Goal: Information Seeking & Learning: Learn about a topic

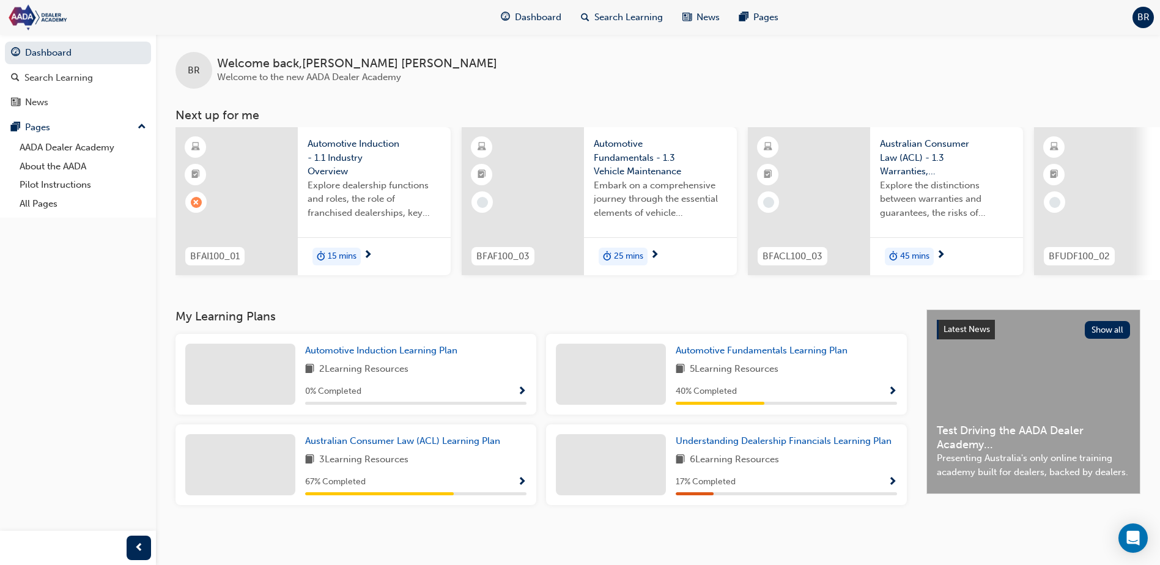
scroll to position [7, 0]
click at [390, 241] on div "15 mins" at bounding box center [374, 256] width 153 height 39
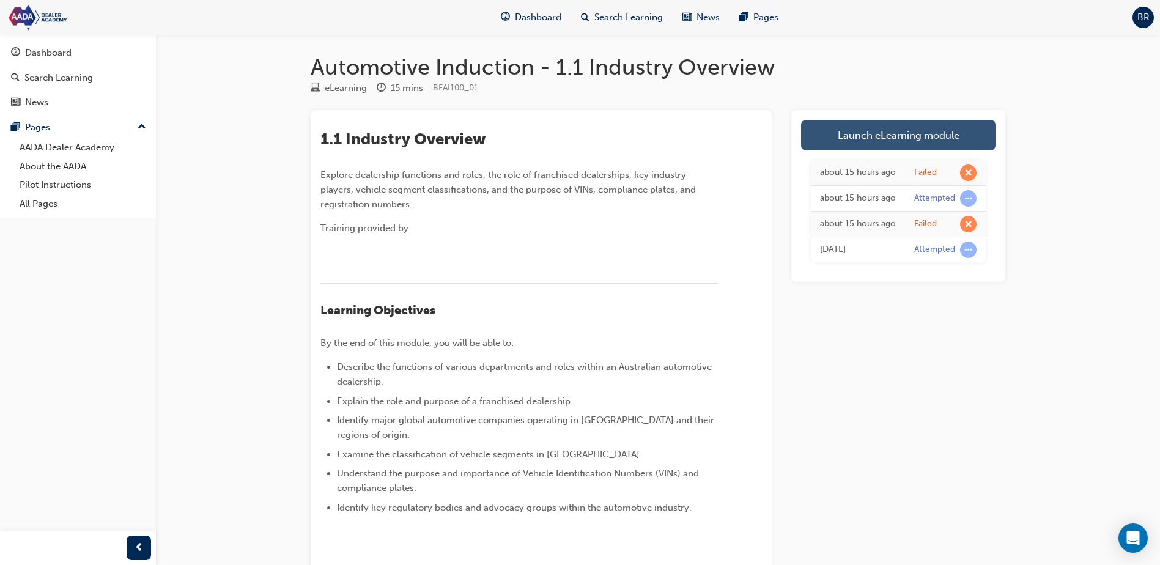
click at [876, 144] on link "Launch eLearning module" at bounding box center [898, 135] width 194 height 31
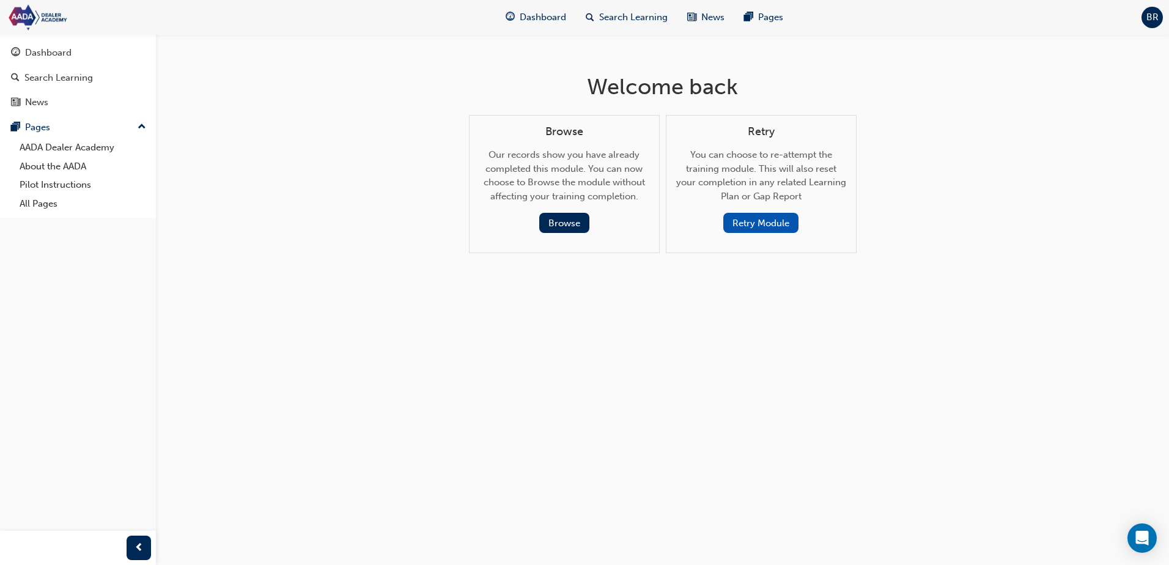
click at [758, 231] on button "Retry Module" at bounding box center [760, 223] width 75 height 20
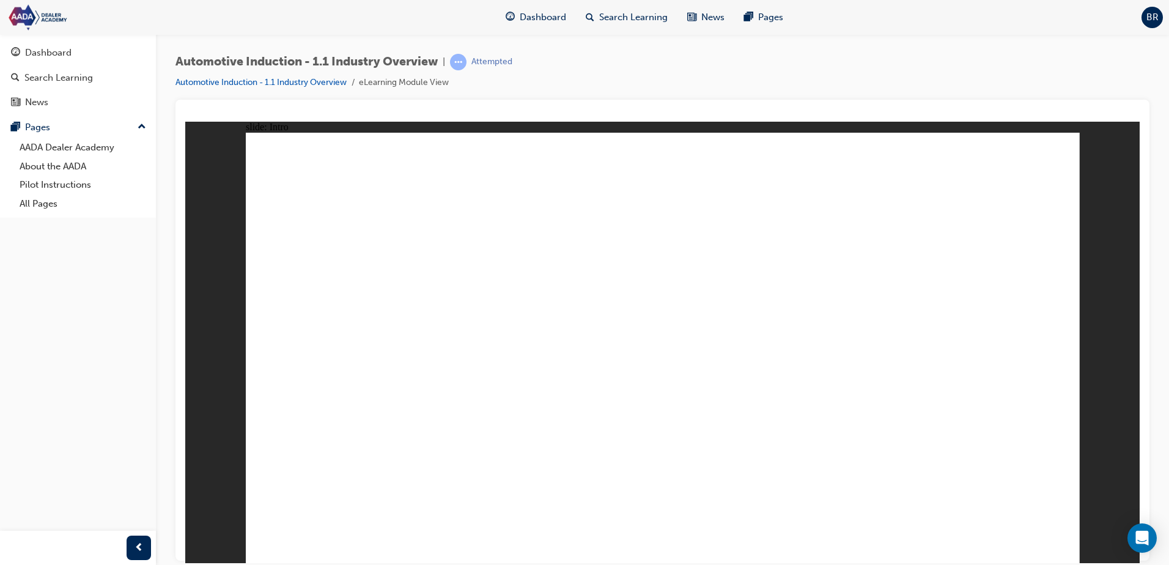
drag, startPoint x: 859, startPoint y: 344, endPoint x: 906, endPoint y: 393, distance: 67.9
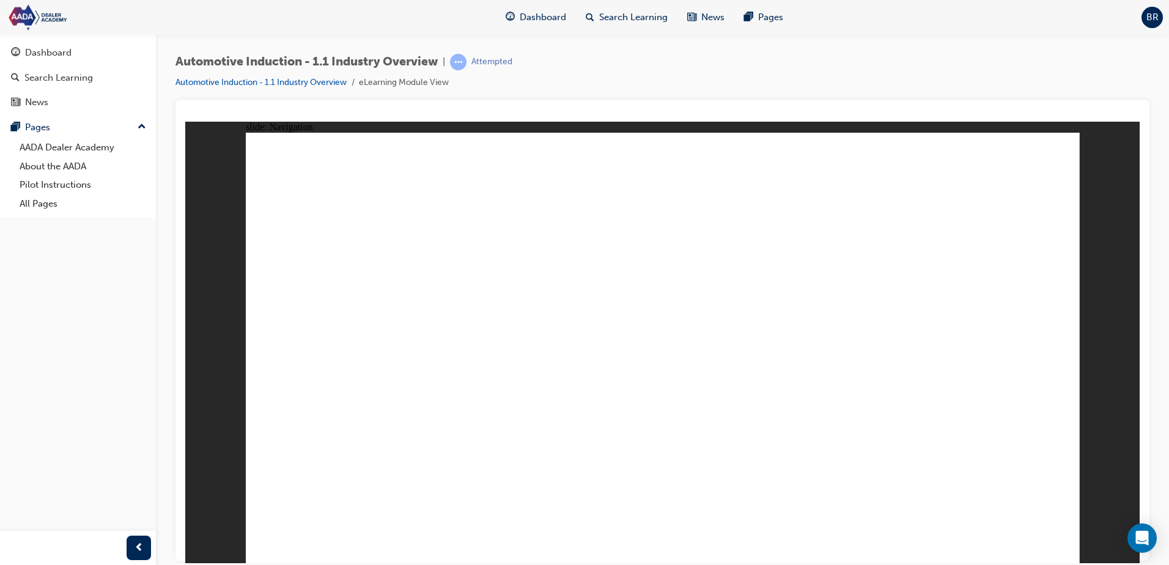
drag, startPoint x: 1046, startPoint y: 536, endPoint x: 972, endPoint y: 517, distance: 76.2
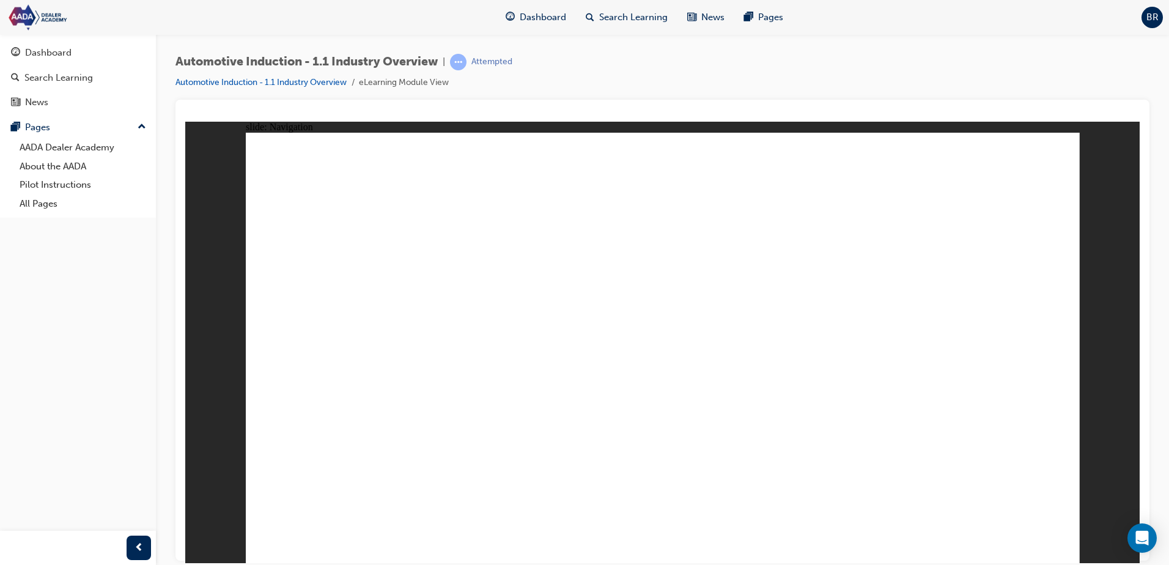
drag, startPoint x: 528, startPoint y: 275, endPoint x: 547, endPoint y: 275, distance: 19.6
drag, startPoint x: 876, startPoint y: 372, endPoint x: 916, endPoint y: 376, distance: 39.3
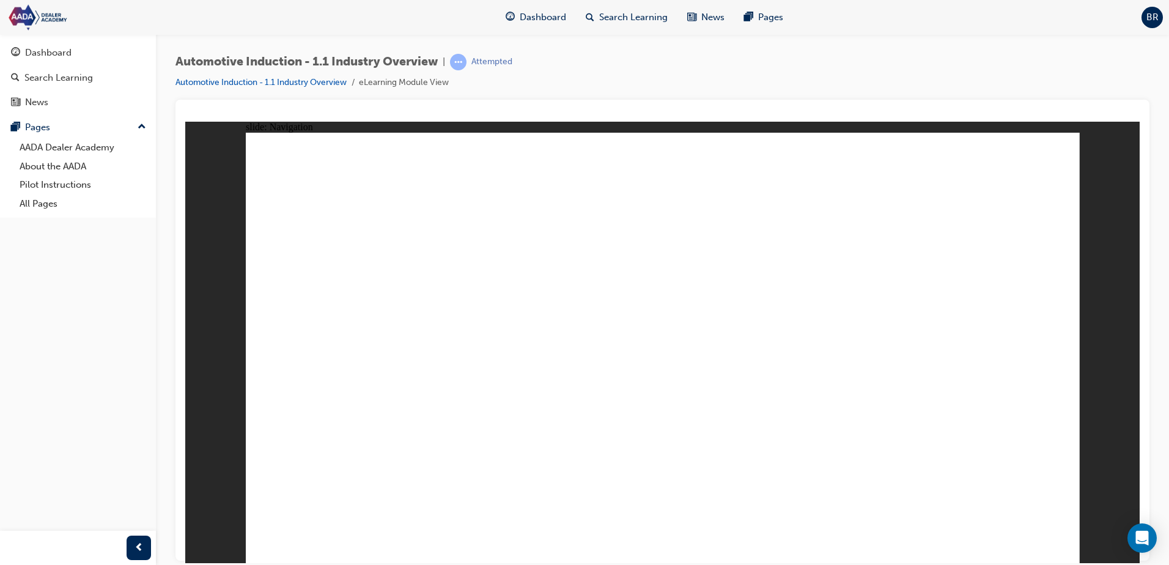
drag, startPoint x: 829, startPoint y: 358, endPoint x: 859, endPoint y: 370, distance: 32.1
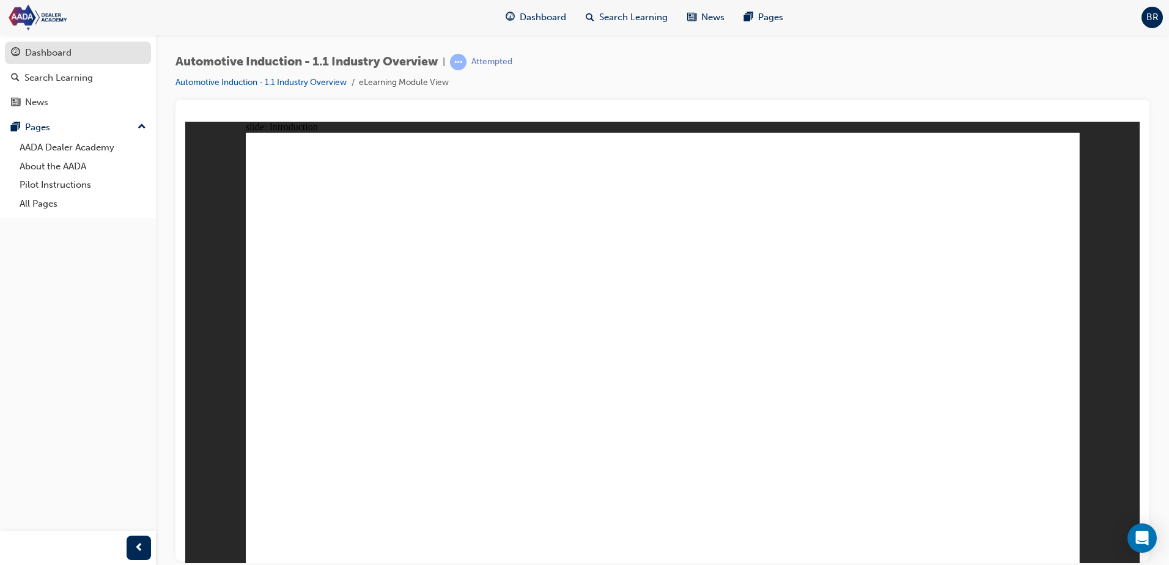
click at [115, 44] on link "Dashboard" at bounding box center [78, 53] width 146 height 23
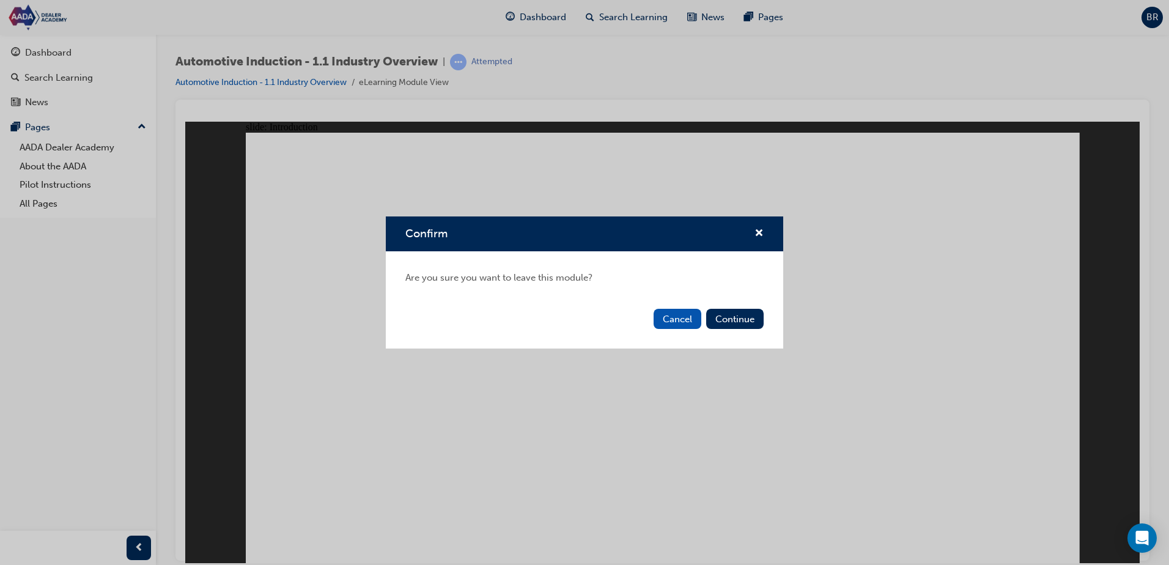
click at [697, 322] on button "Cancel" at bounding box center [678, 319] width 48 height 20
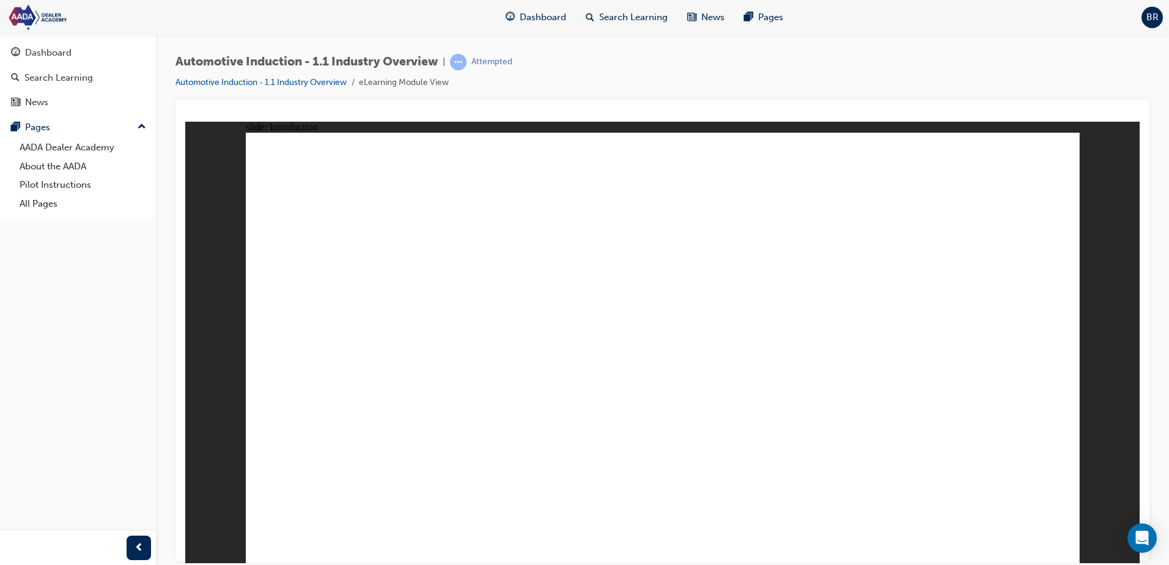
drag, startPoint x: 1020, startPoint y: 439, endPoint x: 764, endPoint y: 354, distance: 270.0
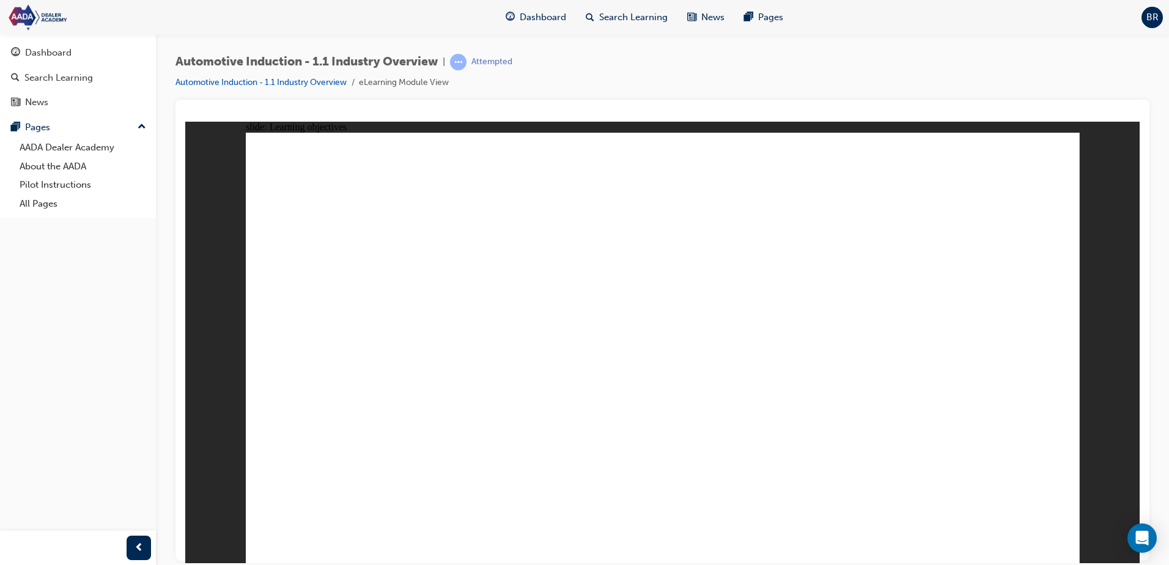
drag, startPoint x: 610, startPoint y: 339, endPoint x: 790, endPoint y: 339, distance: 179.8
drag, startPoint x: 902, startPoint y: 339, endPoint x: 961, endPoint y: 360, distance: 63.1
drag, startPoint x: 868, startPoint y: 426, endPoint x: 869, endPoint y: 412, distance: 14.7
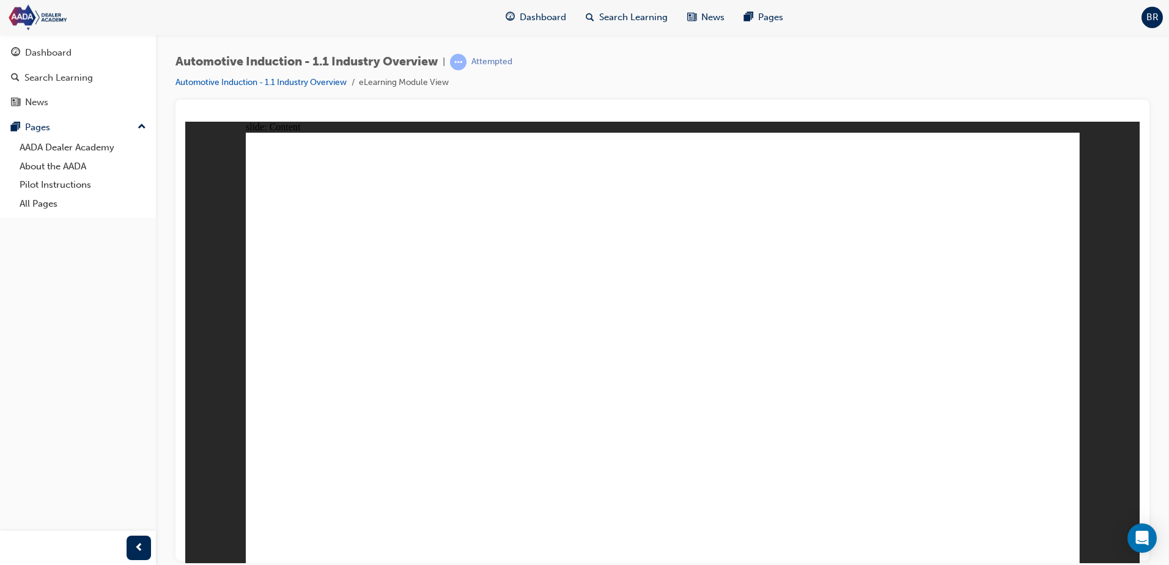
drag, startPoint x: 540, startPoint y: 339, endPoint x: 538, endPoint y: 352, distance: 13.6
drag, startPoint x: 536, startPoint y: 364, endPoint x: 535, endPoint y: 374, distance: 10.5
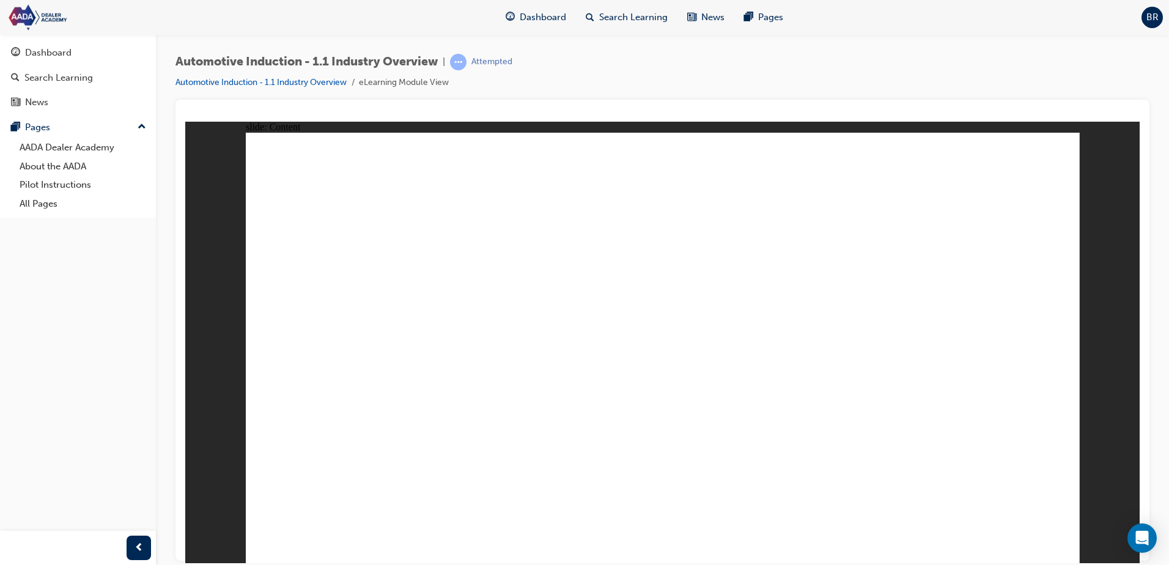
drag, startPoint x: 478, startPoint y: 490, endPoint x: 388, endPoint y: 454, distance: 96.1
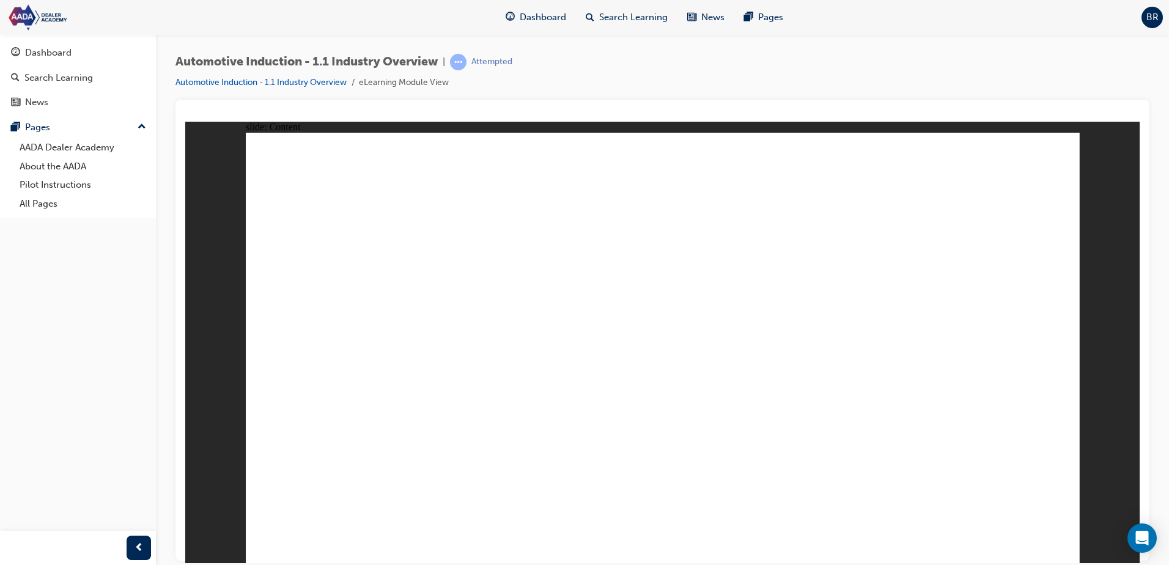
drag, startPoint x: 920, startPoint y: 281, endPoint x: 1049, endPoint y: 377, distance: 161.0
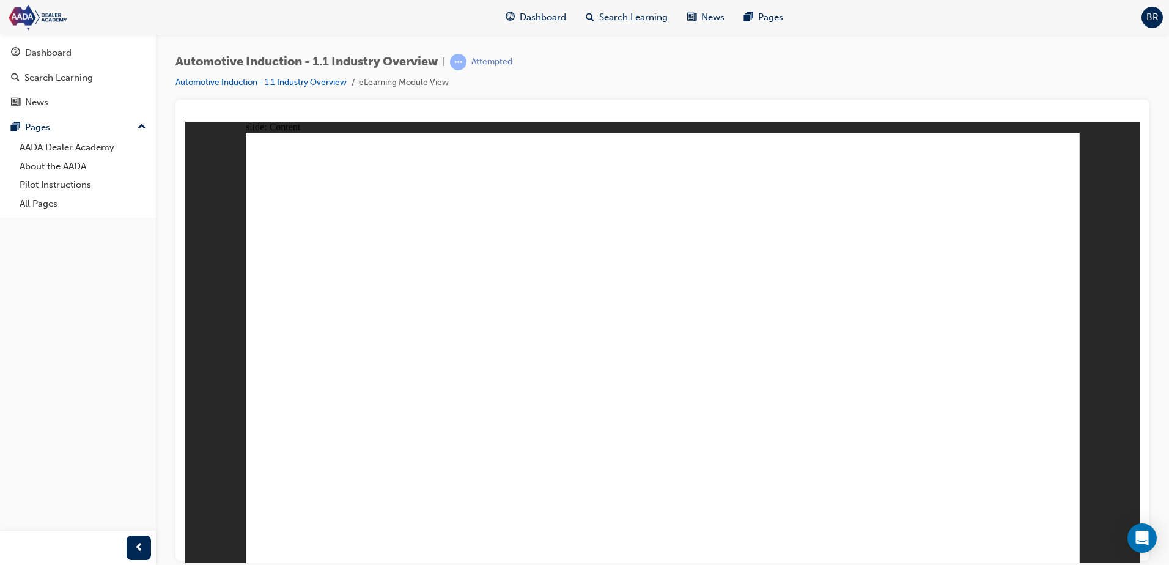
drag, startPoint x: 749, startPoint y: 226, endPoint x: 756, endPoint y: 225, distance: 7.4
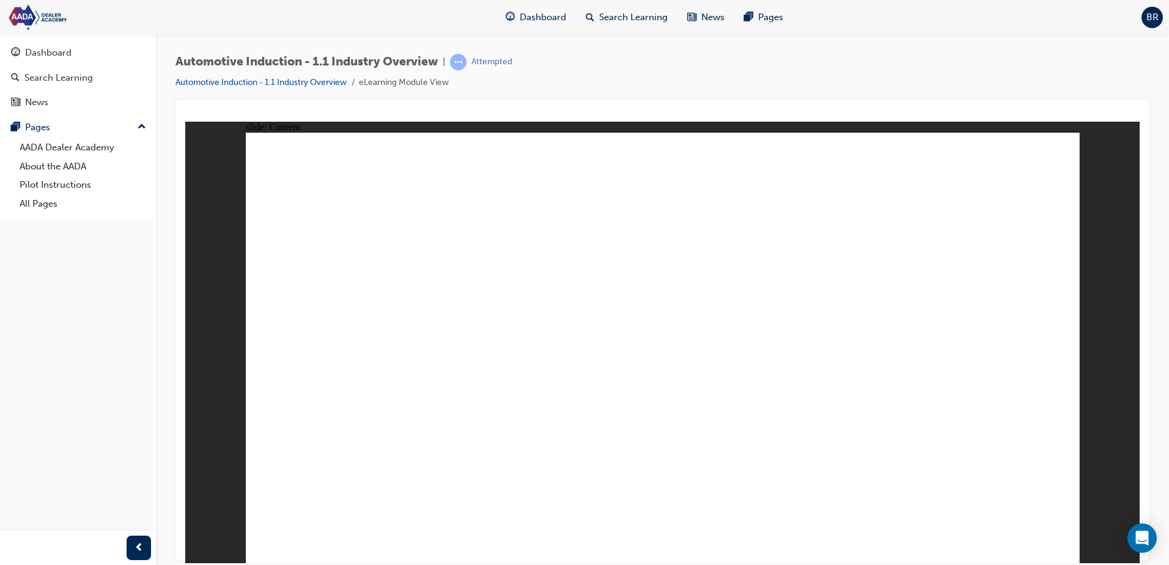
drag, startPoint x: 695, startPoint y: 225, endPoint x: 709, endPoint y: 210, distance: 20.4
drag, startPoint x: 1052, startPoint y: 537, endPoint x: 622, endPoint y: 421, distance: 445.4
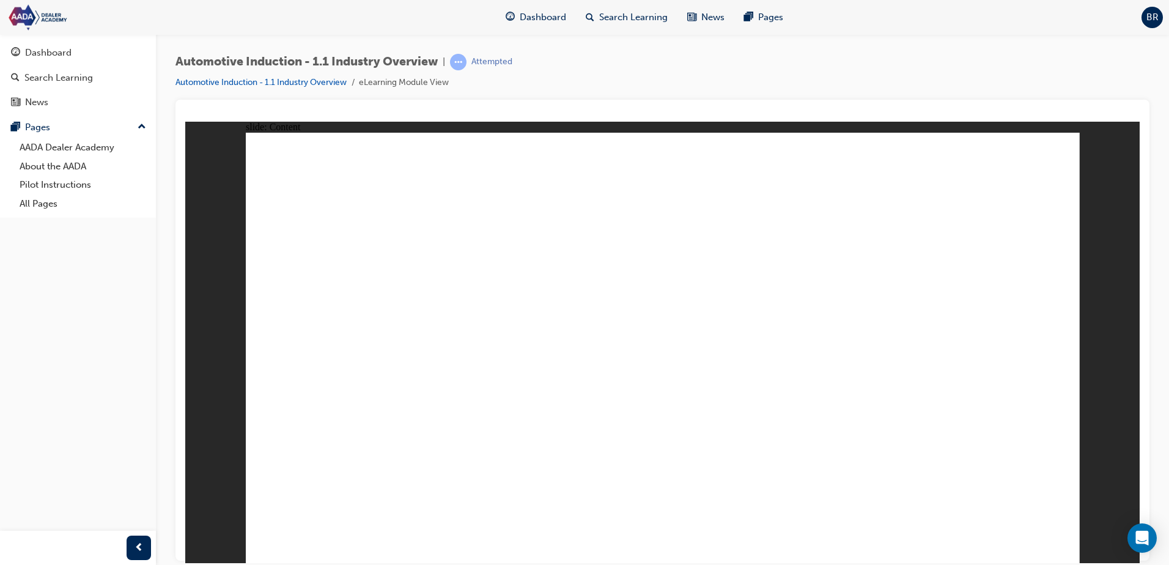
drag, startPoint x: 525, startPoint y: 300, endPoint x: 592, endPoint y: 314, distance: 68.0
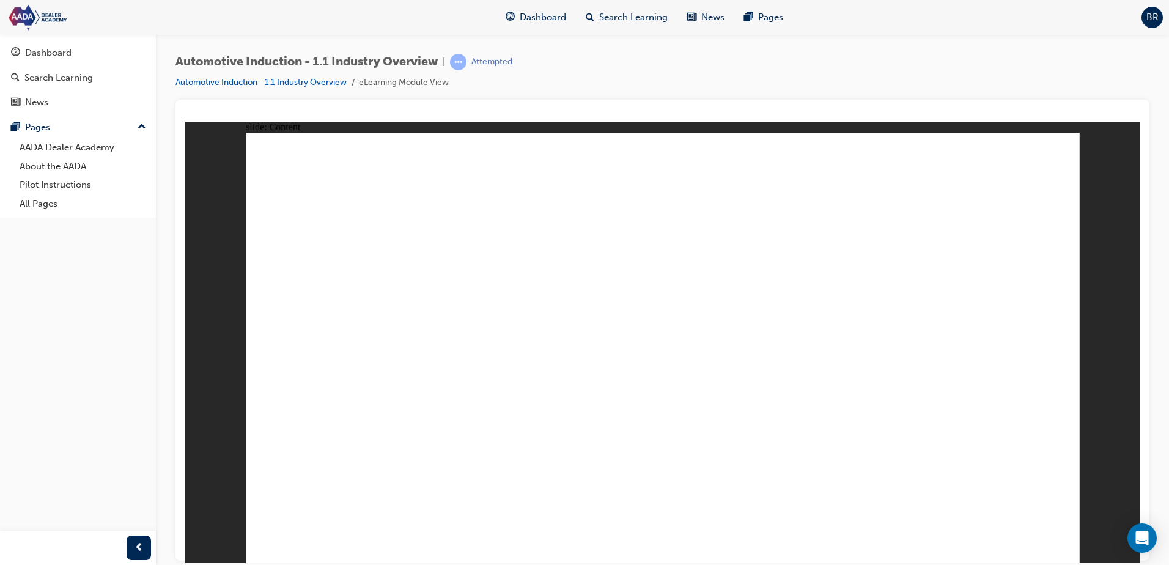
drag, startPoint x: 632, startPoint y: 338, endPoint x: 561, endPoint y: 299, distance: 81.0
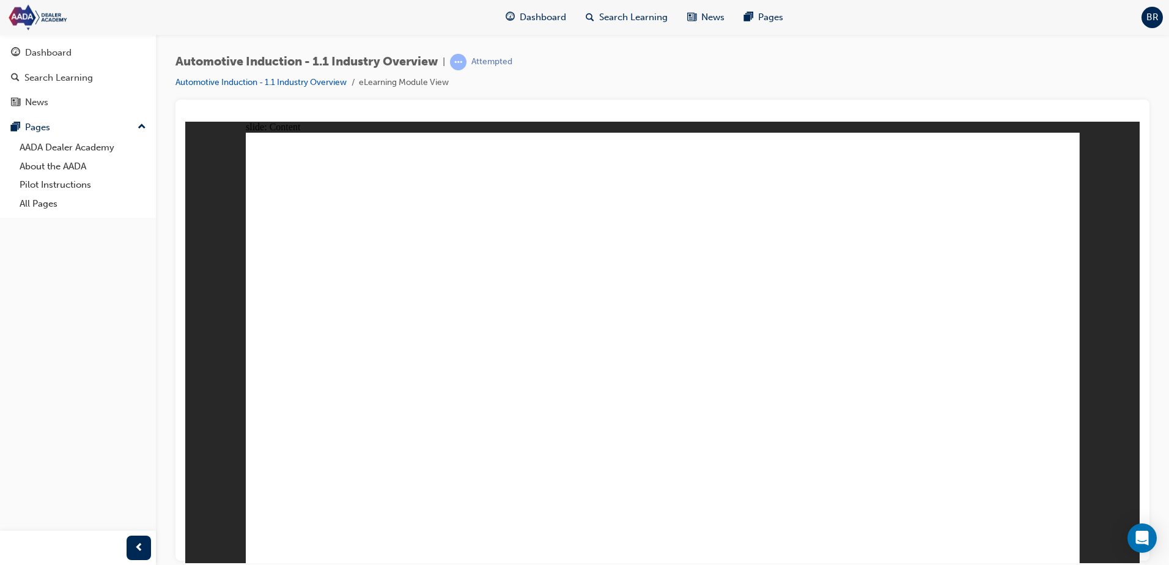
drag, startPoint x: 523, startPoint y: 309, endPoint x: 501, endPoint y: 311, distance: 21.4
drag, startPoint x: 542, startPoint y: 312, endPoint x: 618, endPoint y: 312, distance: 75.8
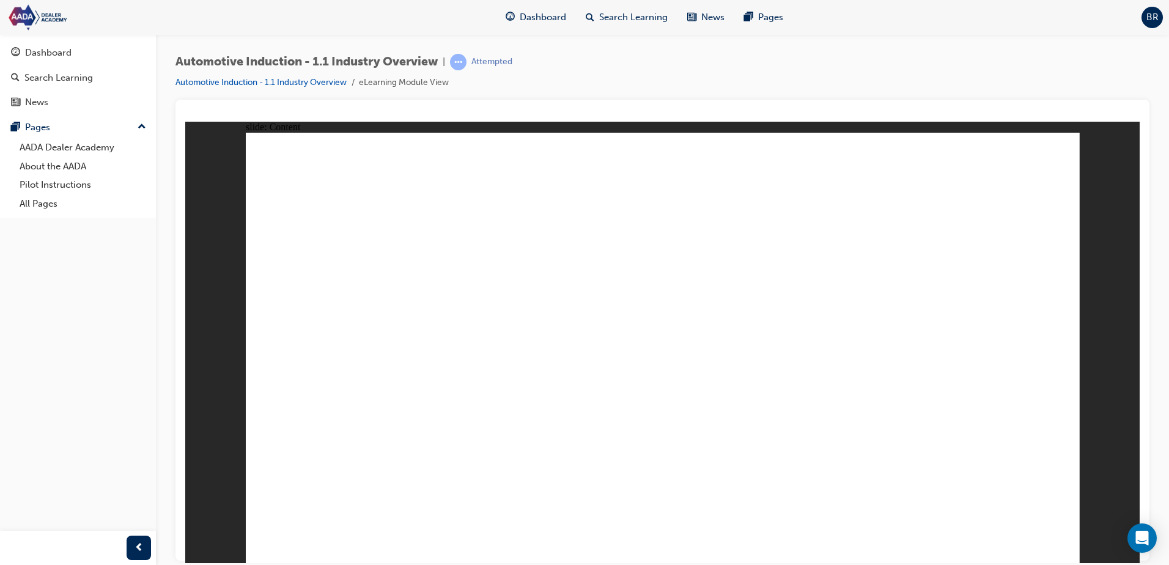
drag, startPoint x: 660, startPoint y: 423, endPoint x: 536, endPoint y: 402, distance: 126.0
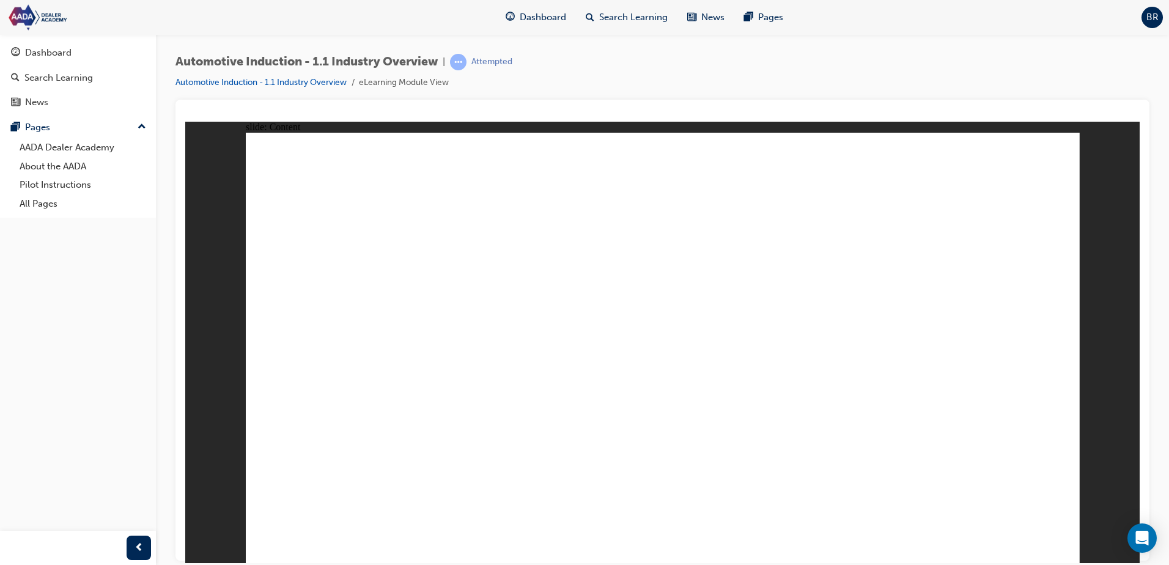
drag, startPoint x: 328, startPoint y: 289, endPoint x: 373, endPoint y: 294, distance: 45.5
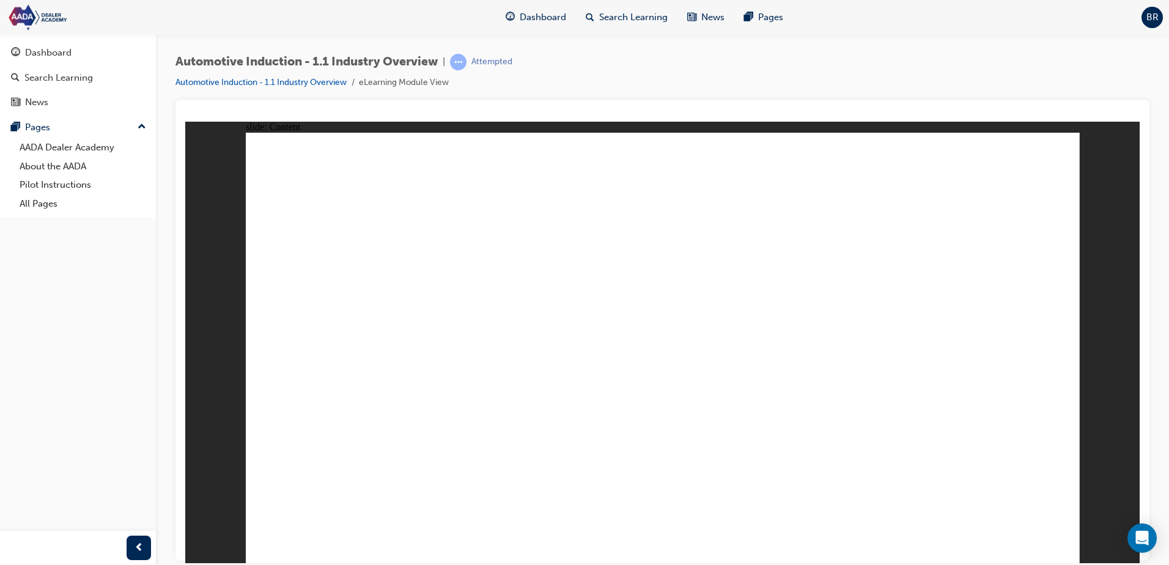
drag, startPoint x: 336, startPoint y: 308, endPoint x: 344, endPoint y: 312, distance: 8.2
drag, startPoint x: 382, startPoint y: 497, endPoint x: 450, endPoint y: 475, distance: 72.1
drag, startPoint x: 996, startPoint y: 395, endPoint x: 773, endPoint y: 317, distance: 236.5
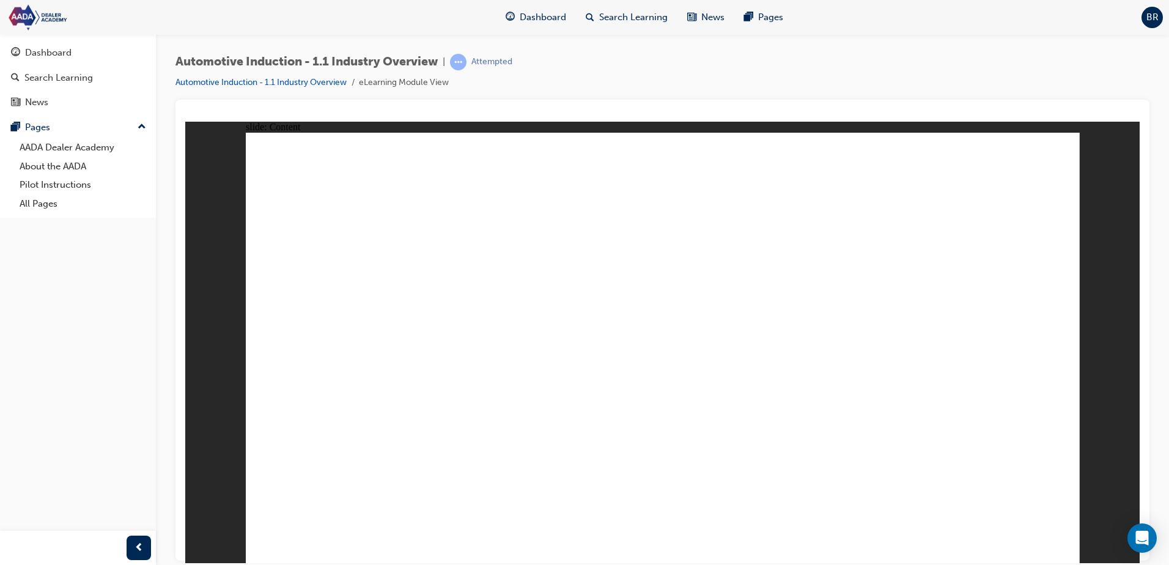
drag, startPoint x: 346, startPoint y: 300, endPoint x: 446, endPoint y: 349, distance: 111.3
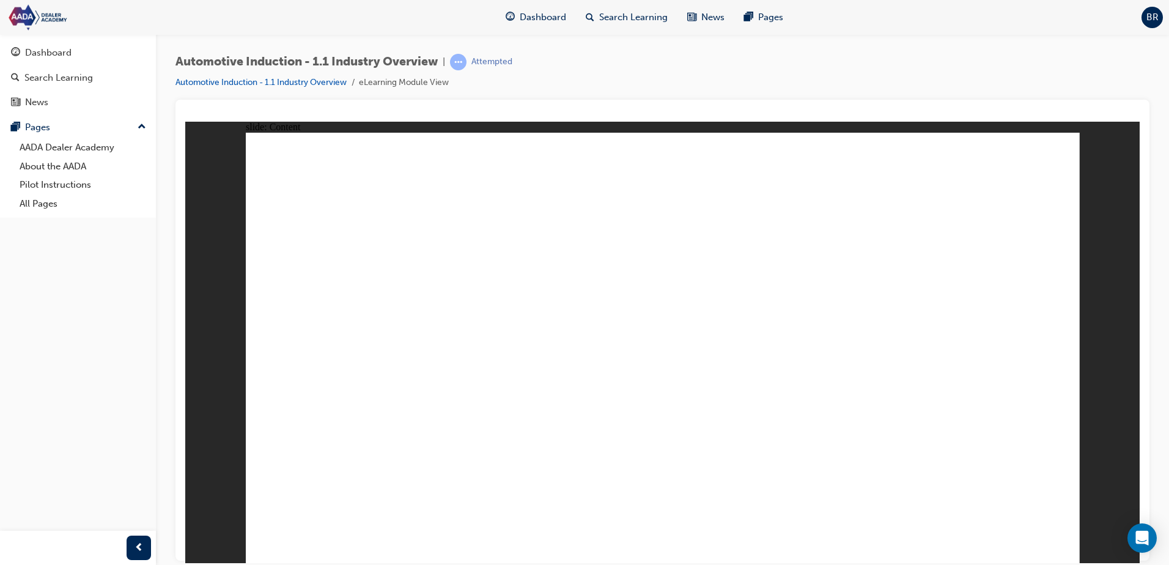
drag, startPoint x: 374, startPoint y: 223, endPoint x: 409, endPoint y: 232, distance: 36.0
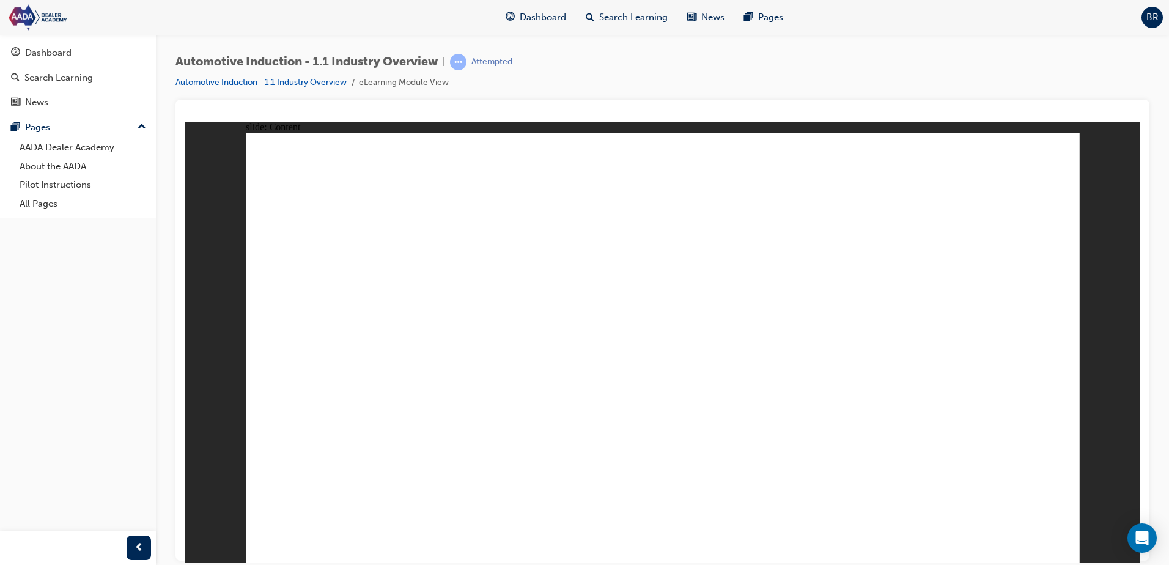
drag, startPoint x: 1051, startPoint y: 531, endPoint x: 1049, endPoint y: 525, distance: 6.4
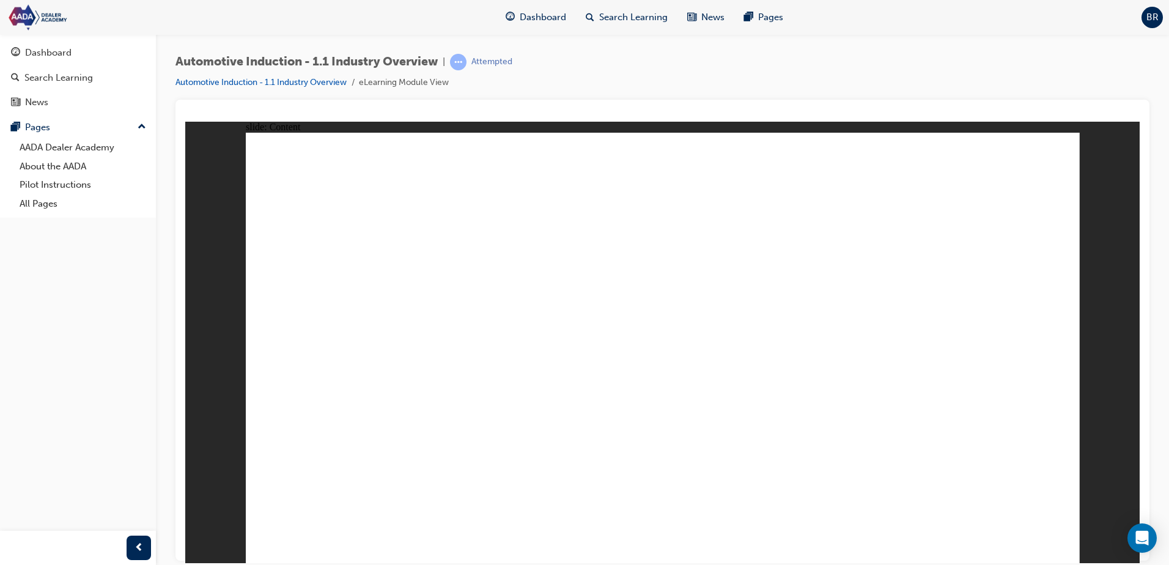
drag, startPoint x: 1053, startPoint y: 538, endPoint x: 445, endPoint y: 335, distance: 641.3
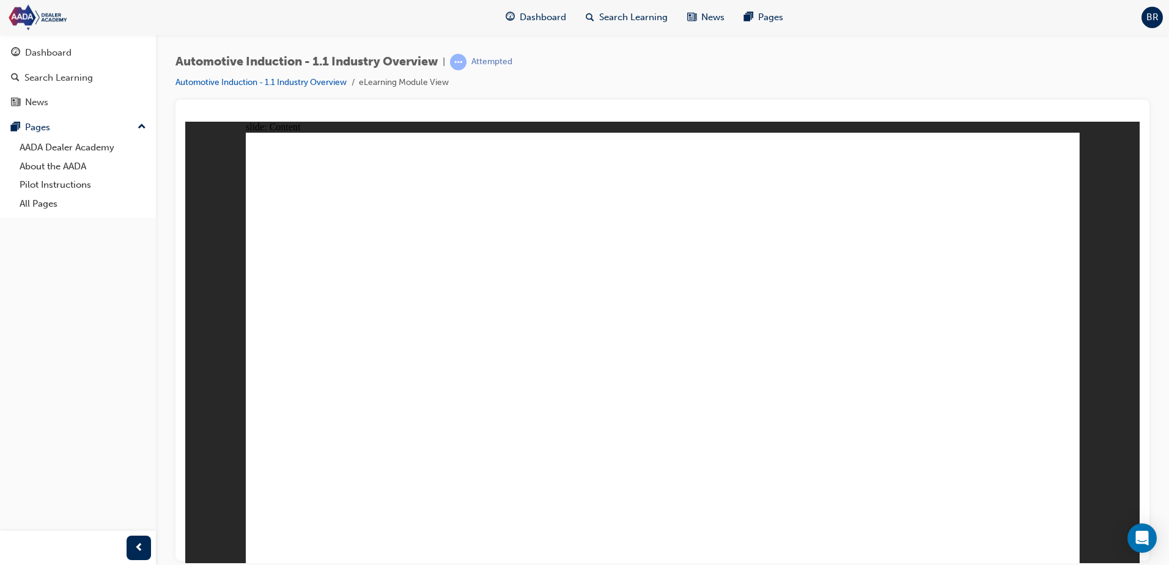
drag, startPoint x: 338, startPoint y: 287, endPoint x: 358, endPoint y: 282, distance: 20.9
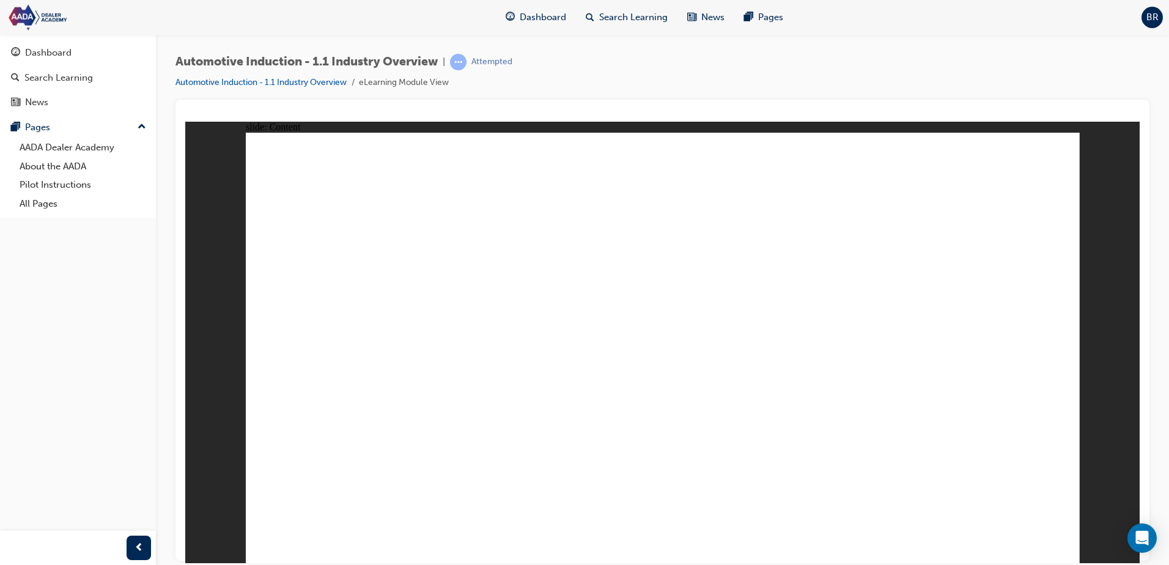
drag, startPoint x: 1069, startPoint y: 533, endPoint x: 1063, endPoint y: 535, distance: 6.4
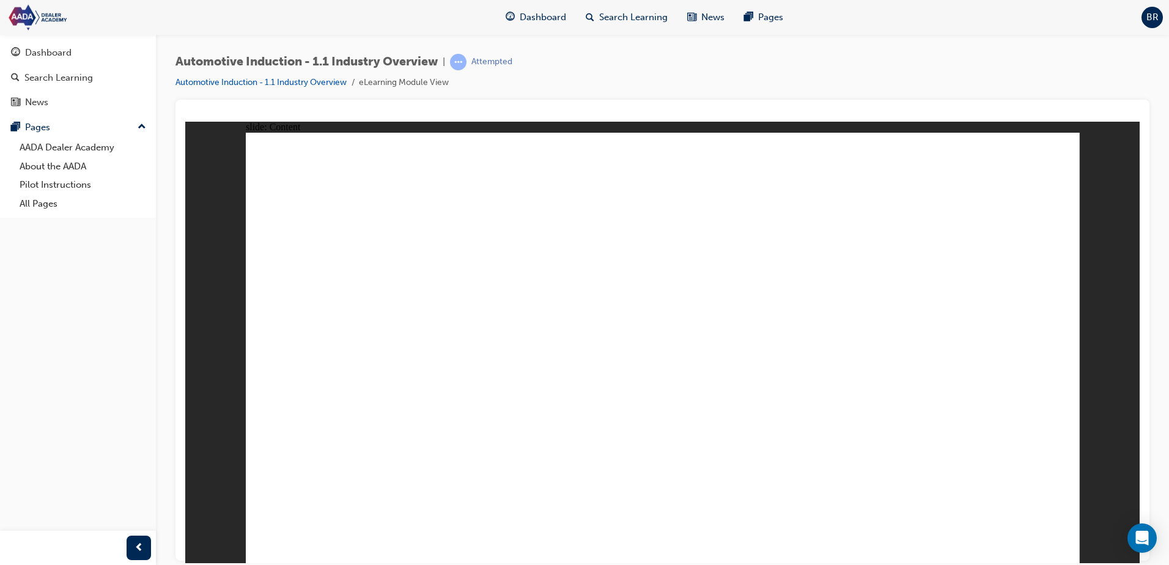
drag, startPoint x: 459, startPoint y: 326, endPoint x: 575, endPoint y: 305, distance: 118.2
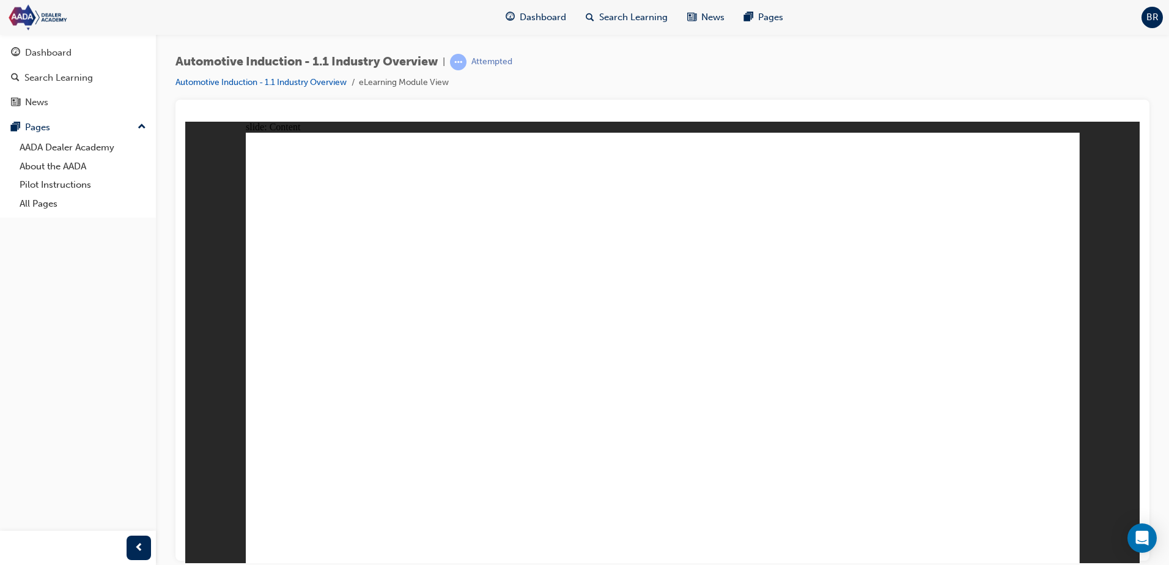
drag, startPoint x: 476, startPoint y: 418, endPoint x: 472, endPoint y: 402, distance: 16.3
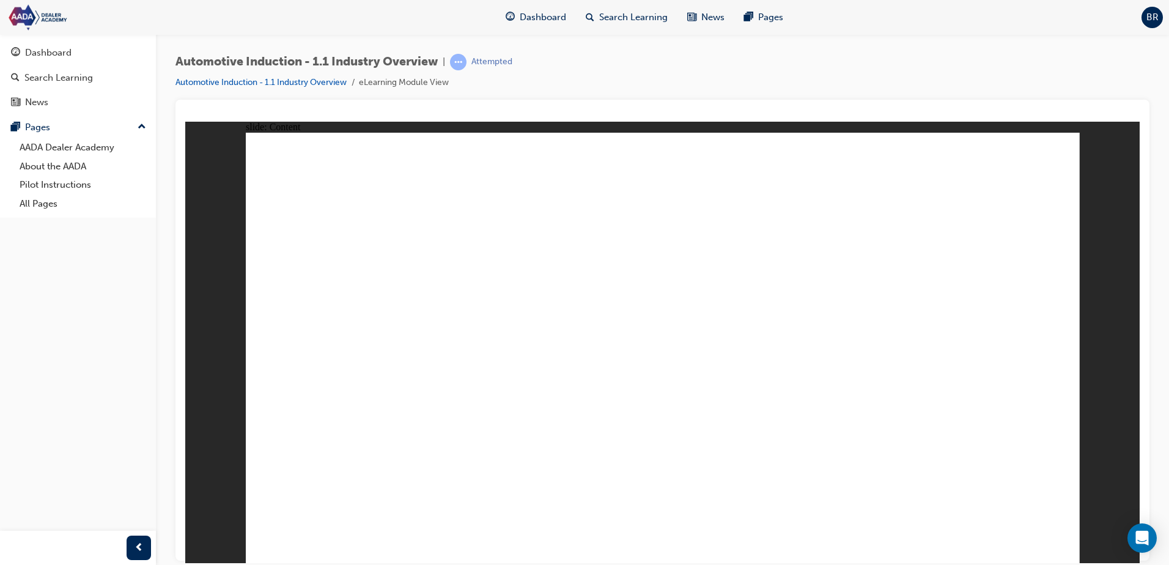
drag, startPoint x: 434, startPoint y: 335, endPoint x: 445, endPoint y: 337, distance: 11.3
drag, startPoint x: 470, startPoint y: 437, endPoint x: 487, endPoint y: 459, distance: 28.8
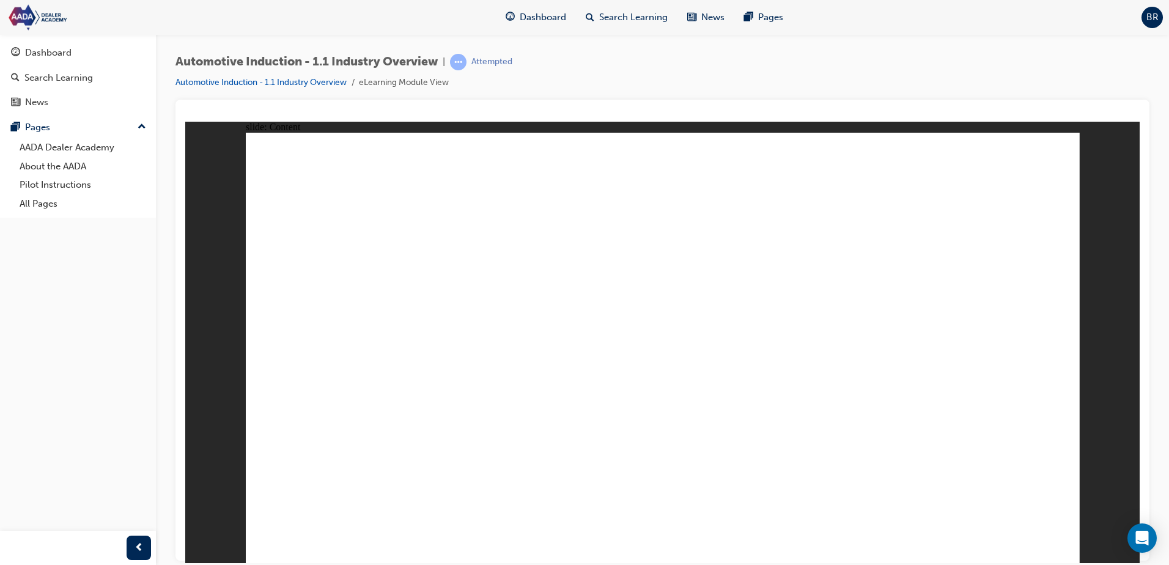
drag, startPoint x: 550, startPoint y: 304, endPoint x: 532, endPoint y: 314, distance: 20.6
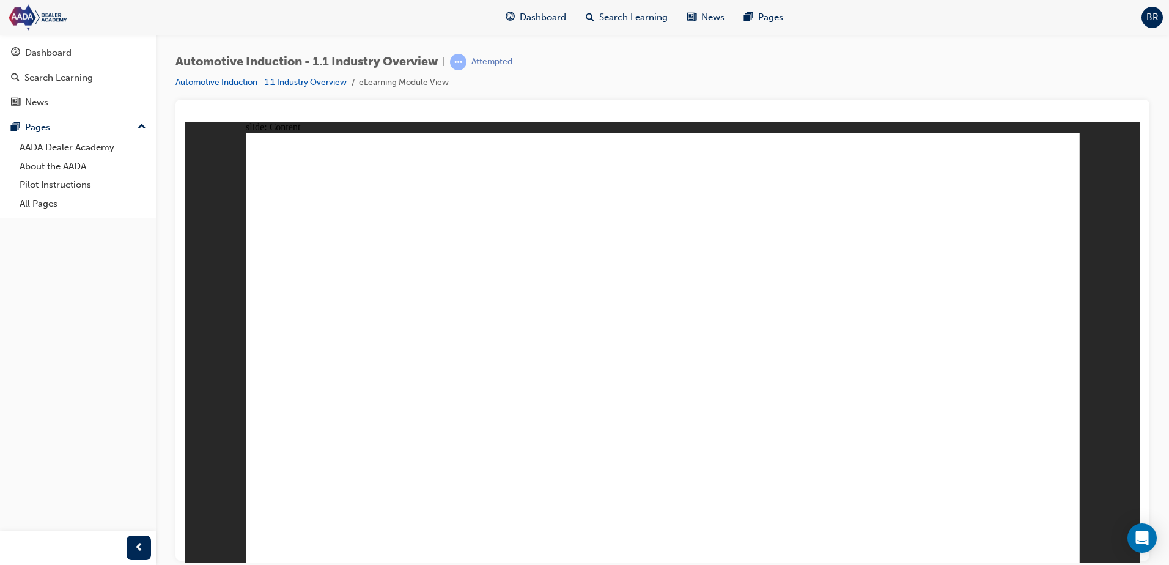
drag, startPoint x: 475, startPoint y: 405, endPoint x: 464, endPoint y: 354, distance: 52.7
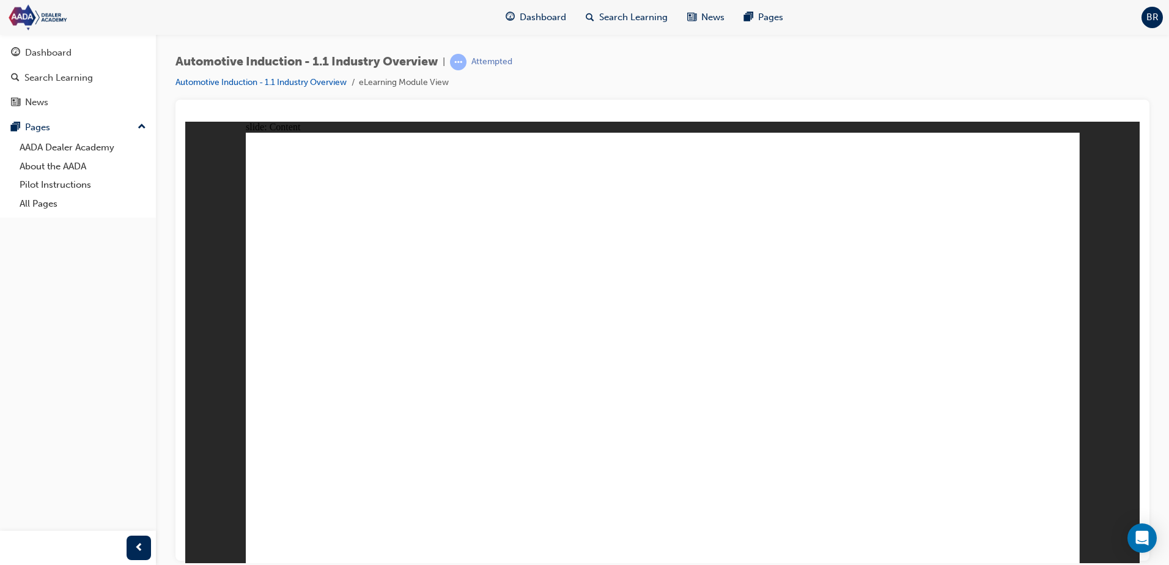
drag, startPoint x: 526, startPoint y: 300, endPoint x: 526, endPoint y: 315, distance: 14.7
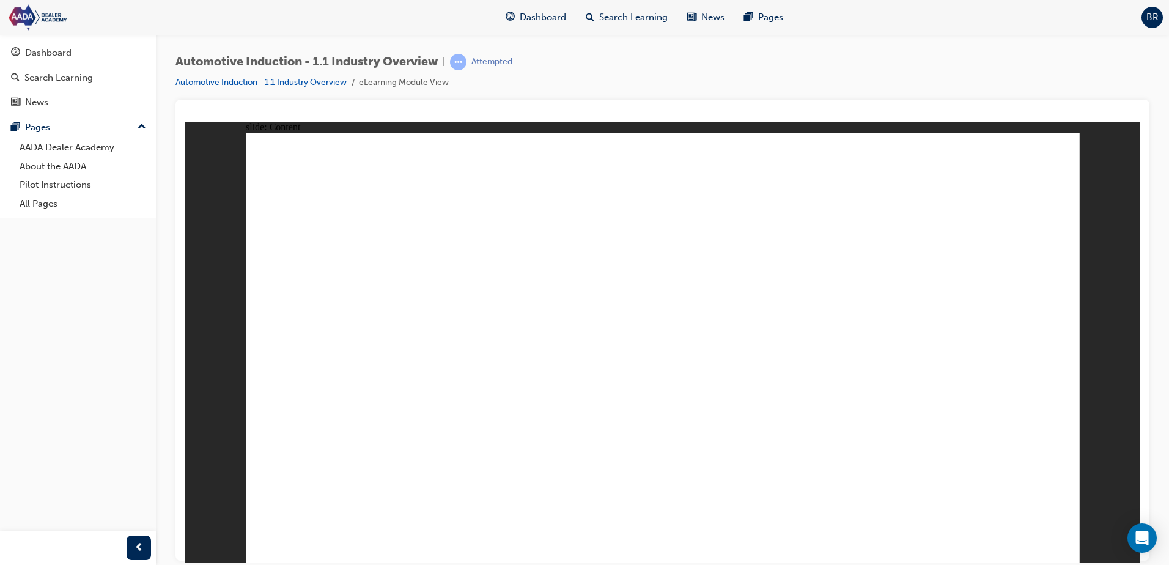
drag, startPoint x: 966, startPoint y: 526, endPoint x: 1014, endPoint y: 534, distance: 49.0
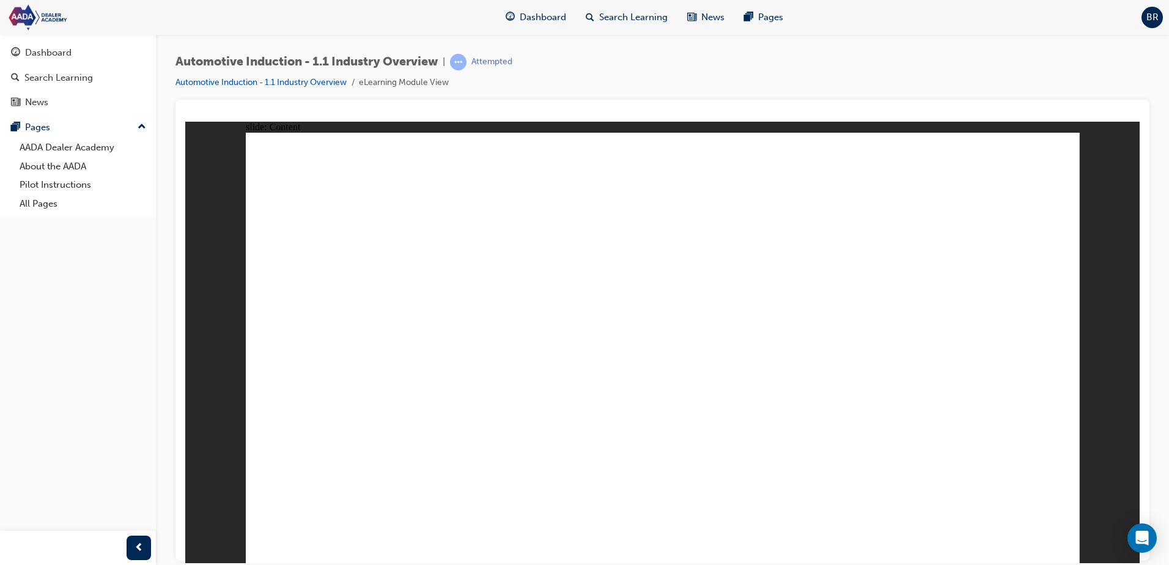
drag, startPoint x: 779, startPoint y: 468, endPoint x: 725, endPoint y: 466, distance: 53.9
drag, startPoint x: 648, startPoint y: 473, endPoint x: 542, endPoint y: 467, distance: 106.0
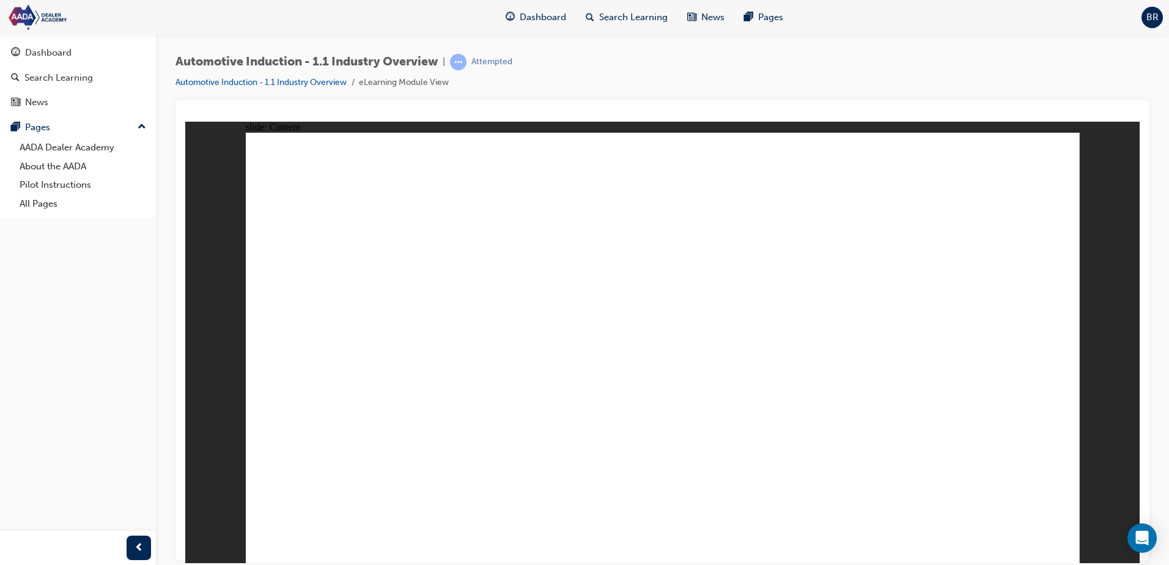
drag, startPoint x: 532, startPoint y: 464, endPoint x: 489, endPoint y: 464, distance: 42.8
drag, startPoint x: 412, startPoint y: 388, endPoint x: 497, endPoint y: 367, distance: 87.5
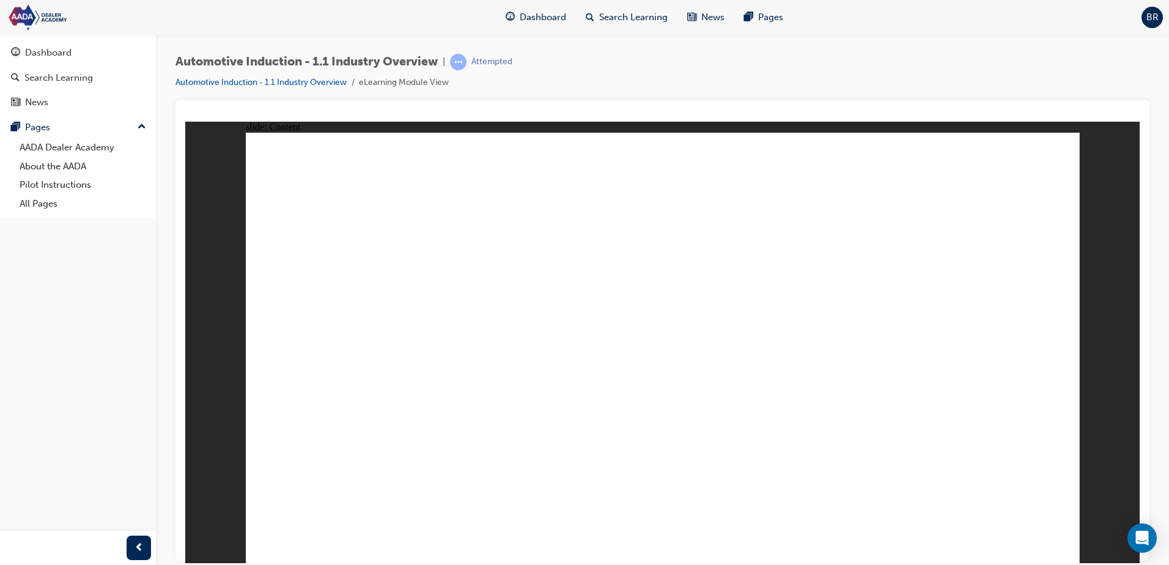
drag, startPoint x: 832, startPoint y: 517, endPoint x: 806, endPoint y: 530, distance: 29.3
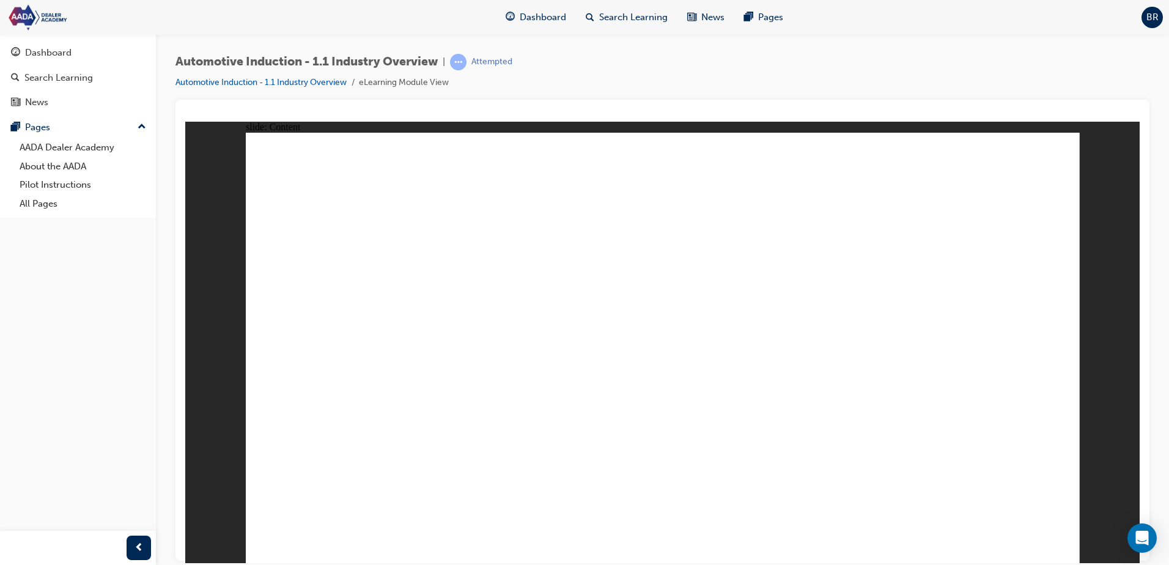
drag, startPoint x: 1049, startPoint y: 534, endPoint x: 966, endPoint y: 460, distance: 111.8
drag, startPoint x: 977, startPoint y: 447, endPoint x: 848, endPoint y: 438, distance: 129.3
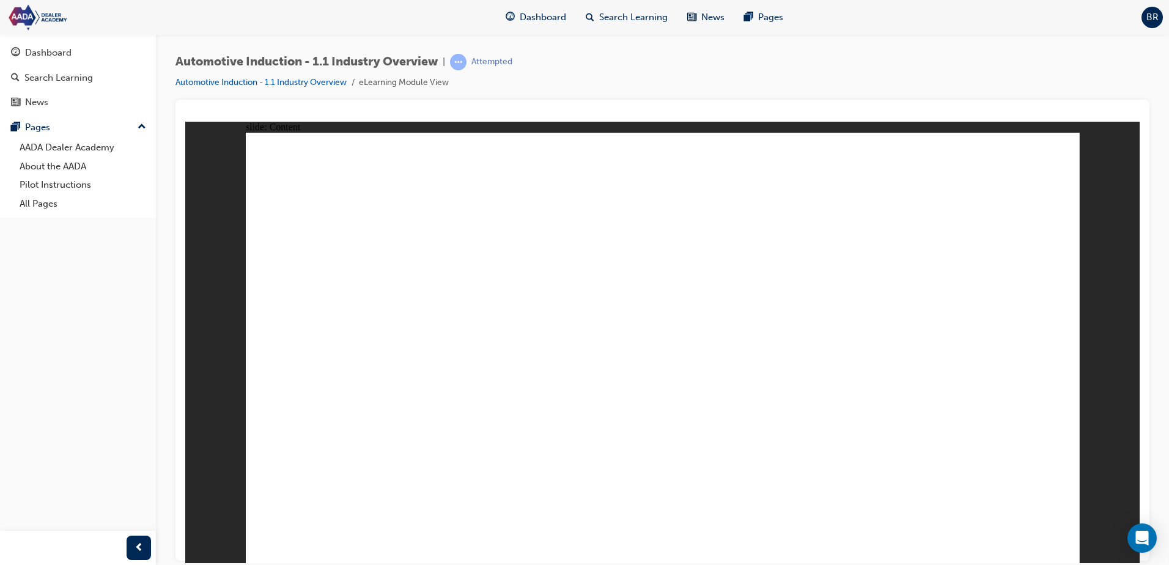
drag, startPoint x: 426, startPoint y: 476, endPoint x: 360, endPoint y: 479, distance: 66.7
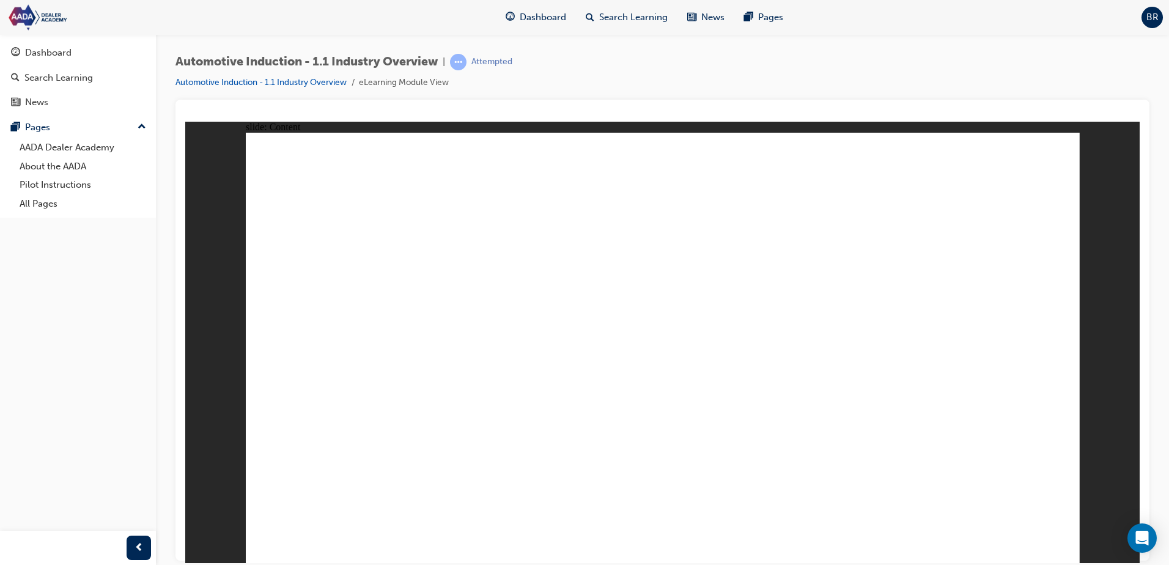
drag, startPoint x: 380, startPoint y: 469, endPoint x: 494, endPoint y: 458, distance: 114.3
drag, startPoint x: 695, startPoint y: 268, endPoint x: 695, endPoint y: 283, distance: 15.3
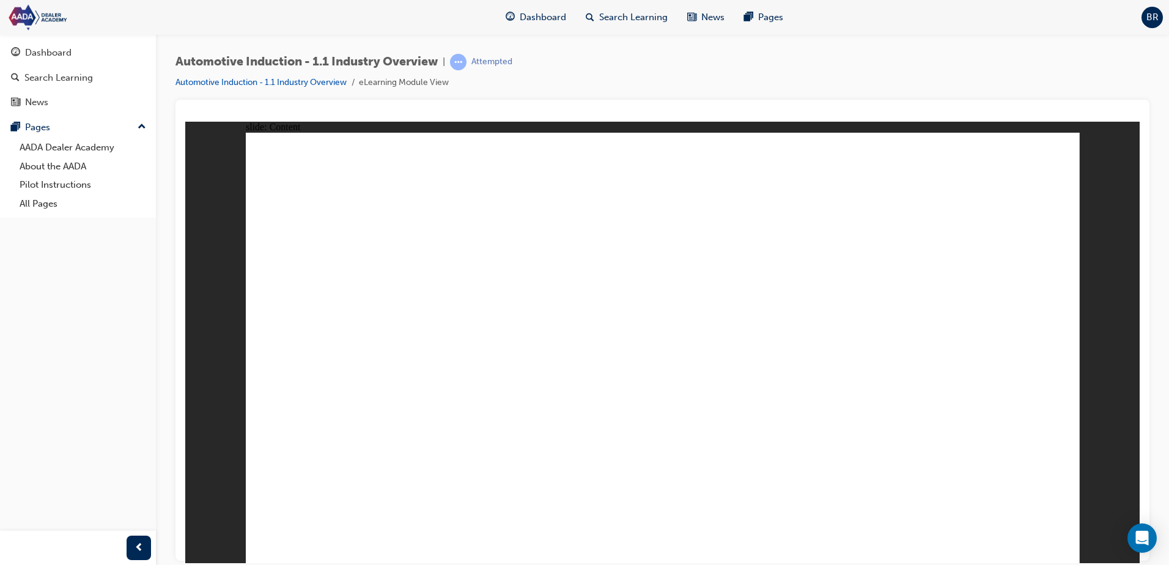
drag, startPoint x: 635, startPoint y: 366, endPoint x: 649, endPoint y: 327, distance: 41.6
drag, startPoint x: 656, startPoint y: 264, endPoint x: 656, endPoint y: 297, distance: 33.0
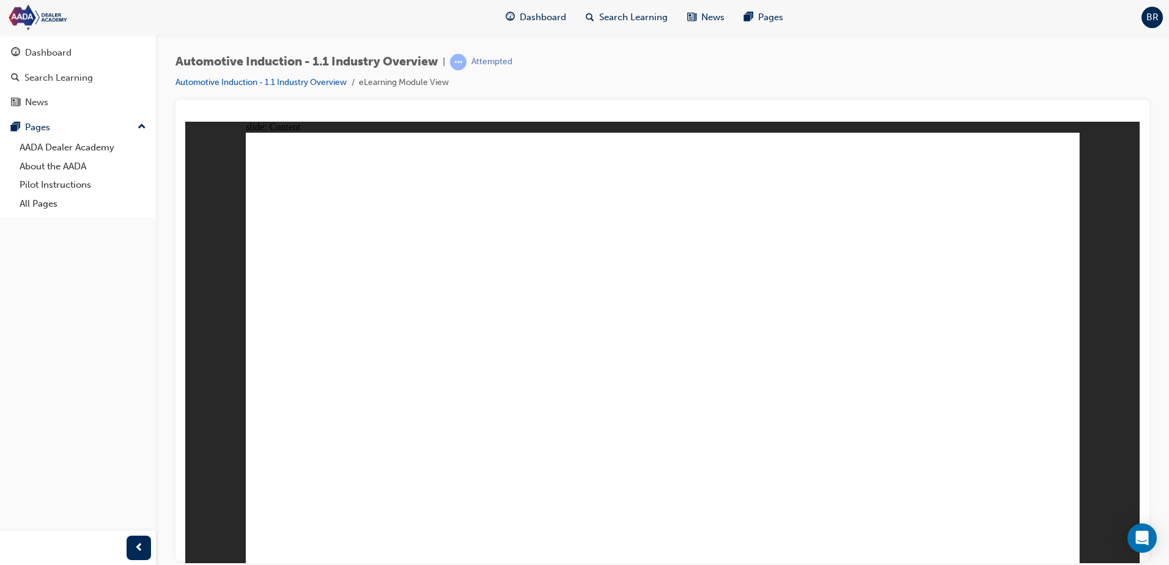
drag, startPoint x: 995, startPoint y: 427, endPoint x: 1037, endPoint y: 465, distance: 57.1
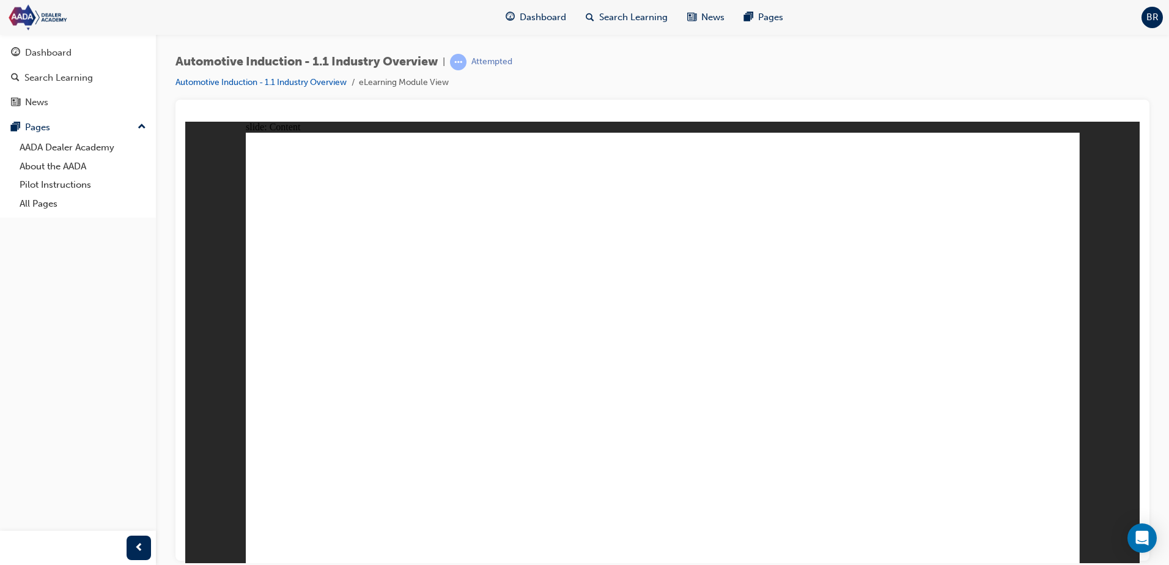
drag, startPoint x: 352, startPoint y: 464, endPoint x: 390, endPoint y: 463, distance: 38.5
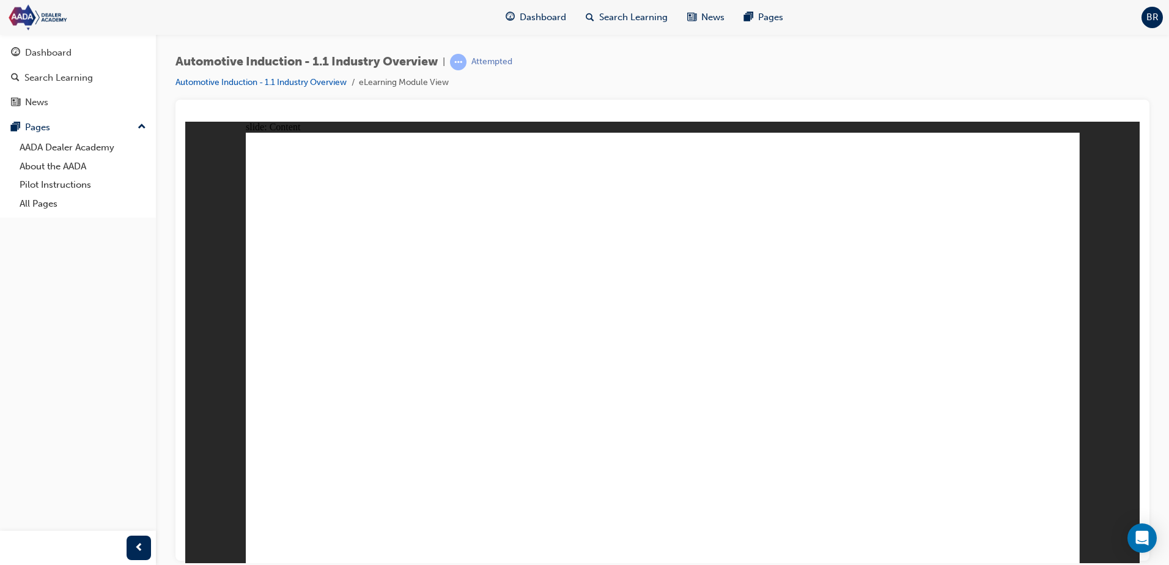
drag, startPoint x: 457, startPoint y: 465, endPoint x: 538, endPoint y: 464, distance: 81.3
drag, startPoint x: 561, startPoint y: 464, endPoint x: 653, endPoint y: 464, distance: 92.3
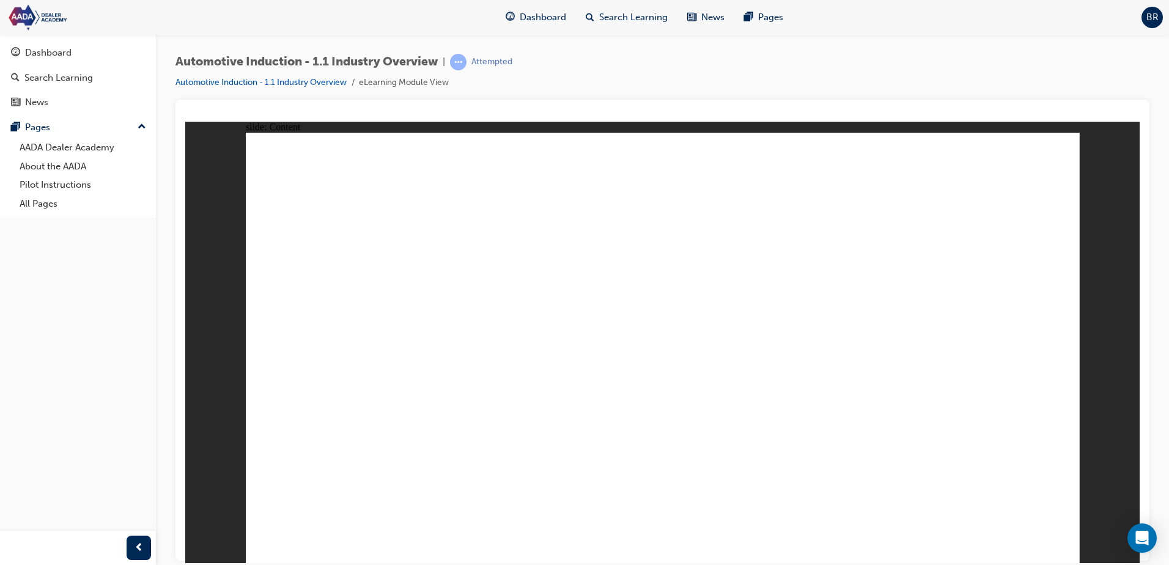
drag, startPoint x: 655, startPoint y: 464, endPoint x: 668, endPoint y: 465, distance: 12.9
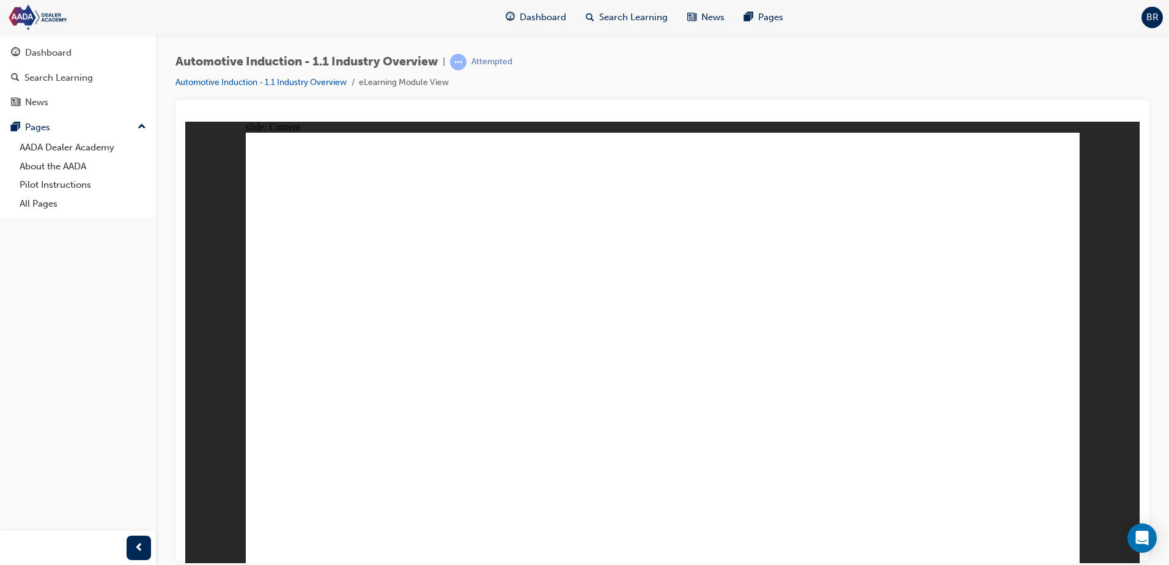
drag, startPoint x: 672, startPoint y: 341, endPoint x: 705, endPoint y: 382, distance: 52.6
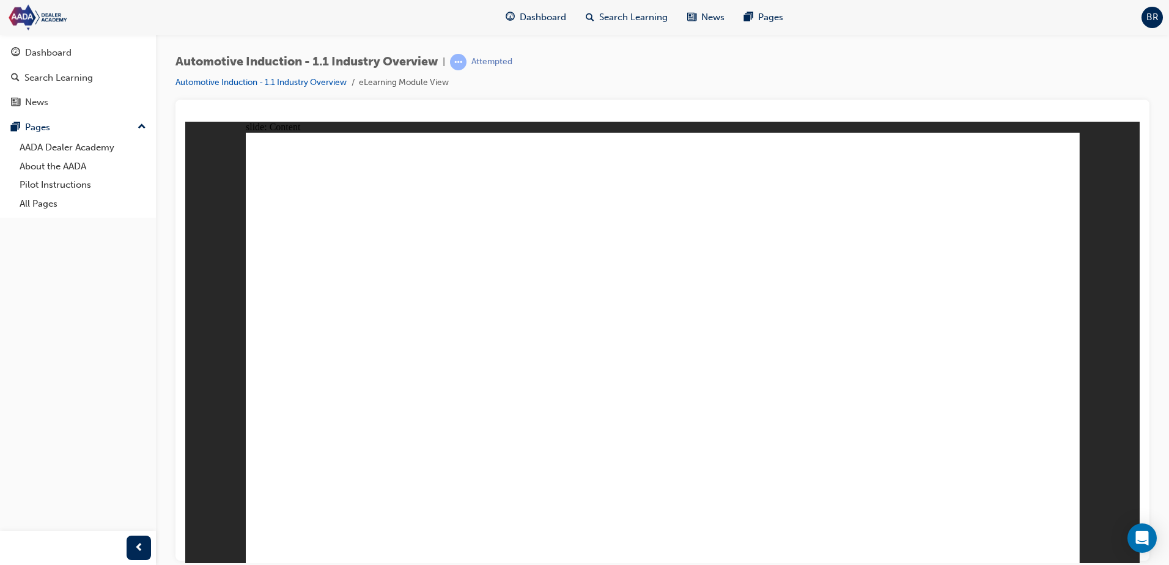
drag, startPoint x: 700, startPoint y: 384, endPoint x: 734, endPoint y: 355, distance: 44.2
drag, startPoint x: 1034, startPoint y: 183, endPoint x: 1034, endPoint y: 201, distance: 17.7
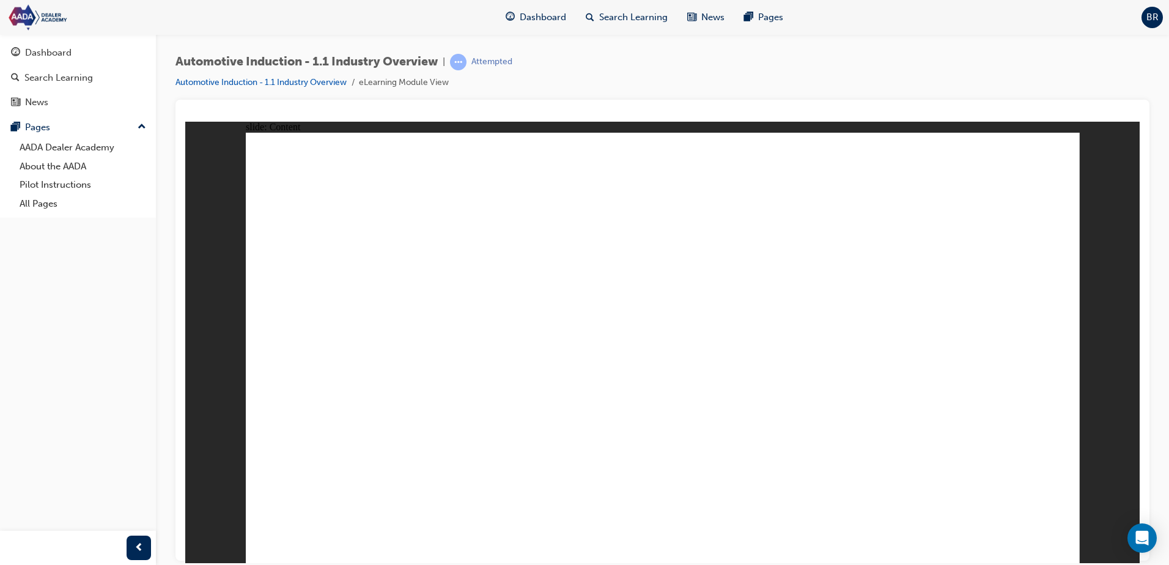
drag, startPoint x: 942, startPoint y: 292, endPoint x: 522, endPoint y: 216, distance: 427.0
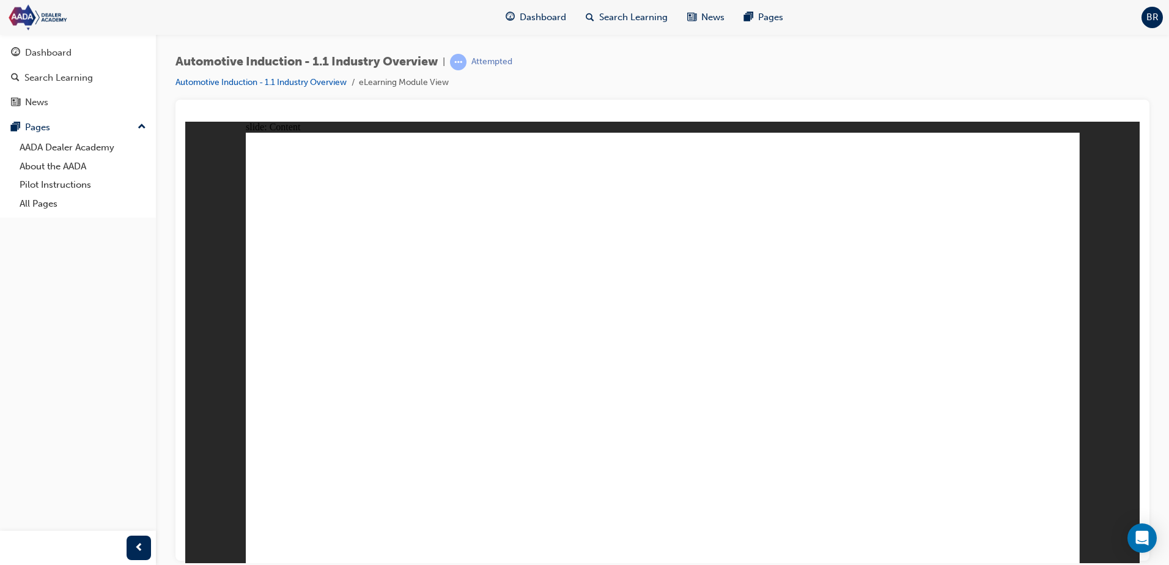
drag, startPoint x: 498, startPoint y: 229, endPoint x: 578, endPoint y: 239, distance: 80.7
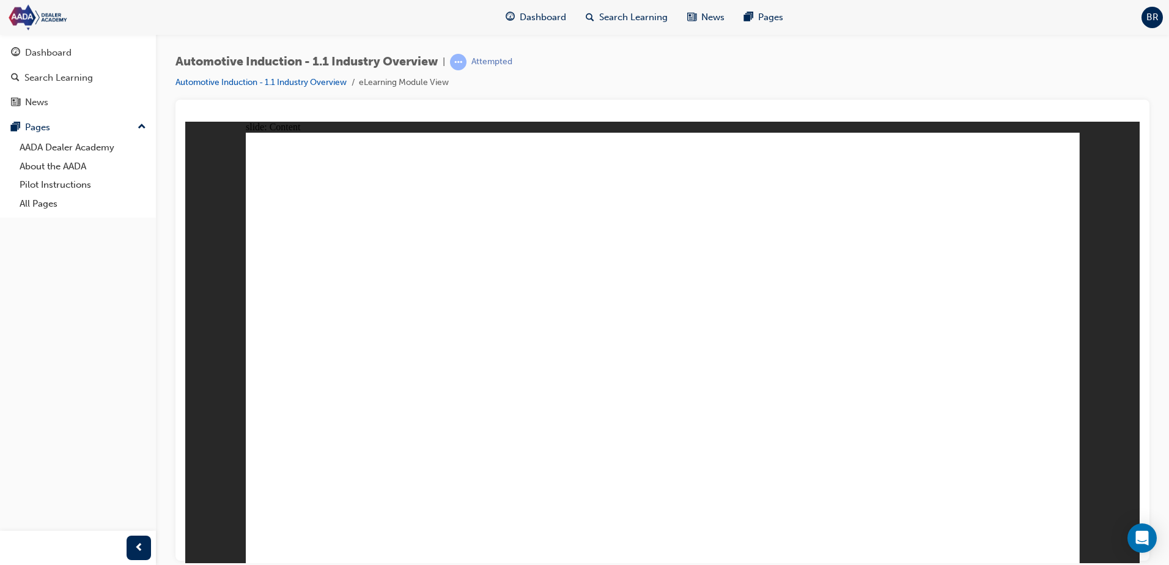
drag, startPoint x: 673, startPoint y: 333, endPoint x: 667, endPoint y: 314, distance: 20.1
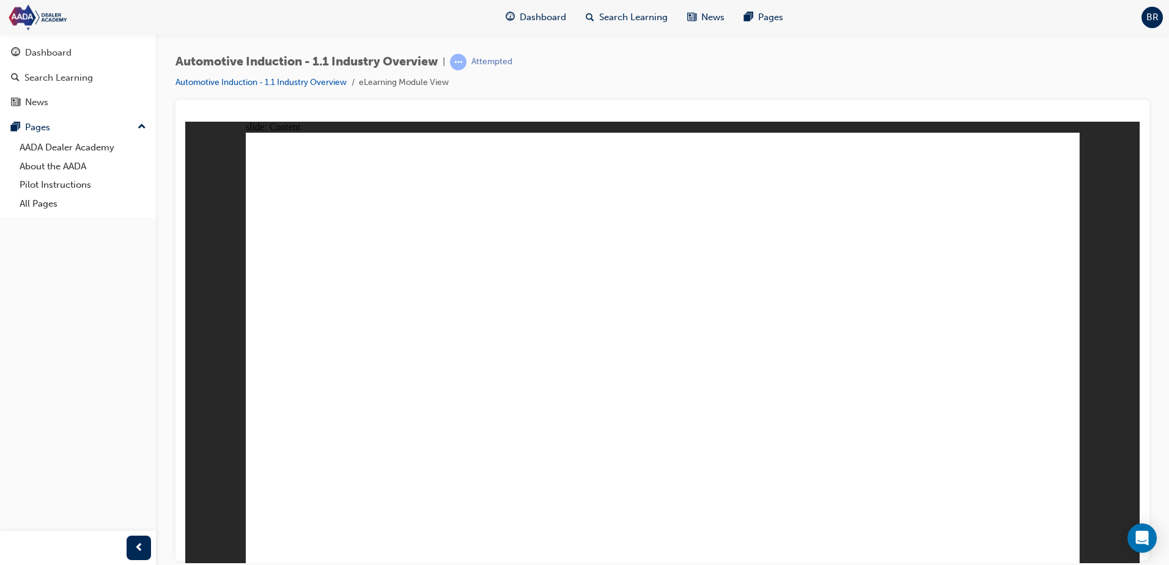
drag, startPoint x: 612, startPoint y: 234, endPoint x: 631, endPoint y: 233, distance: 19.6
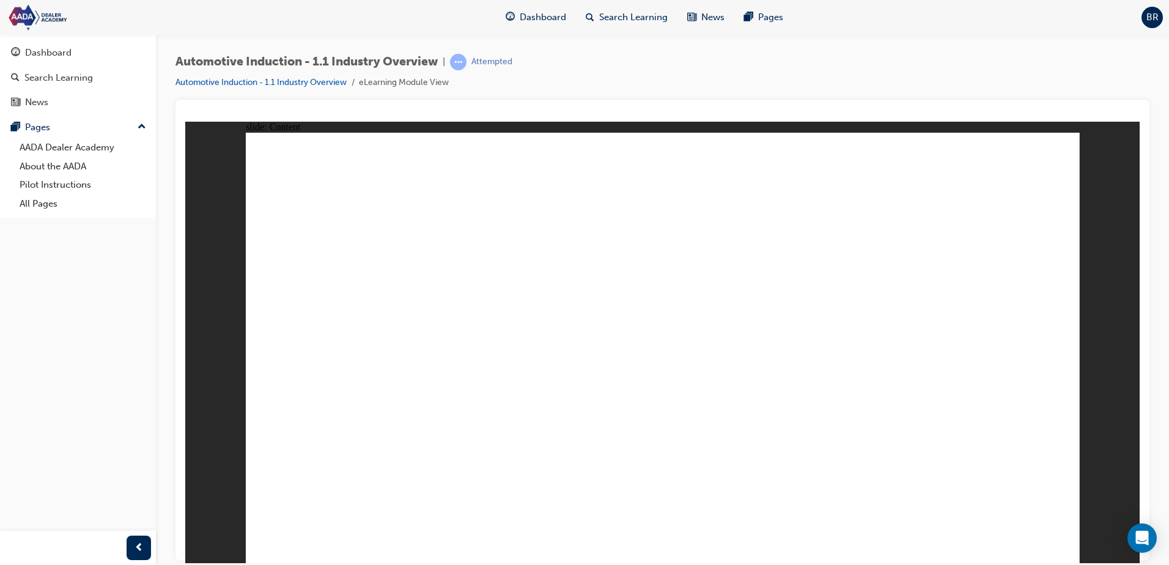
drag, startPoint x: 556, startPoint y: 232, endPoint x: 541, endPoint y: 234, distance: 14.7
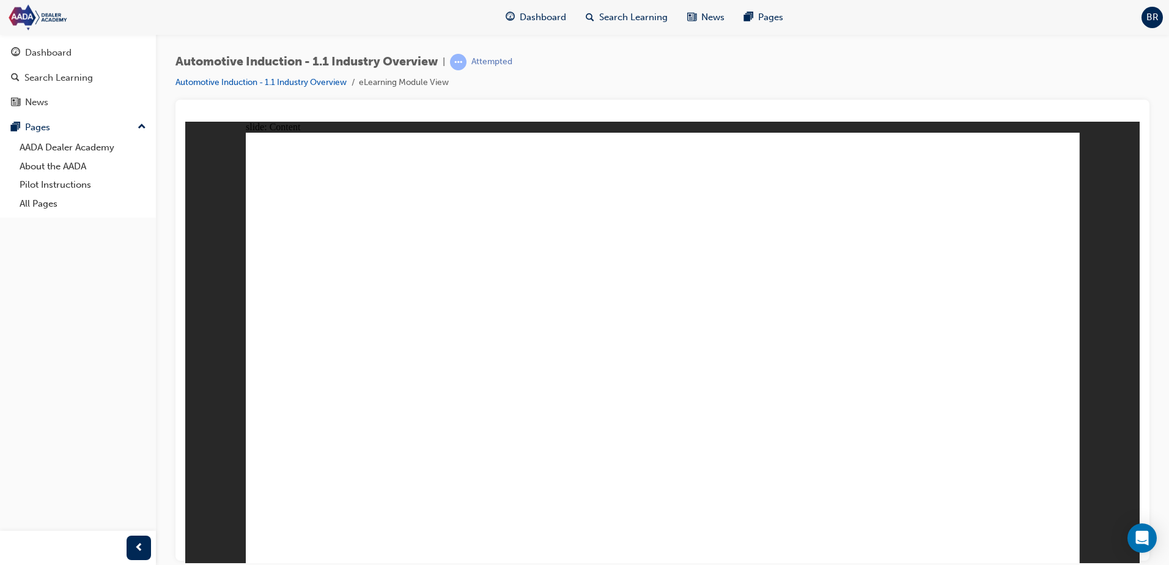
drag, startPoint x: 406, startPoint y: 380, endPoint x: 502, endPoint y: 364, distance: 97.4
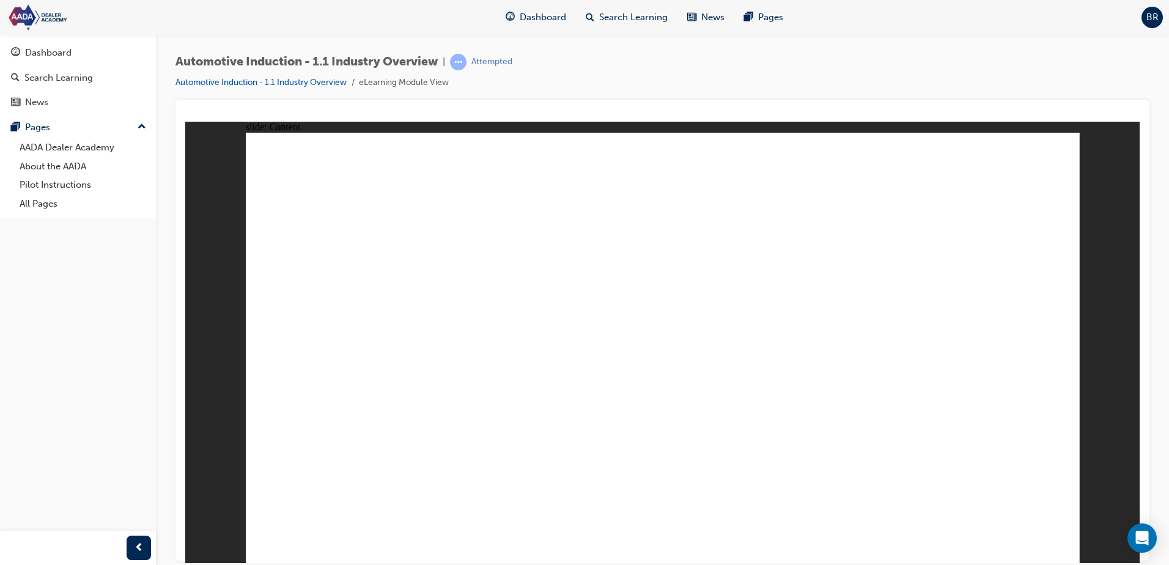
drag, startPoint x: 396, startPoint y: 371, endPoint x: 648, endPoint y: 348, distance: 253.6
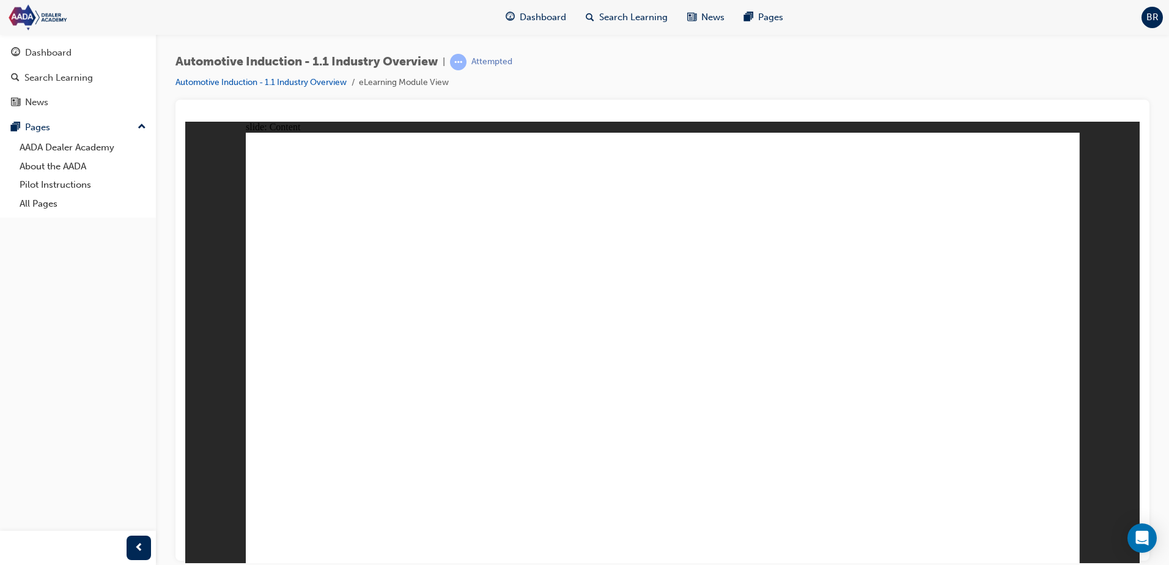
drag, startPoint x: 588, startPoint y: 384, endPoint x: 1133, endPoint y: 481, distance: 554.0
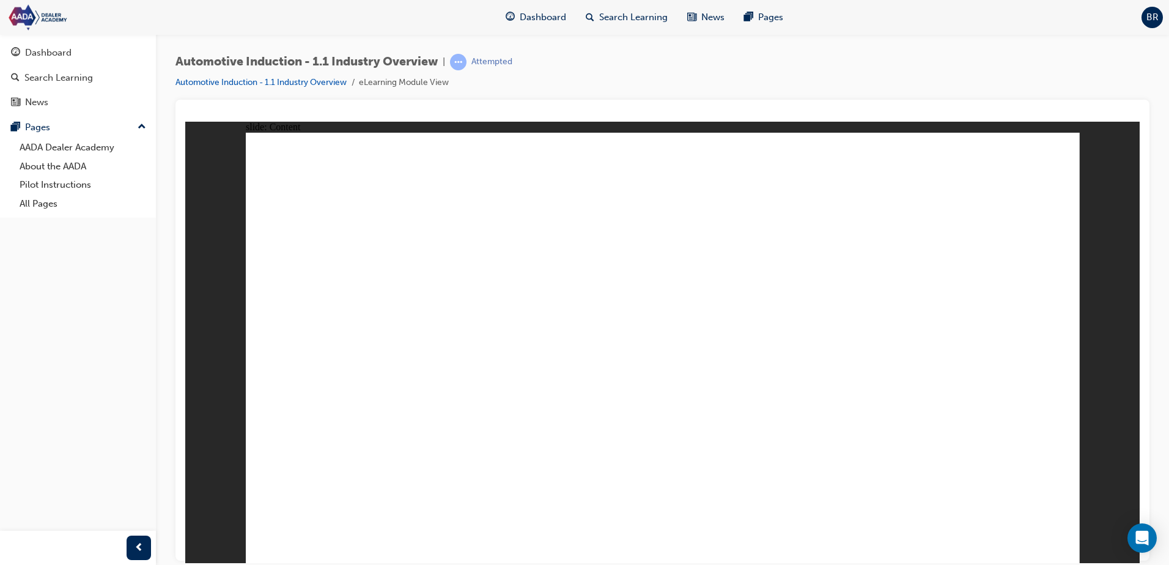
drag, startPoint x: 1049, startPoint y: 533, endPoint x: 478, endPoint y: 432, distance: 580.6
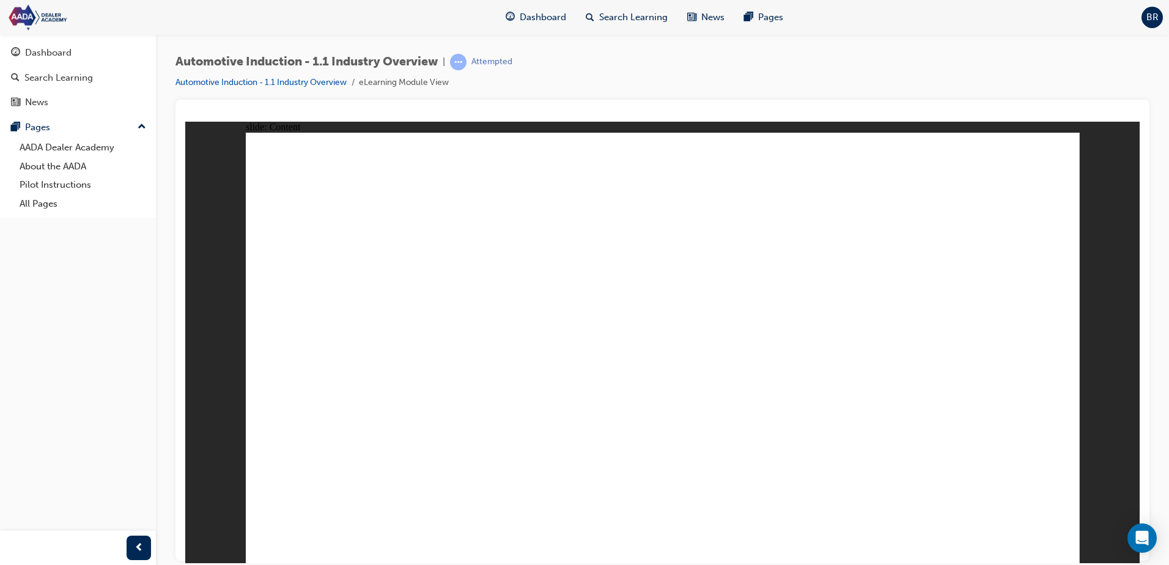
drag, startPoint x: 684, startPoint y: 391, endPoint x: 510, endPoint y: 391, distance: 174.3
drag, startPoint x: 1058, startPoint y: 533, endPoint x: 1027, endPoint y: 445, distance: 93.2
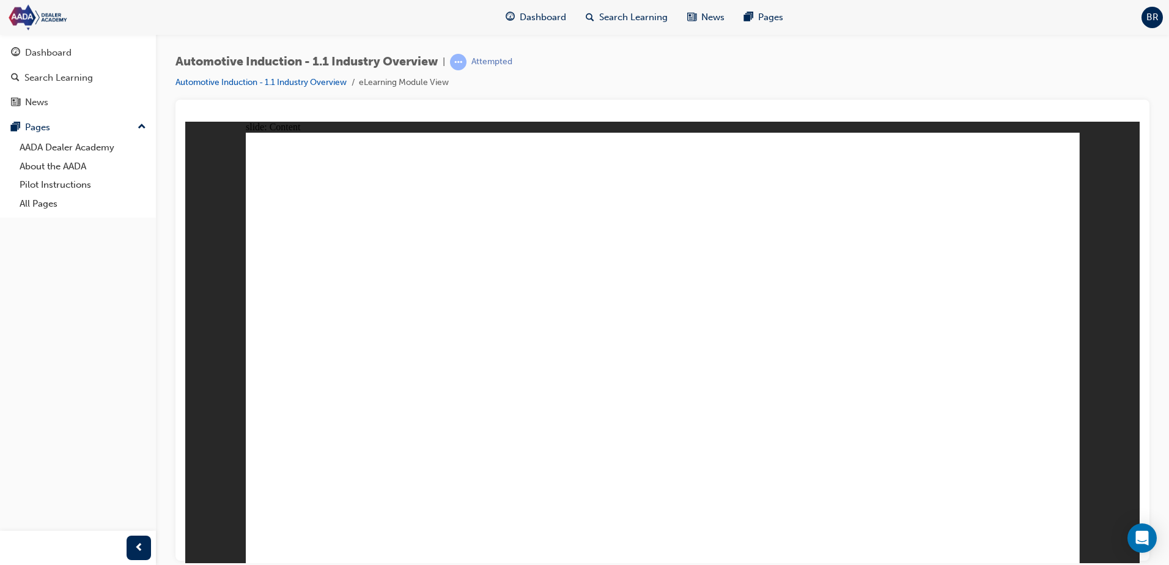
drag, startPoint x: 372, startPoint y: 322, endPoint x: 408, endPoint y: 346, distance: 42.4
drag, startPoint x: 716, startPoint y: 261, endPoint x: 711, endPoint y: 285, distance: 24.3
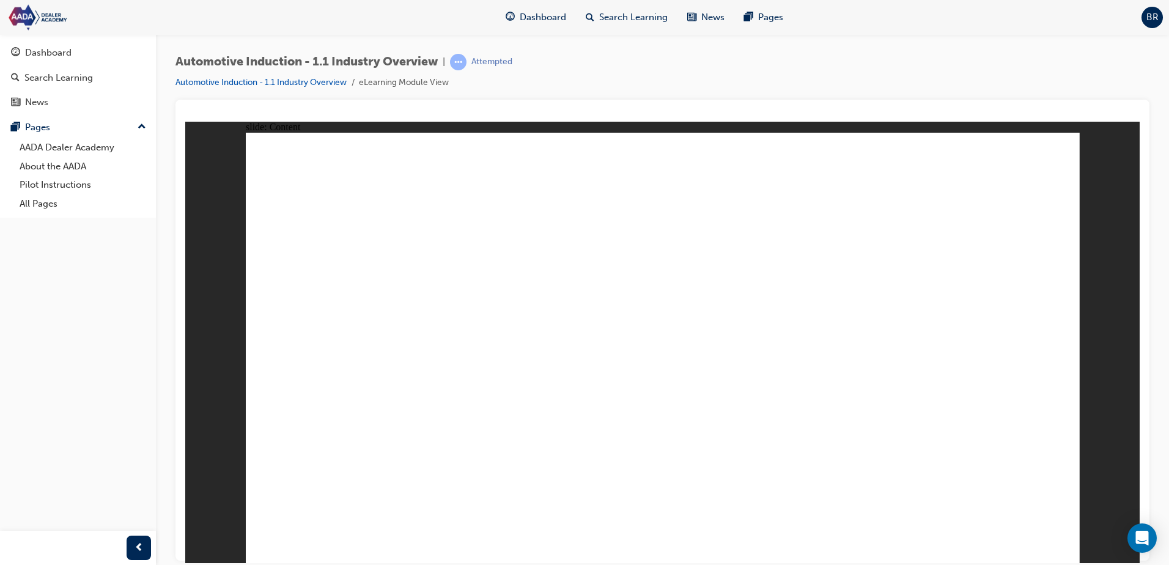
drag, startPoint x: 1040, startPoint y: 538, endPoint x: 1026, endPoint y: 510, distance: 31.2
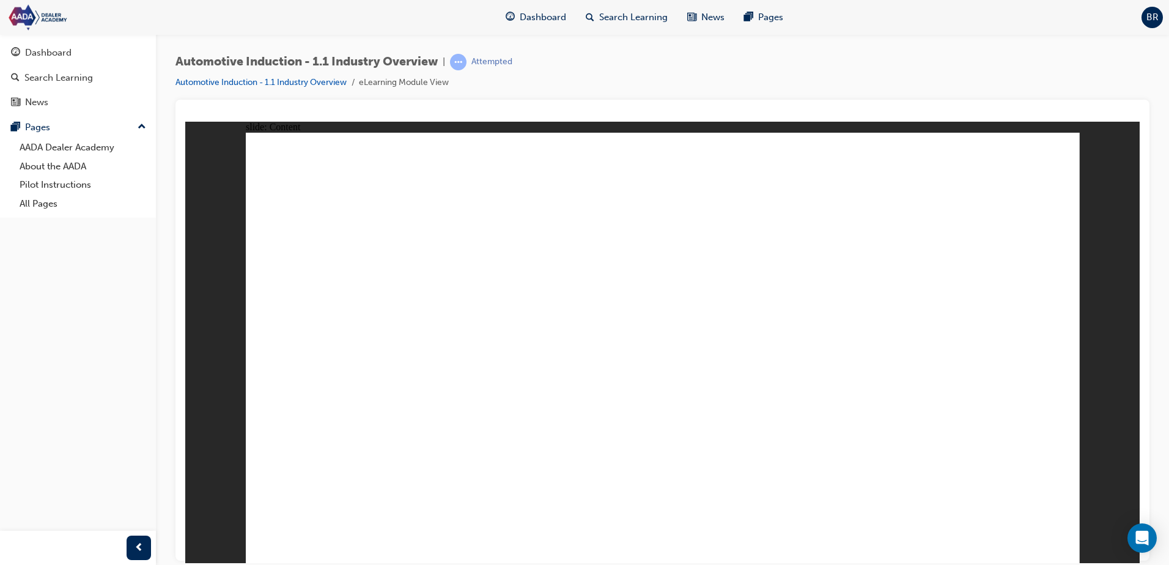
drag, startPoint x: 603, startPoint y: 331, endPoint x: 626, endPoint y: 335, distance: 22.9
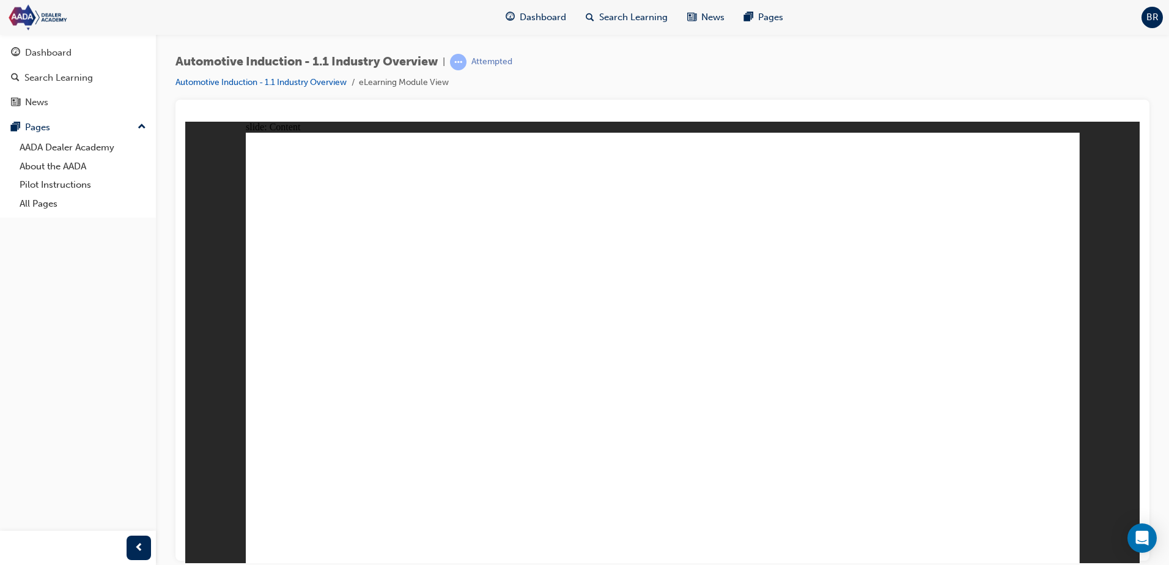
drag, startPoint x: 646, startPoint y: 317, endPoint x: 651, endPoint y: 309, distance: 9.3
drag, startPoint x: 650, startPoint y: 291, endPoint x: 653, endPoint y: 284, distance: 7.4
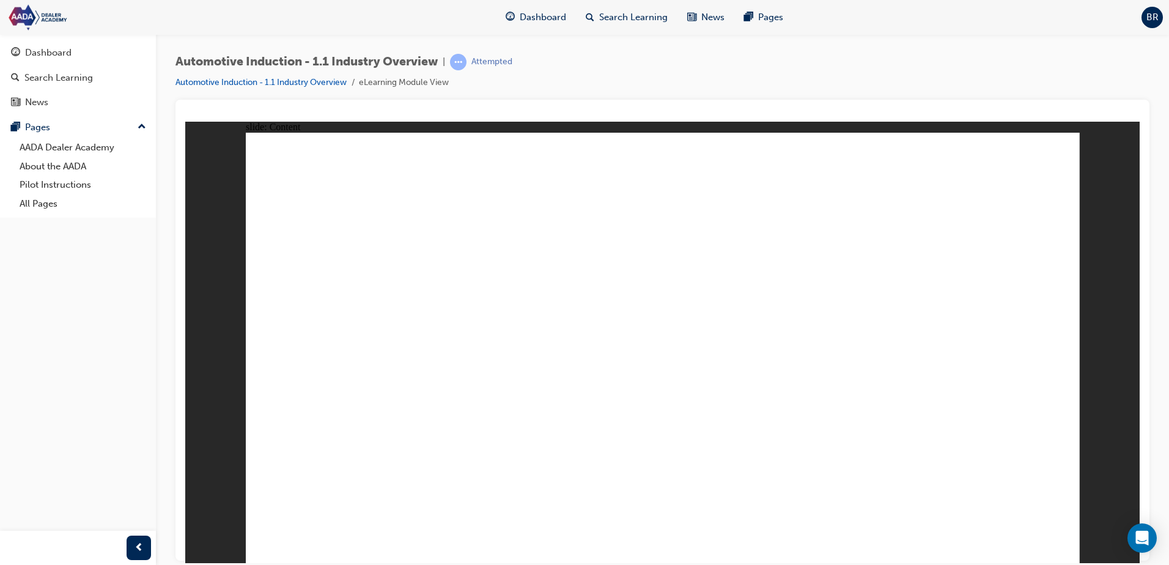
drag, startPoint x: 1046, startPoint y: 538, endPoint x: 1057, endPoint y: 540, distance: 11.2
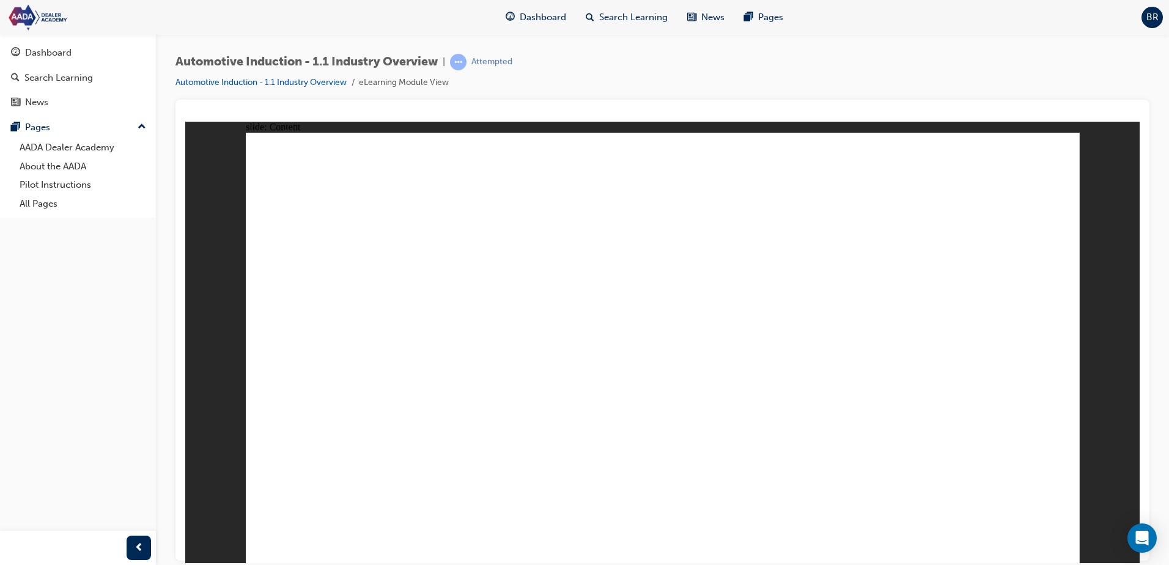
drag, startPoint x: 466, startPoint y: 235, endPoint x: 468, endPoint y: 242, distance: 6.4
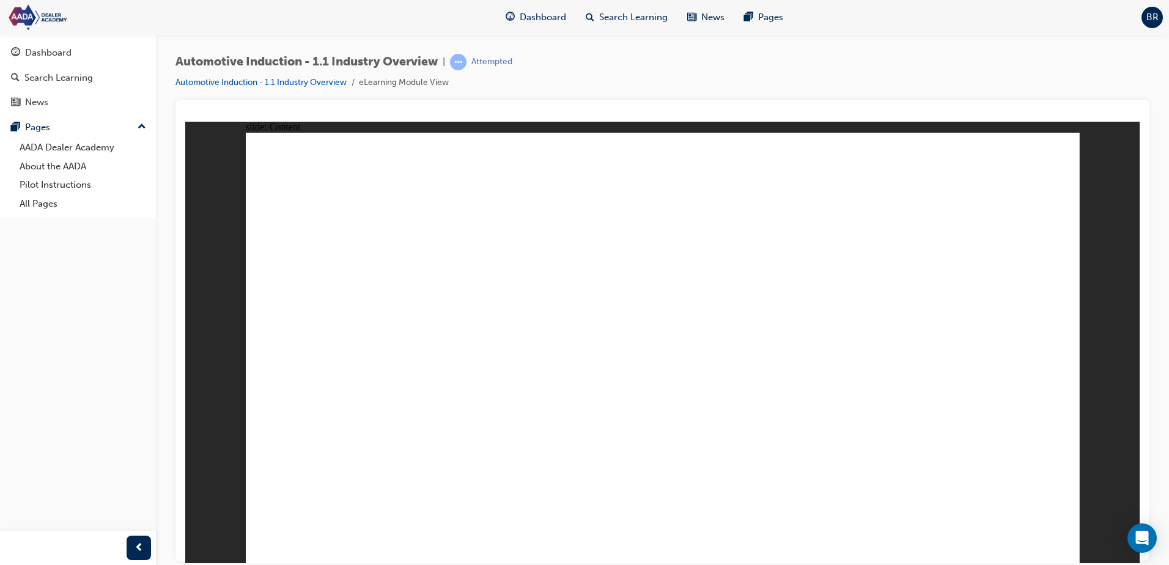
drag, startPoint x: 385, startPoint y: 225, endPoint x: 810, endPoint y: 225, distance: 425.0
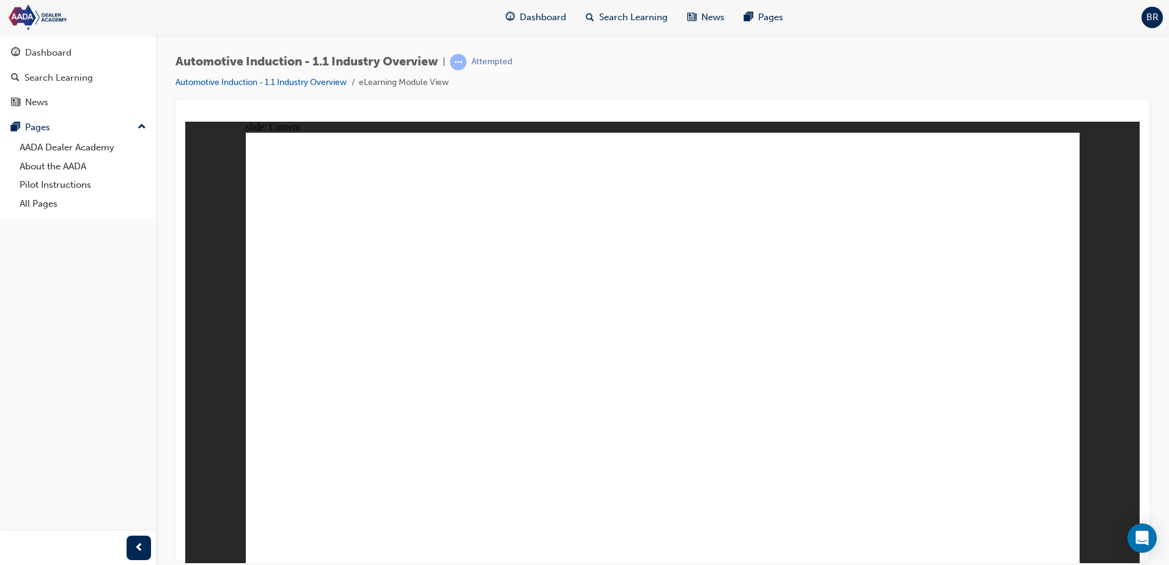
drag, startPoint x: 729, startPoint y: 233, endPoint x: 503, endPoint y: 245, distance: 226.0
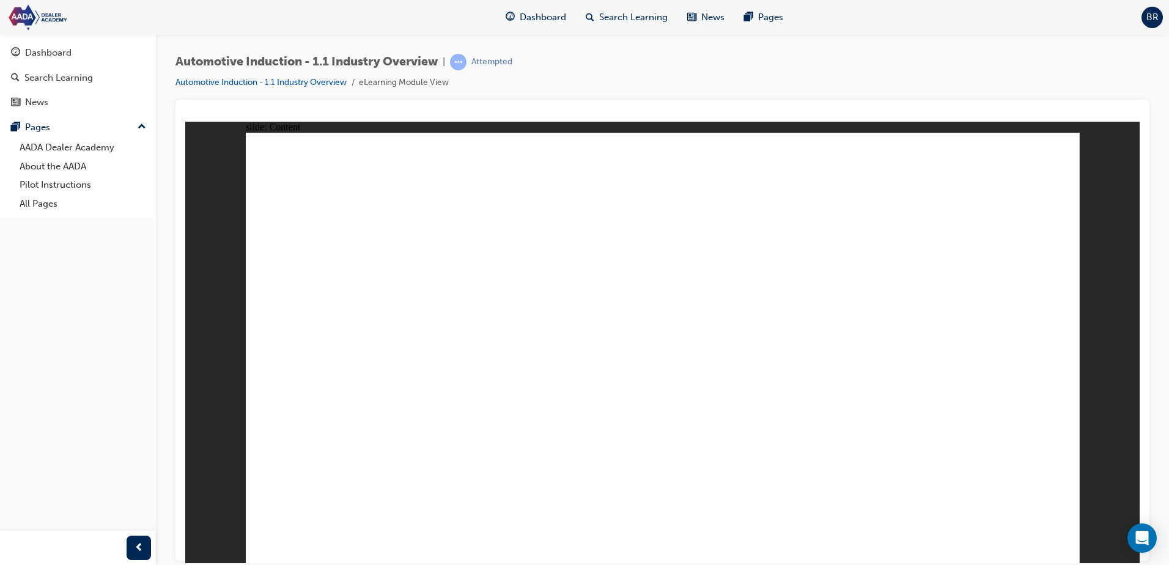
drag, startPoint x: 640, startPoint y: 256, endPoint x: 289, endPoint y: 223, distance: 352.6
drag, startPoint x: 289, startPoint y: 223, endPoint x: 689, endPoint y: 249, distance: 401.4
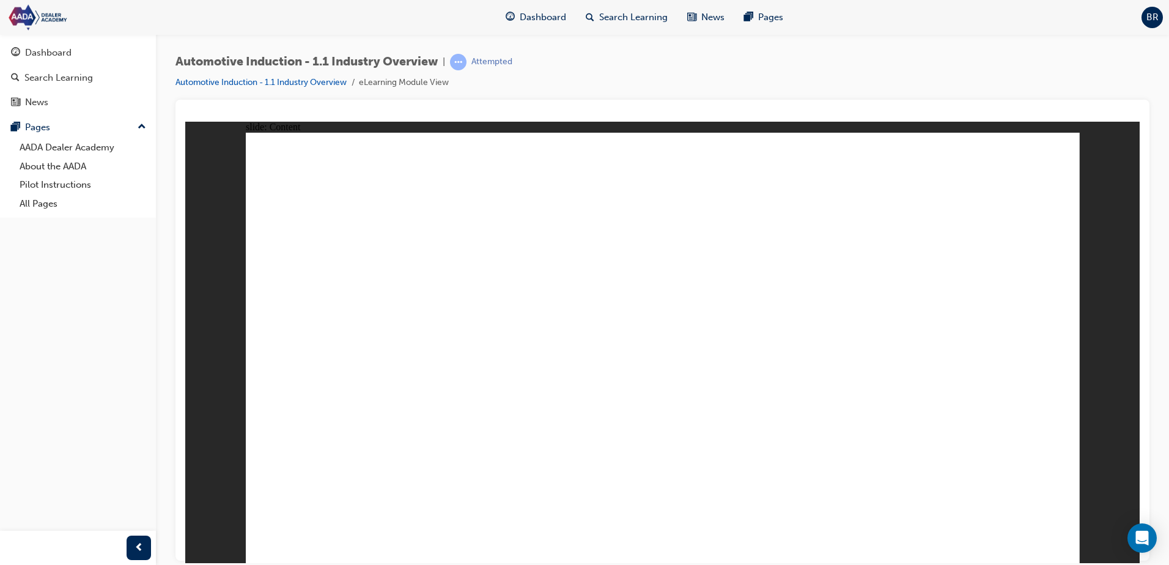
drag, startPoint x: 659, startPoint y: 250, endPoint x: 161, endPoint y: 256, distance: 498.5
click at [185, 256] on html "slide: Content Rectangle 1 Rectangle 1 blueflag_icon_primary.png folder-white.p…" at bounding box center [662, 342] width 955 height 442
drag, startPoint x: 339, startPoint y: 329, endPoint x: 389, endPoint y: 373, distance: 66.7
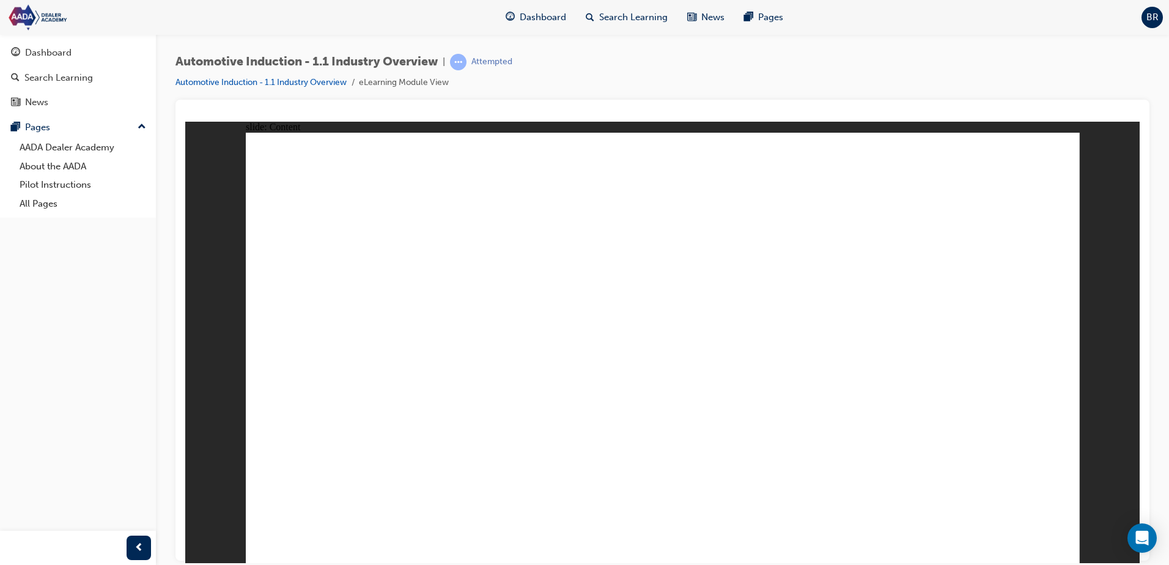
drag, startPoint x: 728, startPoint y: 317, endPoint x: 862, endPoint y: 294, distance: 136.5
drag, startPoint x: 857, startPoint y: 296, endPoint x: 958, endPoint y: 338, distance: 109.1
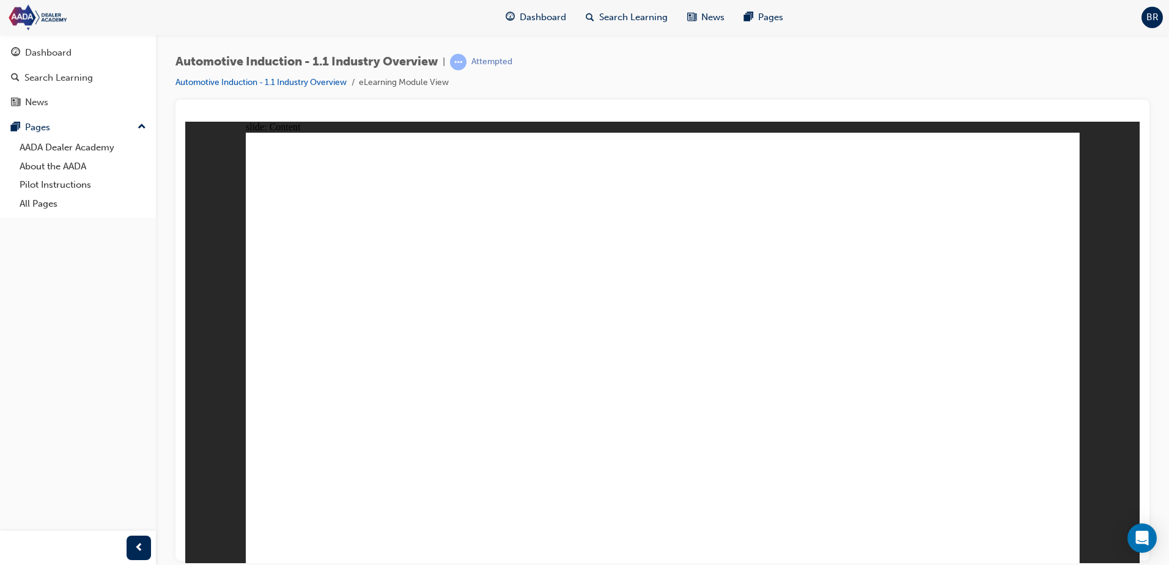
drag, startPoint x: 974, startPoint y: 325, endPoint x: 989, endPoint y: 319, distance: 16.1
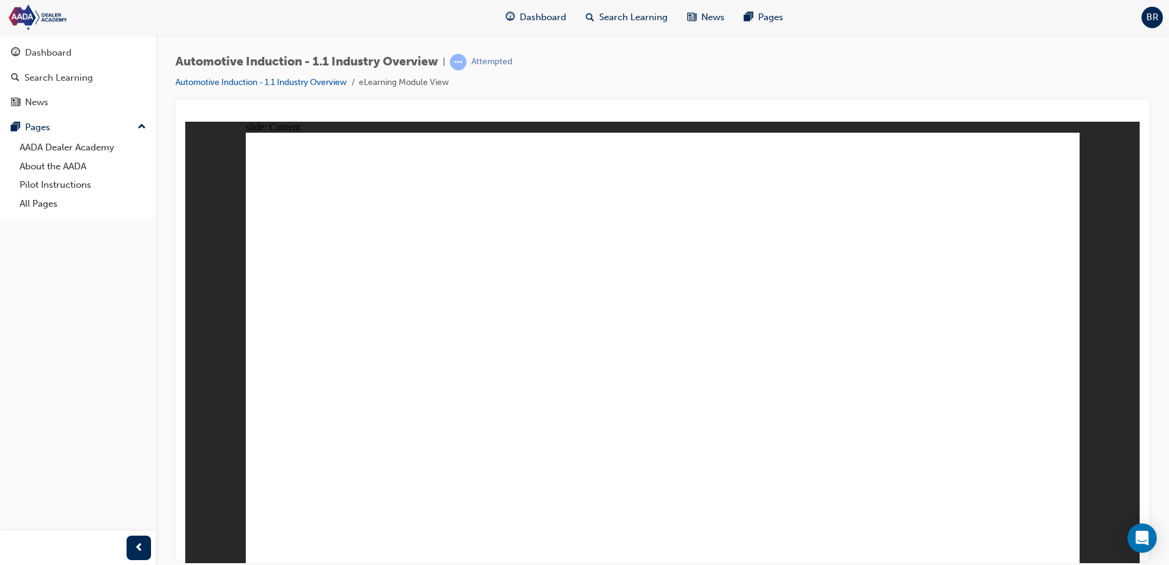
drag, startPoint x: 994, startPoint y: 320, endPoint x: 1002, endPoint y: 316, distance: 9.0
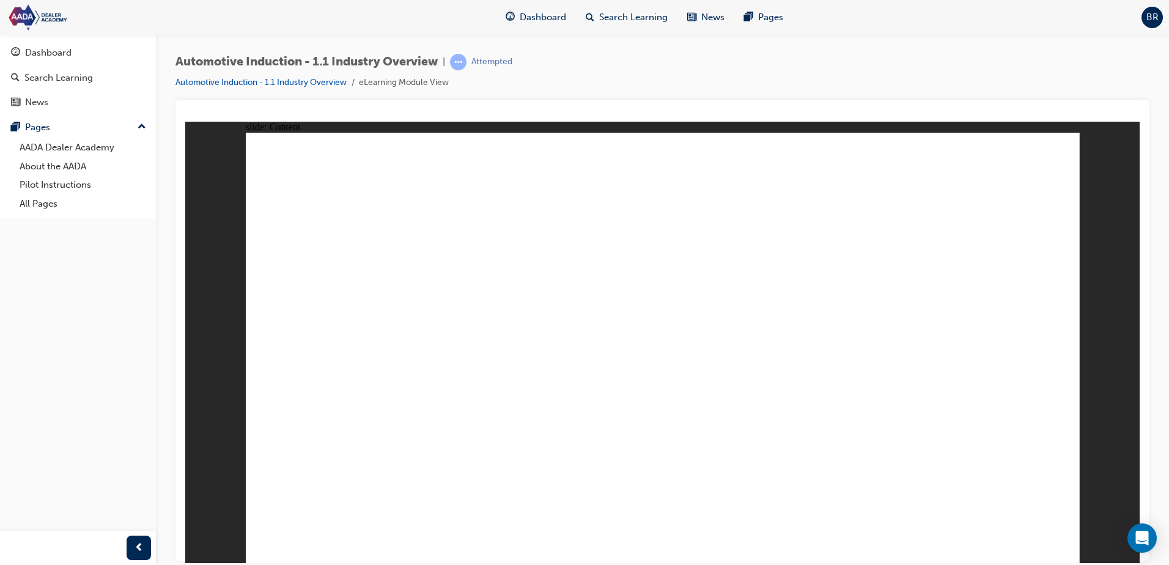
drag, startPoint x: 1012, startPoint y: 314, endPoint x: 1001, endPoint y: 316, distance: 11.8
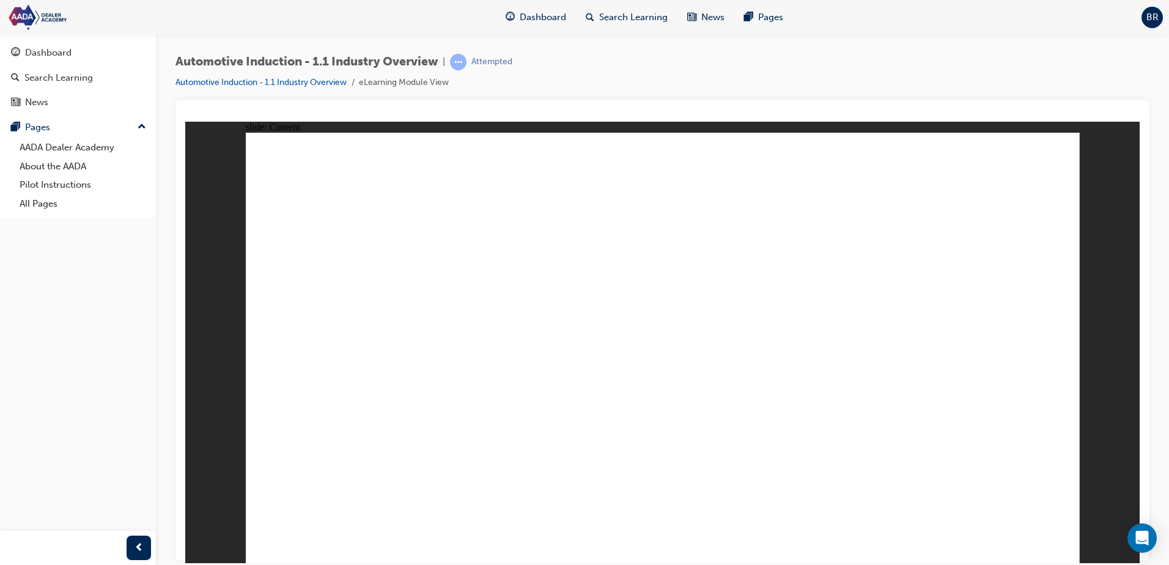
drag, startPoint x: 727, startPoint y: 317, endPoint x: 754, endPoint y: 315, distance: 27.6
drag, startPoint x: 566, startPoint y: 251, endPoint x: 575, endPoint y: 292, distance: 41.9
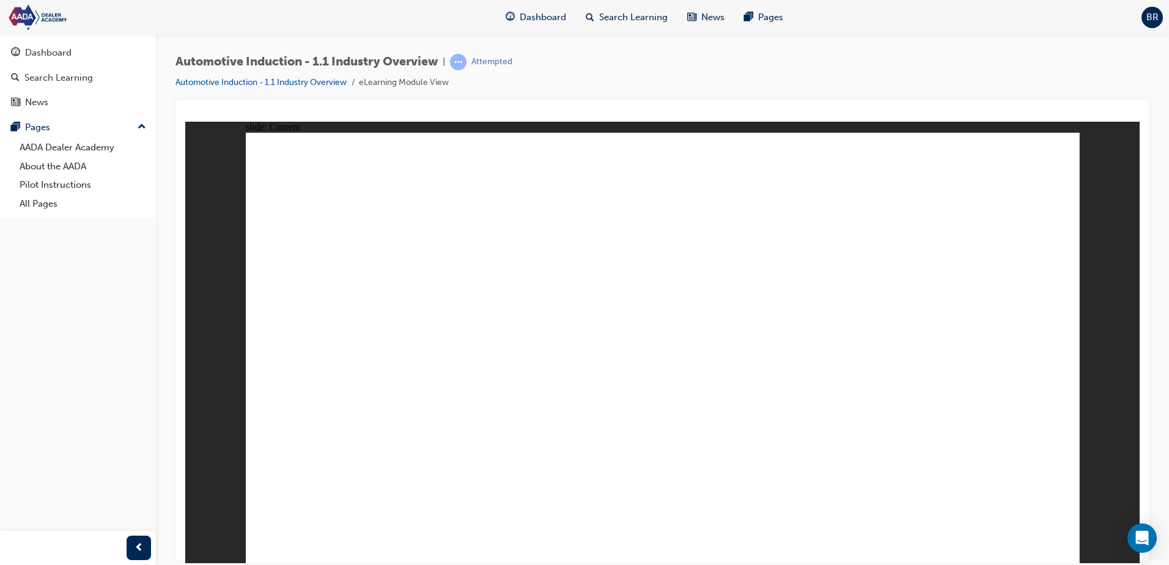
drag, startPoint x: 1049, startPoint y: 499, endPoint x: 1049, endPoint y: 514, distance: 14.7
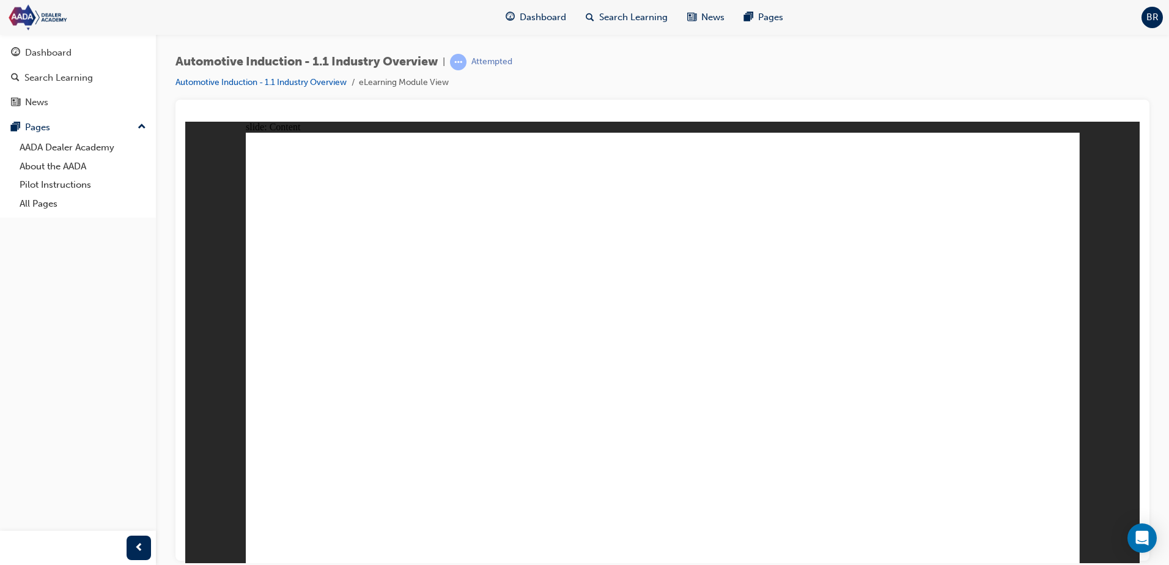
drag, startPoint x: 686, startPoint y: 415, endPoint x: 687, endPoint y: 422, distance: 7.6
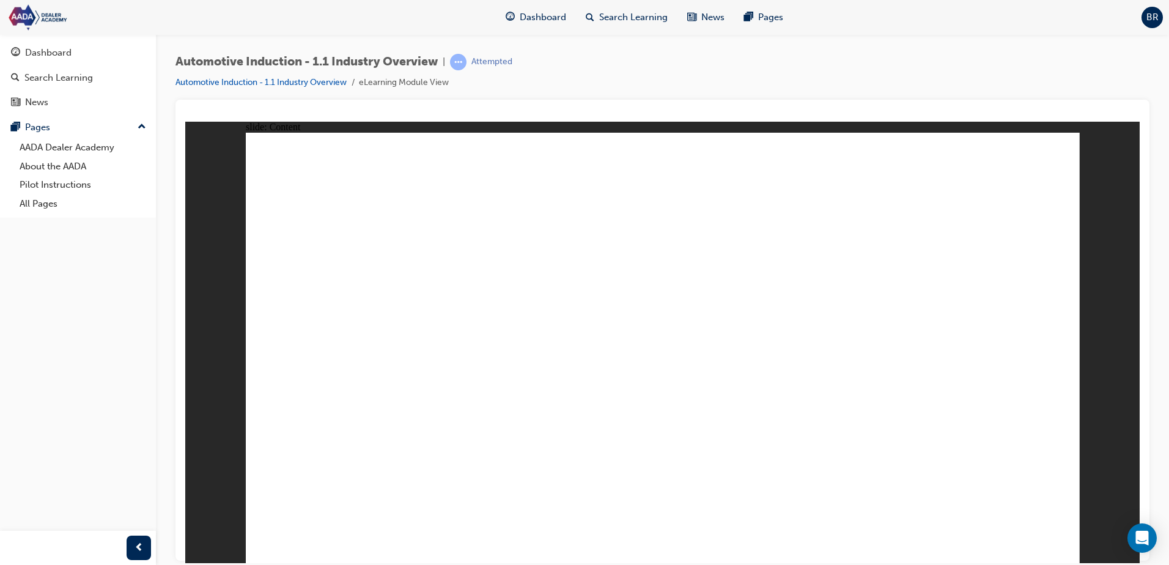
drag, startPoint x: 696, startPoint y: 424, endPoint x: 699, endPoint y: 445, distance: 20.4
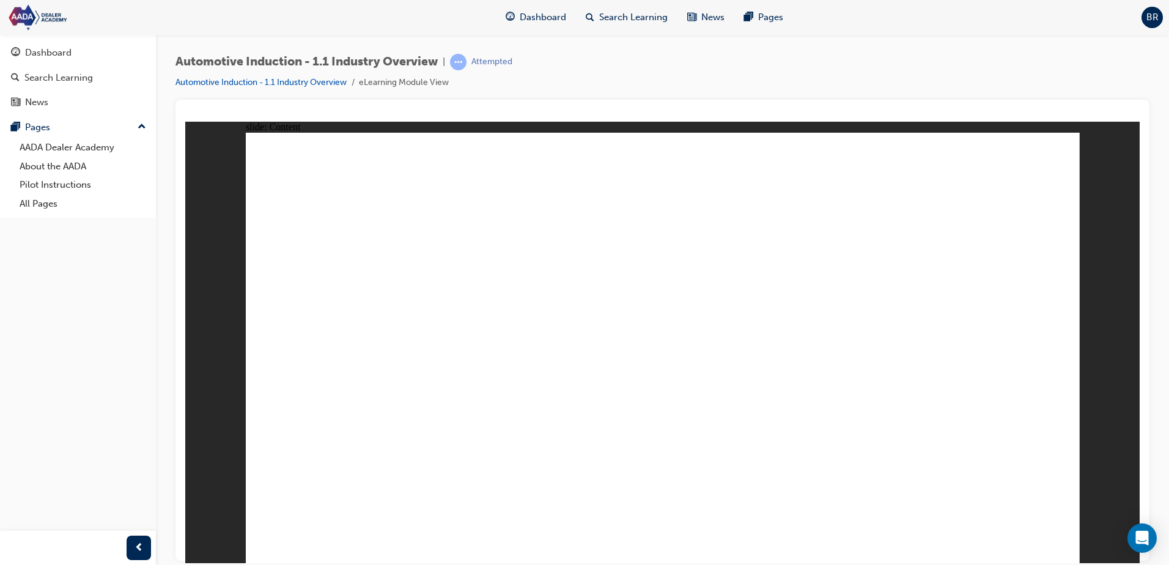
drag, startPoint x: 750, startPoint y: 504, endPoint x: 720, endPoint y: 159, distance: 346.2
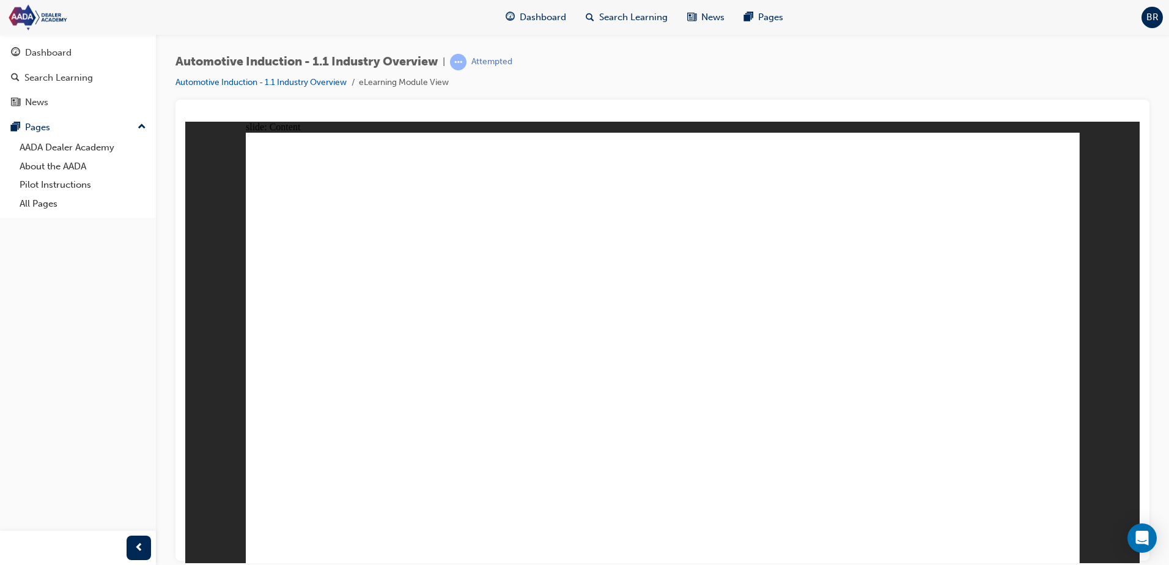
drag, startPoint x: 1048, startPoint y: 524, endPoint x: 1056, endPoint y: 539, distance: 16.7
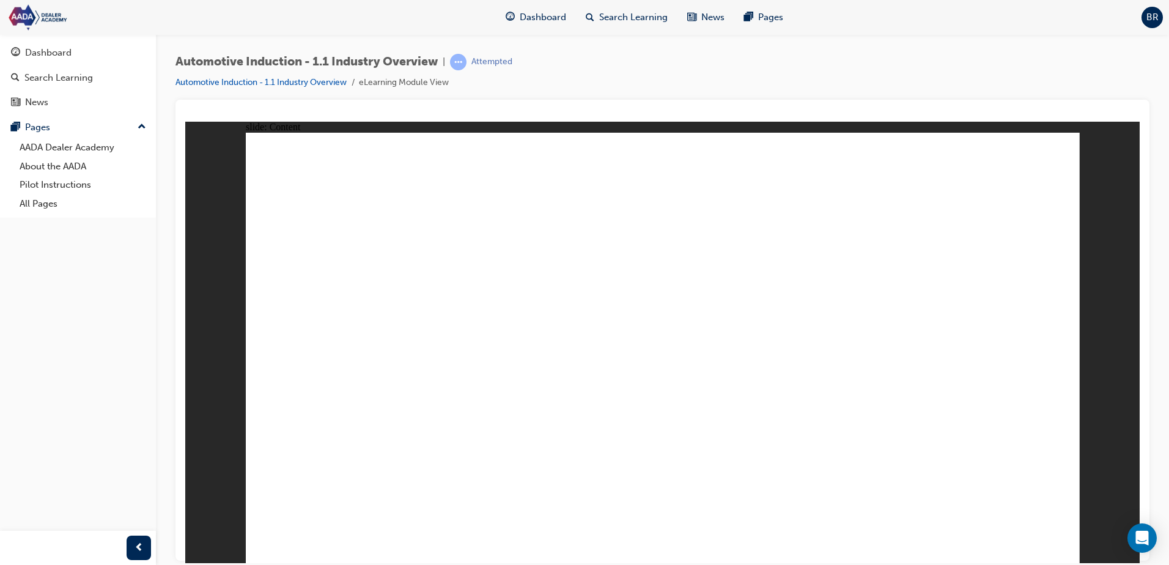
drag, startPoint x: 945, startPoint y: 516, endPoint x: 940, endPoint y: 512, distance: 6.3
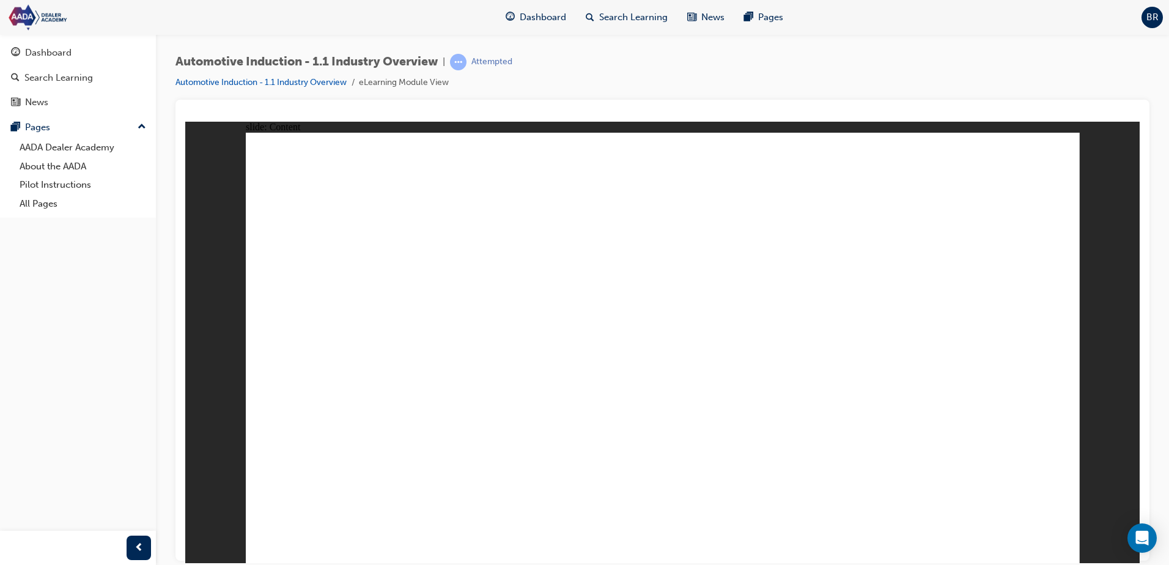
drag, startPoint x: 531, startPoint y: 478, endPoint x: 541, endPoint y: 476, distance: 10.5
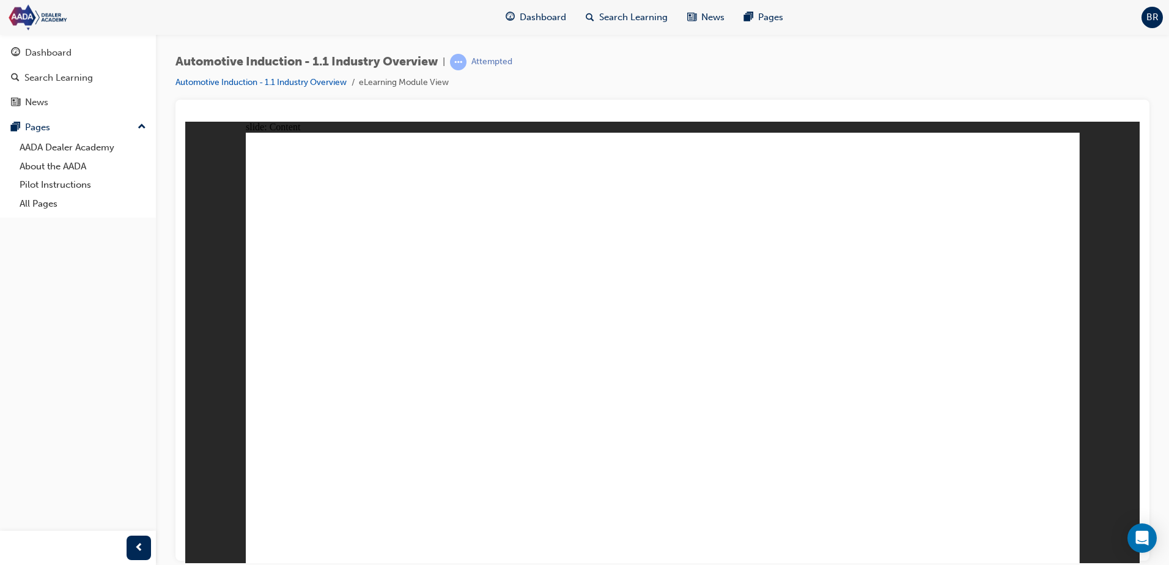
drag, startPoint x: 900, startPoint y: 452, endPoint x: 945, endPoint y: 450, distance: 45.3
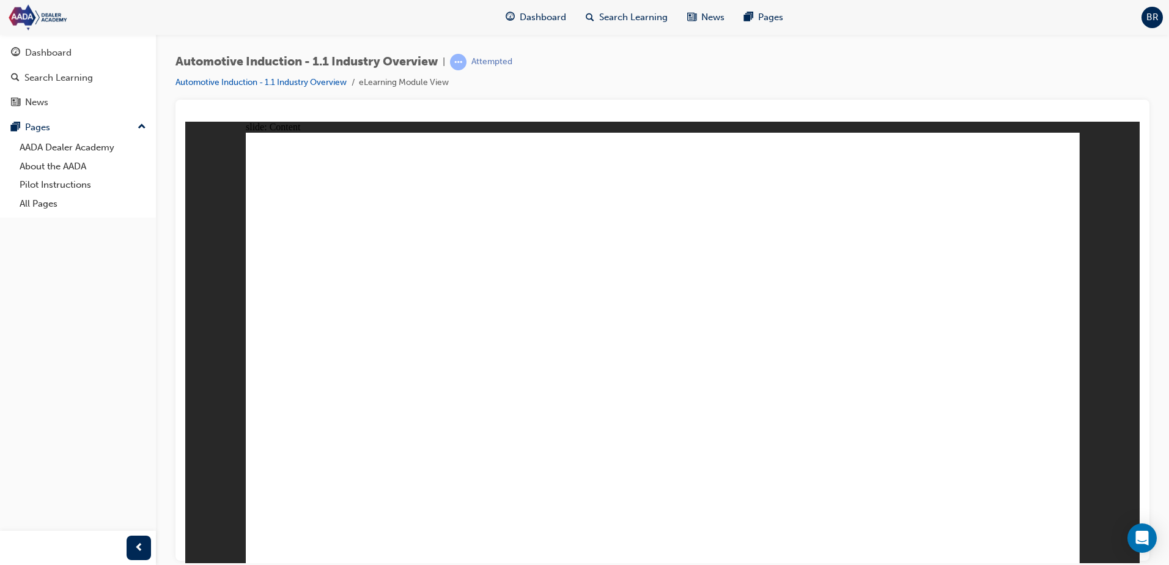
drag, startPoint x: 359, startPoint y: 462, endPoint x: 373, endPoint y: 458, distance: 14.7
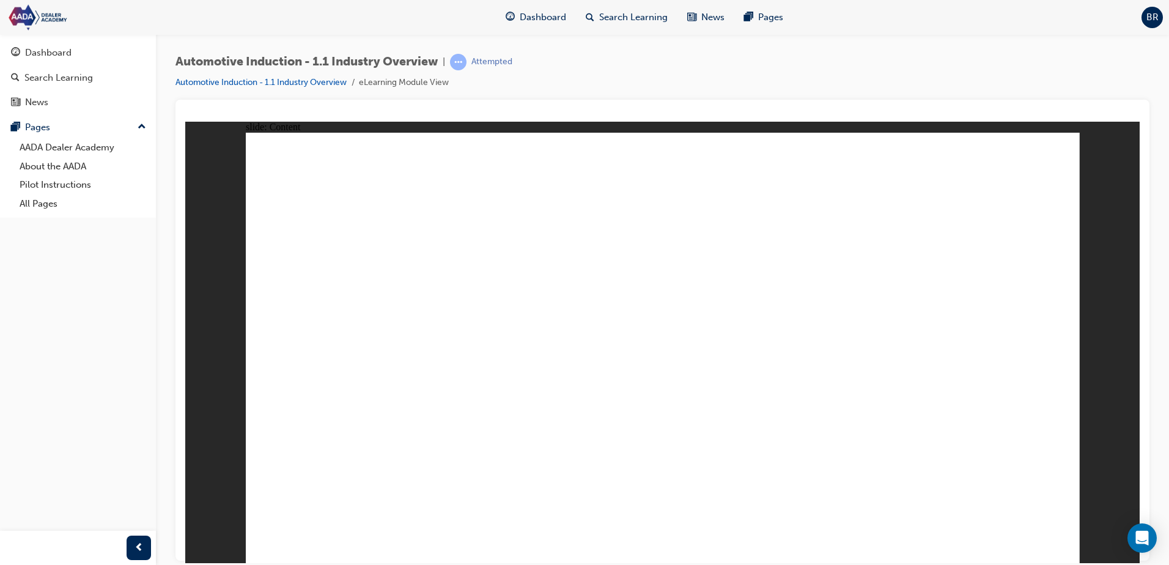
drag, startPoint x: 517, startPoint y: 468, endPoint x: 547, endPoint y: 470, distance: 30.0
drag, startPoint x: 931, startPoint y: 456, endPoint x: 942, endPoint y: 460, distance: 11.2
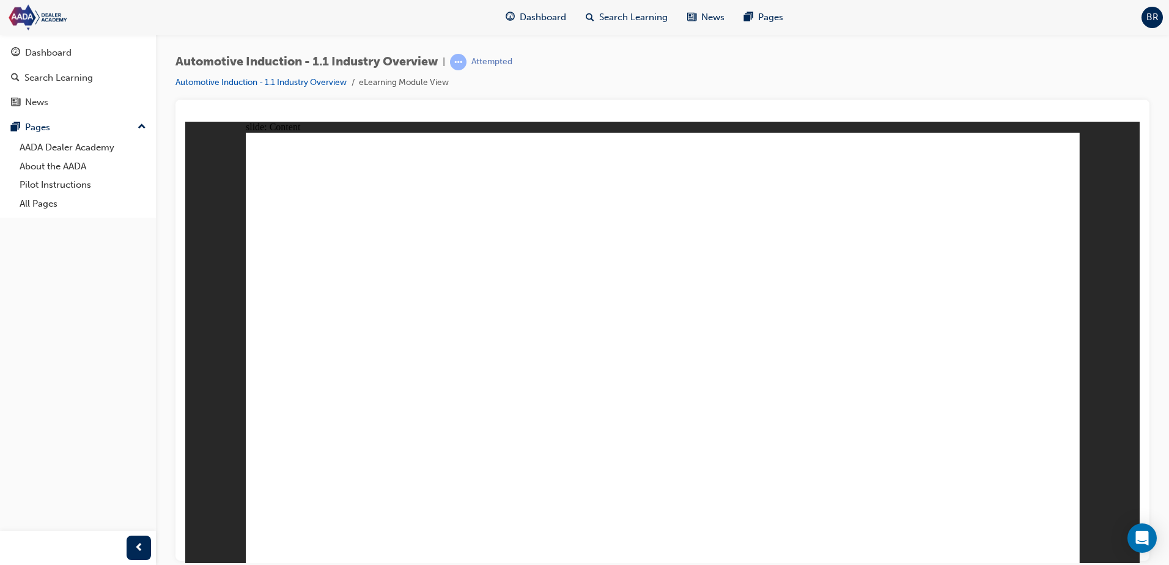
drag, startPoint x: 361, startPoint y: 476, endPoint x: 454, endPoint y: 478, distance: 92.4
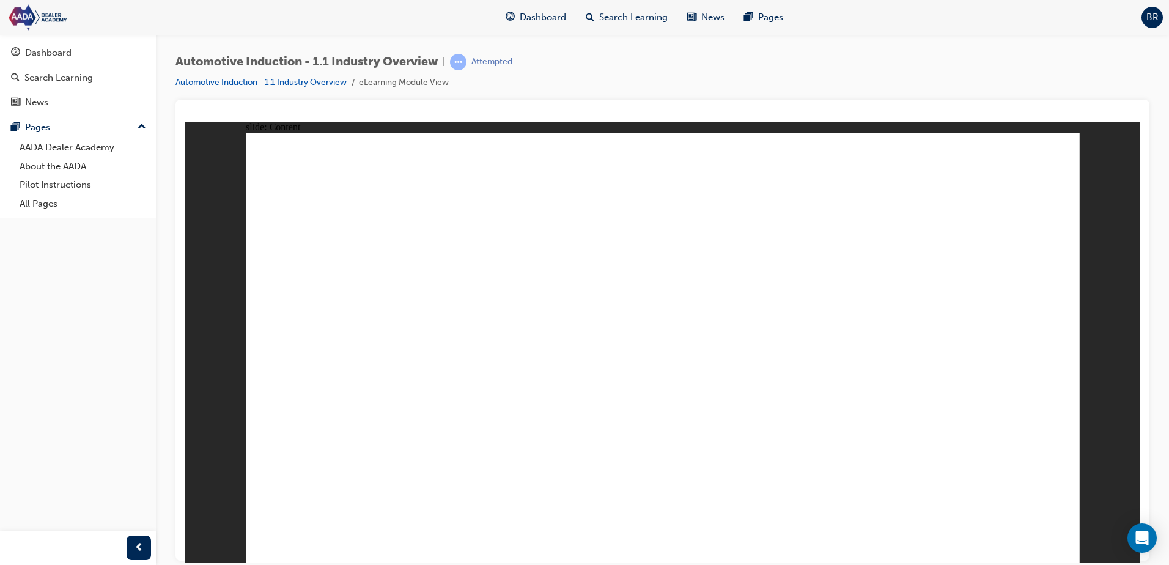
drag, startPoint x: 557, startPoint y: 467, endPoint x: 756, endPoint y: 464, distance: 198.8
drag, startPoint x: 756, startPoint y: 464, endPoint x: 898, endPoint y: 466, distance: 142.5
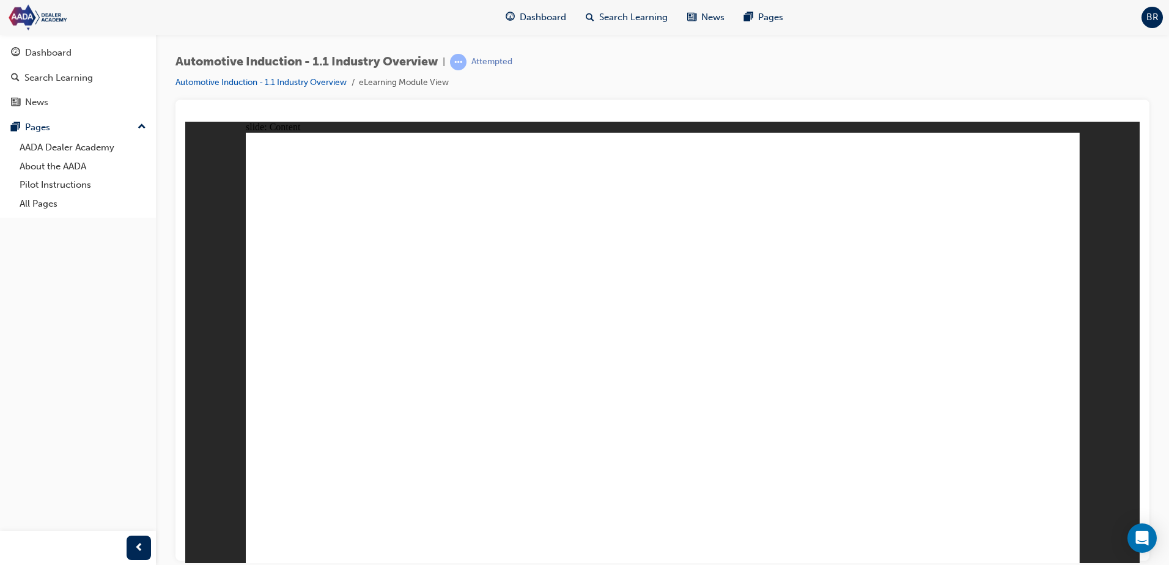
drag, startPoint x: 1050, startPoint y: 523, endPoint x: 955, endPoint y: 445, distance: 122.9
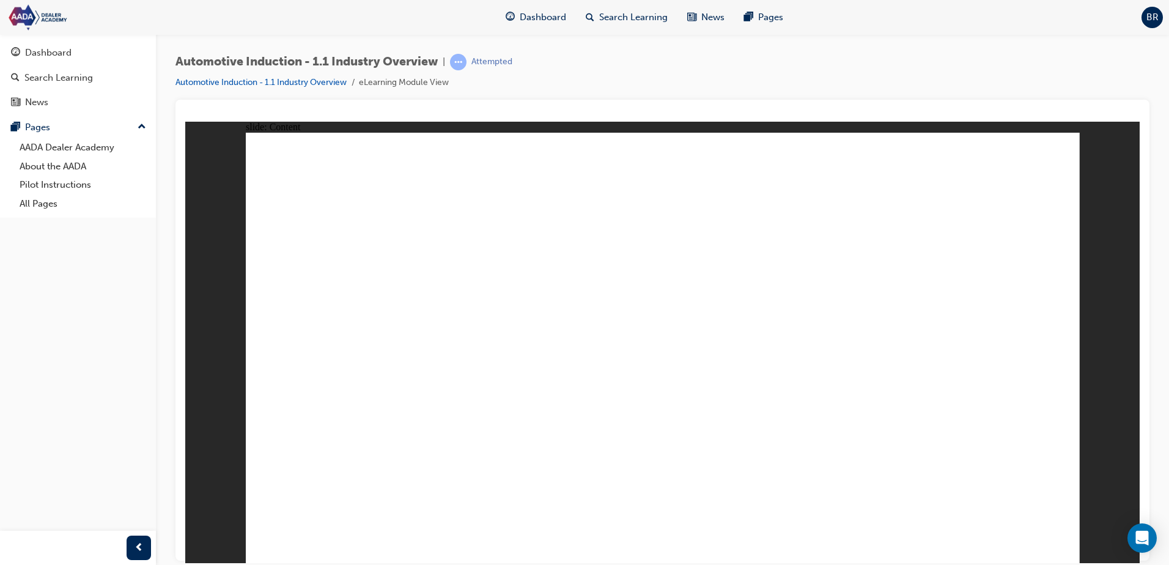
drag, startPoint x: 953, startPoint y: 438, endPoint x: 729, endPoint y: 438, distance: 224.4
drag, startPoint x: 539, startPoint y: 458, endPoint x: 393, endPoint y: 446, distance: 146.1
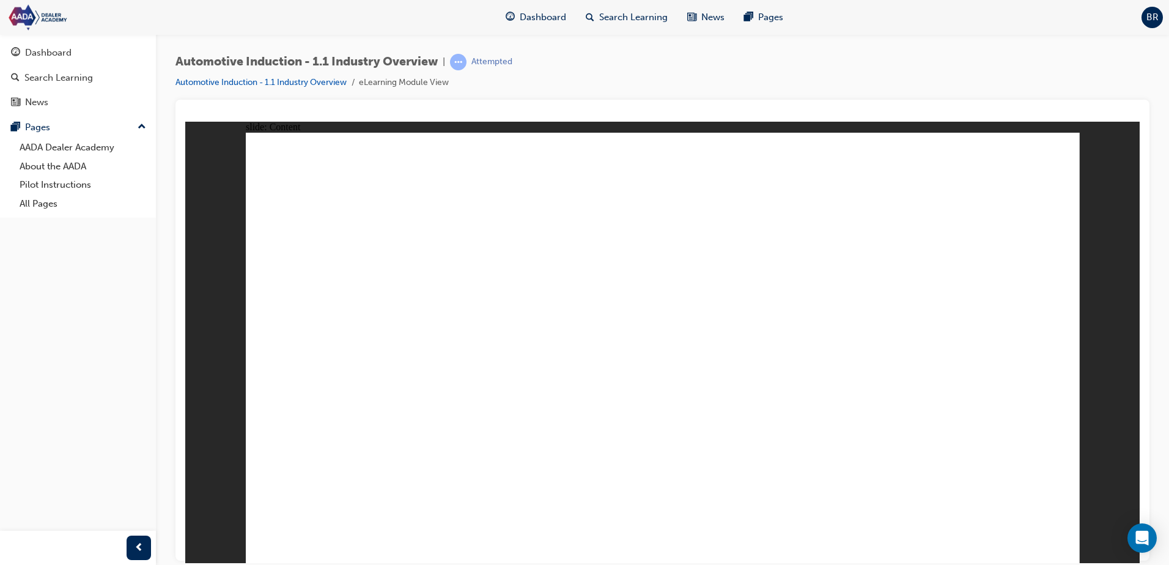
drag, startPoint x: 283, startPoint y: 440, endPoint x: 311, endPoint y: 451, distance: 29.6
drag, startPoint x: 311, startPoint y: 453, endPoint x: 341, endPoint y: 457, distance: 29.8
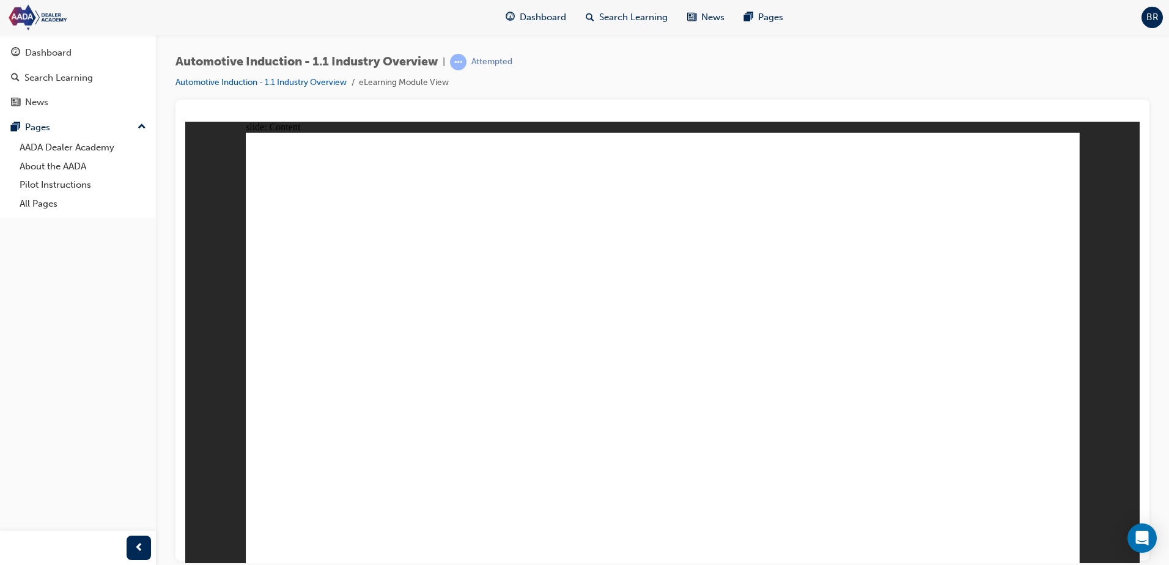
drag, startPoint x: 582, startPoint y: 456, endPoint x: 604, endPoint y: 446, distance: 24.9
drag, startPoint x: 1051, startPoint y: 538, endPoint x: 887, endPoint y: 415, distance: 204.0
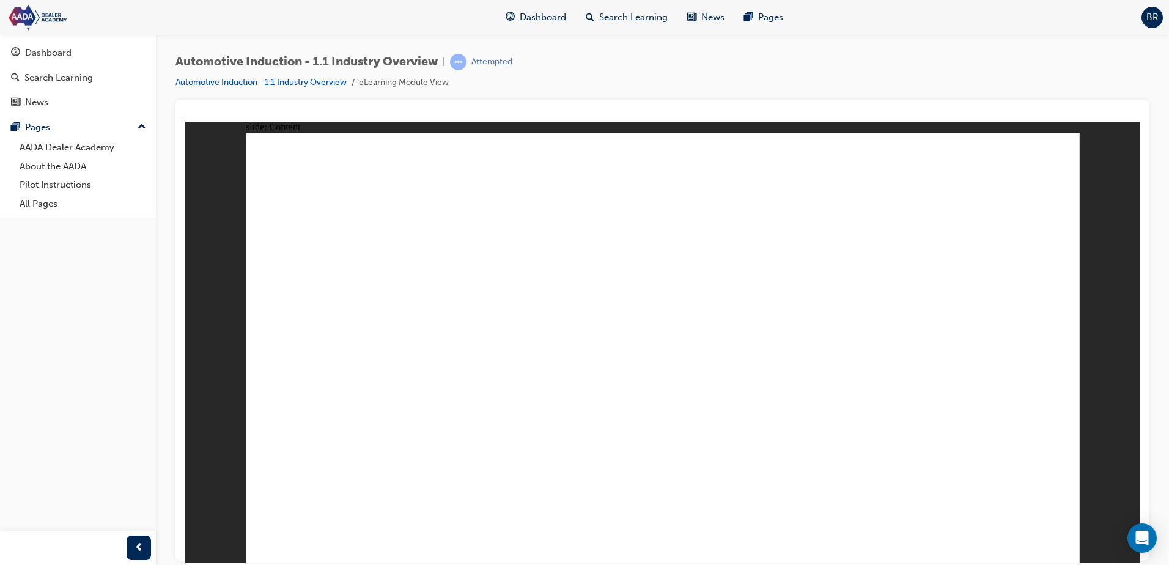
drag, startPoint x: 815, startPoint y: 262, endPoint x: 832, endPoint y: 279, distance: 25.1
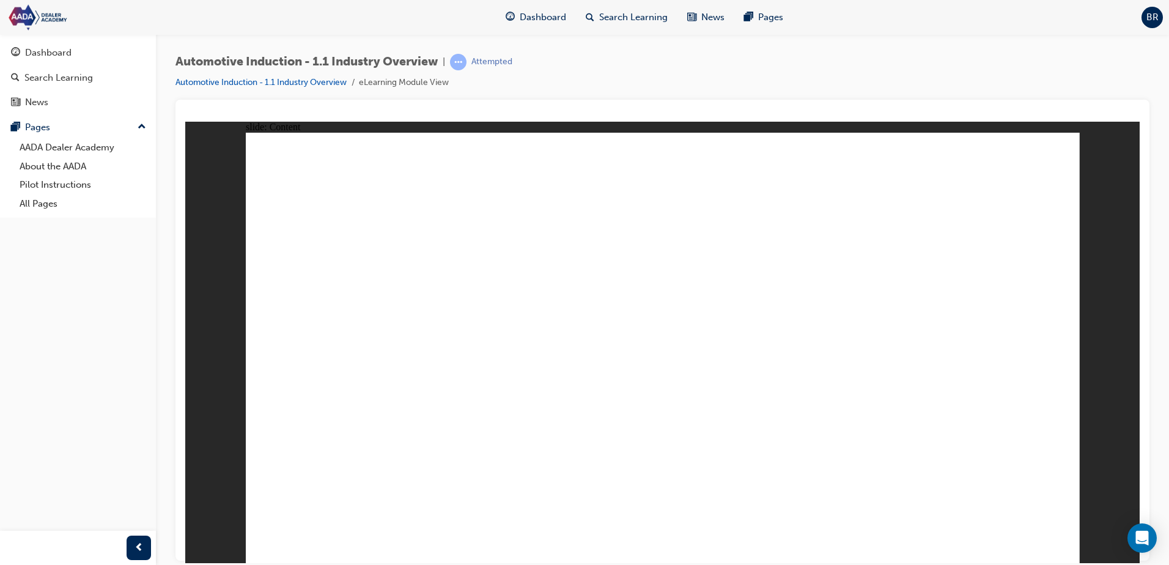
click at [582, 378] on button "OK" at bounding box center [570, 374] width 21 height 13
checkbox input "true"
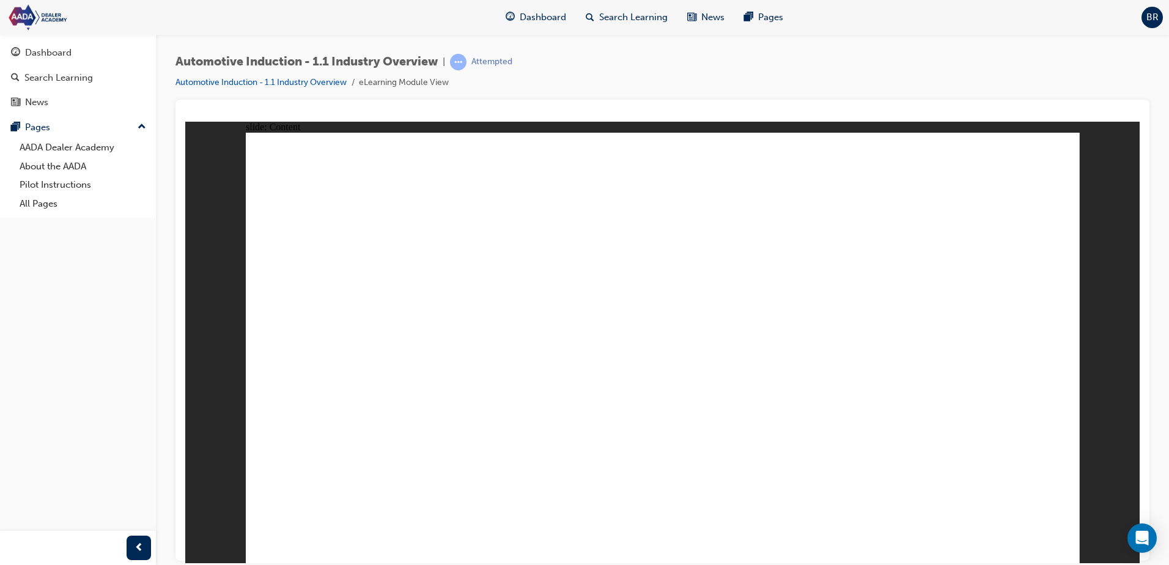
drag, startPoint x: 542, startPoint y: 434, endPoint x: 571, endPoint y: 435, distance: 28.2
checkbox input "true"
drag, startPoint x: 692, startPoint y: 429, endPoint x: 722, endPoint y: 431, distance: 30.0
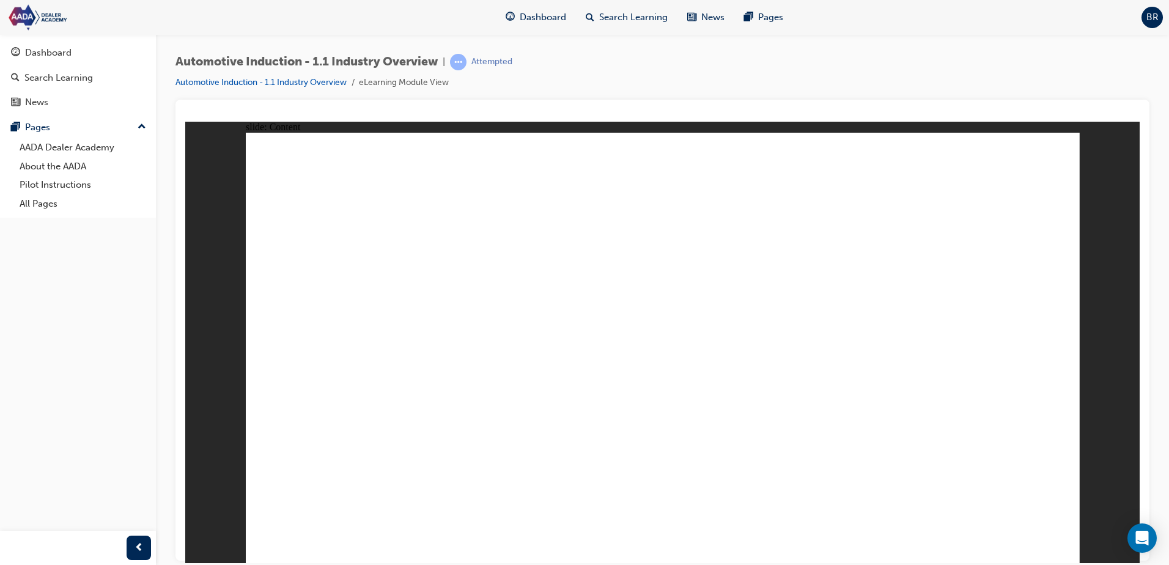
checkbox input "false"
type input "R"
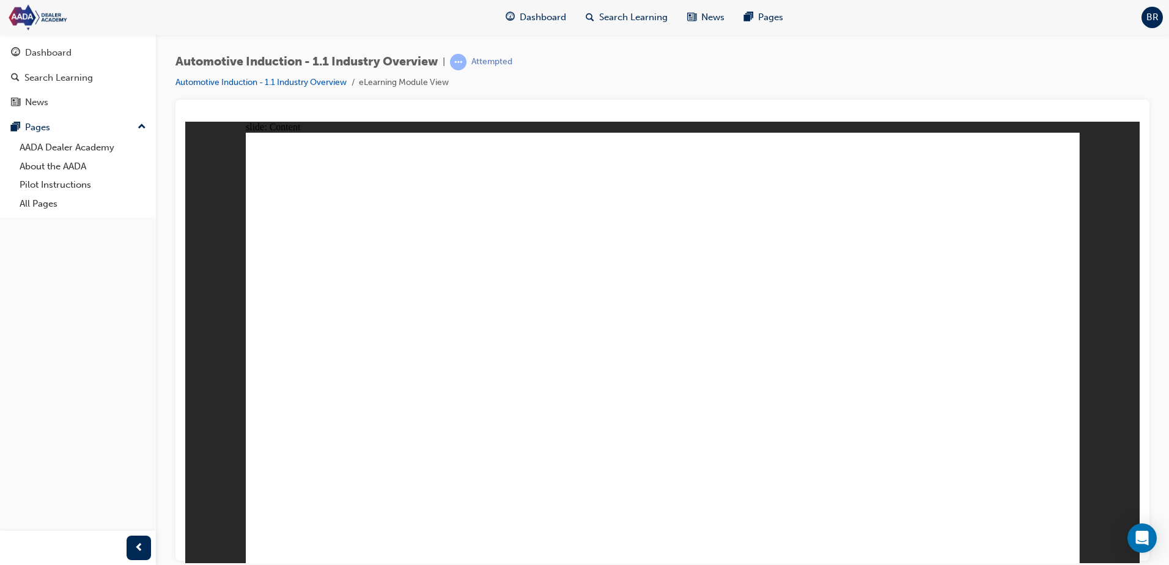
type input "R"
type input "Ra"
type input "Rav"
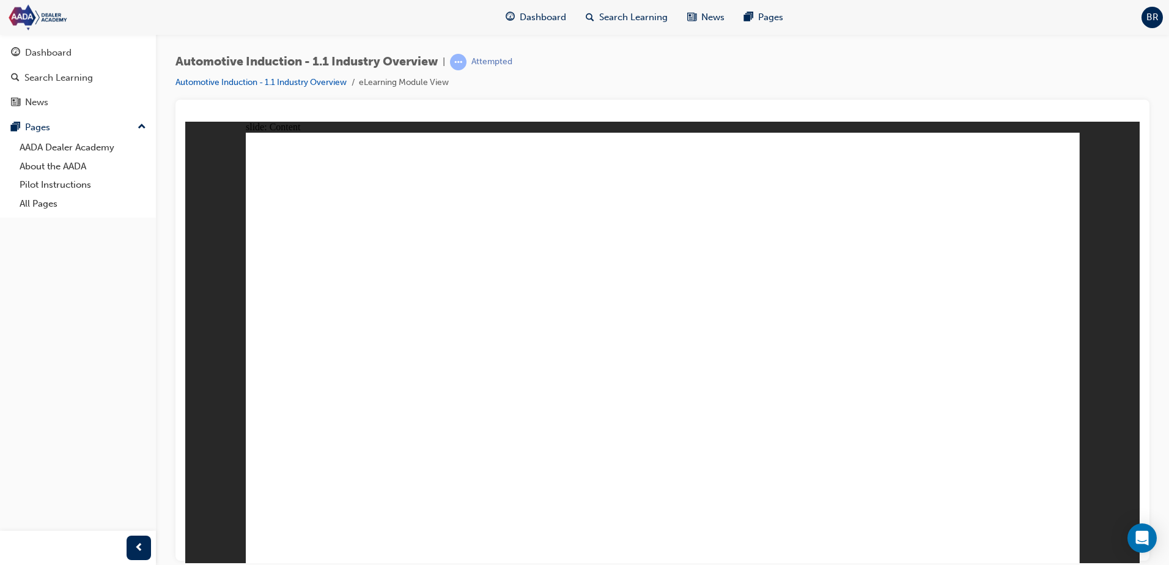
type input "Rav"
type input "Rav 4"
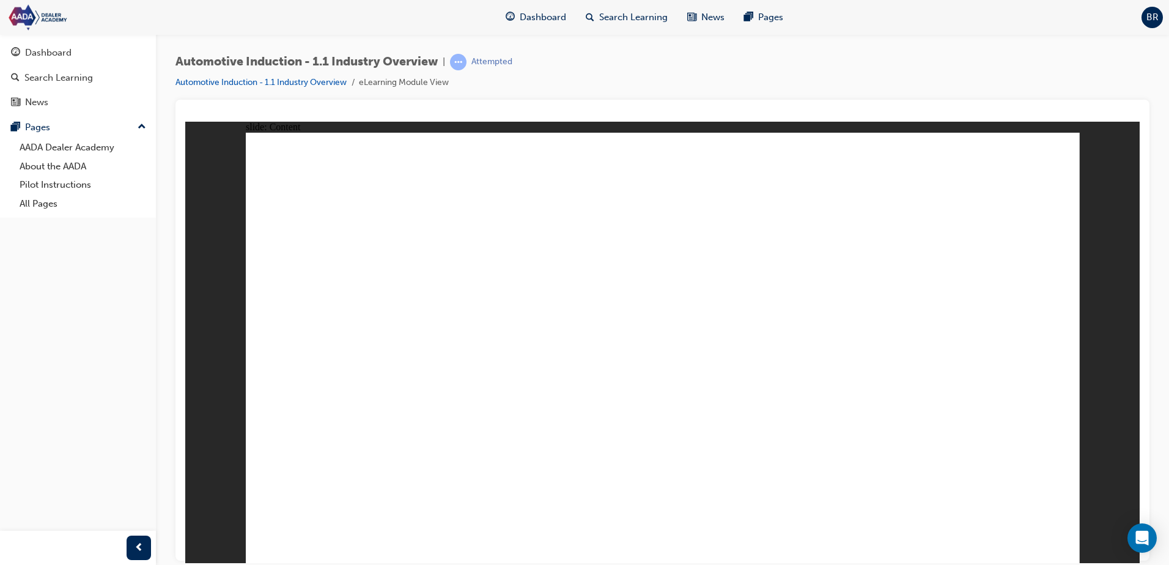
type input "Rav 4"
type input "Rav 4 s"
type input "Rav 4 su"
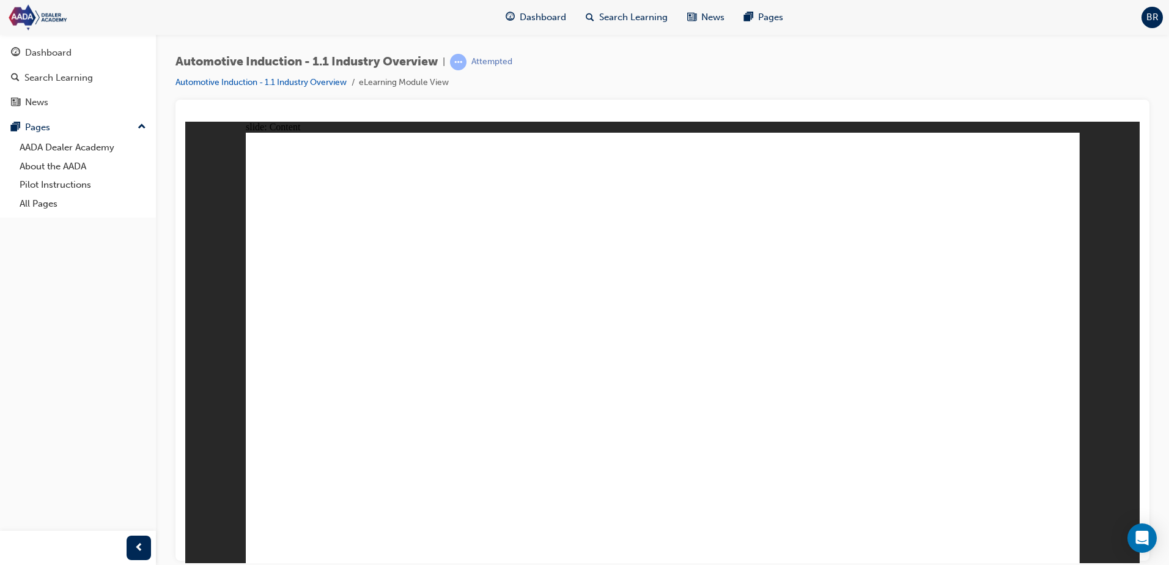
type input "Rav 4 suv"
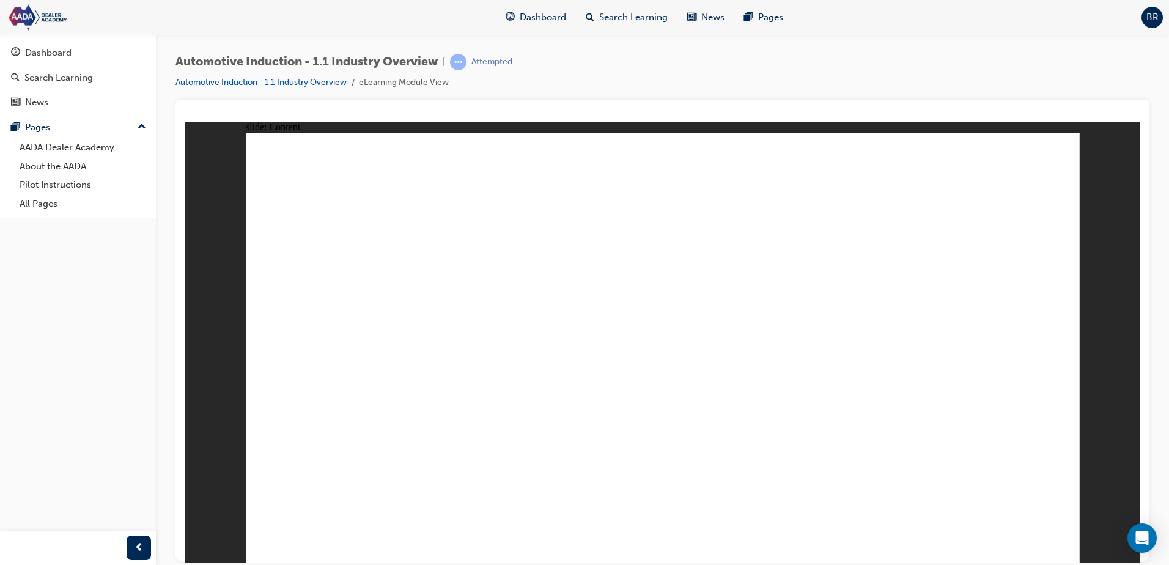
drag, startPoint x: 383, startPoint y: 438, endPoint x: 422, endPoint y: 434, distance: 38.8
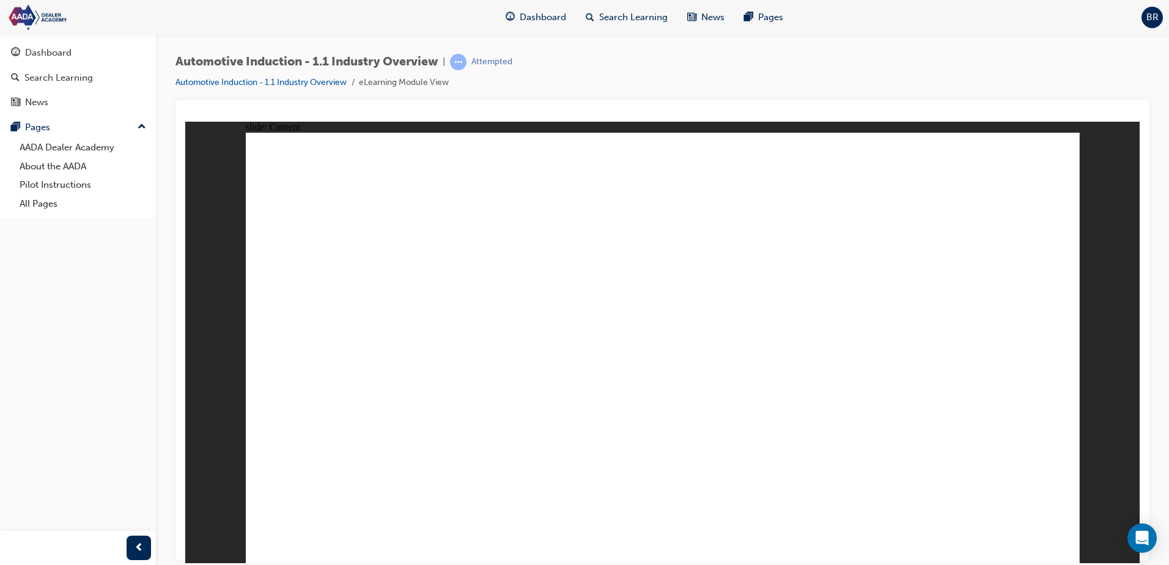
drag, startPoint x: 424, startPoint y: 435, endPoint x: 466, endPoint y: 431, distance: 41.8
drag, startPoint x: 481, startPoint y: 436, endPoint x: 486, endPoint y: 443, distance: 9.2
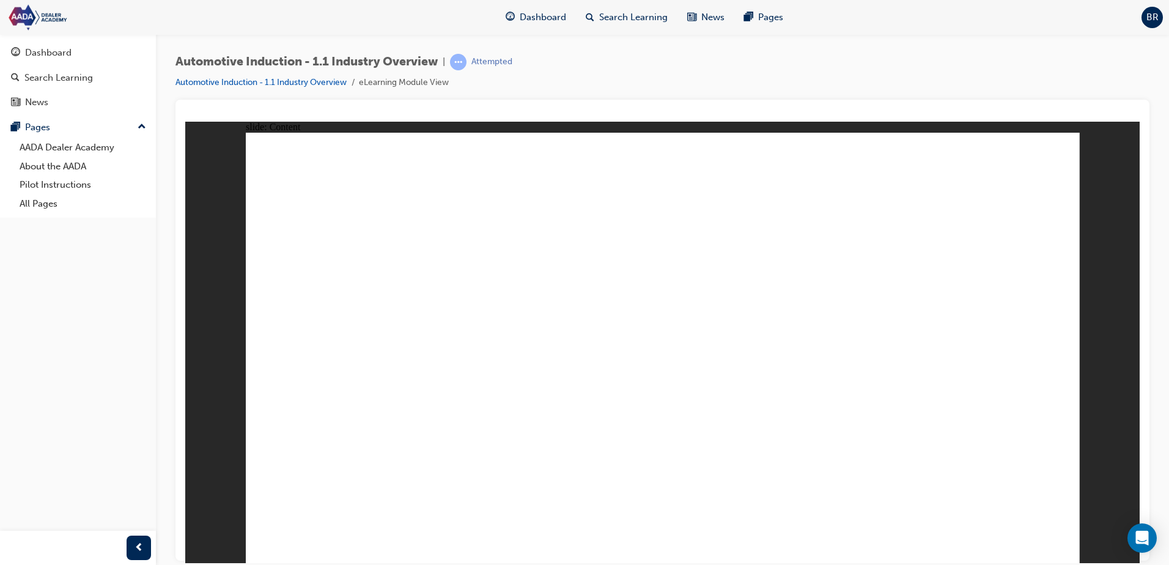
drag, startPoint x: 486, startPoint y: 444, endPoint x: 492, endPoint y: 445, distance: 6.2
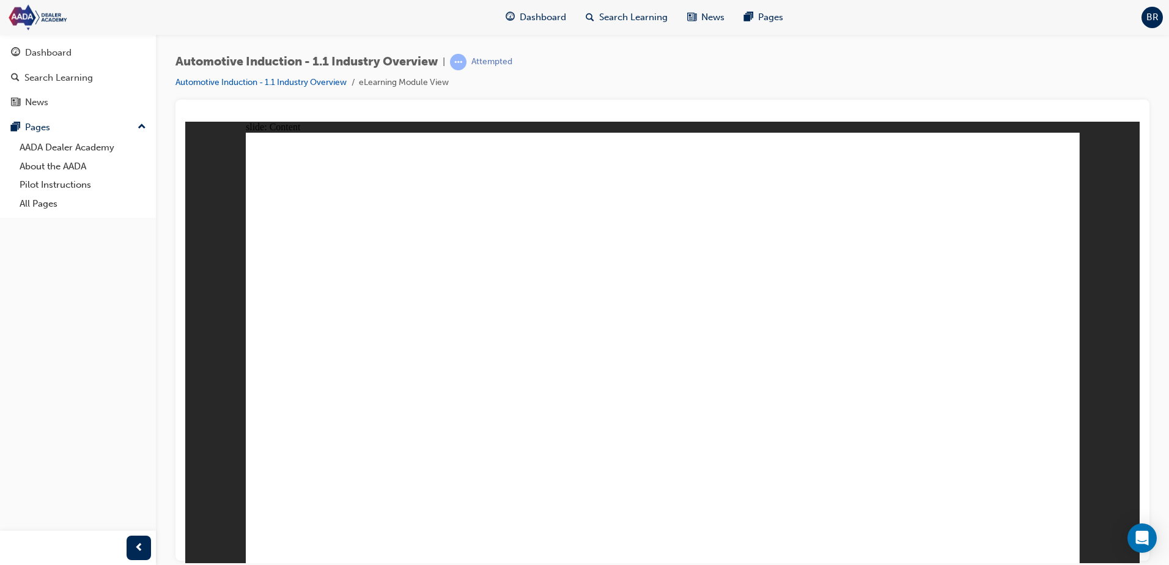
drag, startPoint x: 494, startPoint y: 446, endPoint x: 501, endPoint y: 446, distance: 8.0
drag, startPoint x: 572, startPoint y: 432, endPoint x: 879, endPoint y: 436, distance: 307.0
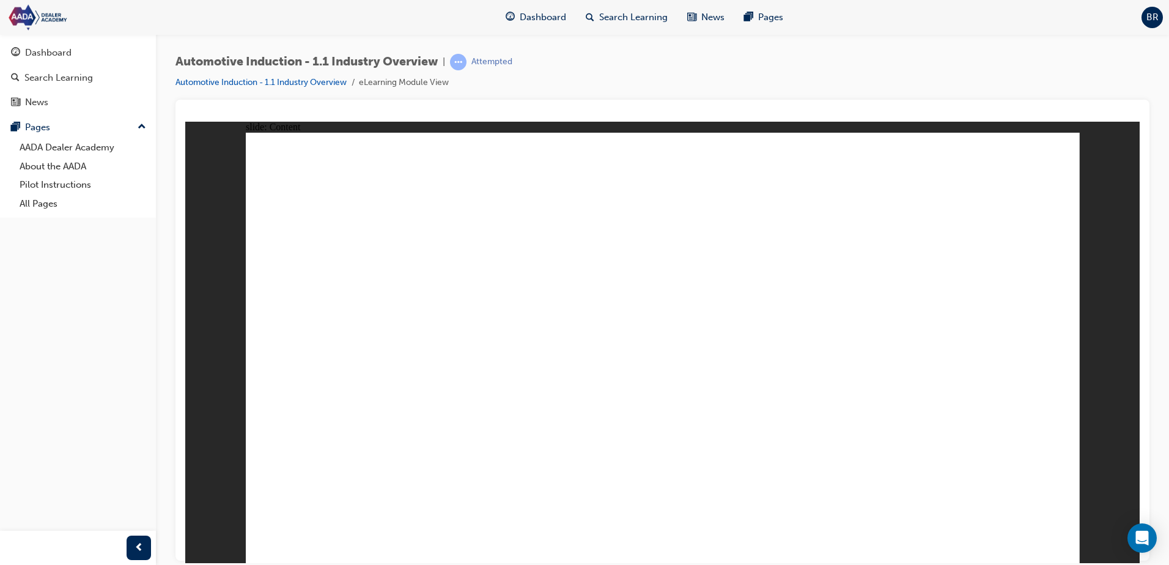
drag, startPoint x: 390, startPoint y: 424, endPoint x: 380, endPoint y: 421, distance: 10.1
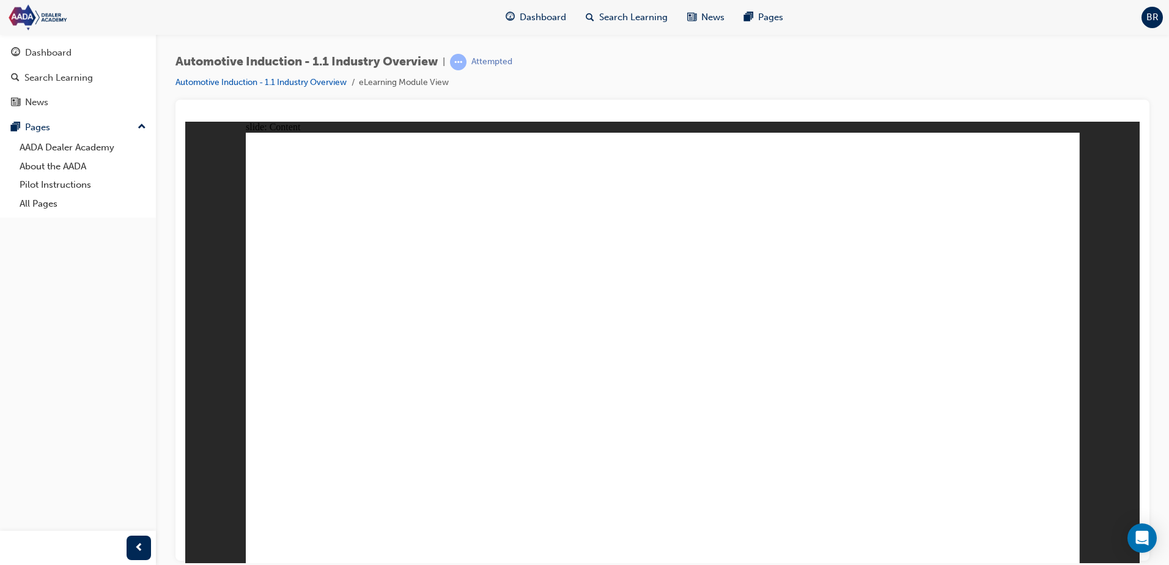
drag, startPoint x: 401, startPoint y: 430, endPoint x: 431, endPoint y: 429, distance: 30.6
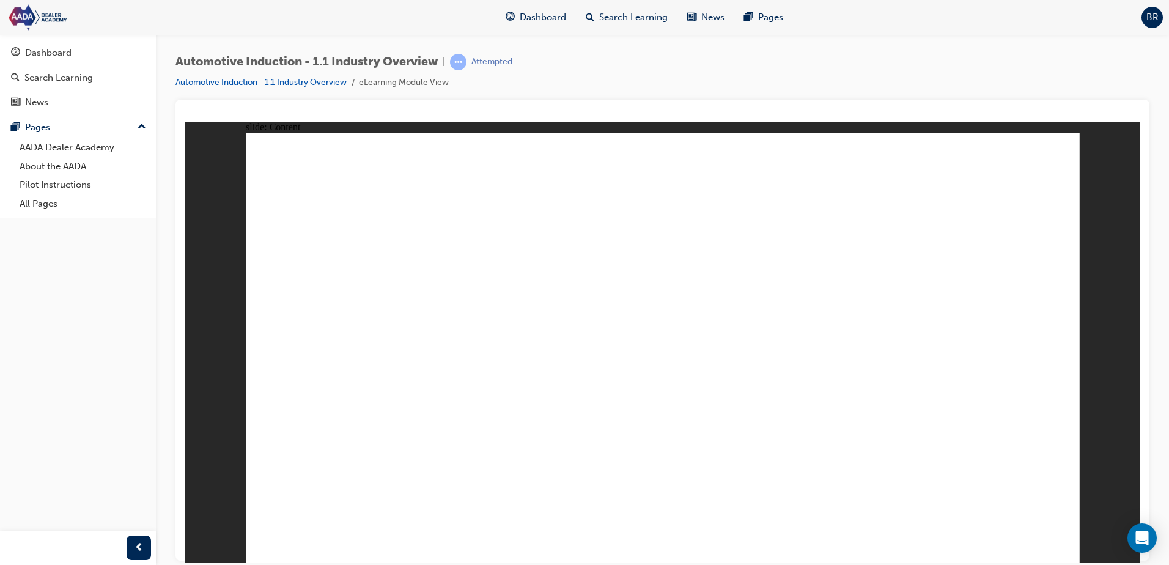
drag, startPoint x: 816, startPoint y: 439, endPoint x: 787, endPoint y: 438, distance: 28.8
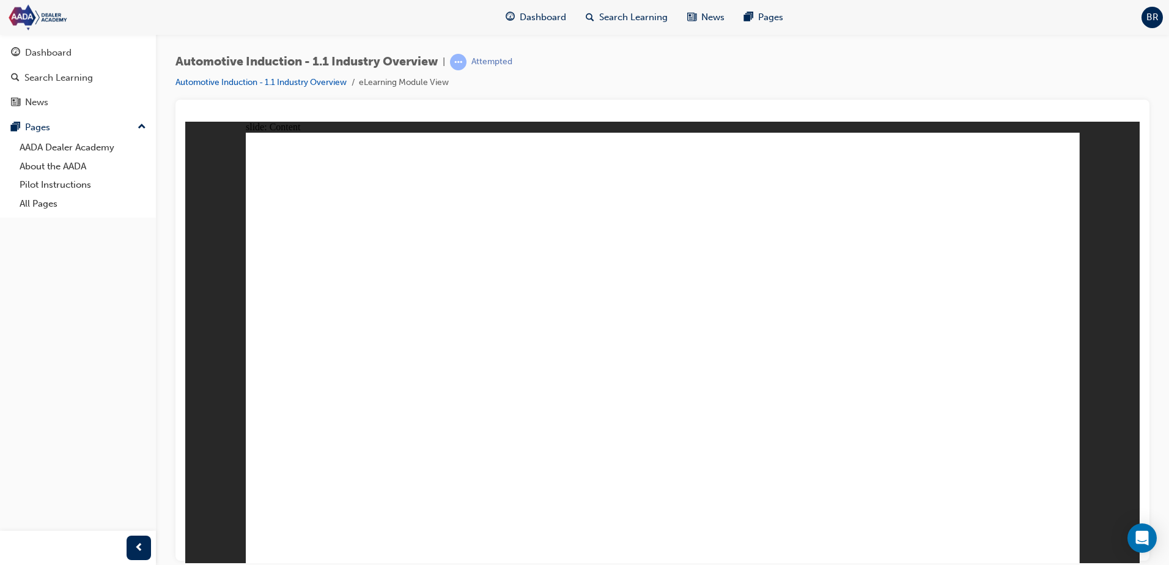
drag, startPoint x: 455, startPoint y: 445, endPoint x: 436, endPoint y: 440, distance: 19.6
drag, startPoint x: 384, startPoint y: 446, endPoint x: 905, endPoint y: 450, distance: 521.1
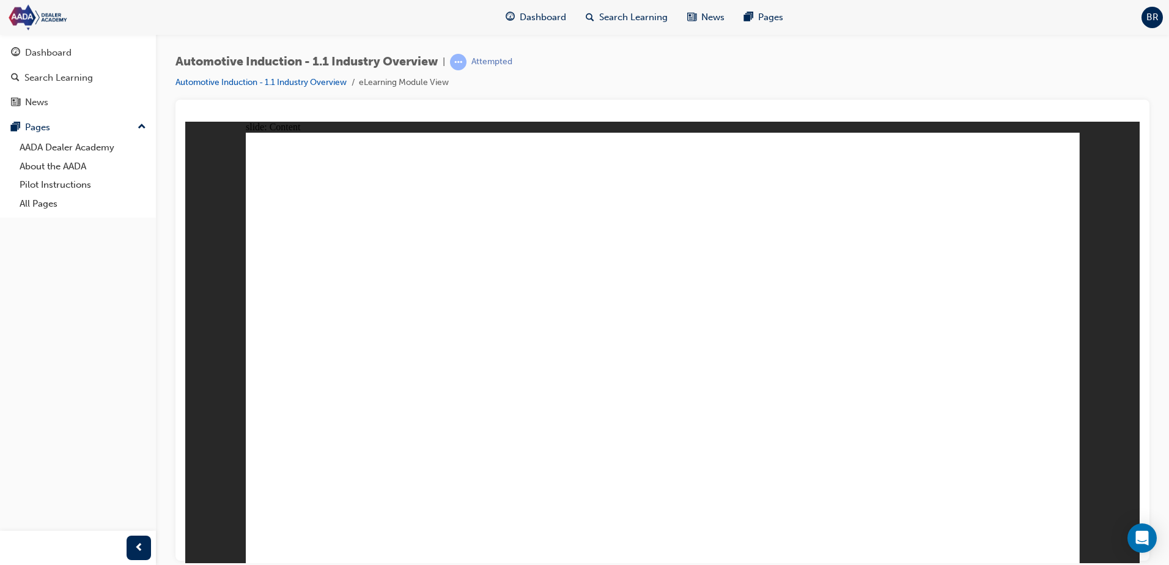
drag, startPoint x: 388, startPoint y: 445, endPoint x: 398, endPoint y: 444, distance: 9.3
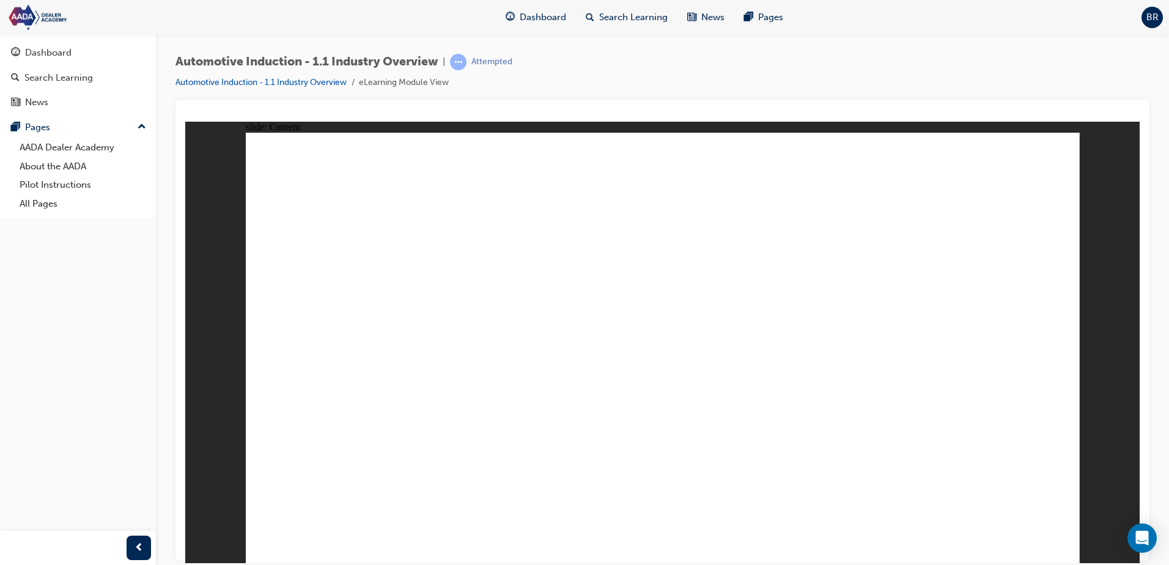
drag, startPoint x: 535, startPoint y: 443, endPoint x: 546, endPoint y: 443, distance: 11.0
drag, startPoint x: 546, startPoint y: 443, endPoint x: 577, endPoint y: 442, distance: 30.6
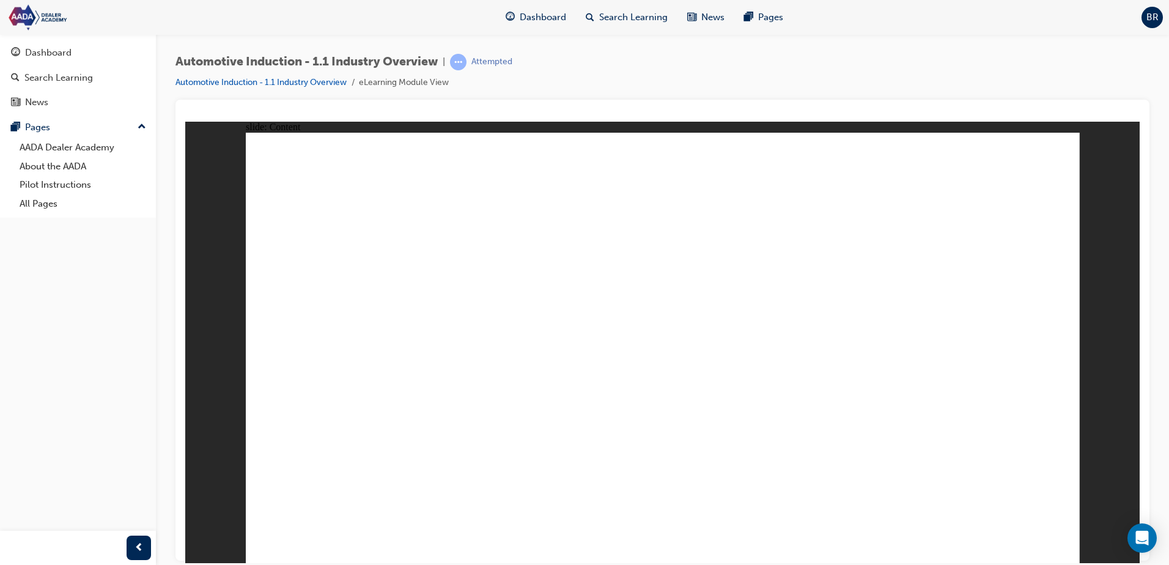
drag
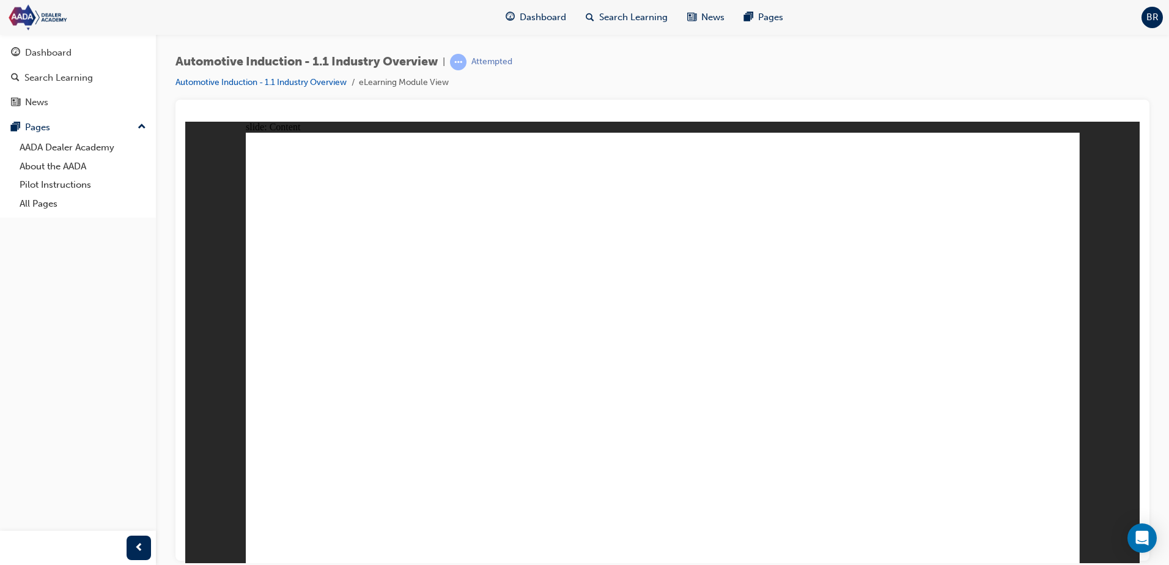
drag, startPoint x: 815, startPoint y: 446, endPoint x: 866, endPoint y: 446, distance: 51.4
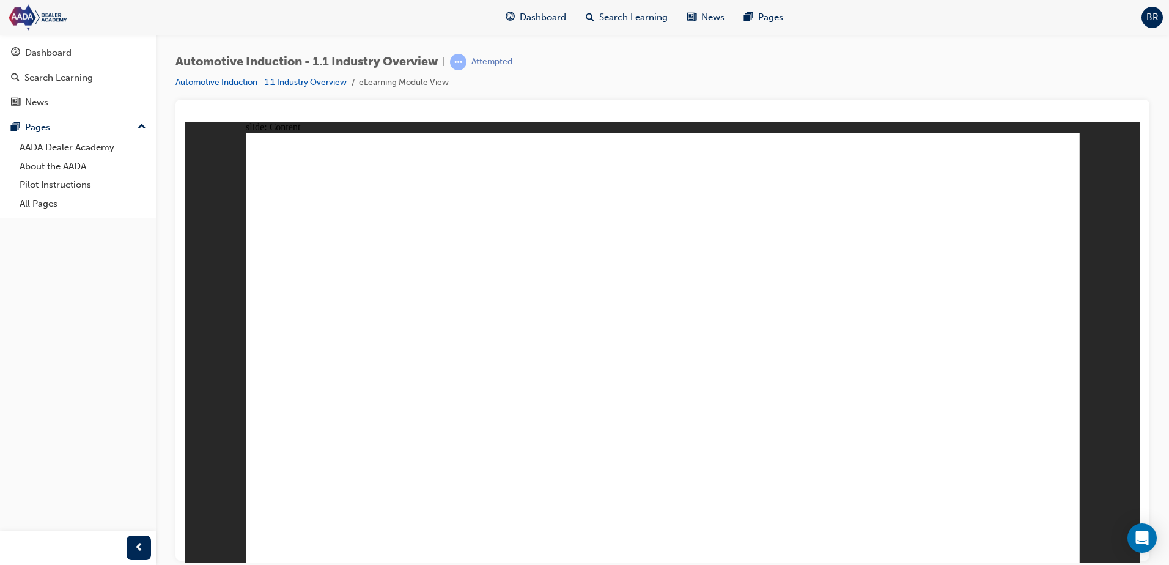
drag, startPoint x: 903, startPoint y: 457, endPoint x: 983, endPoint y: 456, distance: 80.7
drag, startPoint x: 994, startPoint y: 461, endPoint x: 1009, endPoint y: 467, distance: 16.2
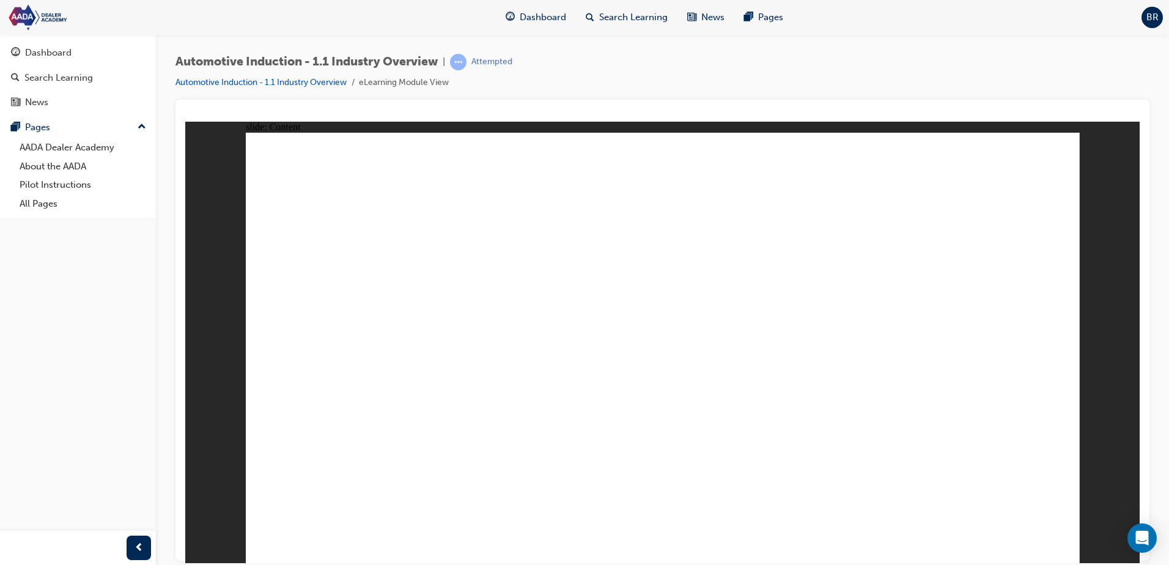
drag, startPoint x: 1049, startPoint y: 536, endPoint x: 1021, endPoint y: 529, distance: 28.5
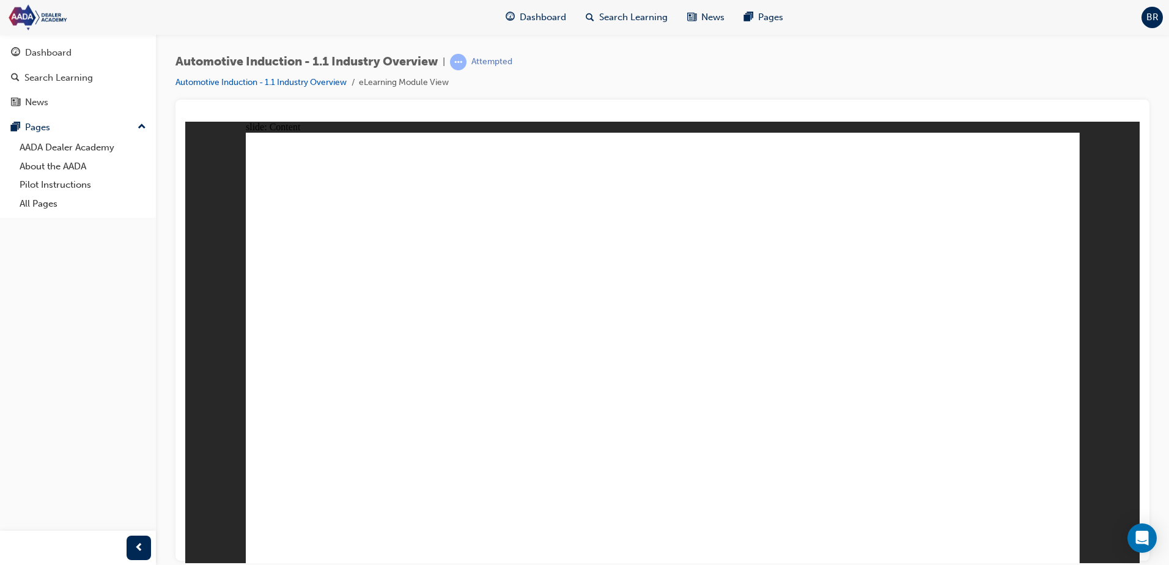
drag, startPoint x: 486, startPoint y: 334, endPoint x: 489, endPoint y: 325, distance: 9.3
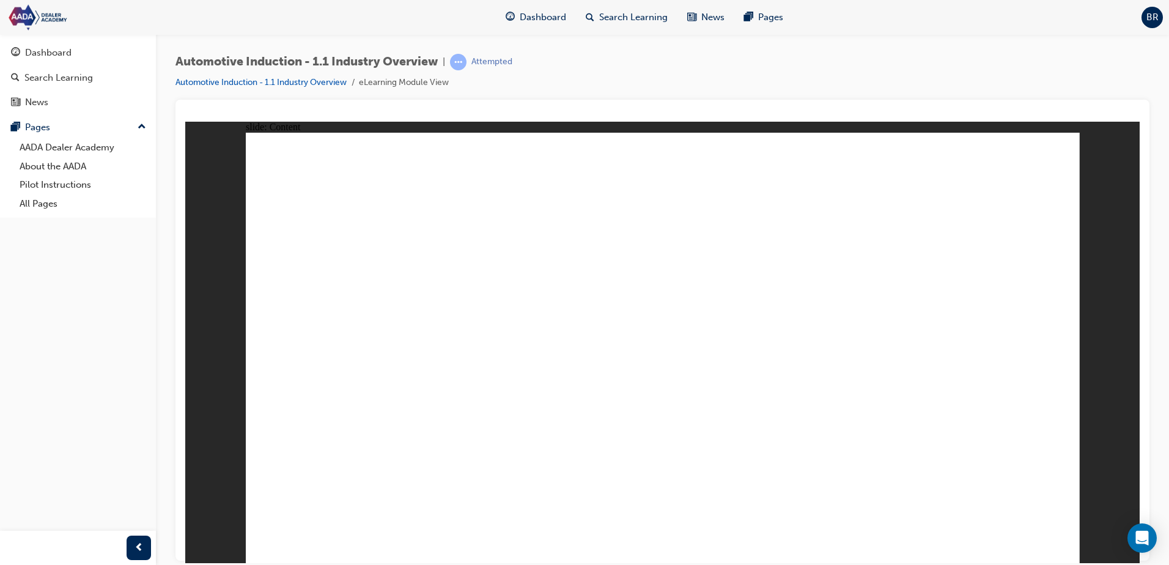
drag, startPoint x: 498, startPoint y: 377, endPoint x: 511, endPoint y: 378, distance: 12.9
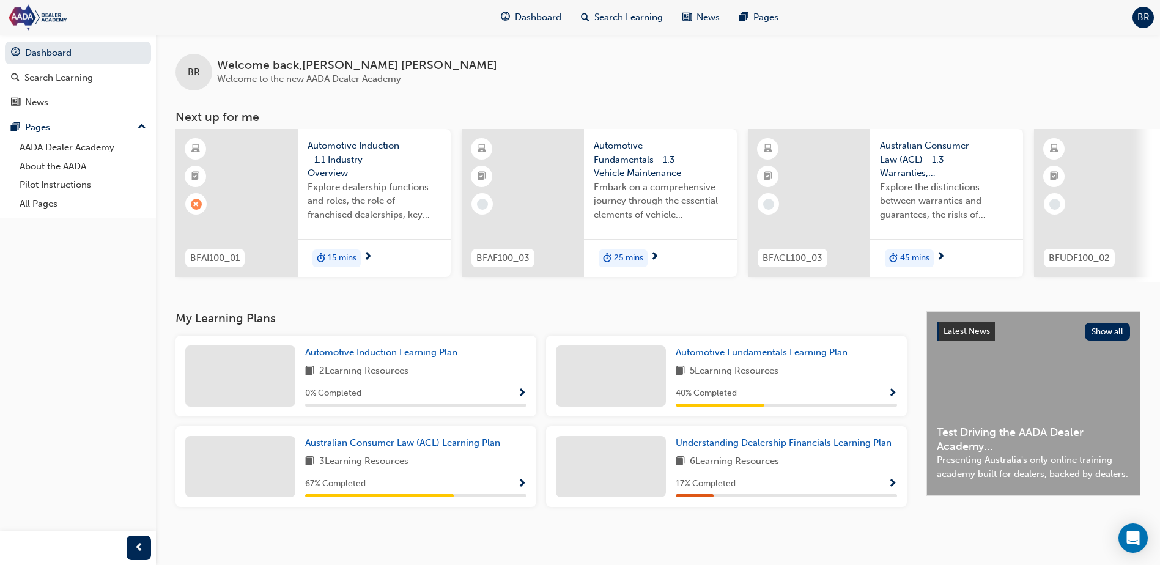
click at [397, 193] on span "Explore dealership functions and roles, the role of franchised dealerships, key…" at bounding box center [374, 201] width 133 height 42
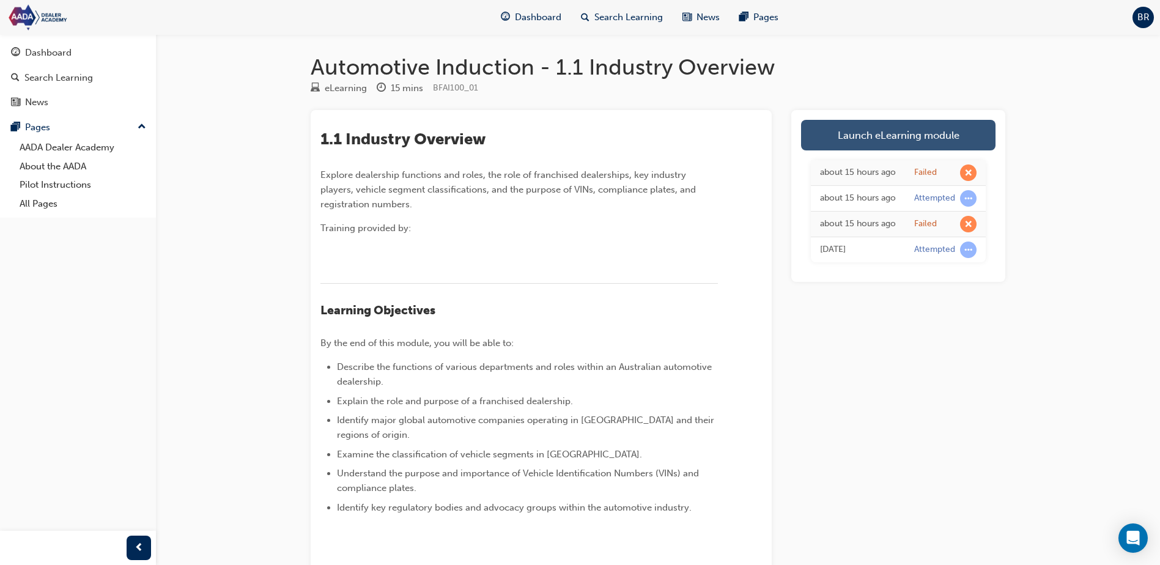
click at [896, 140] on link "Launch eLearning module" at bounding box center [898, 135] width 194 height 31
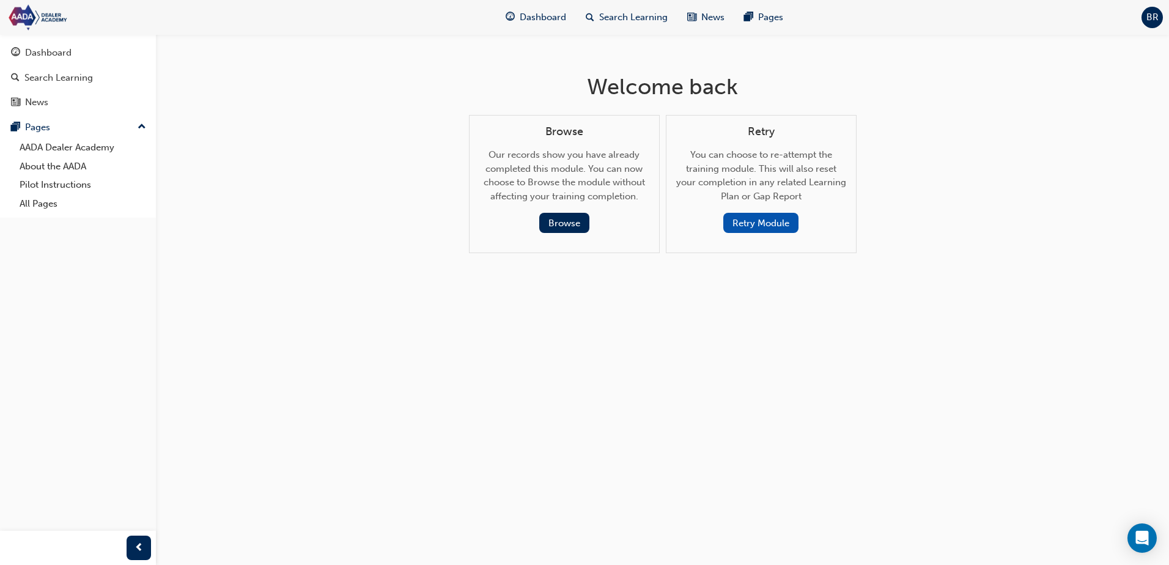
click at [755, 221] on button "Retry Module" at bounding box center [760, 223] width 75 height 20
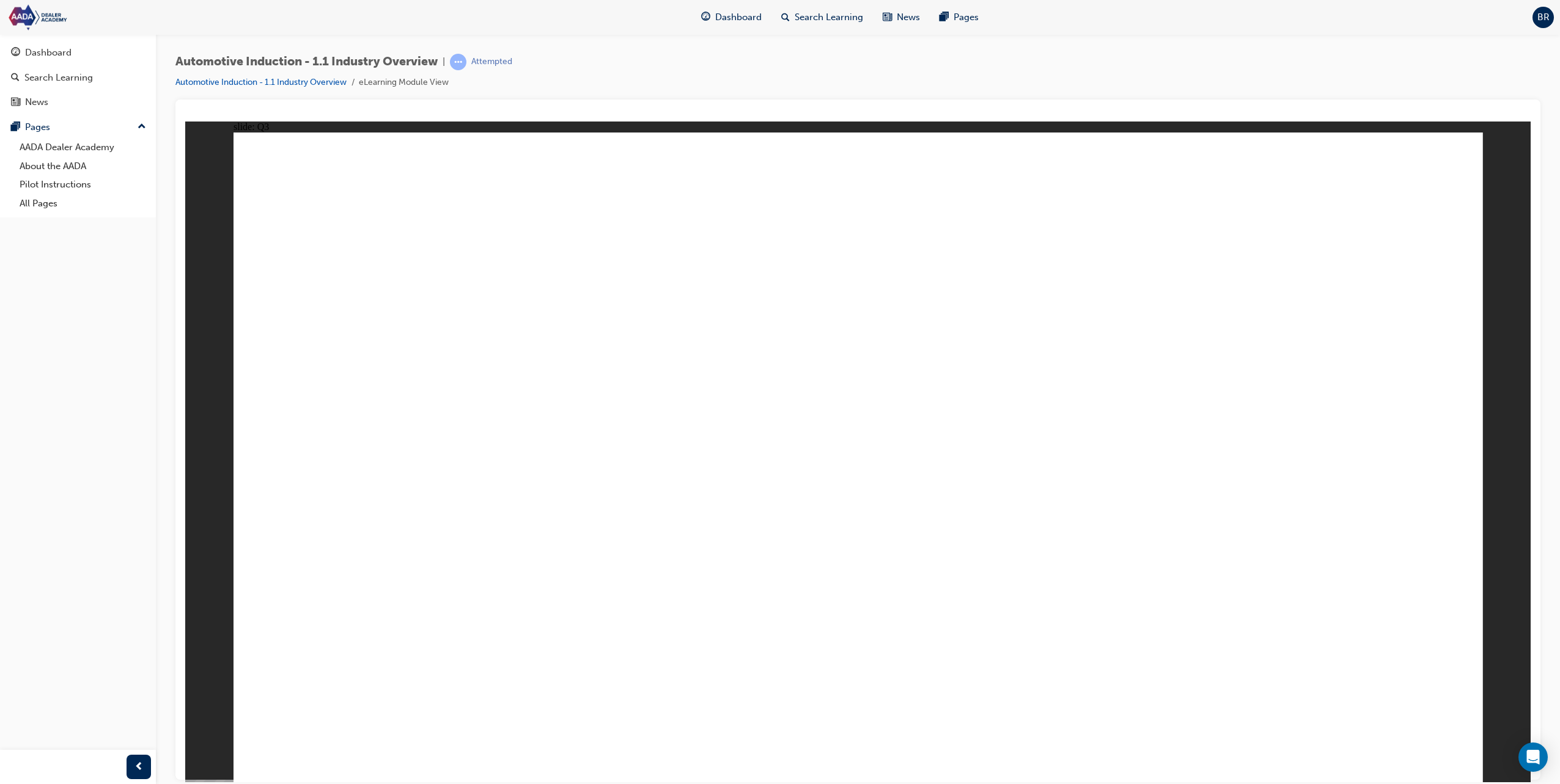
radio input "true"
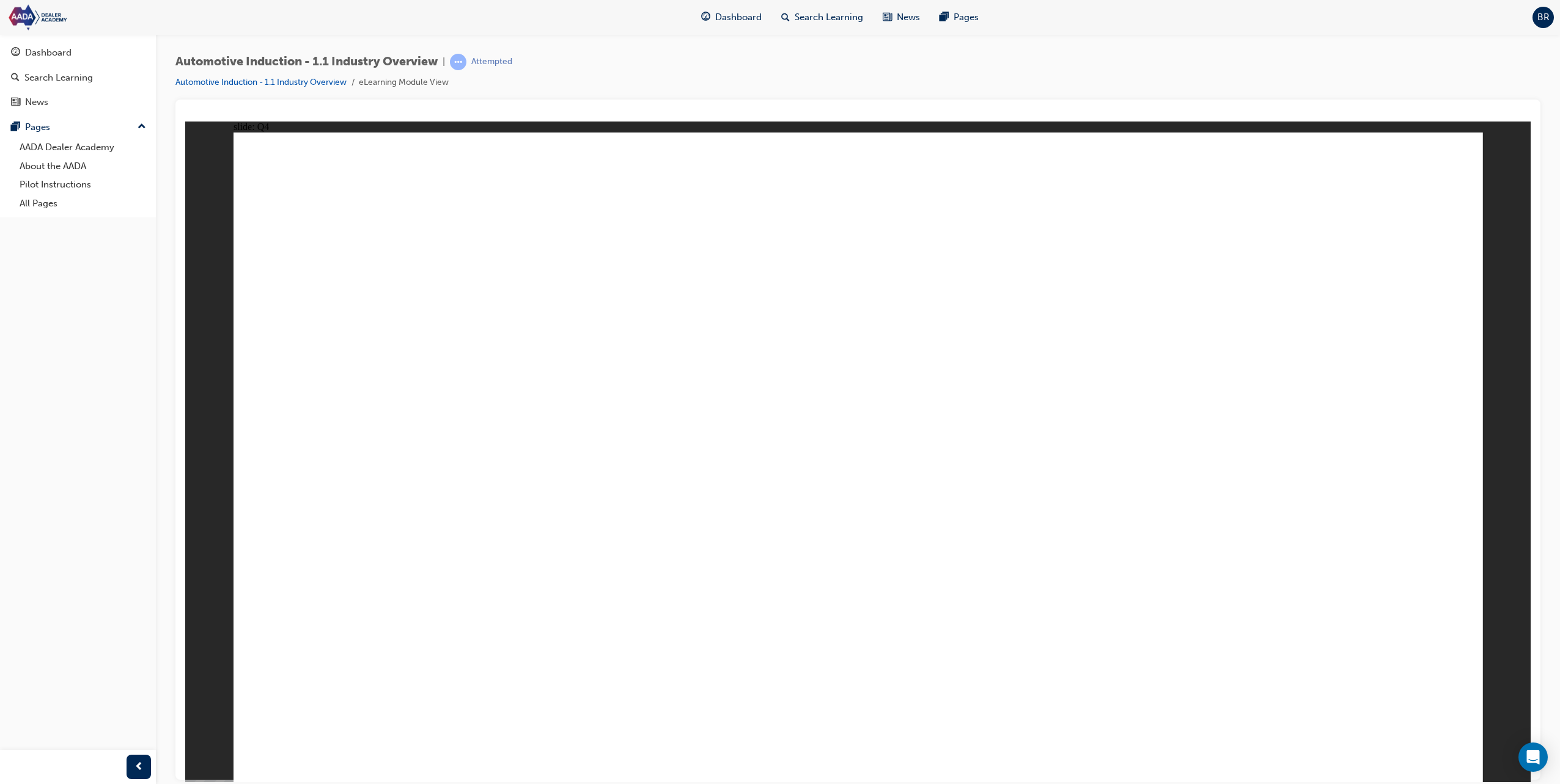
drag, startPoint x: 377, startPoint y: 600, endPoint x: 1292, endPoint y: 411, distance: 934.3
drag, startPoint x: 564, startPoint y: 496, endPoint x: 777, endPoint y: 393, distance: 236.6
drag, startPoint x: 585, startPoint y: 619, endPoint x: 1382, endPoint y: 425, distance: 820.3
drag, startPoint x: 675, startPoint y: 598, endPoint x: 1056, endPoint y: 377, distance: 440.5
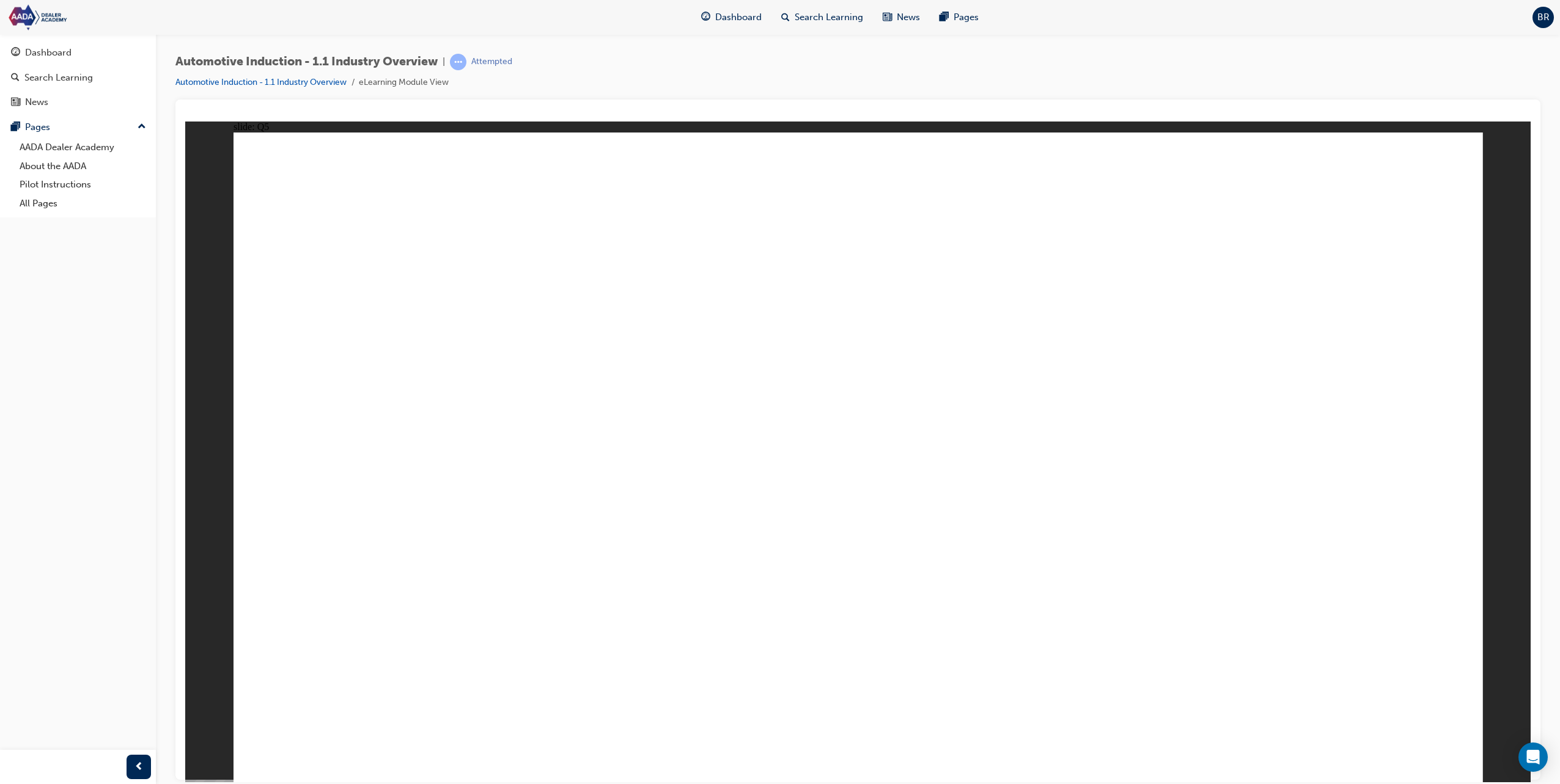
radio input "true"
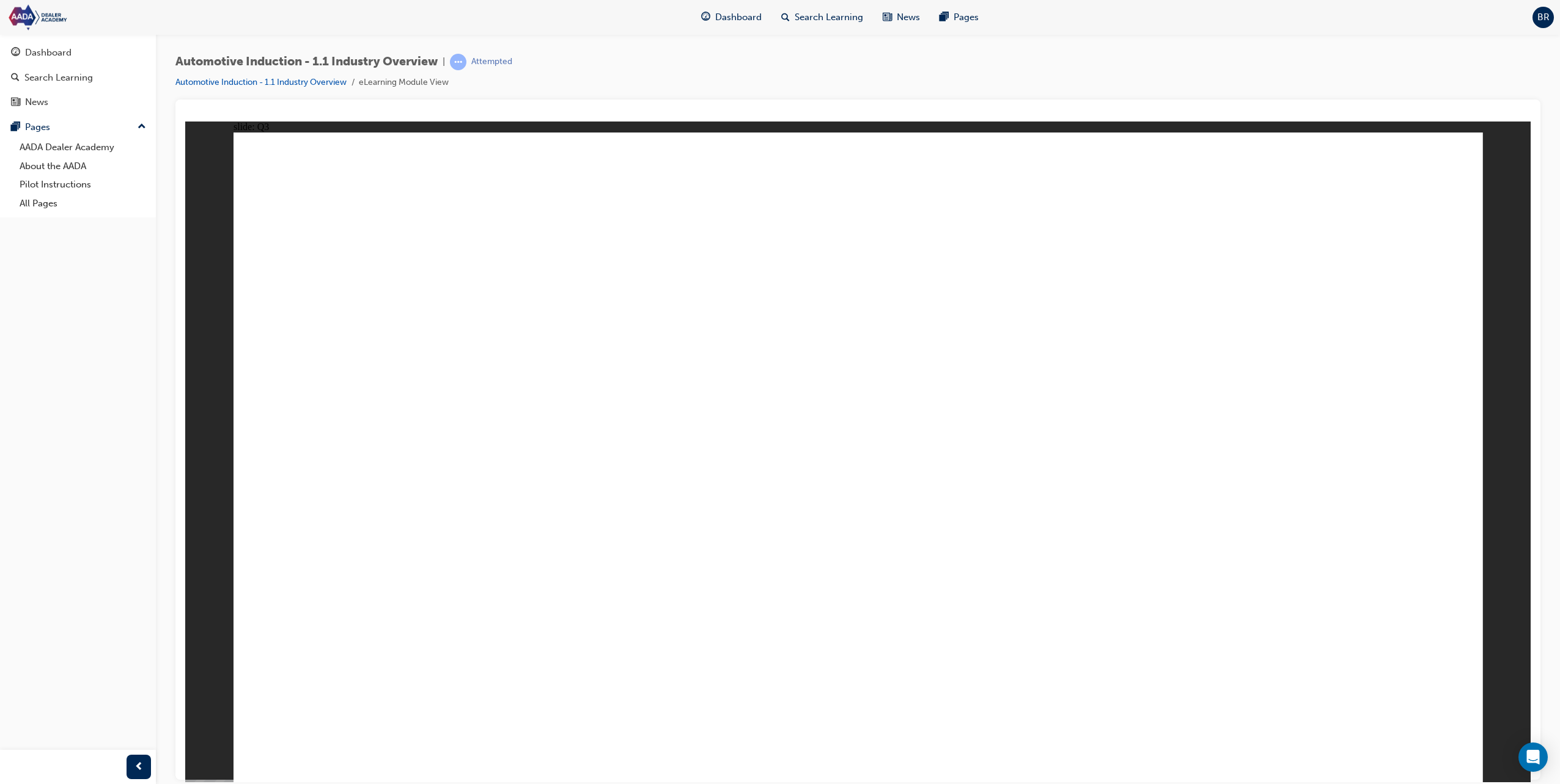
click at [777, 490] on button "OK" at bounding box center [766, 483] width 21 height 13
radio input "true"
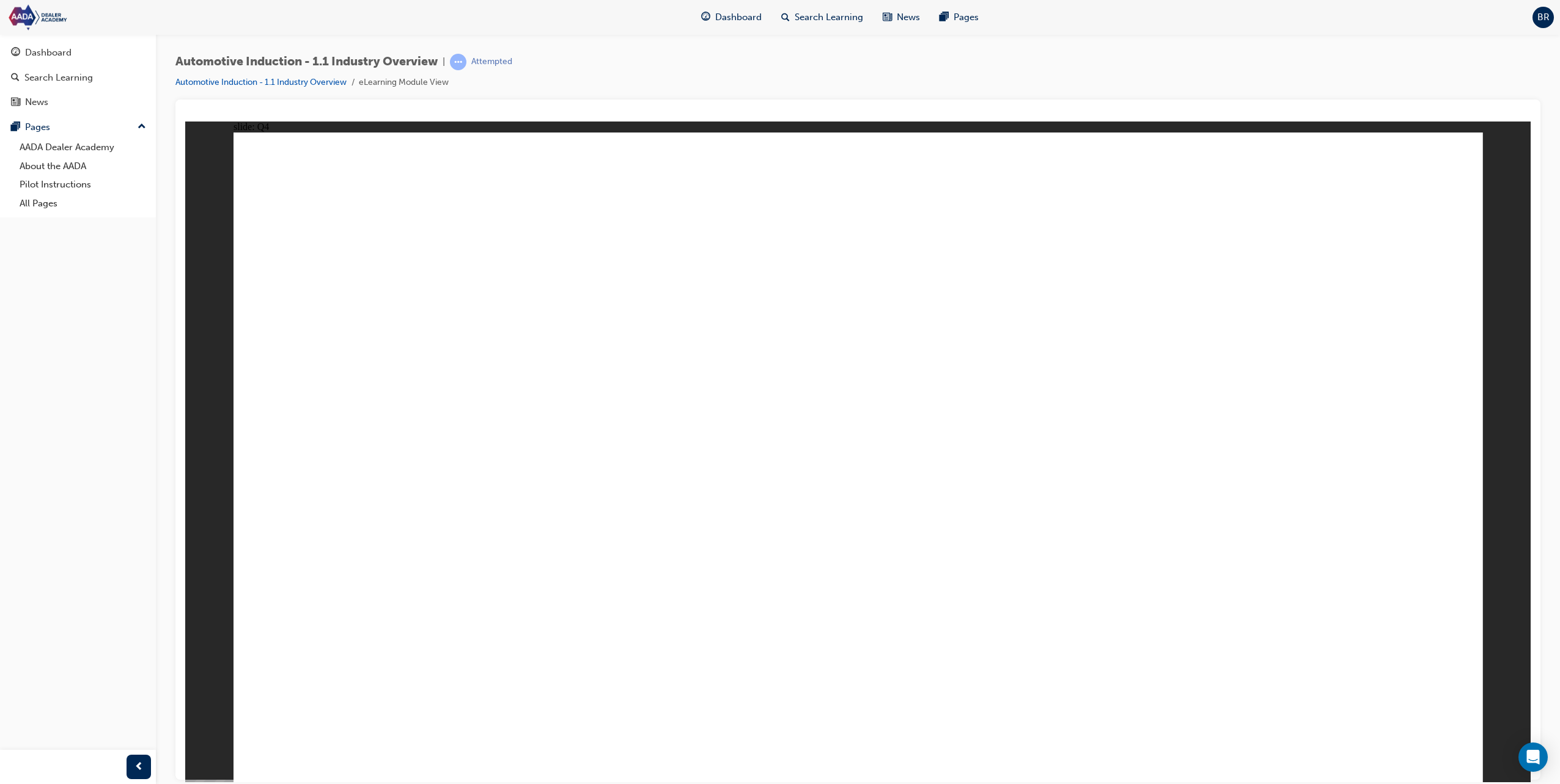
drag, startPoint x: 368, startPoint y: 609, endPoint x: 1280, endPoint y: 429, distance: 929.6
drag, startPoint x: 594, startPoint y: 606, endPoint x: 1377, endPoint y: 414, distance: 806.2
drag, startPoint x: 646, startPoint y: 529, endPoint x: 778, endPoint y: 412, distance: 176.4
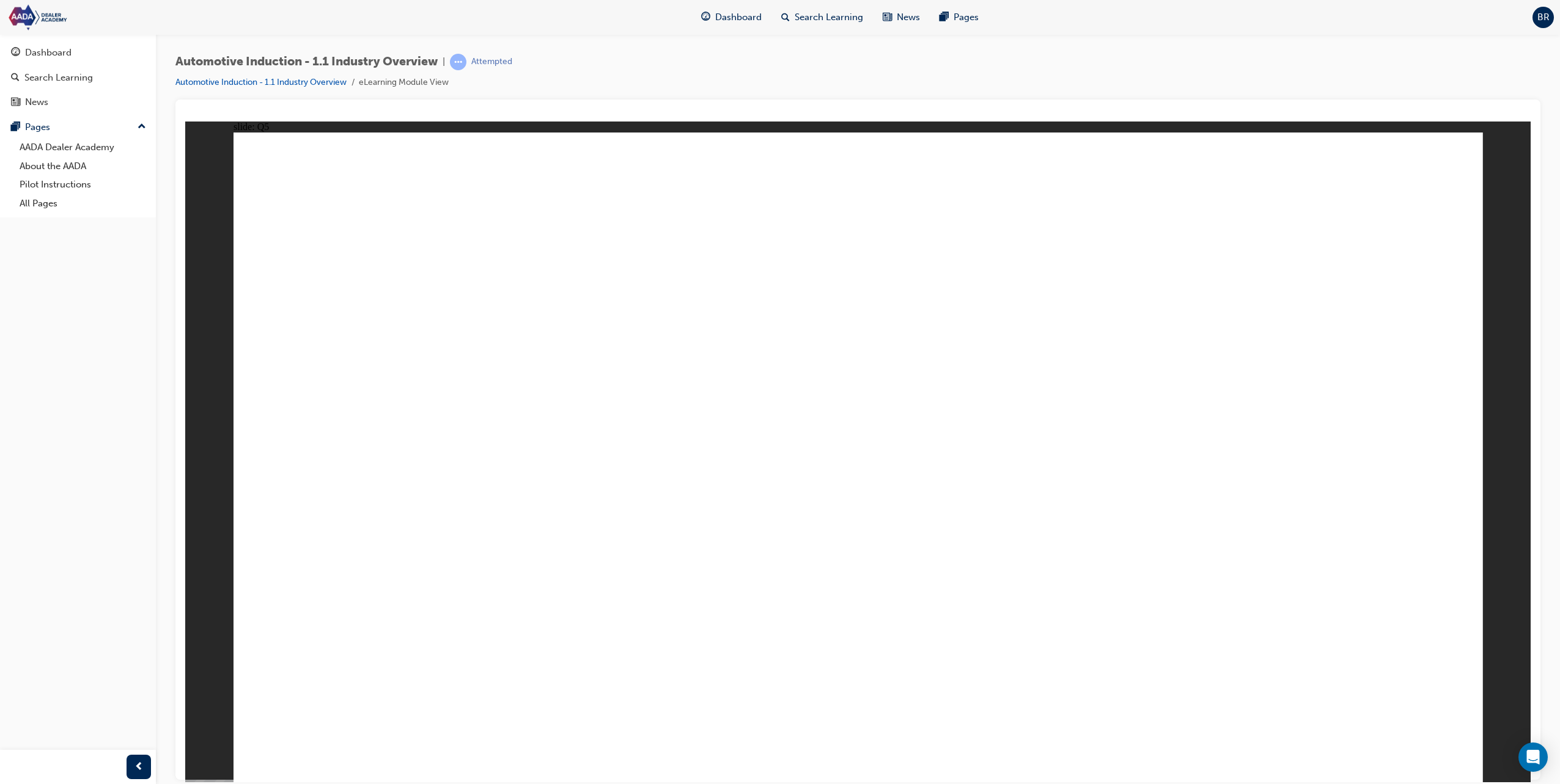
drag, startPoint x: 686, startPoint y: 611, endPoint x: 1019, endPoint y: 449, distance: 370.3
drag, startPoint x: 1302, startPoint y: 411, endPoint x: 1444, endPoint y: 404, distance: 142.2
drag, startPoint x: 727, startPoint y: 540, endPoint x: 1305, endPoint y: 456, distance: 584.1
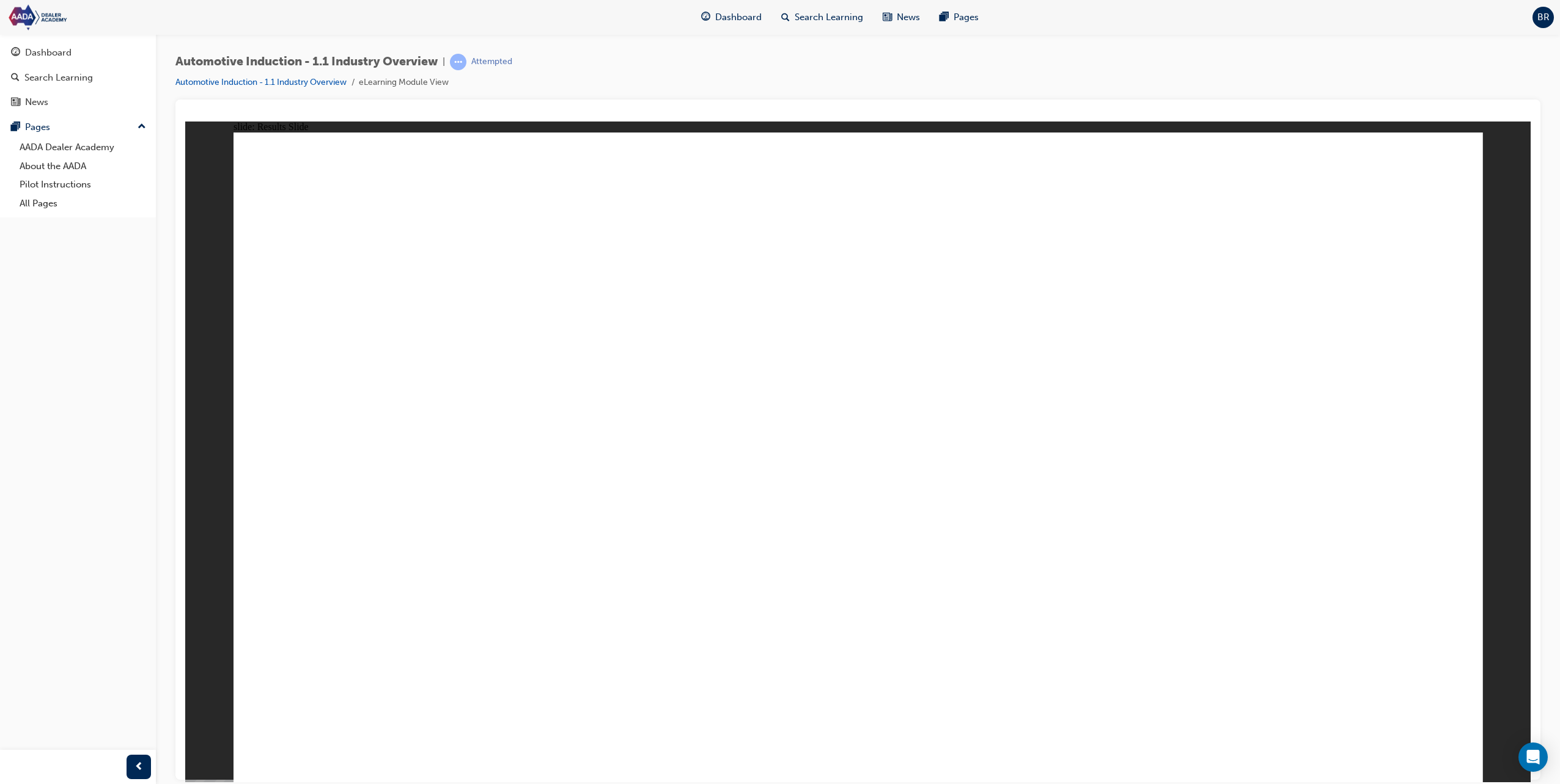
radio input "true"
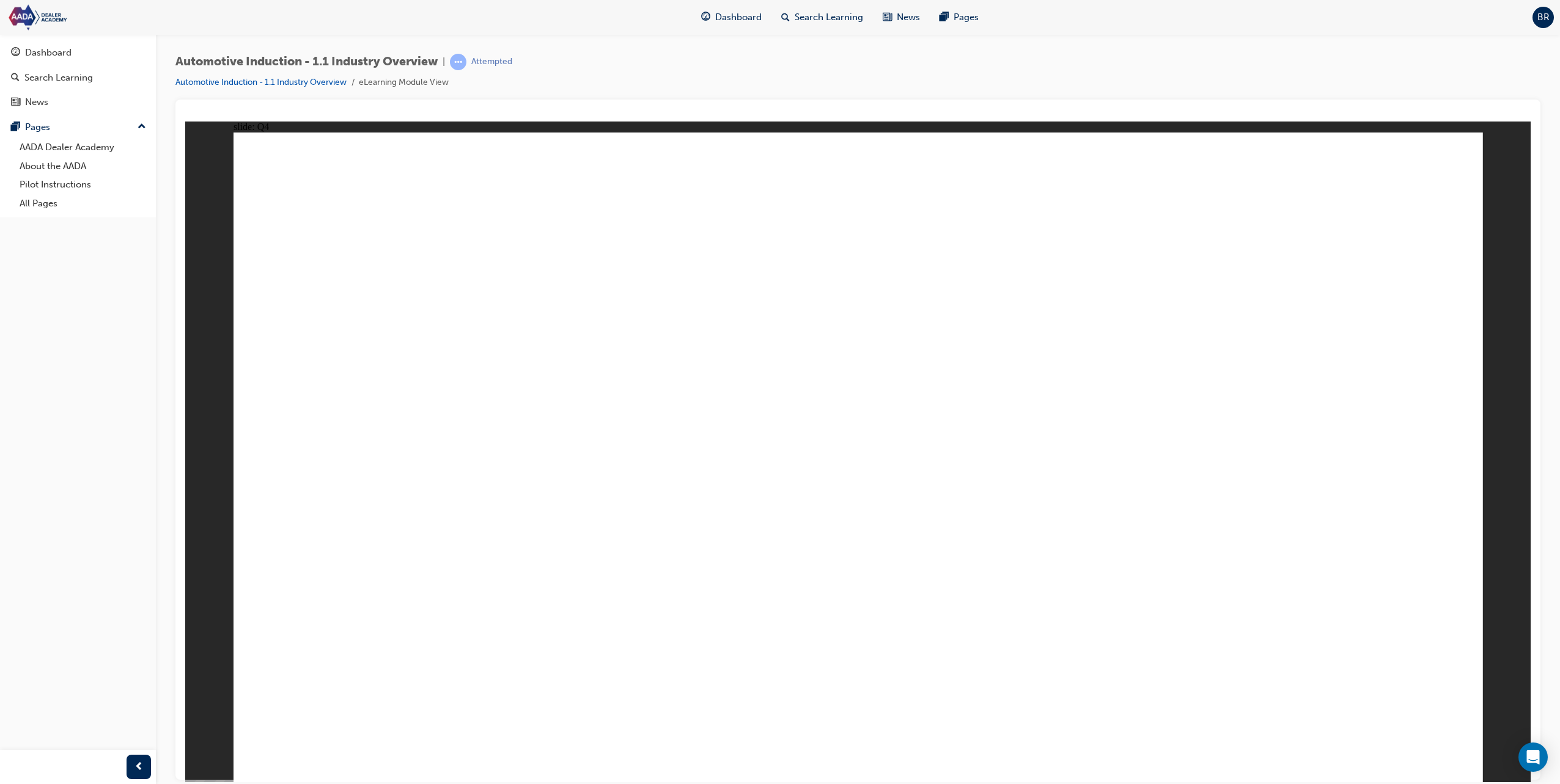
radio input "true"
drag, startPoint x: 421, startPoint y: 595, endPoint x: 1203, endPoint y: 472, distance: 791.6
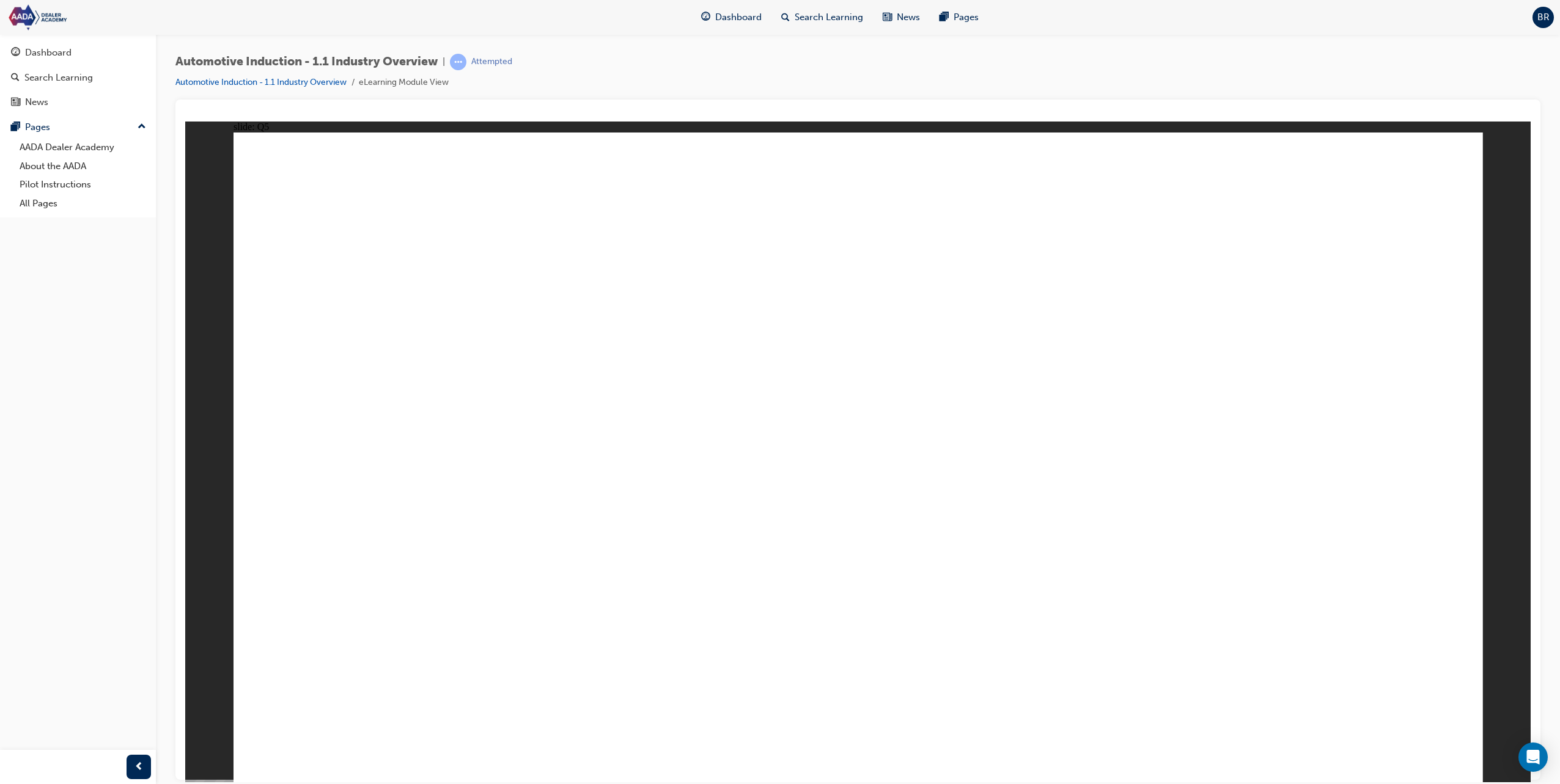
drag, startPoint x: 594, startPoint y: 606, endPoint x: 1285, endPoint y: 417, distance: 716.4
drag, startPoint x: 473, startPoint y: 593, endPoint x: 1020, endPoint y: 379, distance: 587.4
drag, startPoint x: 698, startPoint y: 609, endPoint x: 798, endPoint y: 383, distance: 247.1
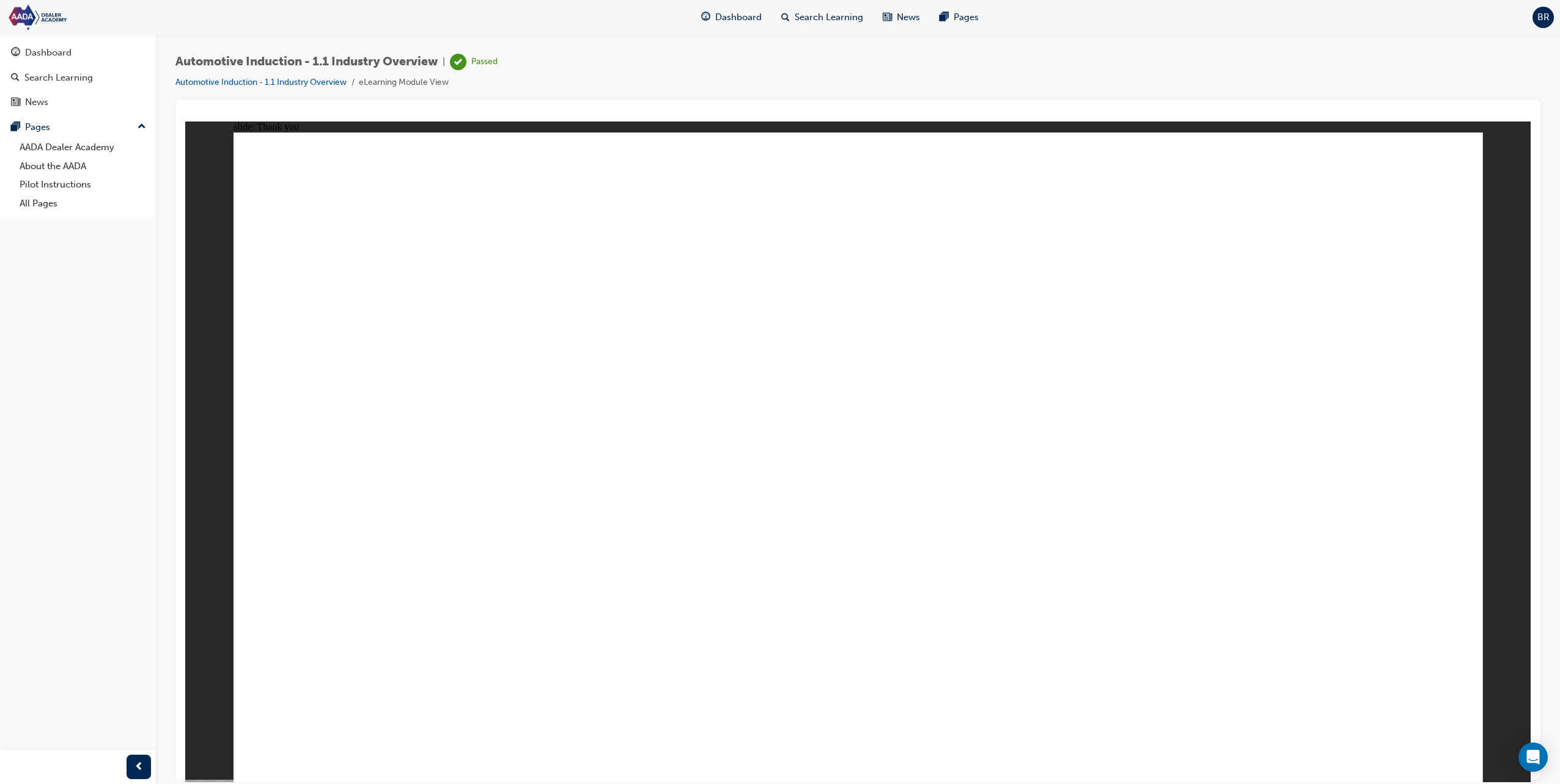
click at [59, 49] on div "Dashboard" at bounding box center [48, 53] width 46 height 14
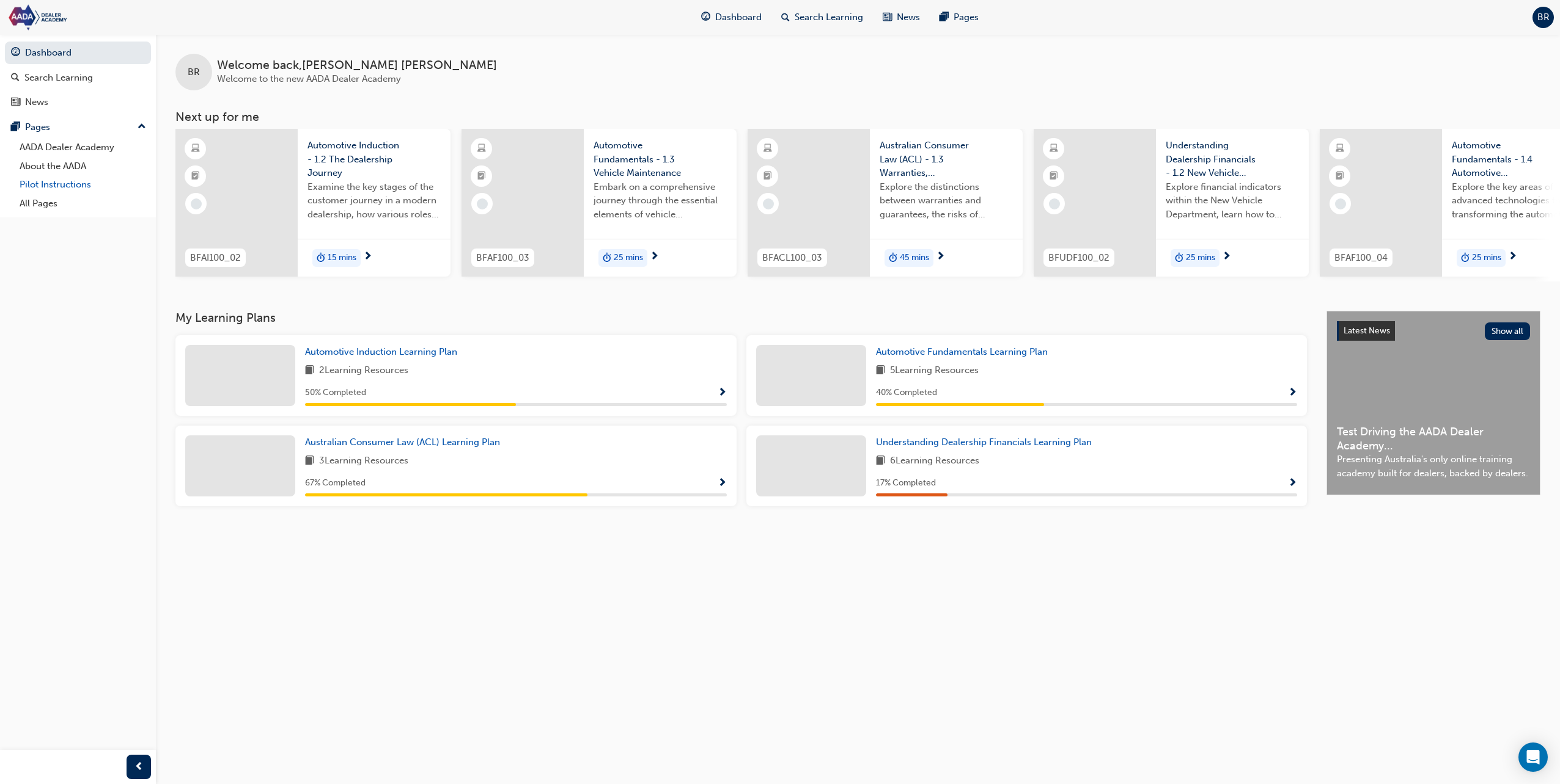
click at [79, 182] on link "Pilot Instructions" at bounding box center [83, 185] width 136 height 19
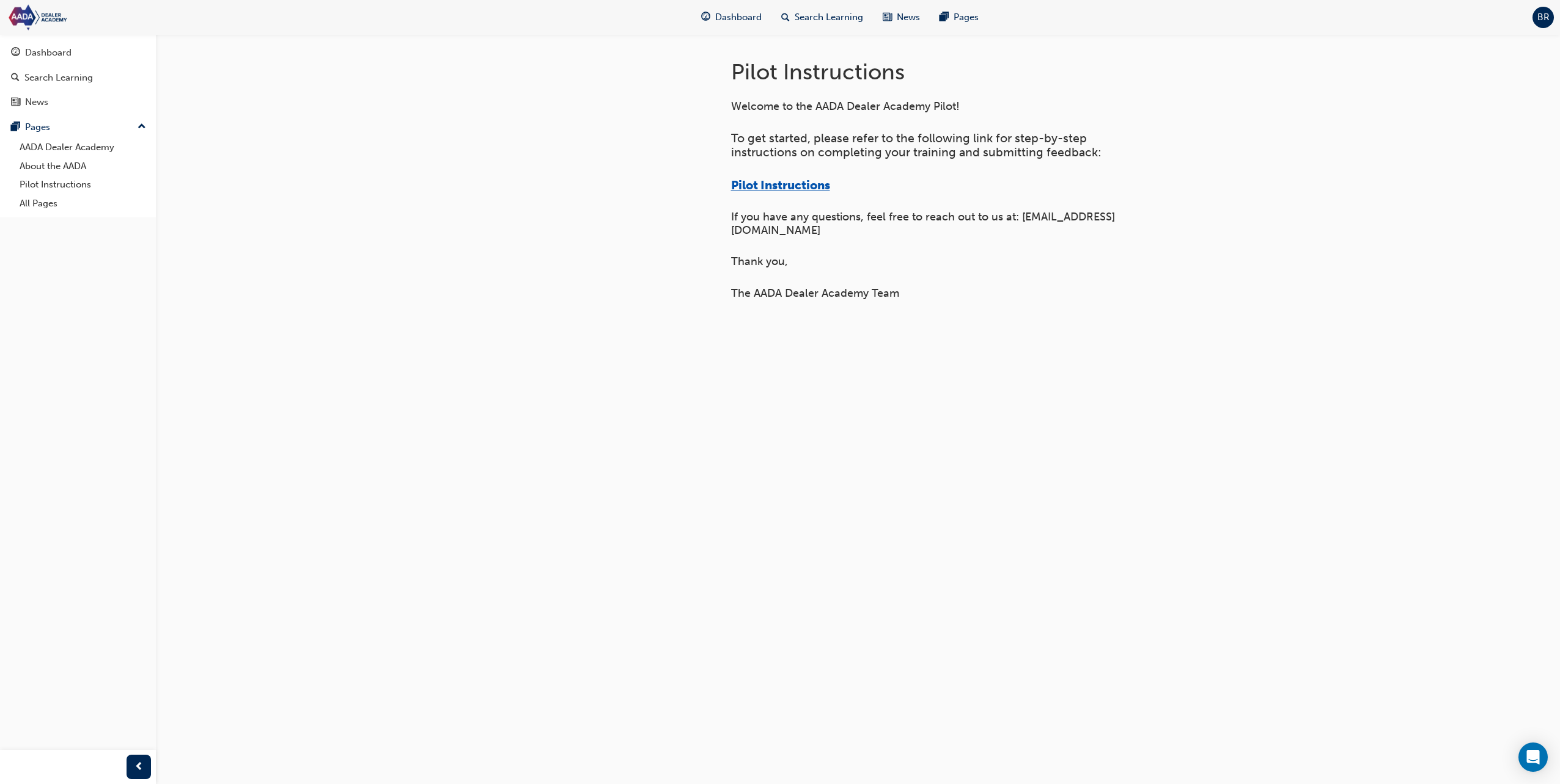
click at [780, 181] on span "Pilot Instructions" at bounding box center [780, 186] width 99 height 14
click at [36, 47] on div "Dashboard" at bounding box center [48, 53] width 46 height 14
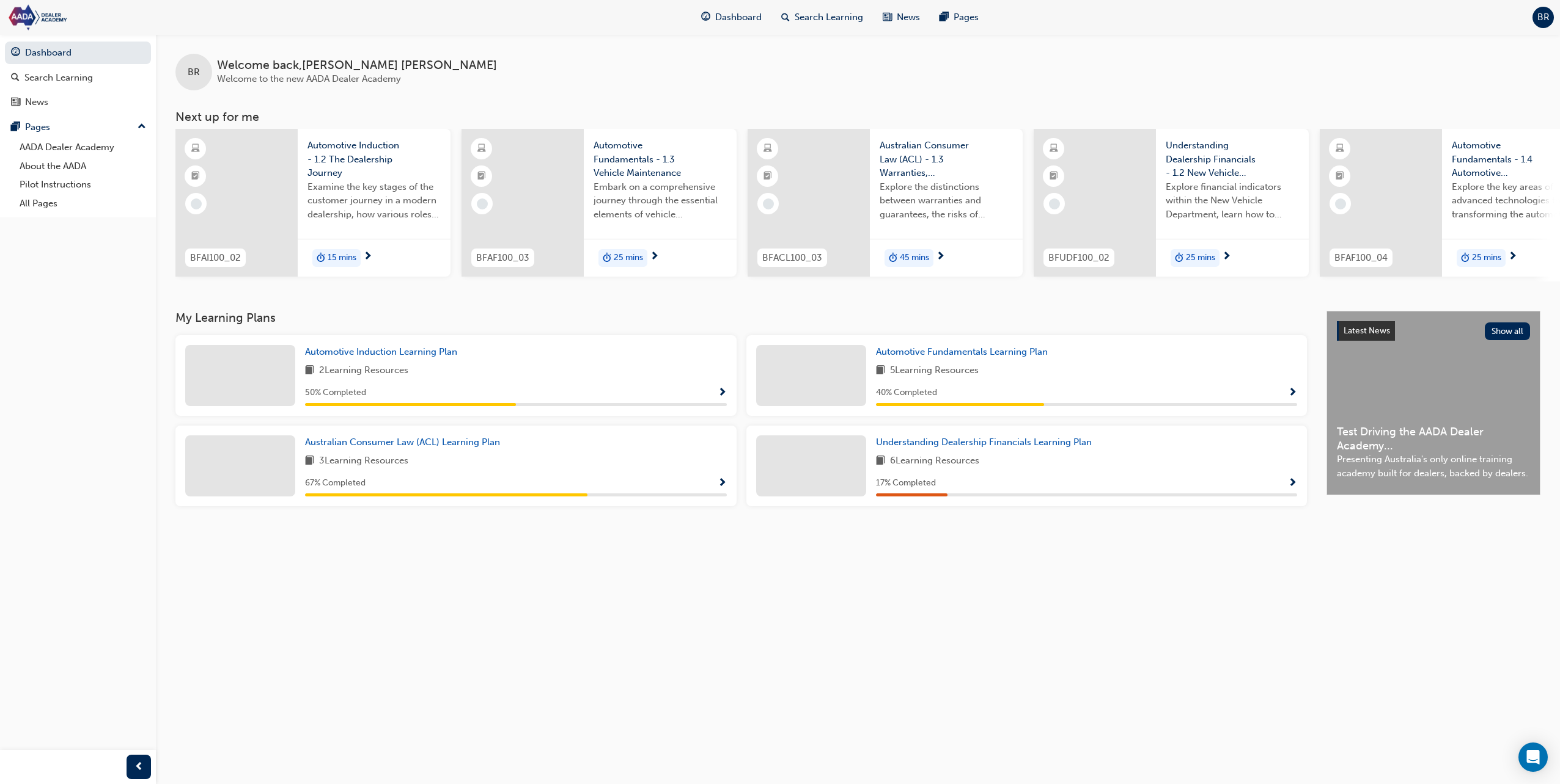
click at [350, 228] on div "Examine the key stages of the customer journey in a modern dealership, how vari…" at bounding box center [374, 204] width 133 height 49
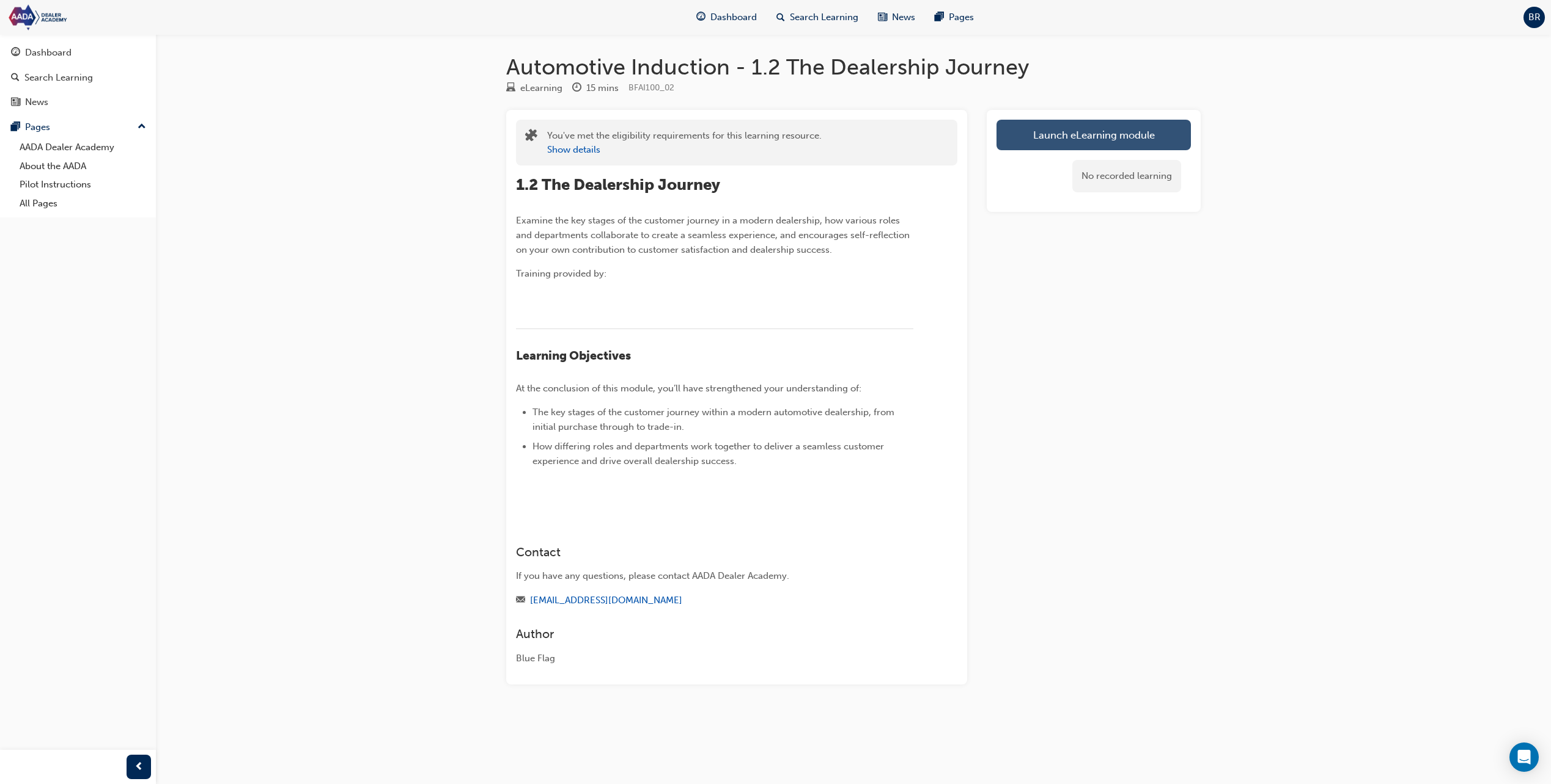
click at [1104, 137] on link "Launch eLearning module" at bounding box center [1093, 135] width 194 height 31
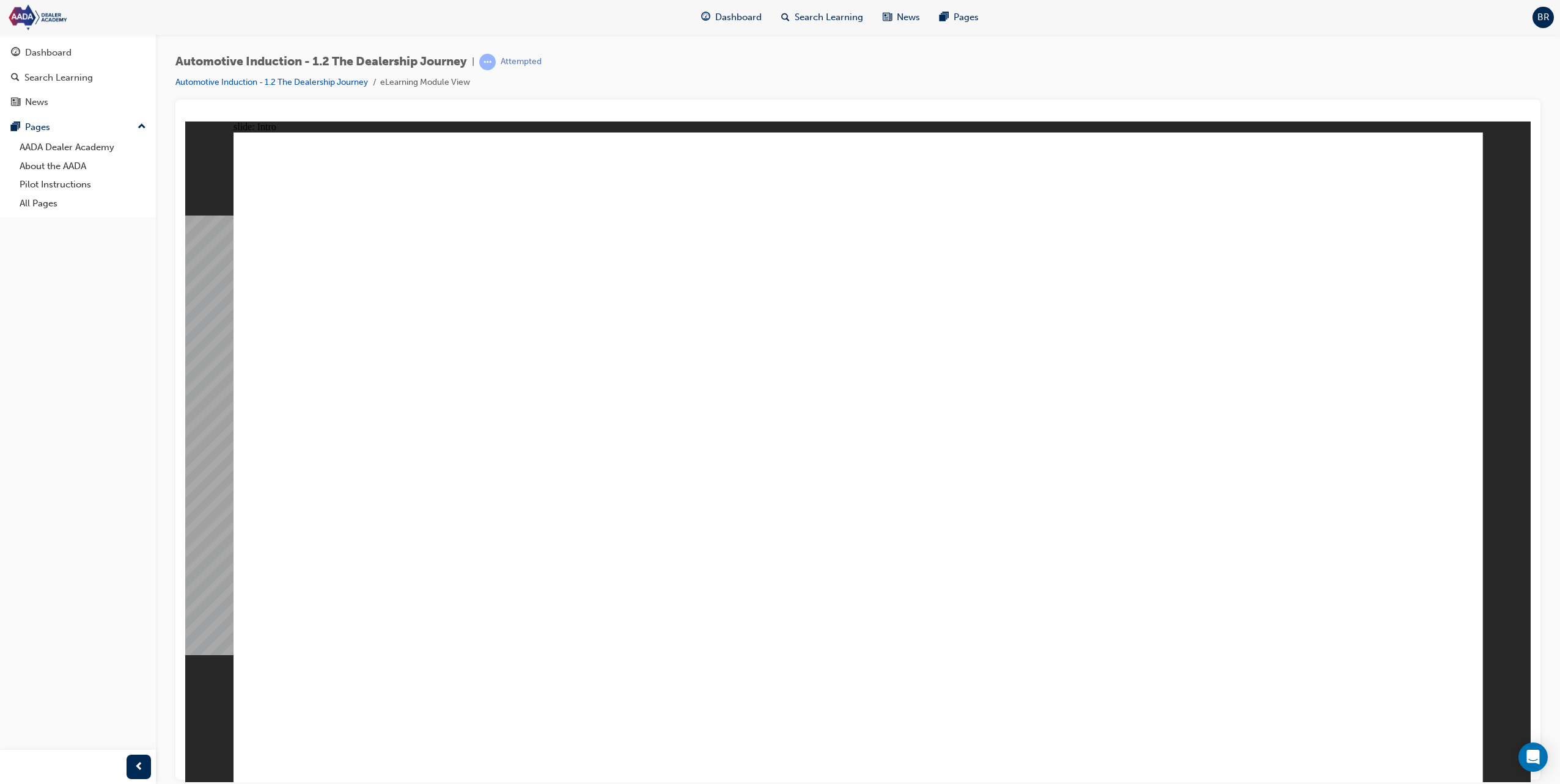
drag, startPoint x: 1078, startPoint y: 598, endPoint x: 1070, endPoint y: 598, distance: 8.0
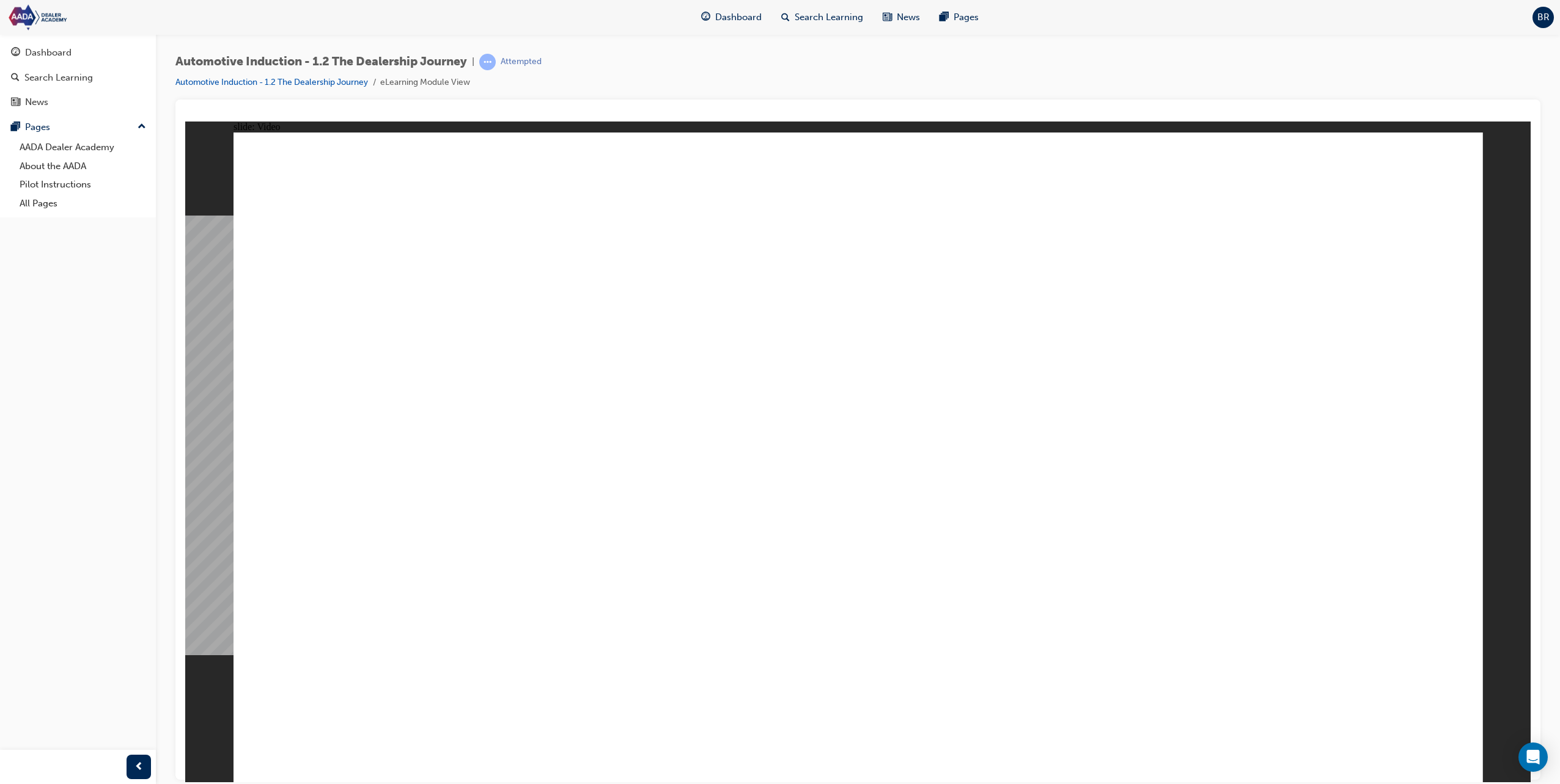
type input "347"
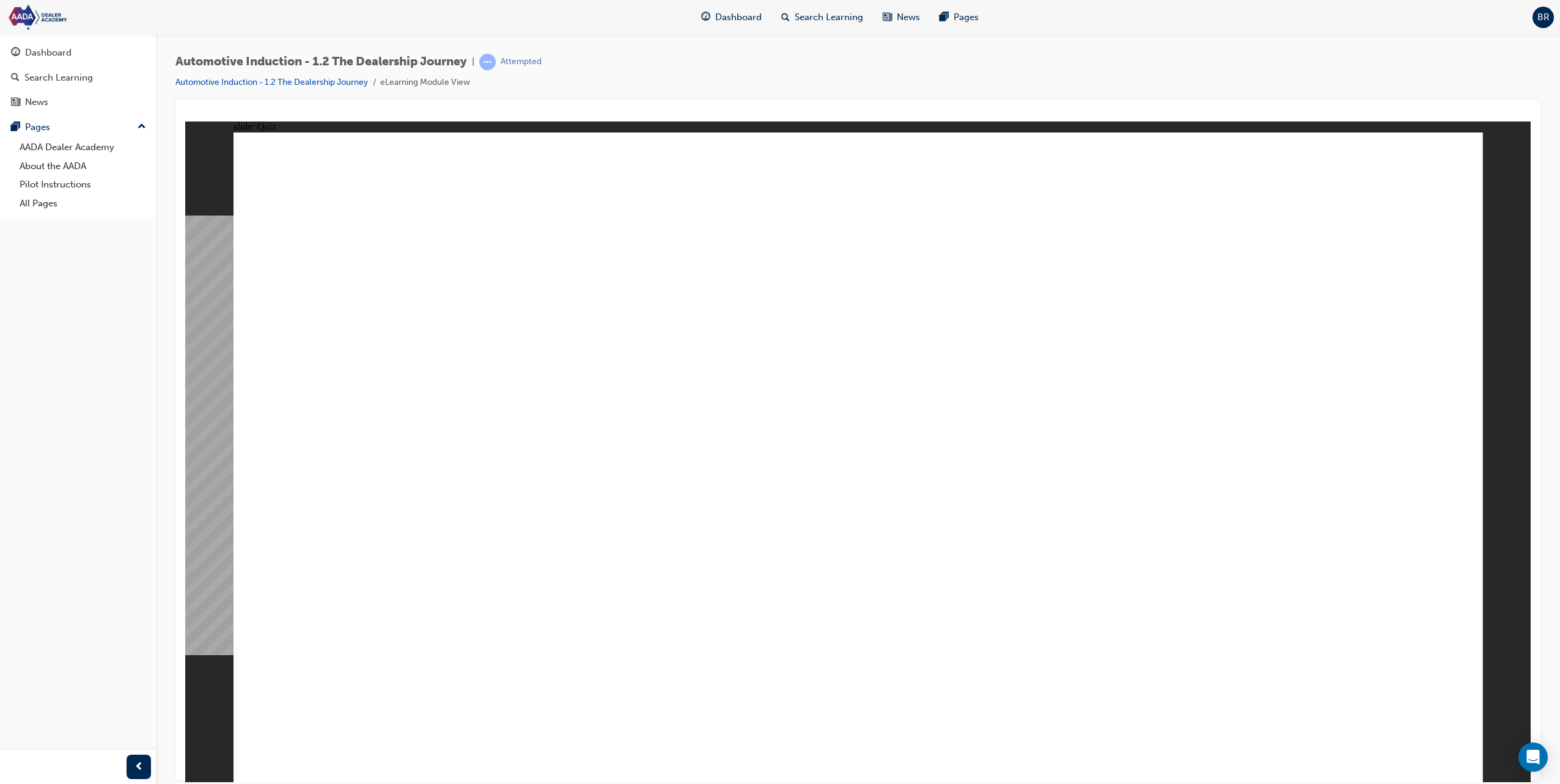
type textarea "T"
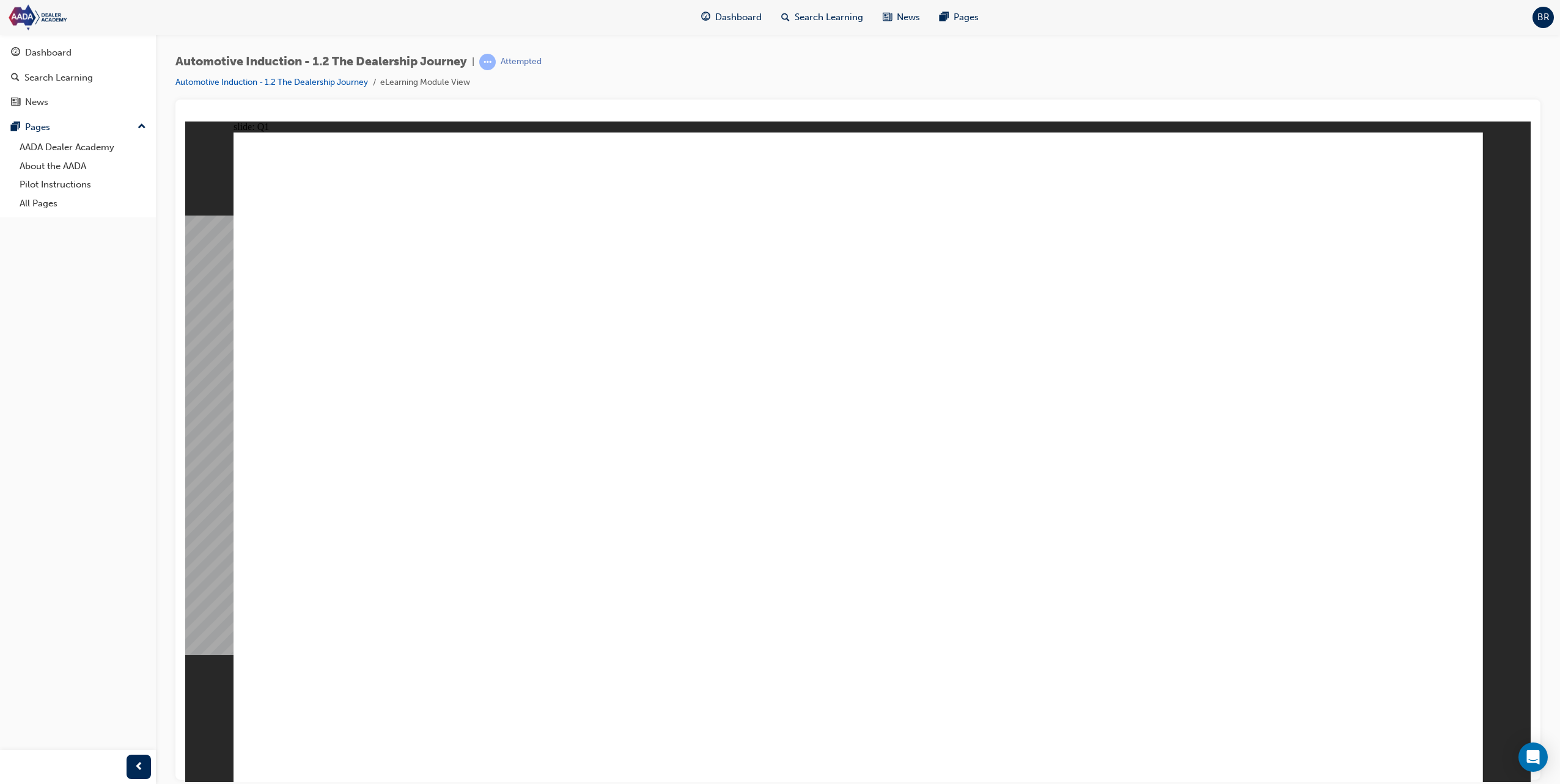
type textarea "To"
type textarea "To e"
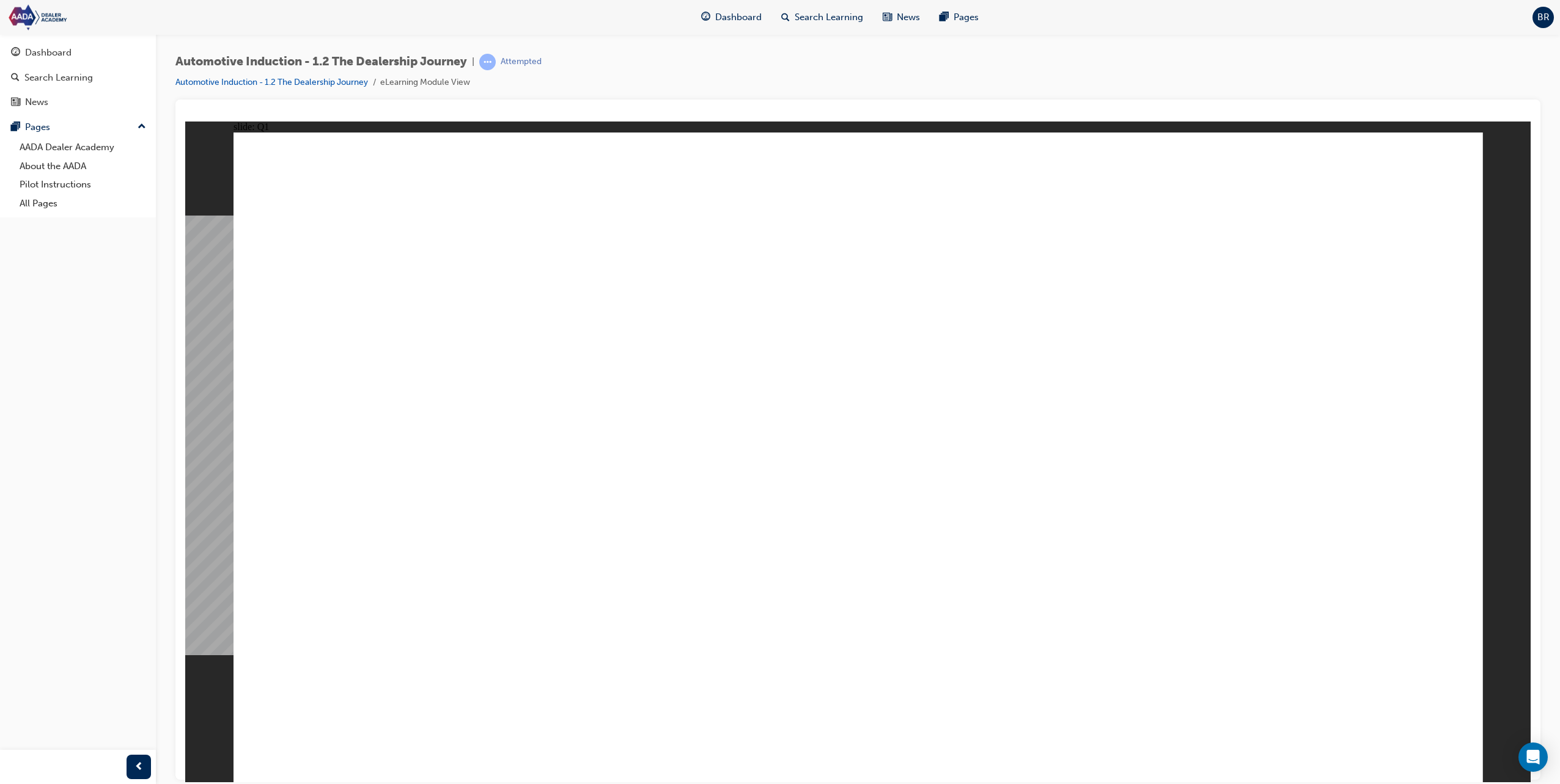
type textarea "To e"
type textarea "To en"
type textarea "To ens"
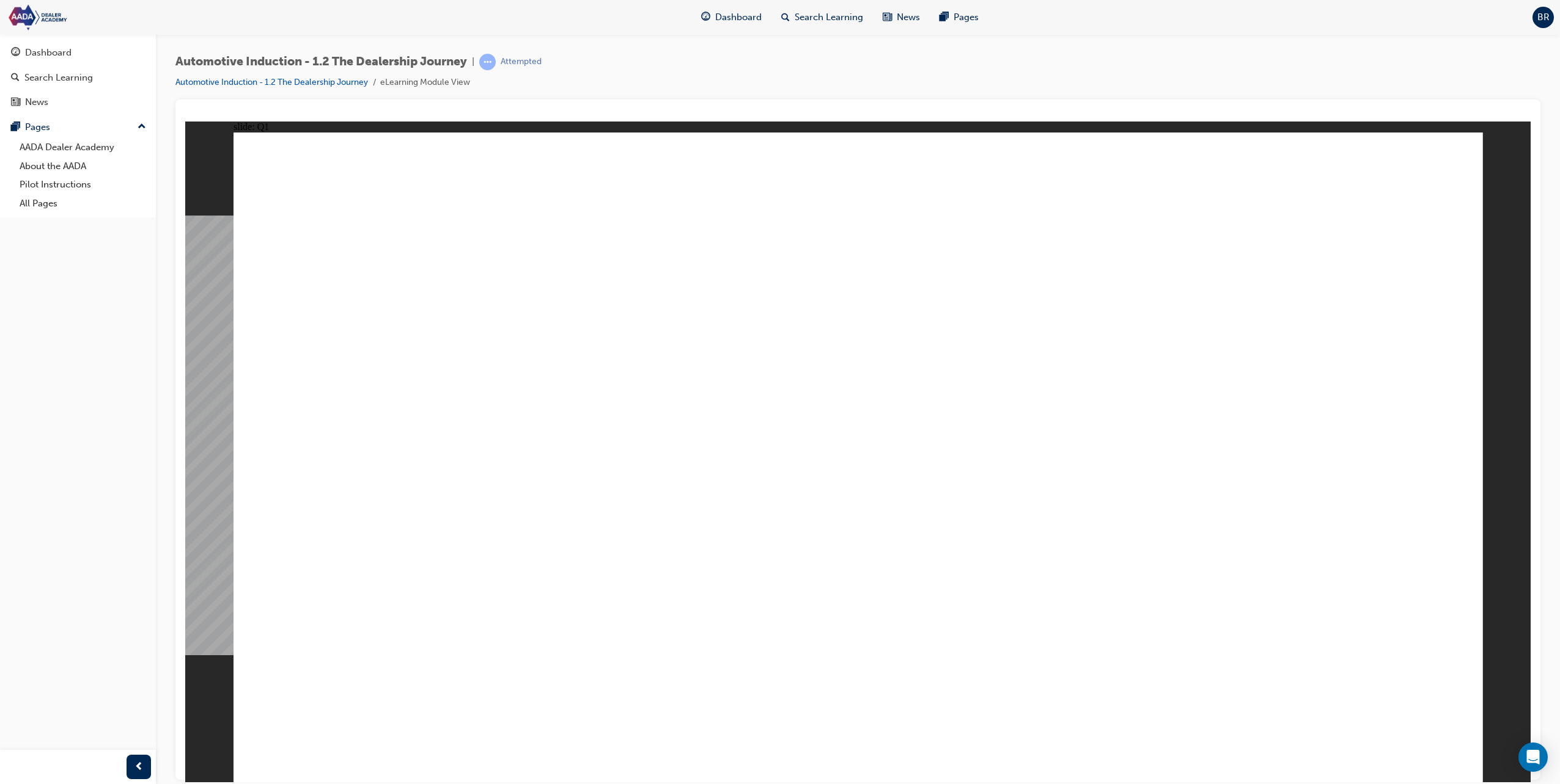
type textarea "To ensu"
type textarea "To ensur"
type textarea "To ensure"
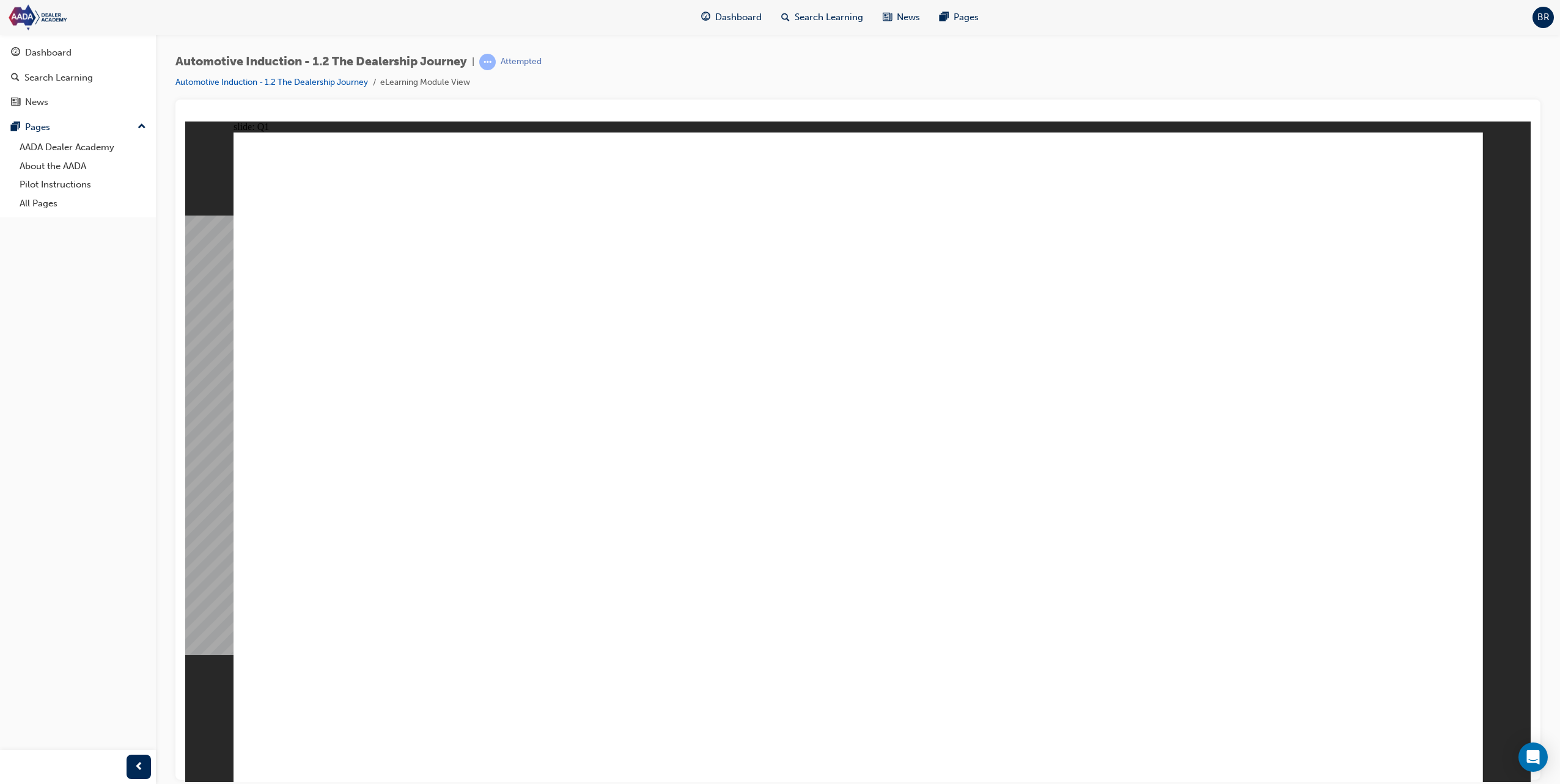
type textarea "To ensure"
type textarea "To ensure a"
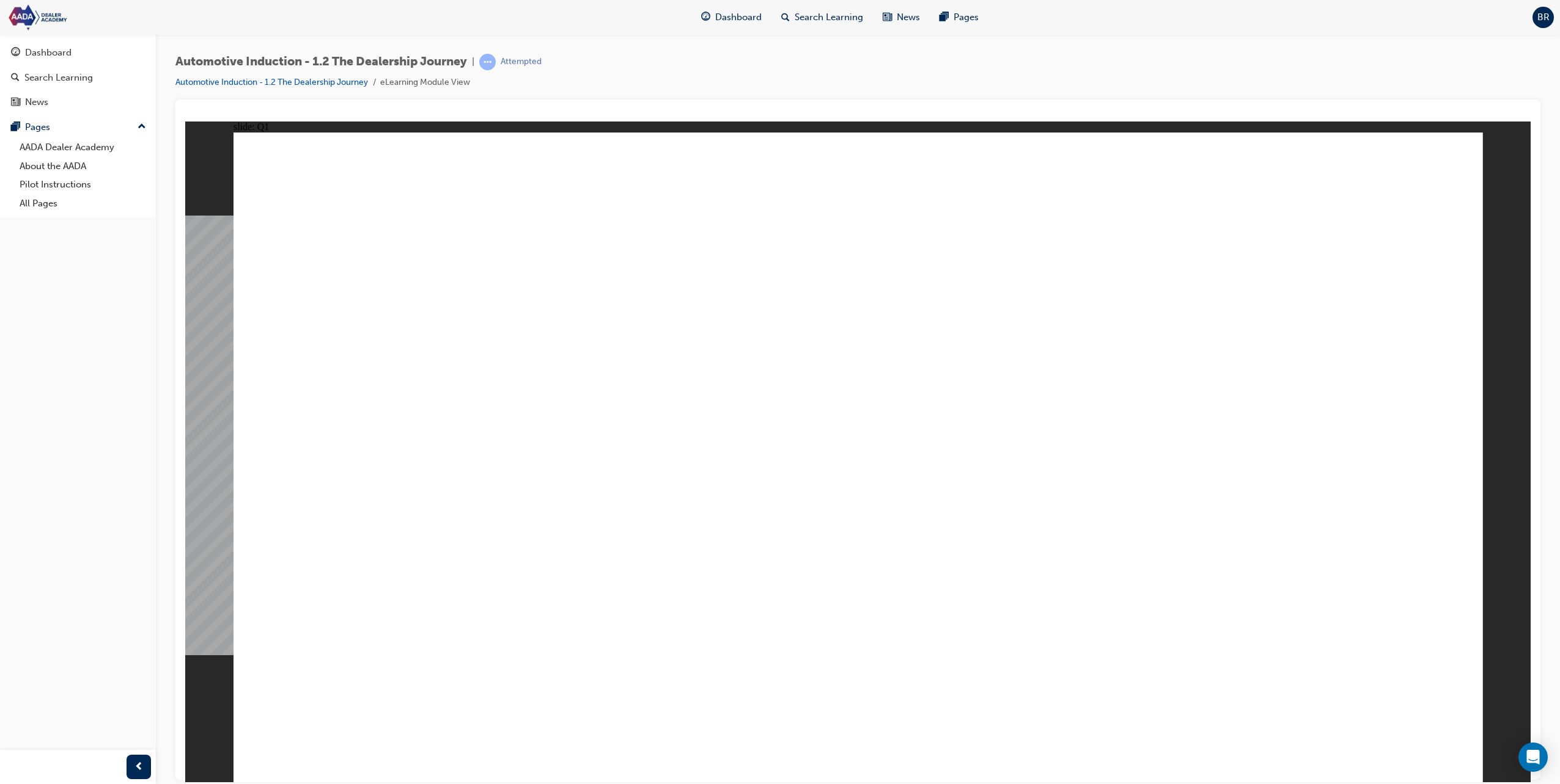
type textarea "To ensure a"
type textarea "To ensure a s"
type textarea "To ensure a s,"
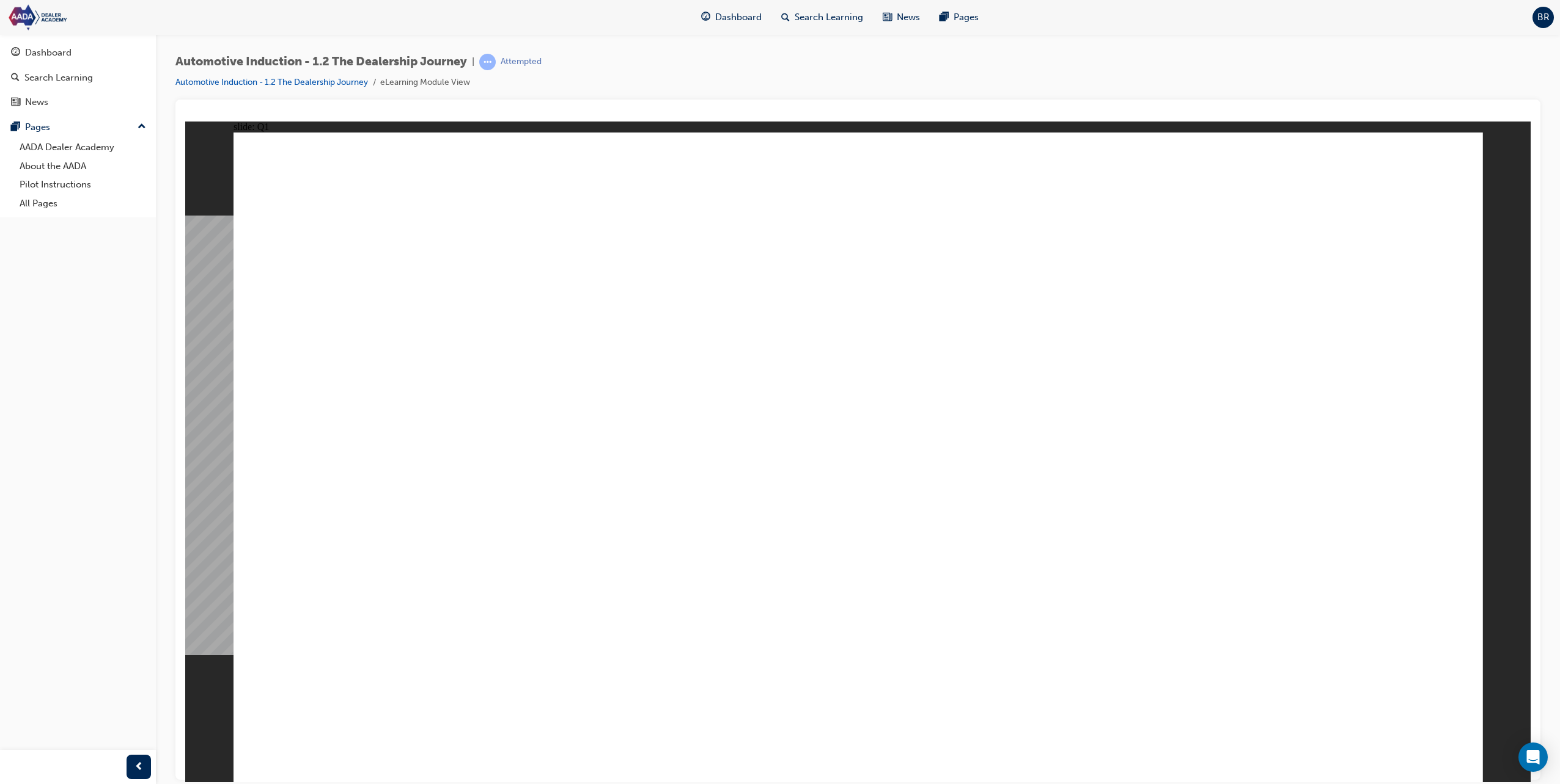
type textarea "To ensure a s,"
type textarea "To ensure a s,o"
type textarea "To ensure a s,oo"
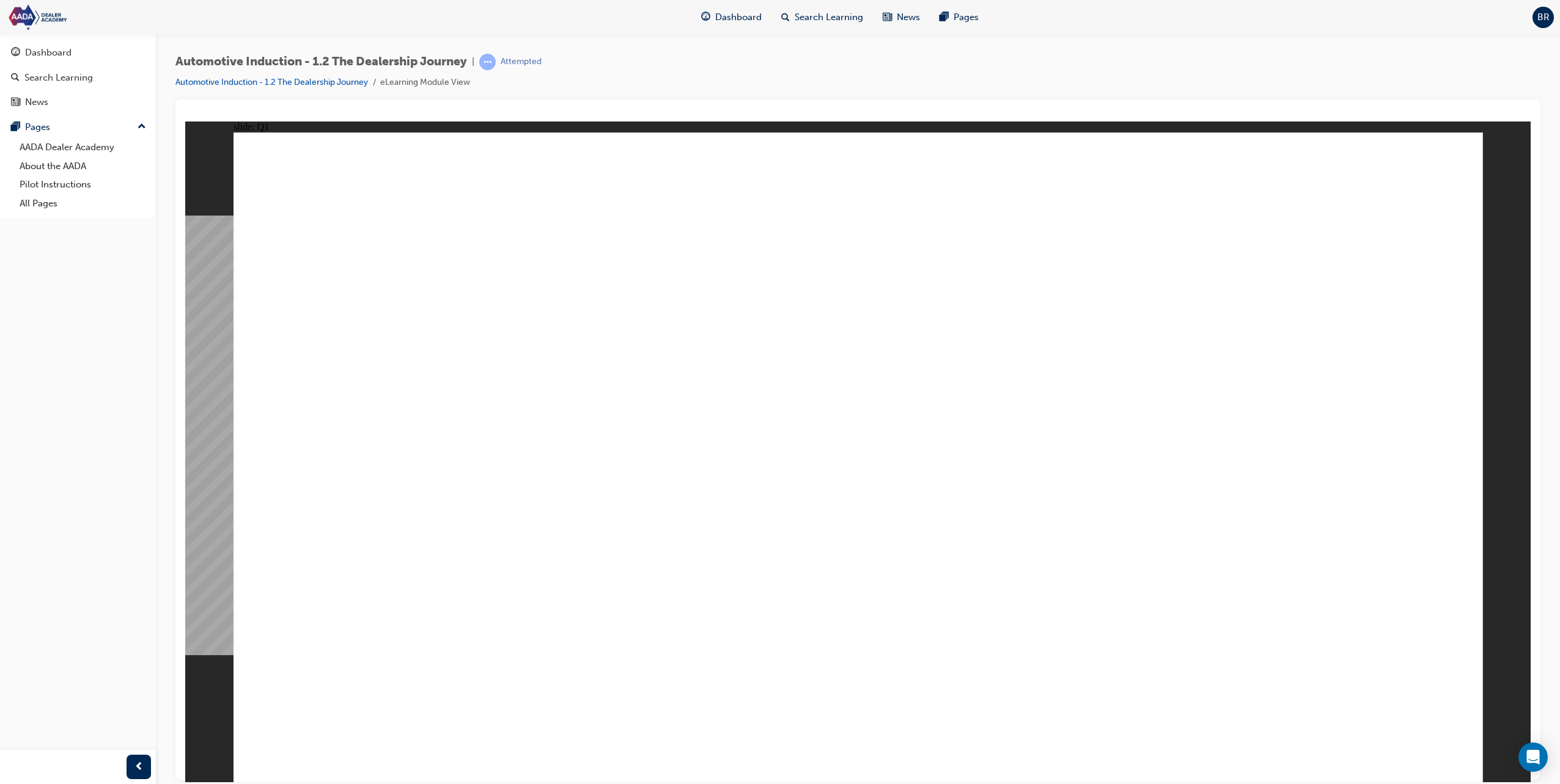
type textarea "To ensure a s,oot"
type textarea "To ensure a s,ooth"
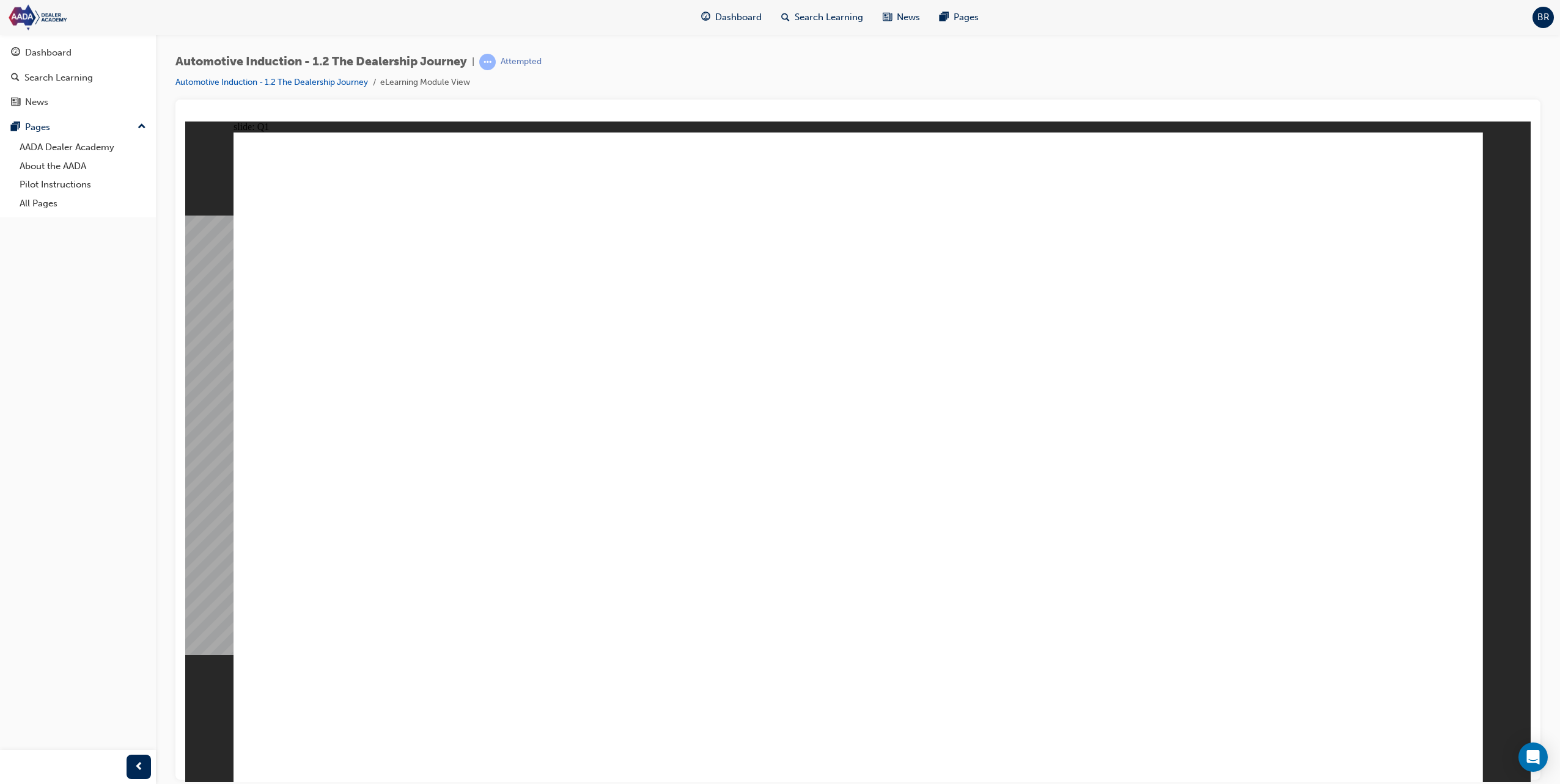
type textarea "To ensure a s,ooth"
type textarea "To ensure a s,ooth a"
type textarea "To ensure a s,ooth an"
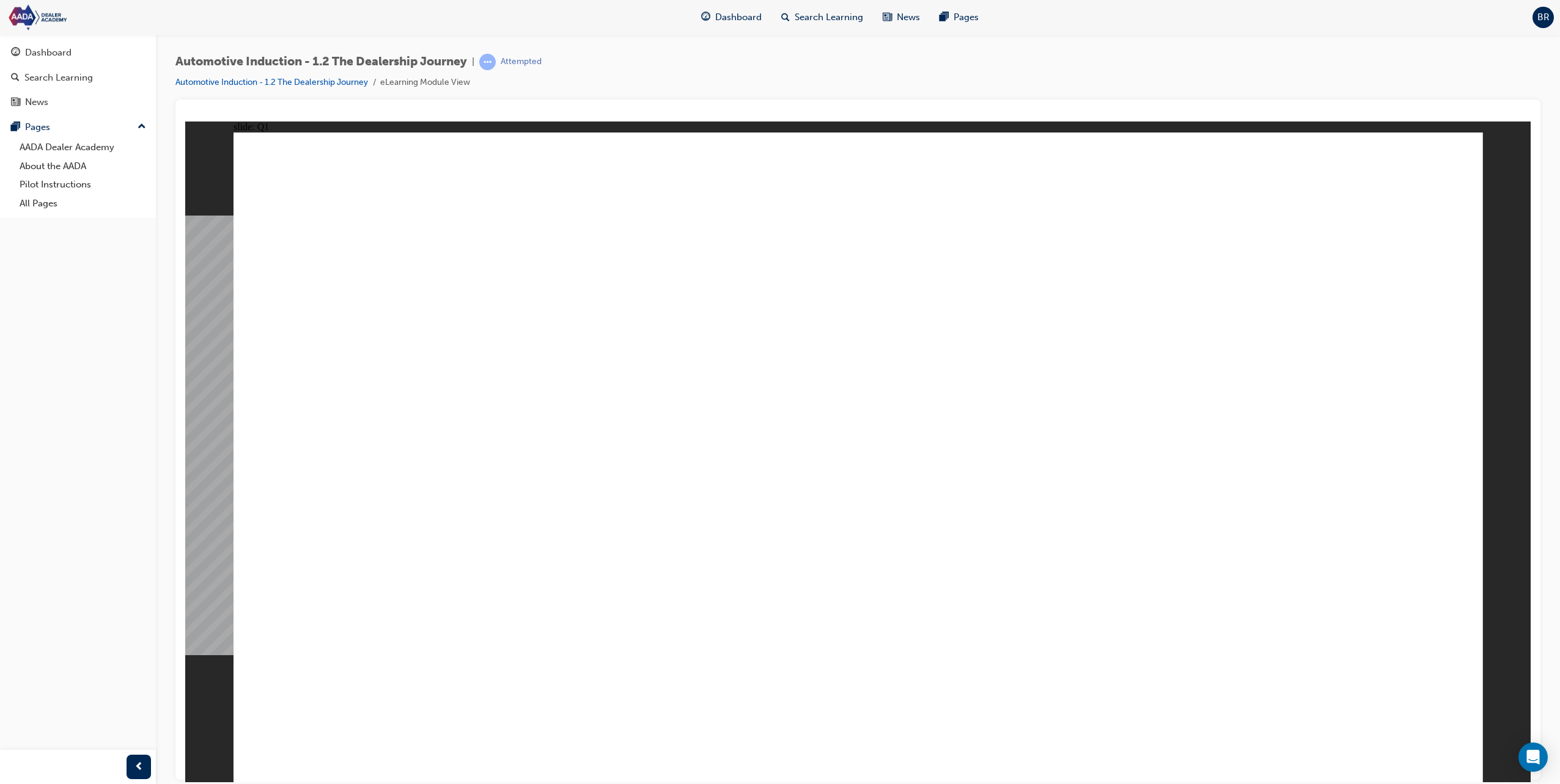
type textarea "To ensure a s,ooth and"
type textarea "To ensure a s,ooth and e"
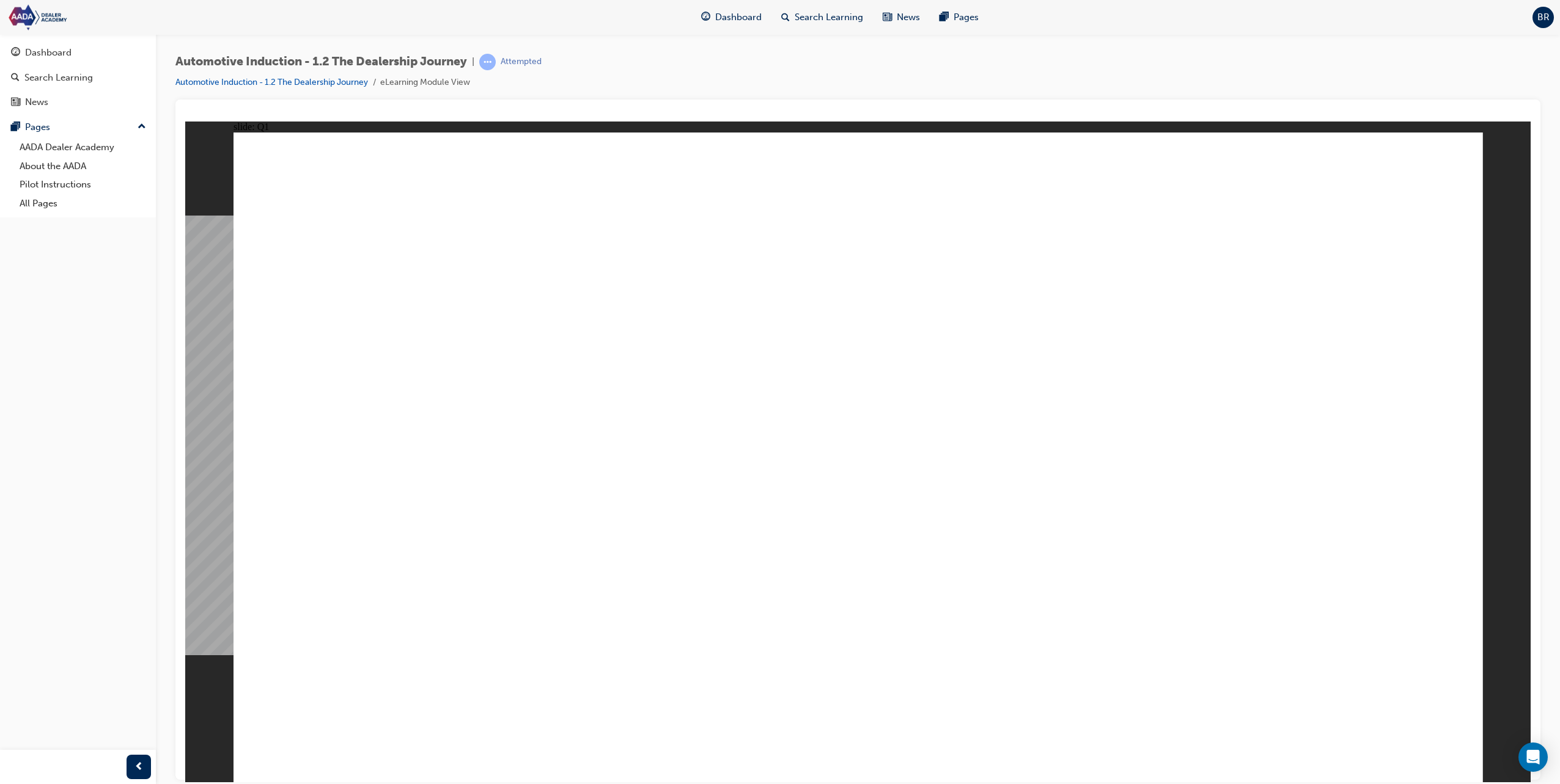
type textarea "To ensure a s,ooth and e"
type textarea "To ensure a s,ooth and ea"
type textarea "To ensure a s,ooth and eas"
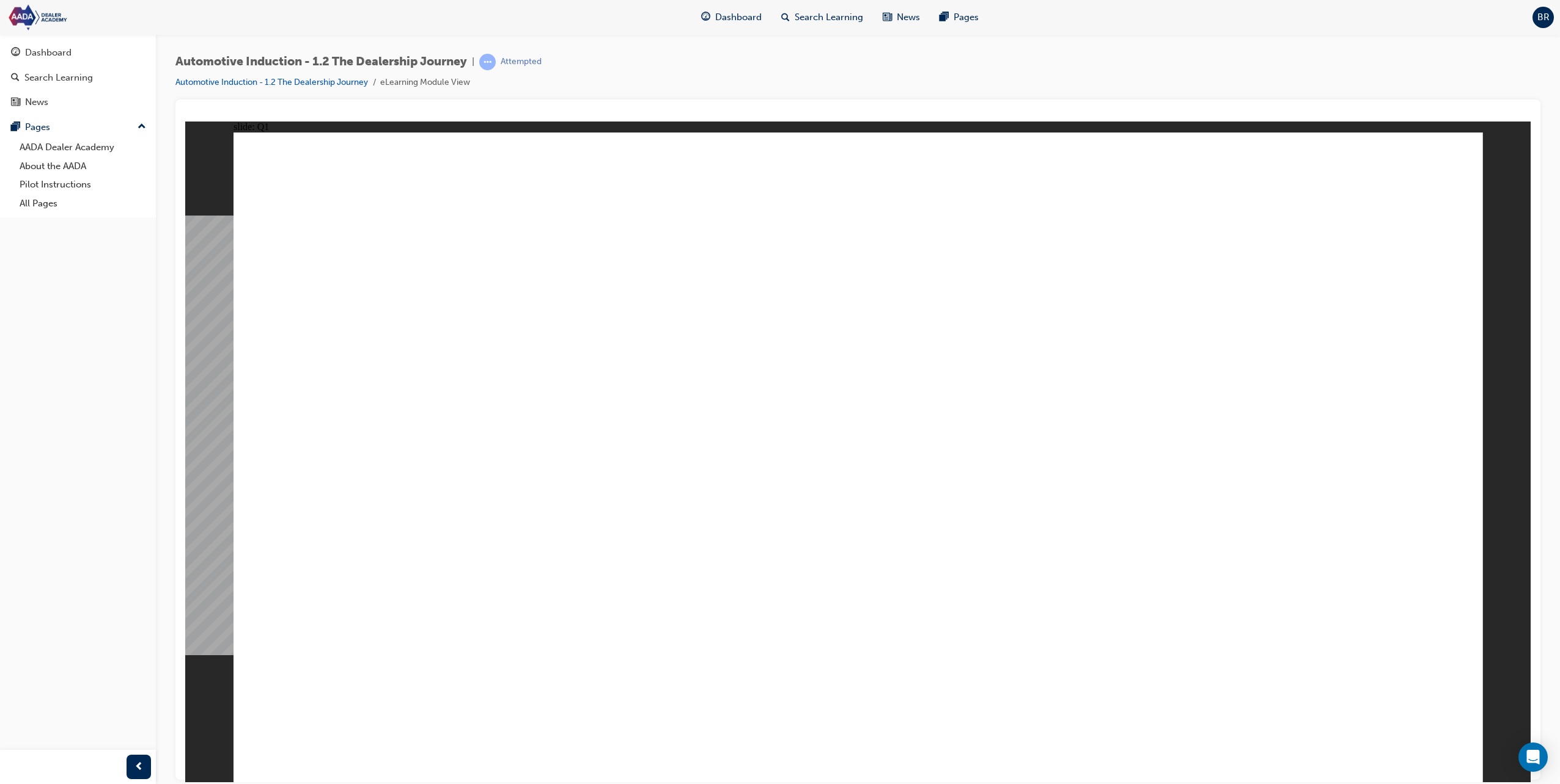
type textarea "To ensure a s,ooth and easy"
type textarea "To ensure a s,ooth and easy p"
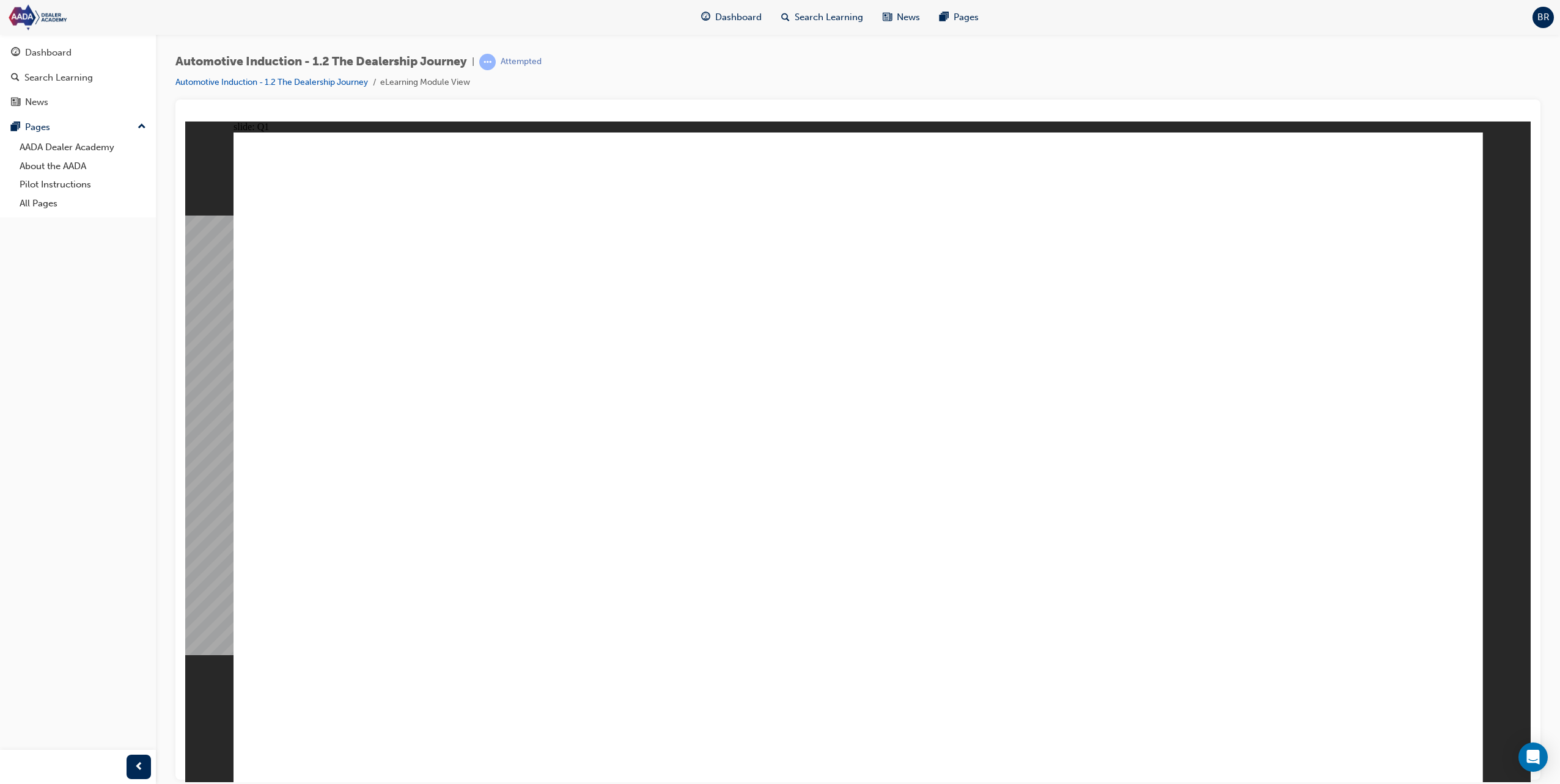
type textarea "To ensure a s,ooth and easy p"
type textarea "To ensure a s,ooth and easy pr"
type textarea "To ensure a s,ooth and easy pro"
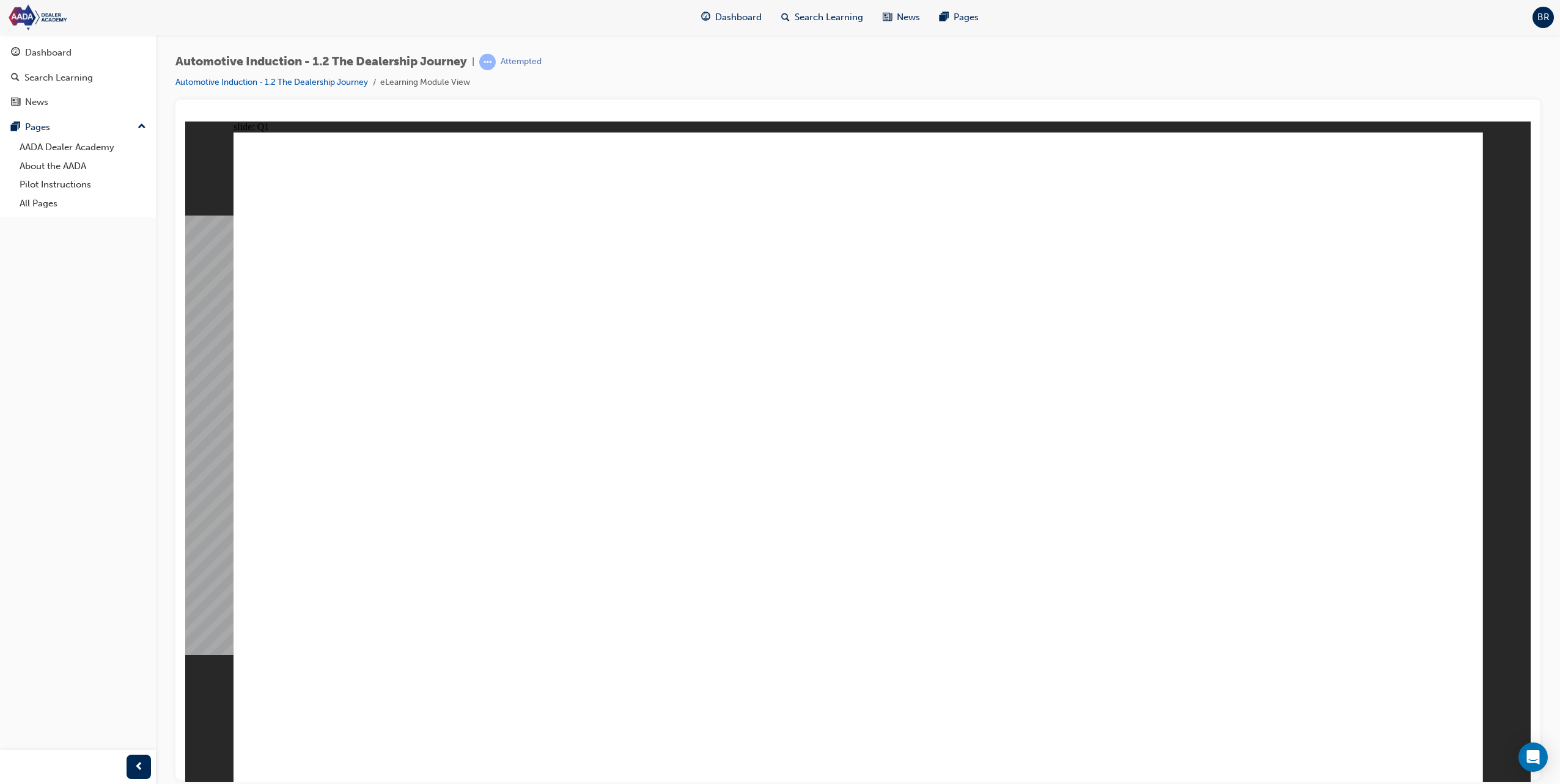
type textarea "To ensure a s,ooth and easy proc"
type textarea "To ensure a s,ooth and easy proce"
type textarea "To ensure a s,ooth and easy proces"
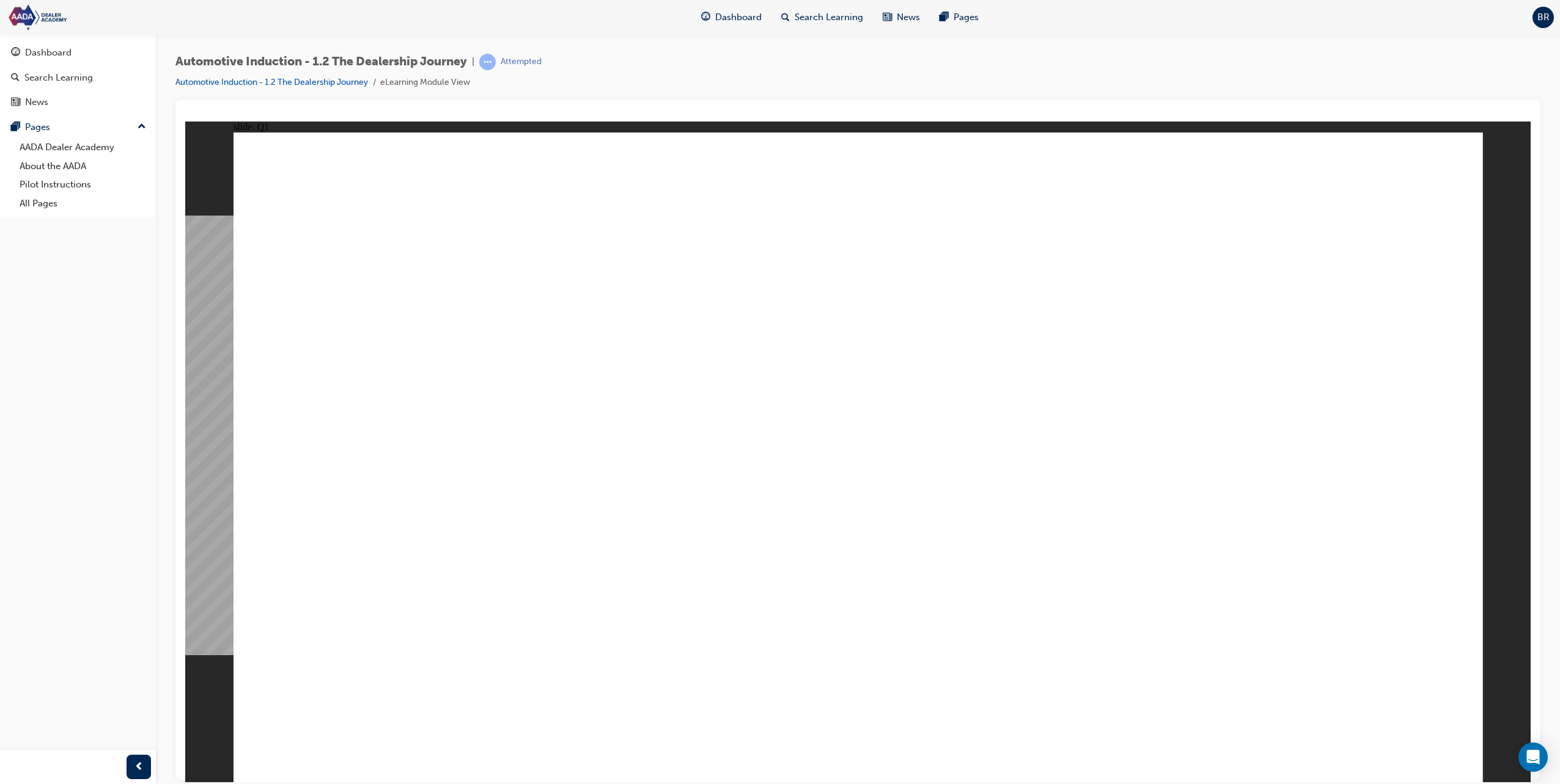
type textarea "To ensure a s,ooth and easy proces"
type textarea "To ensure a s,ooth and easy process"
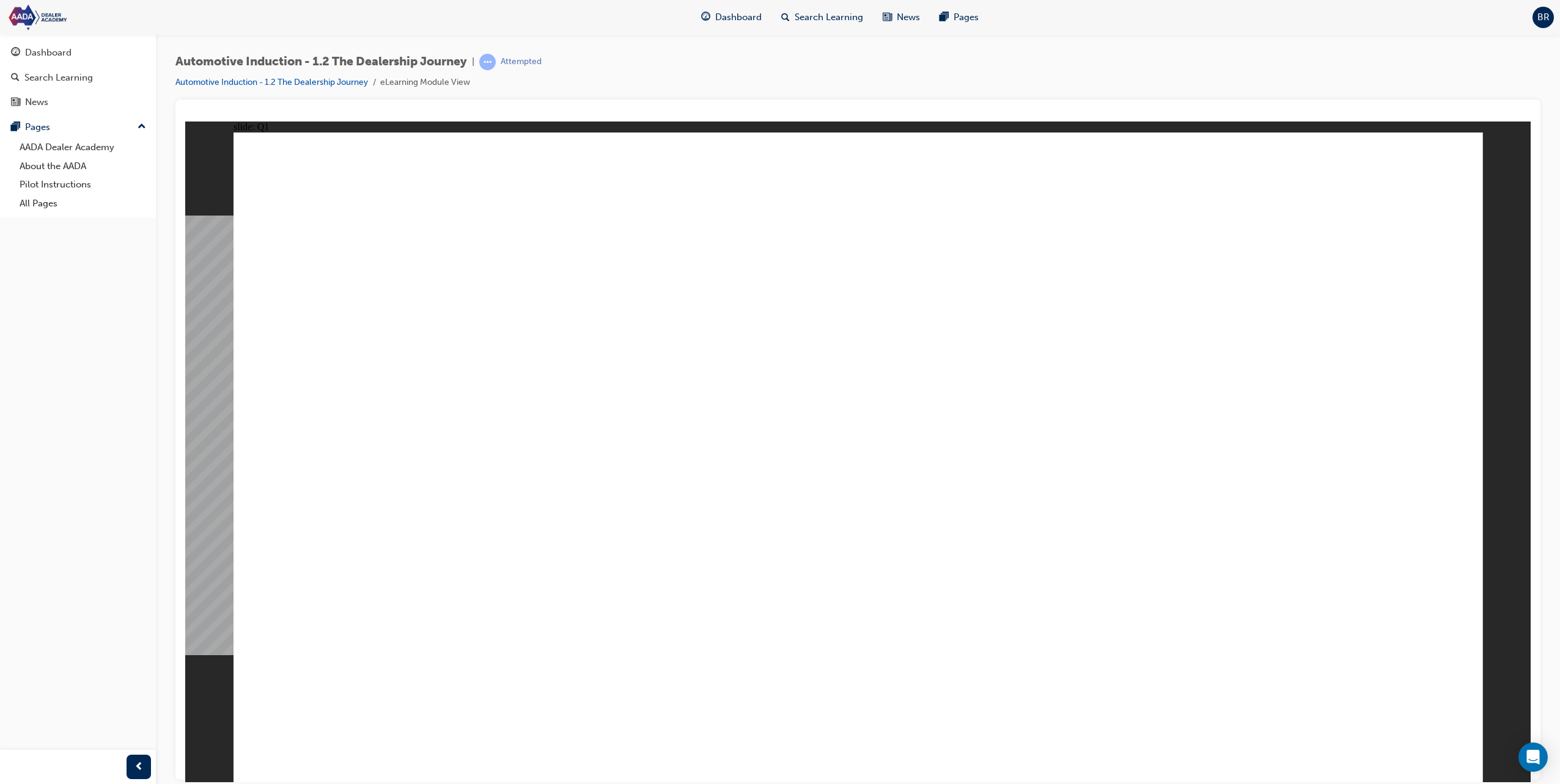
type textarea "To ensure a sooth and easy process"
type textarea "To ensure a s,ooth and easy process"
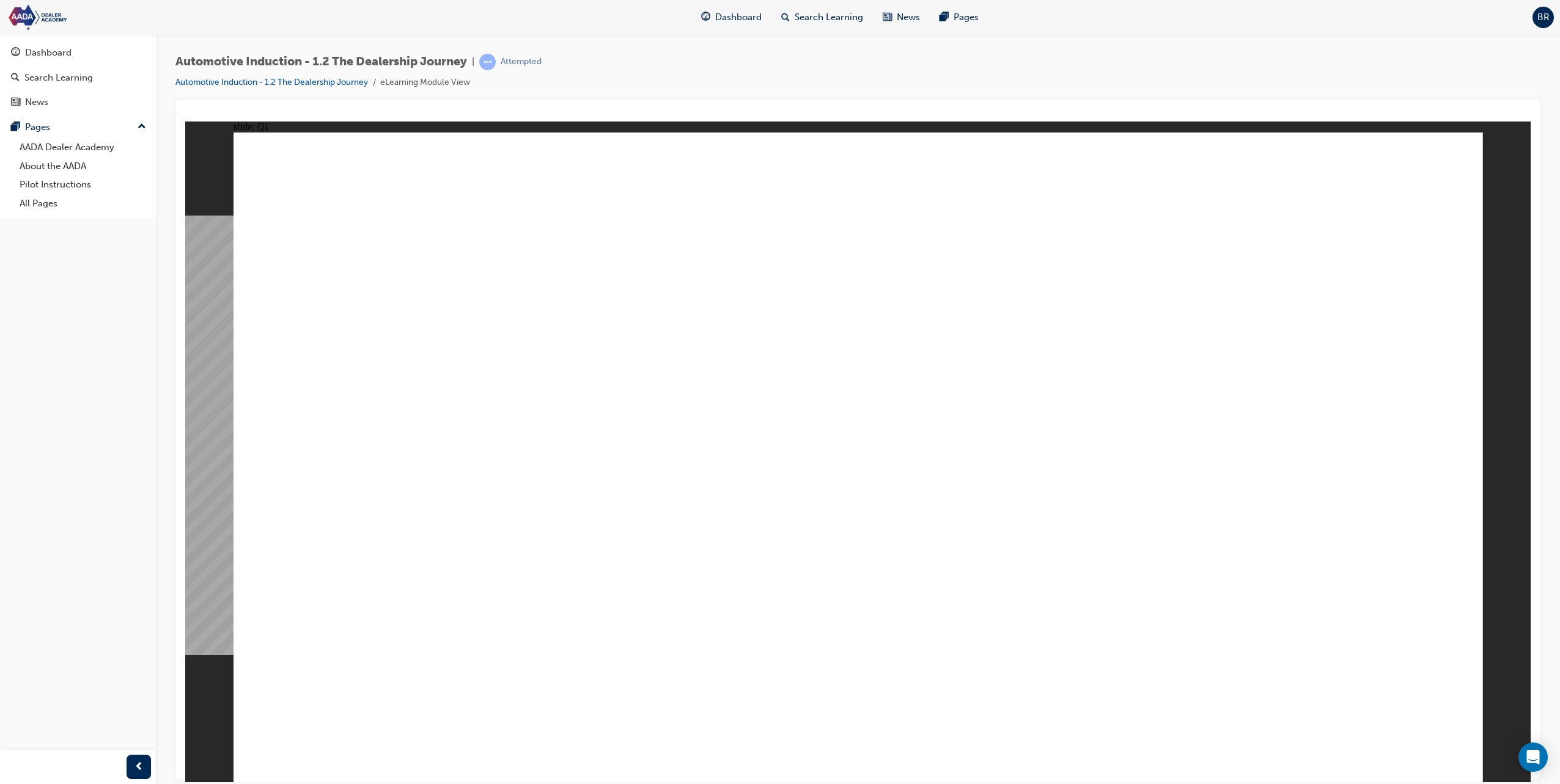
type textarea "To ensure a s,ooth and easy process"
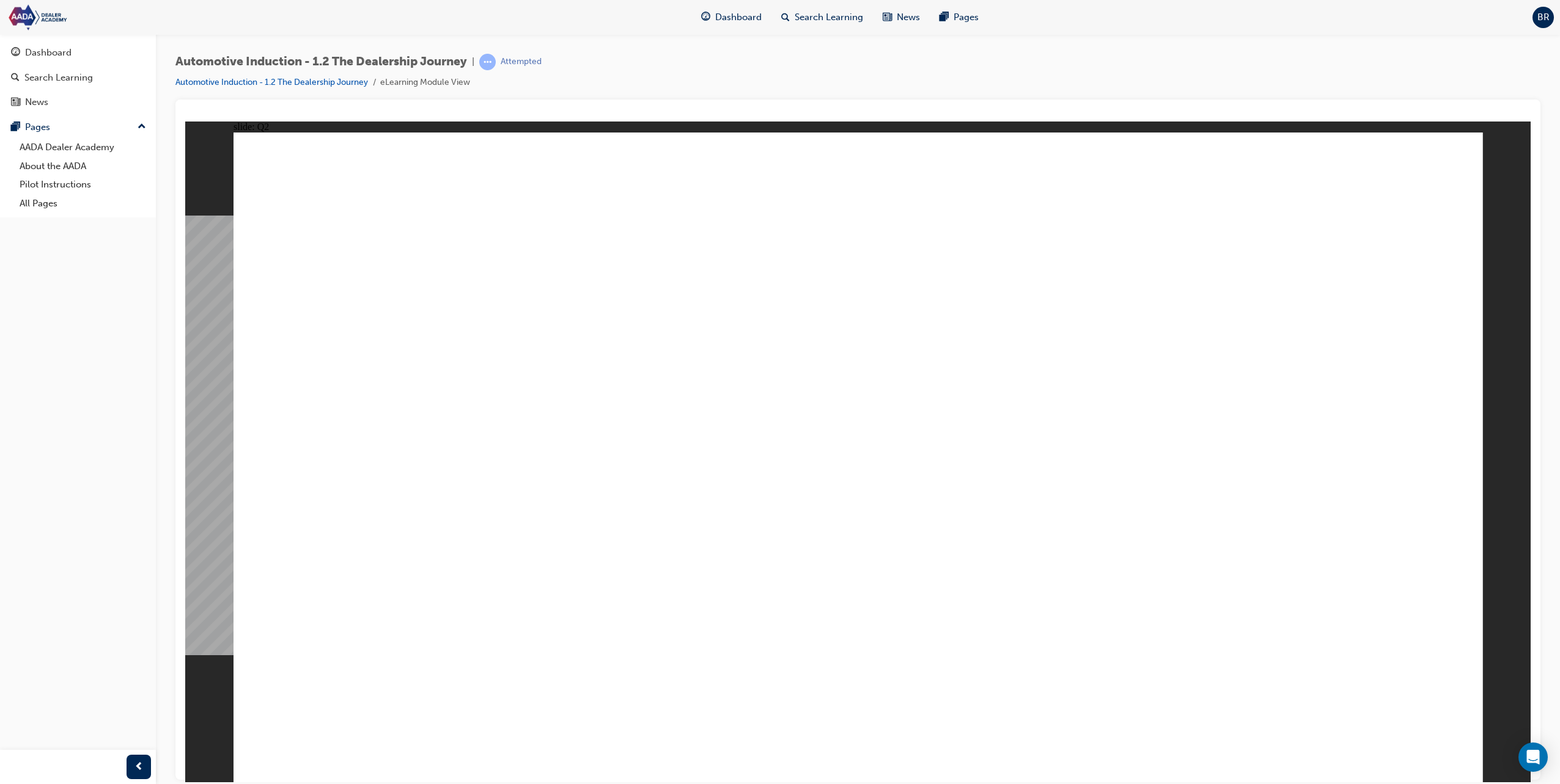
type textarea "P"
type textarea "Po"
type textarea "Poi"
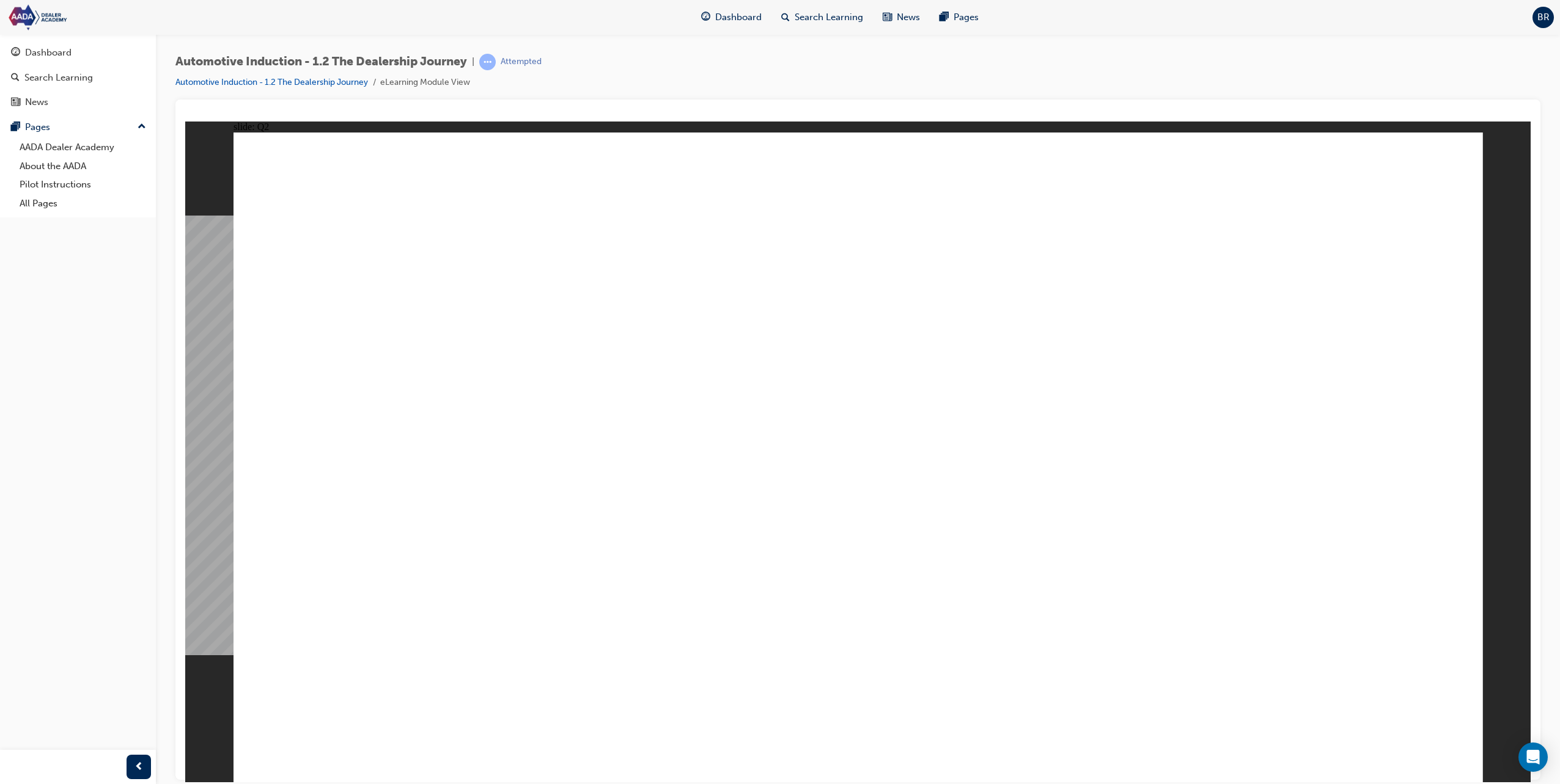
type textarea "Poi"
type textarea "Poin"
type textarea "Point"
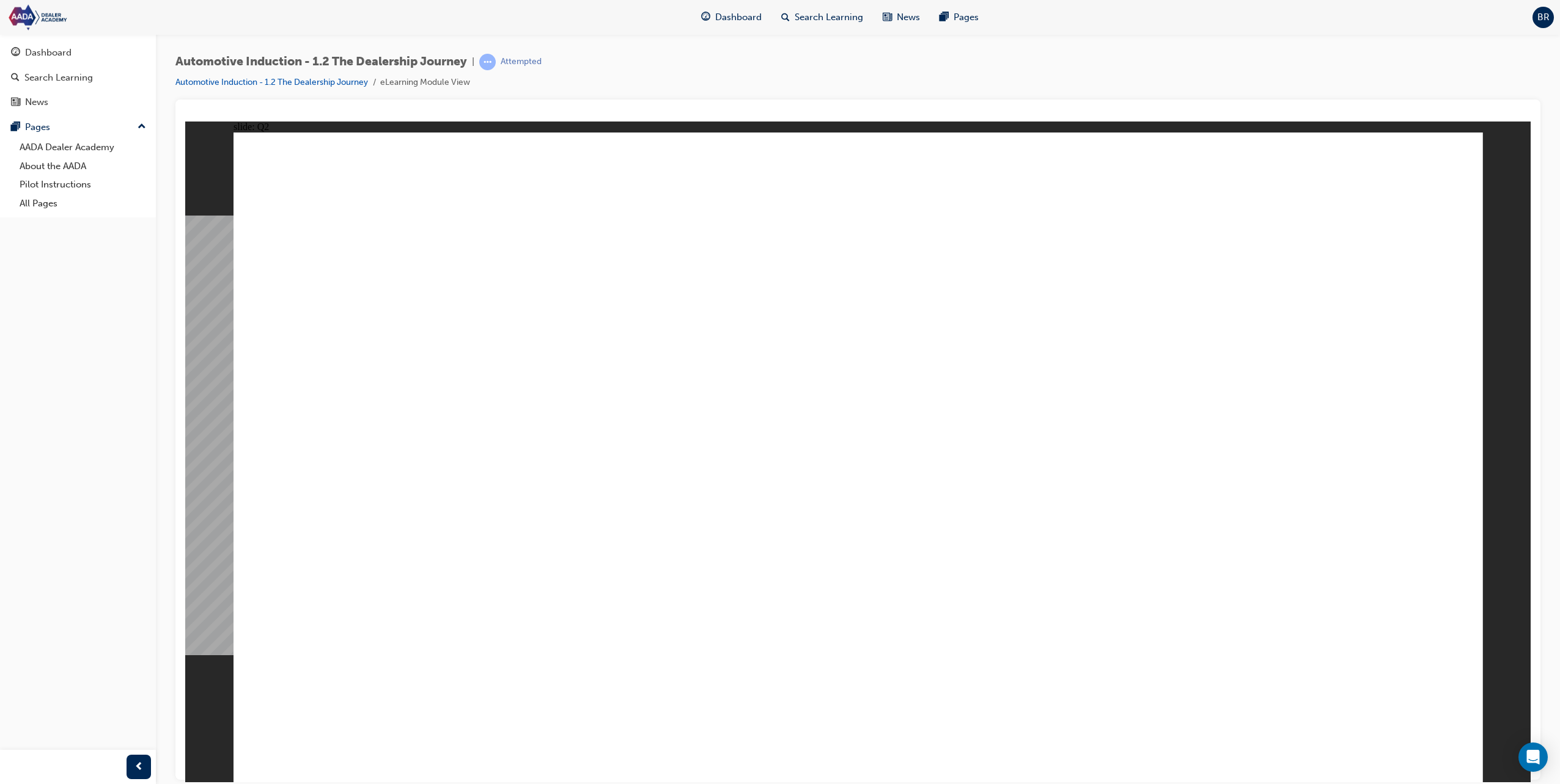
type textarea "Point"
type textarea "Point o"
type textarea "Point of"
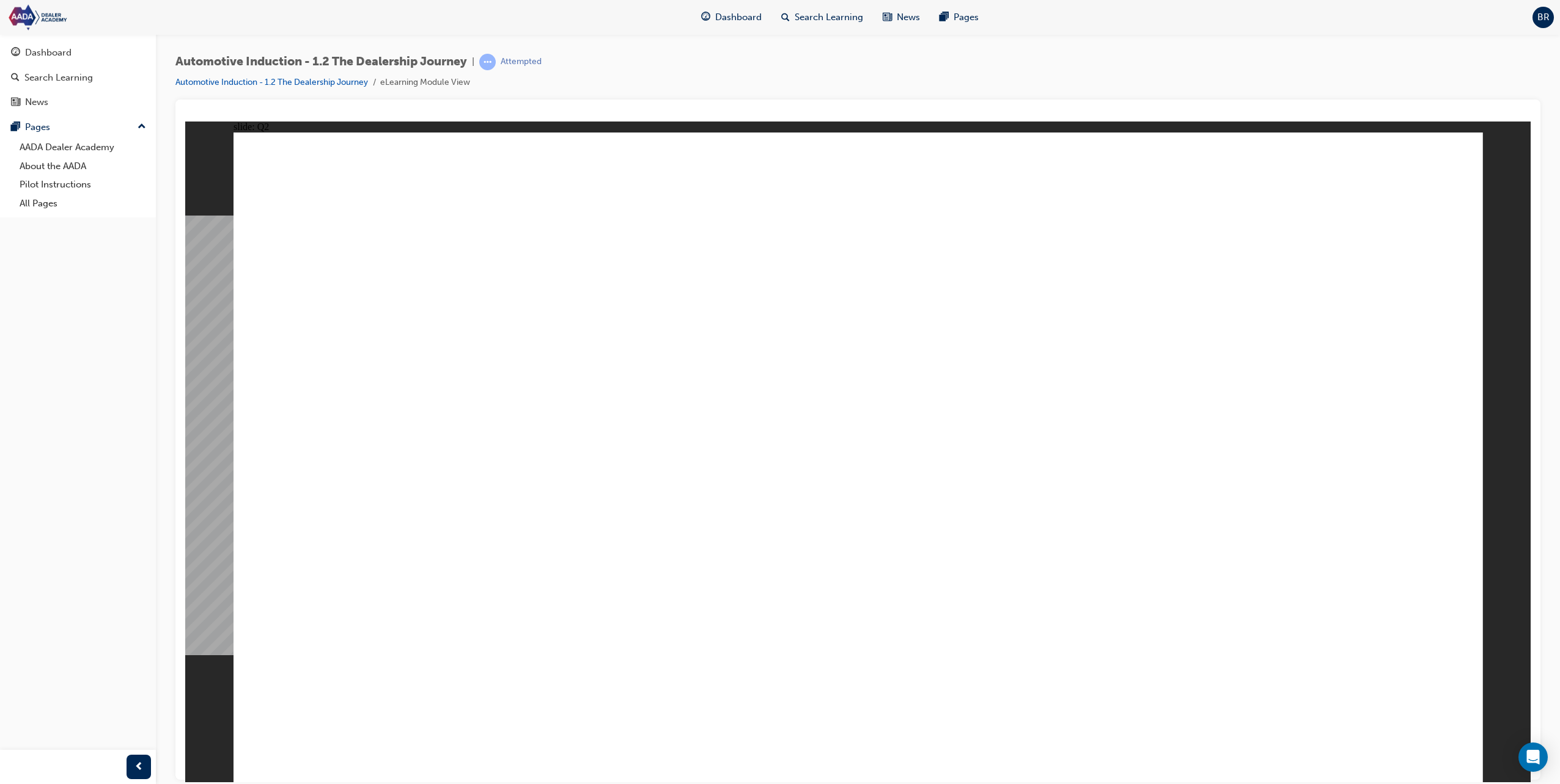
type textarea "Point of"
type textarea "Point of s"
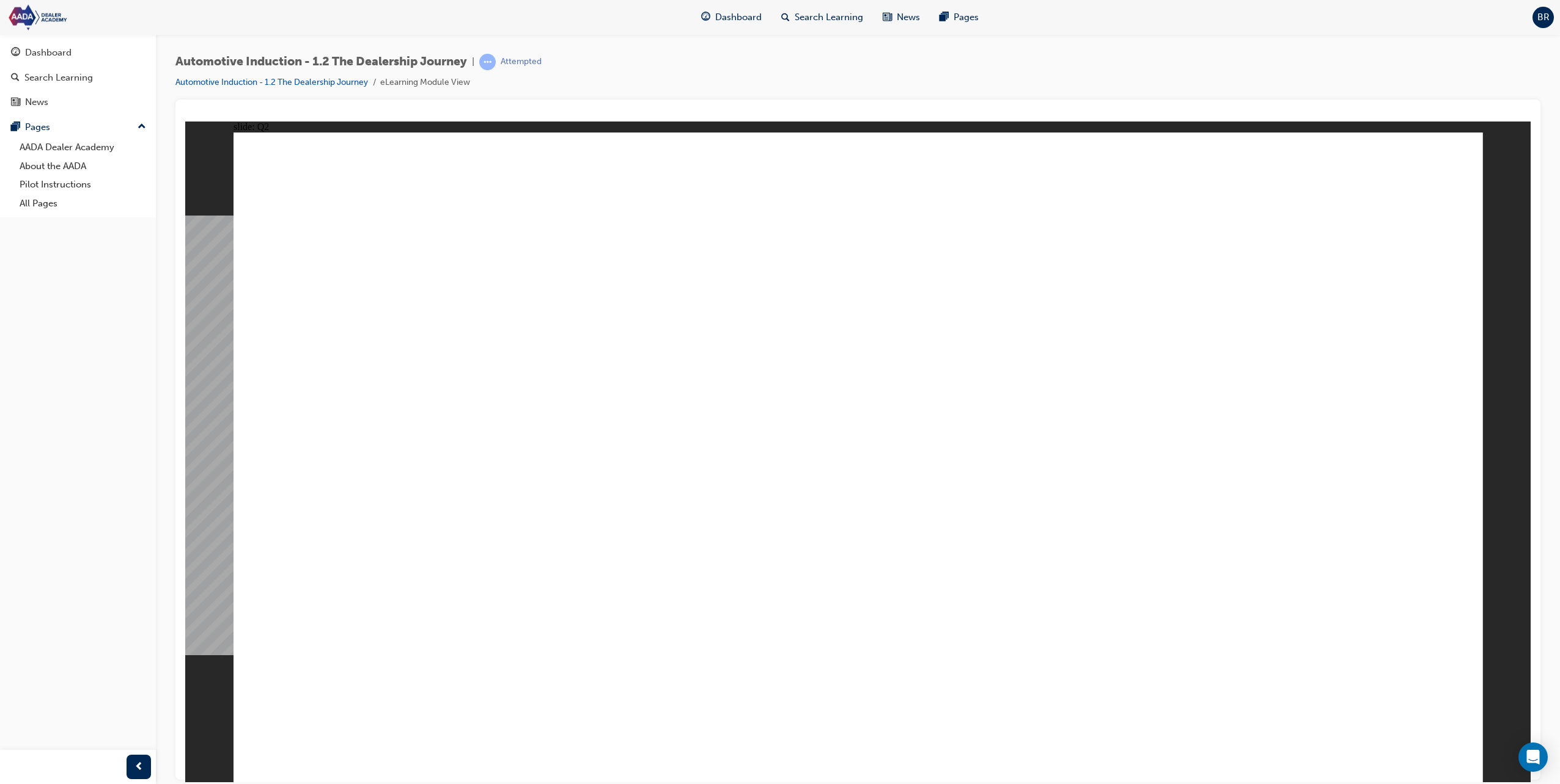
type textarea "Point of sa"
type textarea "Point of sae"
type textarea "Point of sa"
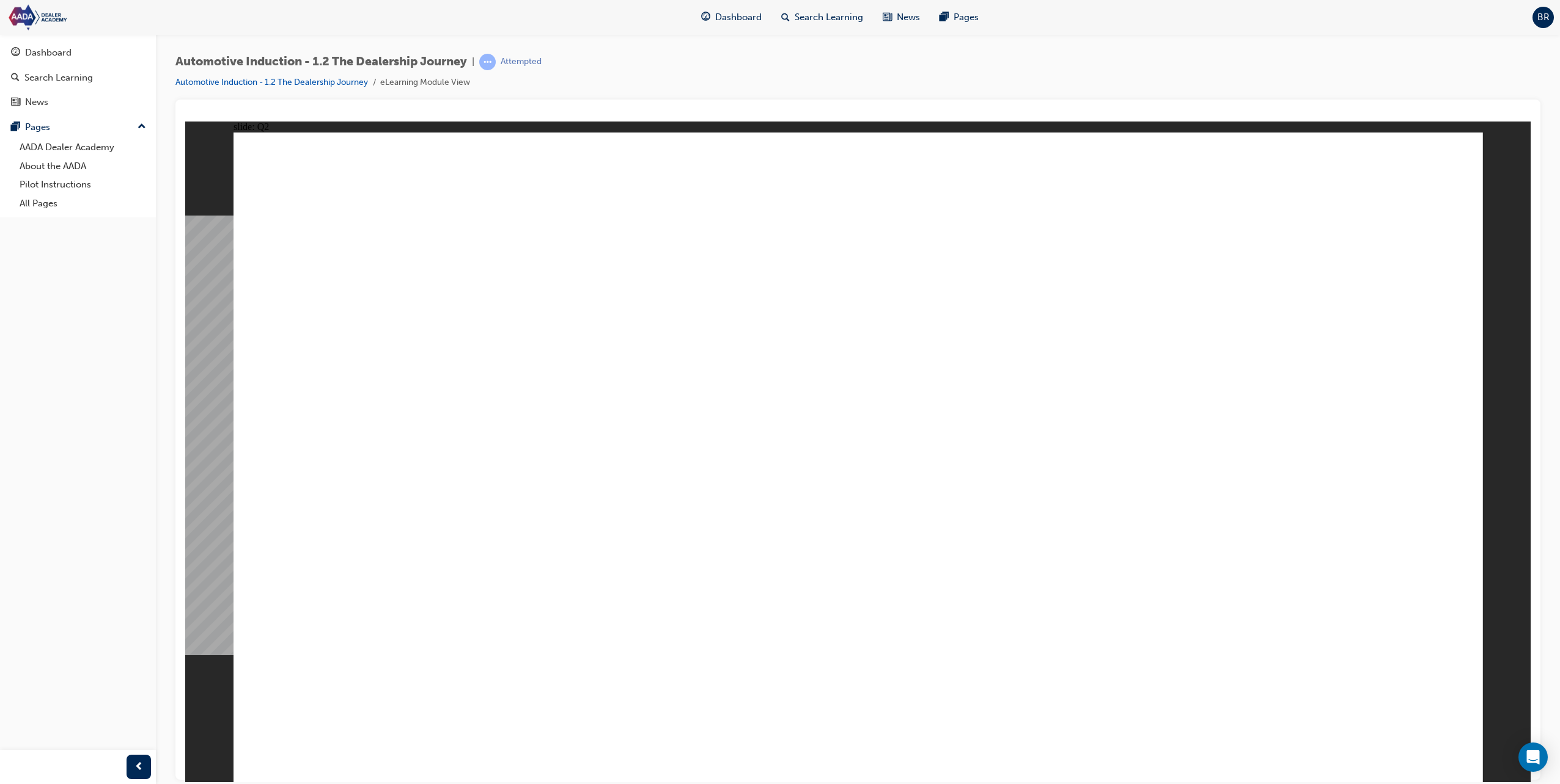
type textarea "Point of sa"
type textarea "Point of sal"
type textarea "Point of sale"
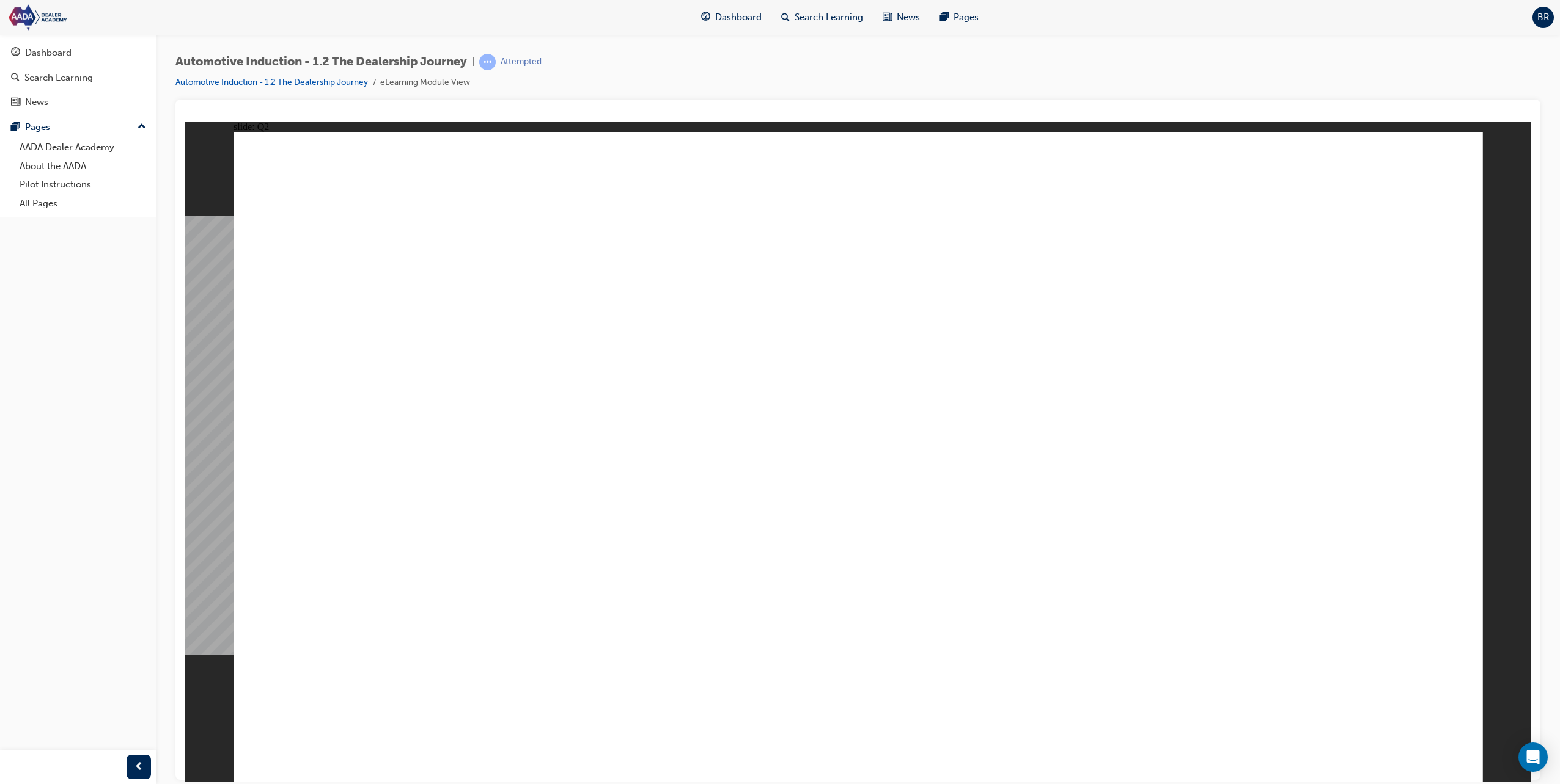
type textarea "Point of sale,"
type textarea "Point of sale, u"
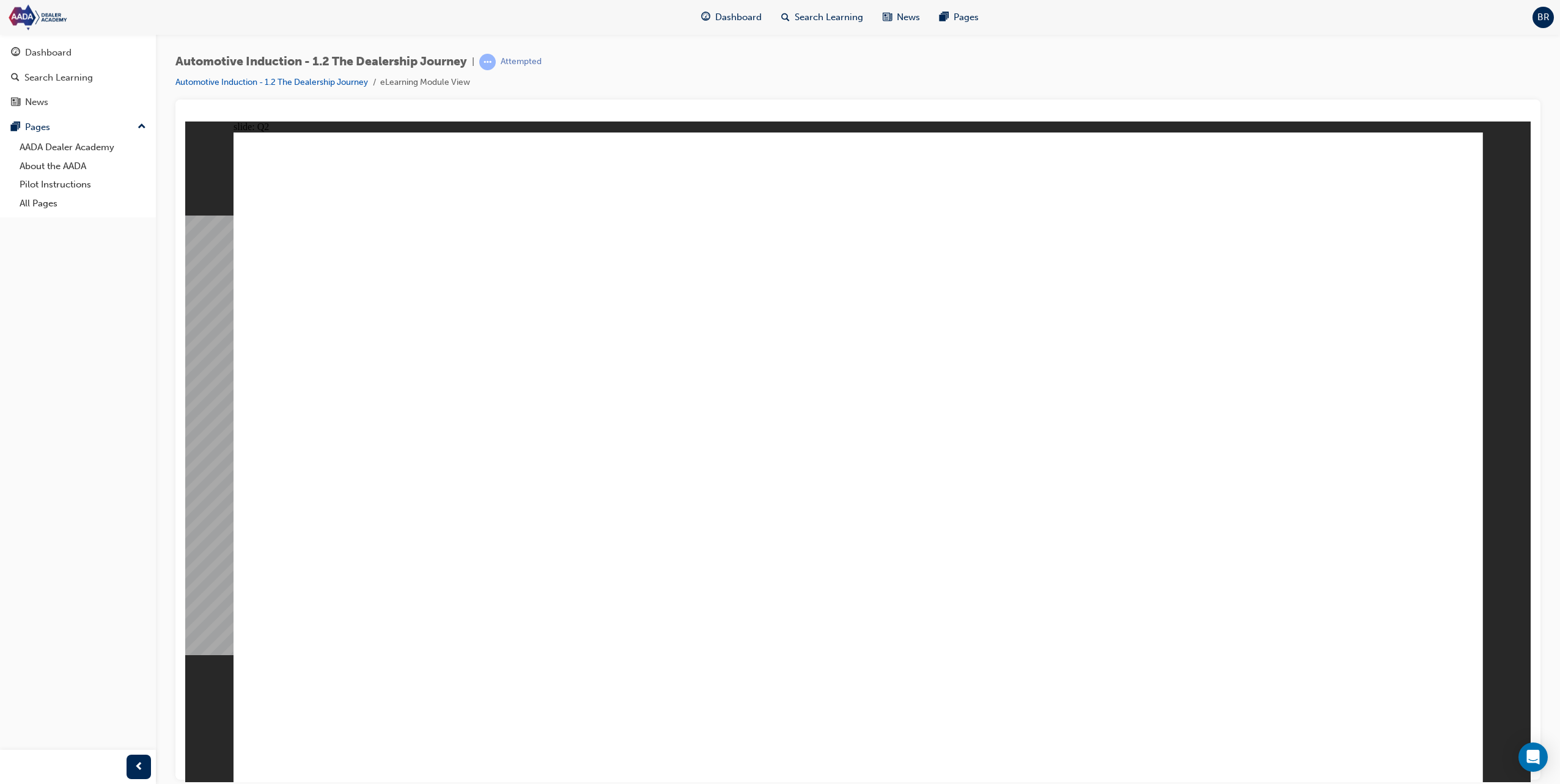
type textarea "Point of sale, u"
type textarea "Point of sale, us"
type textarea "Point of sale, usu"
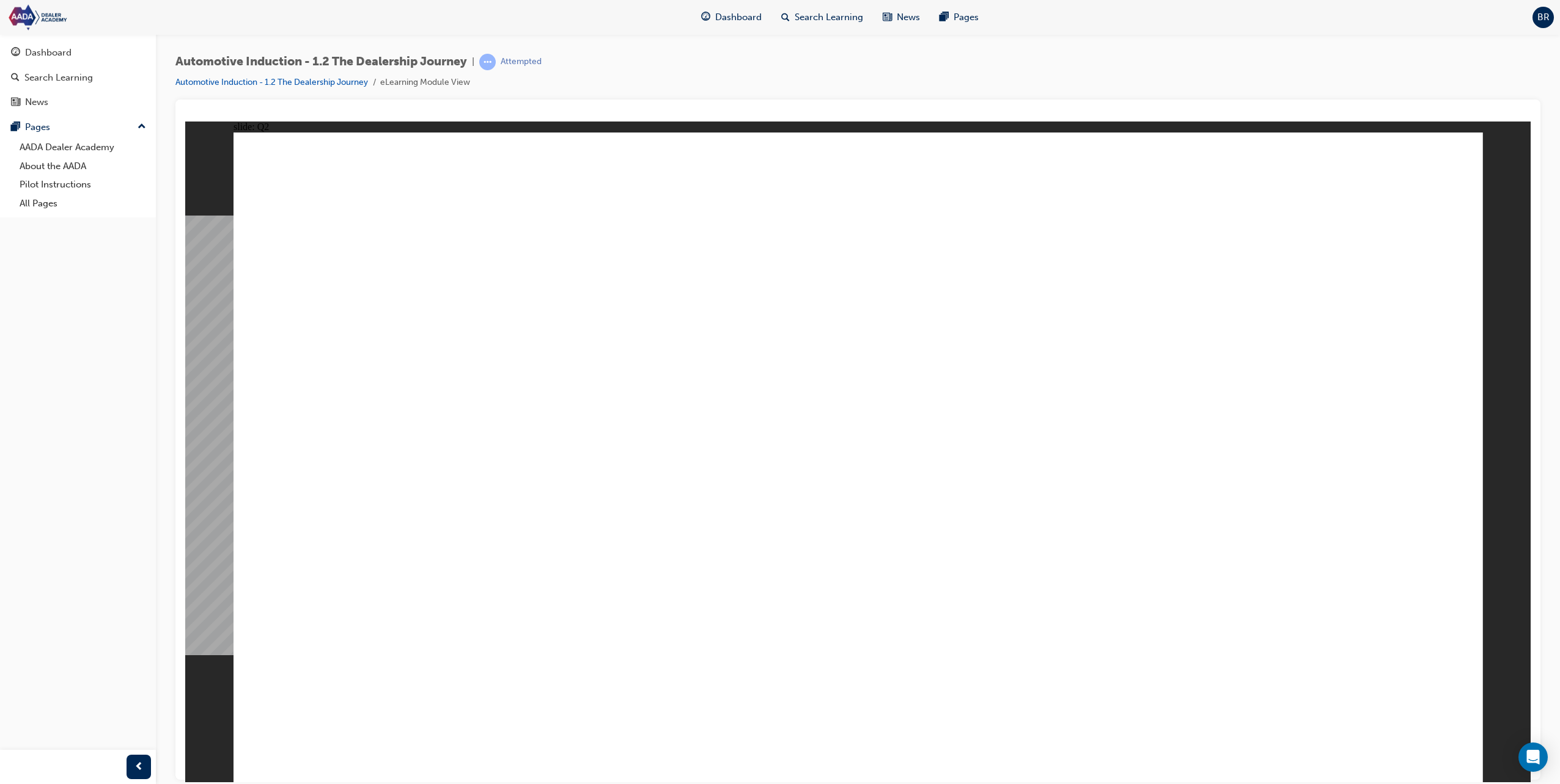
type textarea "Point of sale, usua"
type textarea "Point of sale, usual"
type textarea "Point of sale, usuall"
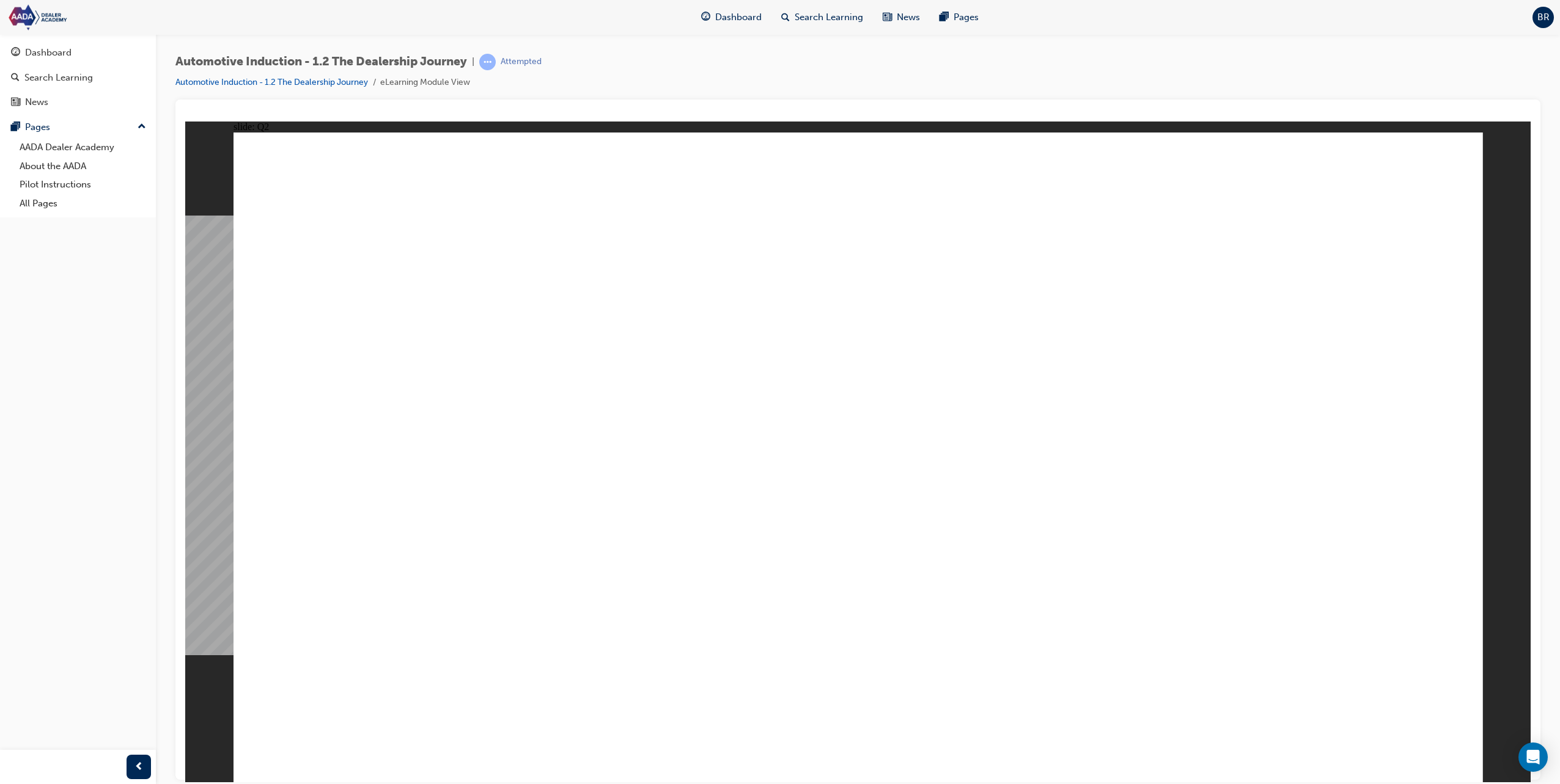
type textarea "Point of sale, usuall"
type textarea "Point of sale, usually"
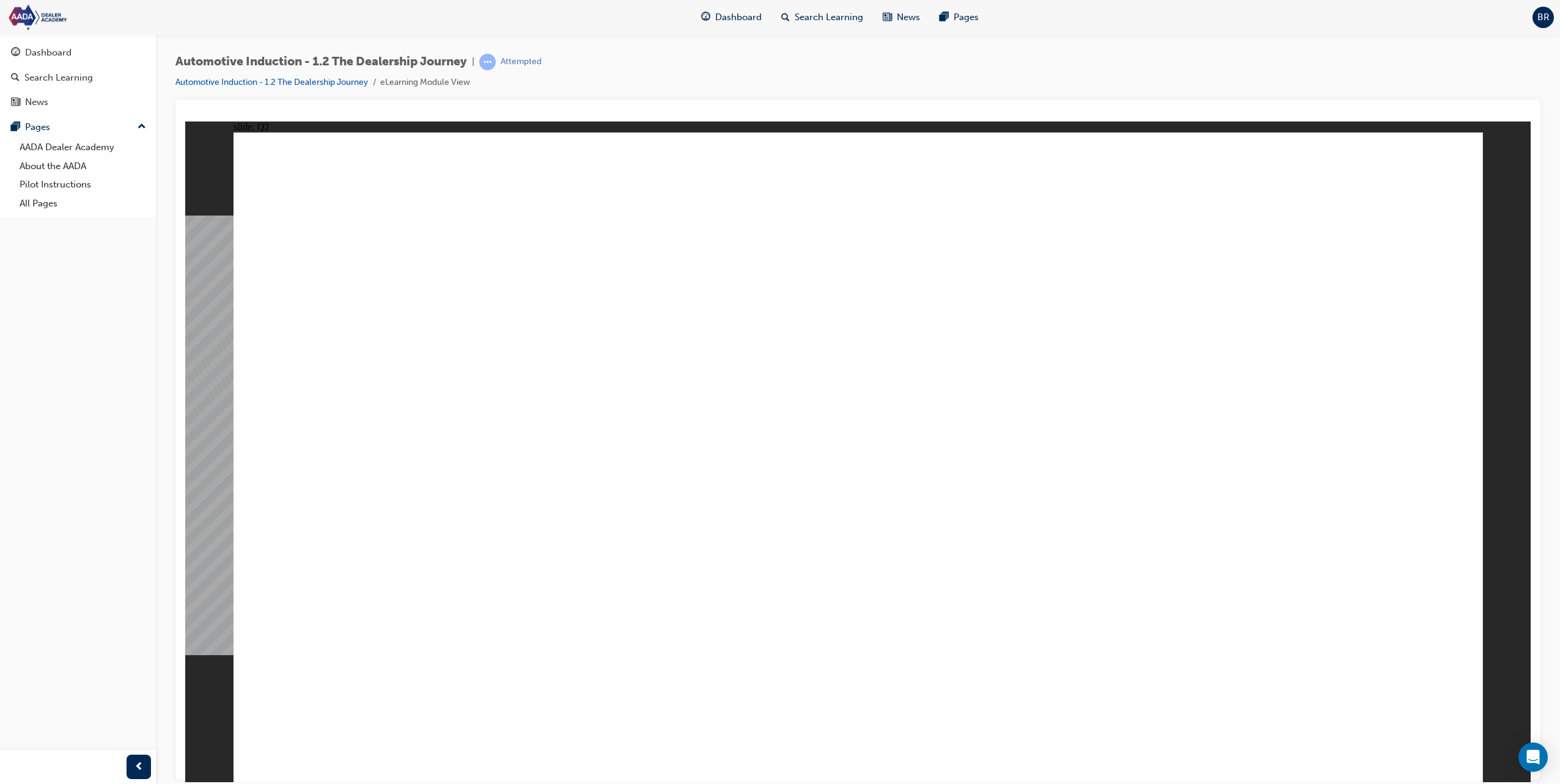
type textarea "Point of sale, usually t"
type textarea "Point of sale, usually th"
type textarea "Point of sale, usually the"
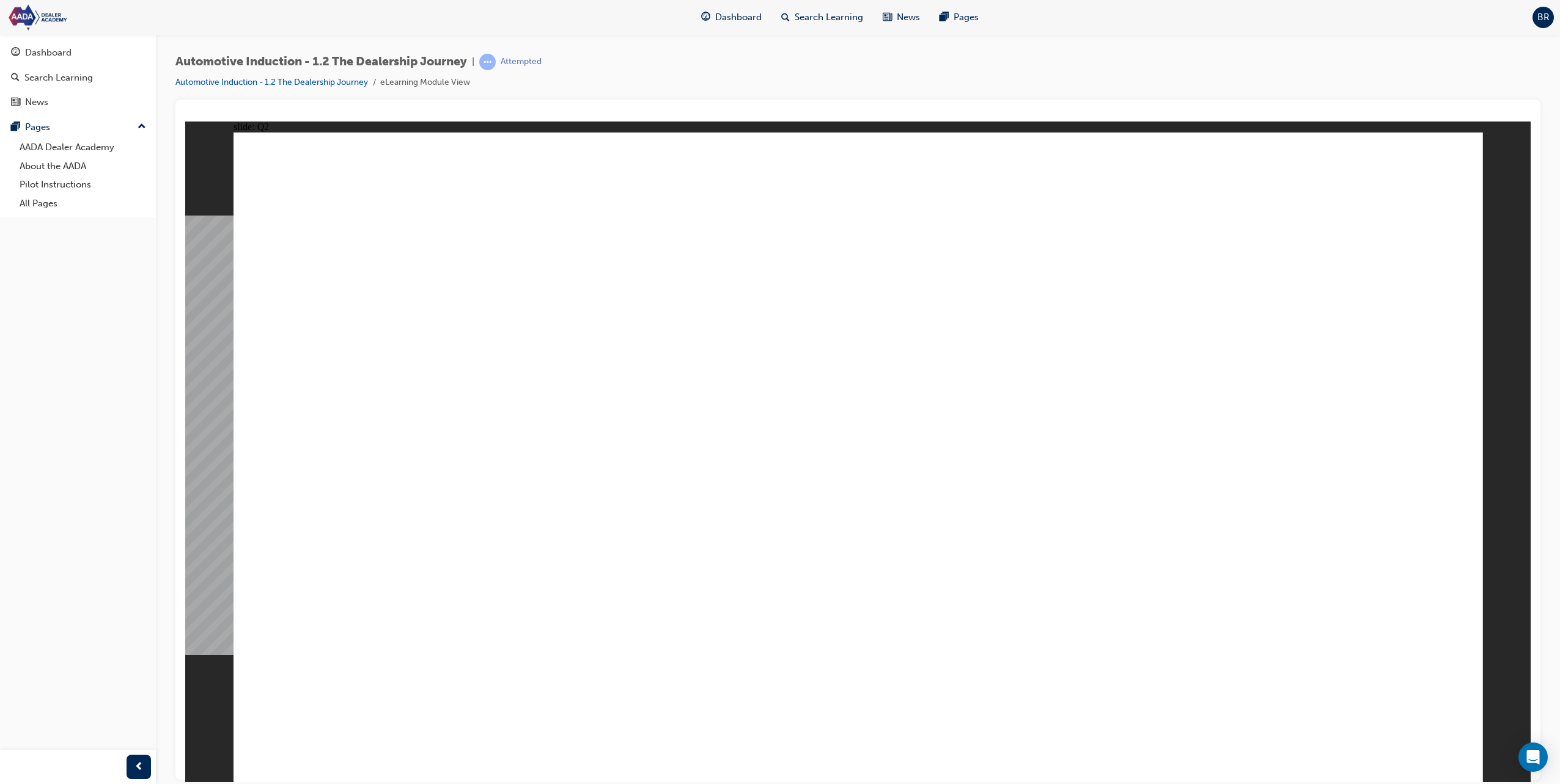
type textarea "Point of sale, usually the"
type textarea "Point of sale, usually the m"
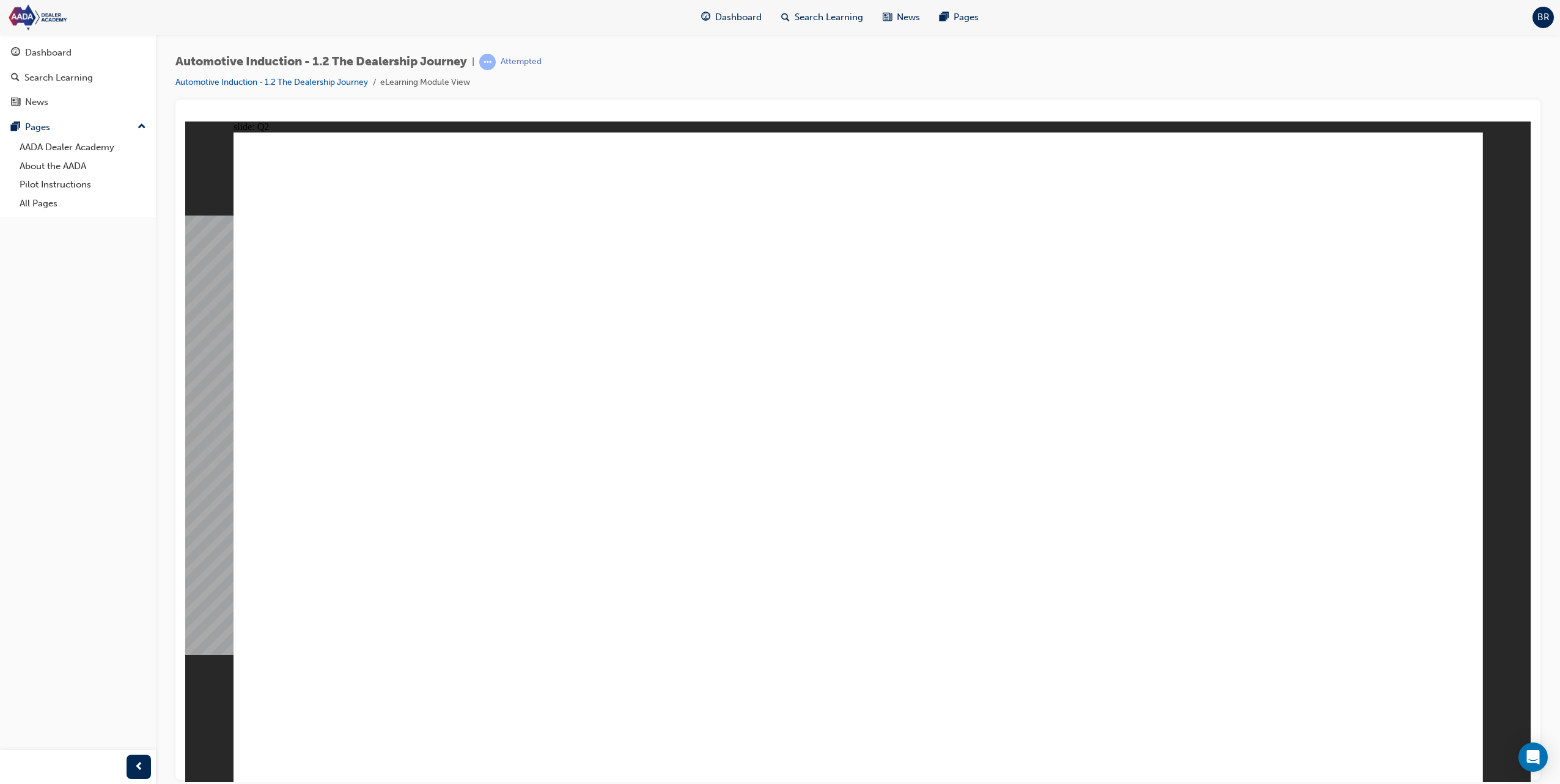
type textarea "Point of sale, usually the mio"
type textarea "Point of sale, usually the mios"
type textarea "Point of sale, usually the miost"
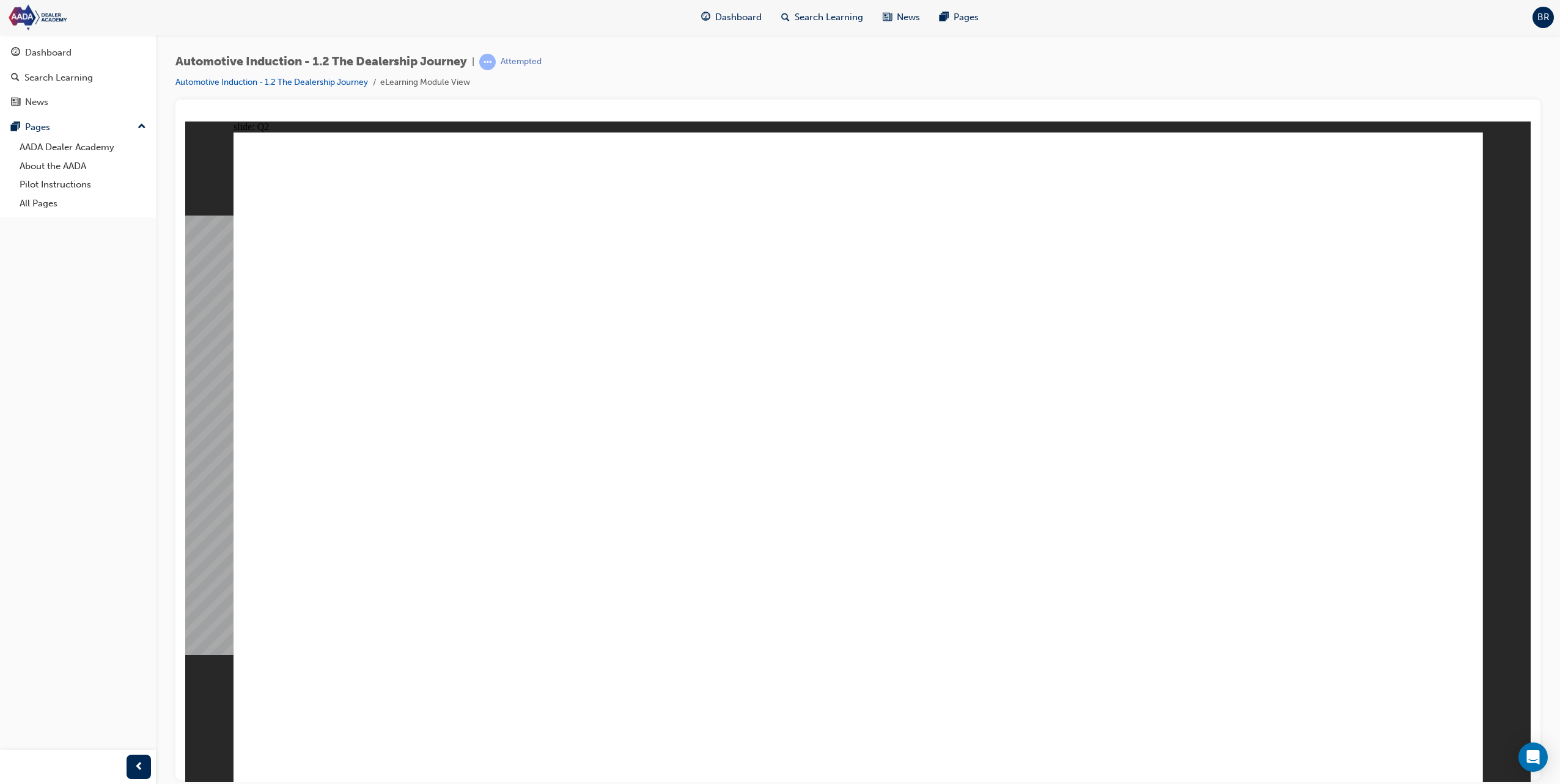
type textarea "Point of sale, usually the miost"
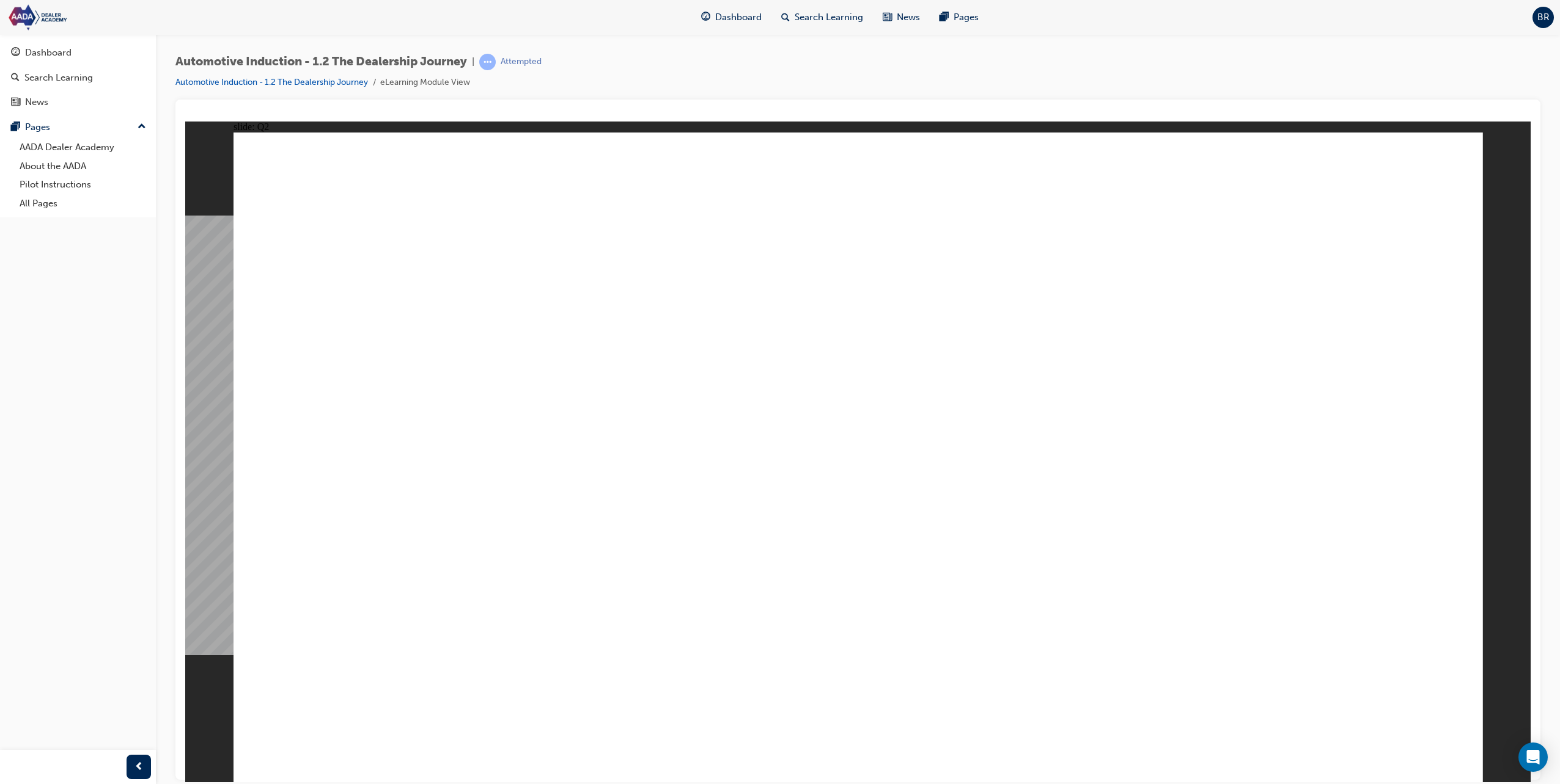
type textarea "Point of sale, usually the mios"
type textarea "Point of sale, usually the mio"
type textarea "Point of sale, usually the mi"
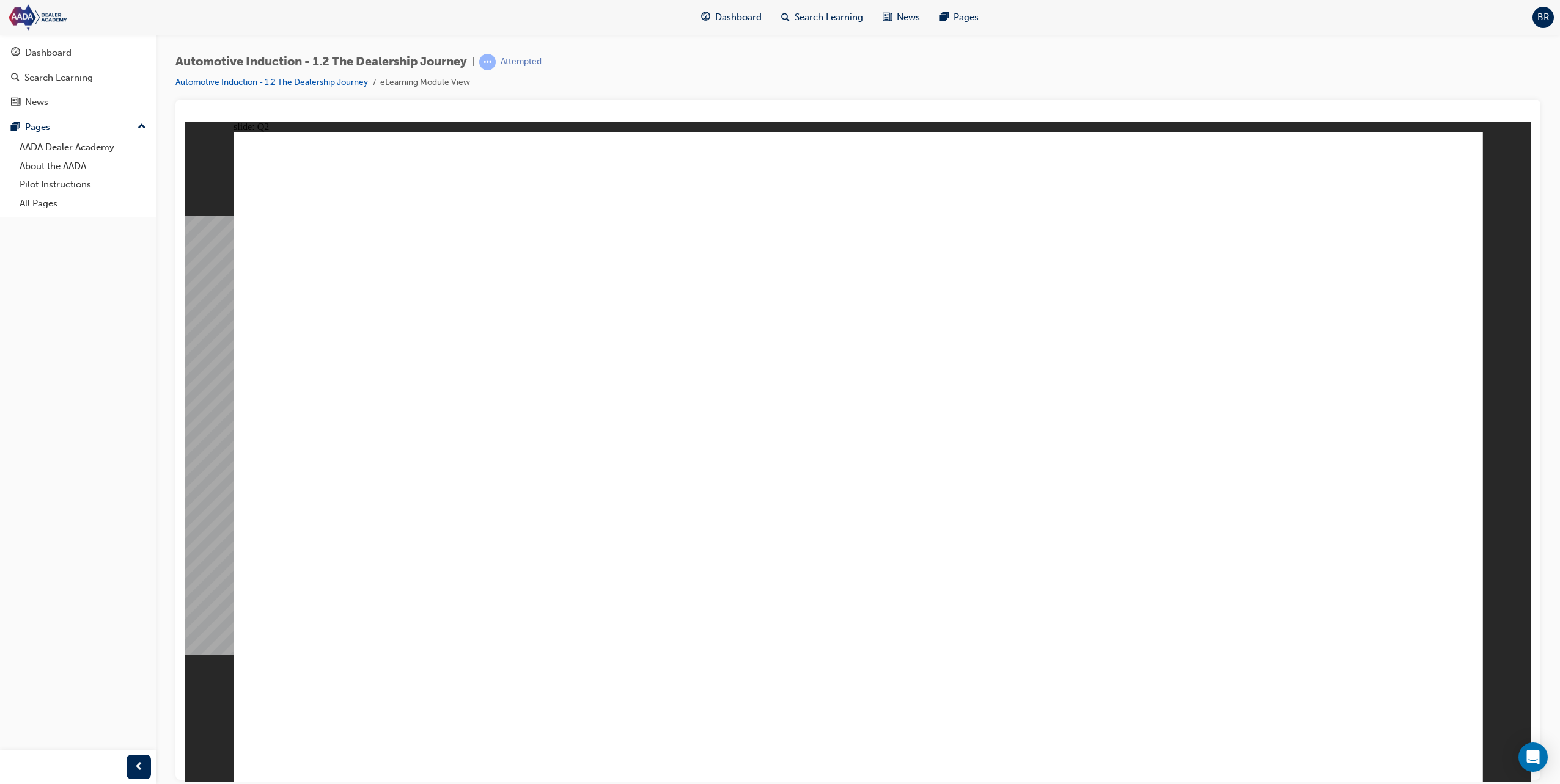
type textarea "Point of sale, usually the mi"
type textarea "Point of sale, usually the m"
type textarea "Point of sale, usually the mo"
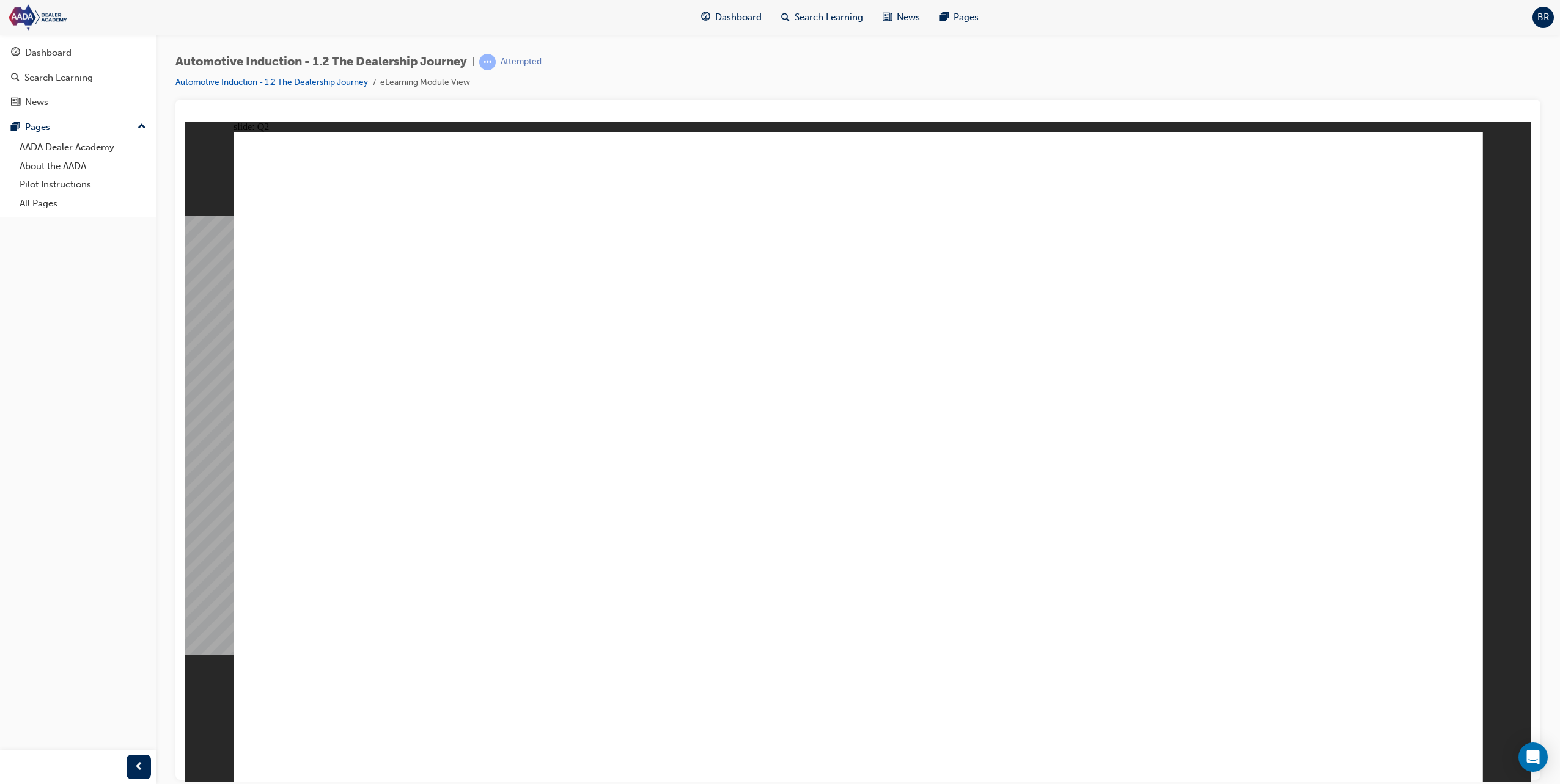
type textarea "Point of sale, usually the mos"
type textarea "Point of sale, usually the most"
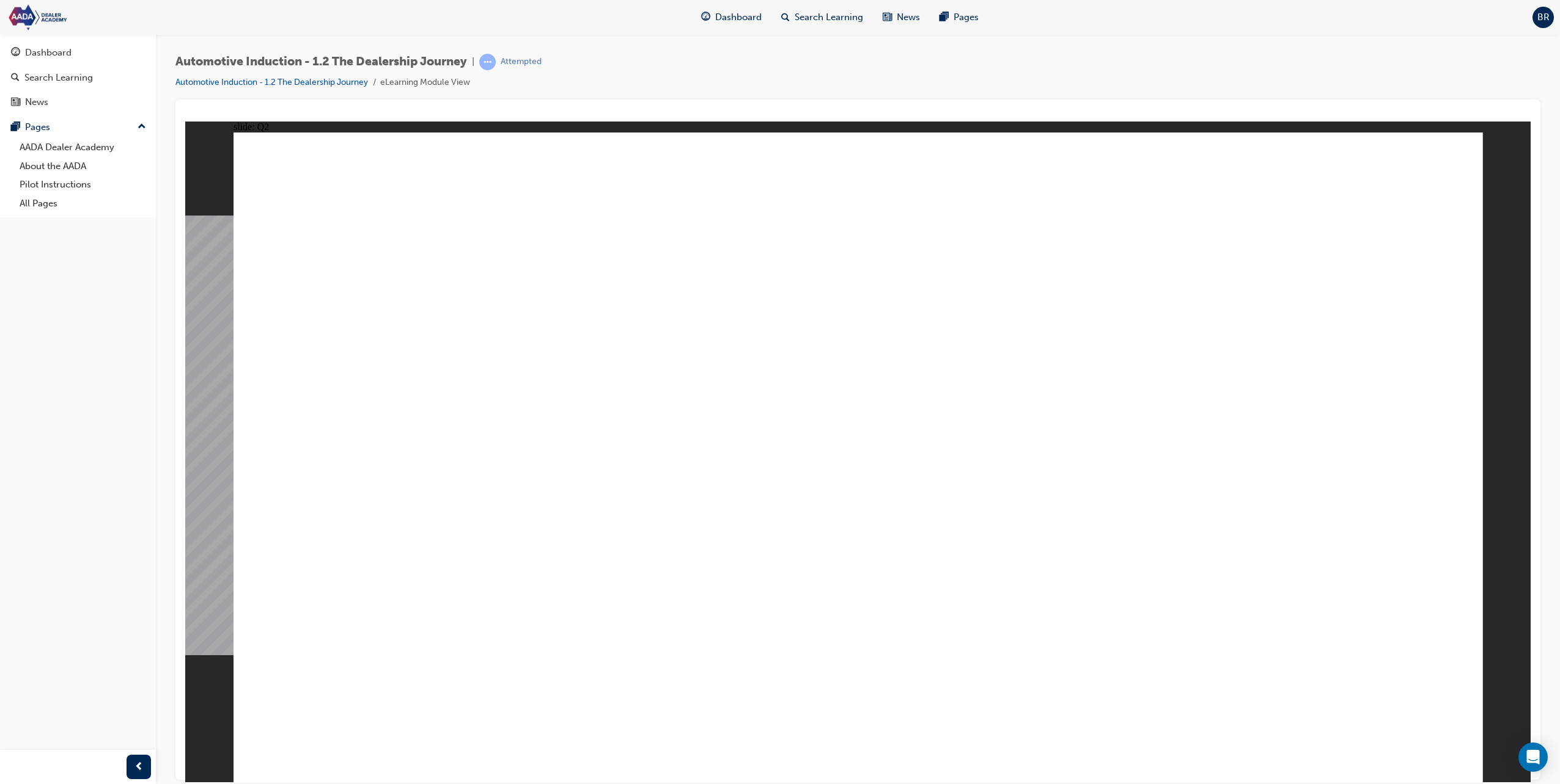
type textarea "Point of sale, usually the most"
type textarea "Point of sale, usually the most m"
type textarea "Point of sale, usually the most me"
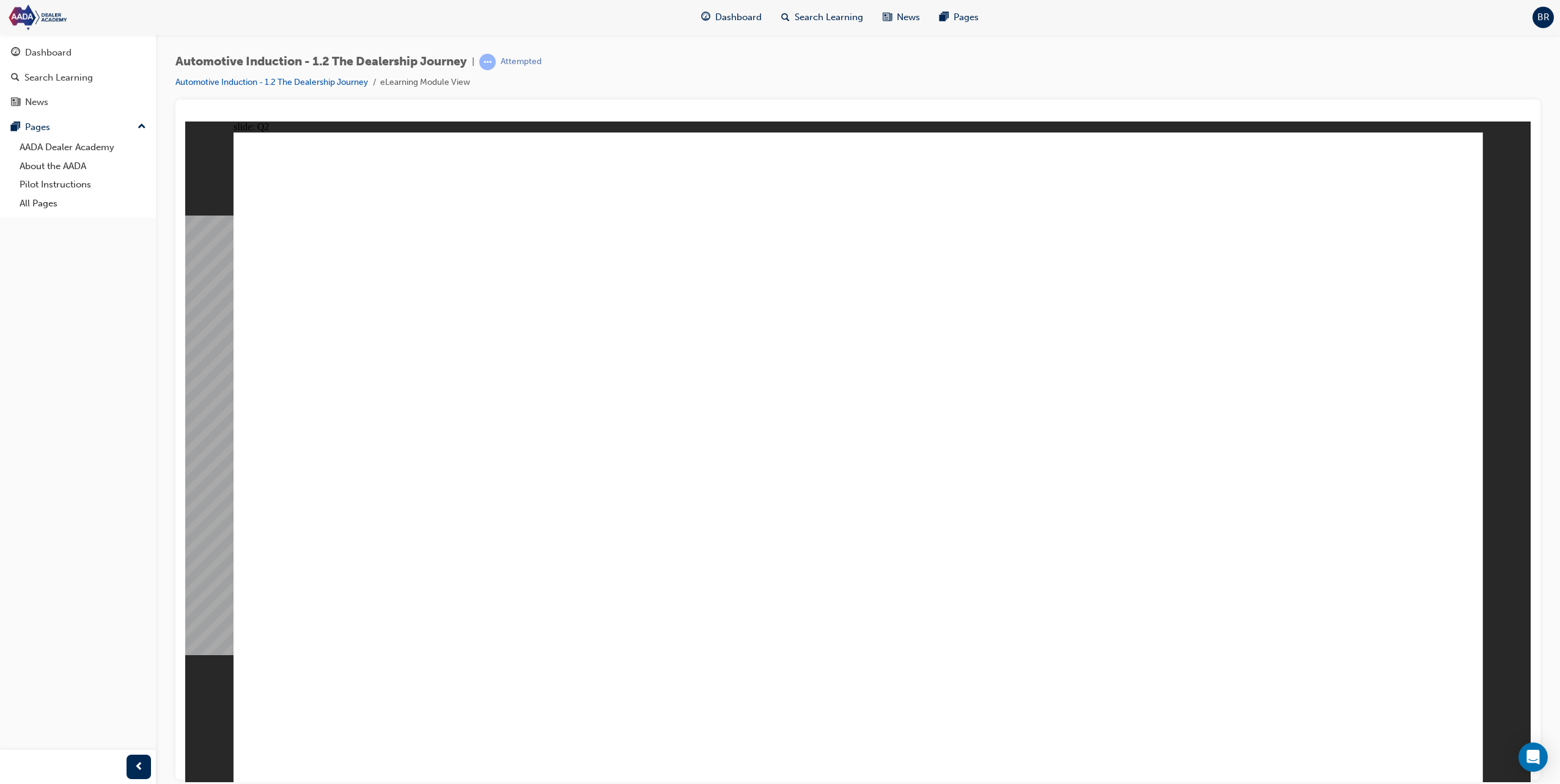
type textarea "Point of sale, usually the most mem"
type textarea "Point of sale, usually the most memo"
type textarea "Point of sale, usually the most memor"
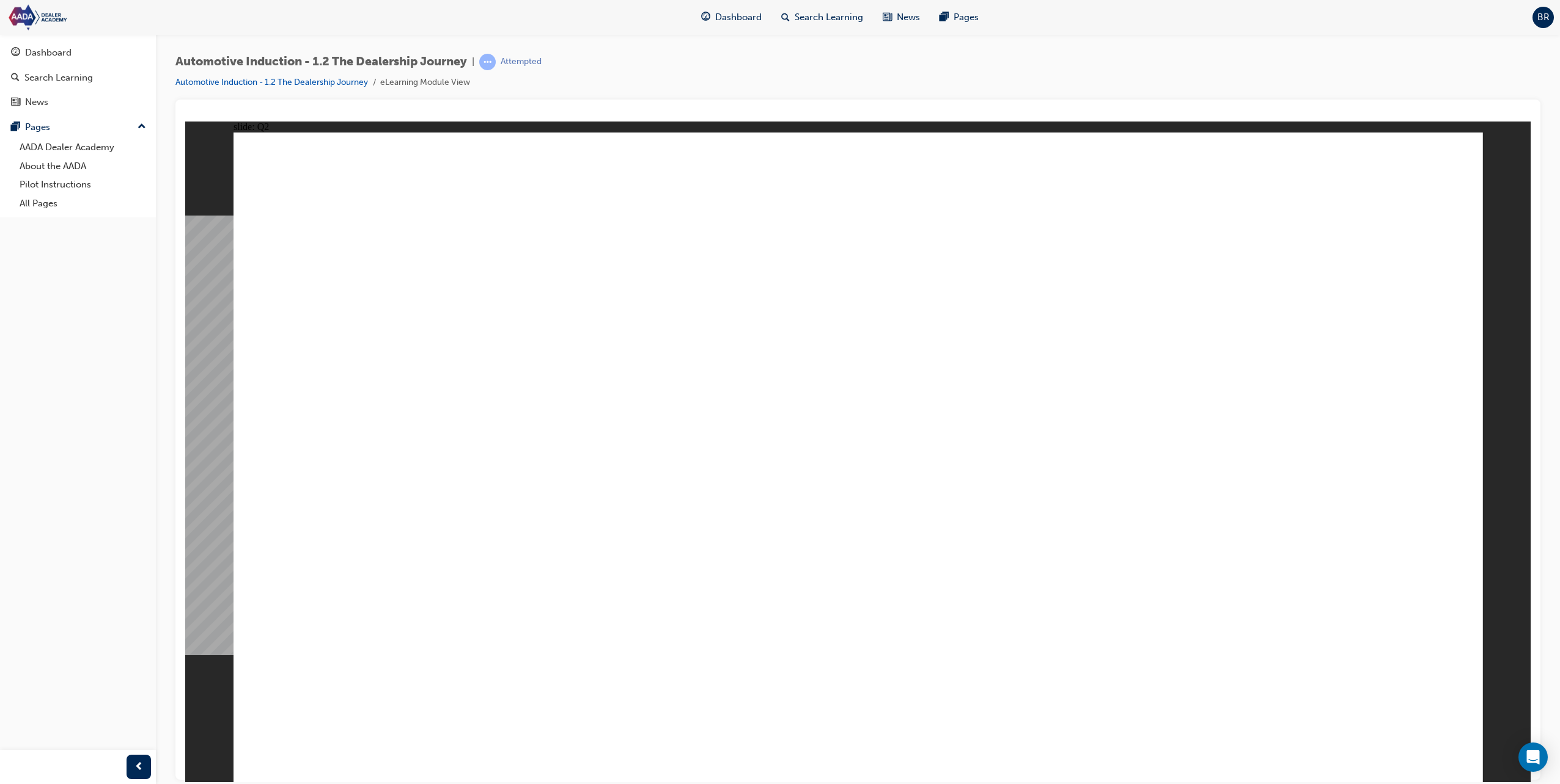
type textarea "Point of sale, usually the most memor"
type textarea "Point of sale, usually the most memora"
type textarea "Point of sale, usually the most memorab"
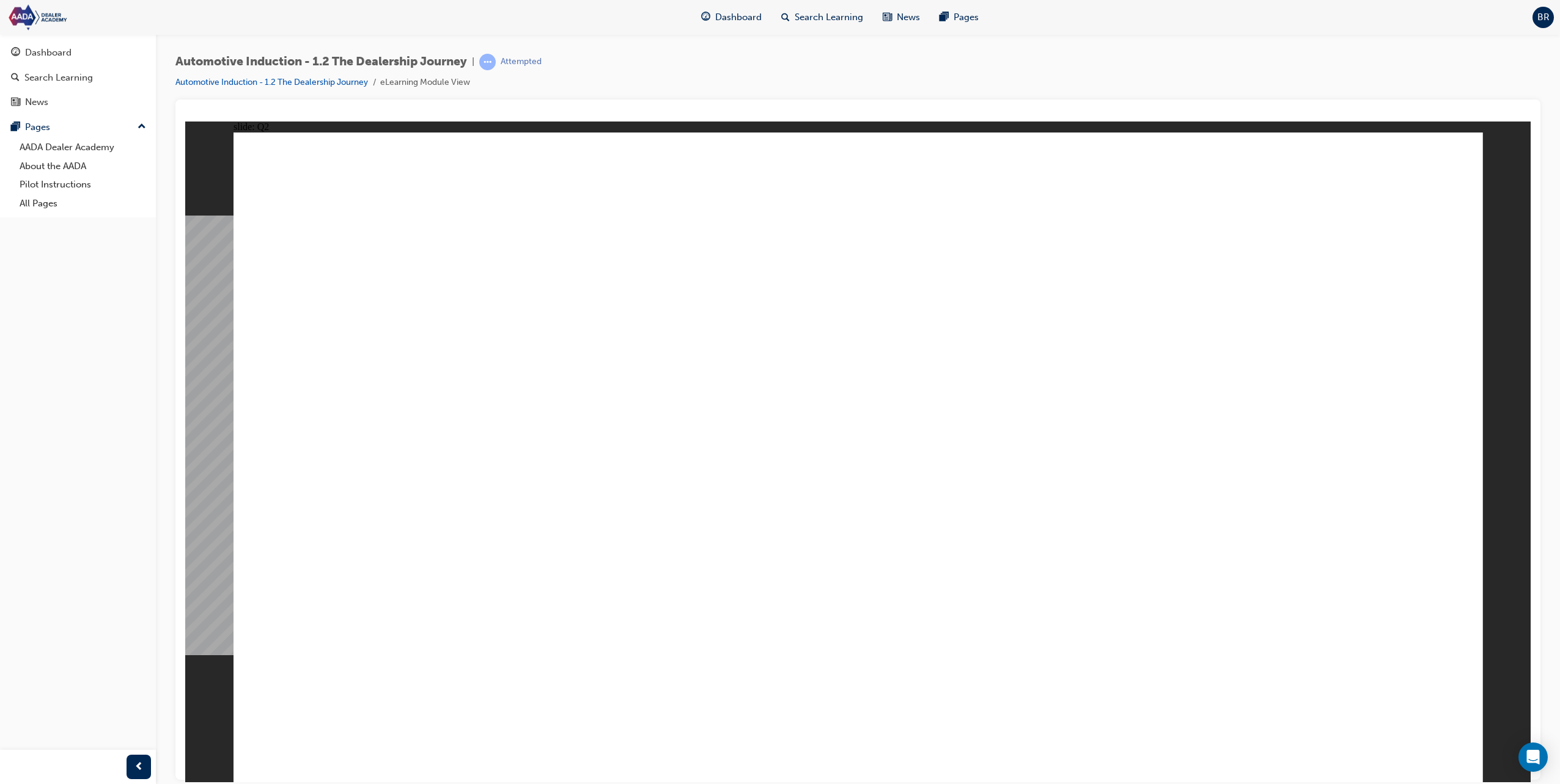
type textarea "Point of sale, usually the most memorabl"
type textarea "Point of sale, usually the most memorable"
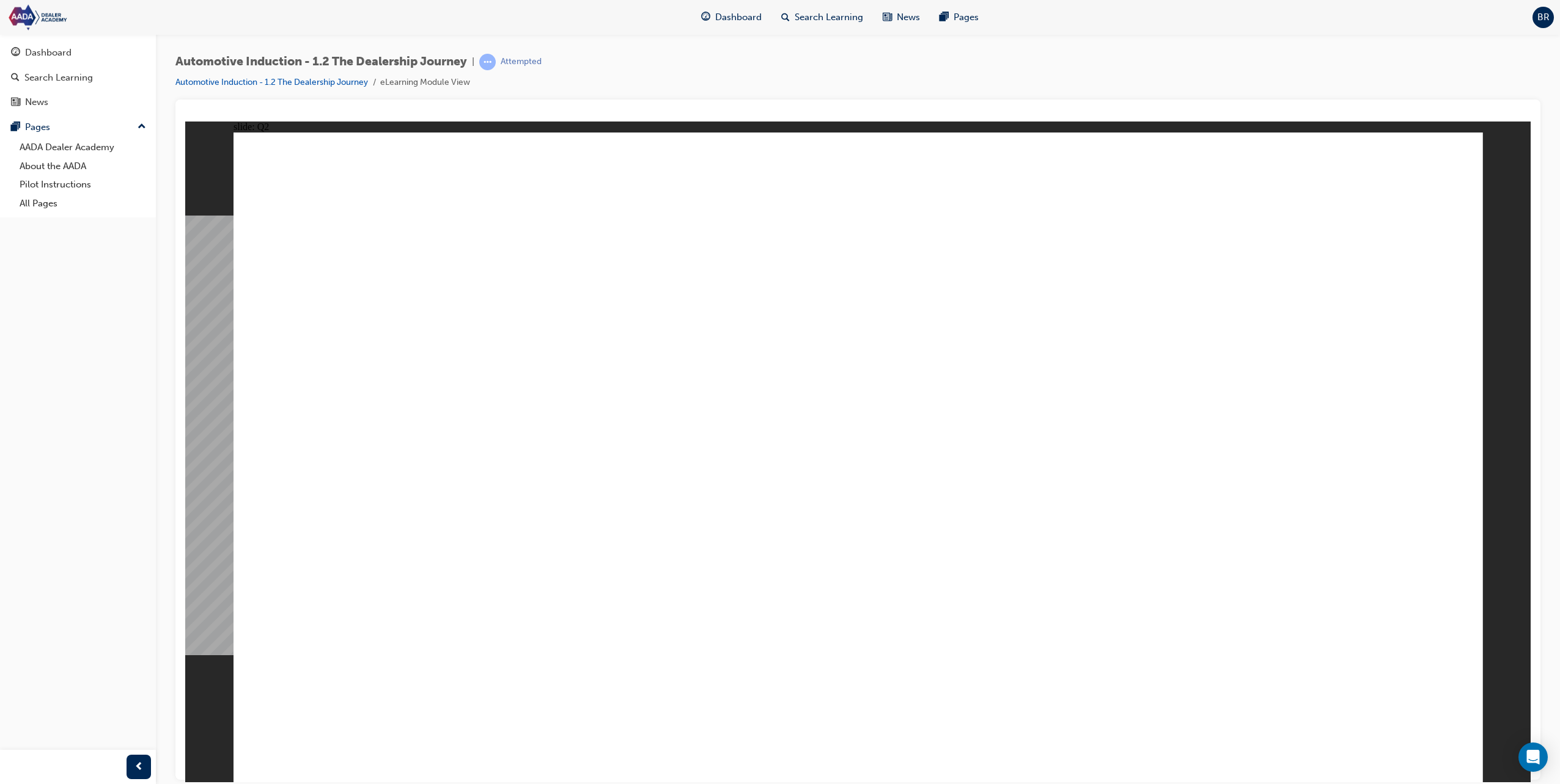
type textarea "Point of sale, usually the most memorable"
type textarea "Point of sale, usually the most memorable p"
type textarea "Point of sale, usually the most memorable pa"
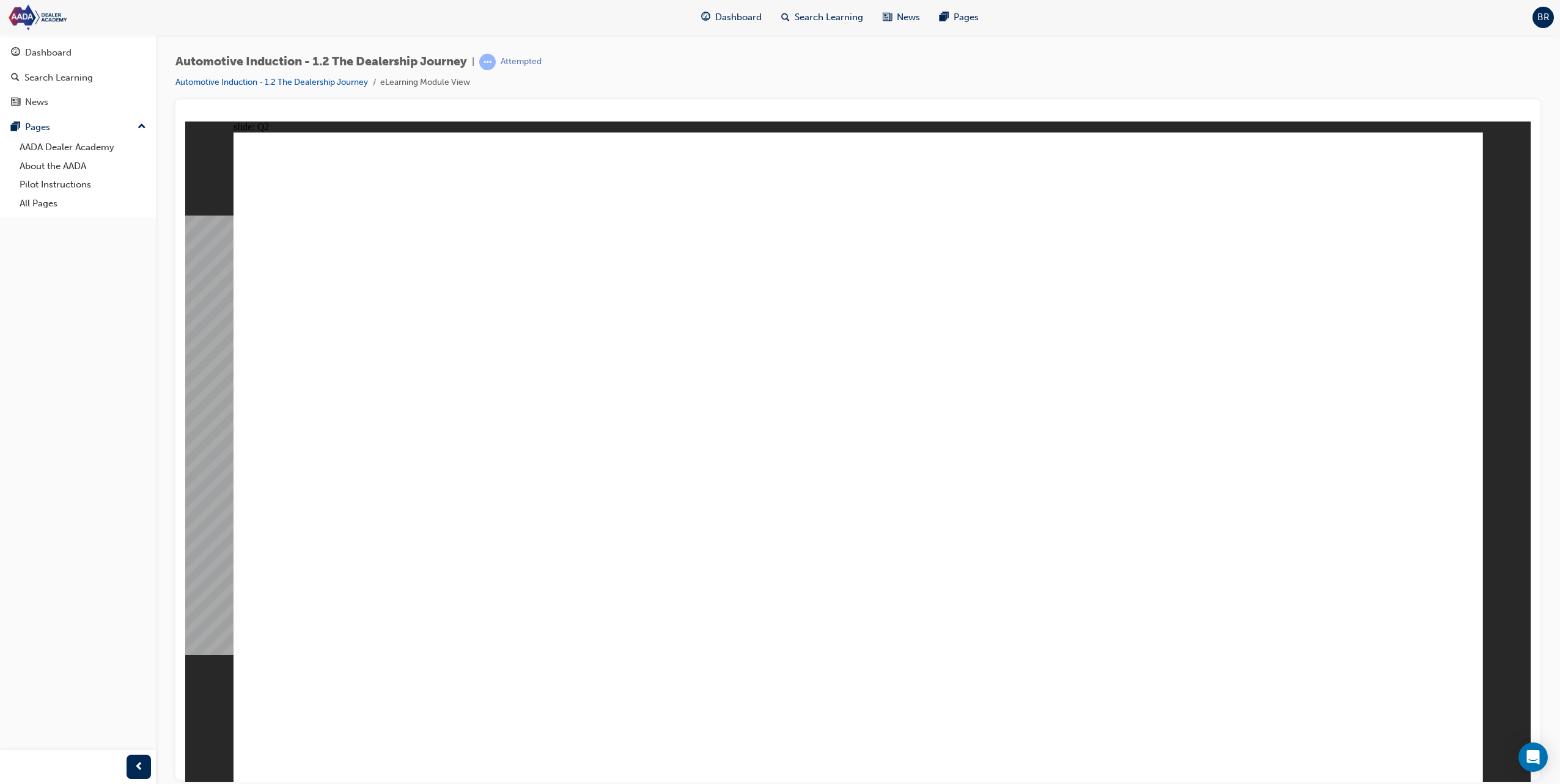
type textarea "Point of sale, usually the most memorable par"
type textarea "Point of sale, usually the most memorable part"
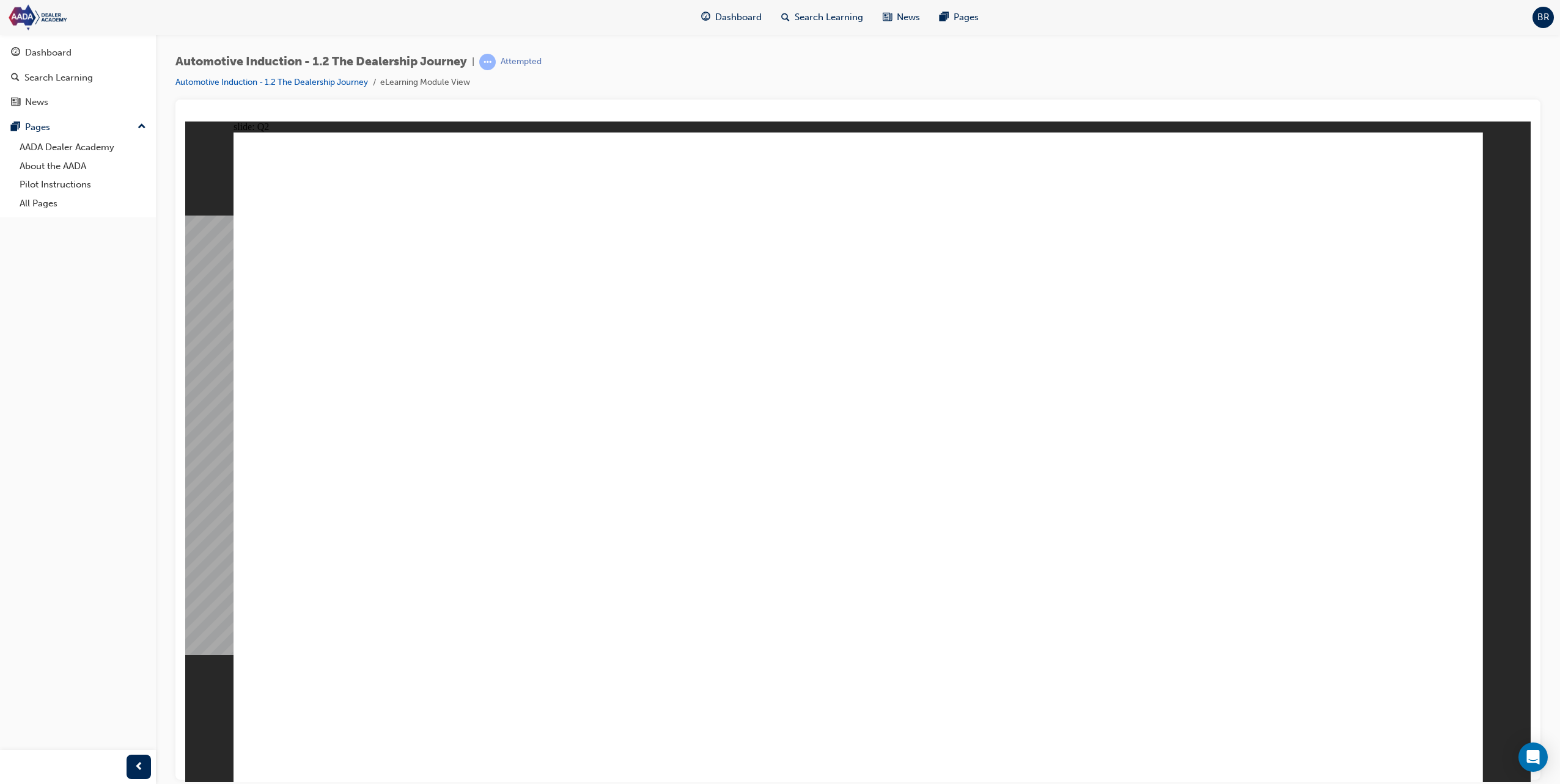
type textarea "Point of sale, usually the most memorable part"
type textarea "Point of sale, usually the most memorable part o"
type textarea "Point of sale, usually the most memorable part of"
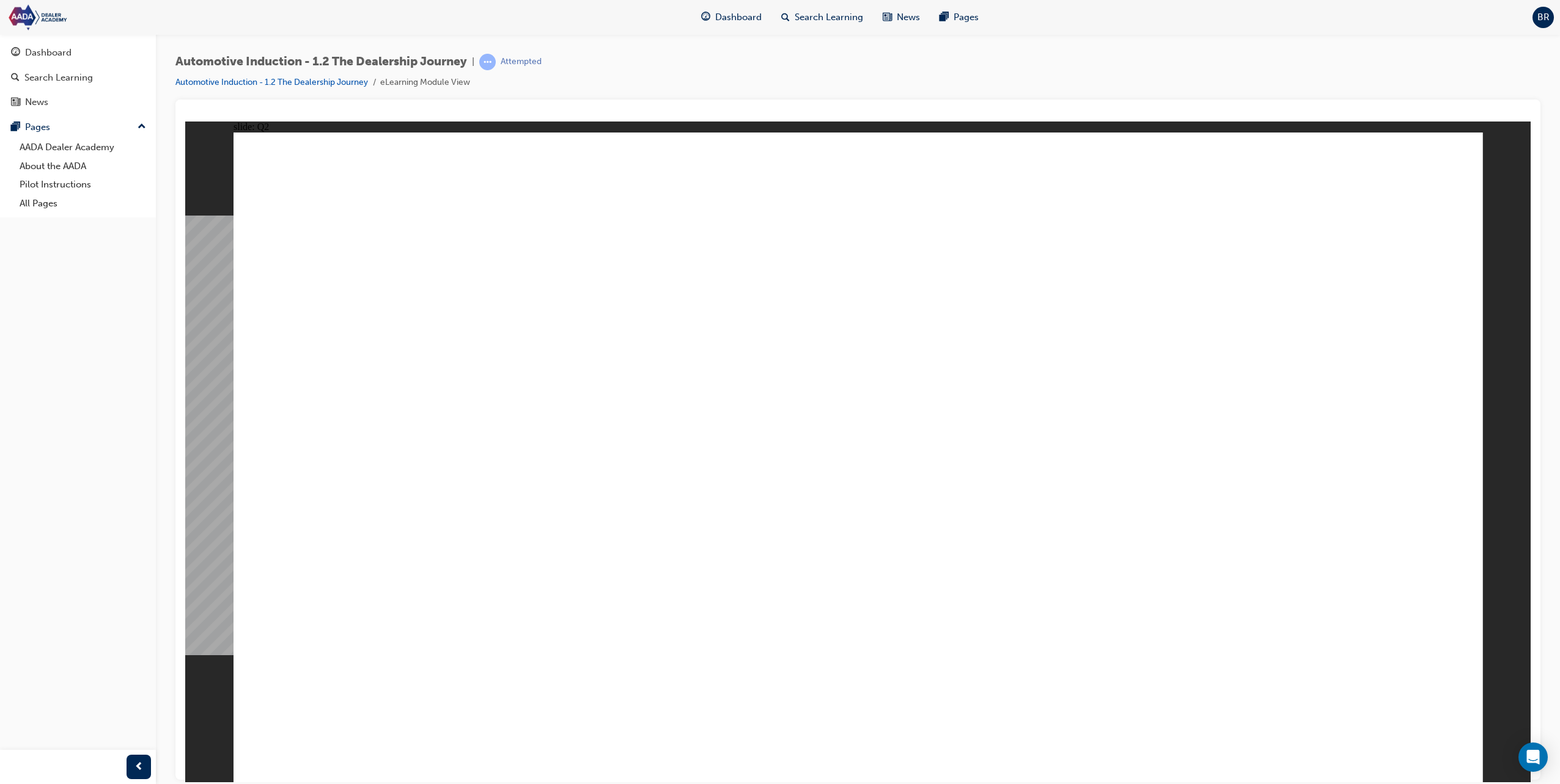
type textarea "Point of sale, usually the most memorable part of"
drag, startPoint x: 1086, startPoint y: 338, endPoint x: 1103, endPoint y: 319, distance: 25.5
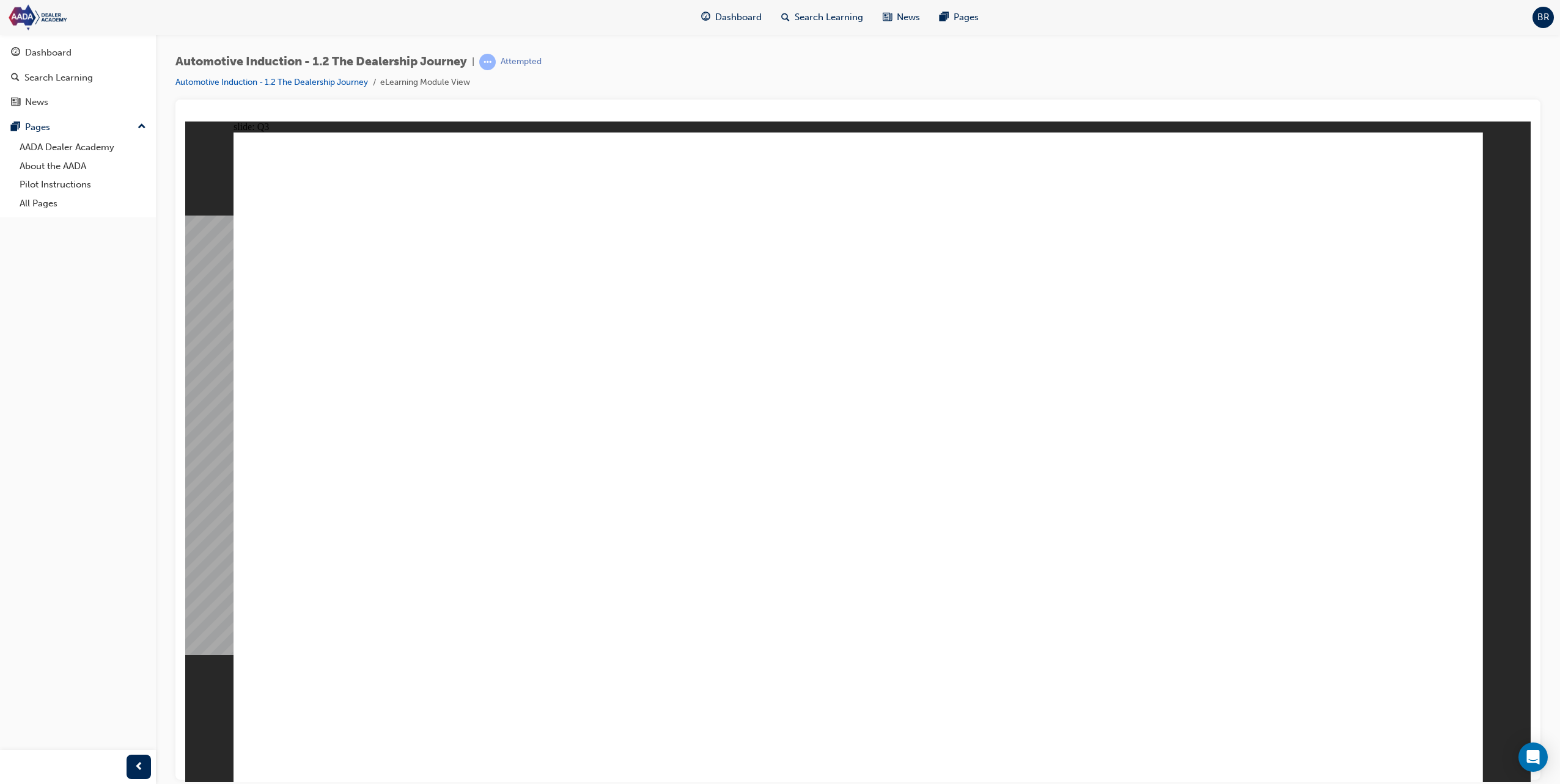
drag, startPoint x: 1334, startPoint y: 669, endPoint x: 1353, endPoint y: 676, distance: 20.2
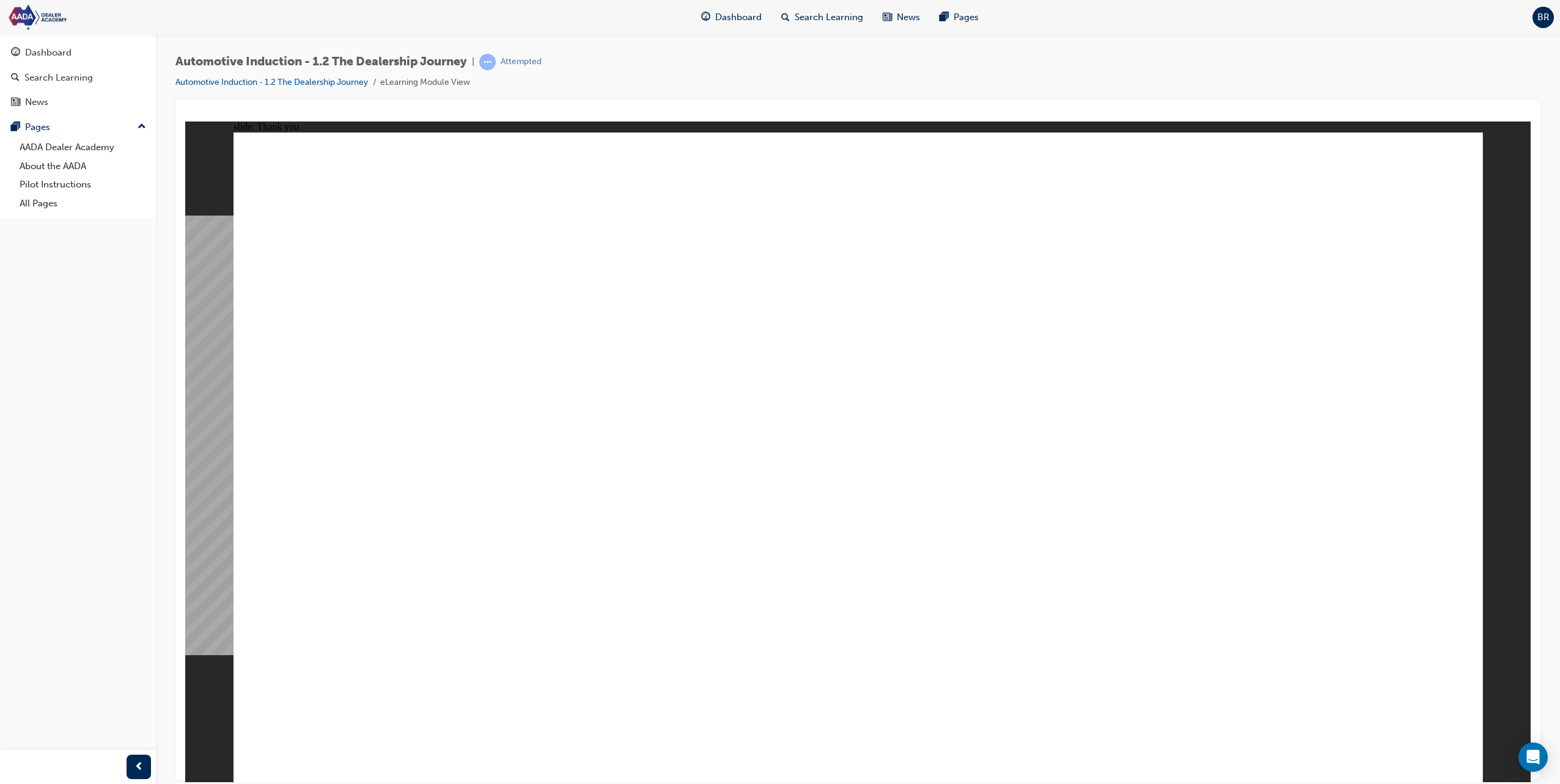
drag, startPoint x: 1212, startPoint y: 414, endPoint x: 1195, endPoint y: 415, distance: 17.0
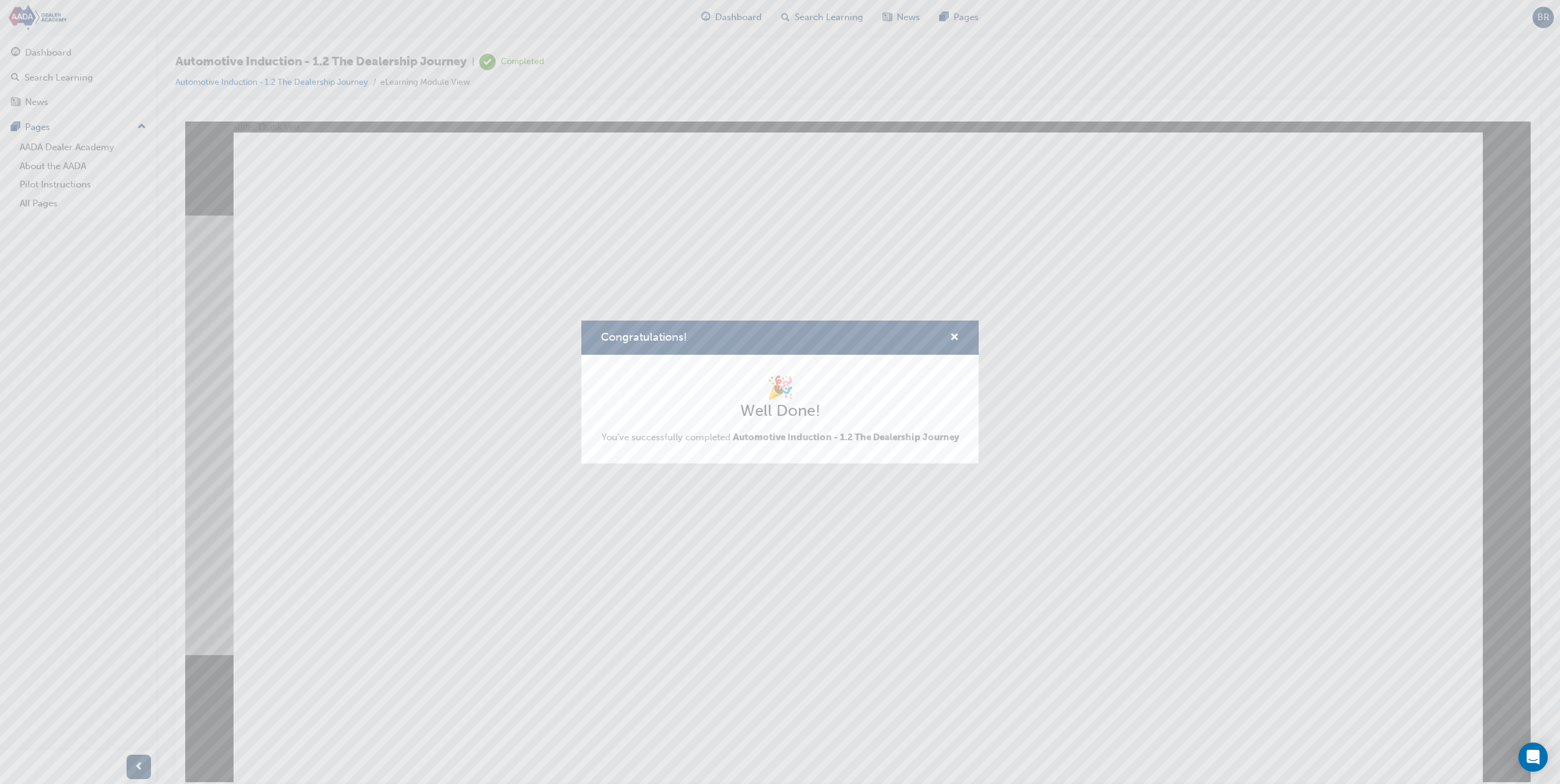
click at [1219, 578] on div "Congratulations! 🎉 Well Done! You've successfully completed Automotive Inductio…" at bounding box center [780, 392] width 1560 height 784
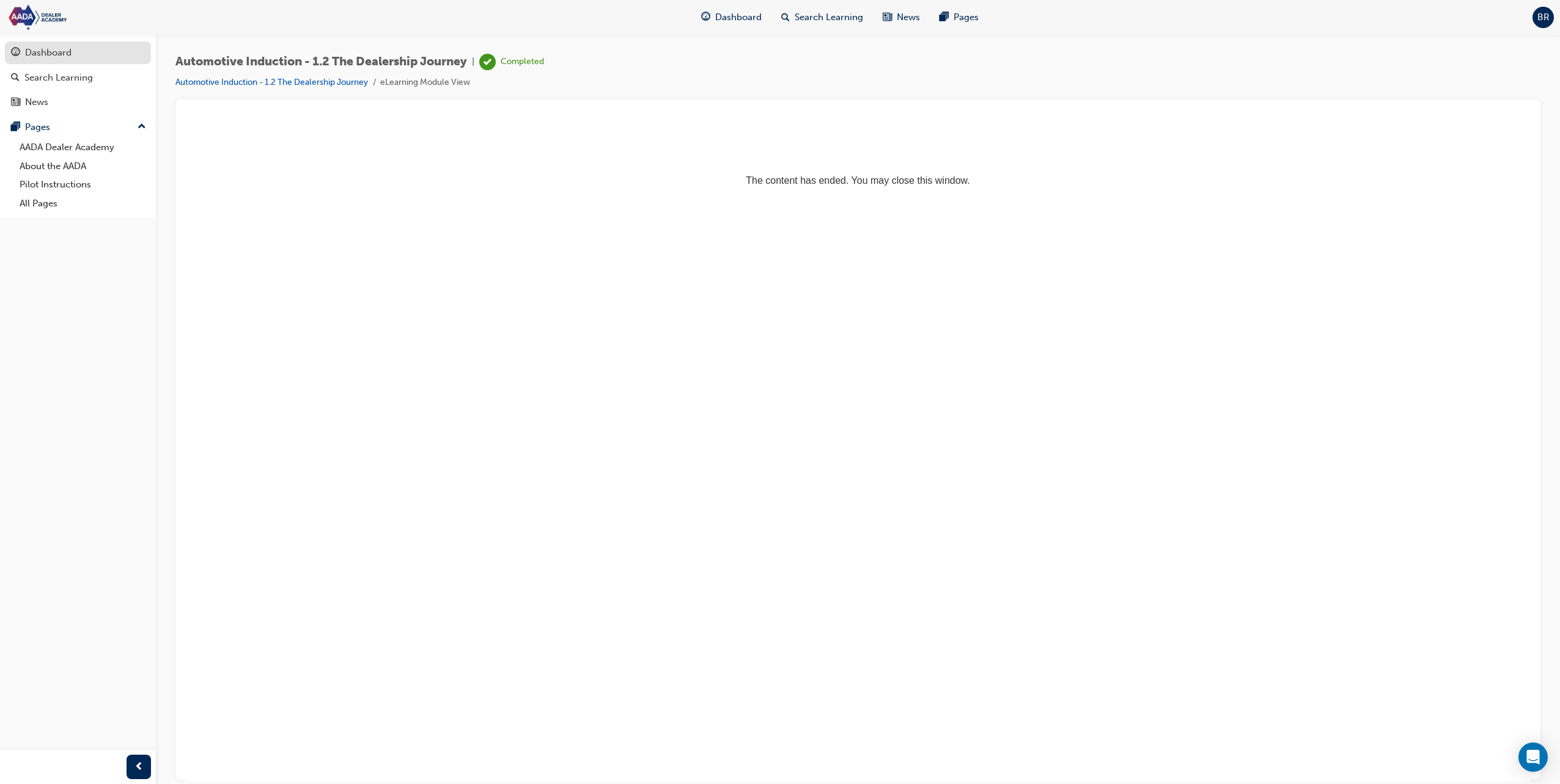
click at [100, 47] on div "Dashboard" at bounding box center [78, 52] width 134 height 15
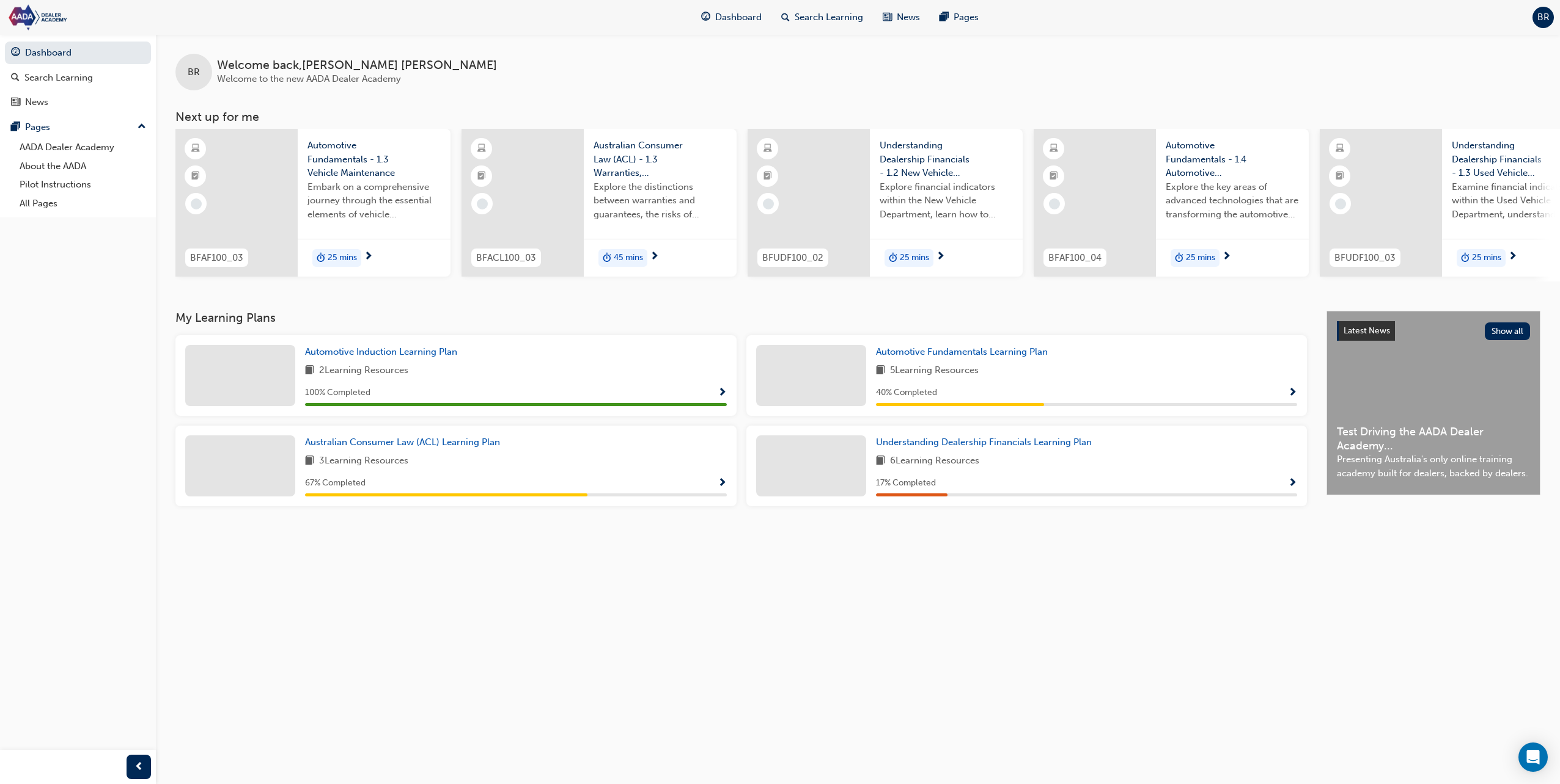
click at [401, 235] on div "Automotive Fundamentals - 1.3 Vehicle Maintenance Embark on a comprehensive jou…" at bounding box center [374, 184] width 153 height 110
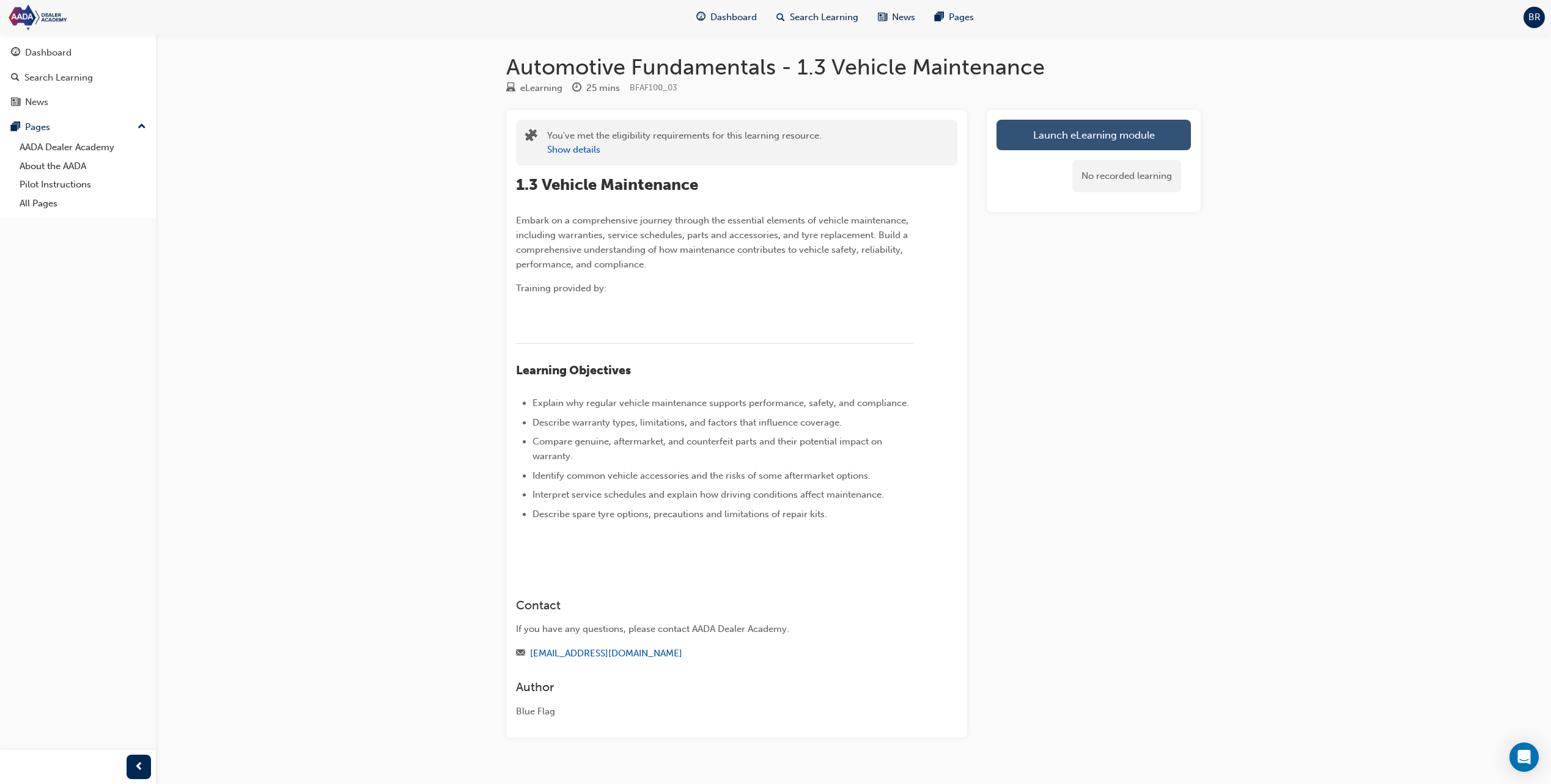
click at [1117, 145] on link "Launch eLearning module" at bounding box center [1093, 135] width 194 height 31
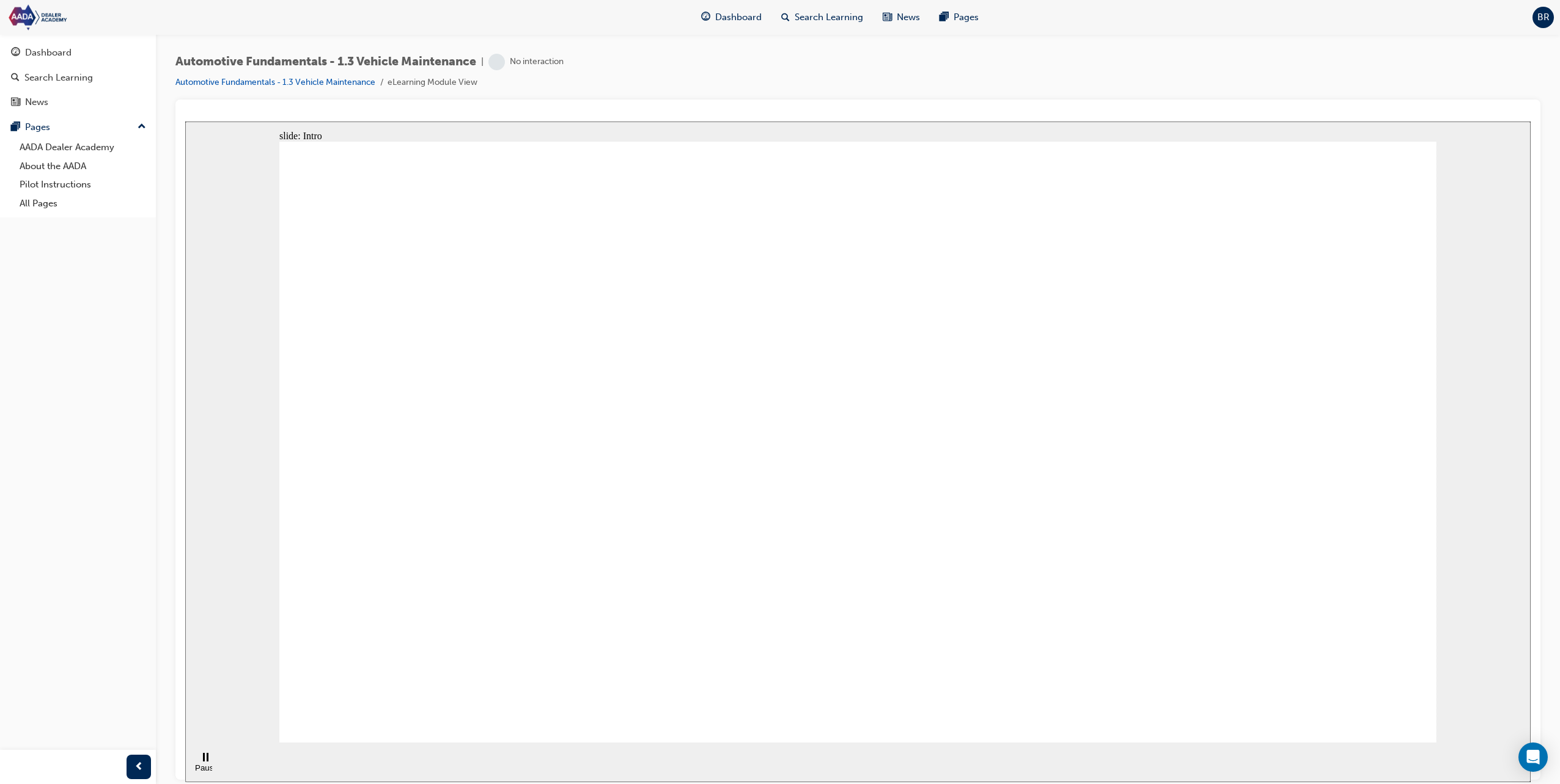
drag, startPoint x: 774, startPoint y: 601, endPoint x: 784, endPoint y: 595, distance: 11.7
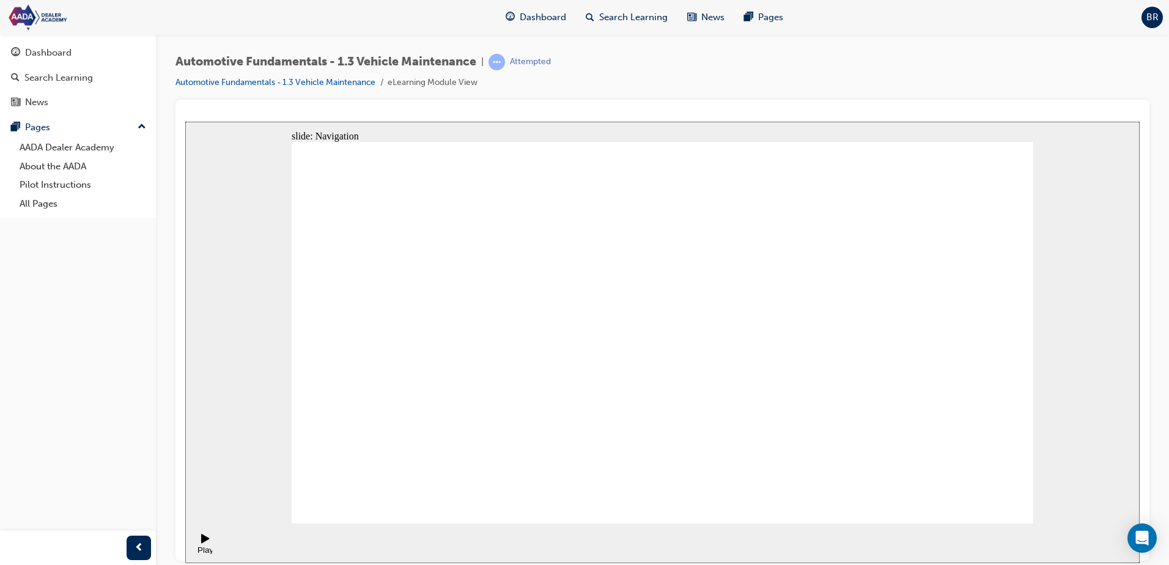
drag, startPoint x: 947, startPoint y: 228, endPoint x: 948, endPoint y: 219, distance: 8.6
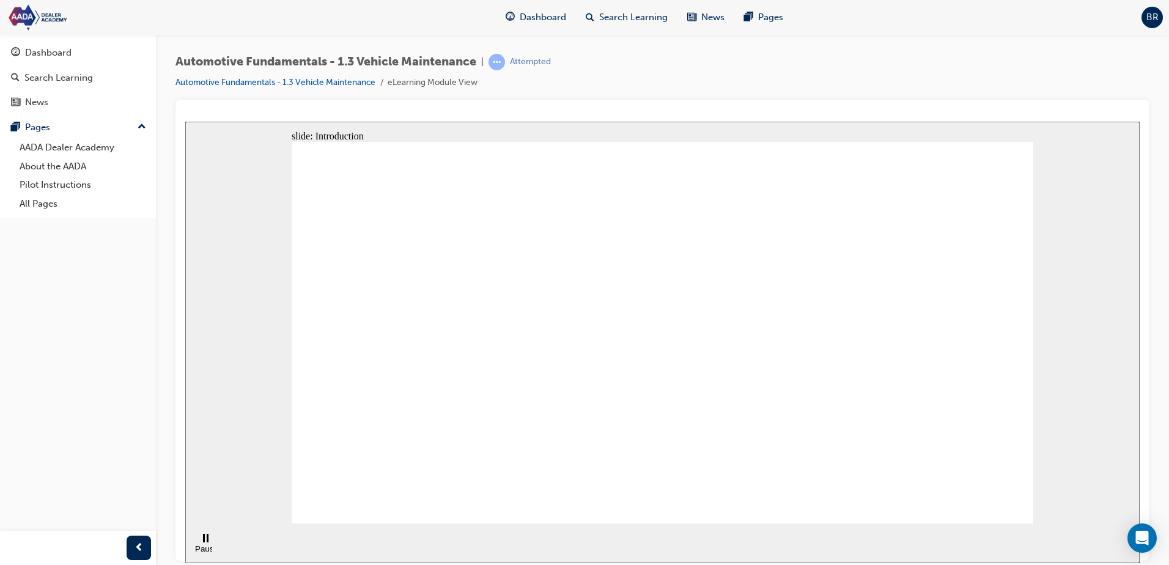
drag, startPoint x: 697, startPoint y: 309, endPoint x: 722, endPoint y: 290, distance: 31.1
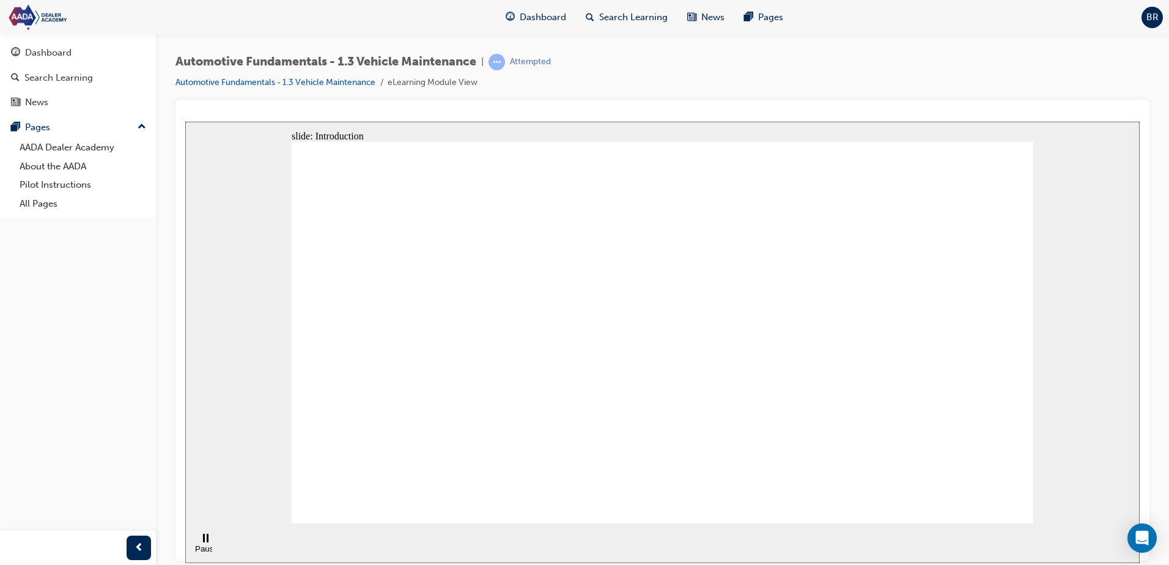
drag, startPoint x: 728, startPoint y: 284, endPoint x: 728, endPoint y: 270, distance: 13.5
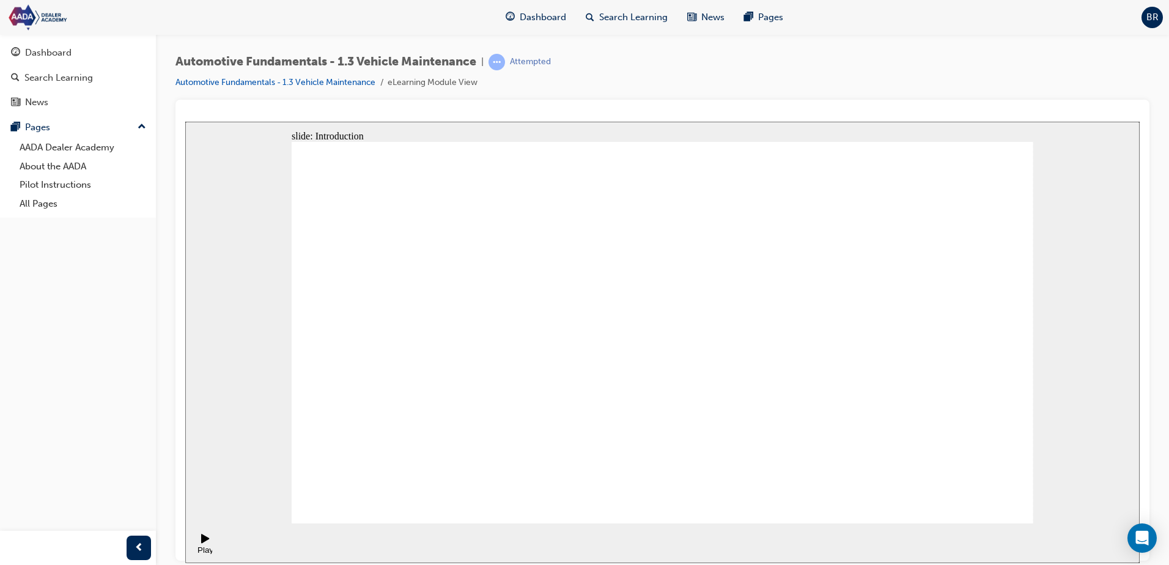
drag, startPoint x: 1024, startPoint y: 489, endPoint x: 1016, endPoint y: 498, distance: 12.1
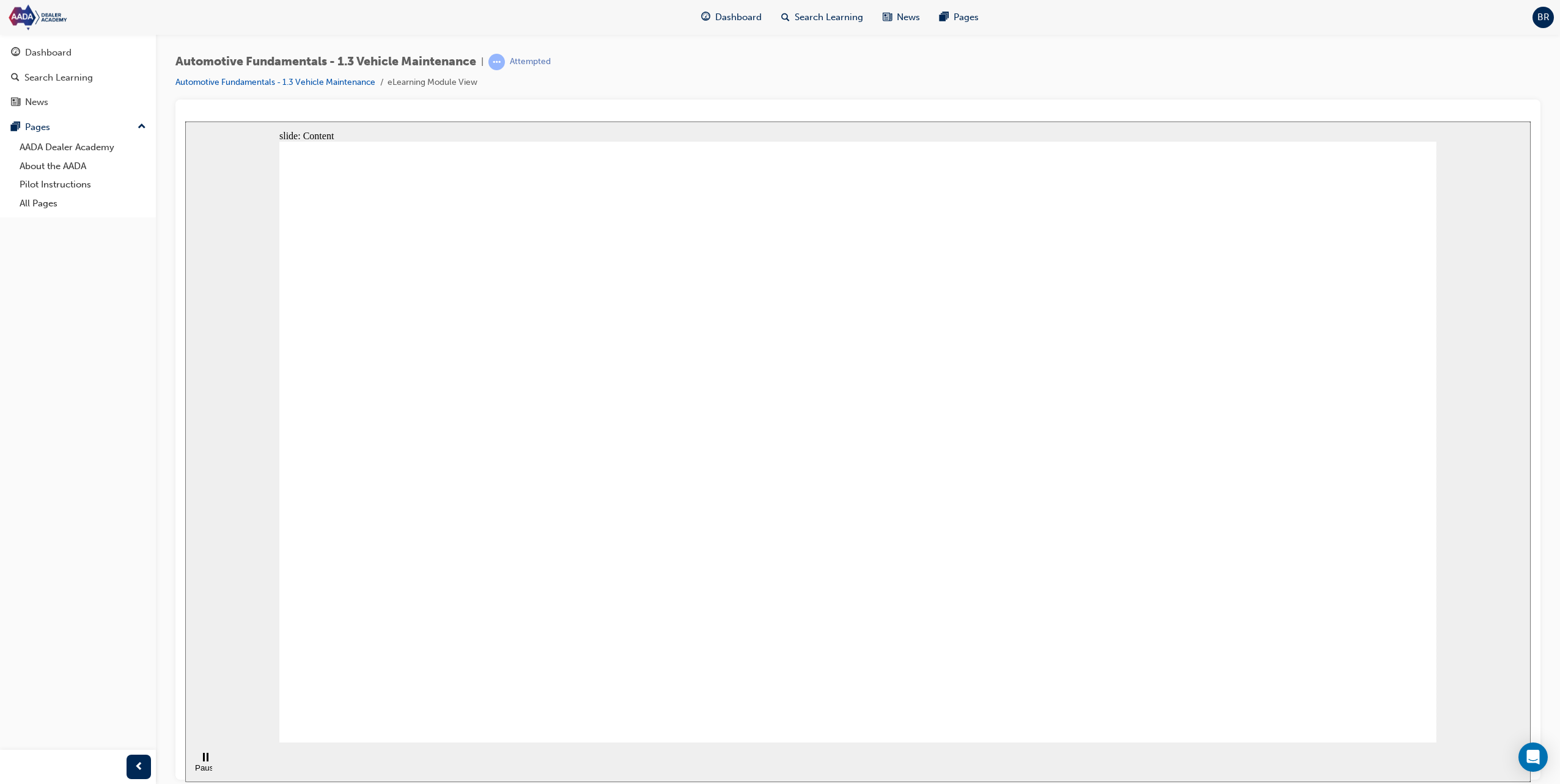
drag, startPoint x: 1199, startPoint y: 475, endPoint x: 1248, endPoint y: 496, distance: 53.3
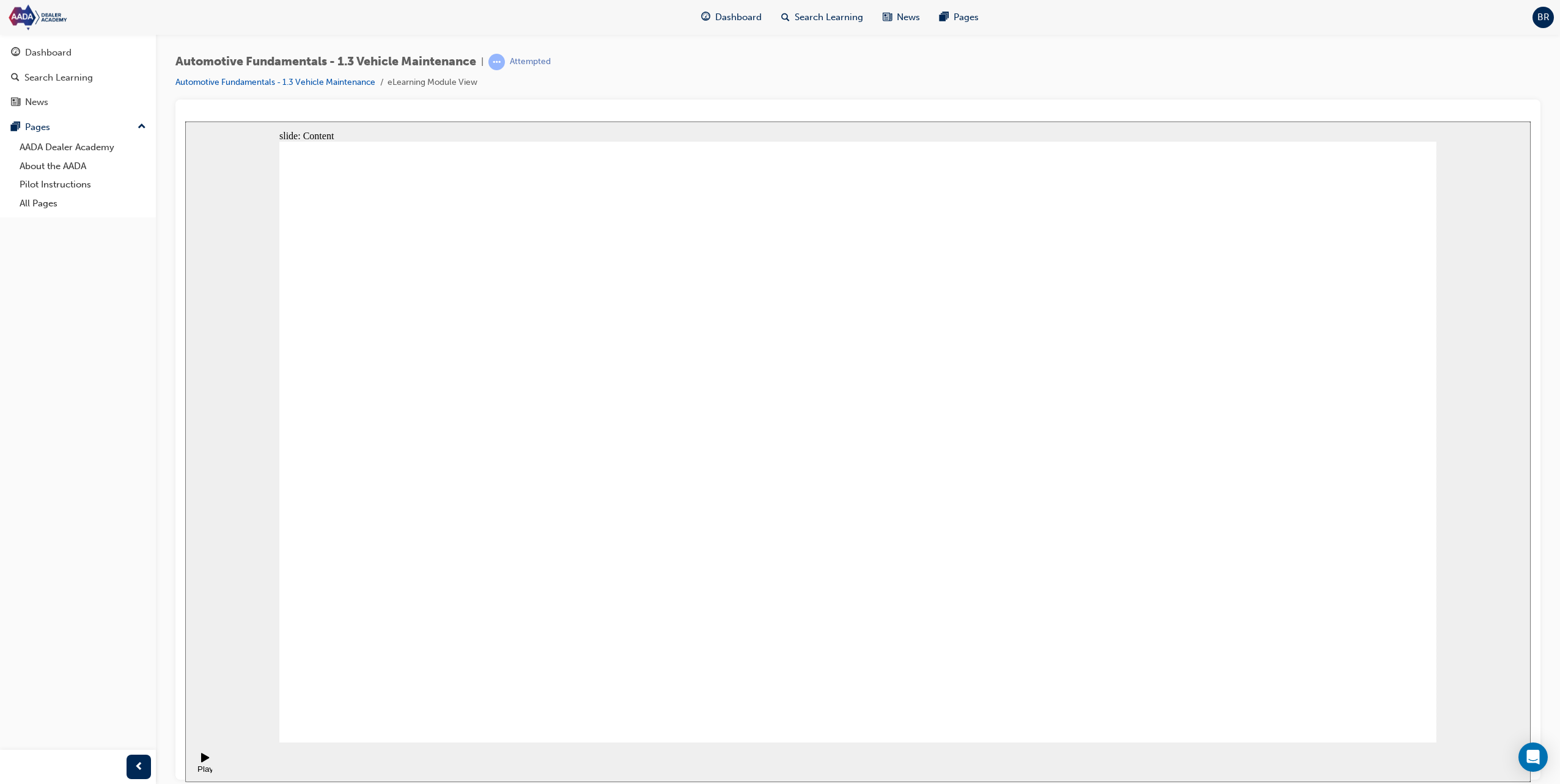
drag, startPoint x: 978, startPoint y: 530, endPoint x: 964, endPoint y: 454, distance: 77.3
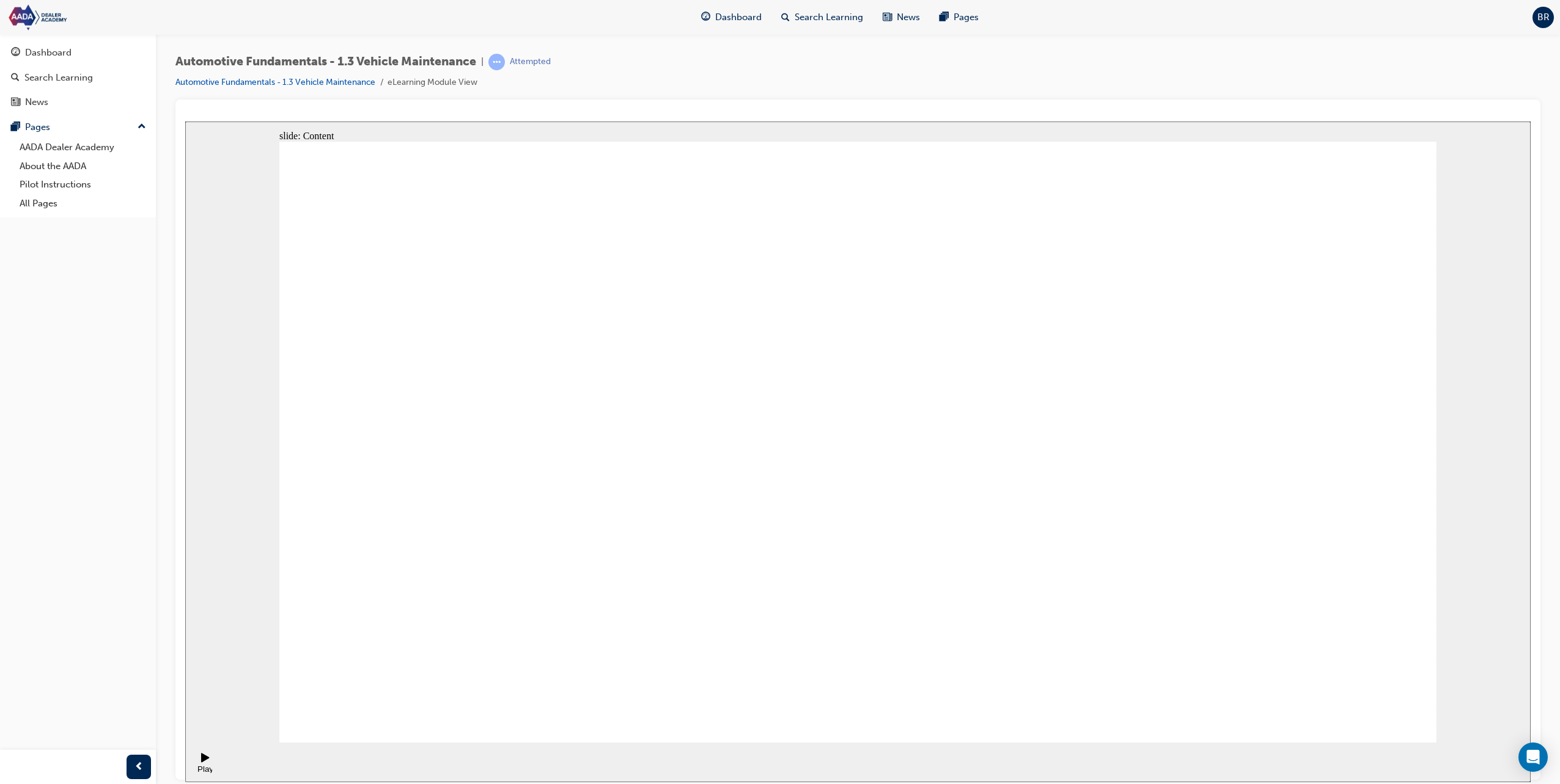
drag, startPoint x: 769, startPoint y: 499, endPoint x: 998, endPoint y: 465, distance: 231.5
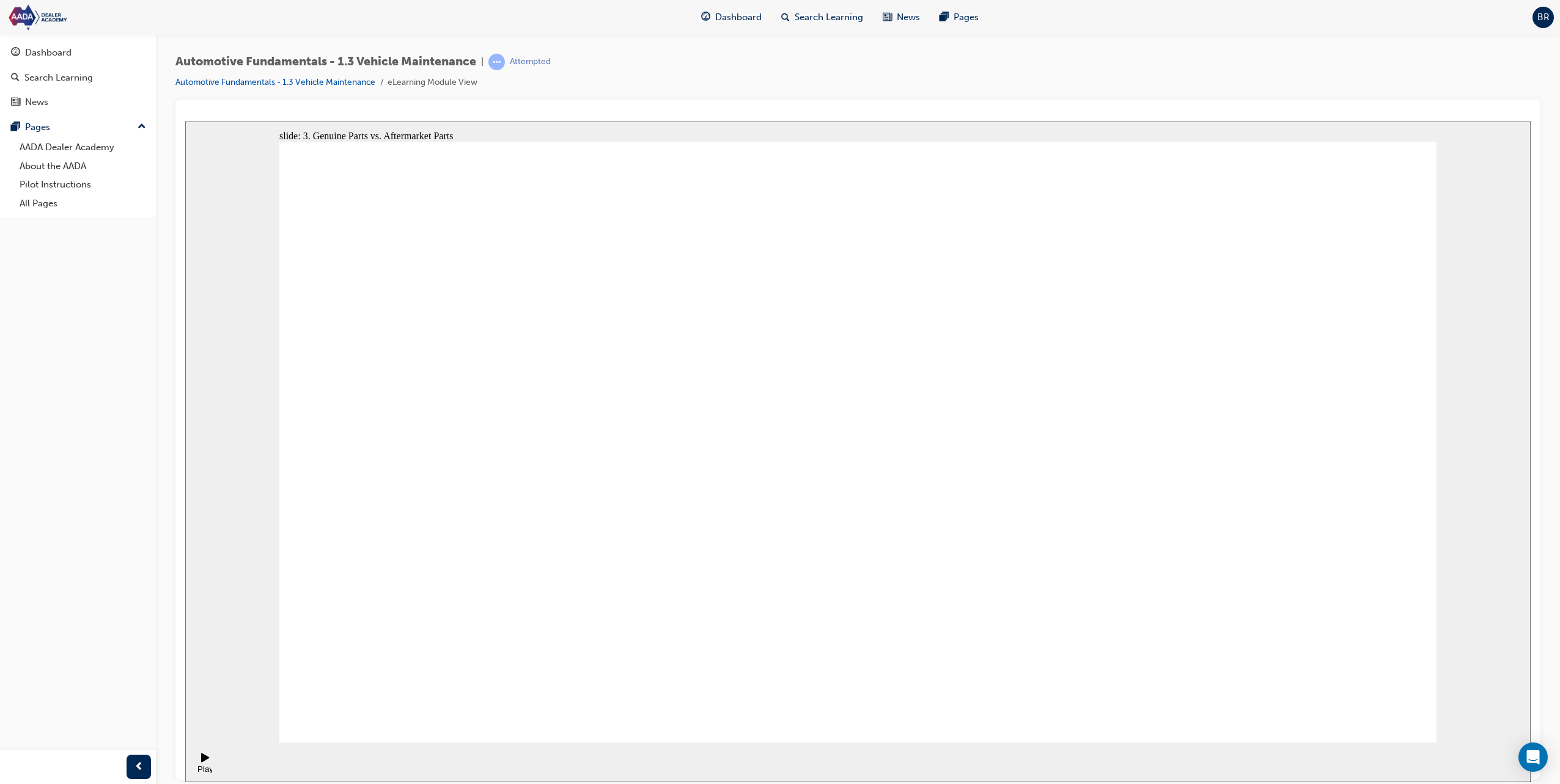
drag, startPoint x: 545, startPoint y: 436, endPoint x: 483, endPoint y: 464, distance: 68.0
drag, startPoint x: 481, startPoint y: 497, endPoint x: 494, endPoint y: 548, distance: 52.6
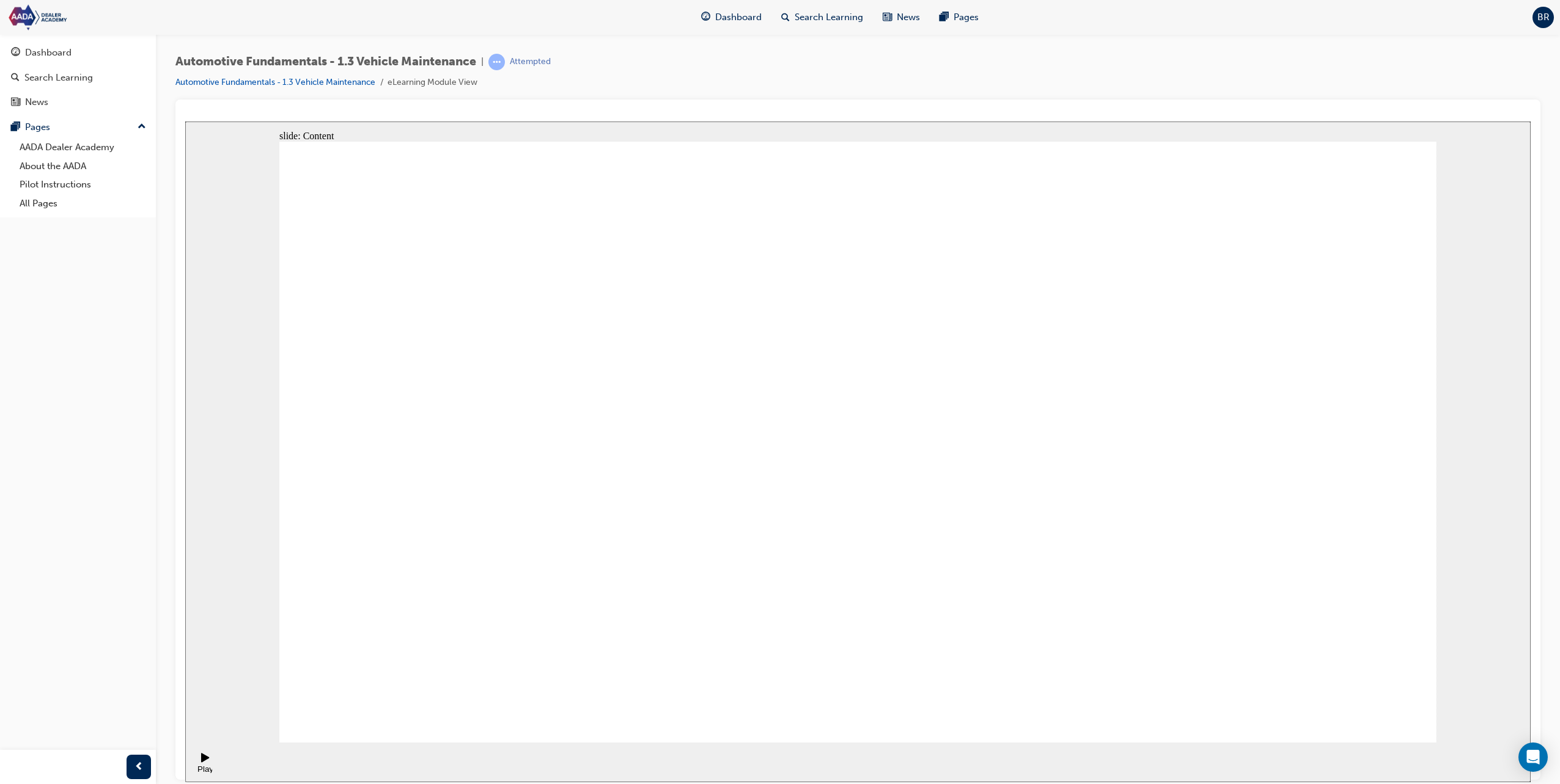
drag, startPoint x: 1390, startPoint y: 696, endPoint x: 1379, endPoint y: 699, distance: 11.4
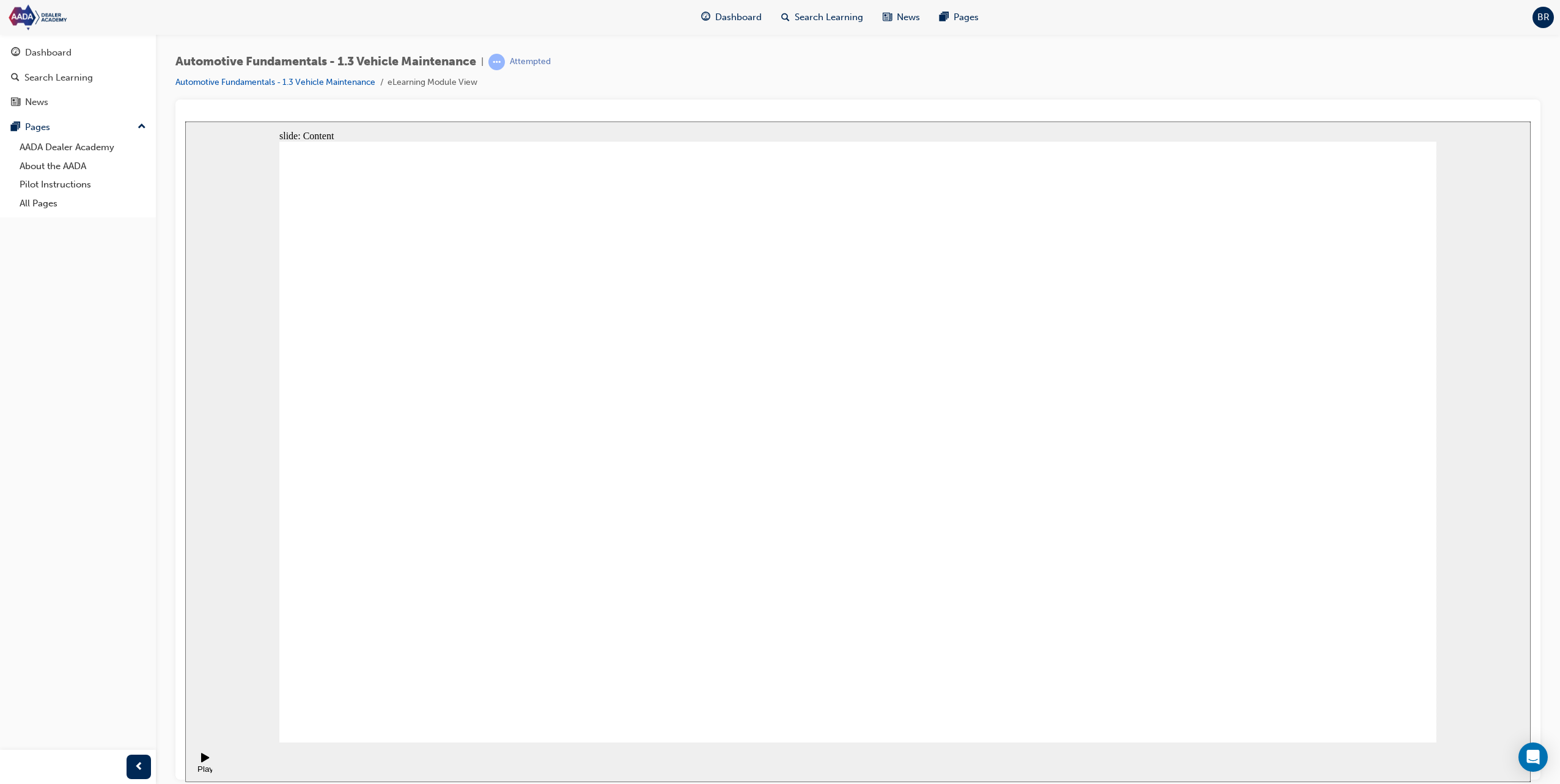
drag, startPoint x: 667, startPoint y: 519, endPoint x: 781, endPoint y: 529, distance: 114.4
drag, startPoint x: 1249, startPoint y: 518, endPoint x: 1270, endPoint y: 528, distance: 23.3
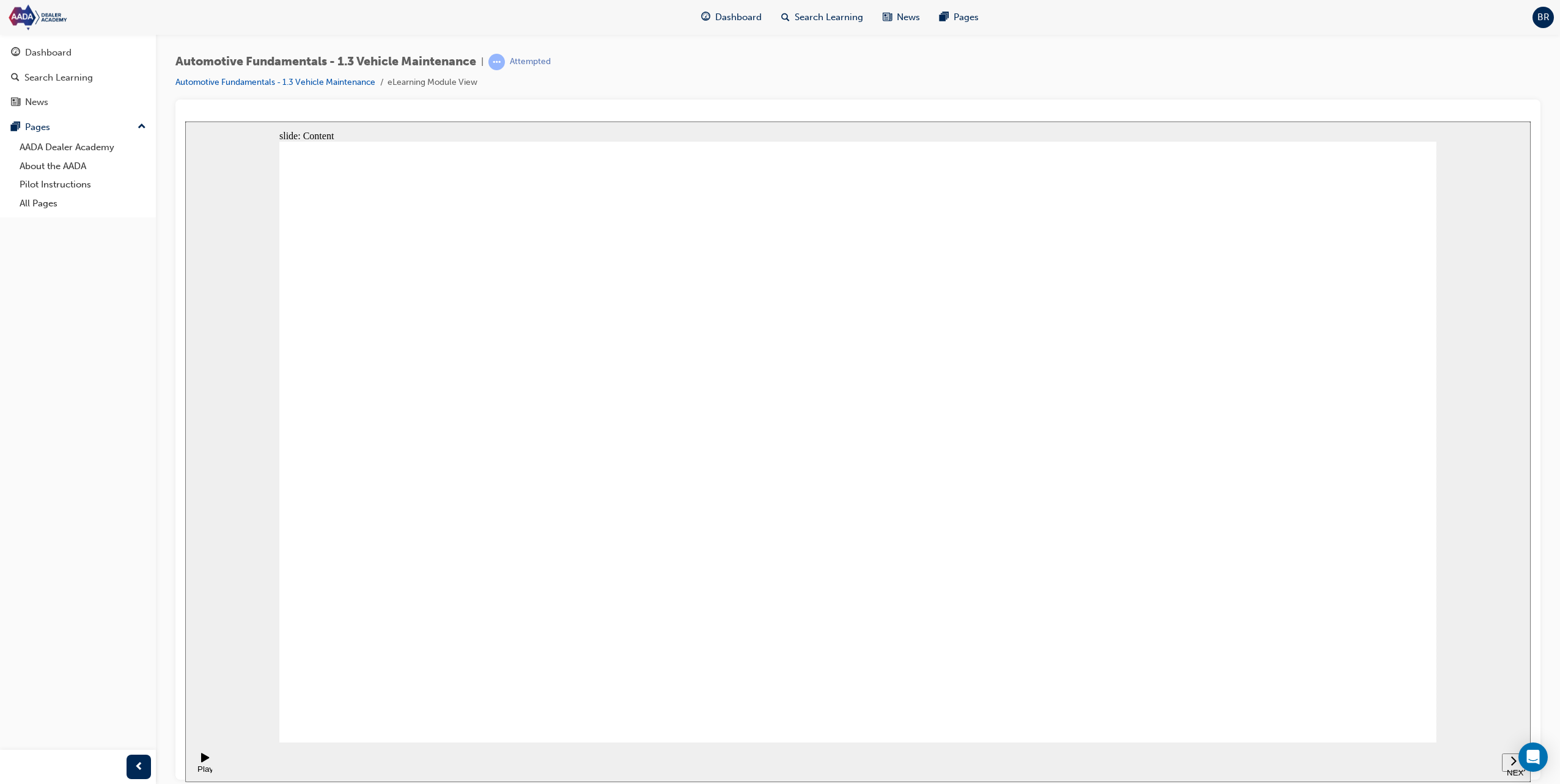
drag, startPoint x: 816, startPoint y: 394, endPoint x: 826, endPoint y: 477, distance: 83.6
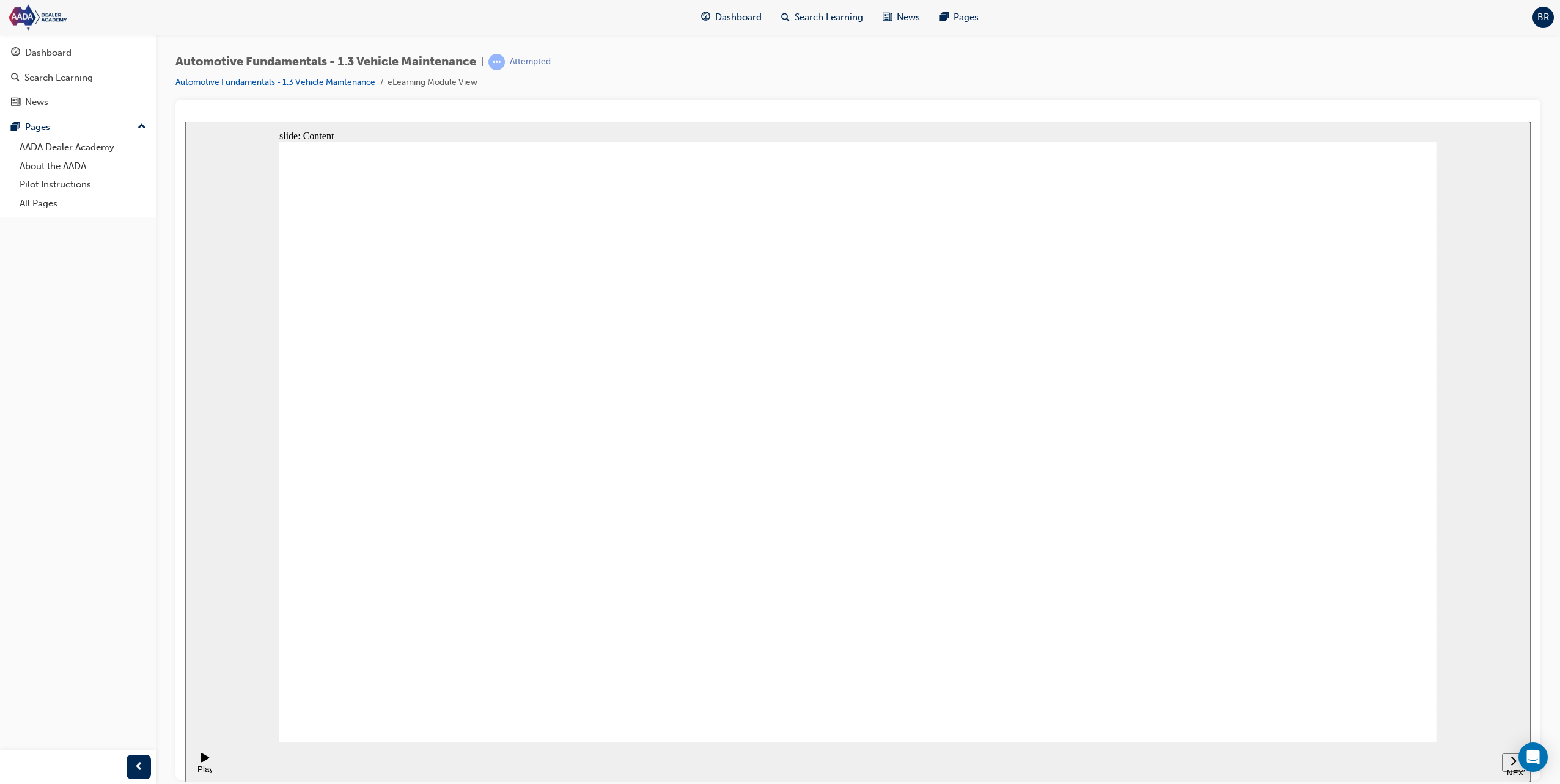
drag, startPoint x: 823, startPoint y: 494, endPoint x: 832, endPoint y: 543, distance: 49.8
drag, startPoint x: 834, startPoint y: 562, endPoint x: 834, endPoint y: 574, distance: 12.0
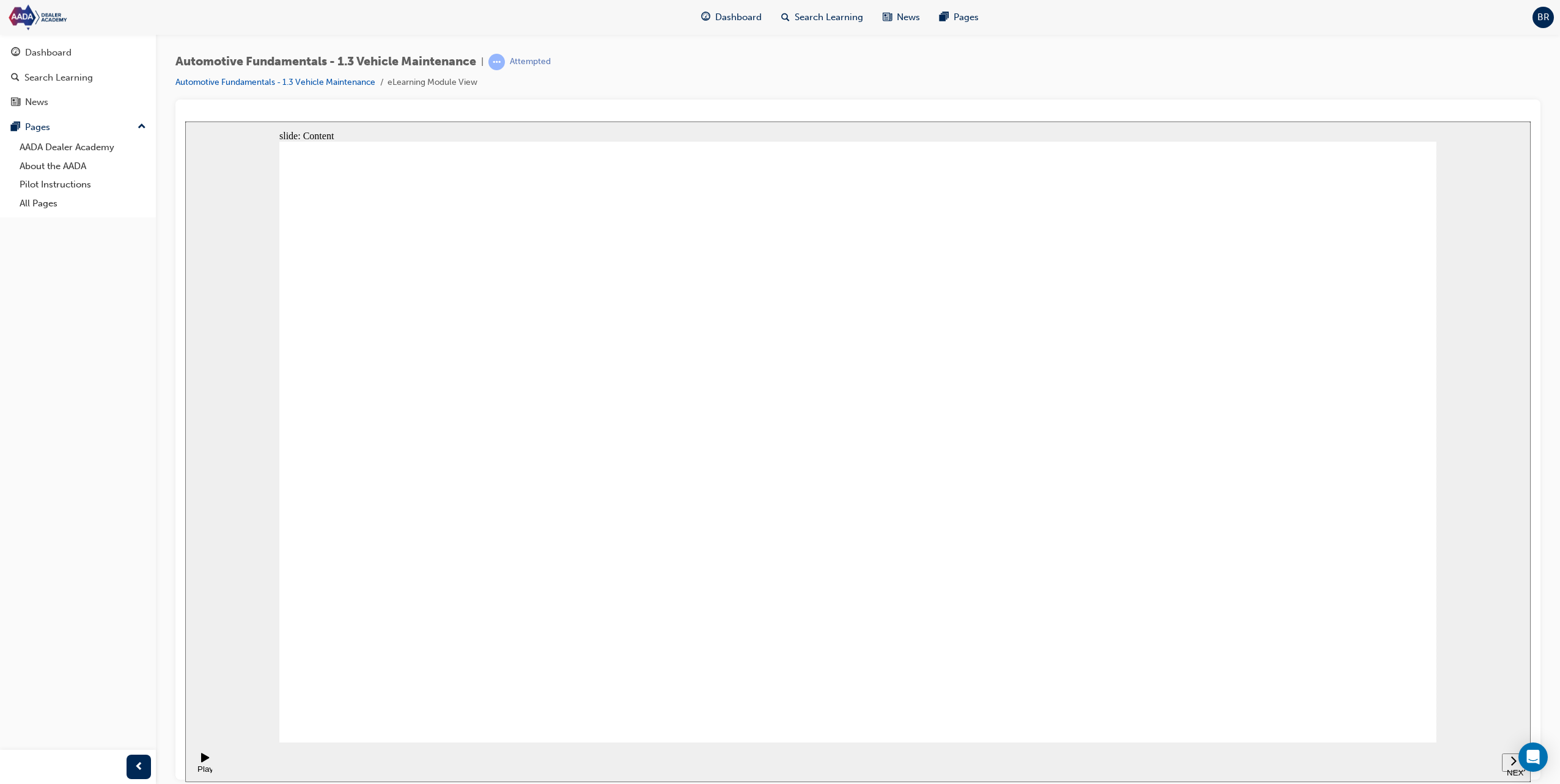
drag, startPoint x: 1414, startPoint y: 711, endPoint x: 1297, endPoint y: 571, distance: 182.5
drag, startPoint x: 869, startPoint y: 166, endPoint x: 874, endPoint y: 201, distance: 35.4
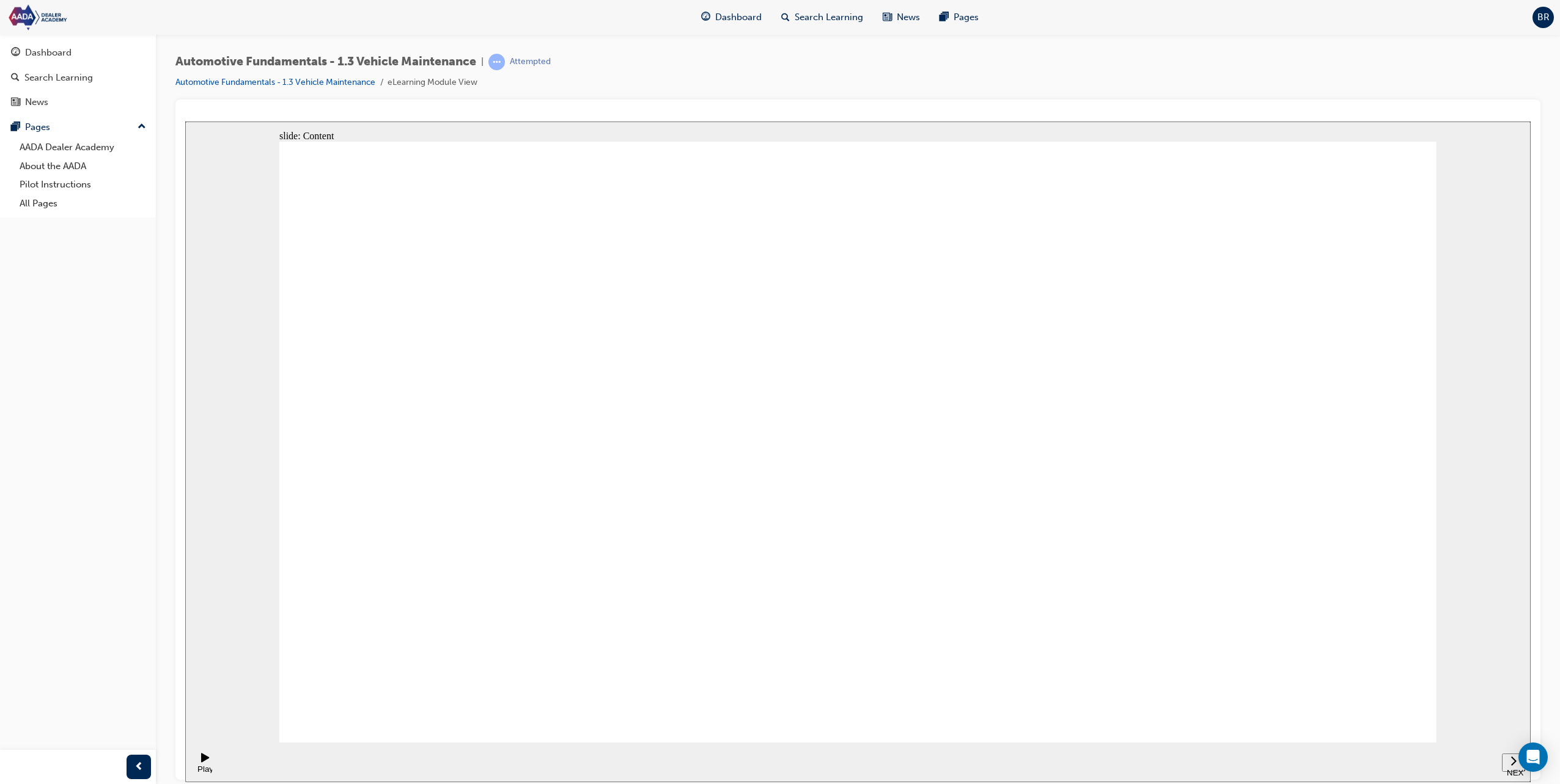
drag, startPoint x: 893, startPoint y: 400, endPoint x: 892, endPoint y: 409, distance: 9.1
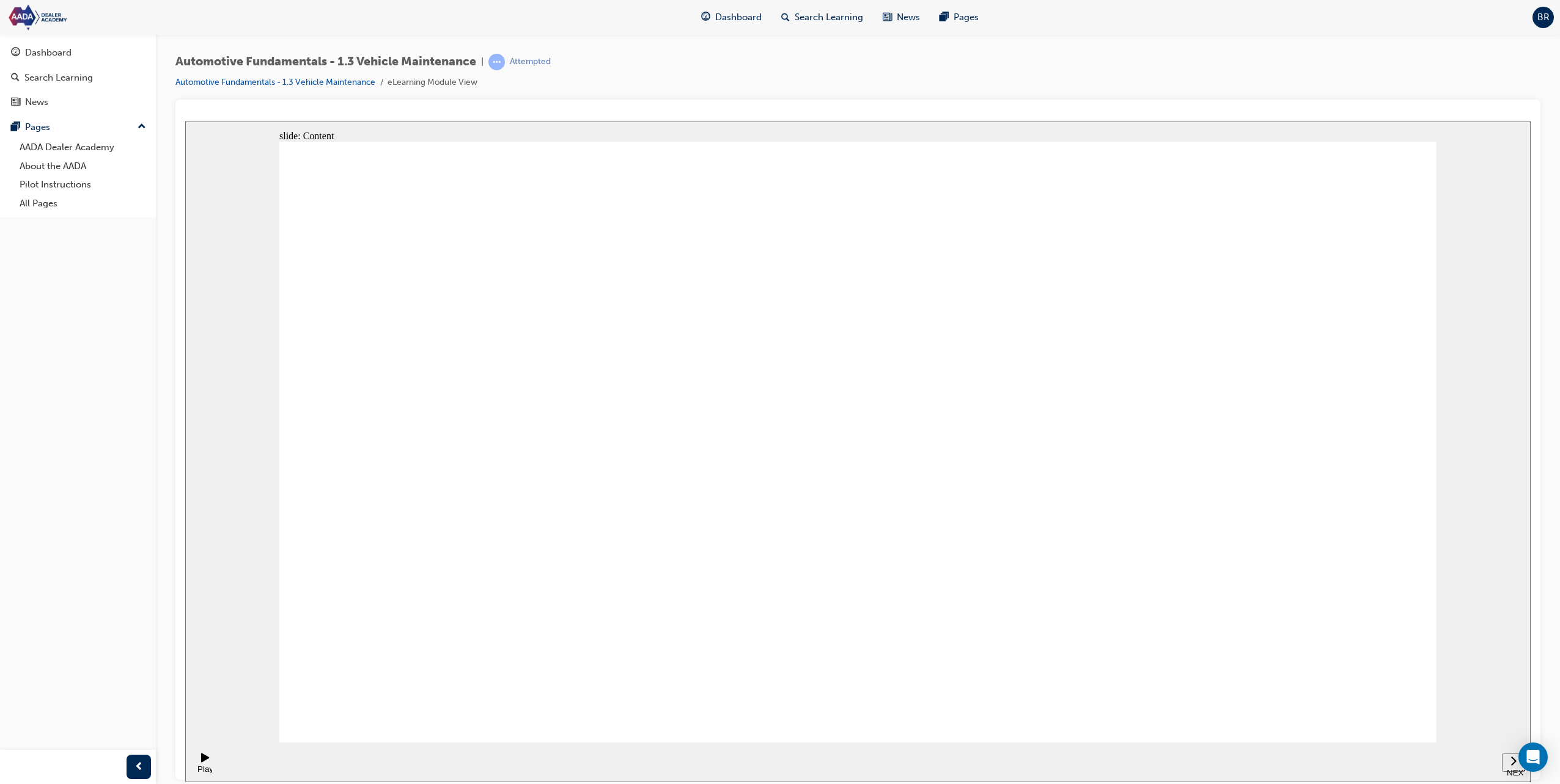
drag, startPoint x: 875, startPoint y: 427, endPoint x: 868, endPoint y: 468, distance: 41.6
drag, startPoint x: 864, startPoint y: 485, endPoint x: 863, endPoint y: 492, distance: 7.1
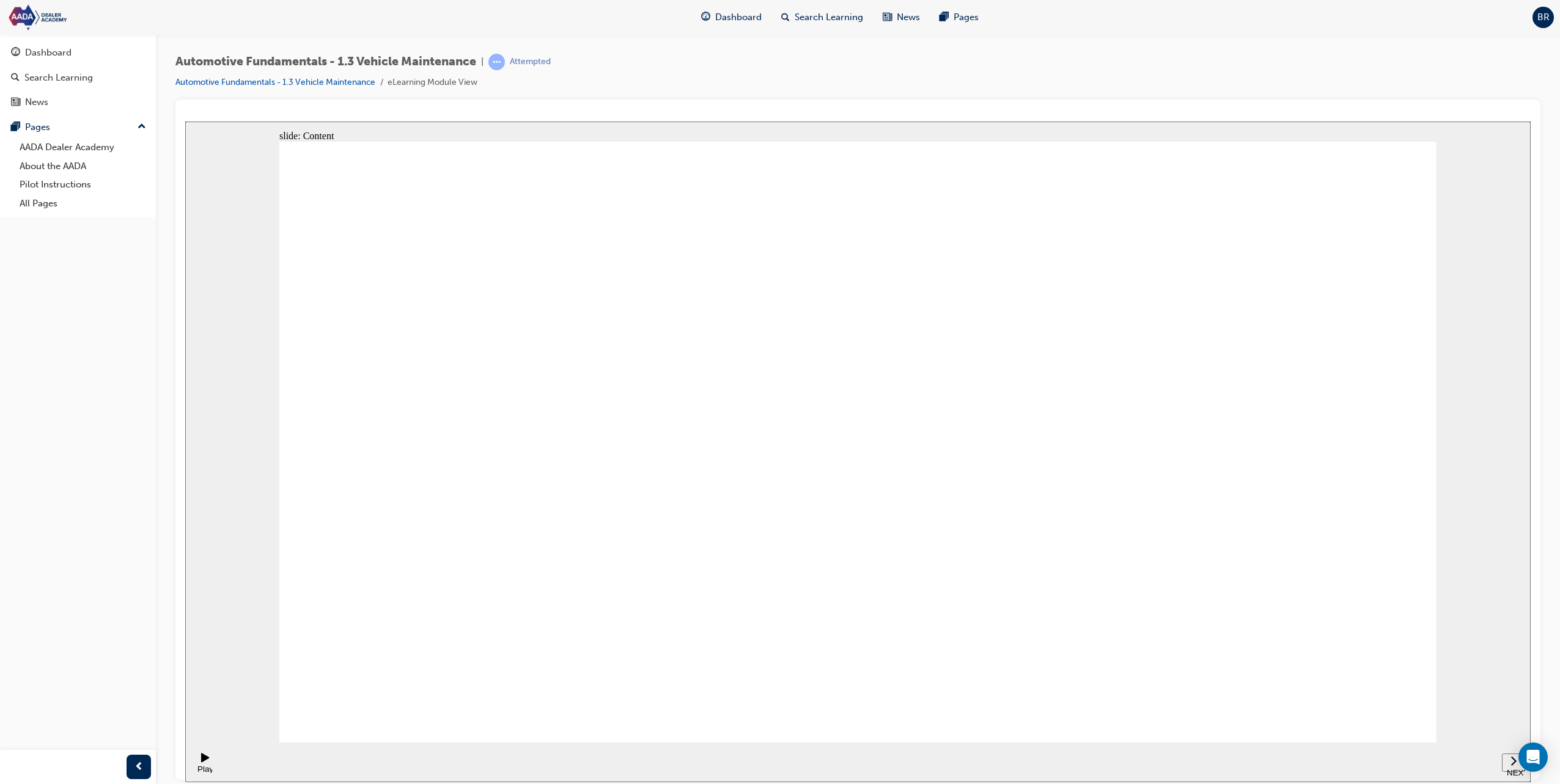
drag, startPoint x: 871, startPoint y: 498, endPoint x: 888, endPoint y: 511, distance: 21.4
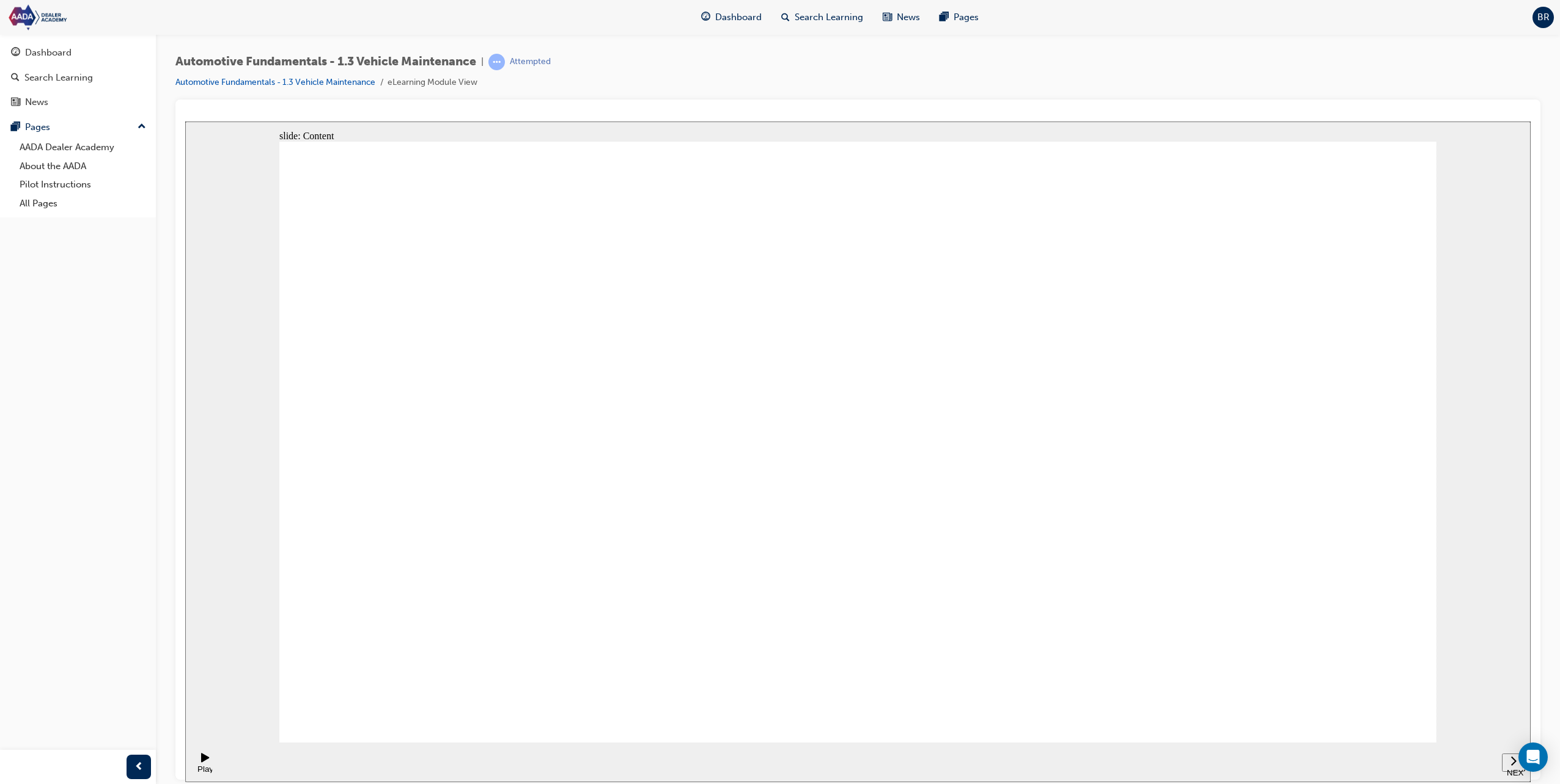
drag, startPoint x: 916, startPoint y: 643, endPoint x: 1031, endPoint y: 648, distance: 115.1
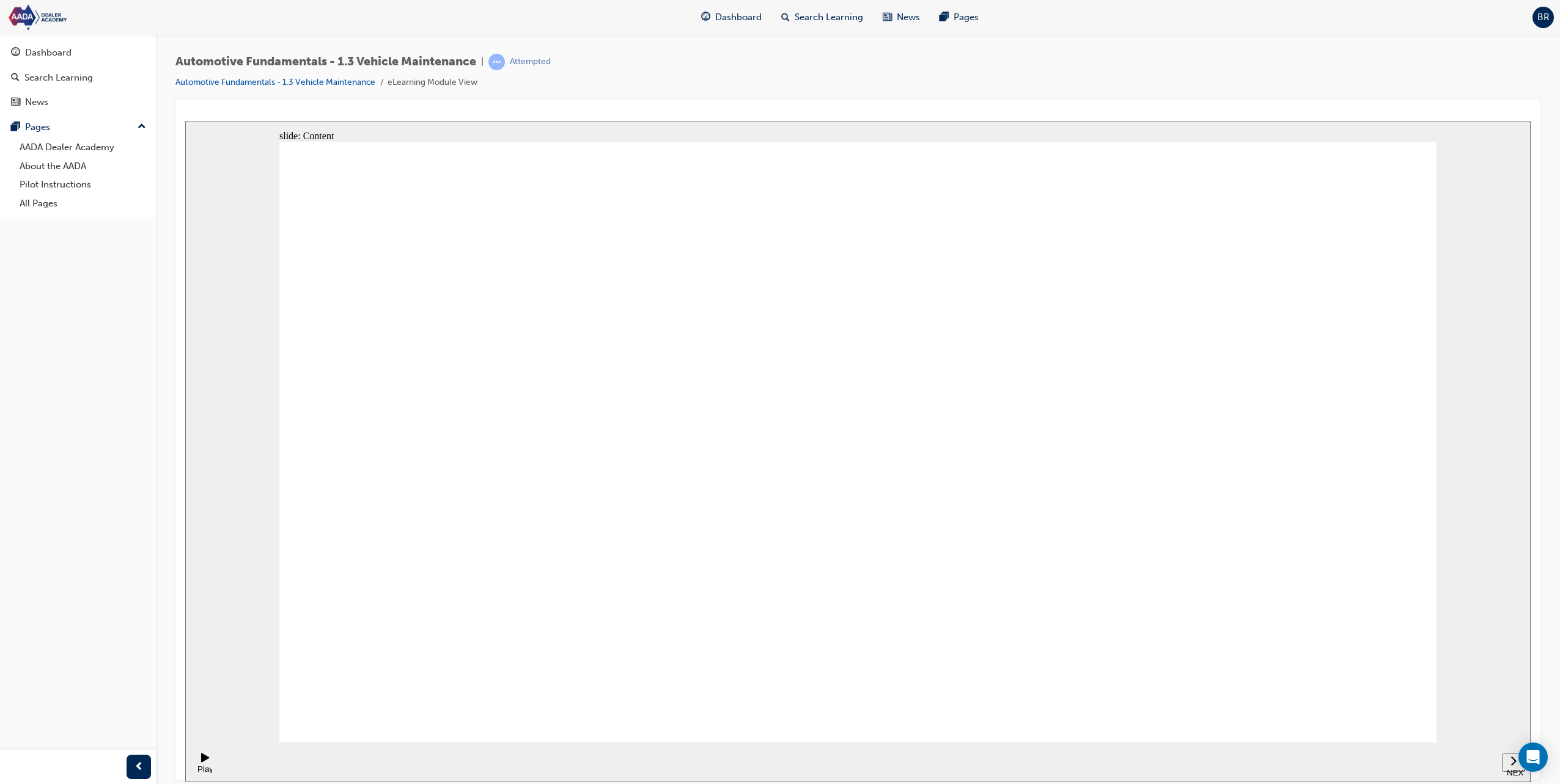
drag, startPoint x: 486, startPoint y: 425, endPoint x: 699, endPoint y: 430, distance: 213.1
drag, startPoint x: 694, startPoint y: 441, endPoint x: 767, endPoint y: 441, distance: 73.0
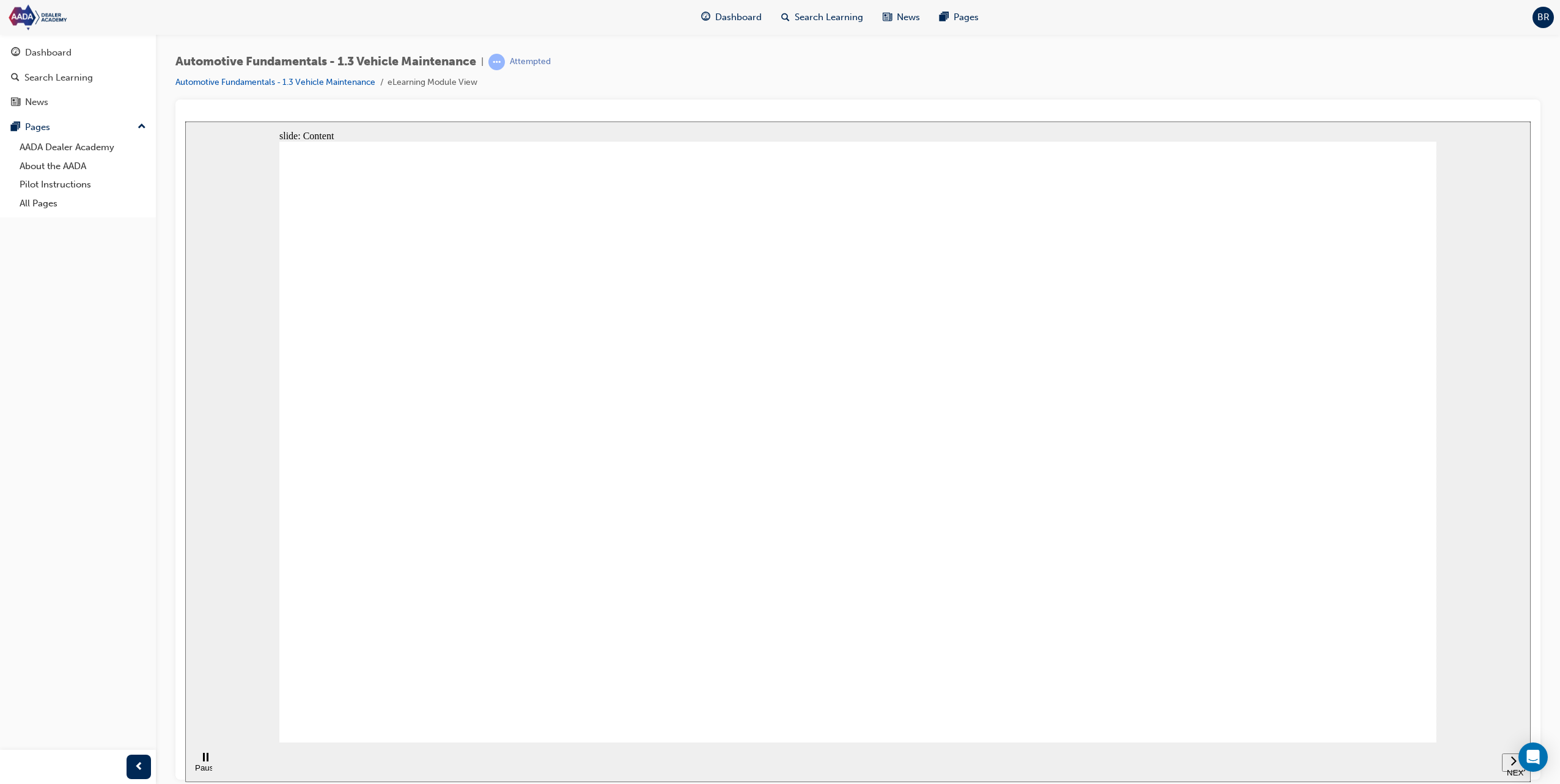
drag, startPoint x: 880, startPoint y: 446, endPoint x: 1007, endPoint y: 450, distance: 127.1
drag, startPoint x: 1091, startPoint y: 426, endPoint x: 1233, endPoint y: 425, distance: 142.0
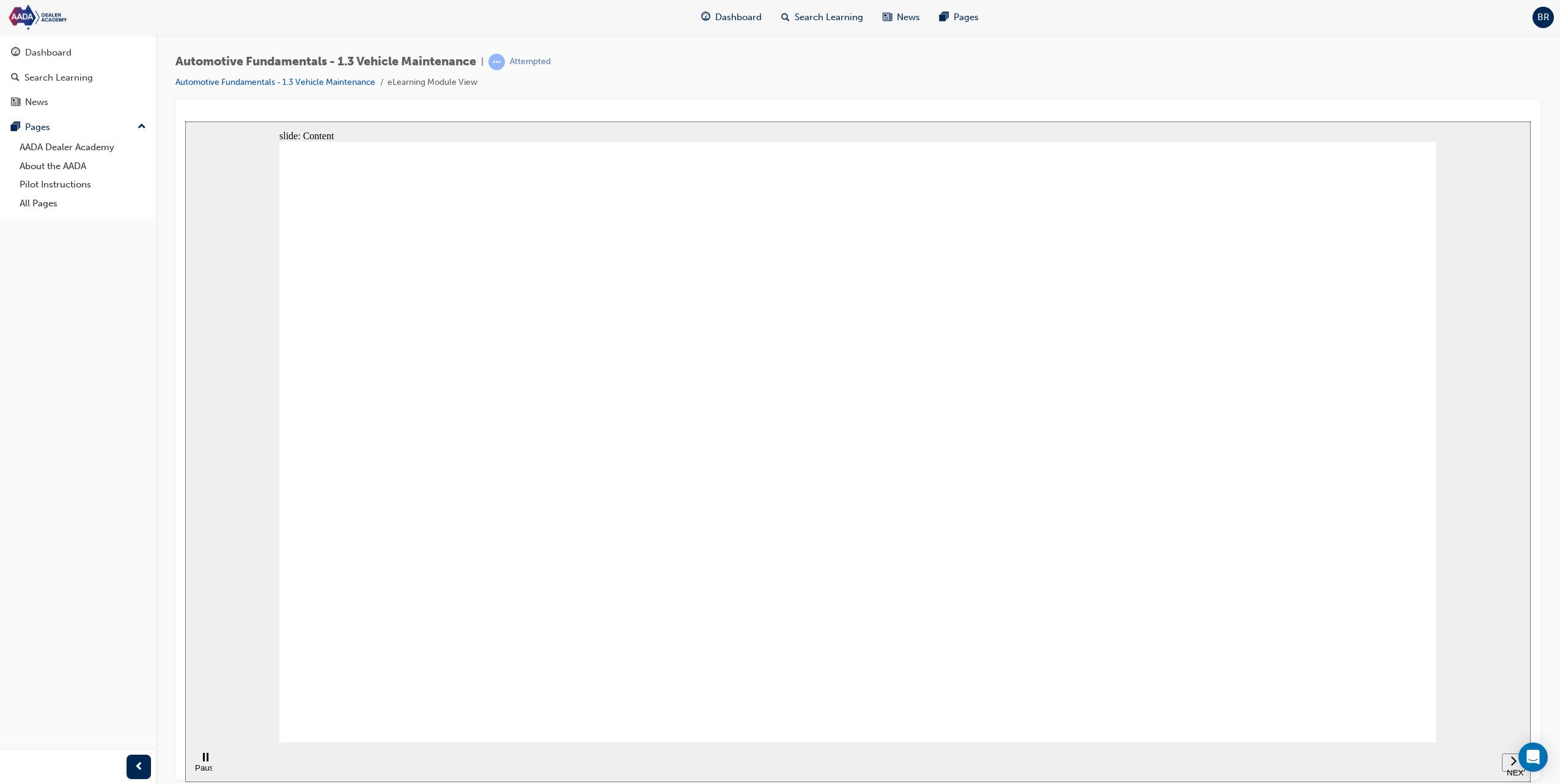
drag, startPoint x: 1239, startPoint y: 423, endPoint x: 1043, endPoint y: 448, distance: 197.6
drag, startPoint x: 675, startPoint y: 595, endPoint x: 886, endPoint y: 595, distance: 211.0
drag, startPoint x: 911, startPoint y: 595, endPoint x: 1129, endPoint y: 601, distance: 218.1
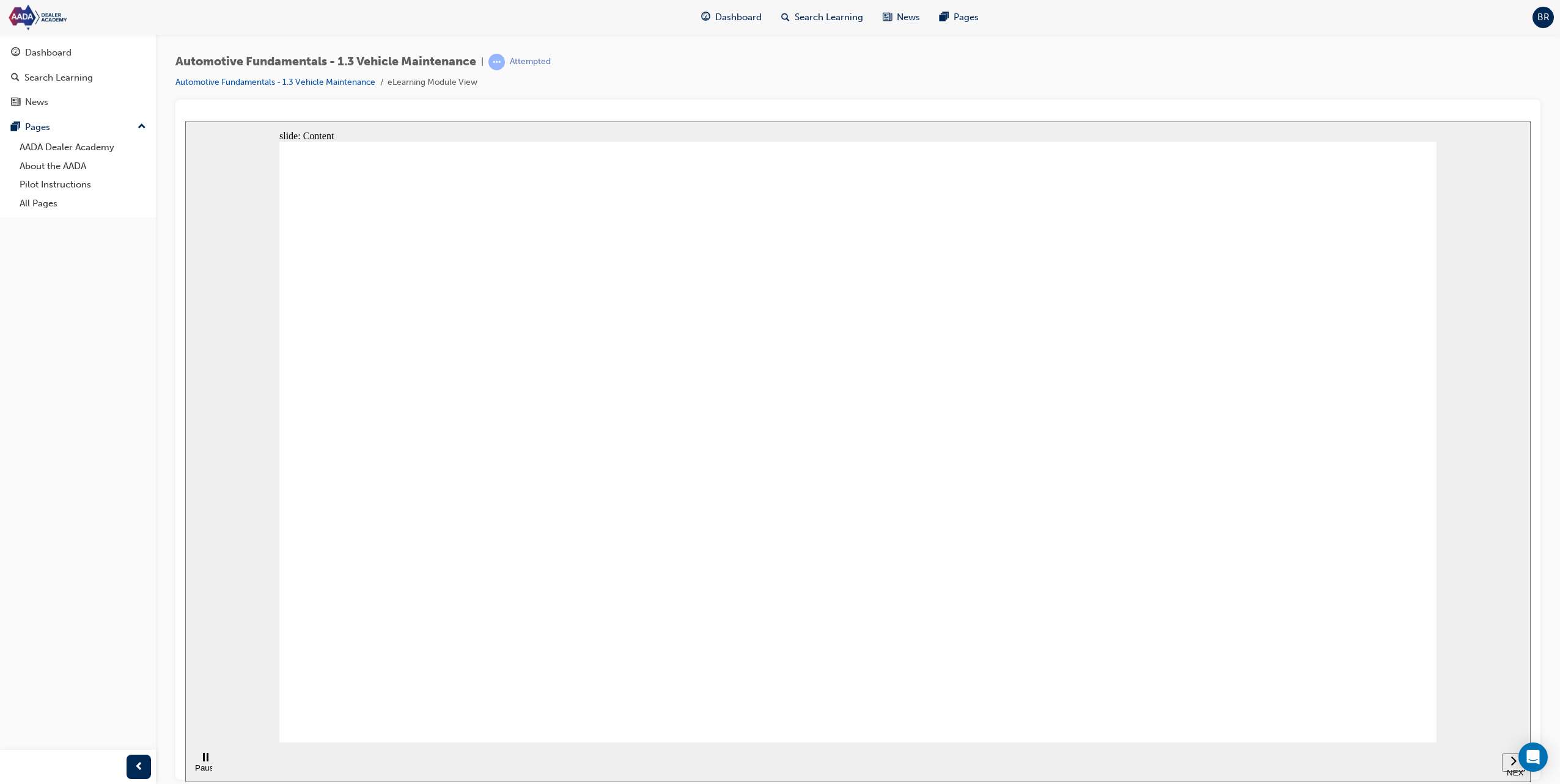
drag, startPoint x: 1130, startPoint y: 601, endPoint x: 1187, endPoint y: 603, distance: 57.0
drag, startPoint x: 1306, startPoint y: 603, endPoint x: 1374, endPoint y: 669, distance: 94.8
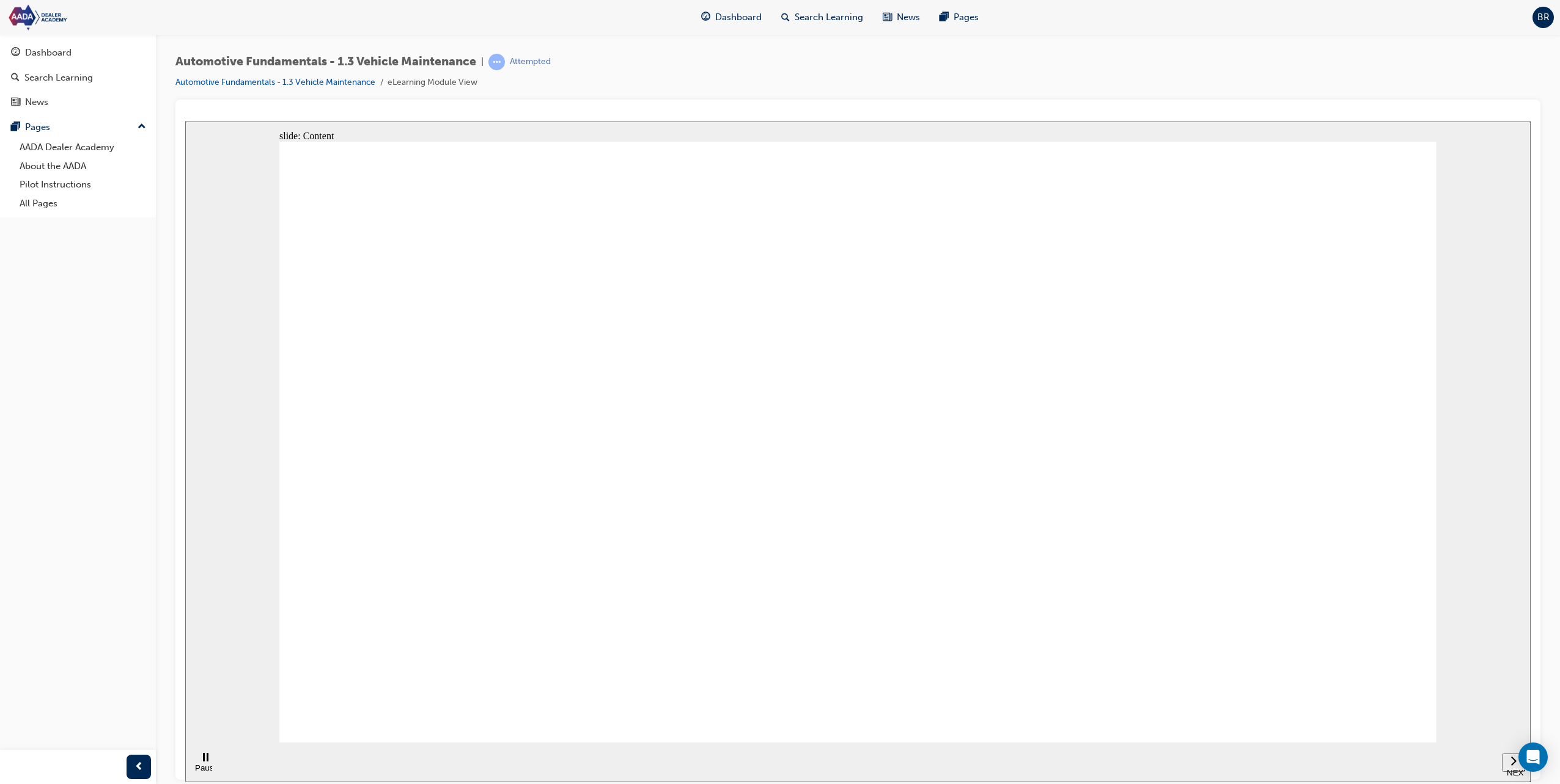
drag, startPoint x: 908, startPoint y: 598, endPoint x: 1039, endPoint y: 598, distance: 131.0
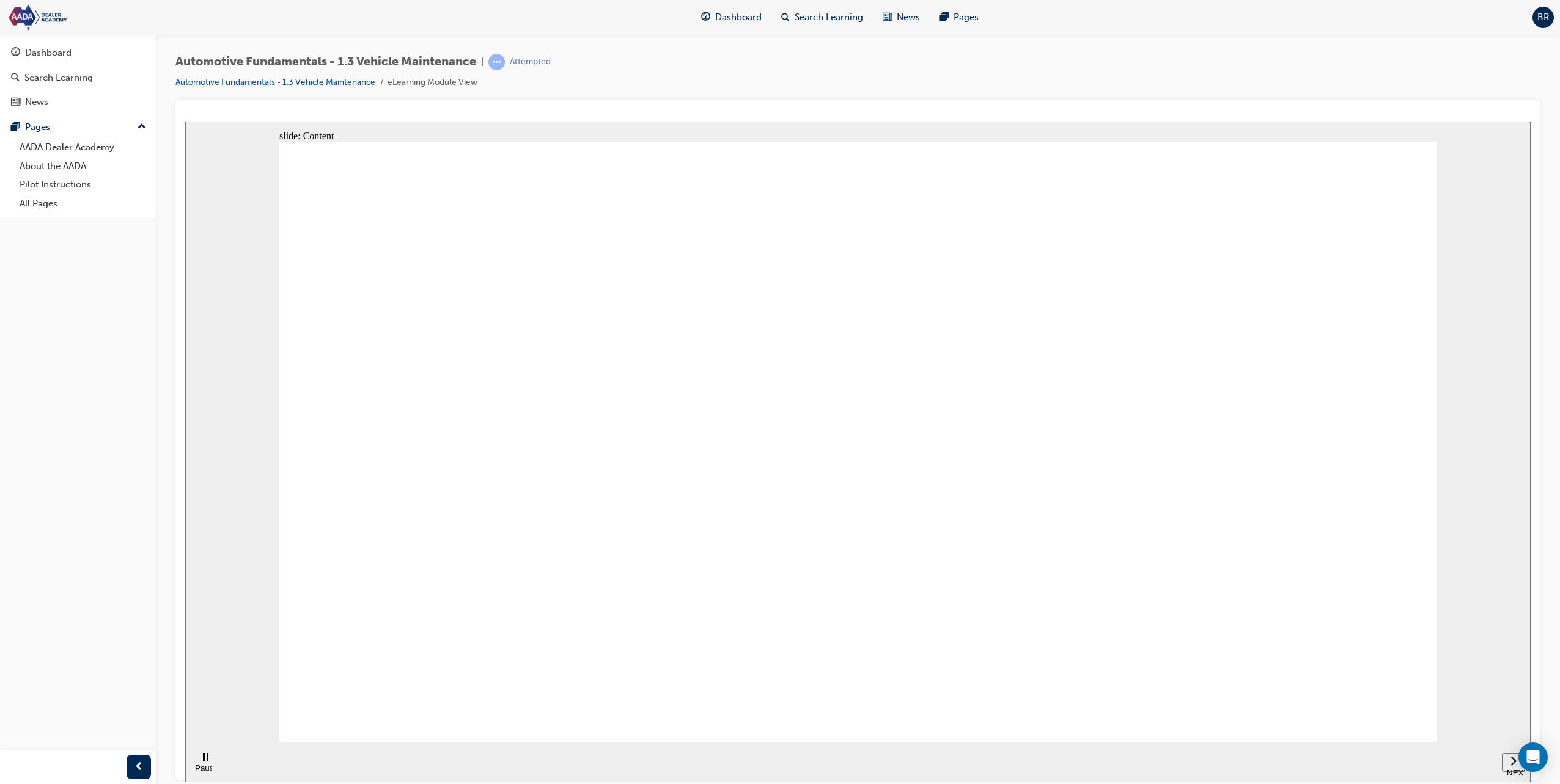
drag, startPoint x: 459, startPoint y: 603, endPoint x: 450, endPoint y: 506, distance: 97.4
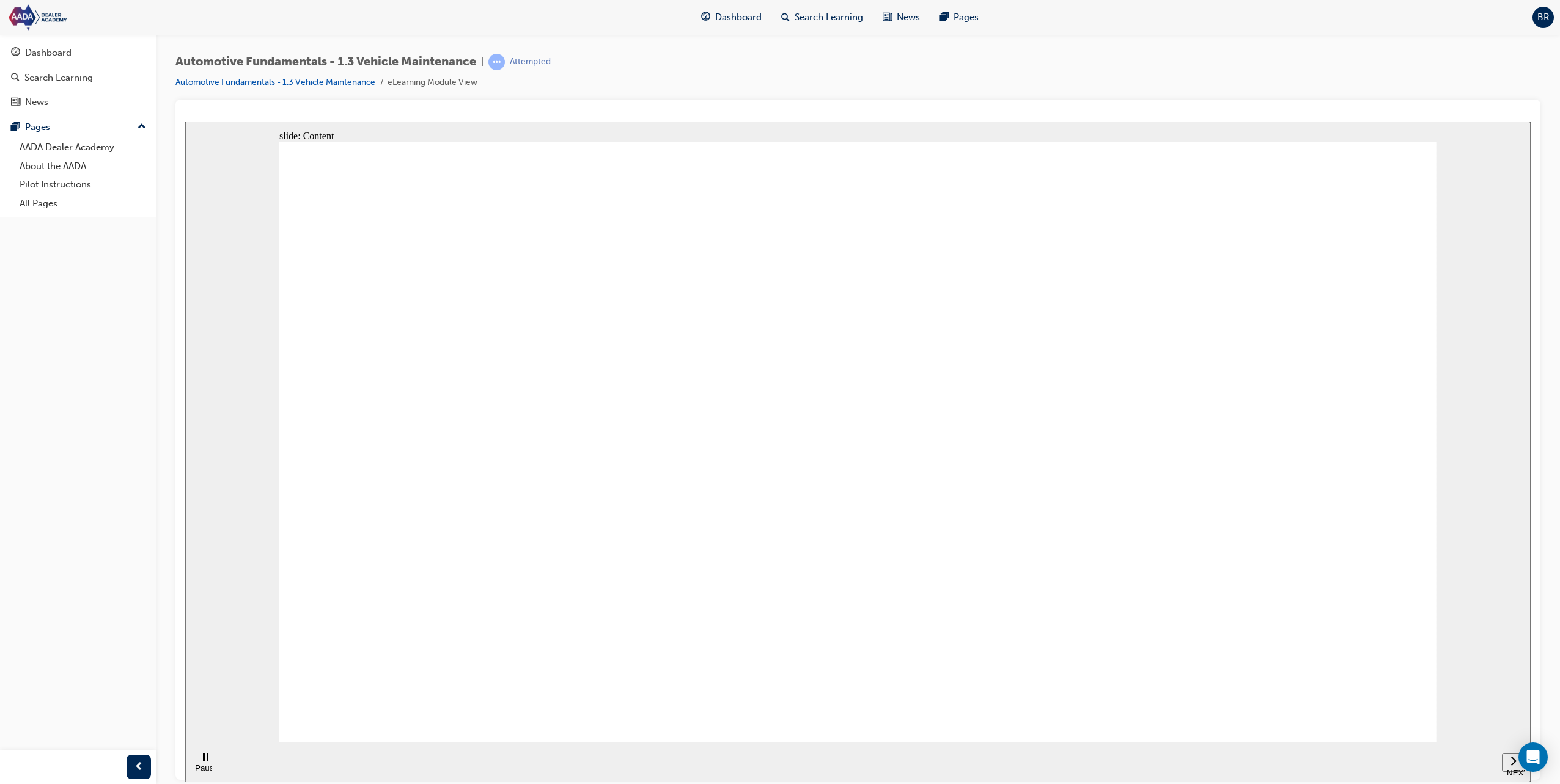
drag, startPoint x: 456, startPoint y: 463, endPoint x: 632, endPoint y: 447, distance: 176.7
drag, startPoint x: 730, startPoint y: 444, endPoint x: 1033, endPoint y: 459, distance: 303.4
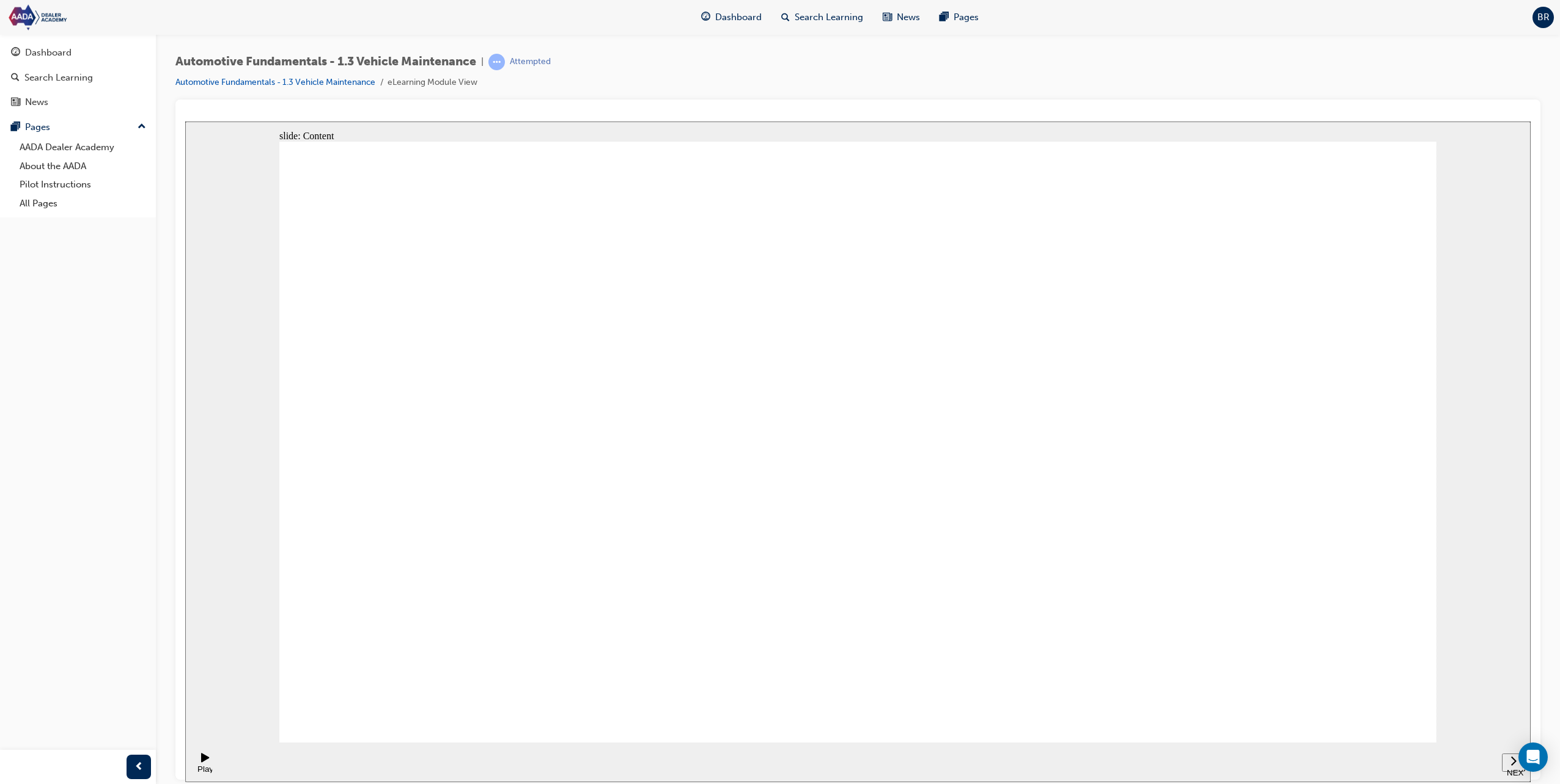
drag, startPoint x: 1399, startPoint y: 702, endPoint x: 1381, endPoint y: 693, distance: 20.1
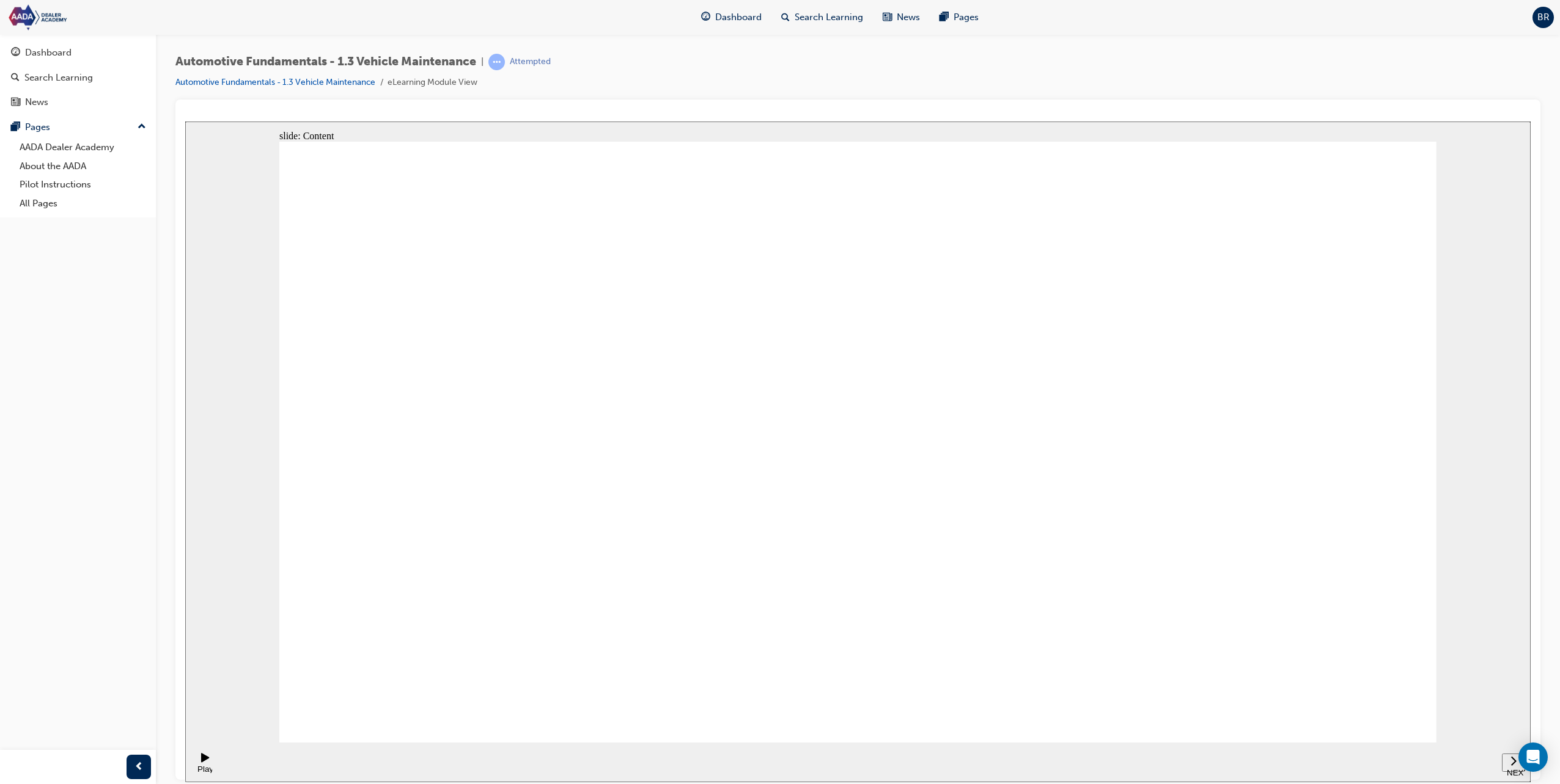
drag, startPoint x: 1078, startPoint y: 608, endPoint x: 1072, endPoint y: 609, distance: 6.1
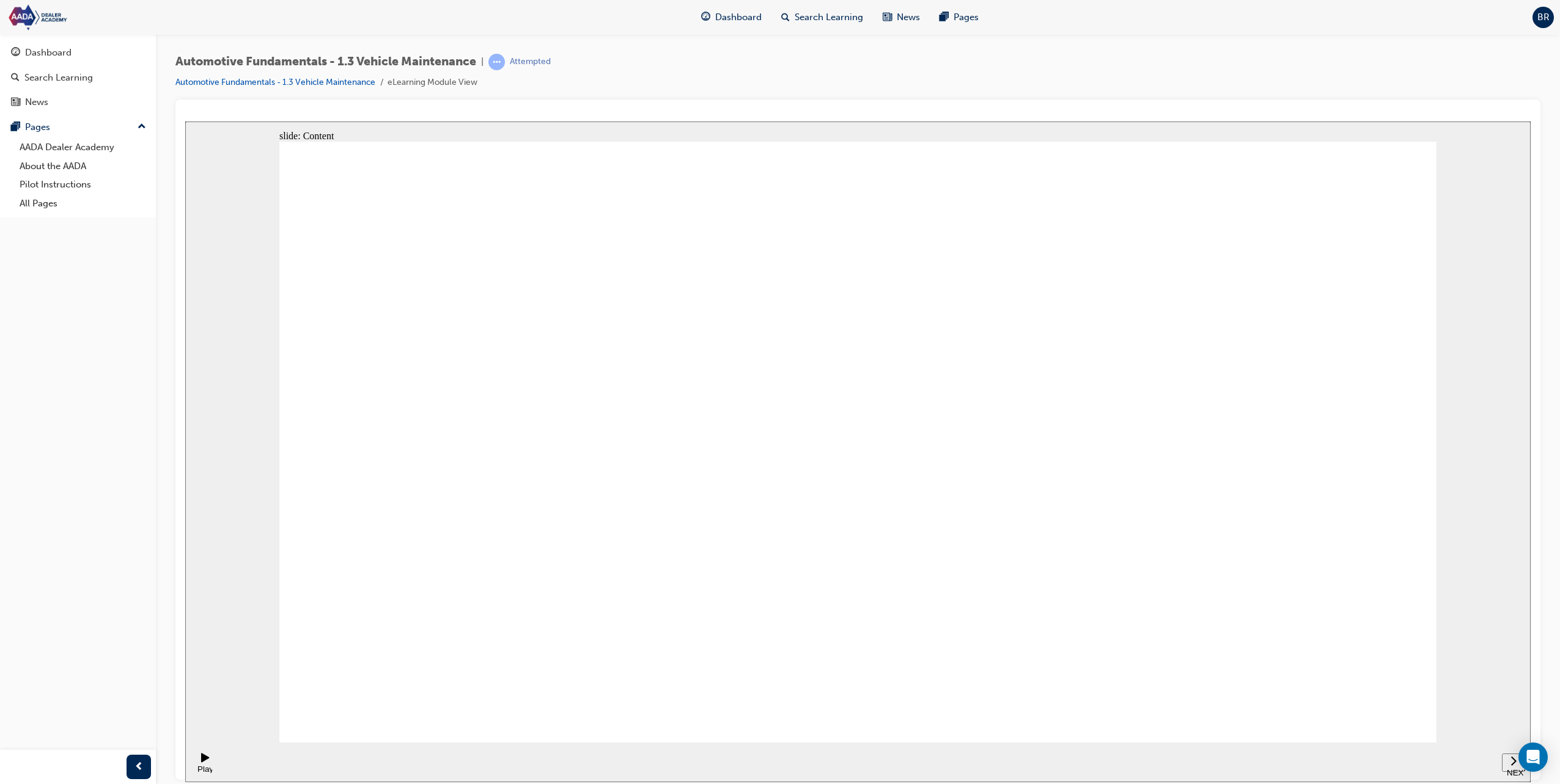
drag, startPoint x: 527, startPoint y: 620, endPoint x: 552, endPoint y: 619, distance: 25.0
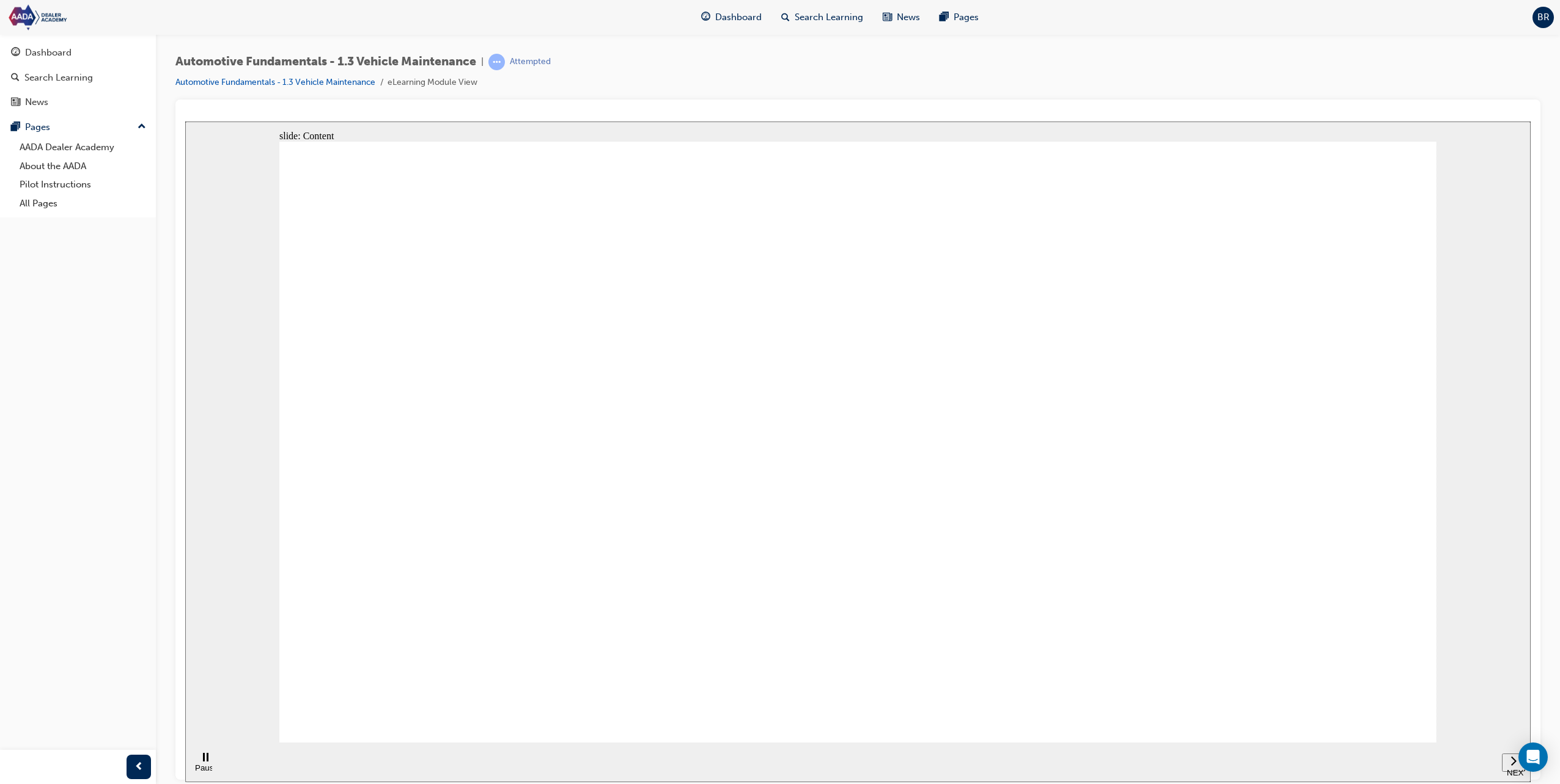
drag, startPoint x: 1020, startPoint y: 385, endPoint x: 1037, endPoint y: 391, distance: 18.0
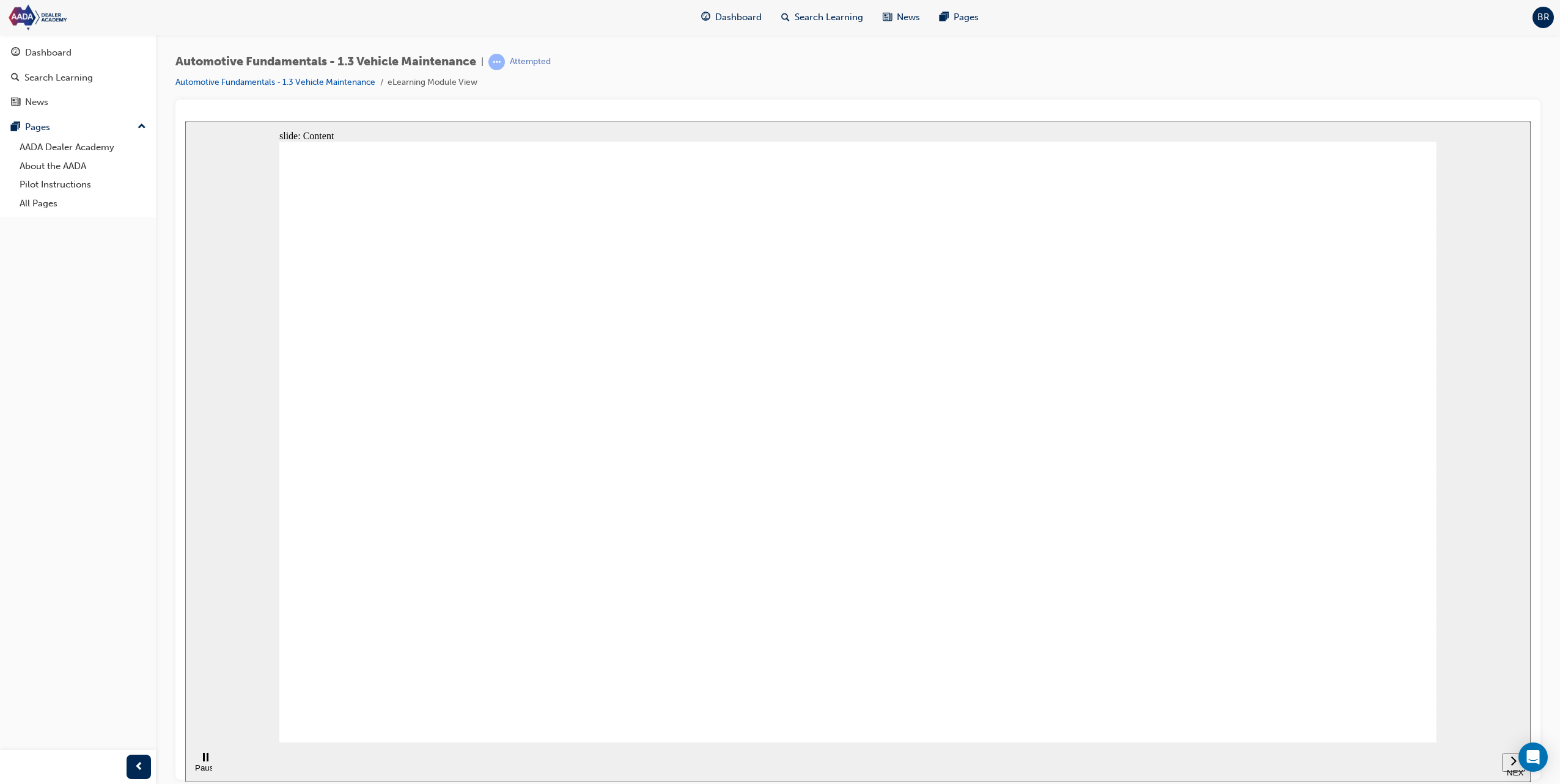
drag, startPoint x: 1163, startPoint y: 590, endPoint x: 1163, endPoint y: 581, distance: 9.0
drag, startPoint x: 1154, startPoint y: 581, endPoint x: 1146, endPoint y: 573, distance: 11.3
drag, startPoint x: 1146, startPoint y: 573, endPoint x: 1148, endPoint y: 563, distance: 10.2
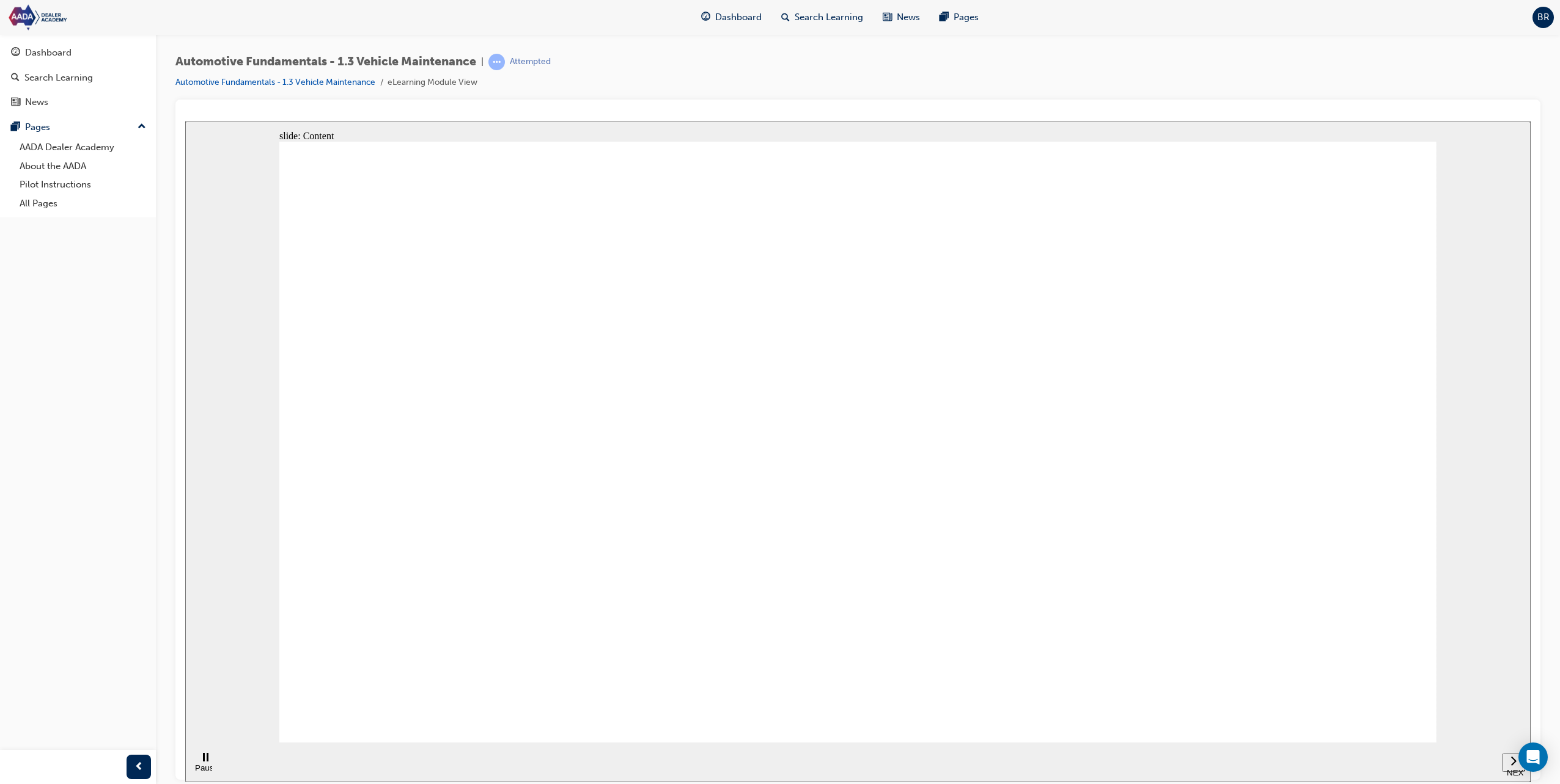
drag, startPoint x: 1149, startPoint y: 556, endPoint x: 1157, endPoint y: 544, distance: 14.4
drag, startPoint x: 1364, startPoint y: 675, endPoint x: 1048, endPoint y: 631, distance: 319.0
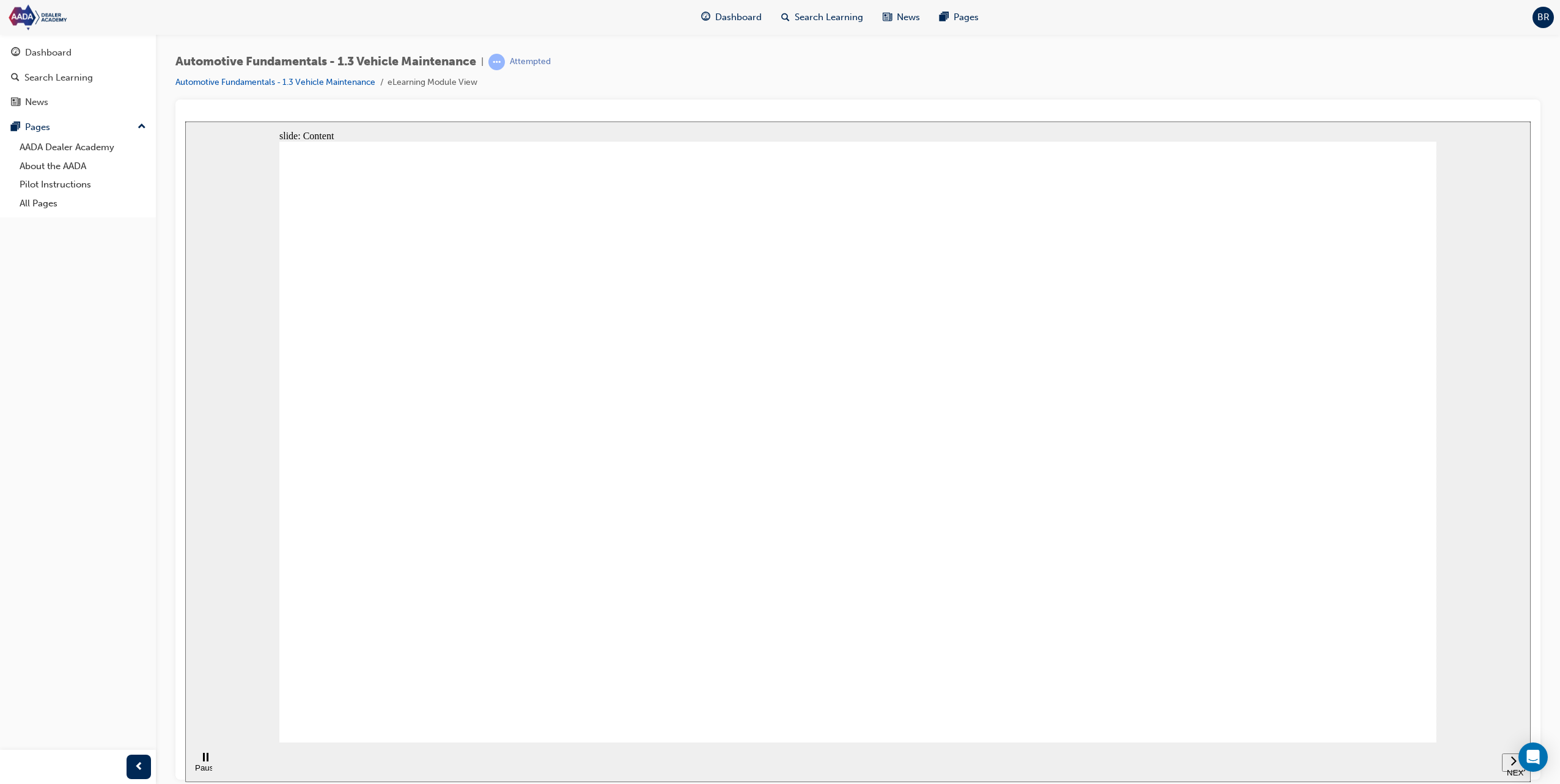
drag, startPoint x: 1290, startPoint y: 616, endPoint x: 1295, endPoint y: 620, distance: 6.4
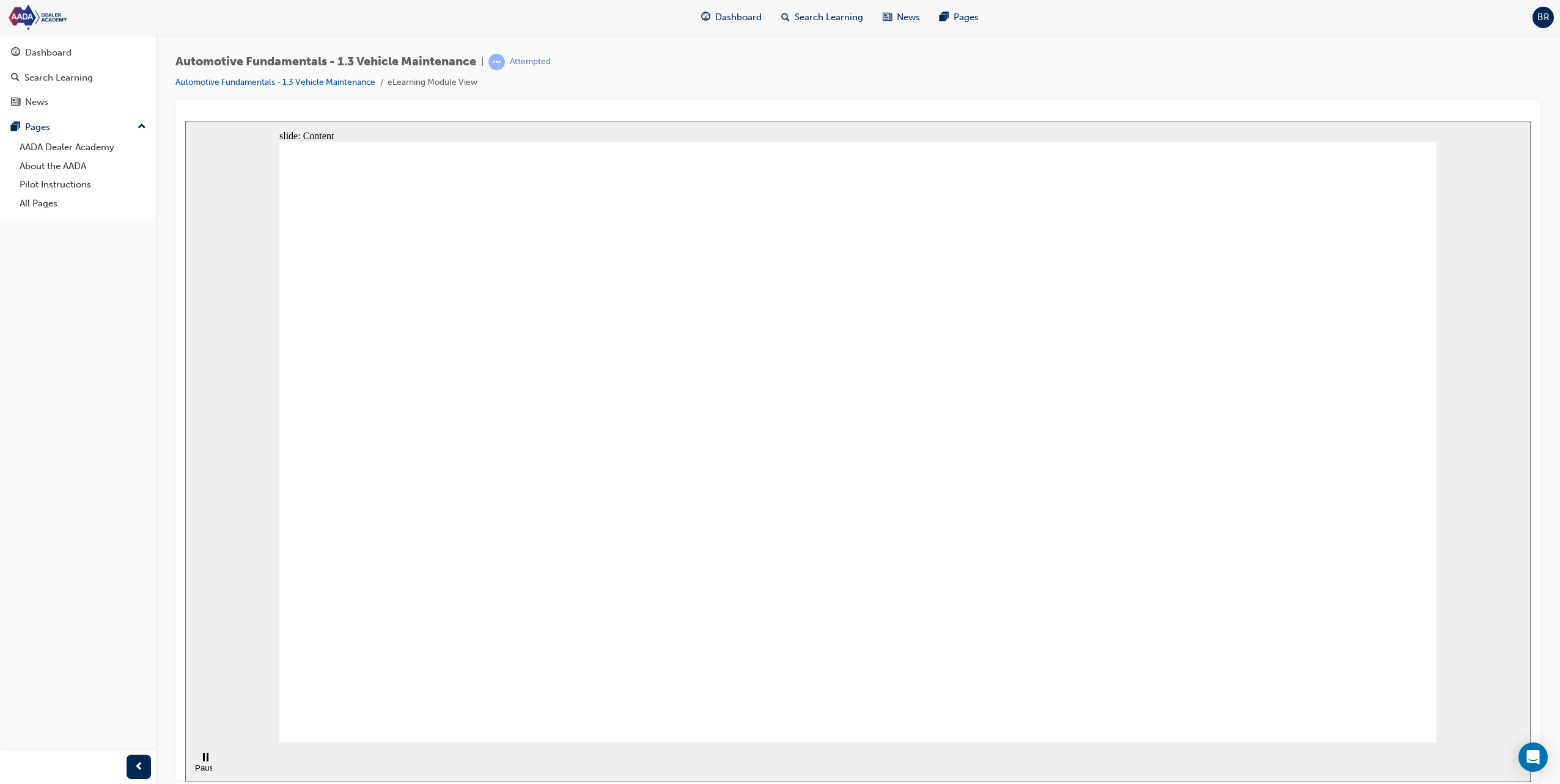
drag, startPoint x: 955, startPoint y: 458, endPoint x: 968, endPoint y: 458, distance: 13.0
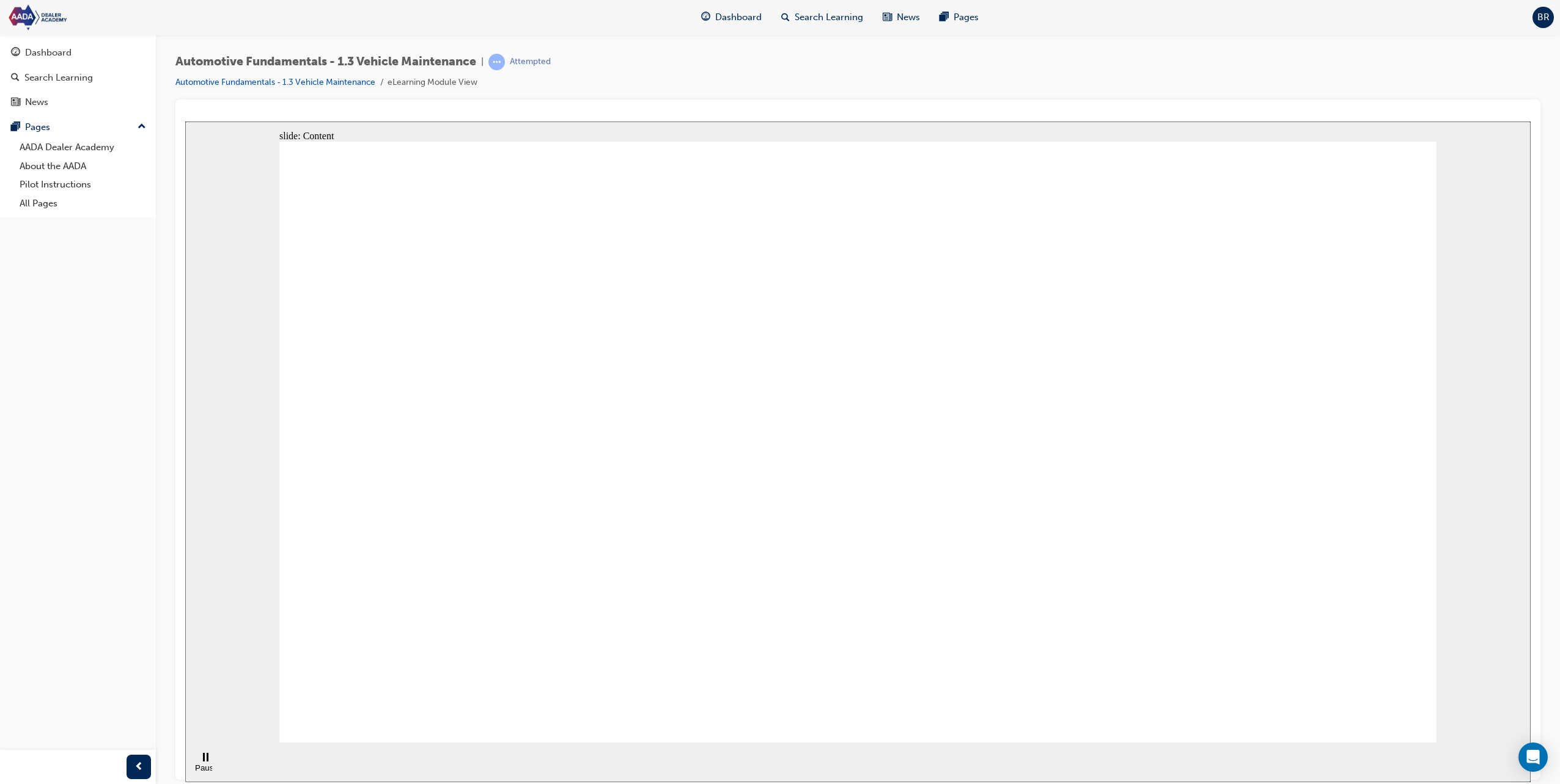
drag, startPoint x: 579, startPoint y: 422, endPoint x: 549, endPoint y: 420, distance: 30.1
drag, startPoint x: 548, startPoint y: 420, endPoint x: 564, endPoint y: 414, distance: 17.1
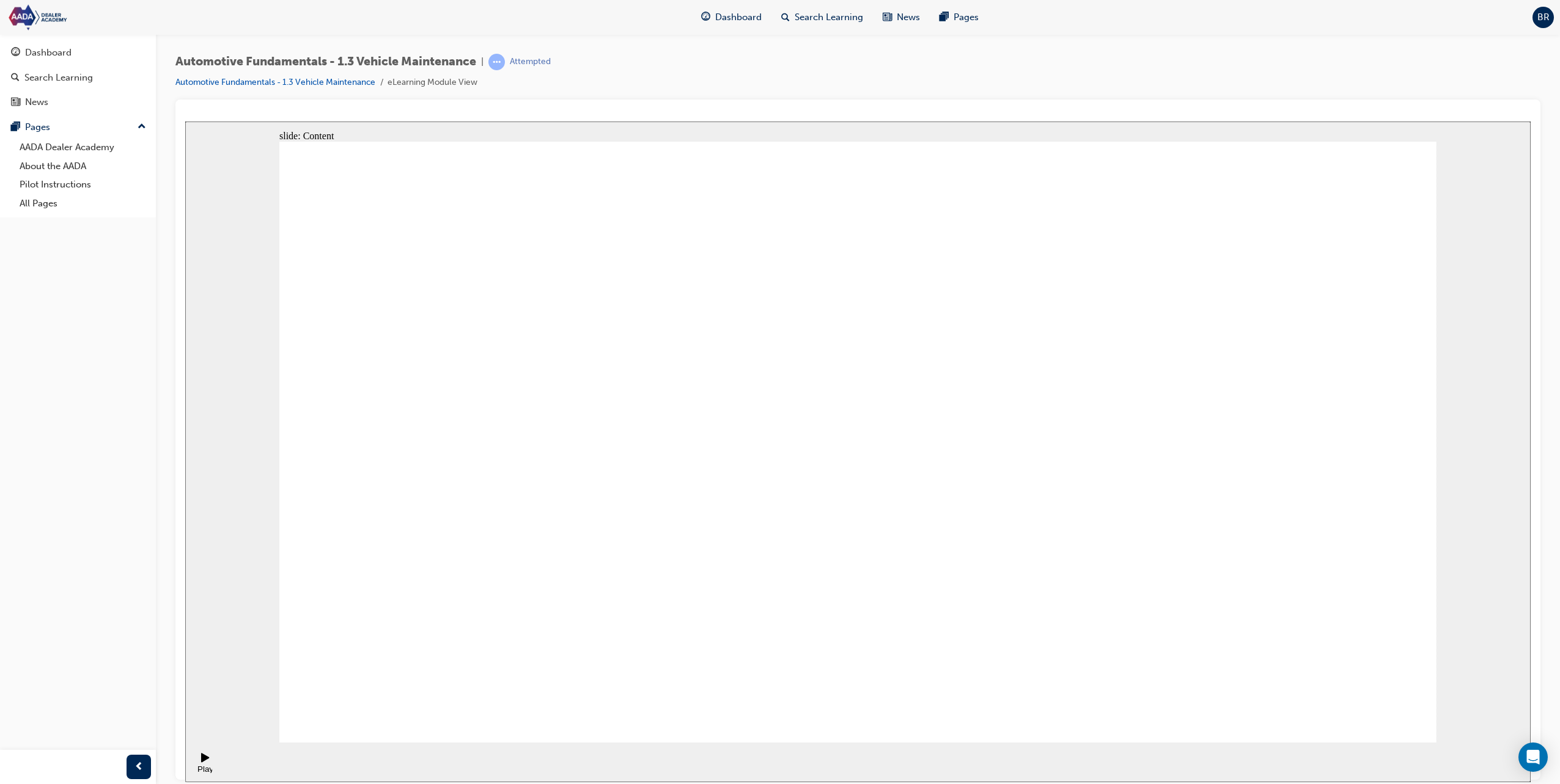
drag, startPoint x: 1021, startPoint y: 623, endPoint x: 1032, endPoint y: 628, distance: 12.1
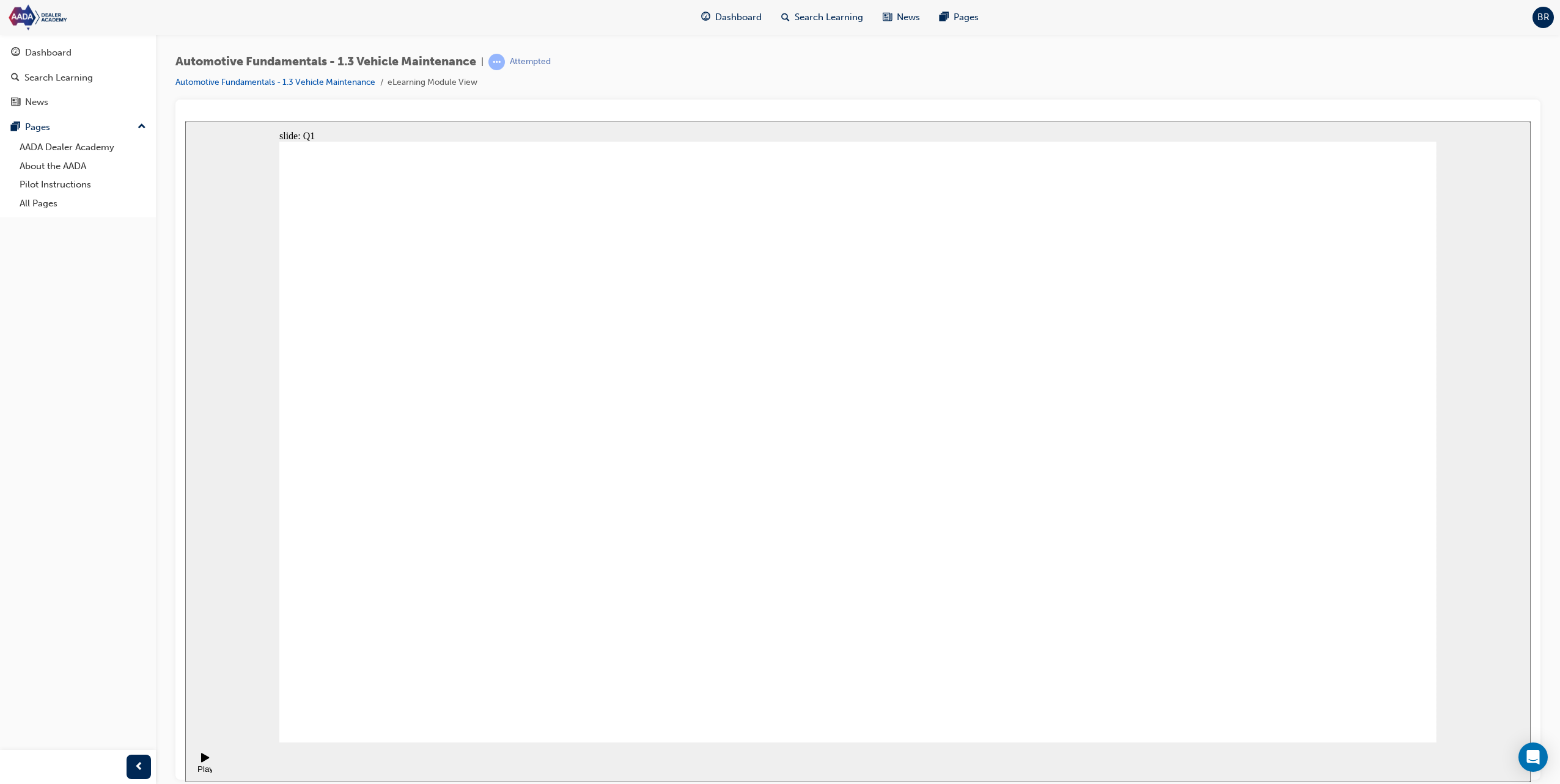
drag, startPoint x: 974, startPoint y: 381, endPoint x: 979, endPoint y: 397, distance: 16.8
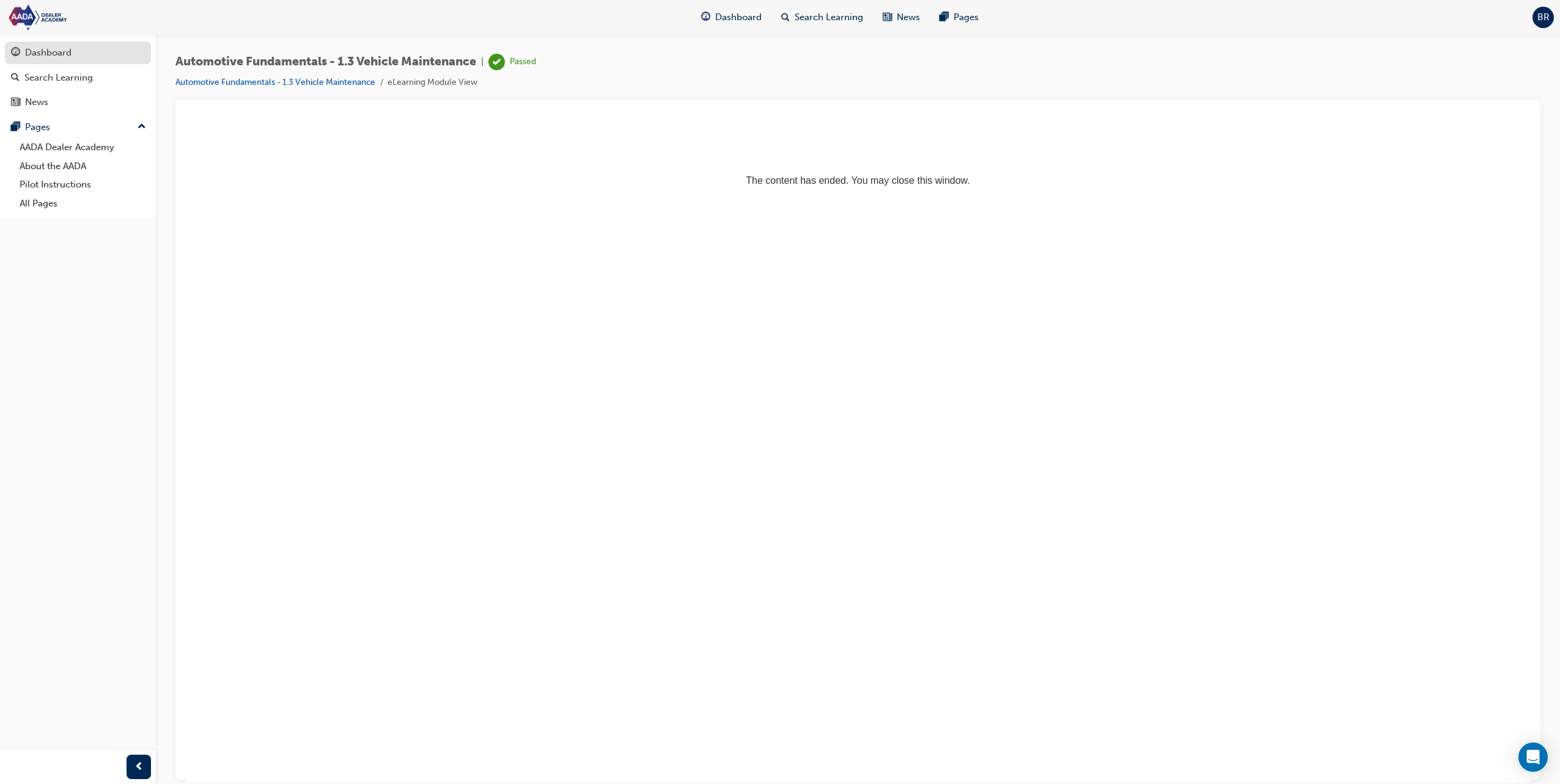
click at [84, 46] on div "Dashboard" at bounding box center [78, 52] width 134 height 15
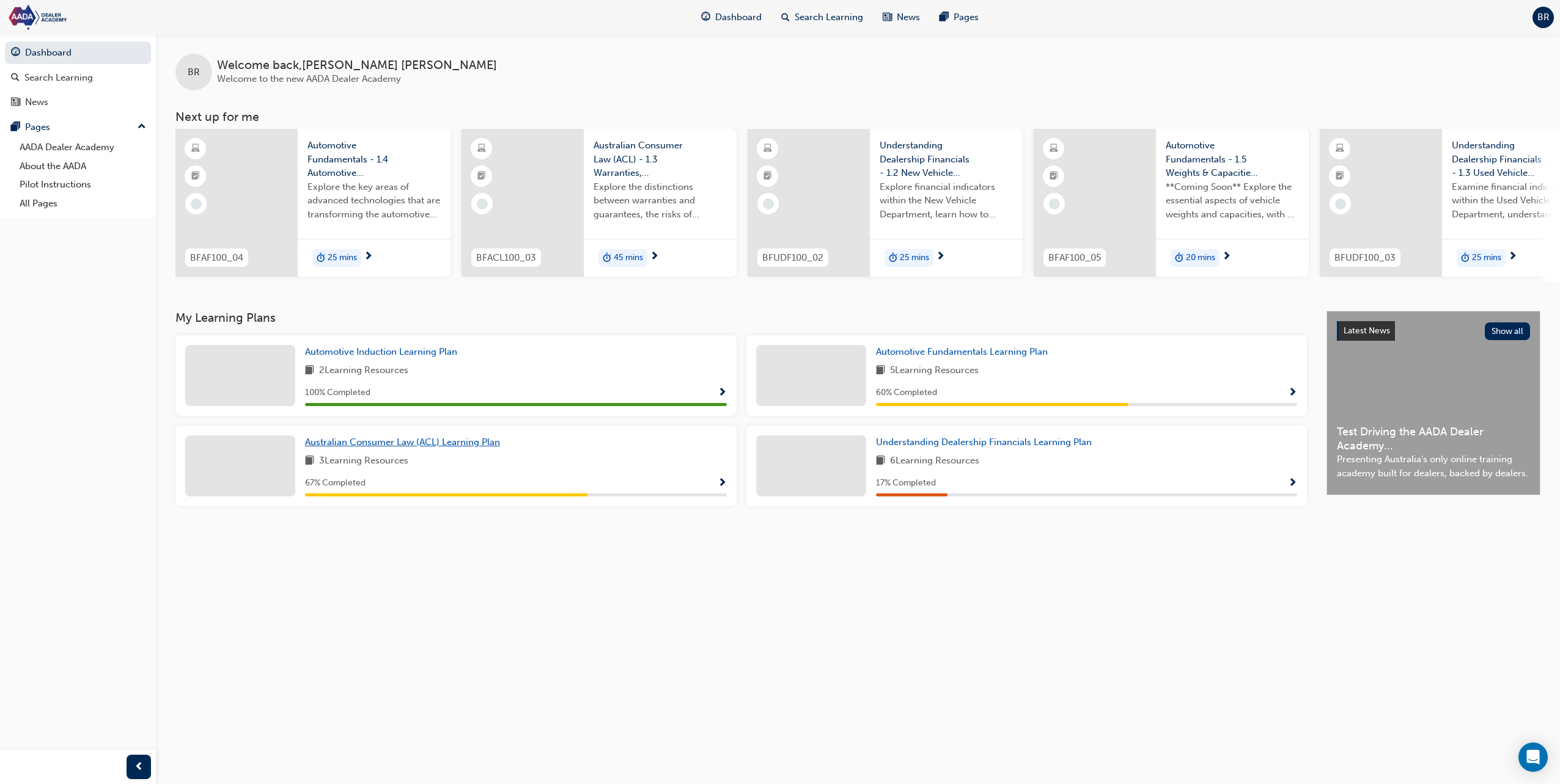
click at [431, 446] on span "Australian Consumer Law (ACL) Learning Plan" at bounding box center [402, 441] width 195 height 11
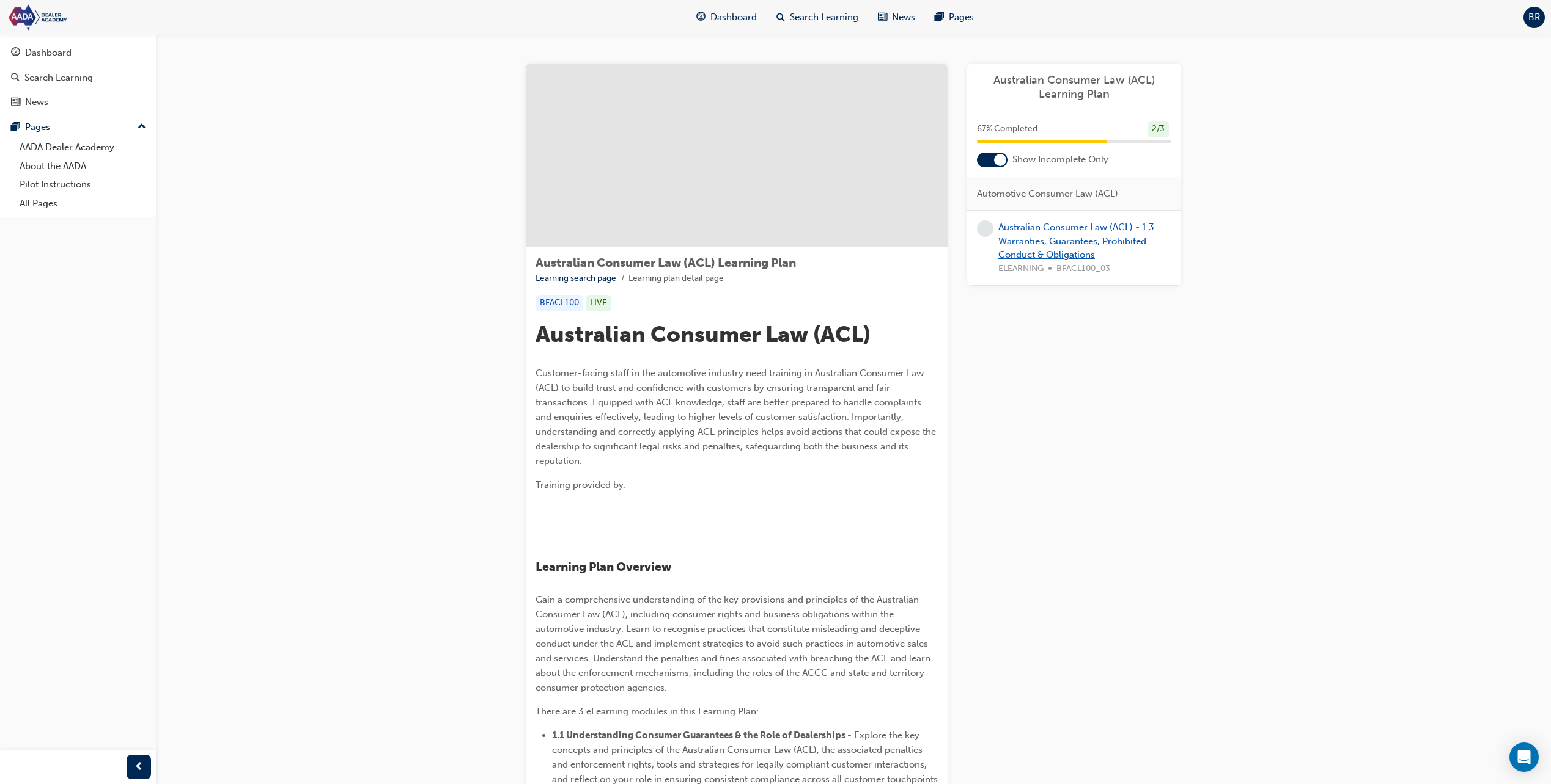
click at [1059, 259] on link "Australian Consumer Law (ACL) - 1.3 Warranties, Guarantees, Prohibited Conduct …" at bounding box center [1076, 241] width 156 height 39
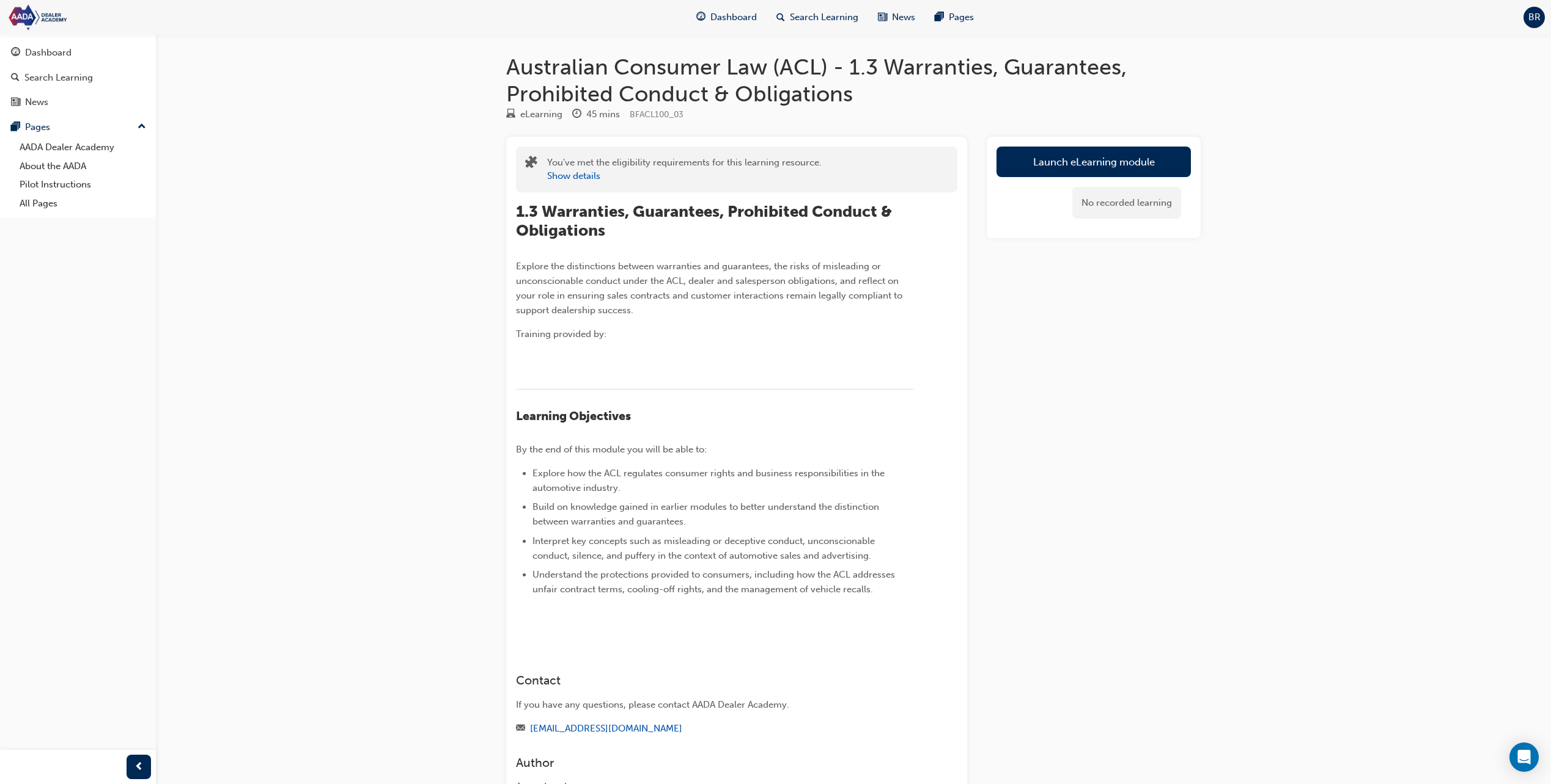
click at [1052, 165] on link "Launch eLearning module" at bounding box center [1093, 162] width 194 height 31
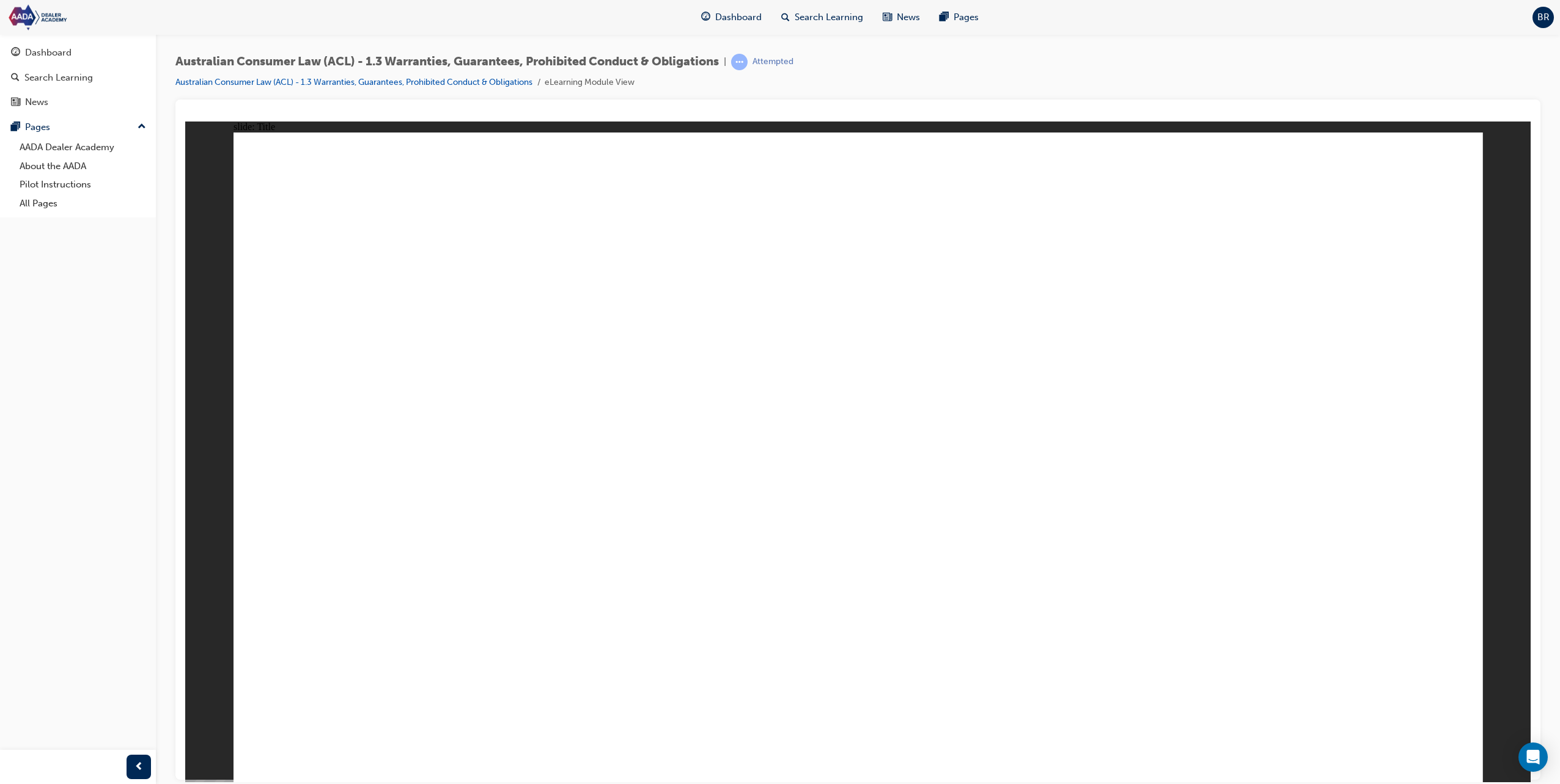
click at [75, 53] on div "Dashboard" at bounding box center [78, 52] width 134 height 15
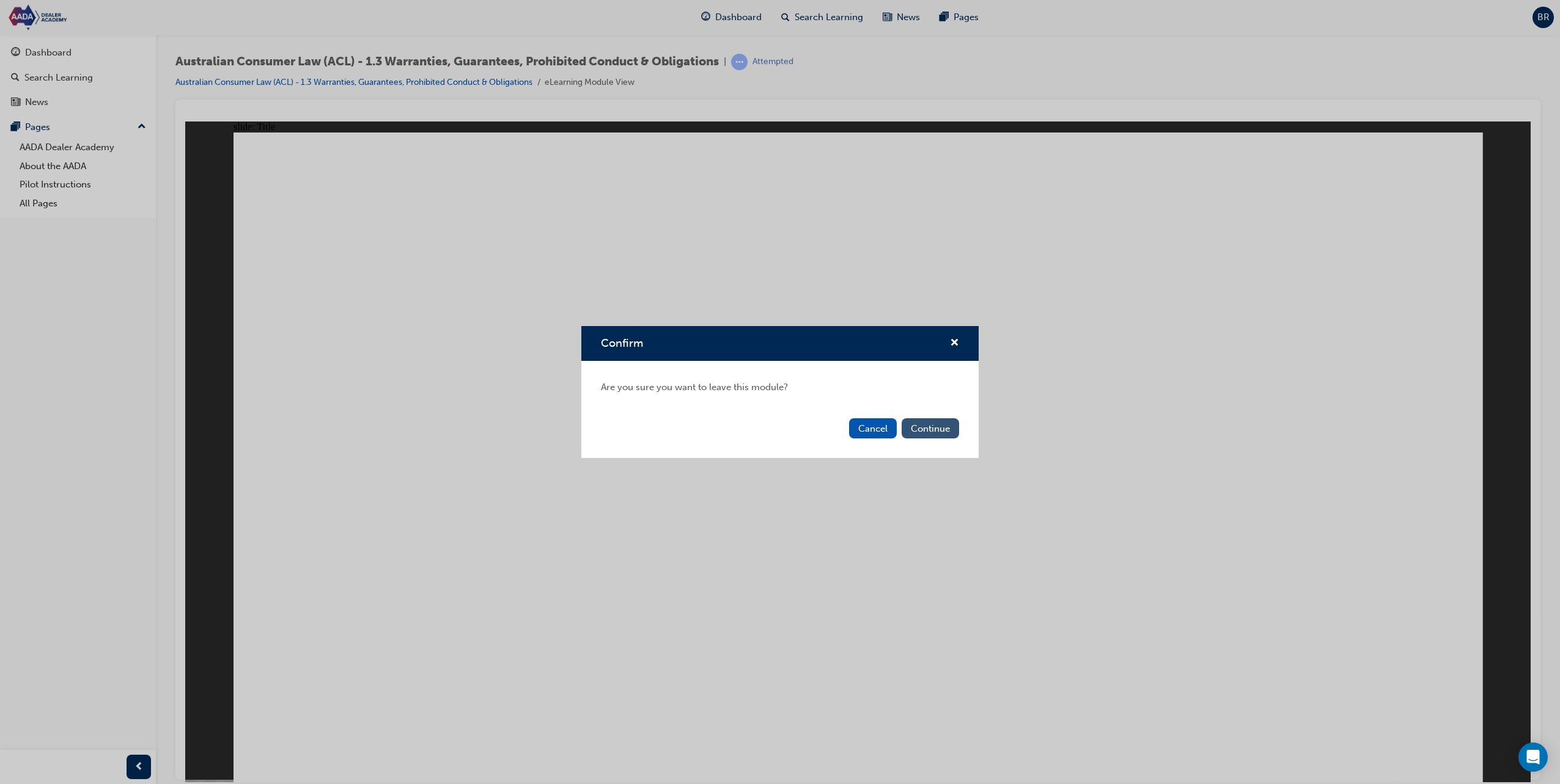
click at [943, 433] on button "Continue" at bounding box center [929, 428] width 57 height 20
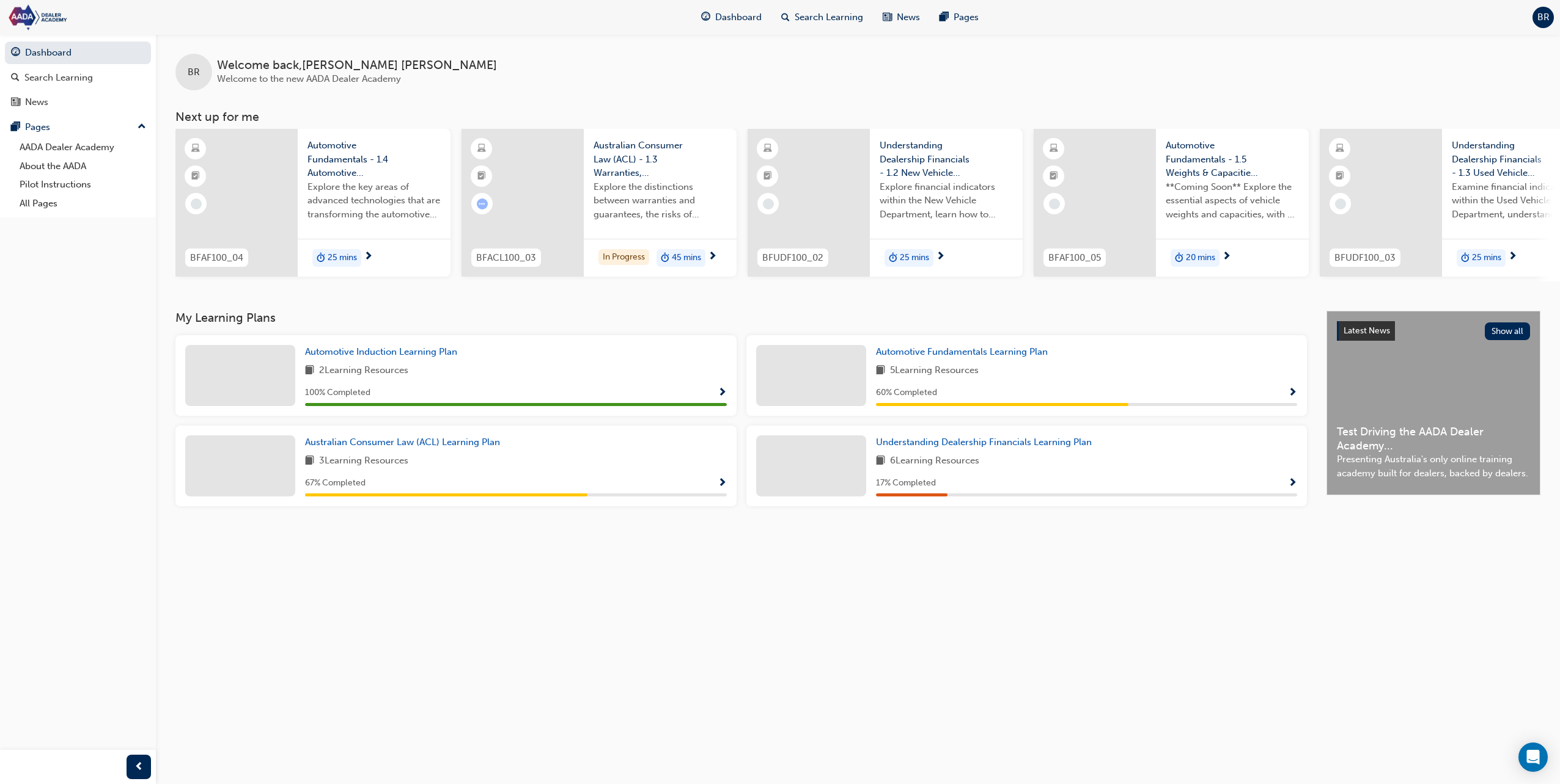
click at [383, 248] on div "25 mins" at bounding box center [374, 258] width 153 height 39
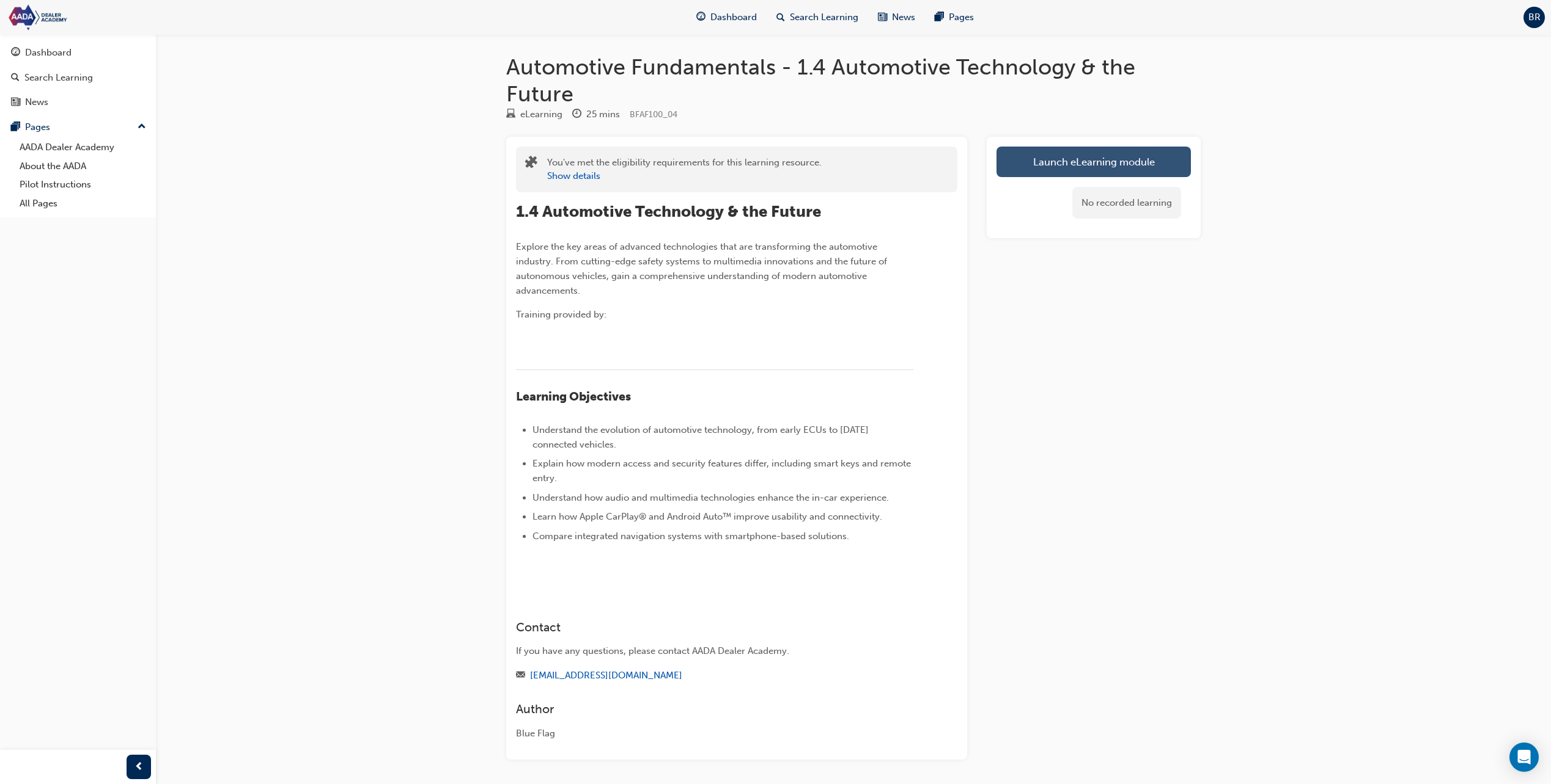
click at [1096, 171] on link "Launch eLearning module" at bounding box center [1093, 162] width 194 height 31
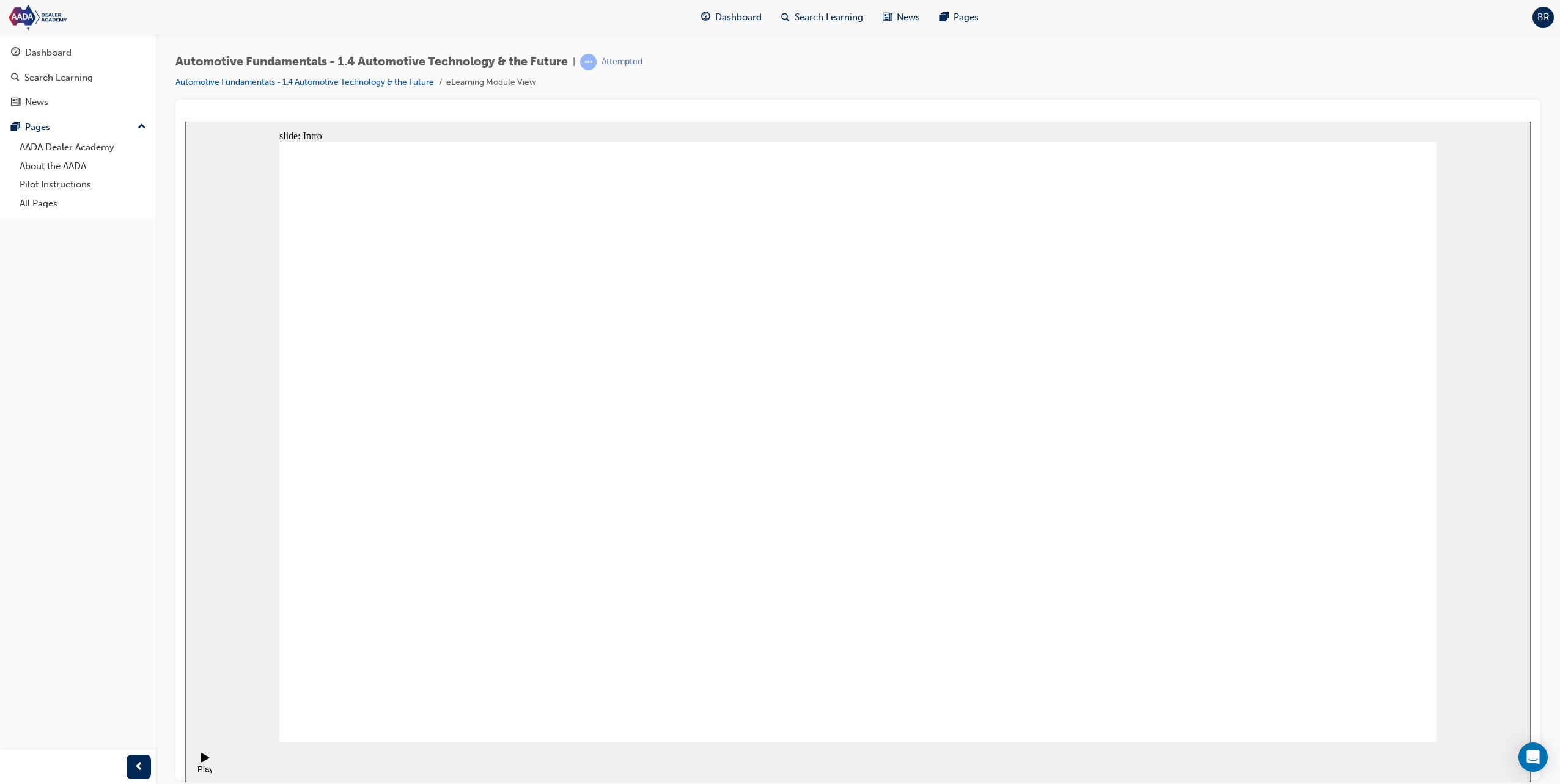
drag, startPoint x: 1412, startPoint y: 705, endPoint x: 1405, endPoint y: 705, distance: 7.0
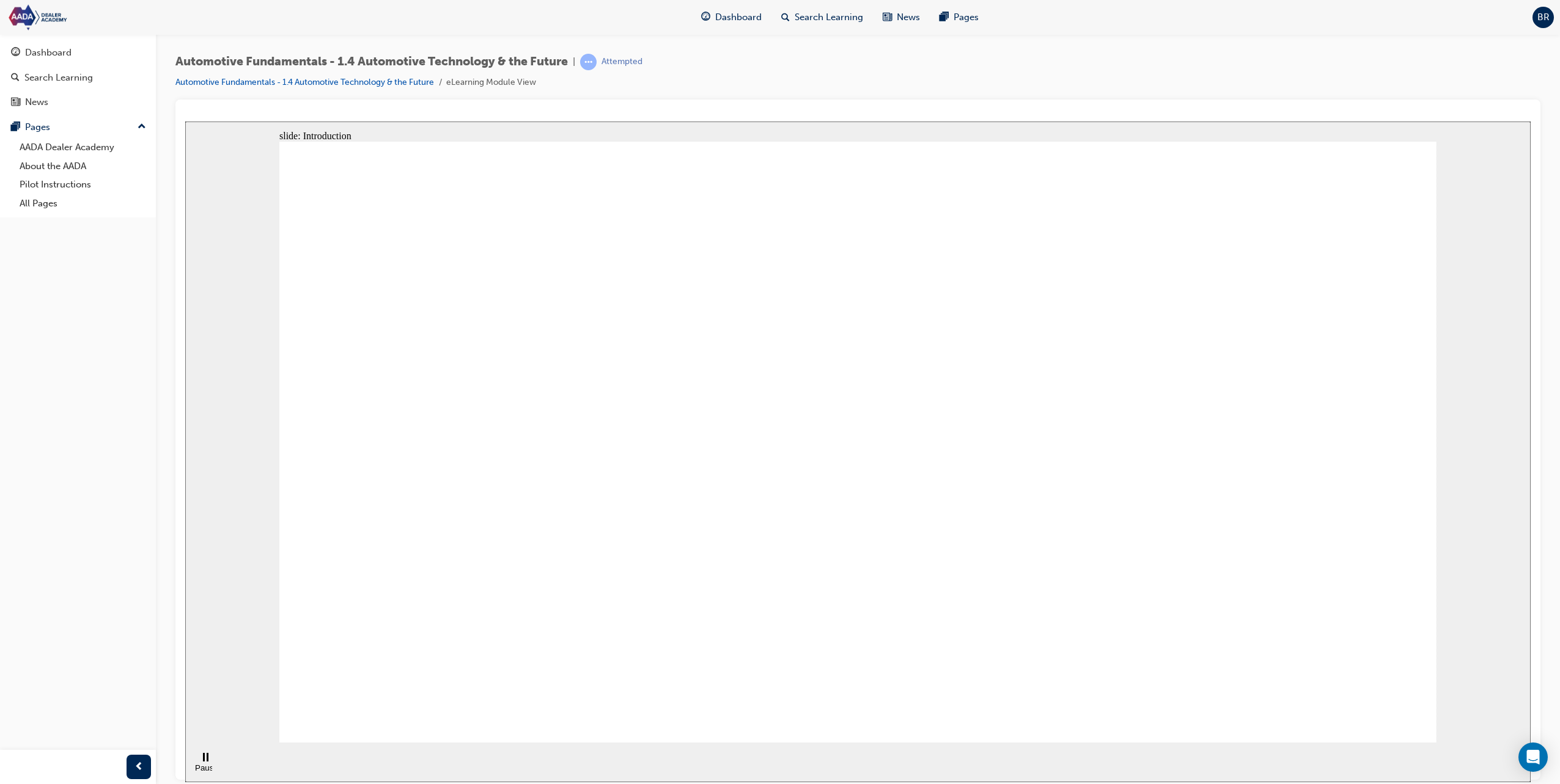
drag, startPoint x: 752, startPoint y: 338, endPoint x: 890, endPoint y: 374, distance: 142.6
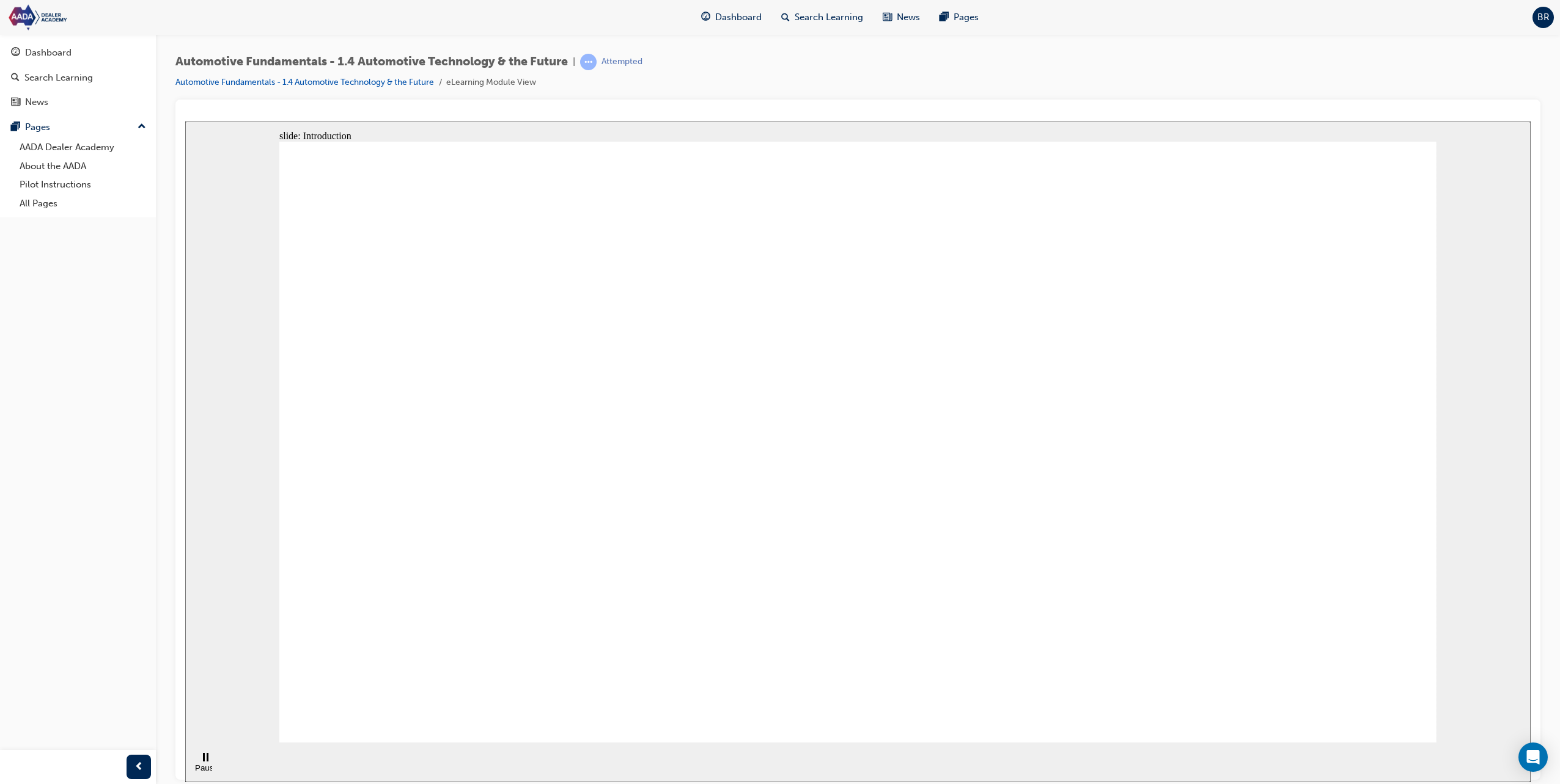
drag, startPoint x: 1396, startPoint y: 688, endPoint x: 1399, endPoint y: 700, distance: 12.4
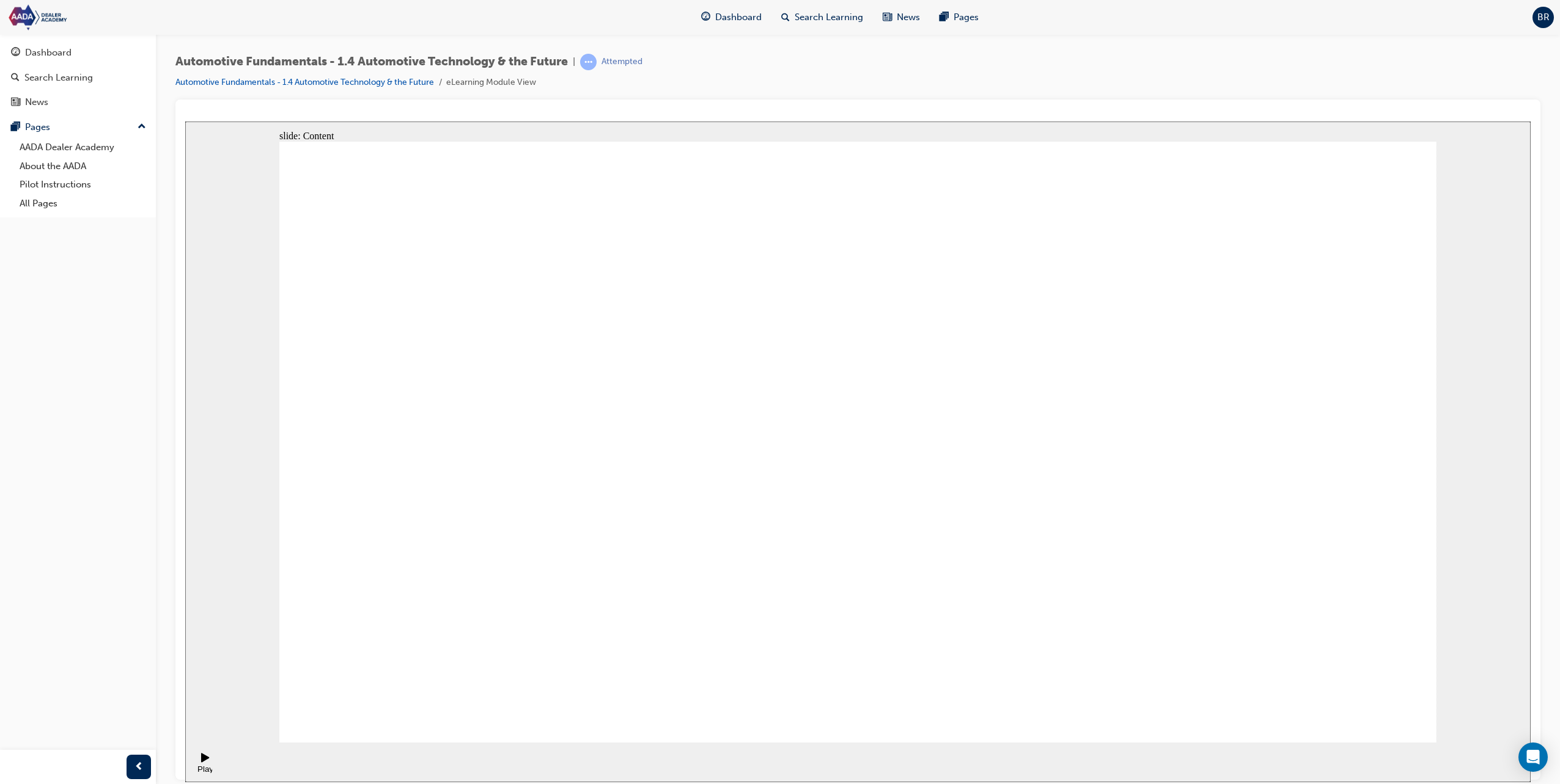
drag, startPoint x: 604, startPoint y: 406, endPoint x: 646, endPoint y: 408, distance: 42.0
drag, startPoint x: 699, startPoint y: 402, endPoint x: 766, endPoint y: 405, distance: 67.1
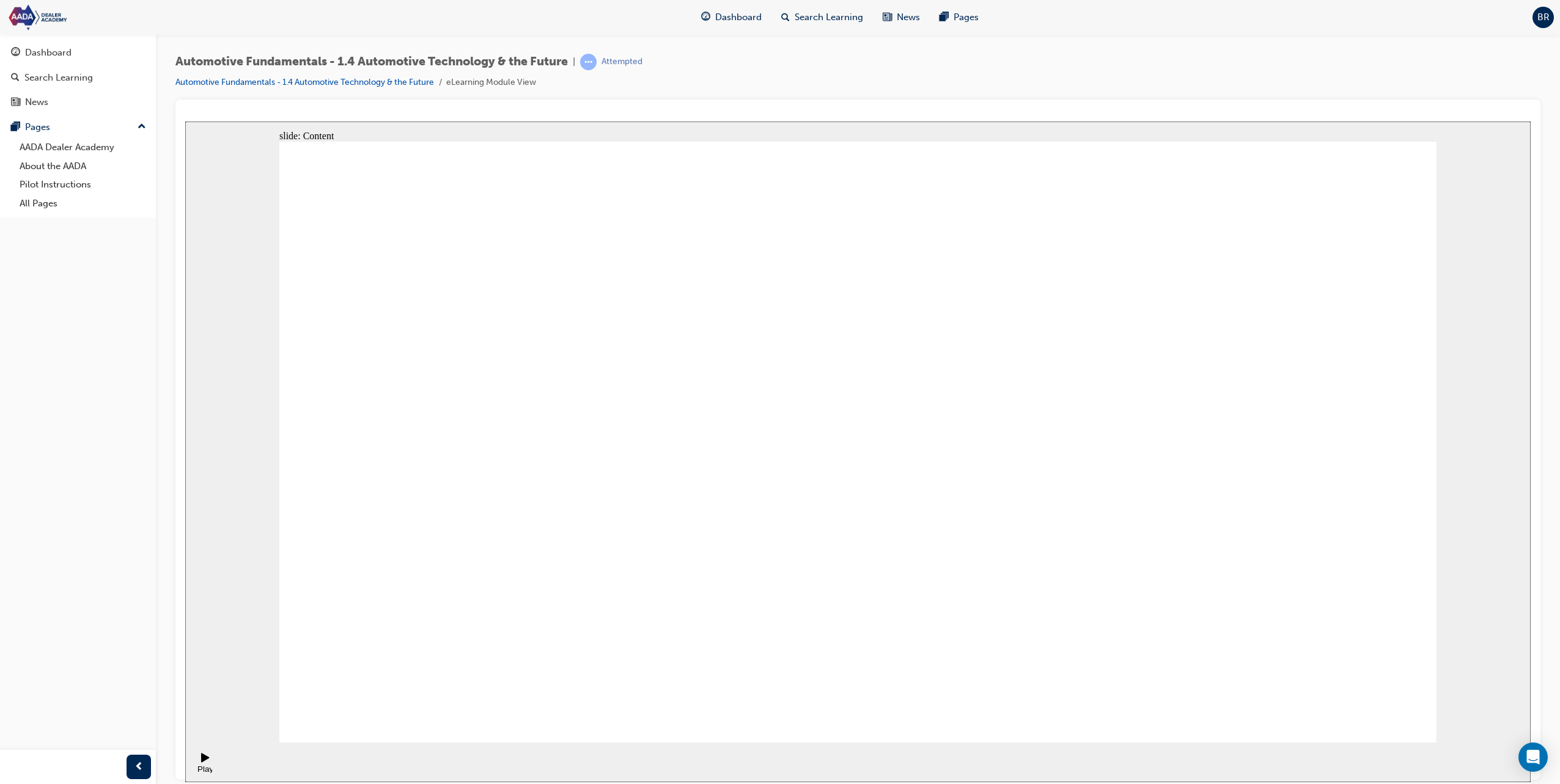
drag, startPoint x: 902, startPoint y: 400, endPoint x: 973, endPoint y: 401, distance: 71.0
drag, startPoint x: 993, startPoint y: 401, endPoint x: 1004, endPoint y: 401, distance: 11.0
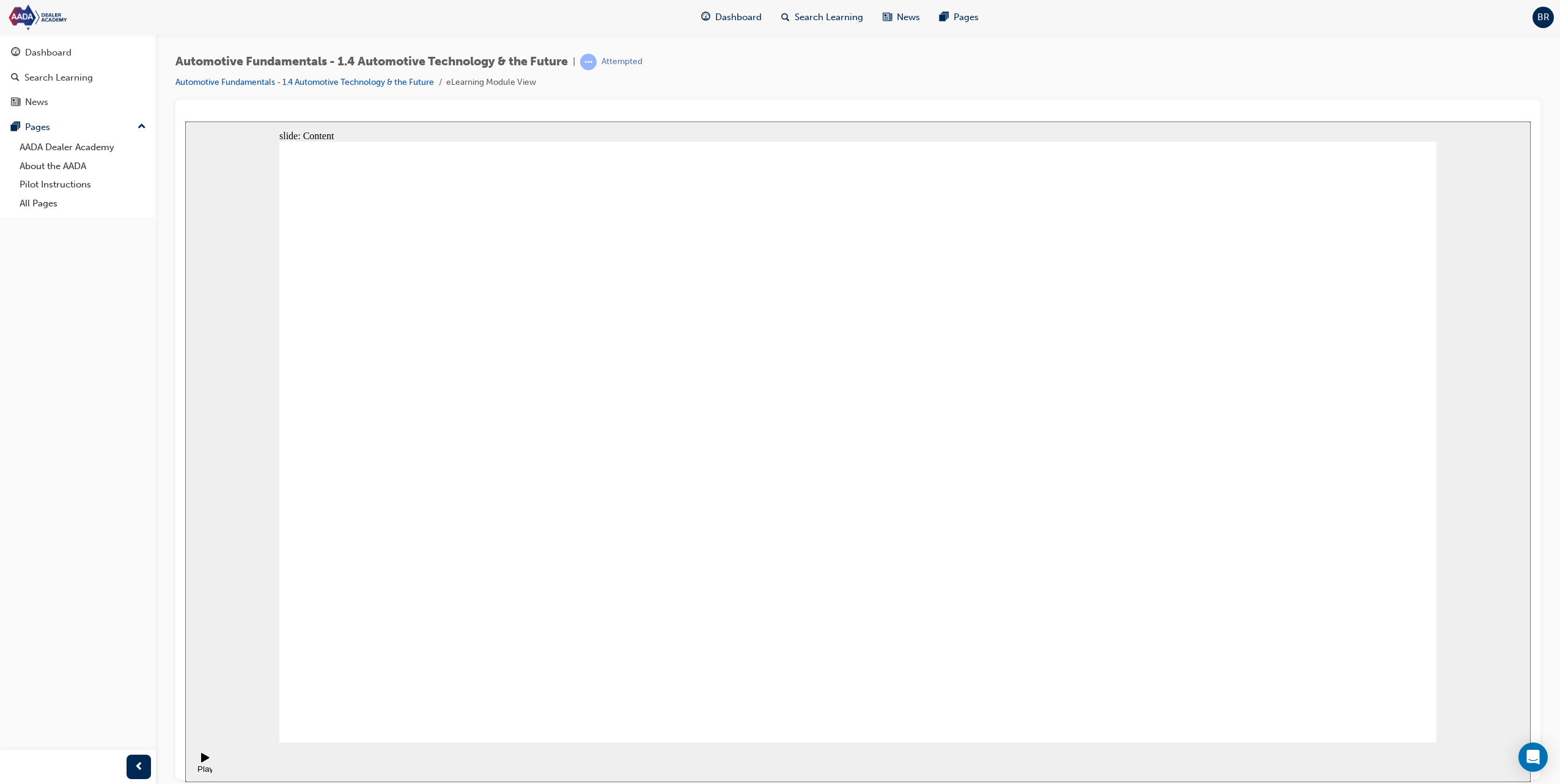
drag, startPoint x: 1407, startPoint y: 704, endPoint x: 303, endPoint y: 475, distance: 1127.5
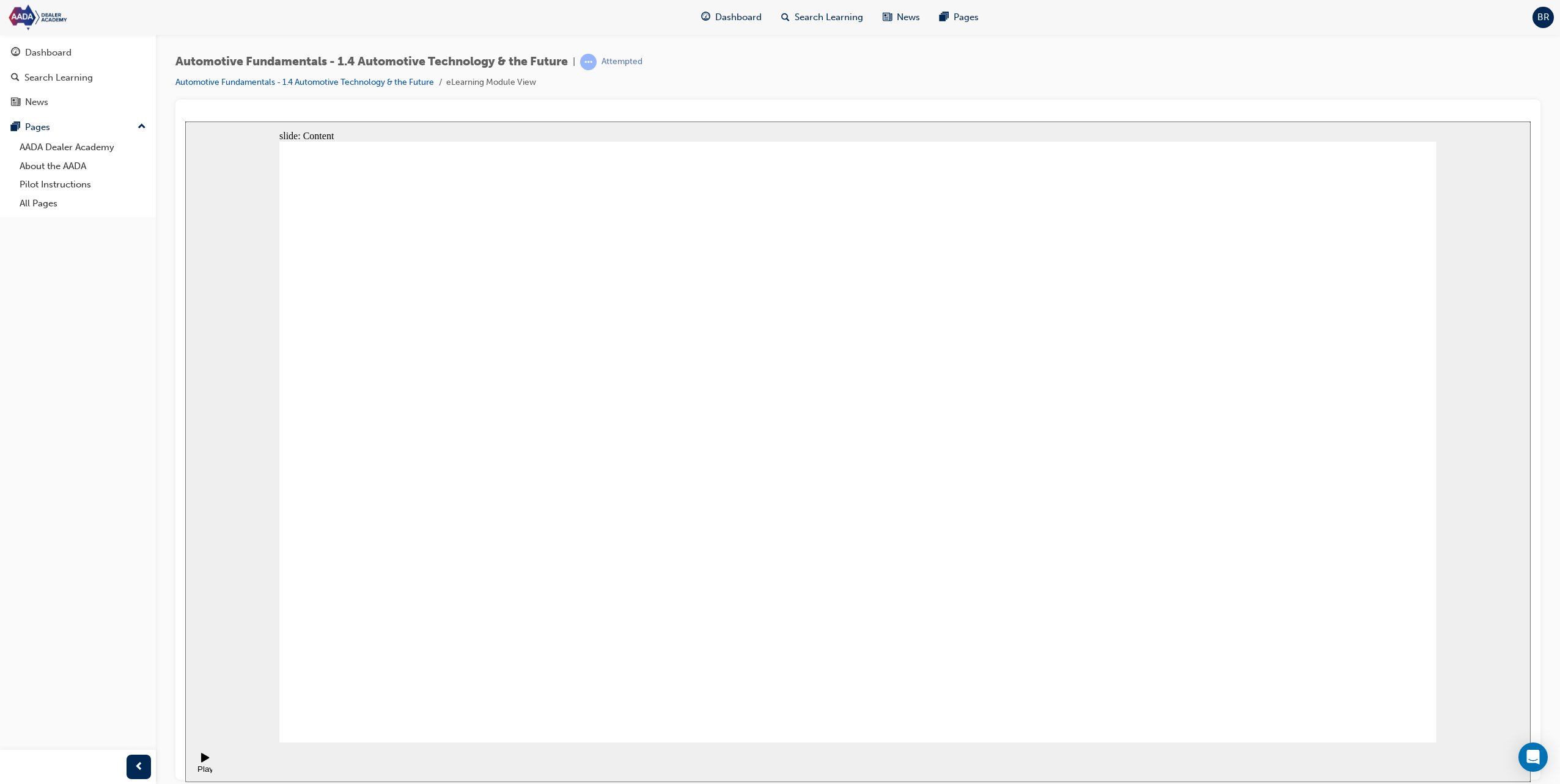
drag, startPoint x: 655, startPoint y: 656, endPoint x: 669, endPoint y: 658, distance: 14.1
drag, startPoint x: 872, startPoint y: 666, endPoint x: 1145, endPoint y: 674, distance: 273.1
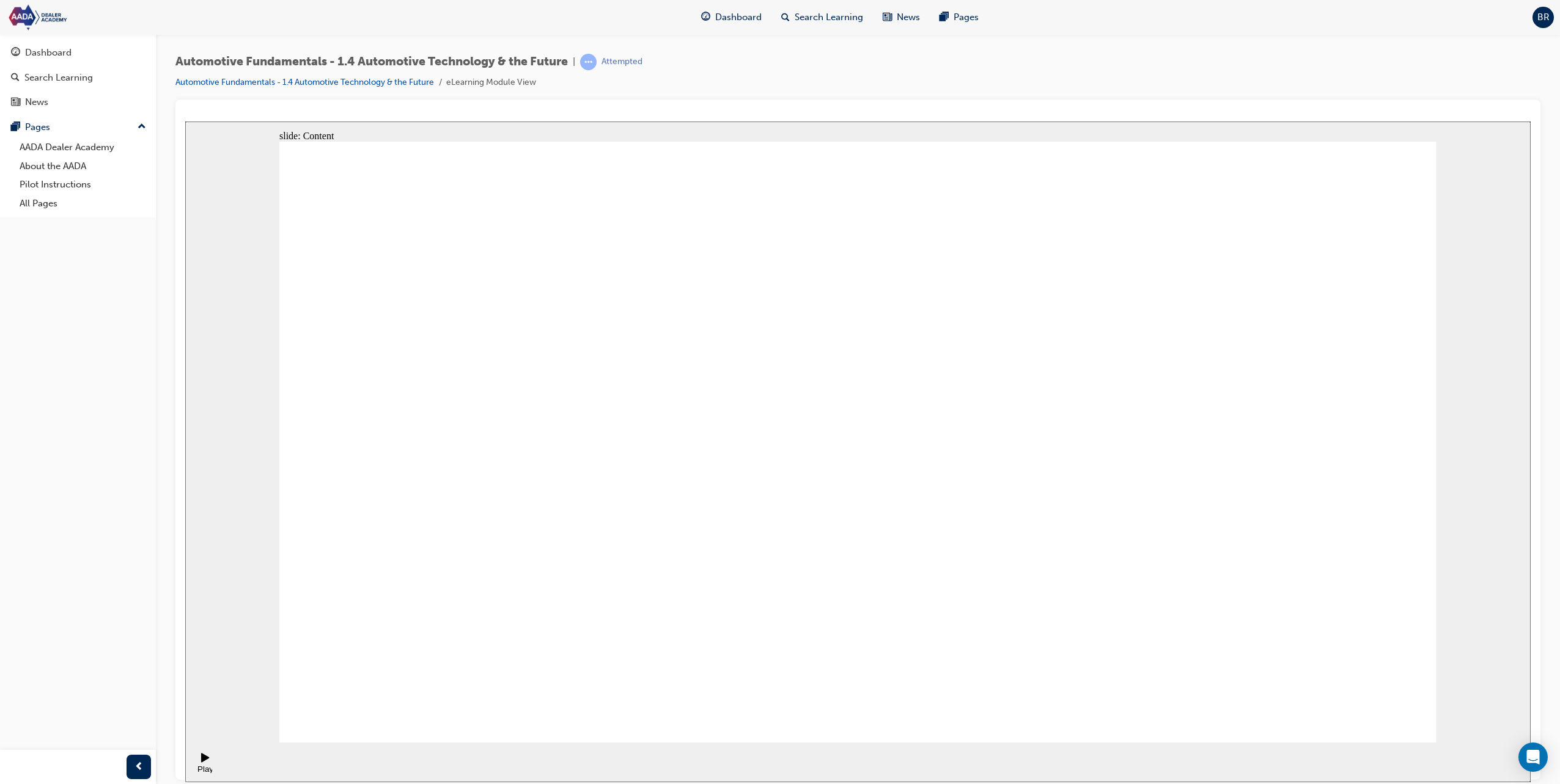
drag, startPoint x: 520, startPoint y: 366, endPoint x: 454, endPoint y: 354, distance: 67.1
drag, startPoint x: 918, startPoint y: 483, endPoint x: 1205, endPoint y: 615, distance: 315.9
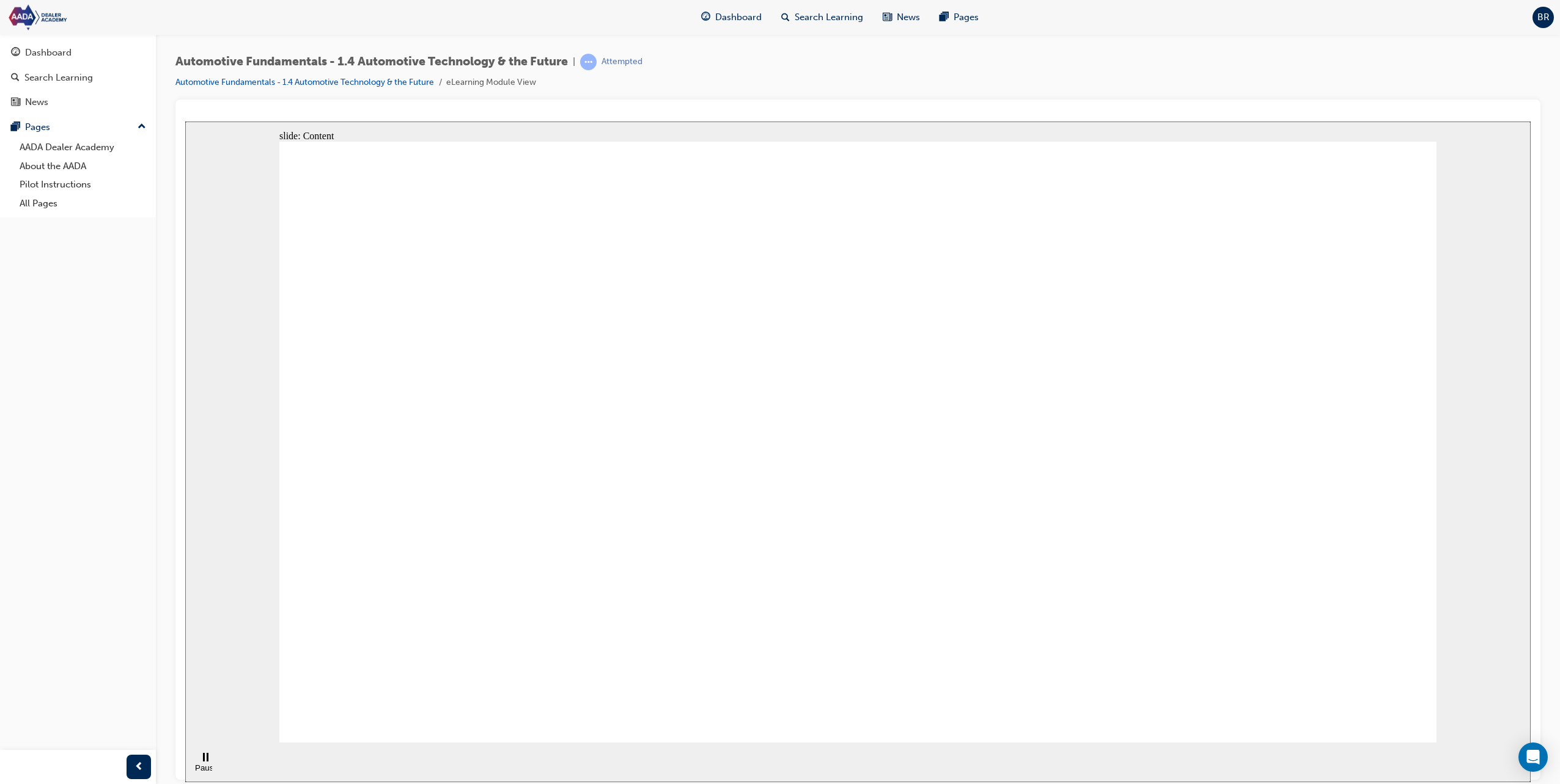
drag, startPoint x: 1078, startPoint y: 563, endPoint x: 985, endPoint y: 542, distance: 95.3
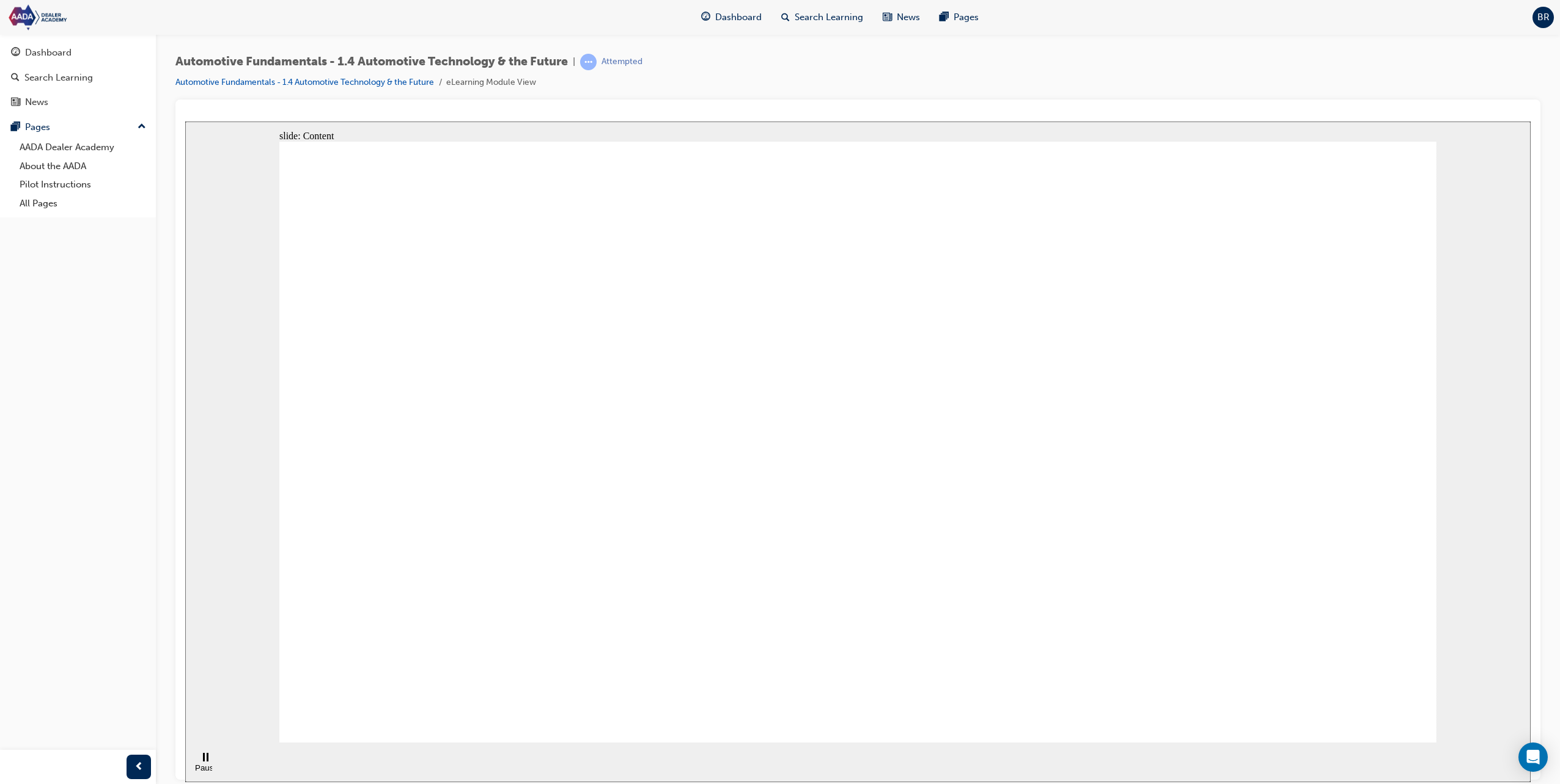
drag, startPoint x: 635, startPoint y: 559, endPoint x: 599, endPoint y: 530, distance: 46.2
drag, startPoint x: 454, startPoint y: 360, endPoint x: 225, endPoint y: 487, distance: 261.9
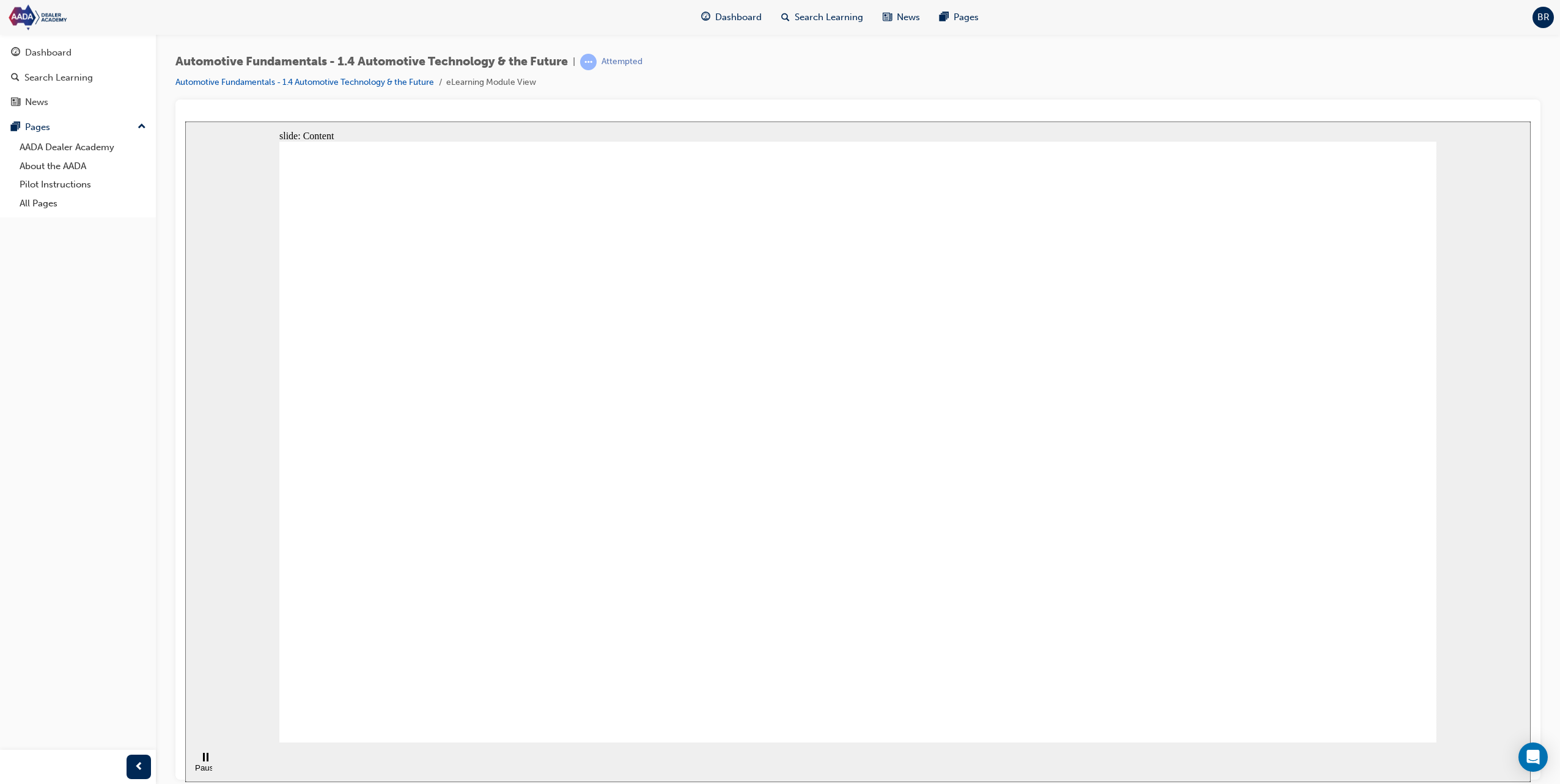
drag, startPoint x: 913, startPoint y: 363, endPoint x: 960, endPoint y: 400, distance: 59.8
drag, startPoint x: 589, startPoint y: 382, endPoint x: 758, endPoint y: 433, distance: 176.5
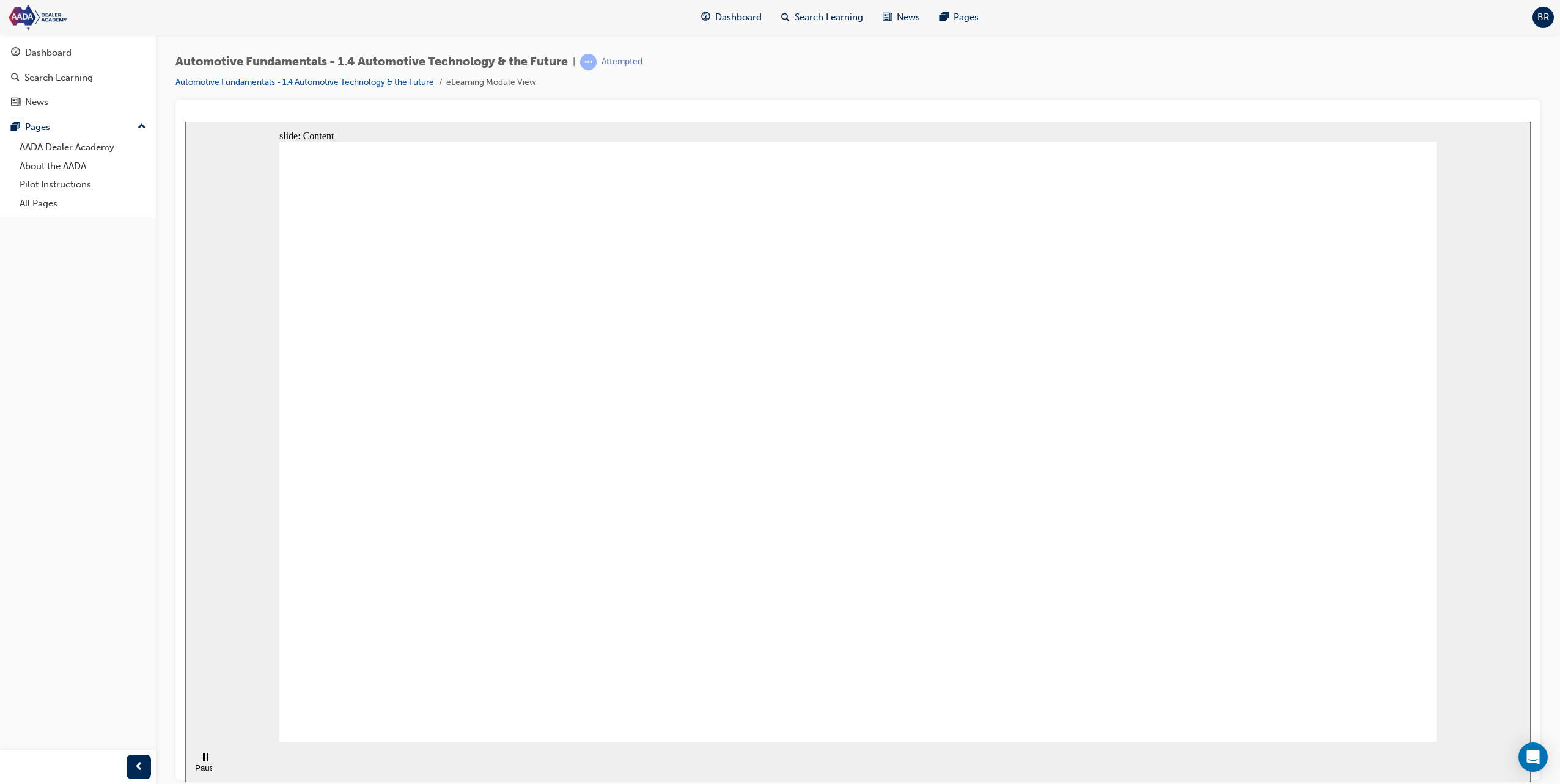
drag, startPoint x: 835, startPoint y: 391, endPoint x: 983, endPoint y: 439, distance: 155.6
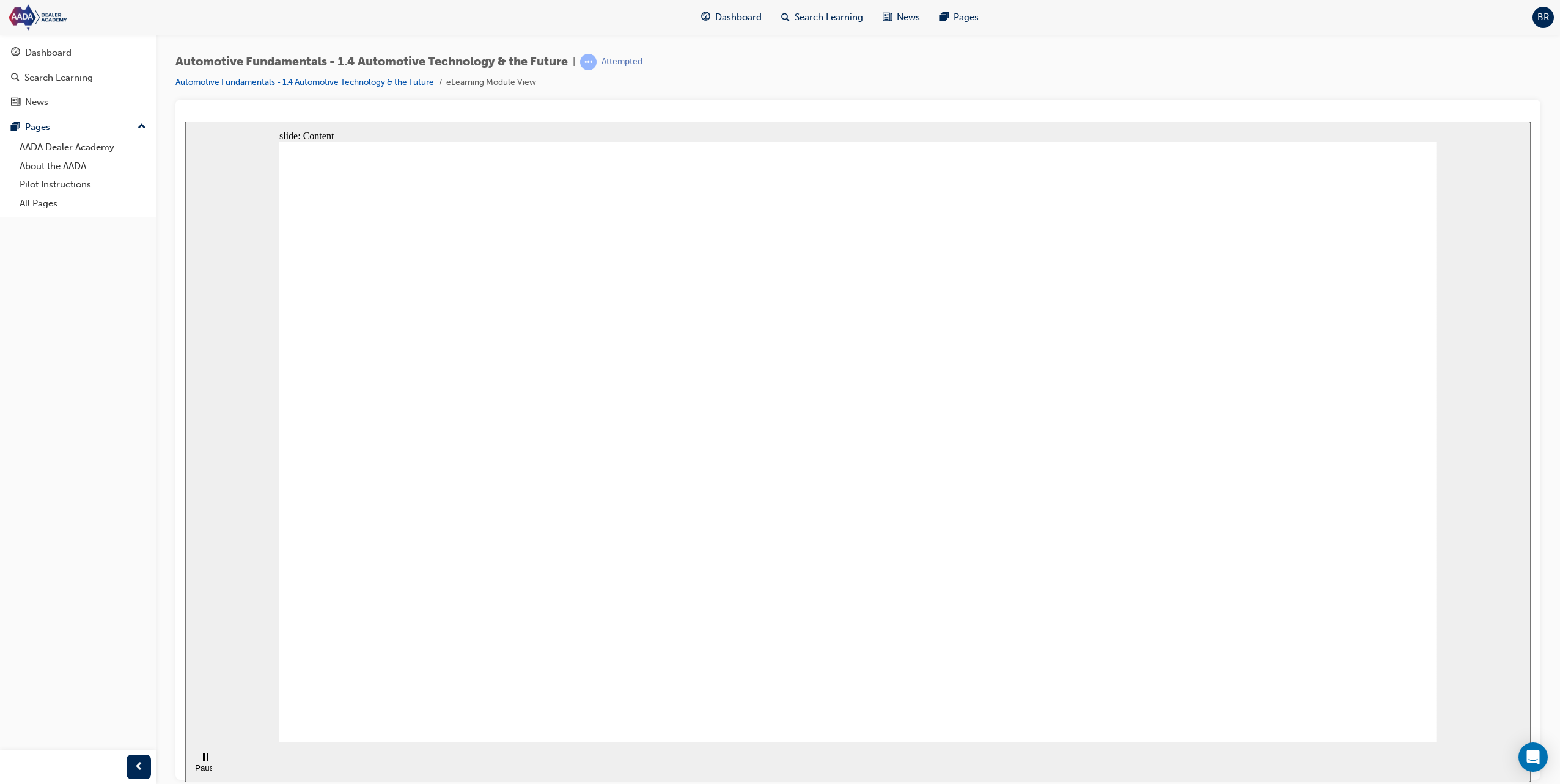
drag, startPoint x: 1028, startPoint y: 539, endPoint x: 1020, endPoint y: 538, distance: 8.1
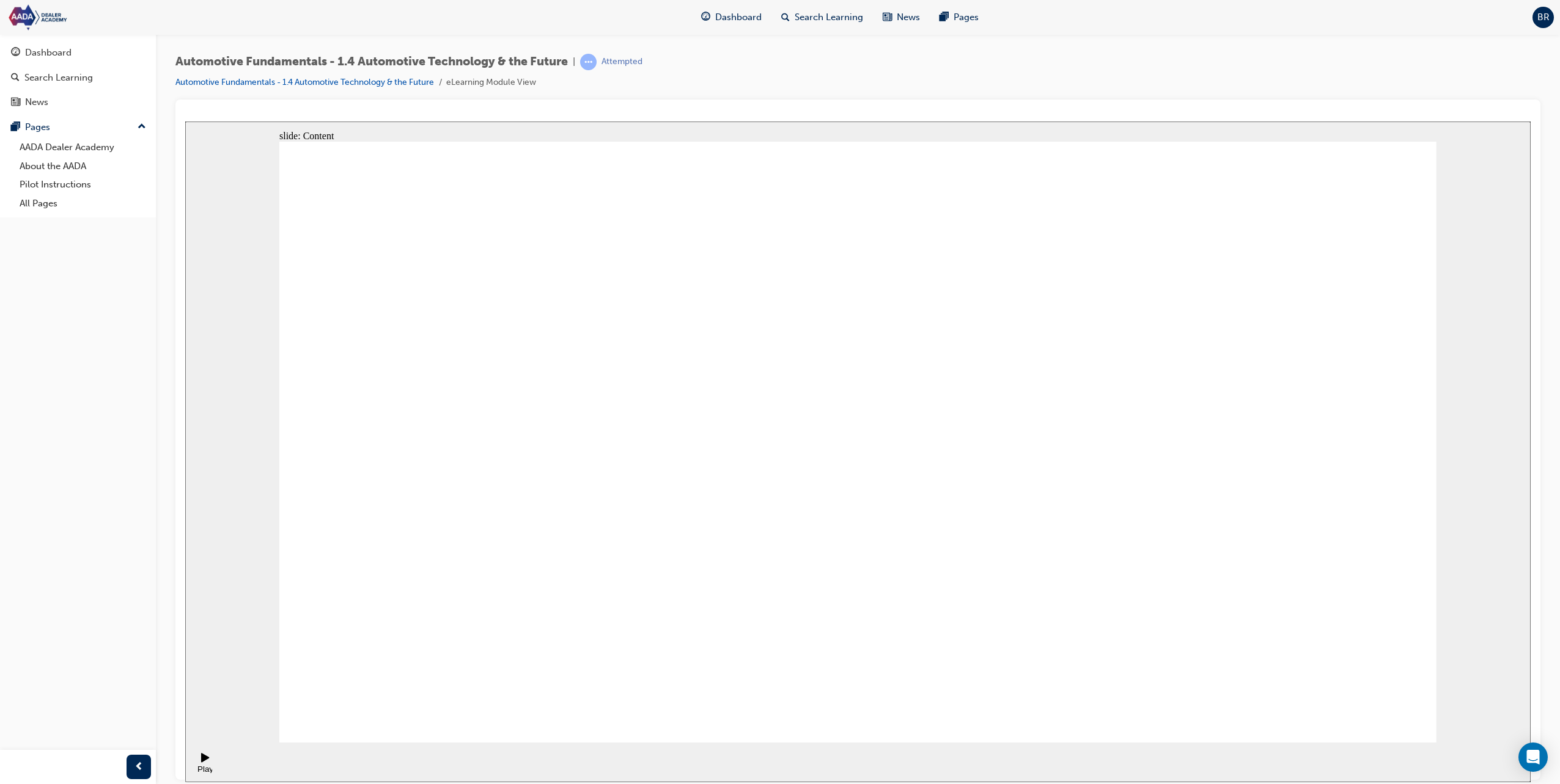
drag, startPoint x: 989, startPoint y: 390, endPoint x: 995, endPoint y: 433, distance: 43.4
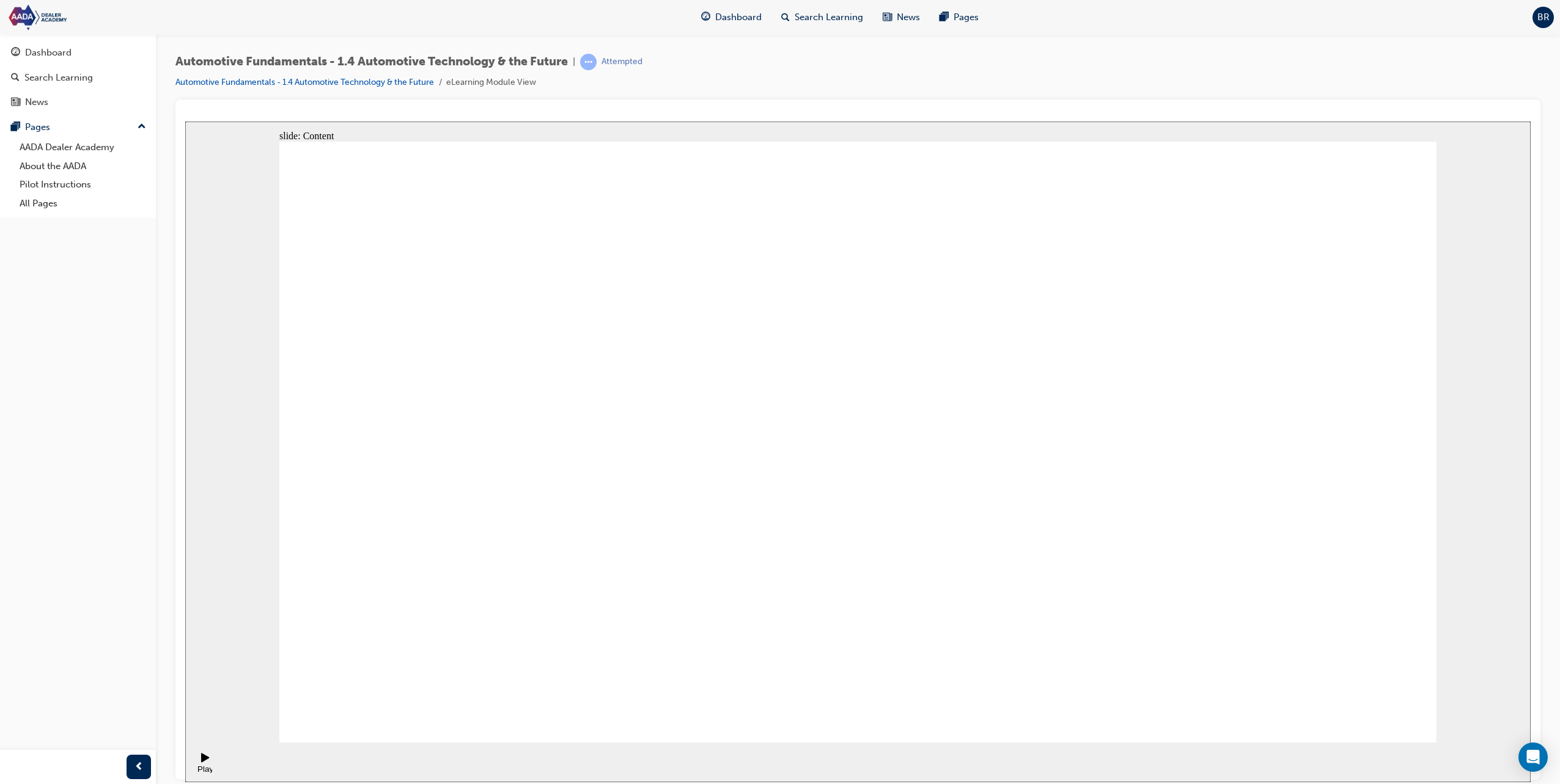
drag, startPoint x: 1201, startPoint y: 429, endPoint x: 1195, endPoint y: 422, distance: 9.2
drag, startPoint x: 946, startPoint y: 311, endPoint x: 957, endPoint y: 300, distance: 15.6
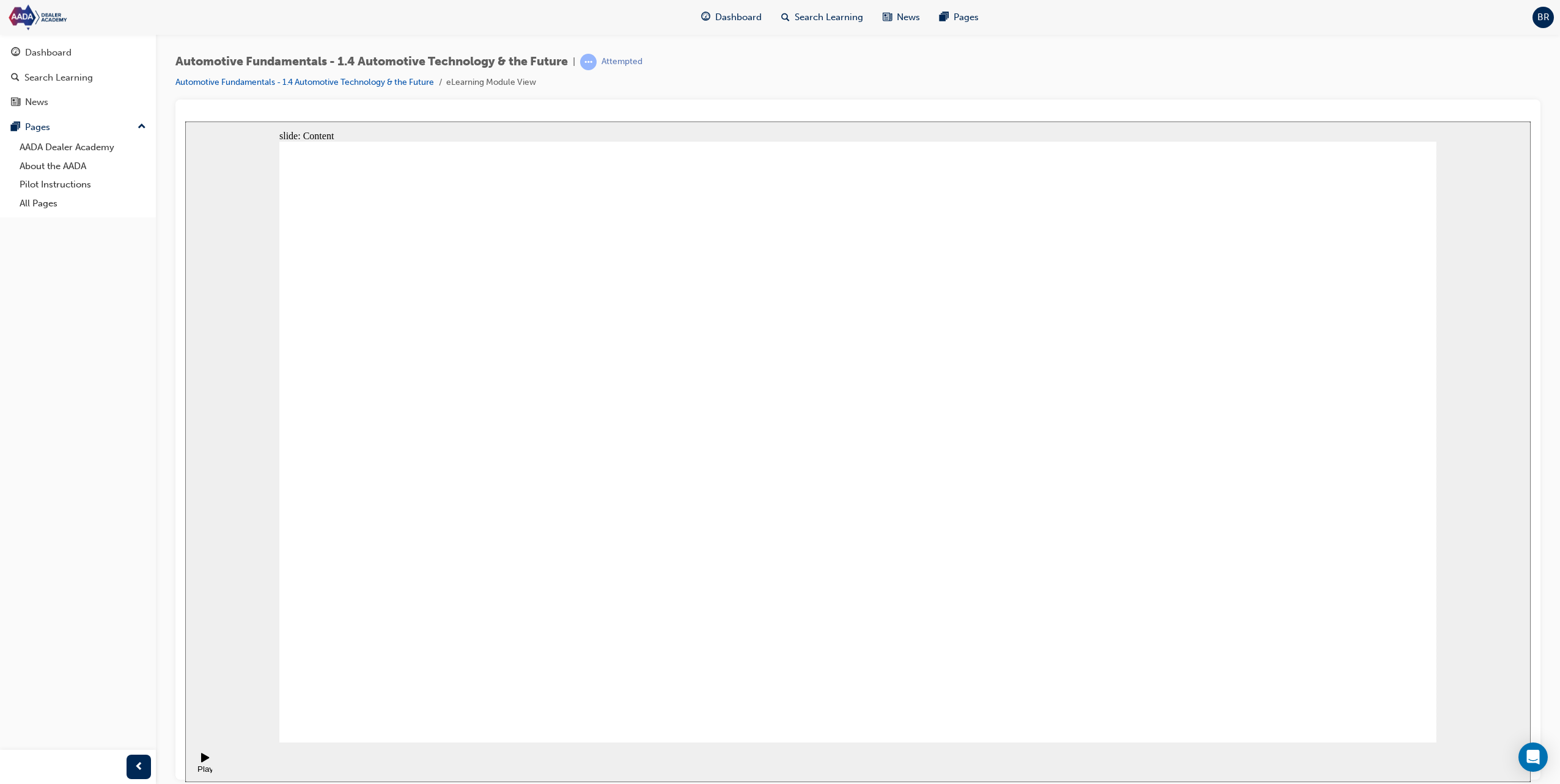
drag, startPoint x: 957, startPoint y: 300, endPoint x: 556, endPoint y: 266, distance: 402.4
drag, startPoint x: 1152, startPoint y: 436, endPoint x: 635, endPoint y: 583, distance: 537.5
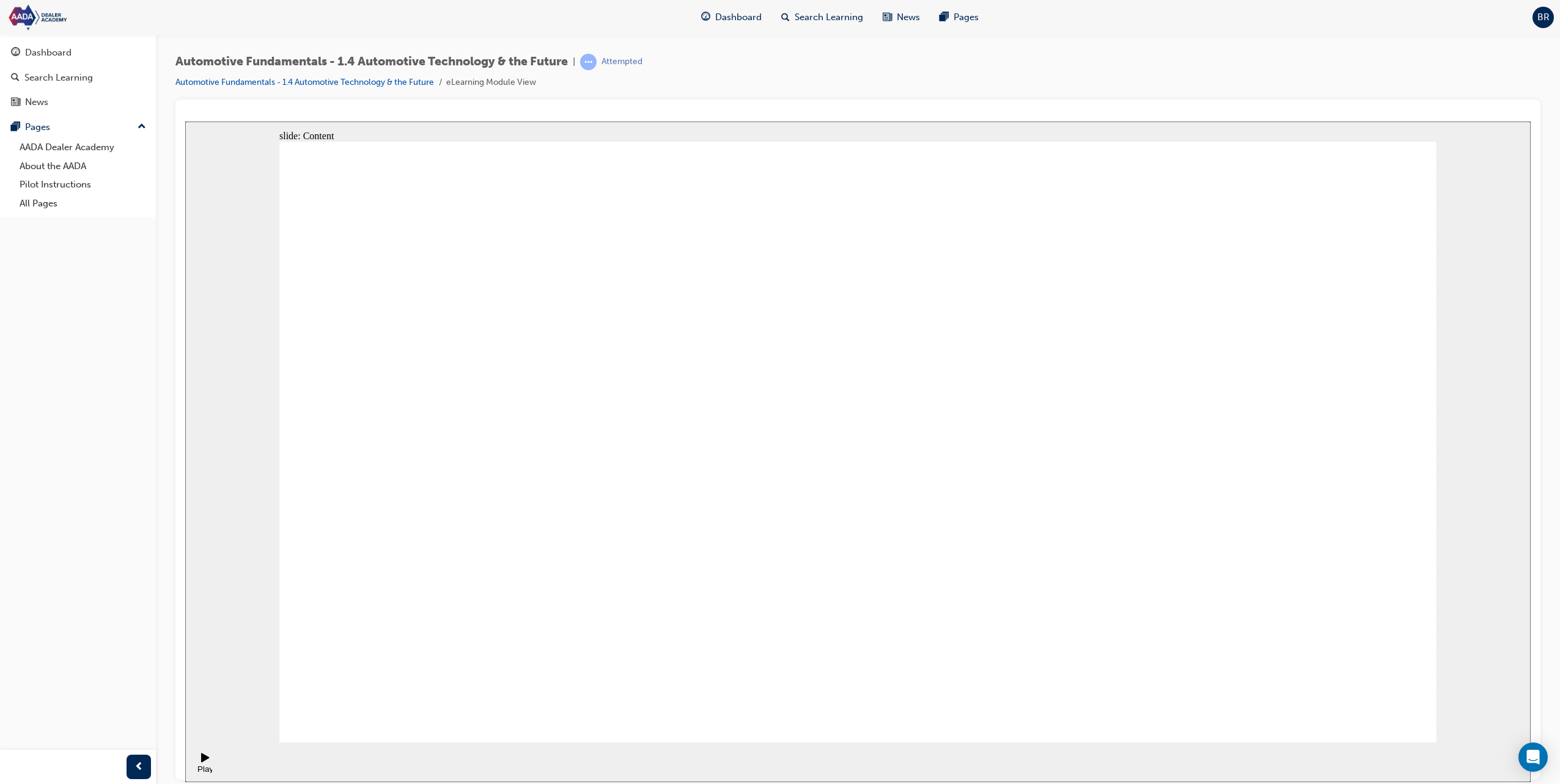
drag, startPoint x: 1022, startPoint y: 644, endPoint x: 1091, endPoint y: 640, distance: 69.1
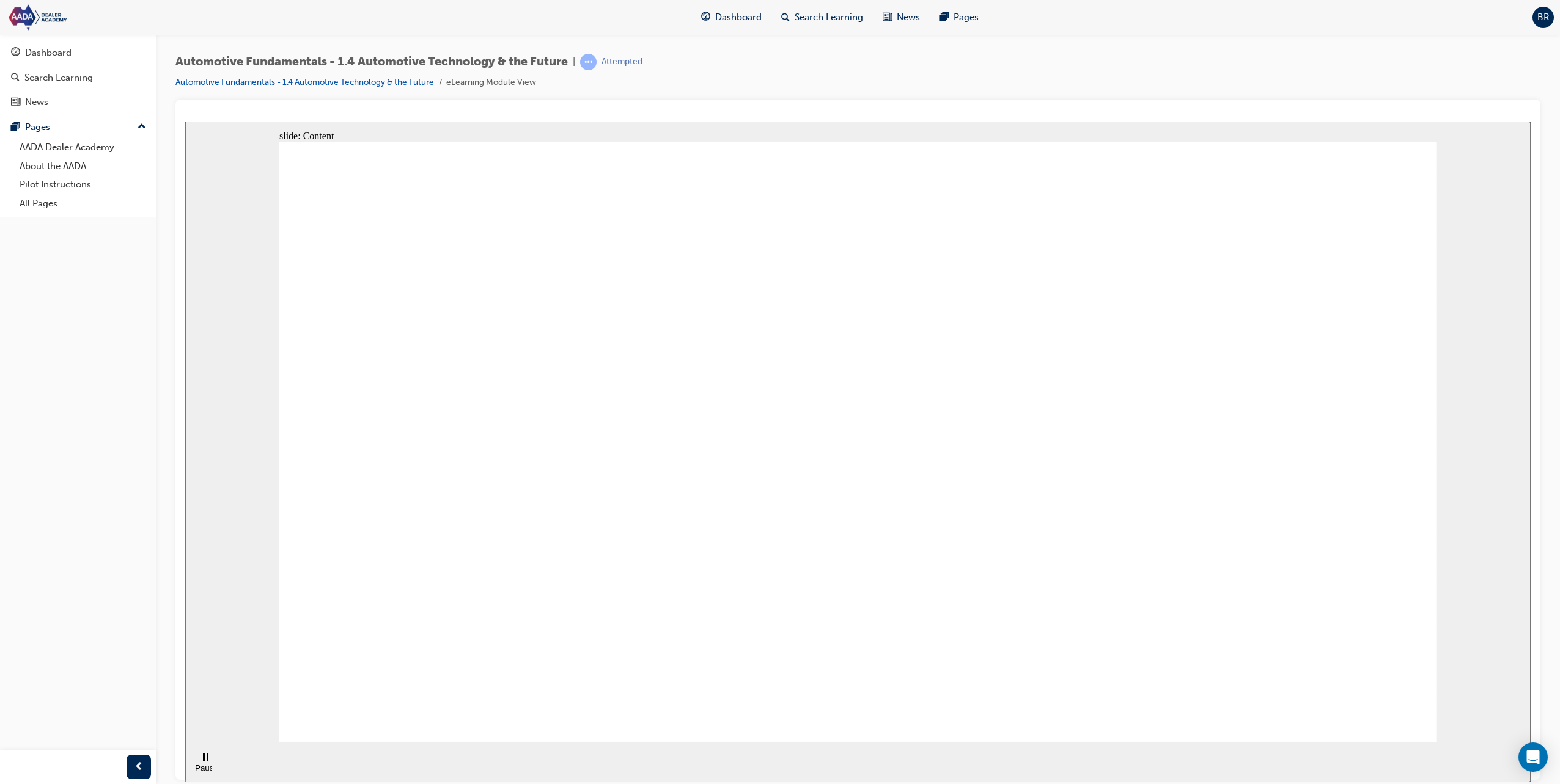
drag, startPoint x: 687, startPoint y: 265, endPoint x: 1030, endPoint y: 344, distance: 352.0
drag, startPoint x: 1241, startPoint y: 305, endPoint x: 1262, endPoint y: 403, distance: 100.2
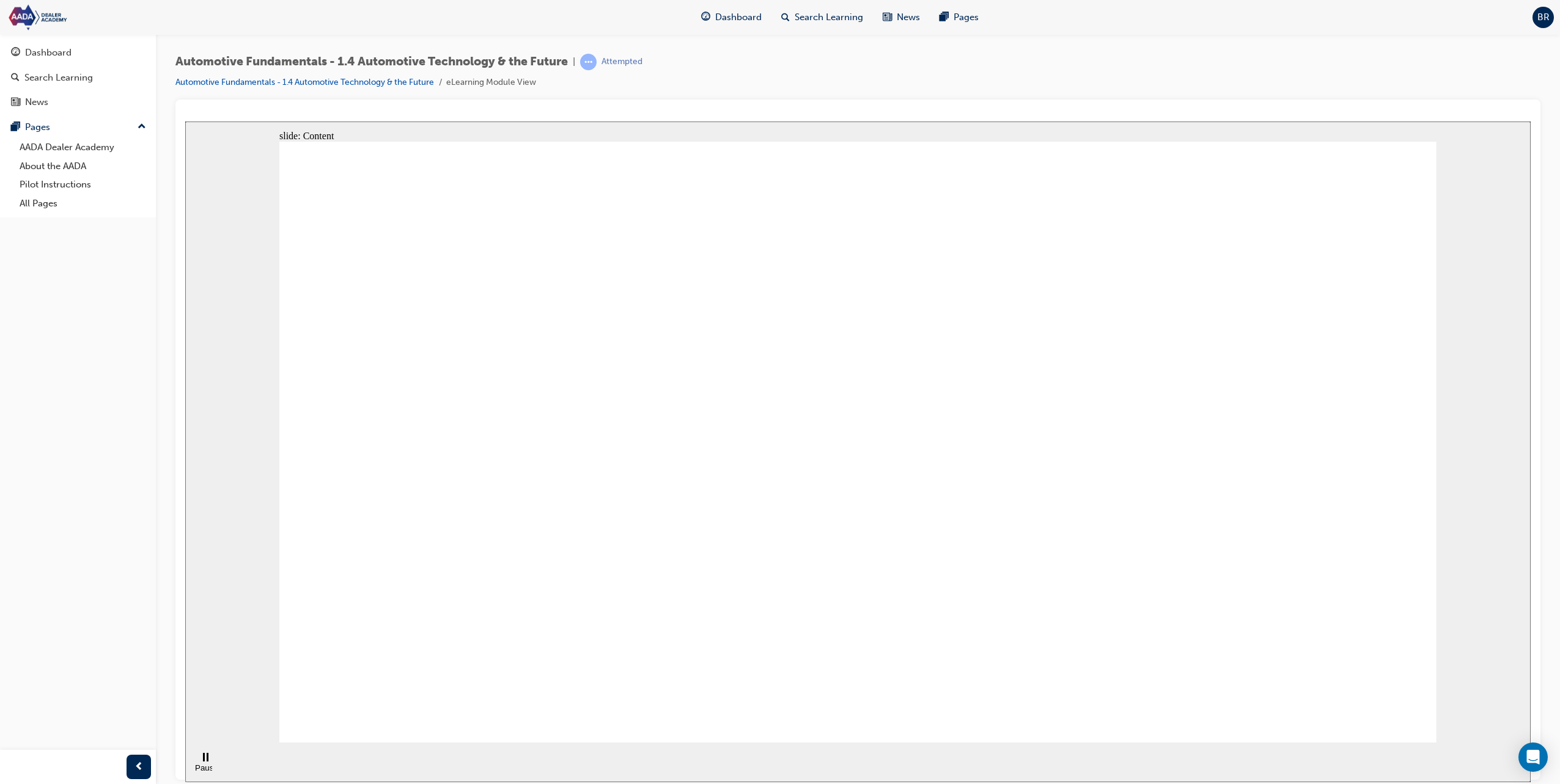
drag, startPoint x: 1262, startPoint y: 403, endPoint x: 1373, endPoint y: 668, distance: 287.3
drag, startPoint x: 934, startPoint y: 467, endPoint x: 929, endPoint y: 471, distance: 6.4
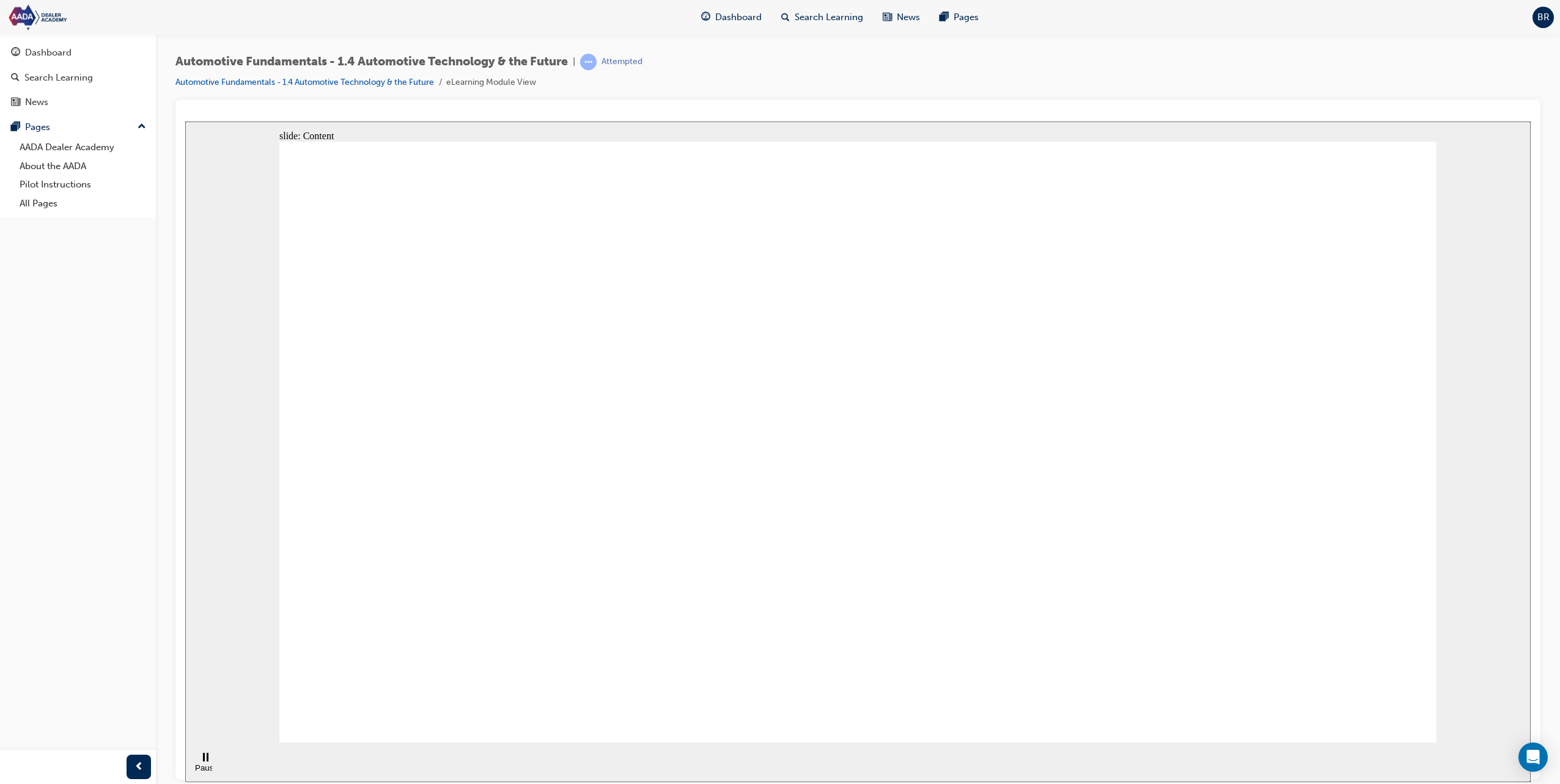
drag, startPoint x: 929, startPoint y: 471, endPoint x: 848, endPoint y: 467, distance: 81.1
drag, startPoint x: 848, startPoint y: 467, endPoint x: 724, endPoint y: 467, distance: 124.0
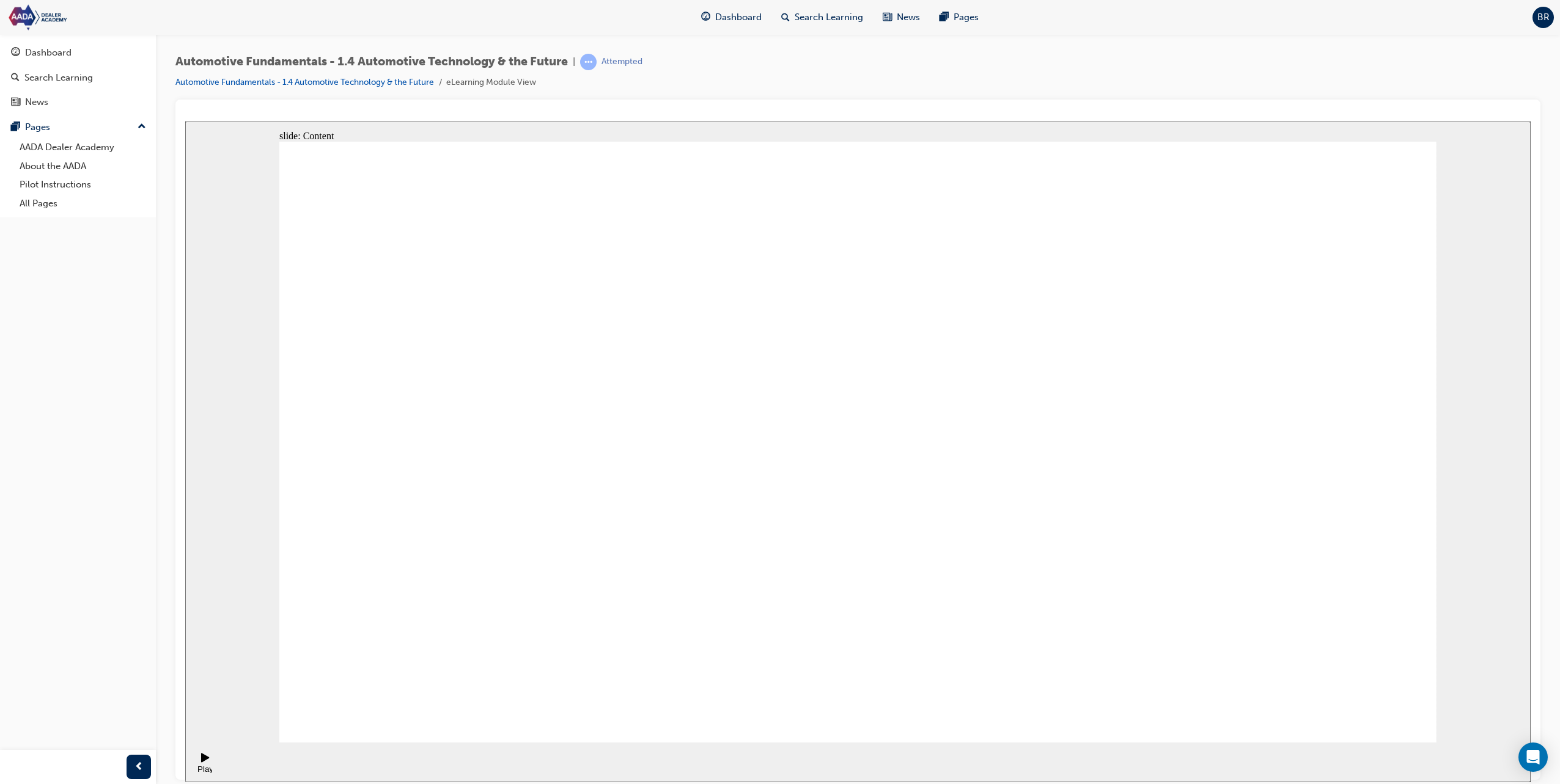
drag, startPoint x: 1261, startPoint y: 596, endPoint x: 1281, endPoint y: 455, distance: 142.4
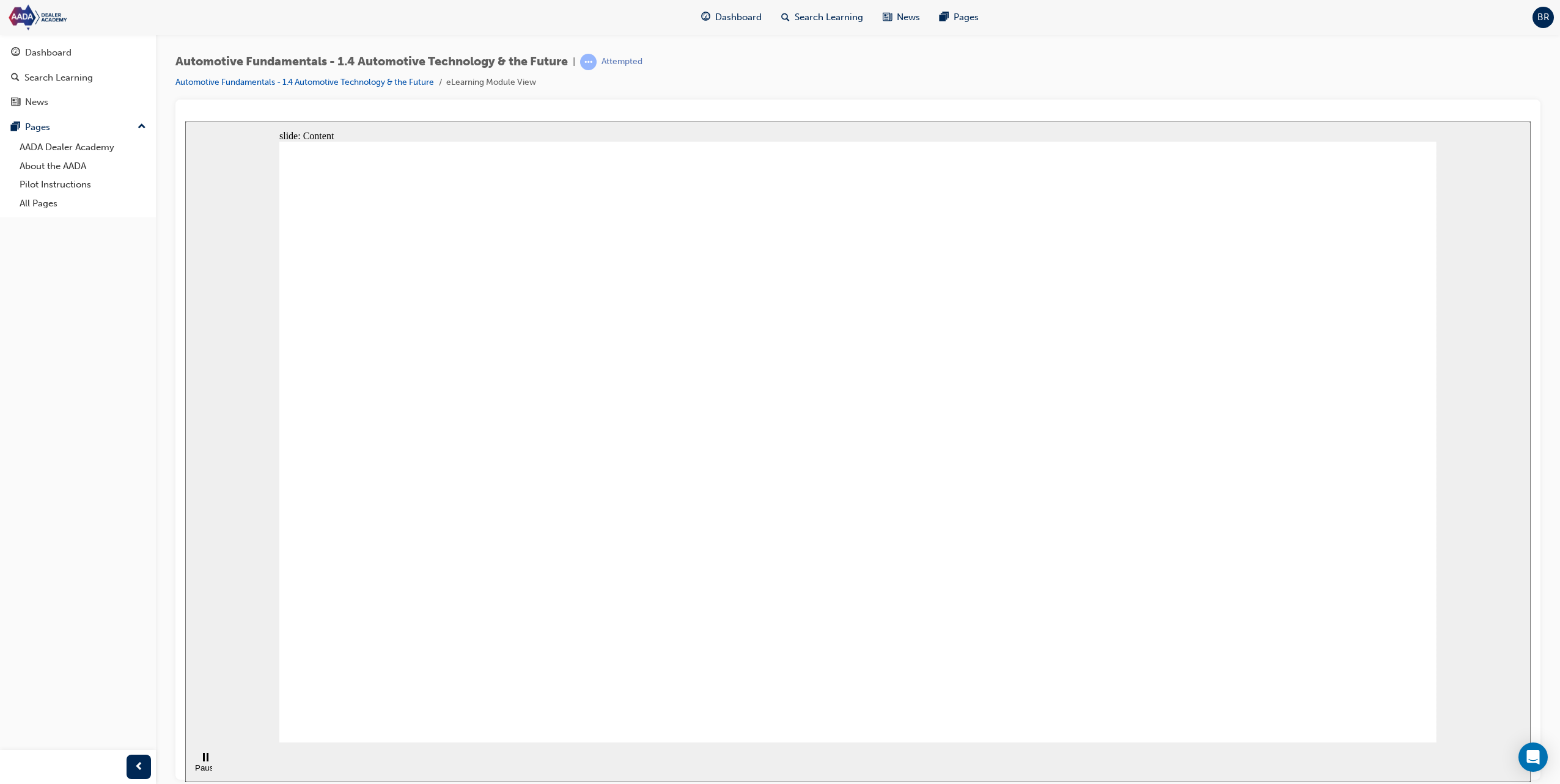
drag, startPoint x: 1396, startPoint y: 701, endPoint x: 637, endPoint y: 488, distance: 788.3
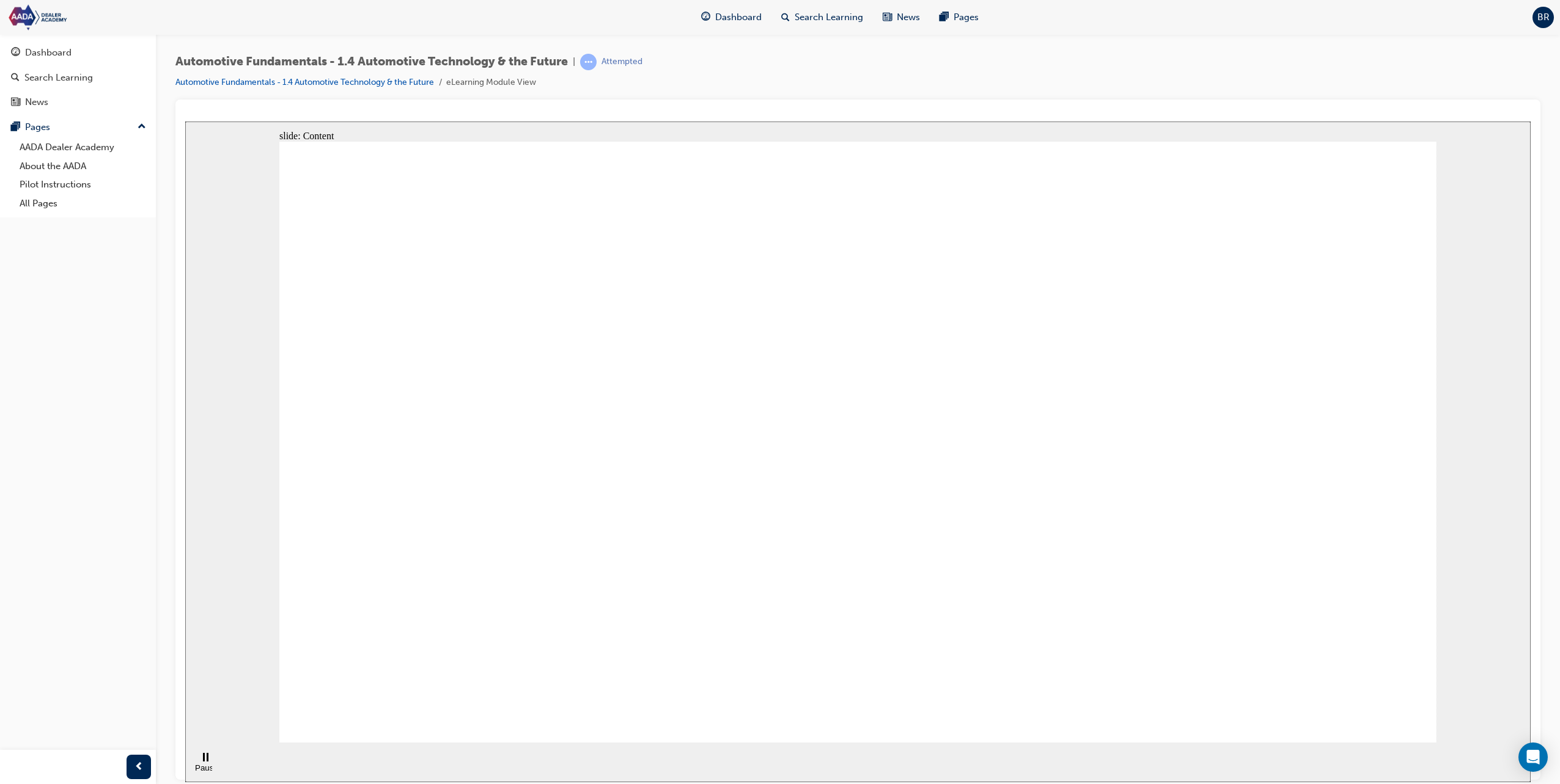
drag, startPoint x: 1387, startPoint y: 718, endPoint x: 1376, endPoint y: 716, distance: 11.2
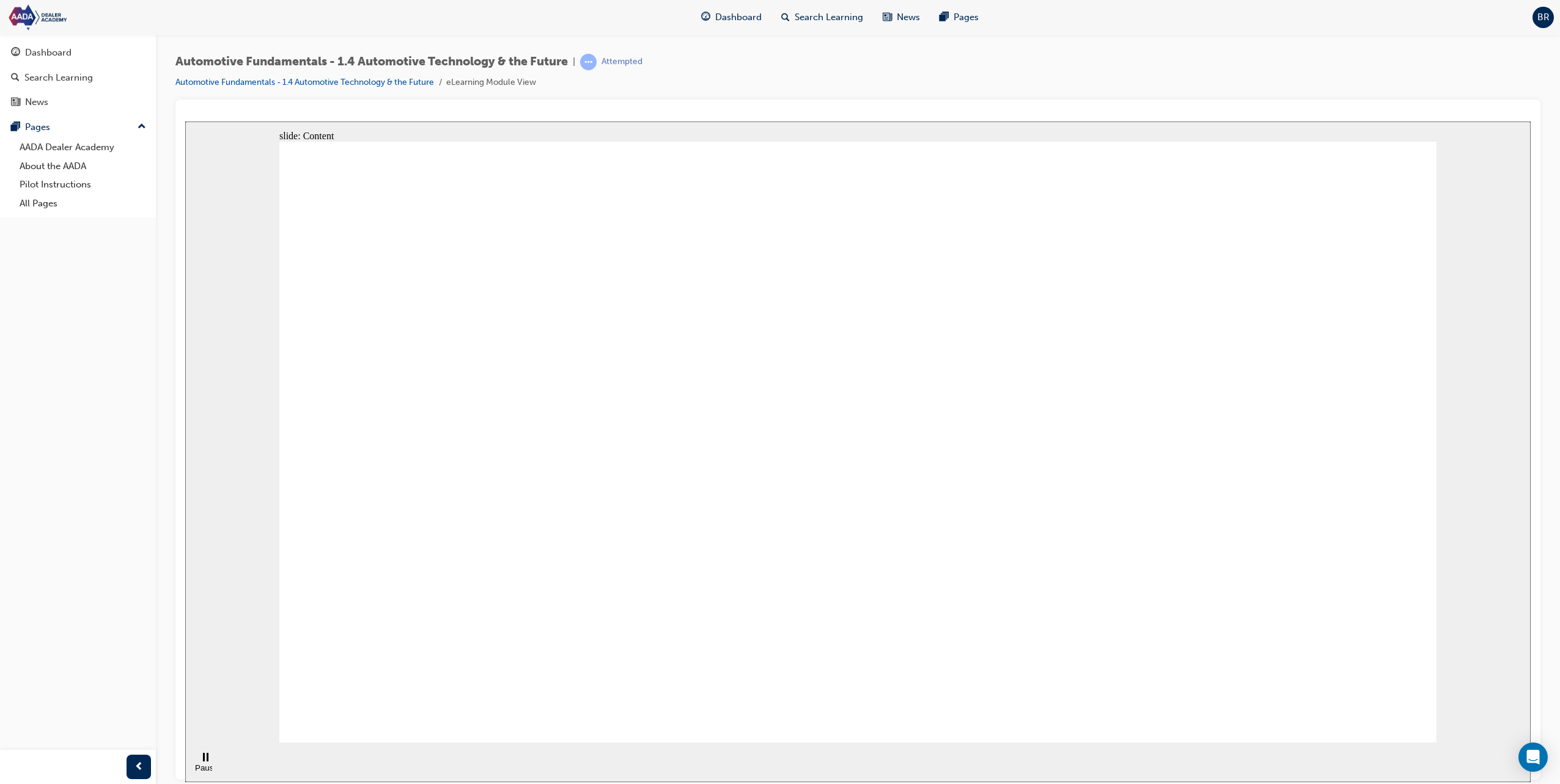
drag, startPoint x: 1410, startPoint y: 708, endPoint x: 960, endPoint y: 590, distance: 465.2
drag, startPoint x: 940, startPoint y: 447, endPoint x: 1025, endPoint y: 449, distance: 85.0
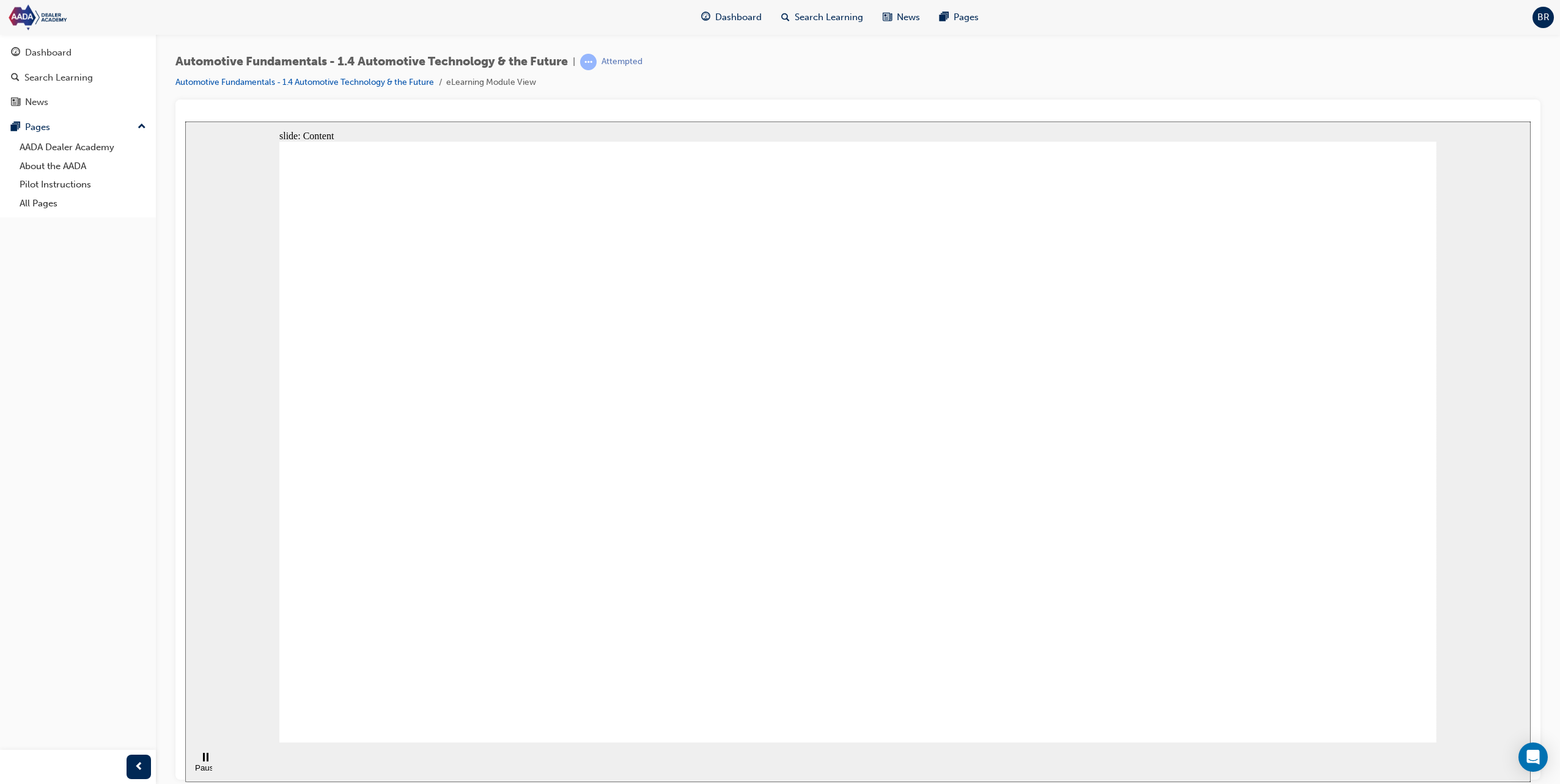
drag, startPoint x: 788, startPoint y: 303, endPoint x: 791, endPoint y: 313, distance: 10.4
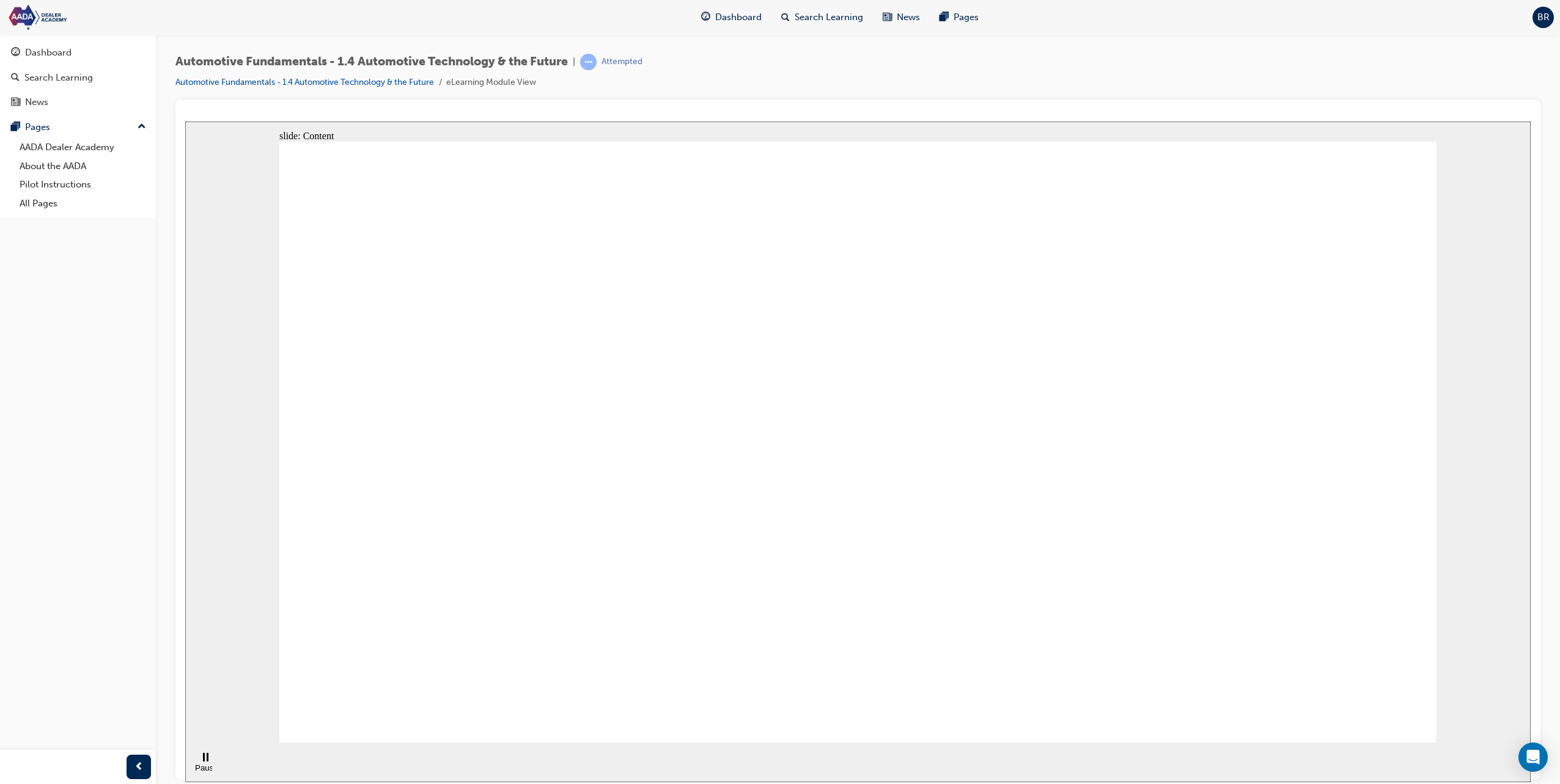
drag, startPoint x: 694, startPoint y: 378, endPoint x: 643, endPoint y: 386, distance: 51.6
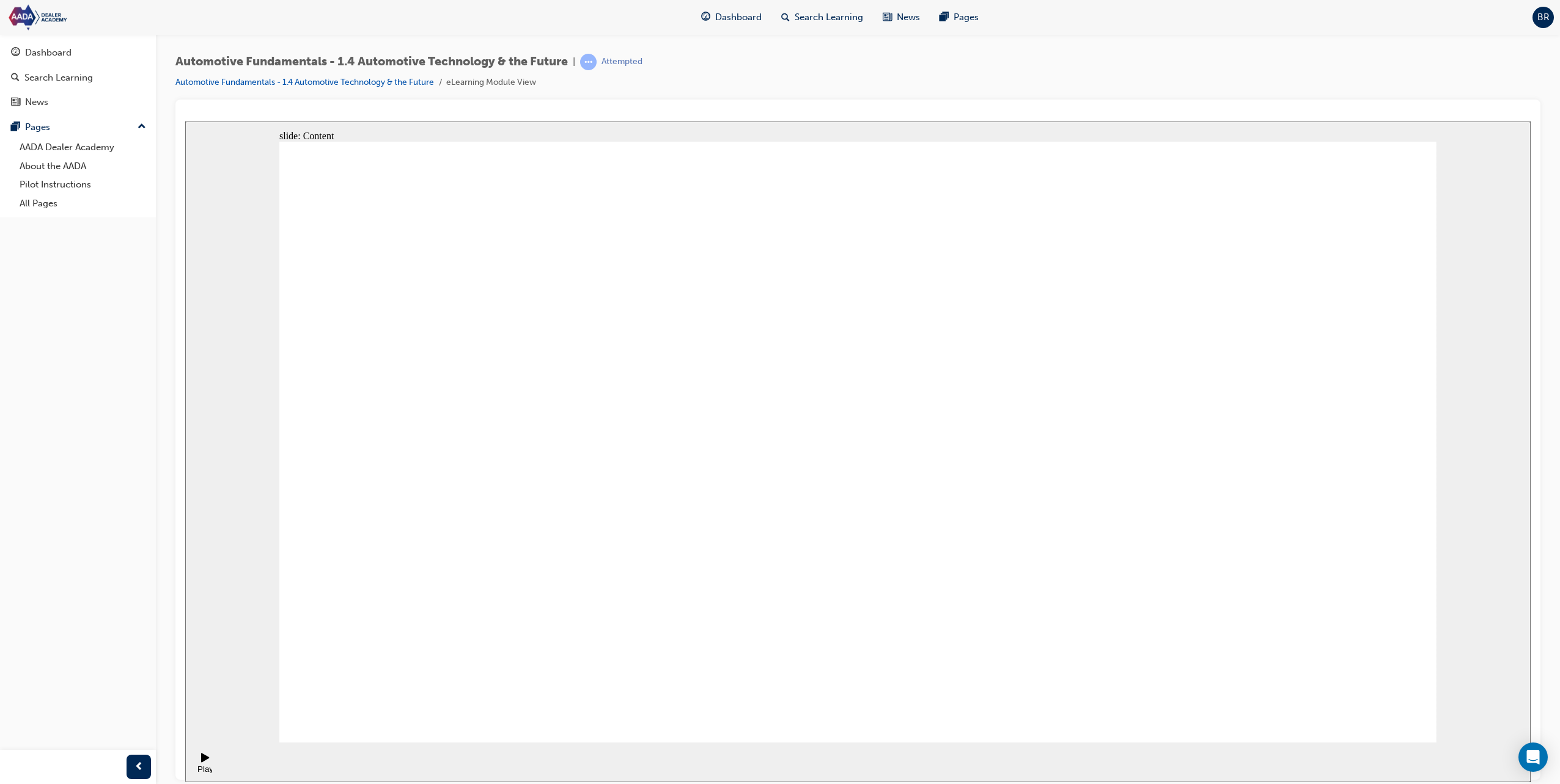
drag, startPoint x: 676, startPoint y: 326, endPoint x: 706, endPoint y: 338, distance: 32.3
drag, startPoint x: 711, startPoint y: 338, endPoint x: 727, endPoint y: 343, distance: 16.8
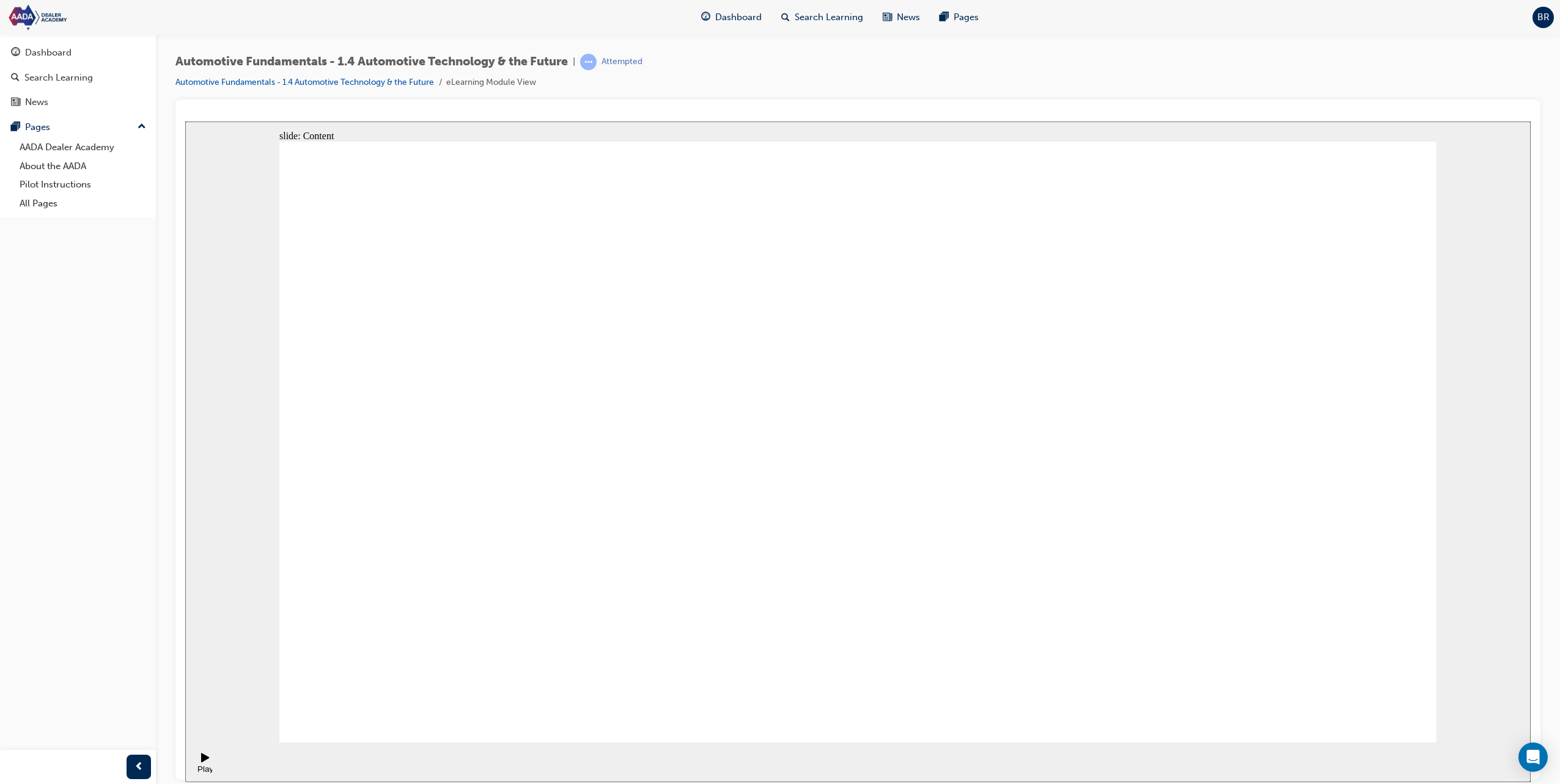
drag, startPoint x: 826, startPoint y: 334, endPoint x: 840, endPoint y: 334, distance: 14.0
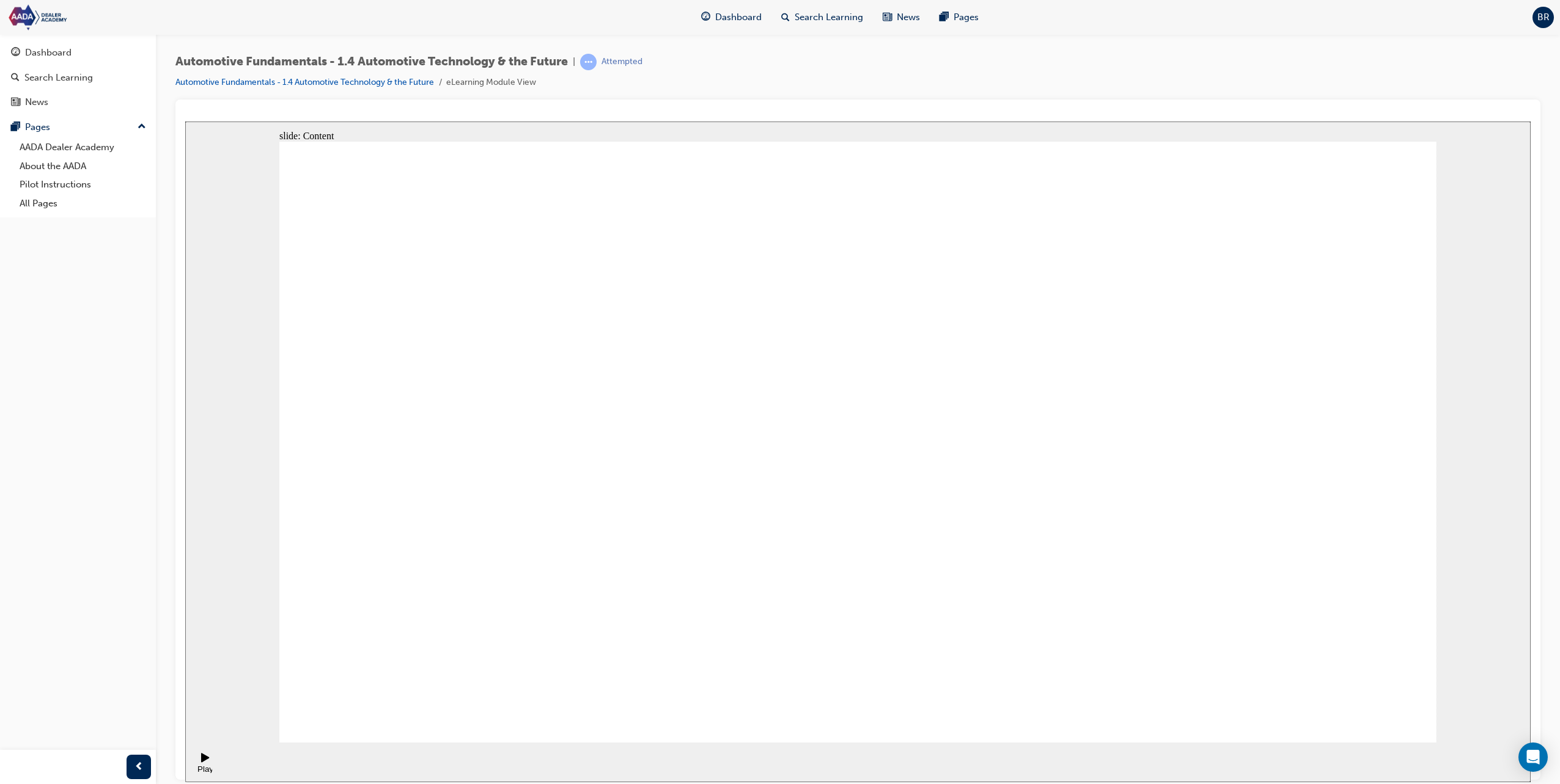
drag, startPoint x: 1240, startPoint y: 348, endPoint x: 1280, endPoint y: 347, distance: 40.0
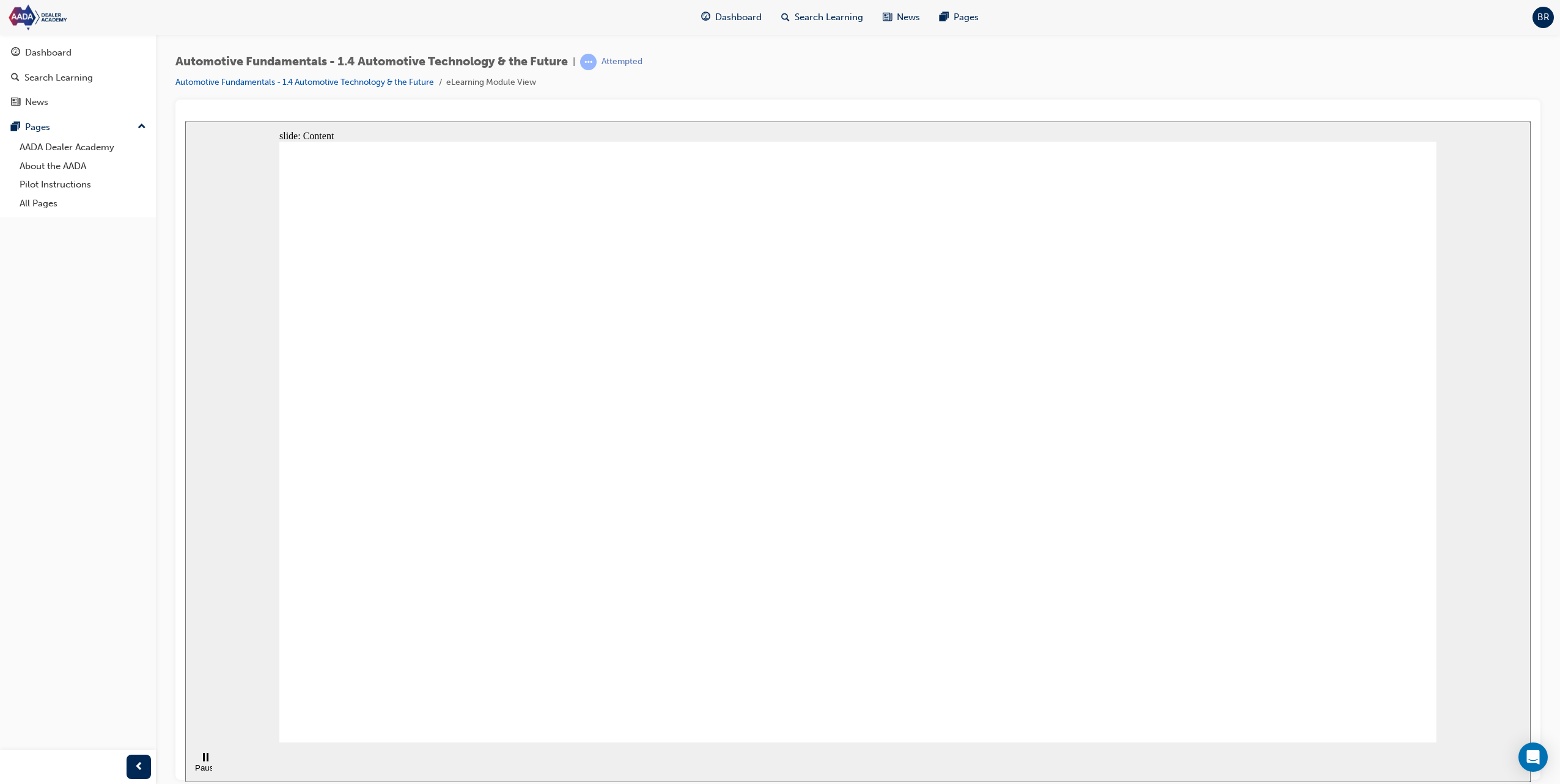
drag, startPoint x: 820, startPoint y: 342, endPoint x: 899, endPoint y: 347, distance: 79.2
drag, startPoint x: 899, startPoint y: 346, endPoint x: 1011, endPoint y: 348, distance: 112.0
drag, startPoint x: 1023, startPoint y: 344, endPoint x: 1031, endPoint y: 344, distance: 8.0
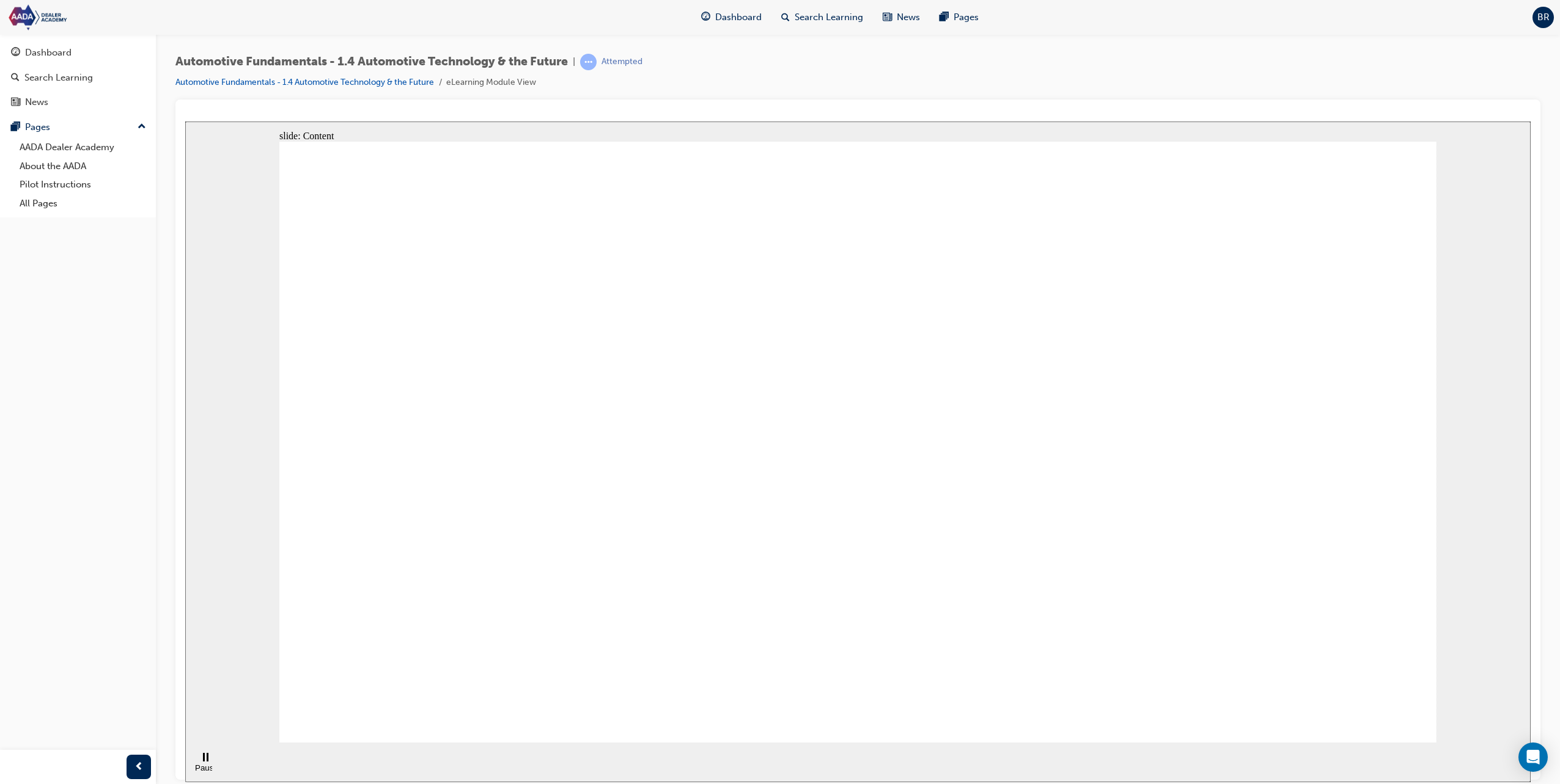
drag, startPoint x: 1122, startPoint y: 333, endPoint x: 1244, endPoint y: 339, distance: 122.1
drag, startPoint x: 1244, startPoint y: 338, endPoint x: 1347, endPoint y: 341, distance: 103.0
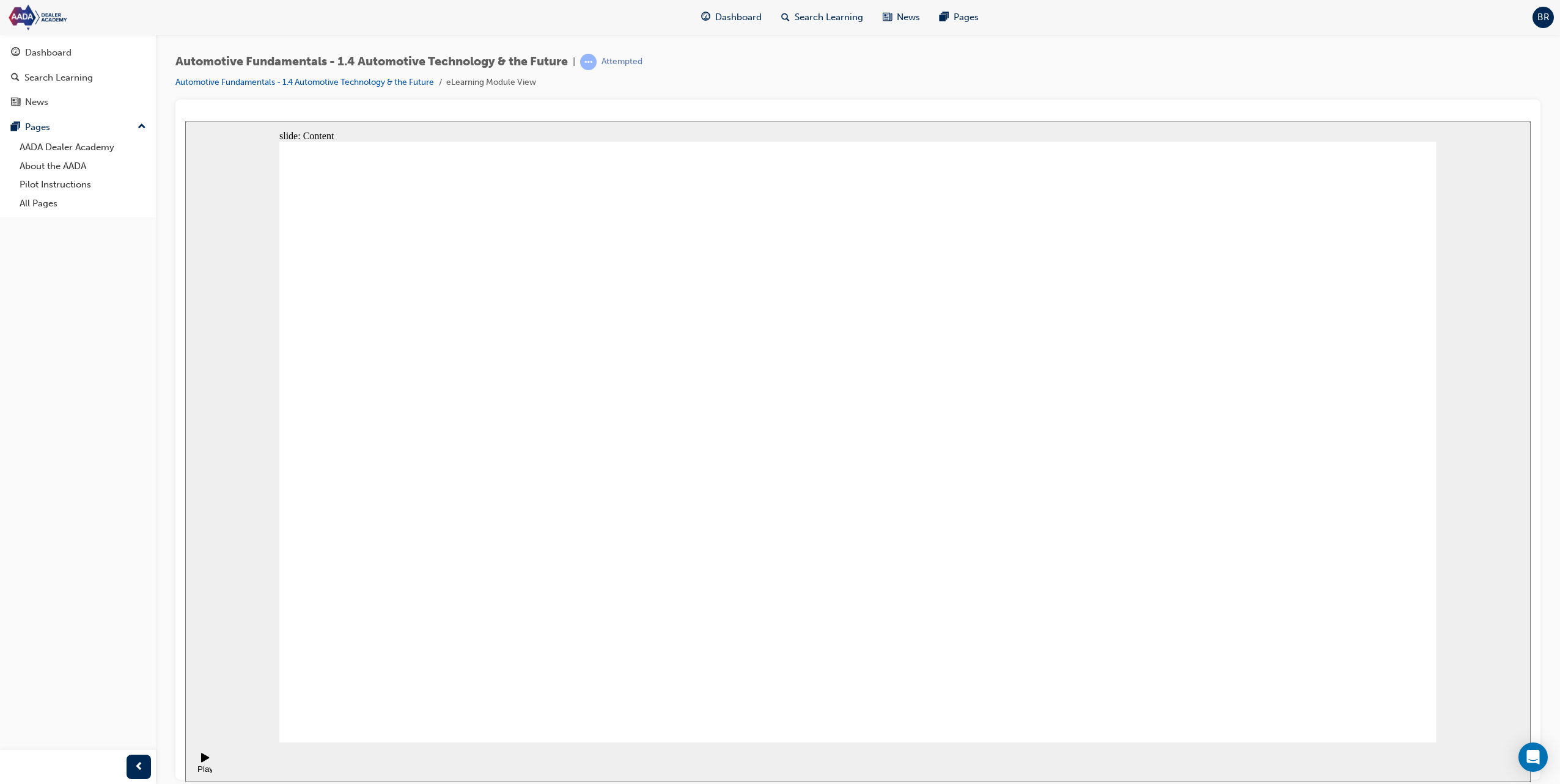
drag, startPoint x: 1125, startPoint y: 337, endPoint x: 1131, endPoint y: 339, distance: 6.3
drag, startPoint x: 1232, startPoint y: 349, endPoint x: 1255, endPoint y: 352, distance: 23.2
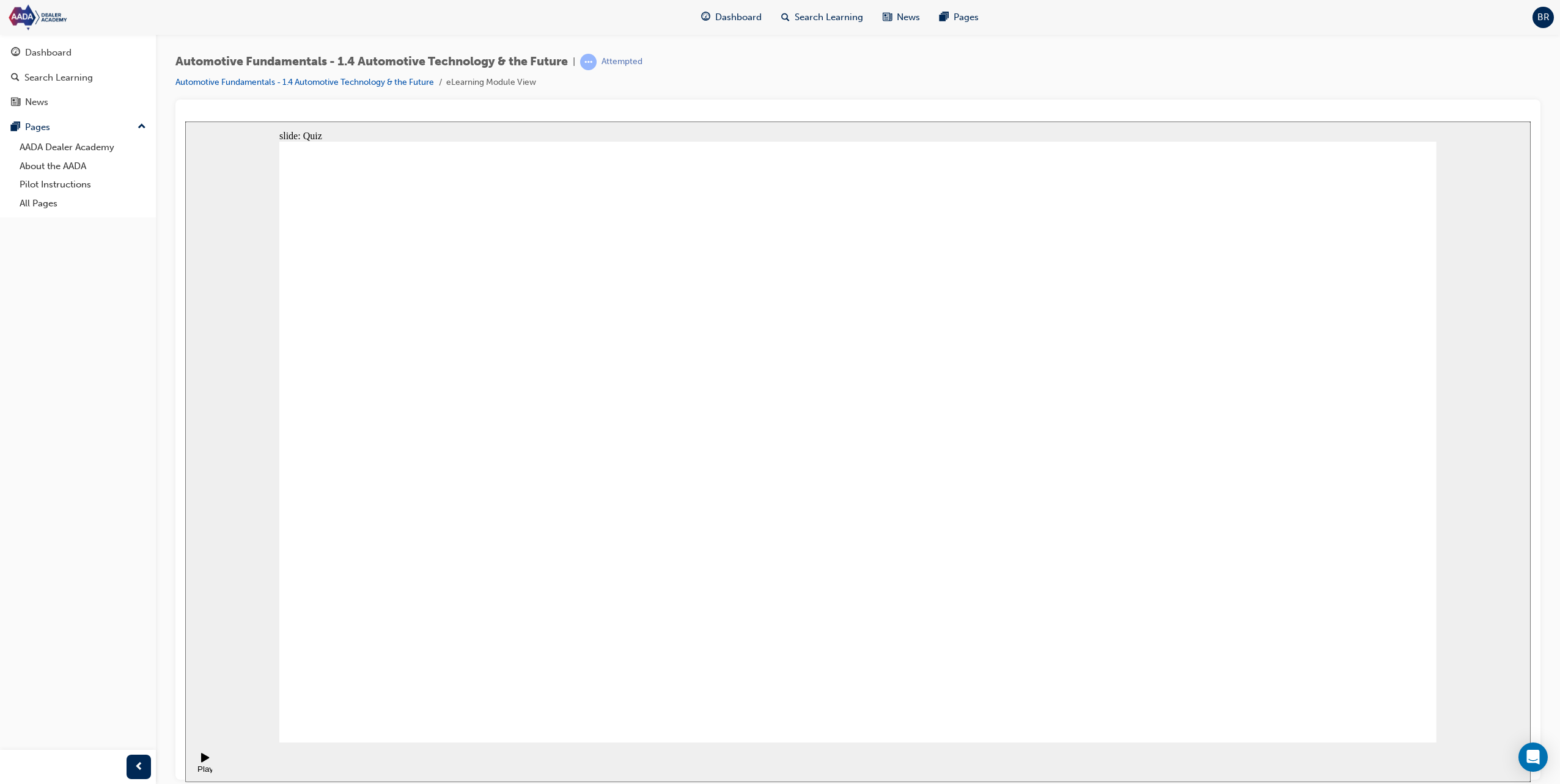
drag, startPoint x: 842, startPoint y: 484, endPoint x: 1139, endPoint y: 503, distance: 297.6
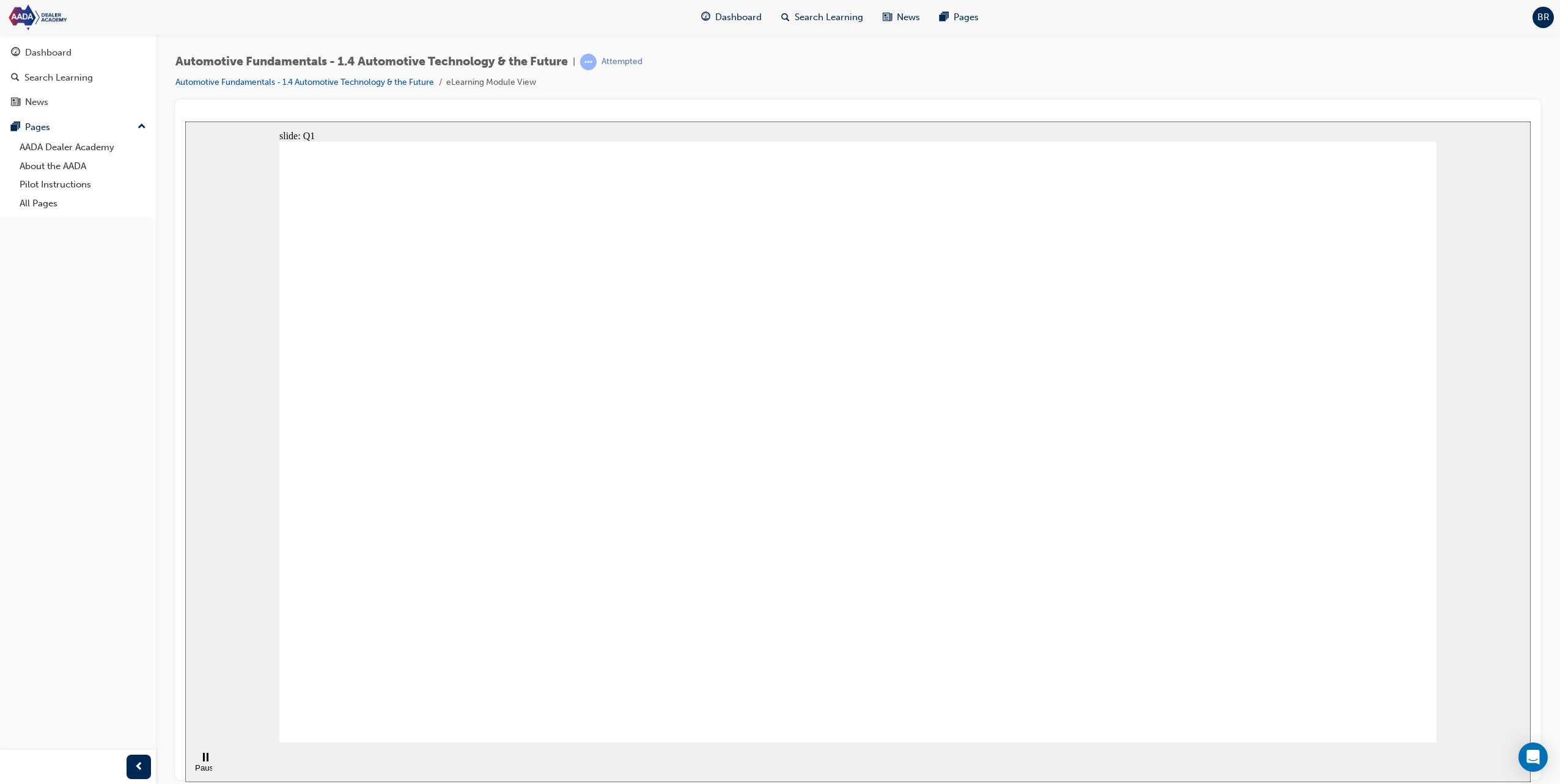
drag, startPoint x: 917, startPoint y: 419, endPoint x: 923, endPoint y: 444, distance: 25.7
radio input "false"
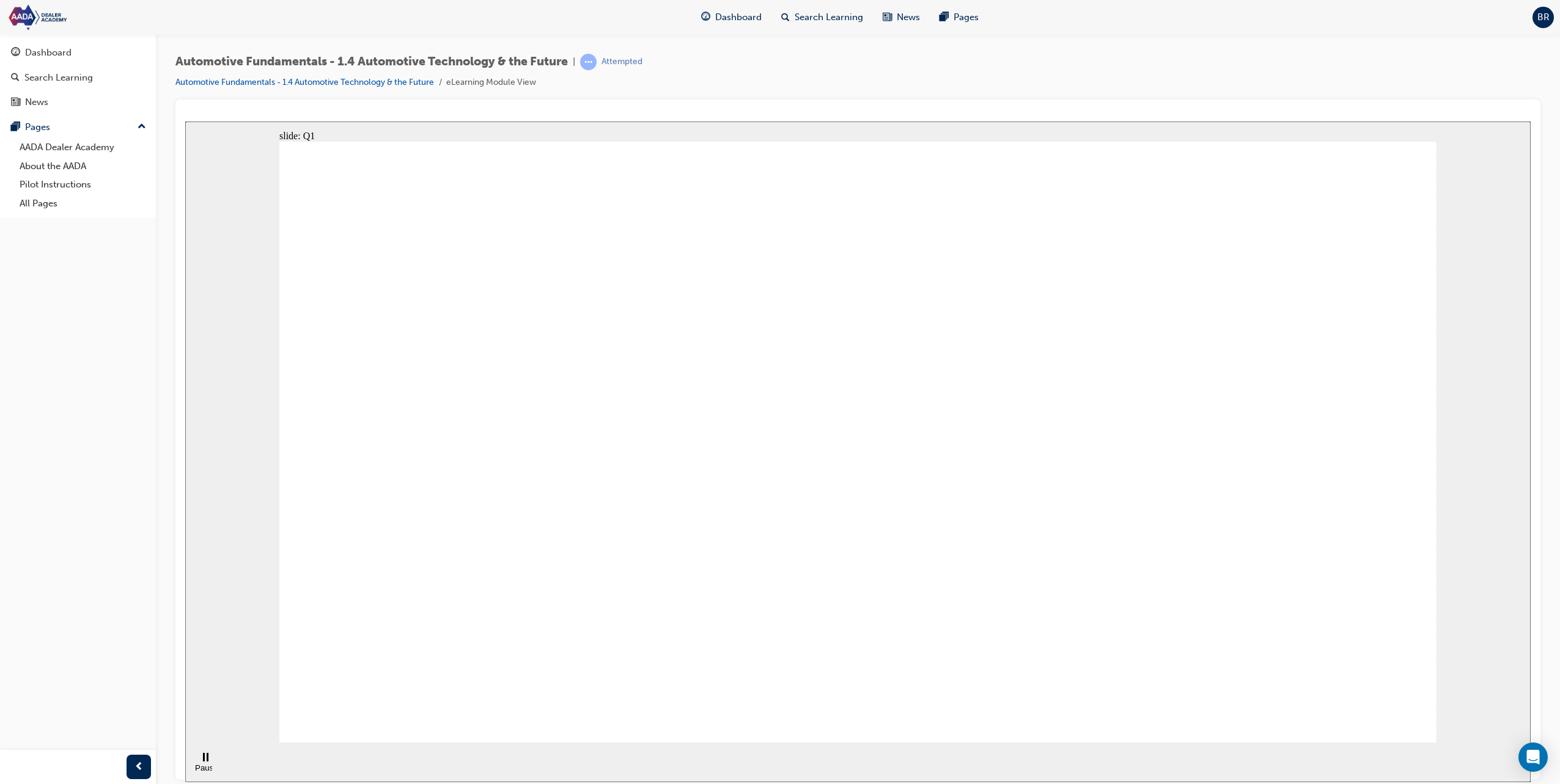
radio input "false"
radio input "true"
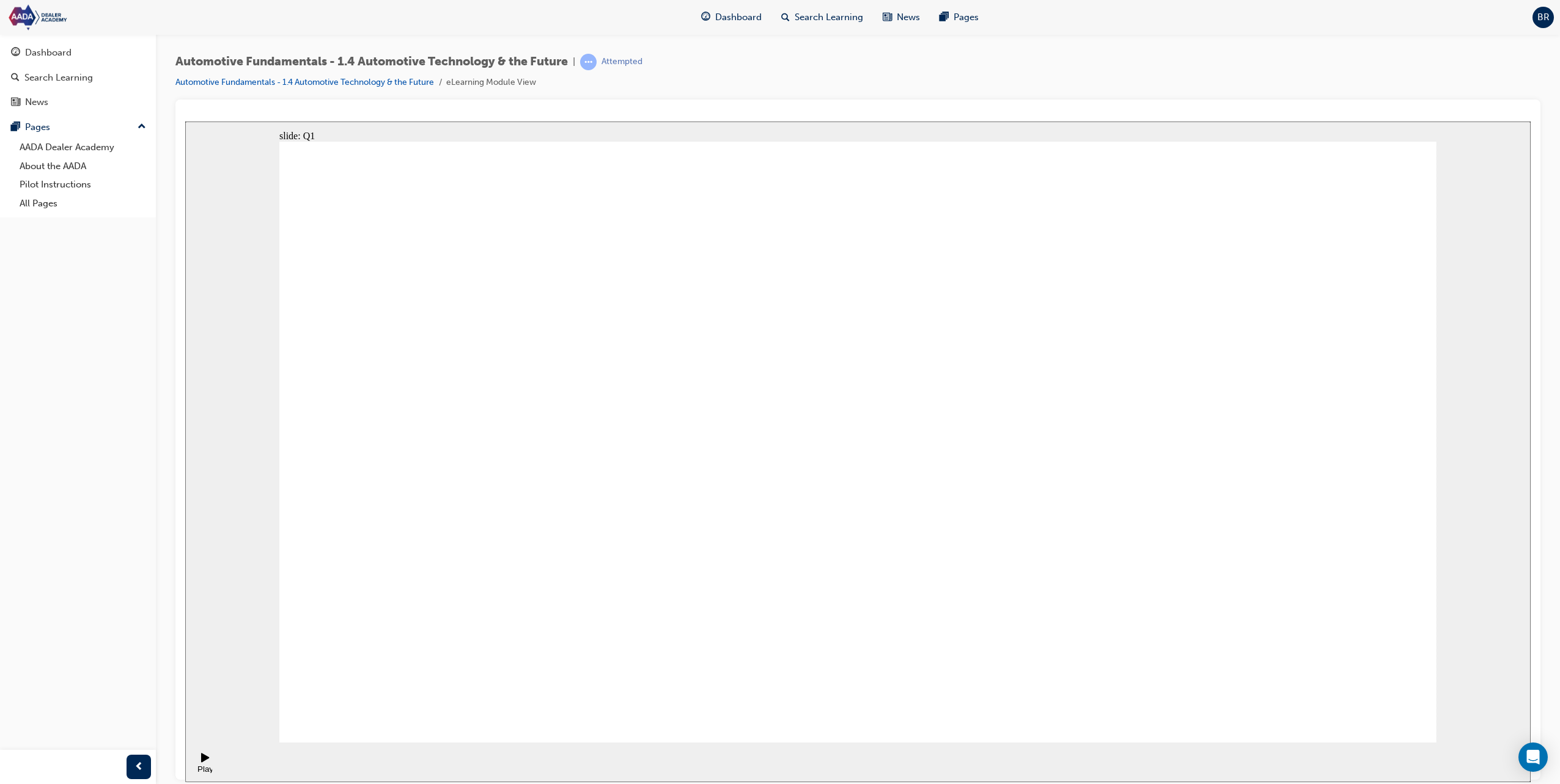
radio input "true"
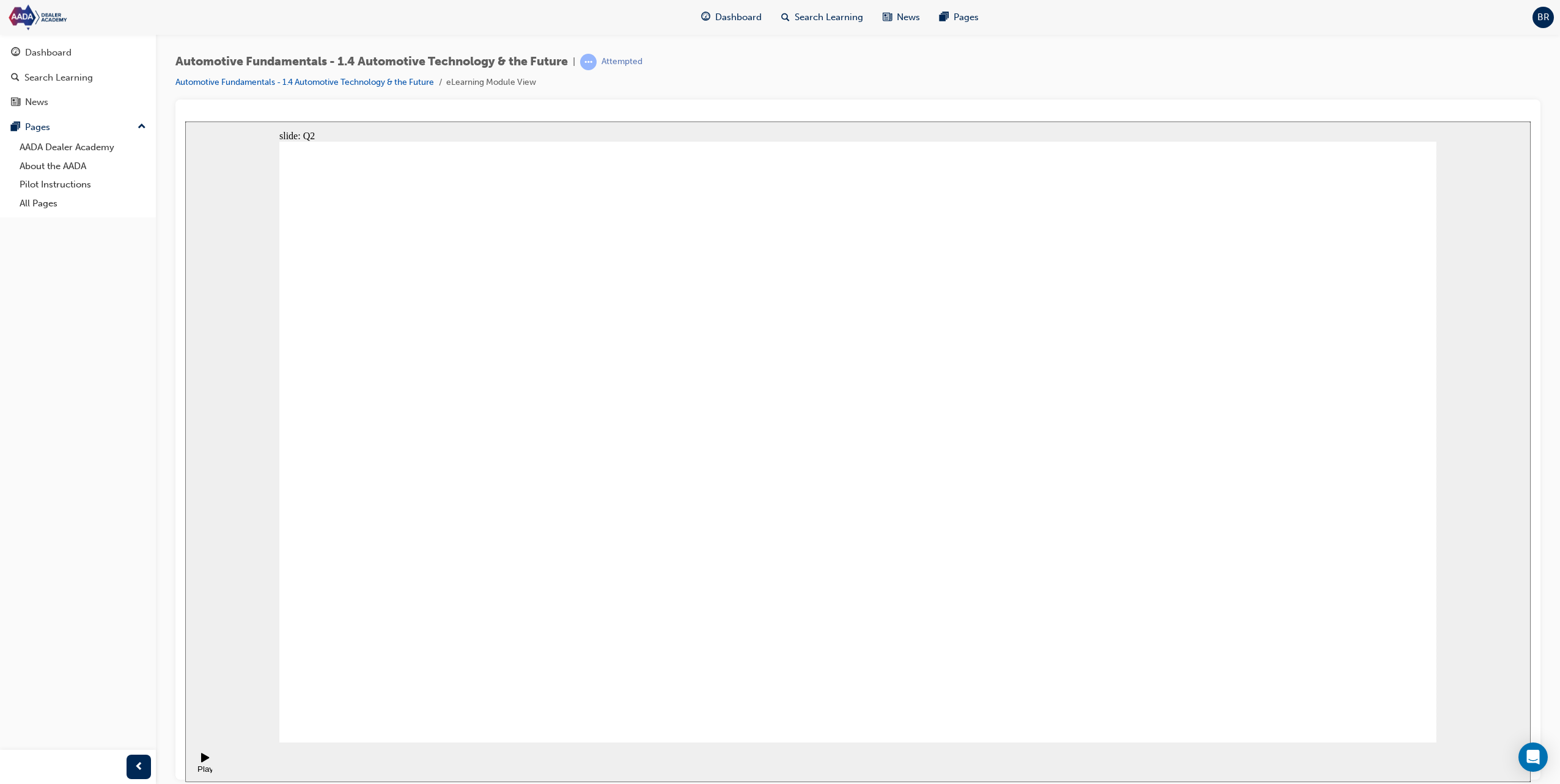
radio input "false"
radio input "true"
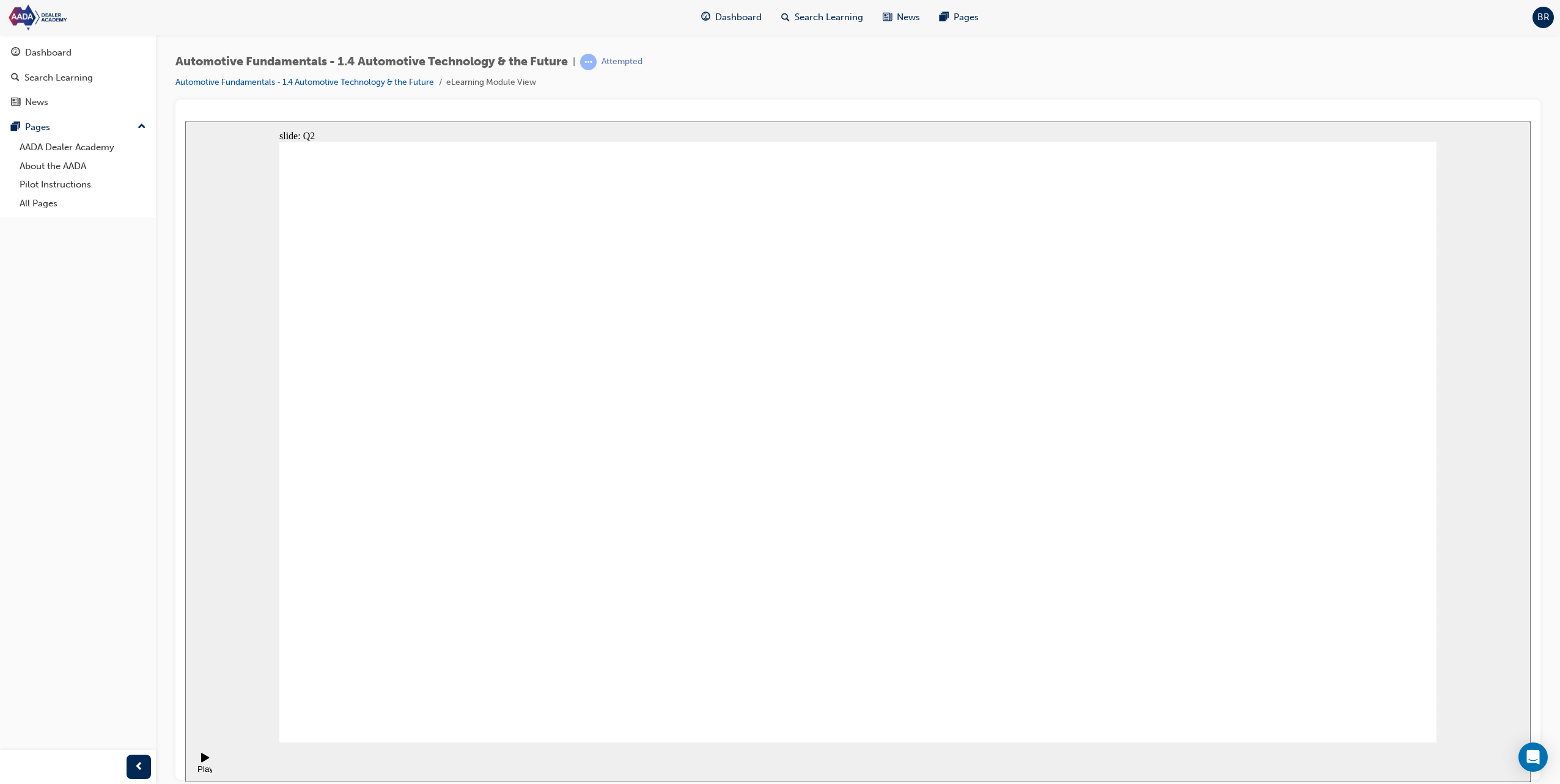
radio input "false"
radio input "true"
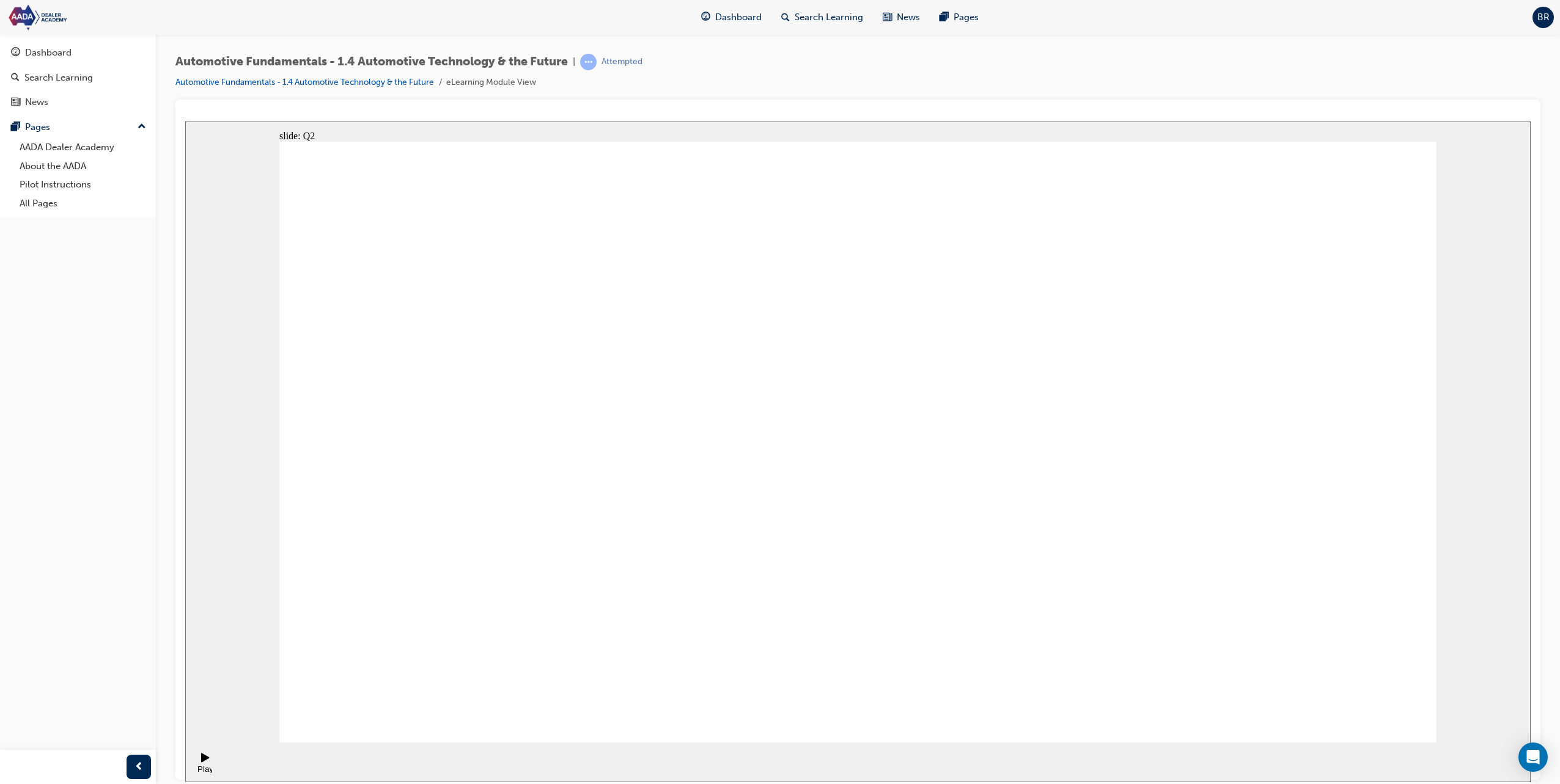
radio input "true"
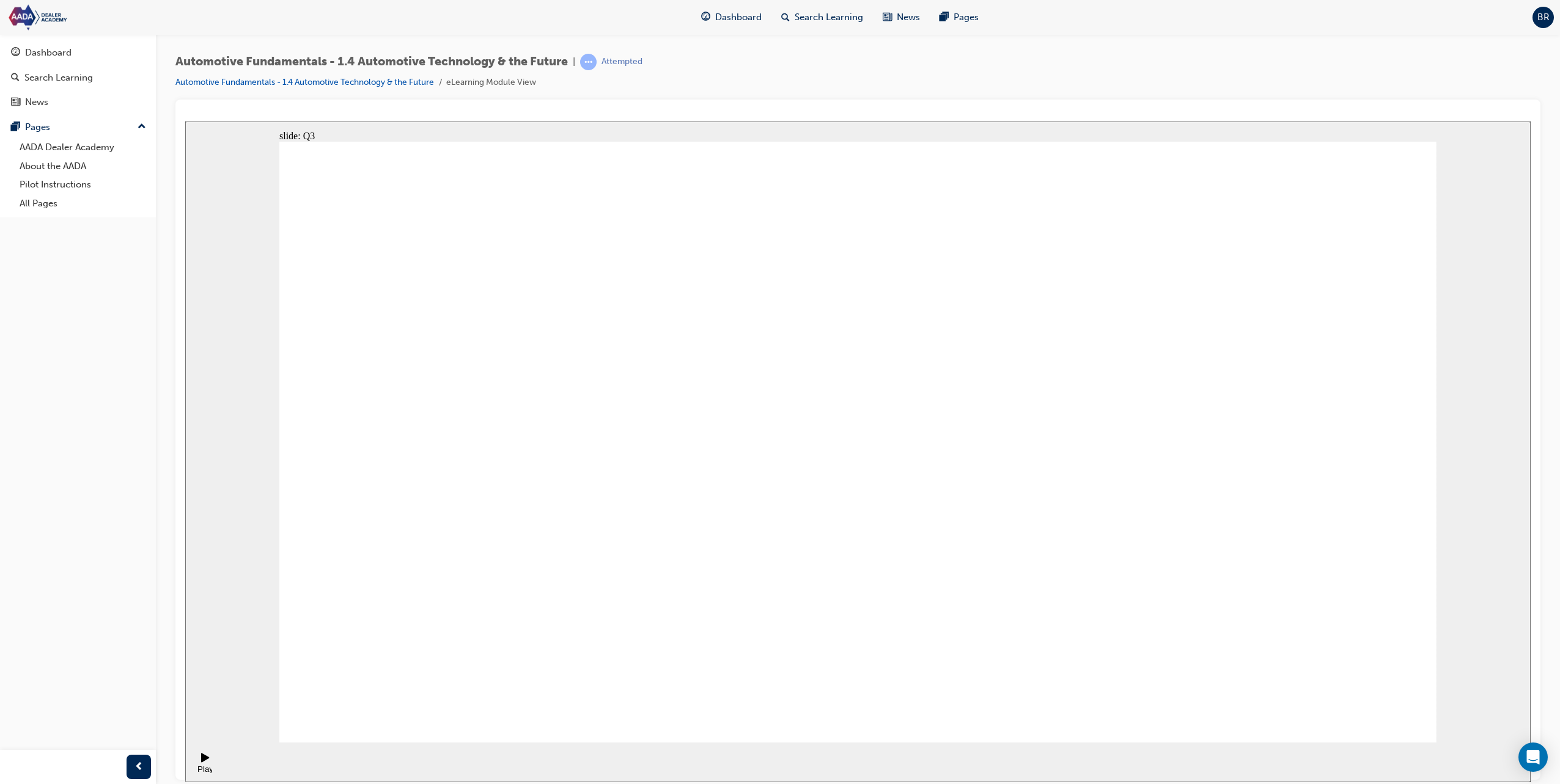
radio input "true"
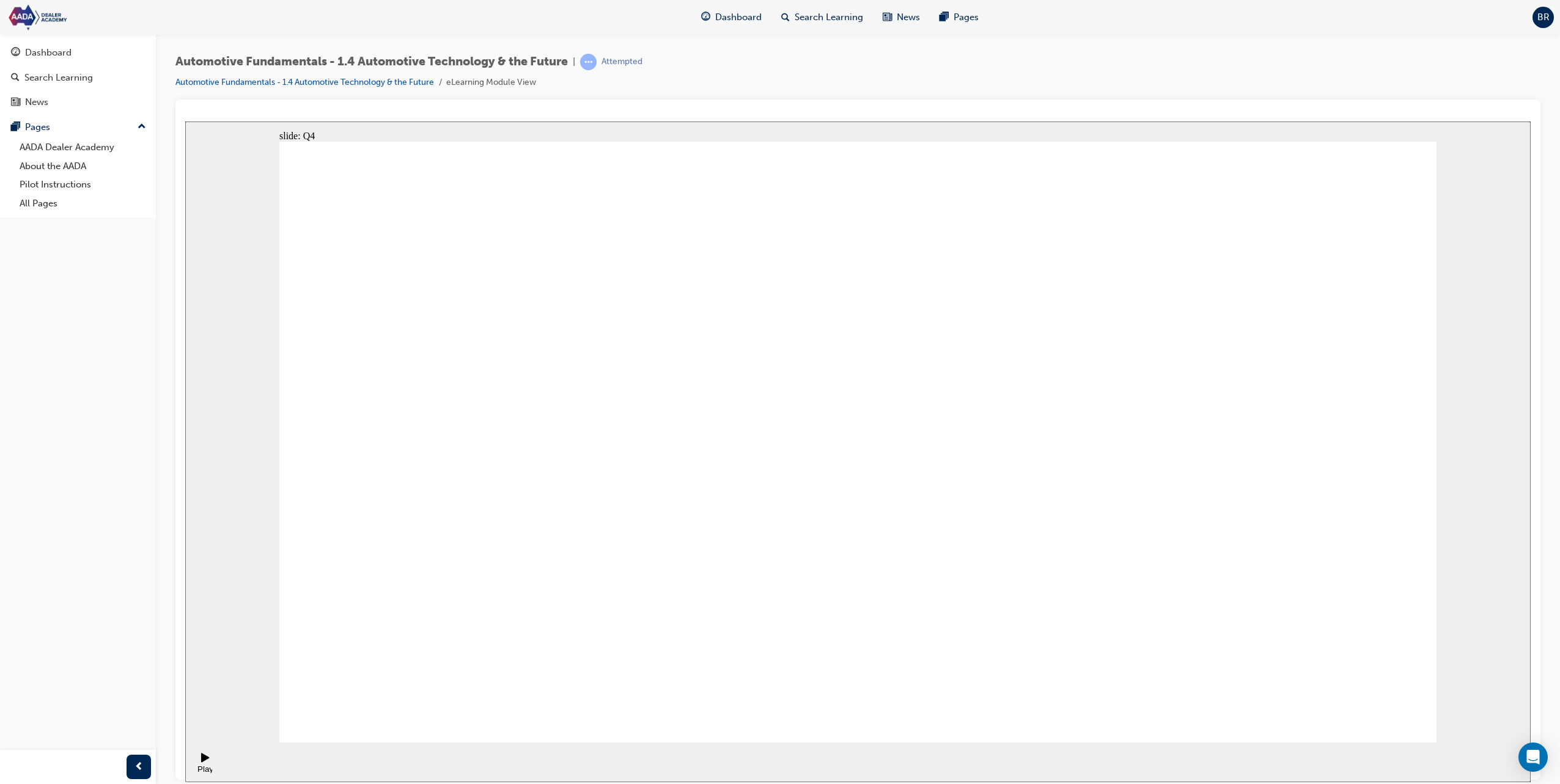
radio input "false"
radio input "true"
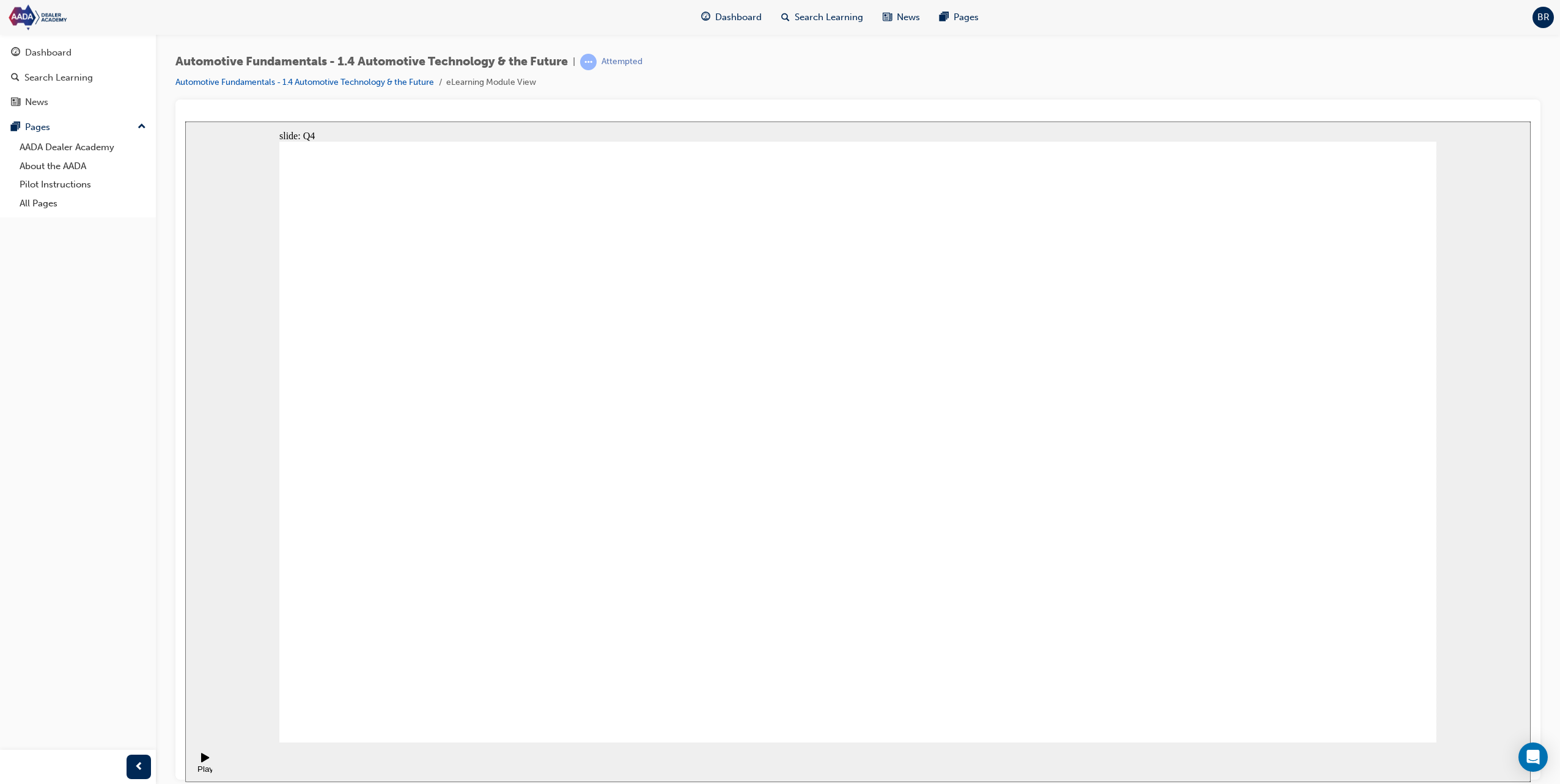
radio input "true"
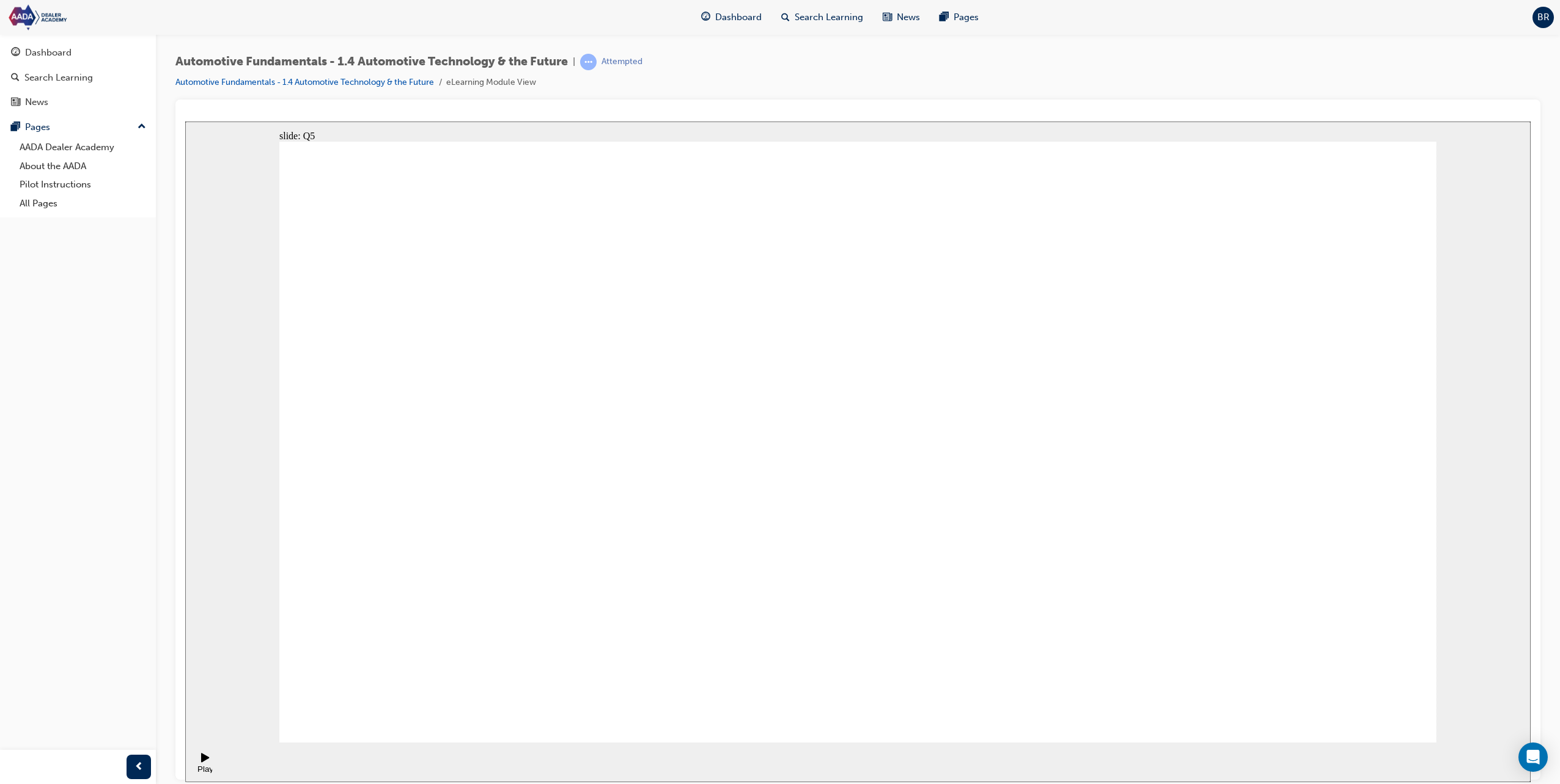
radio input "false"
radio input "true"
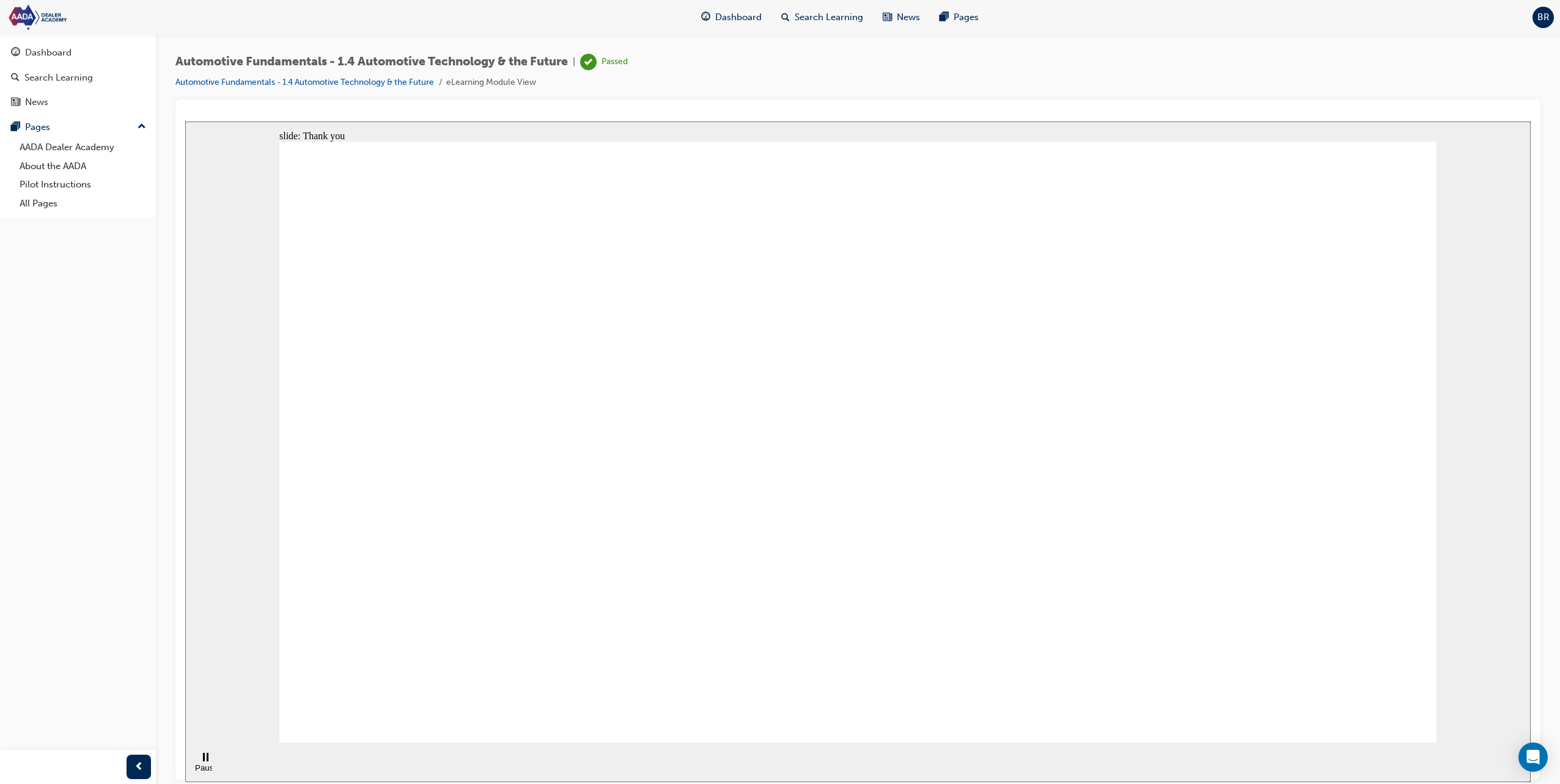
click at [103, 50] on div "Dashboard" at bounding box center [78, 52] width 134 height 15
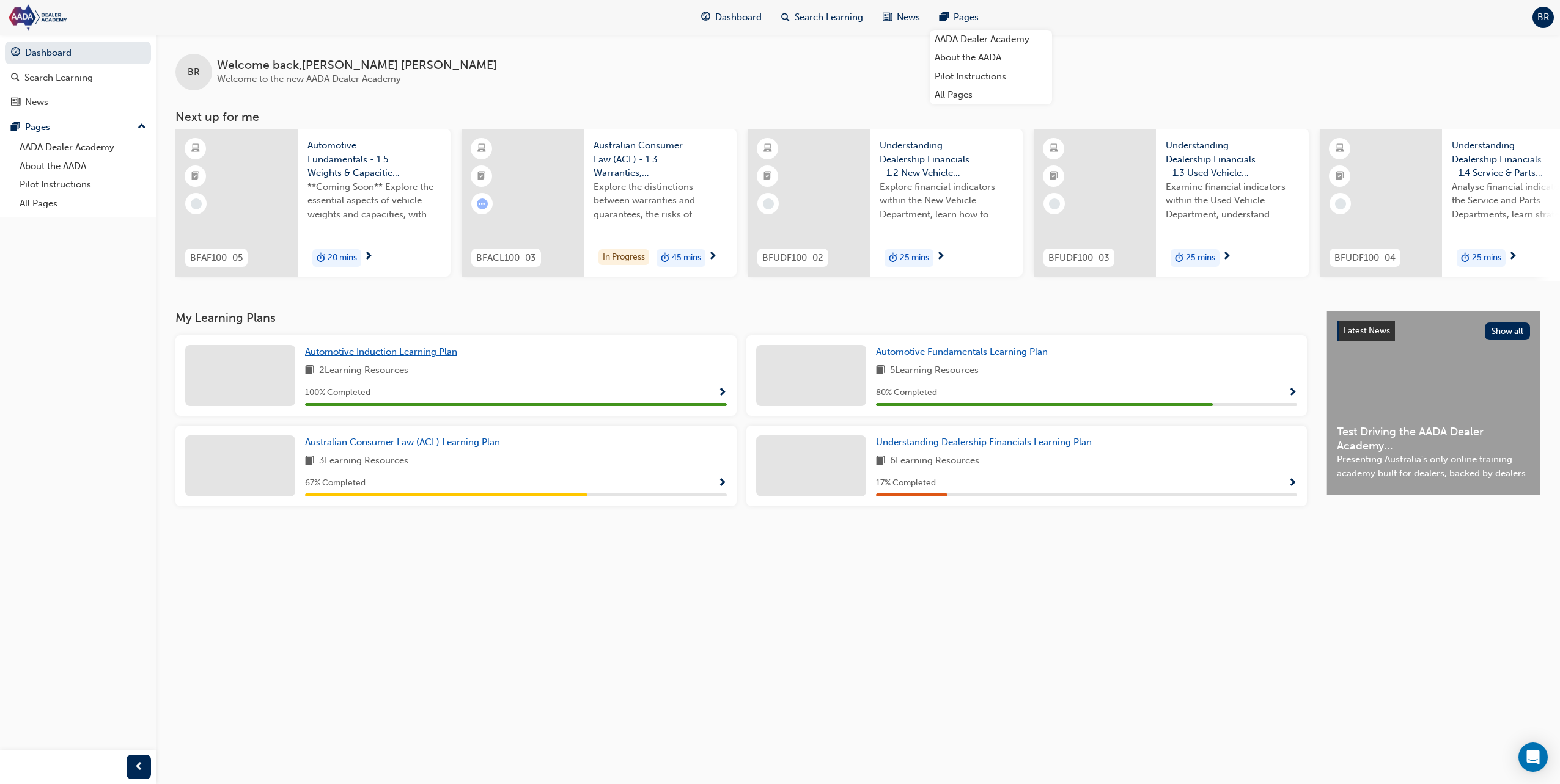
click at [420, 360] on link "Automotive Induction Learning Plan" at bounding box center [383, 353] width 157 height 14
click at [450, 467] on div "3 Learning Resources" at bounding box center [516, 460] width 422 height 15
click at [445, 447] on span "Australian Consumer Law (ACL) Learning Plan" at bounding box center [402, 441] width 195 height 11
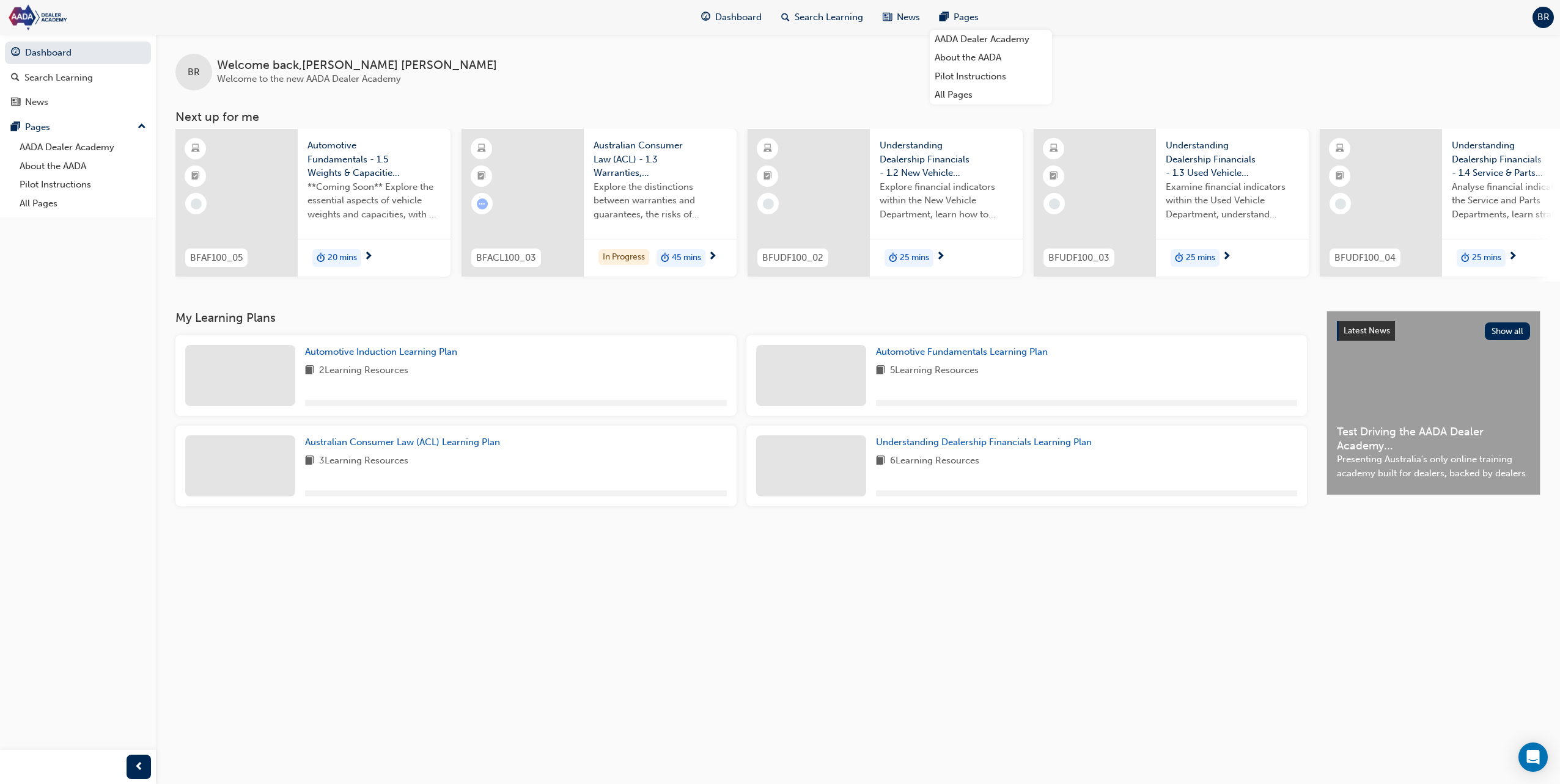
click at [391, 171] on span "Automotive Fundamentals - 1.5 Weights & Capacities (COMING SOON)" at bounding box center [374, 160] width 133 height 42
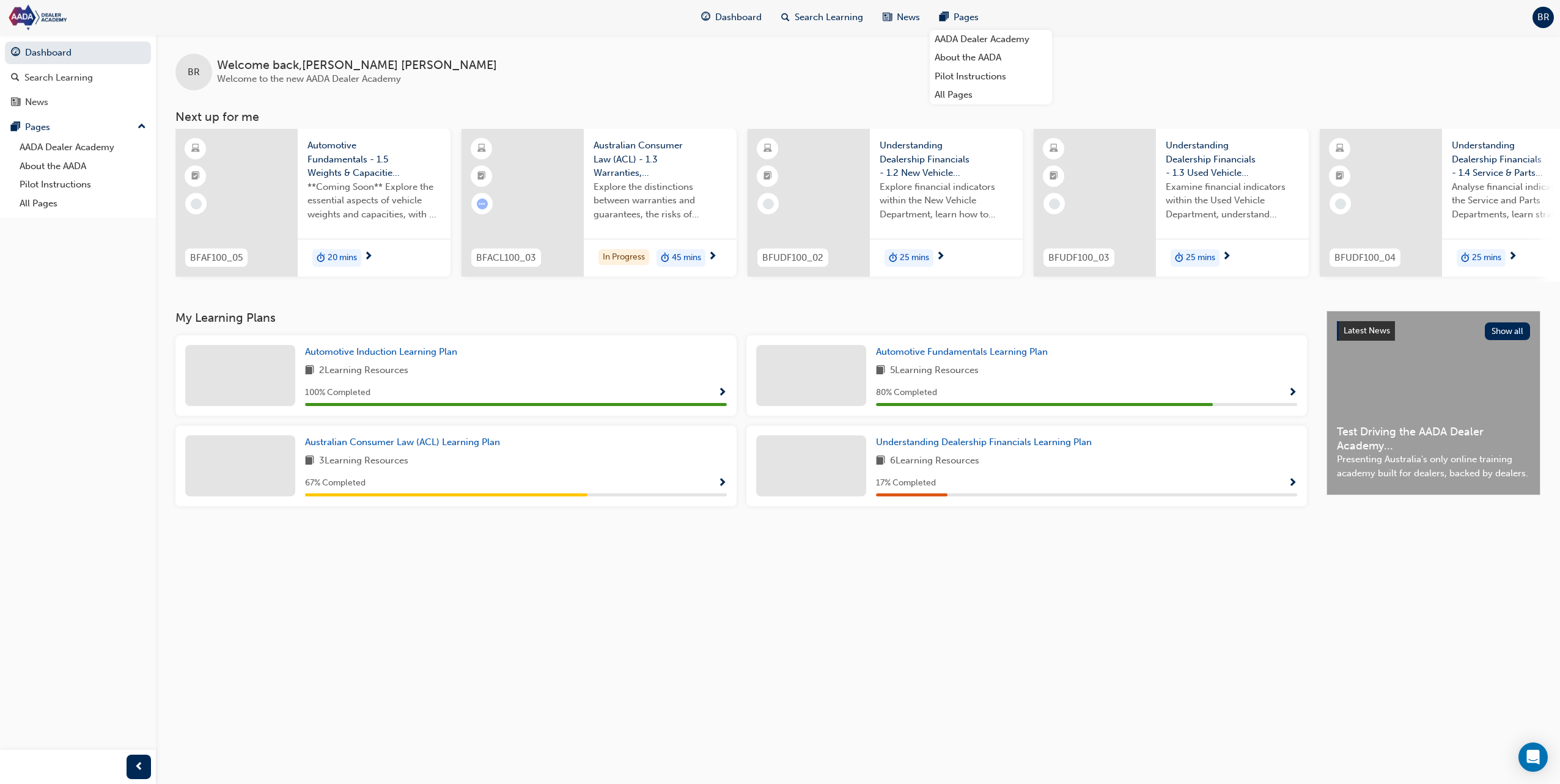
click at [619, 187] on span "Explore the distinctions between warranties and guarantees, the risks of mislea…" at bounding box center [660, 201] width 133 height 42
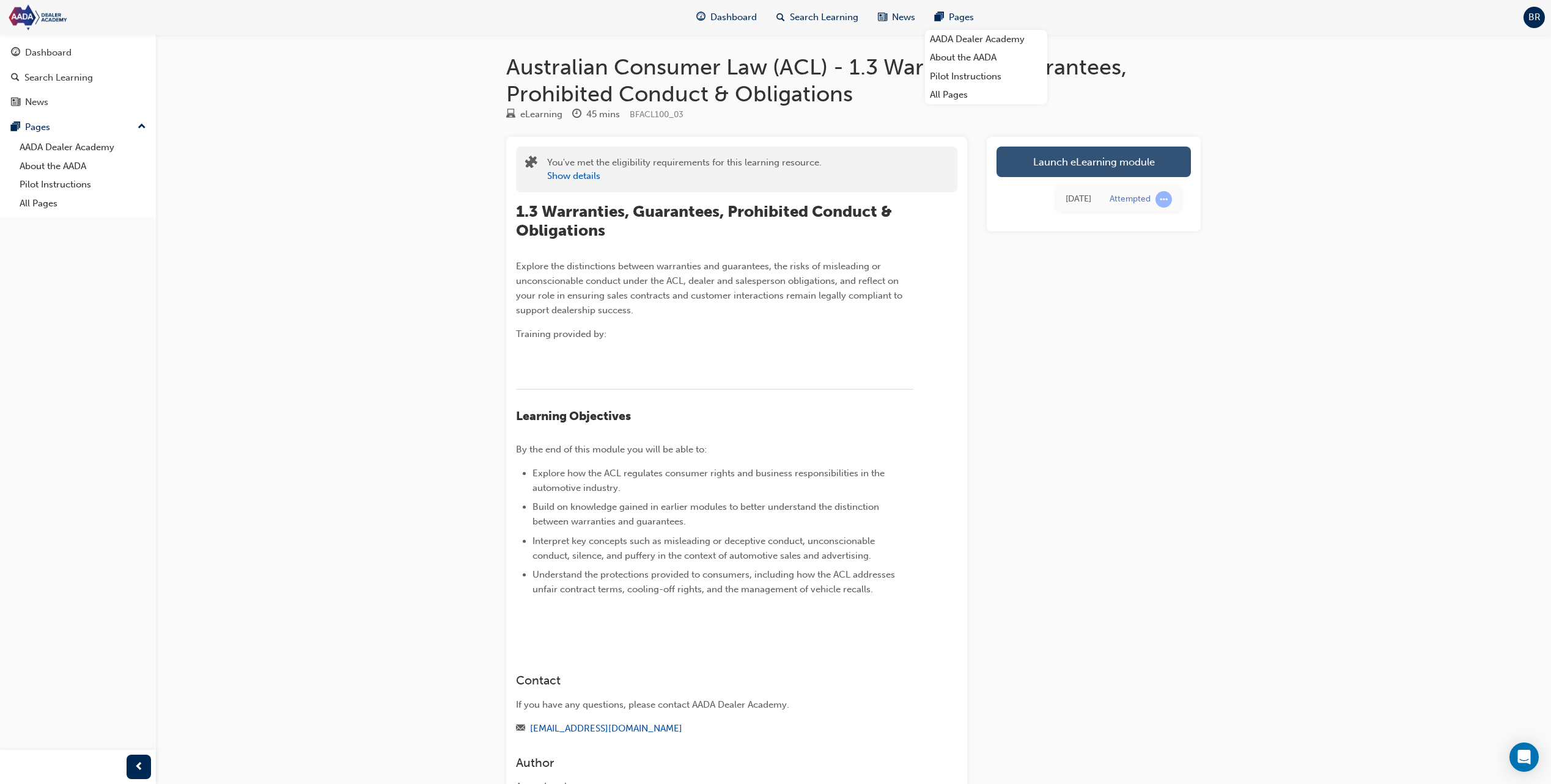
click at [1074, 170] on link "Launch eLearning module" at bounding box center [1093, 162] width 194 height 31
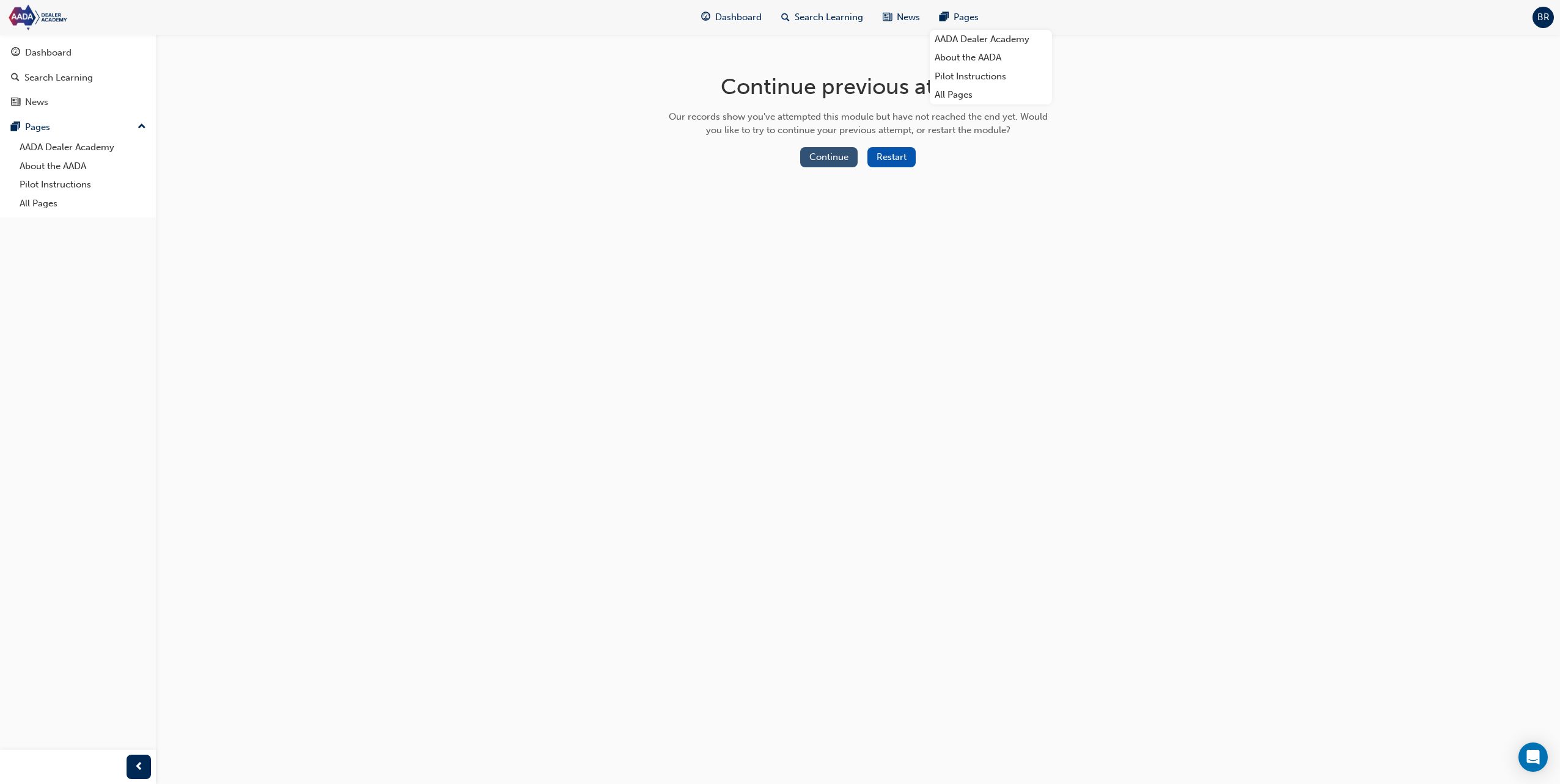
click at [841, 162] on button "Continue" at bounding box center [828, 157] width 57 height 20
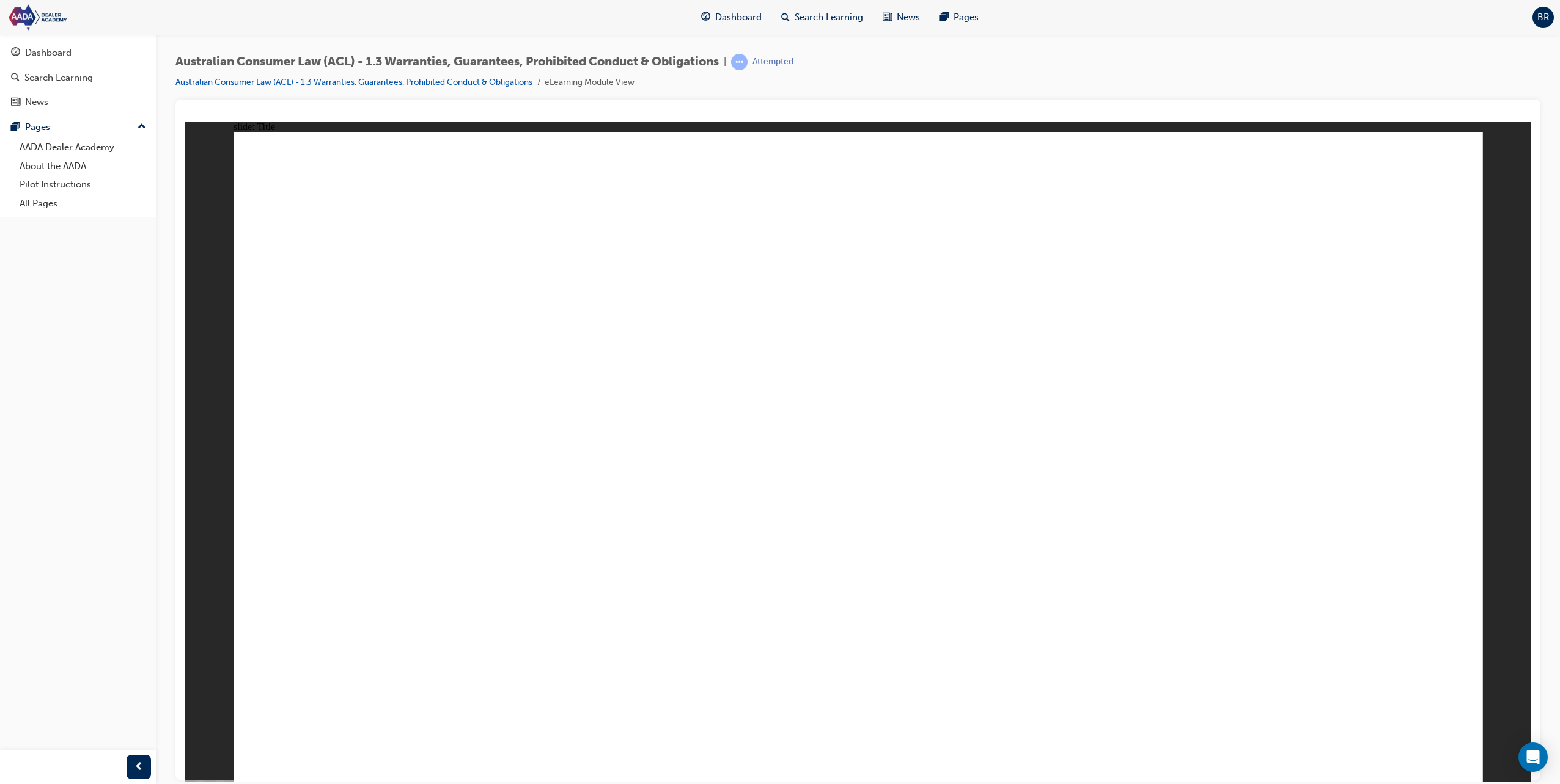
drag, startPoint x: 839, startPoint y: 402, endPoint x: 847, endPoint y: 407, distance: 9.4
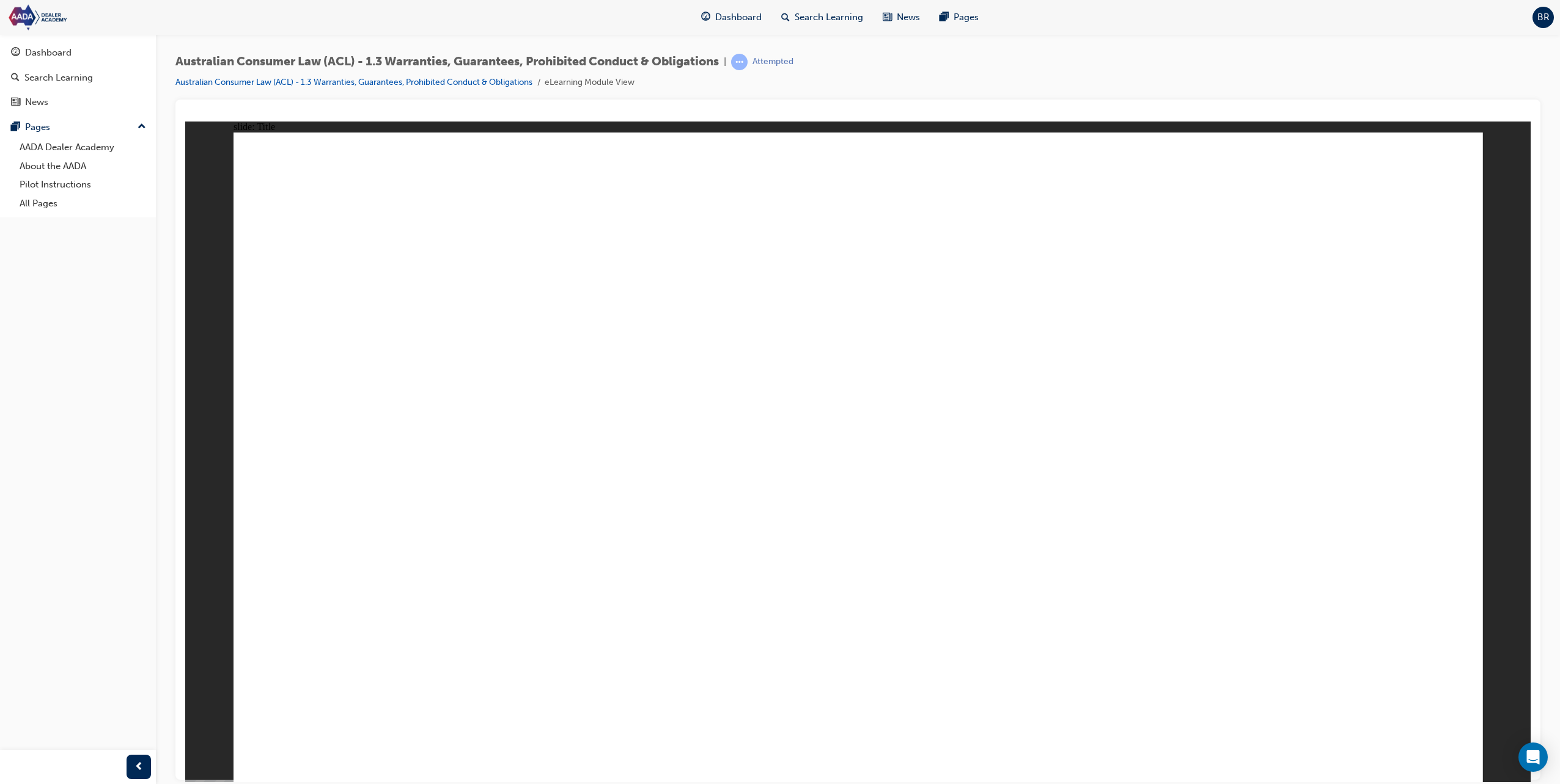
click at [35, 44] on link "Dashboard" at bounding box center [78, 53] width 146 height 23
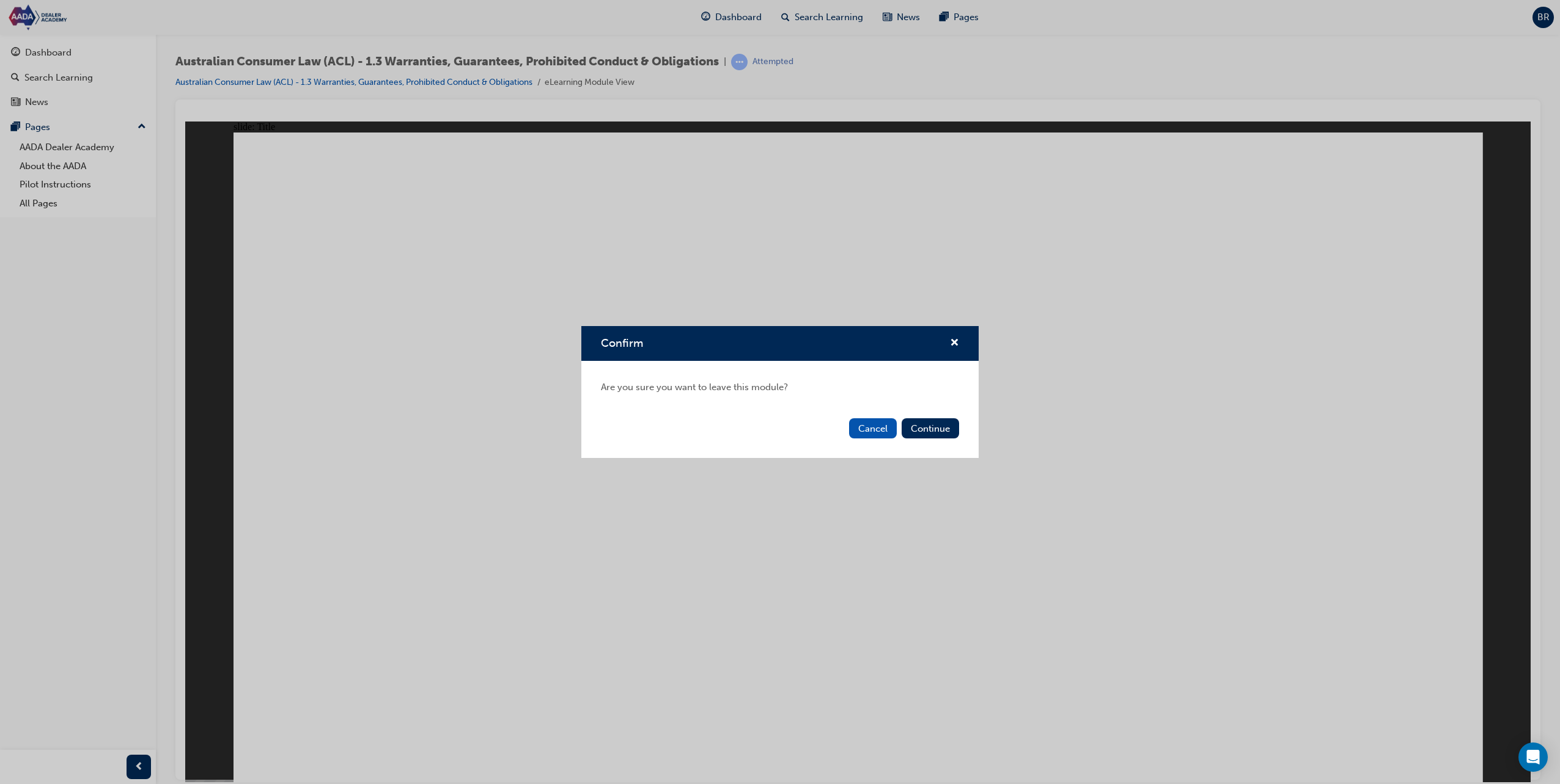
click at [941, 417] on div "Cancel Continue" at bounding box center [780, 435] width 398 height 45
drag, startPoint x: 890, startPoint y: 428, endPoint x: 705, endPoint y: 308, distance: 220.5
click at [890, 428] on button "Cancel" at bounding box center [872, 428] width 48 height 20
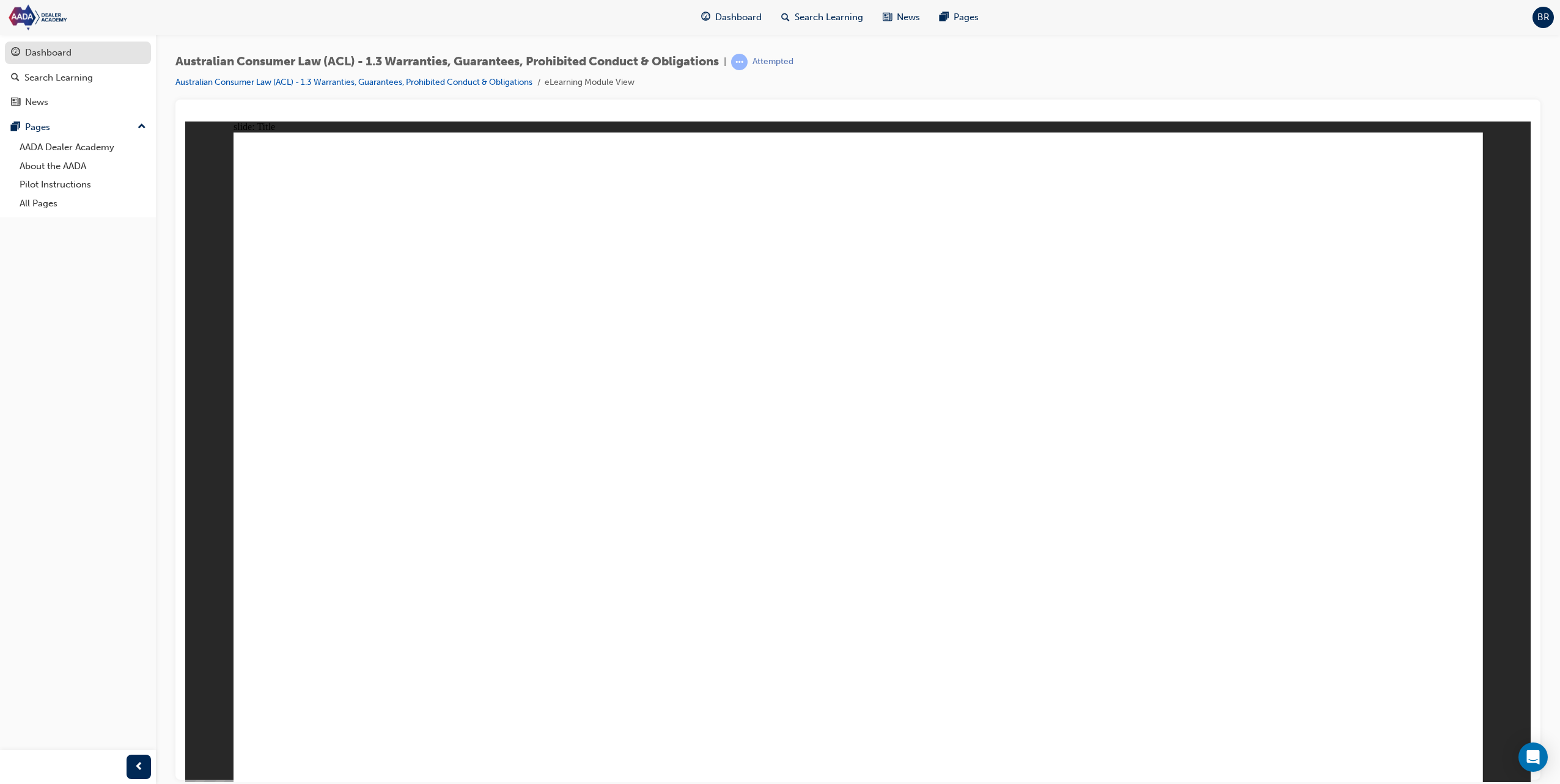
click at [73, 59] on div "Dashboard" at bounding box center [78, 52] width 134 height 15
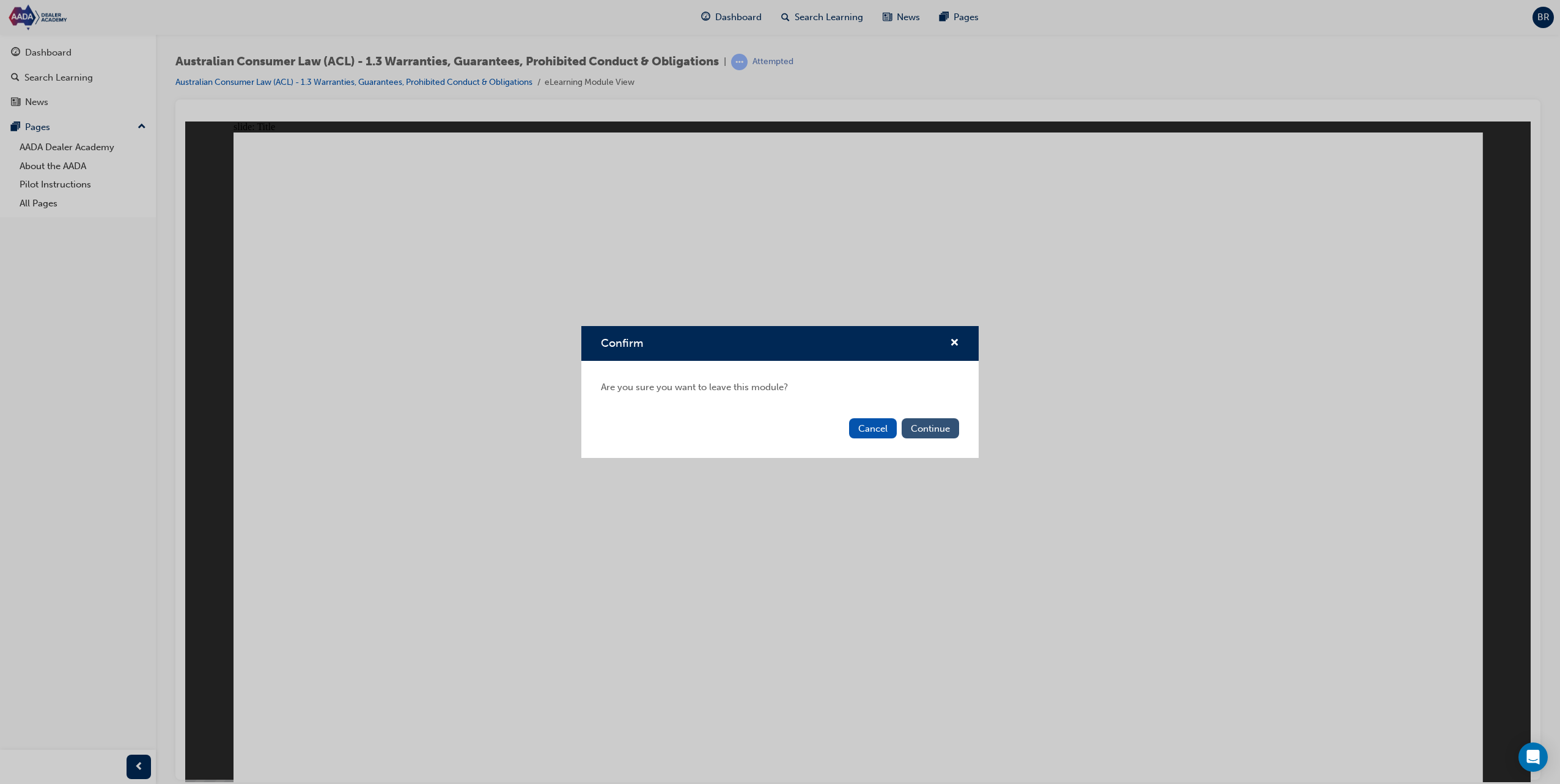
click at [938, 426] on button "Continue" at bounding box center [929, 428] width 57 height 20
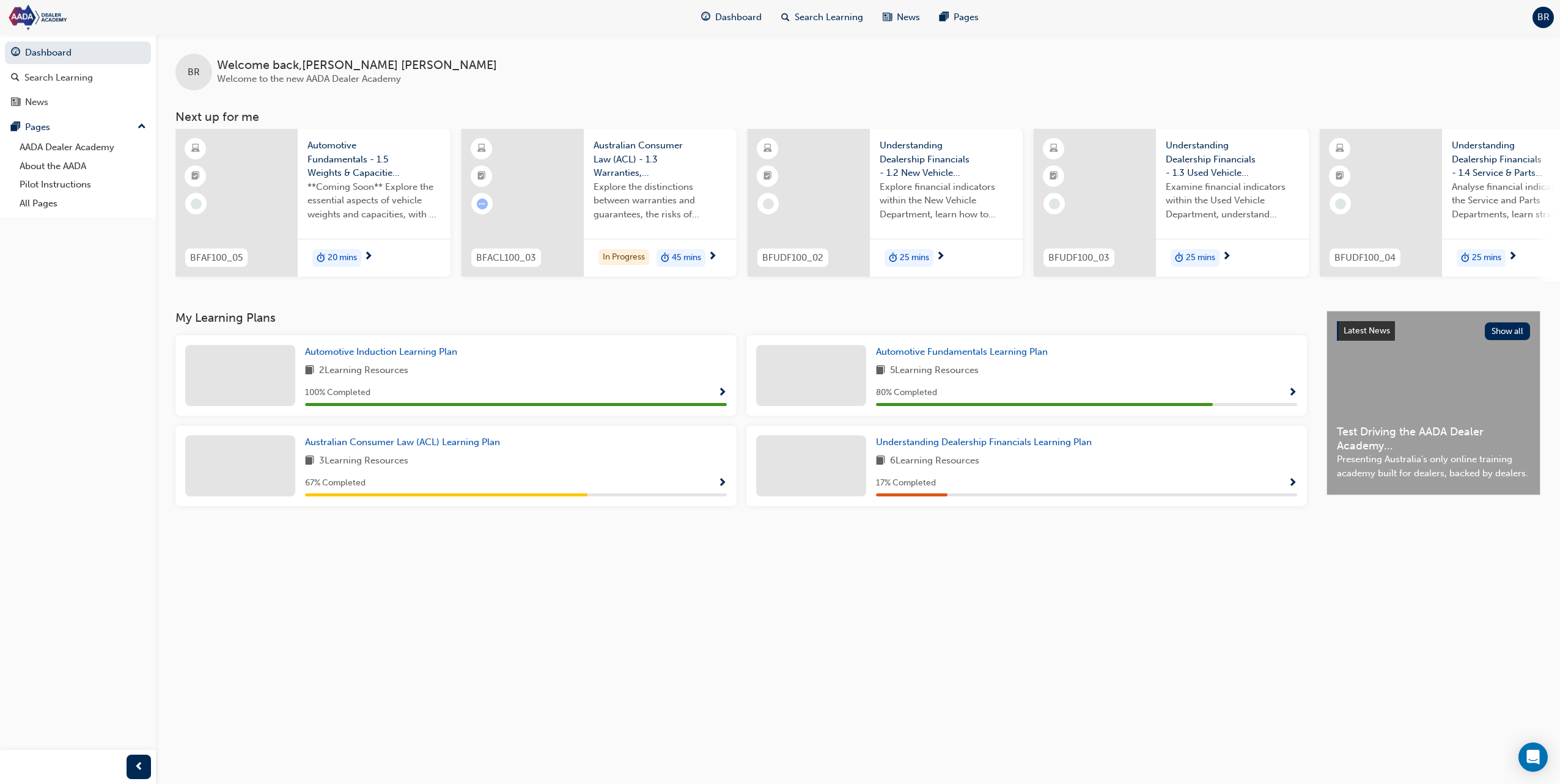
click at [676, 201] on span "Explore the distinctions between warranties and guarantees, the risks of mislea…" at bounding box center [660, 201] width 133 height 42
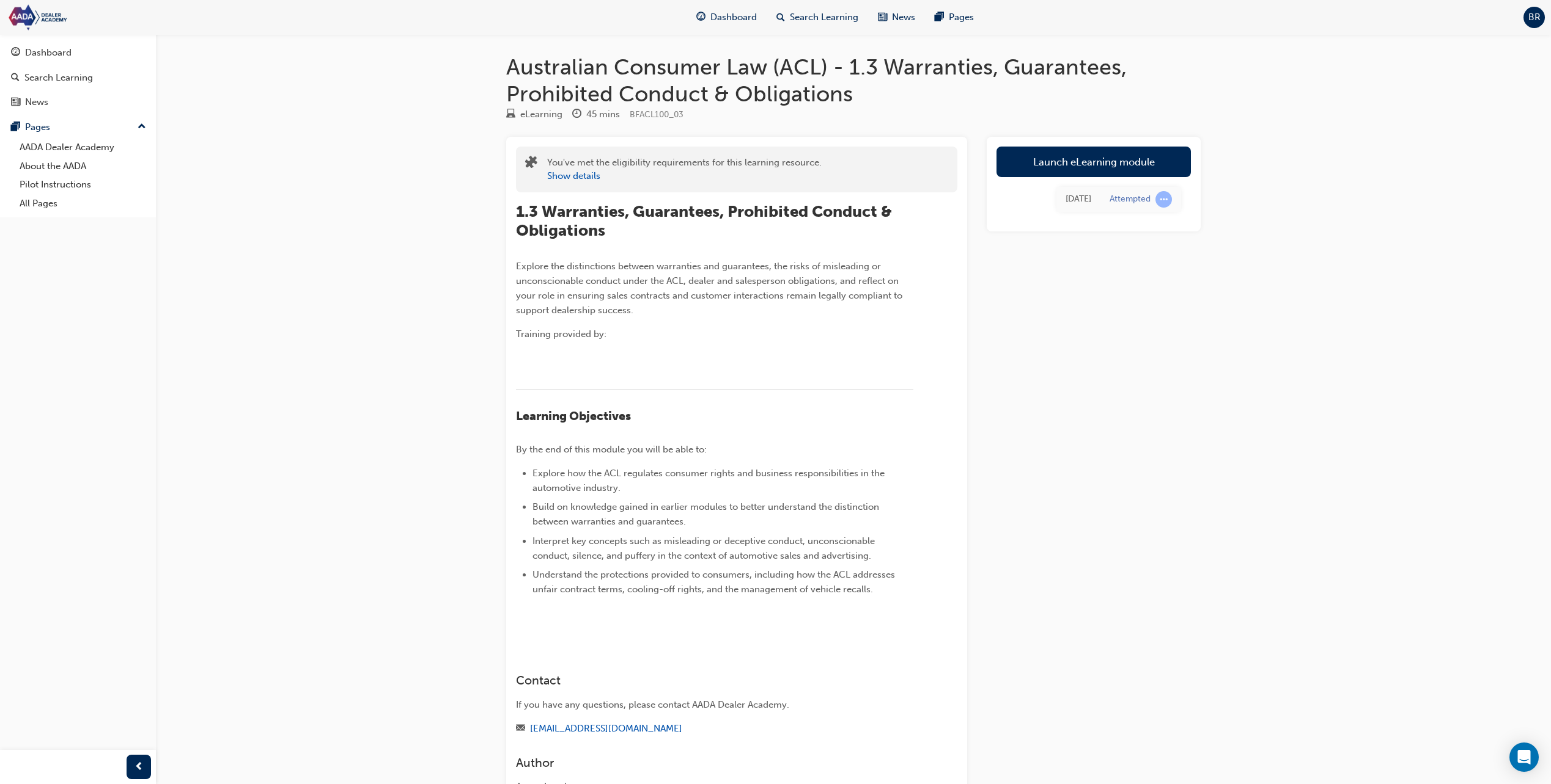
click at [1078, 159] on link "Launch eLearning module" at bounding box center [1093, 162] width 194 height 31
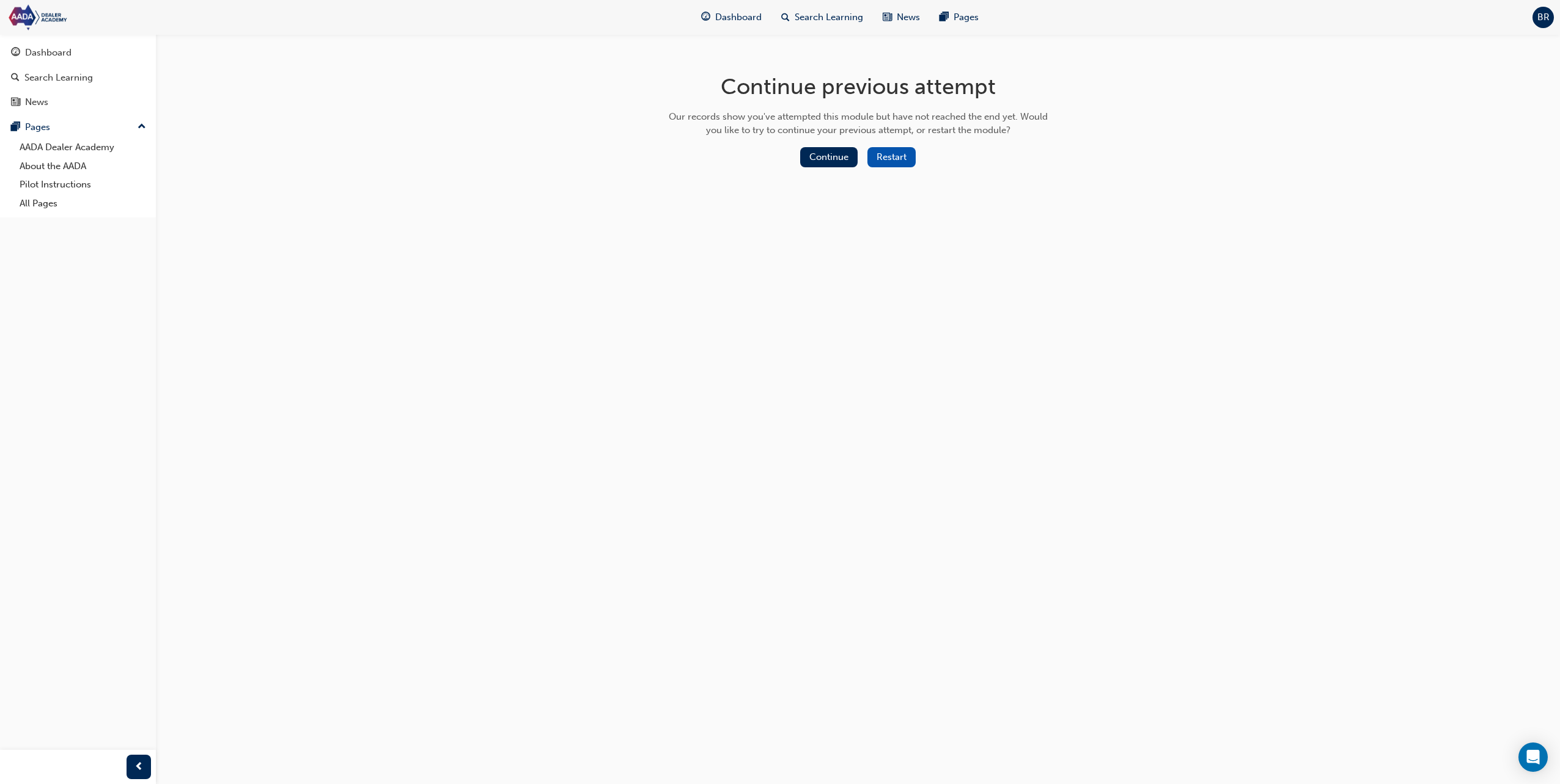
click at [886, 160] on button "Restart" at bounding box center [891, 157] width 48 height 20
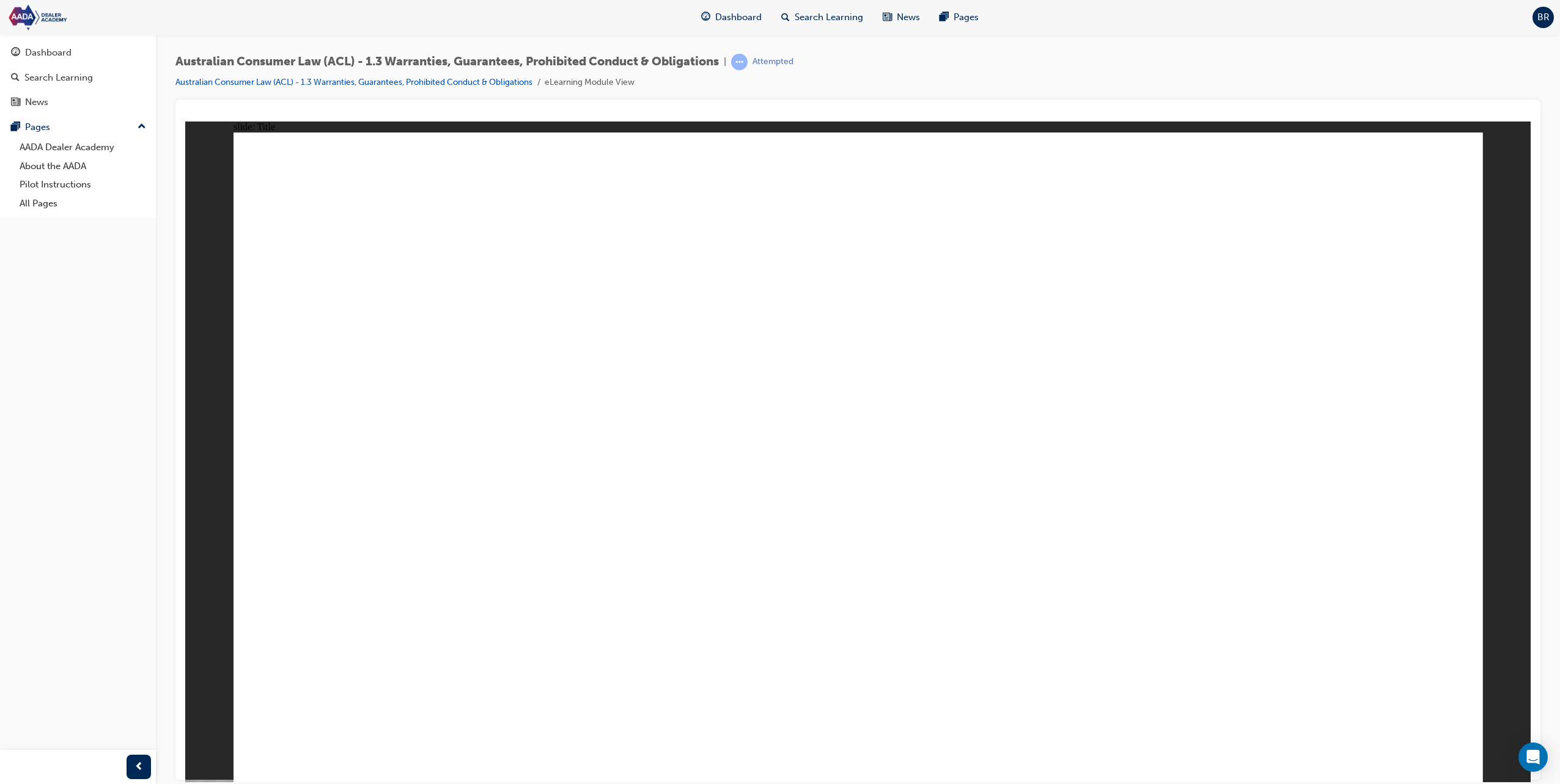
drag, startPoint x: 815, startPoint y: 391, endPoint x: 779, endPoint y: 377, distance: 38.6
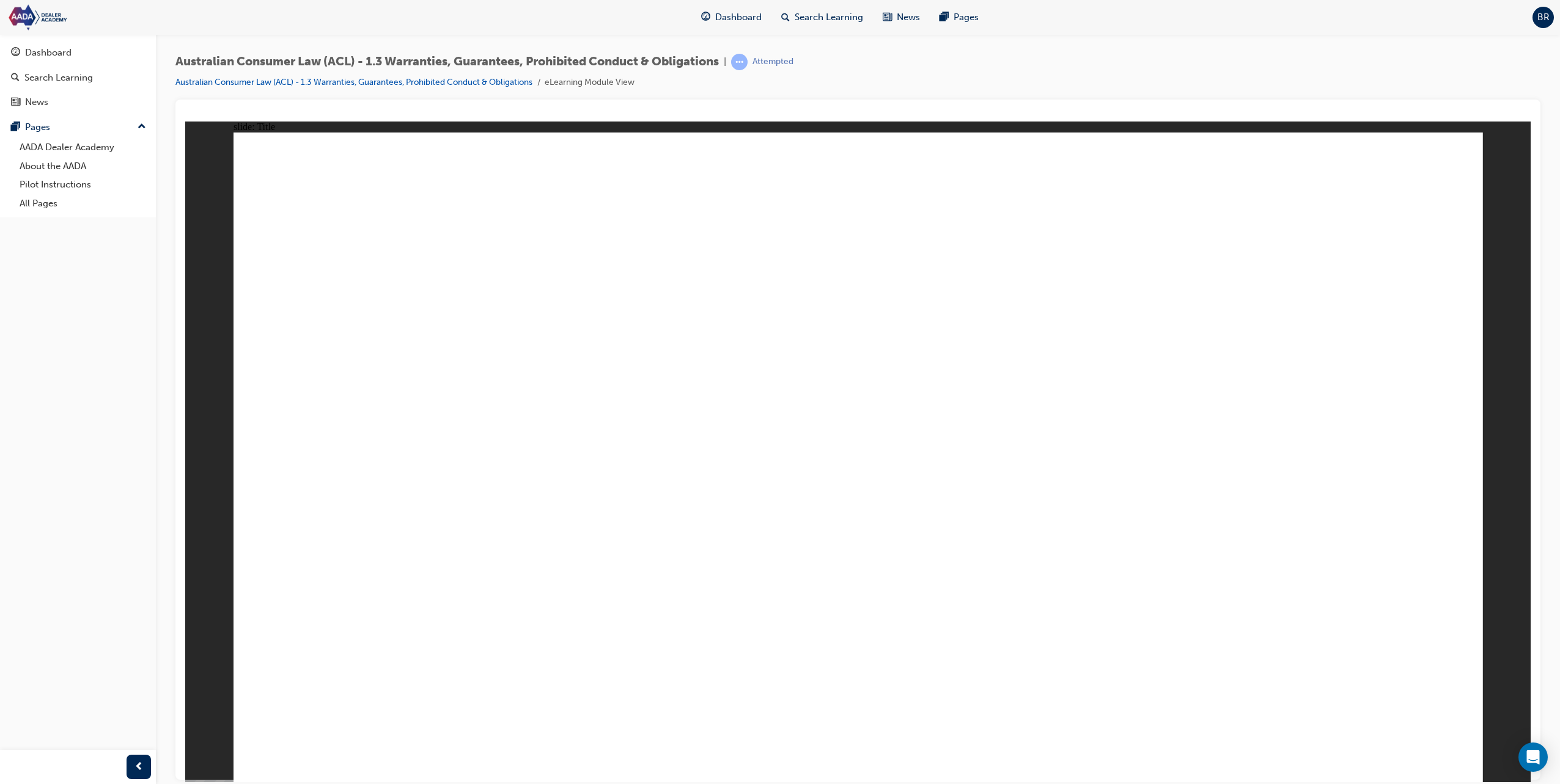
click at [87, 46] on div "Dashboard" at bounding box center [78, 52] width 134 height 15
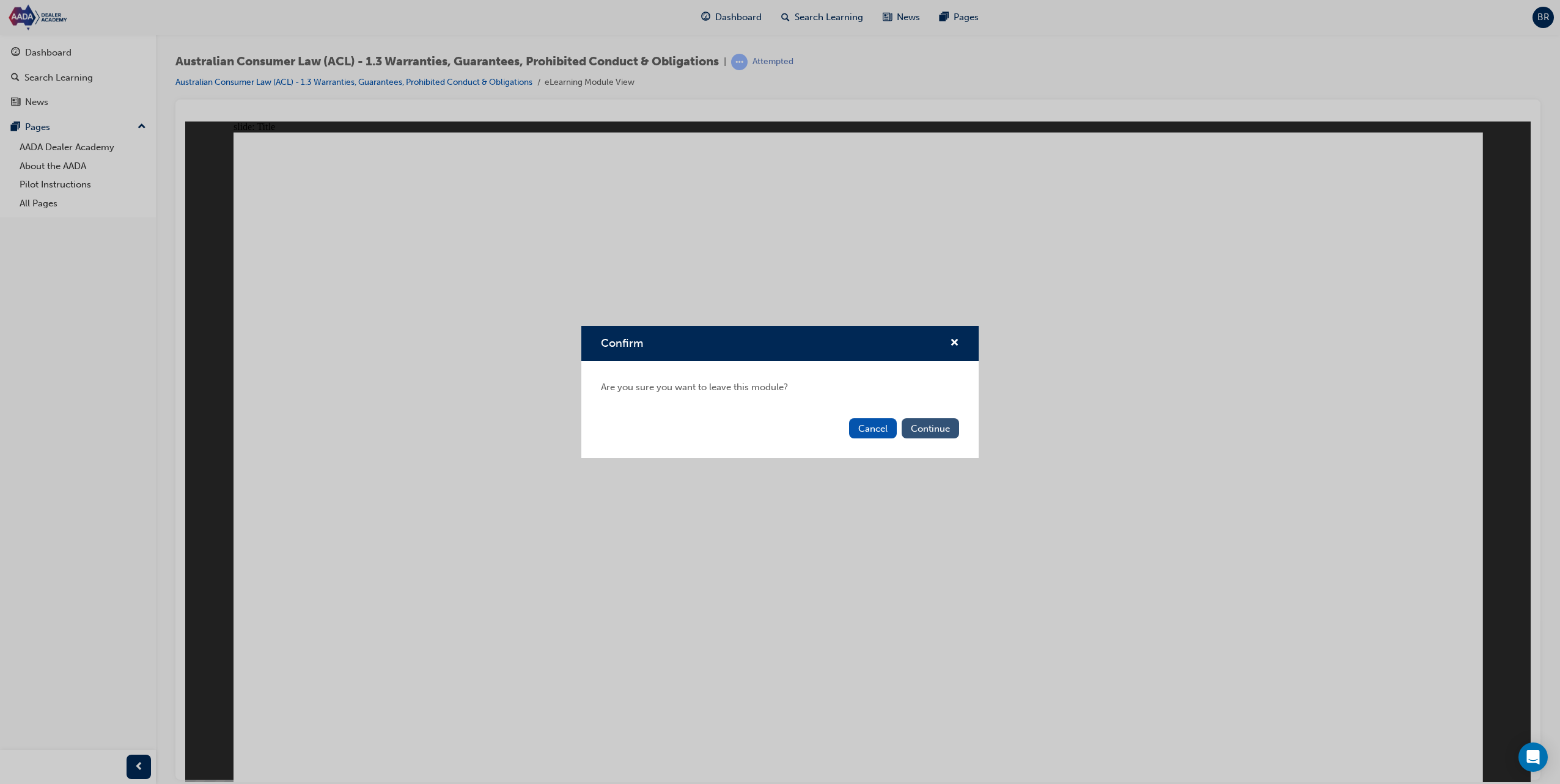
click at [930, 425] on button "Continue" at bounding box center [929, 428] width 57 height 20
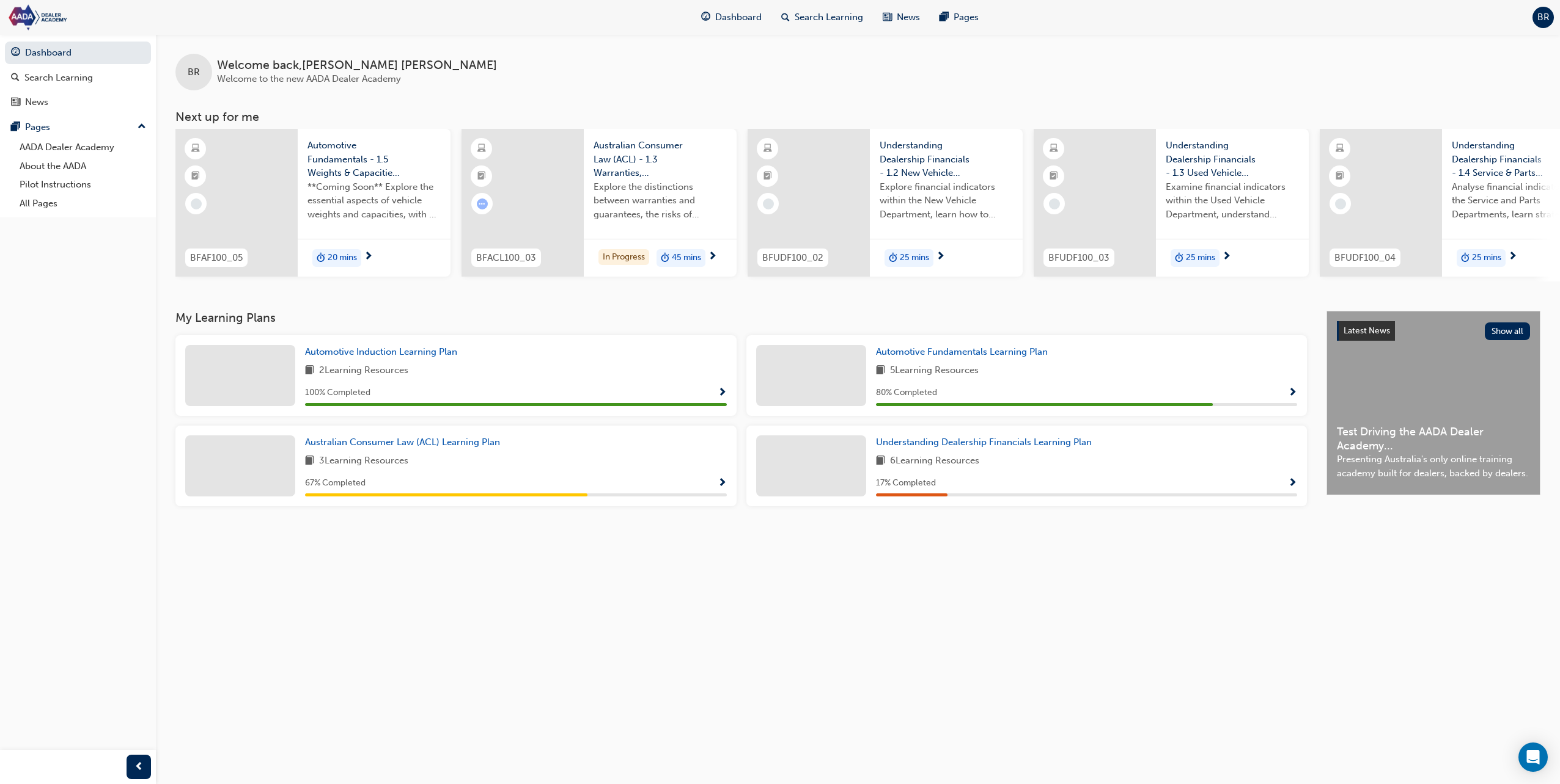
click at [965, 253] on div "25 mins" at bounding box center [945, 258] width 153 height 39
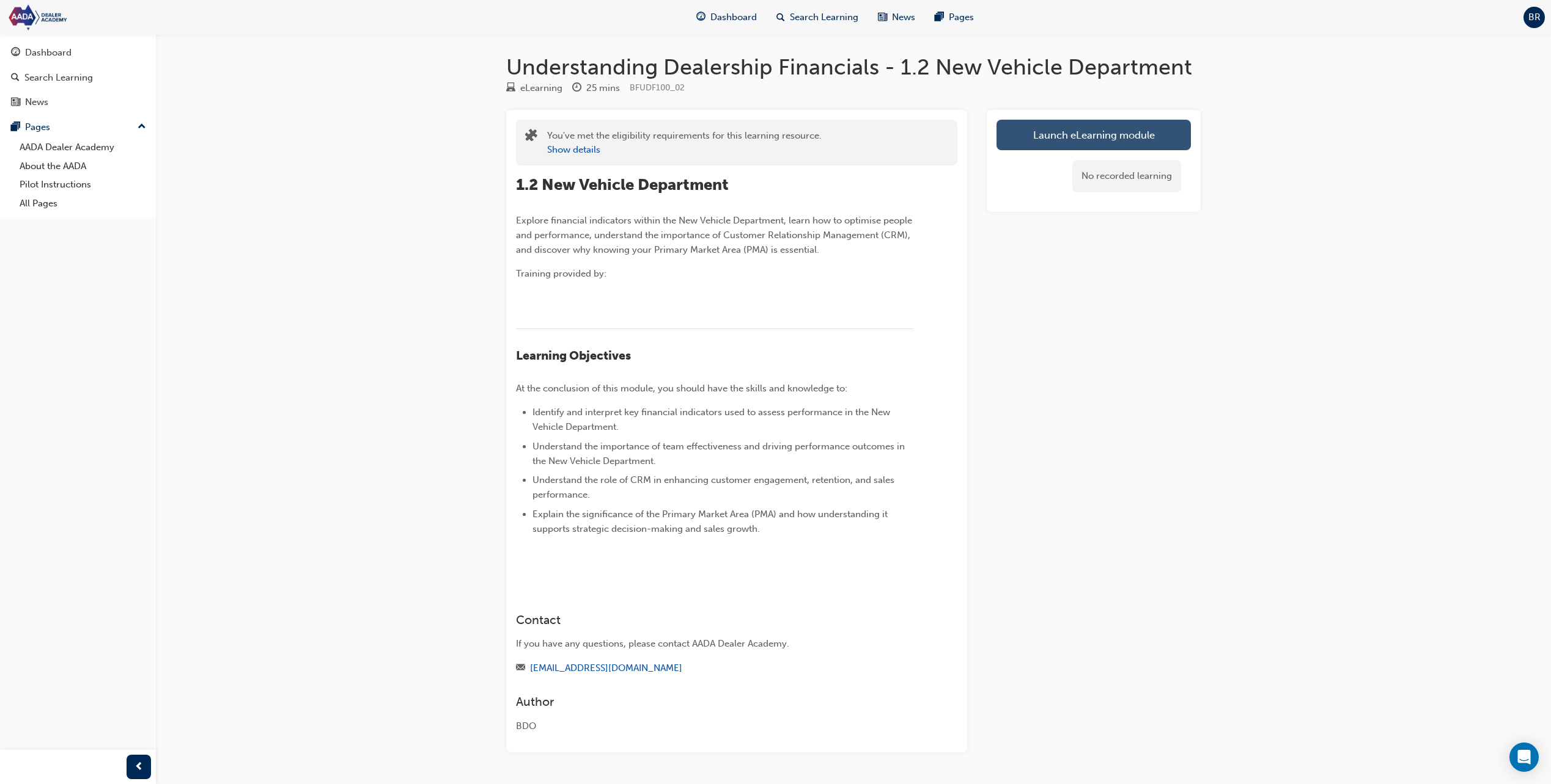
click at [1092, 133] on link "Launch eLearning module" at bounding box center [1093, 135] width 194 height 31
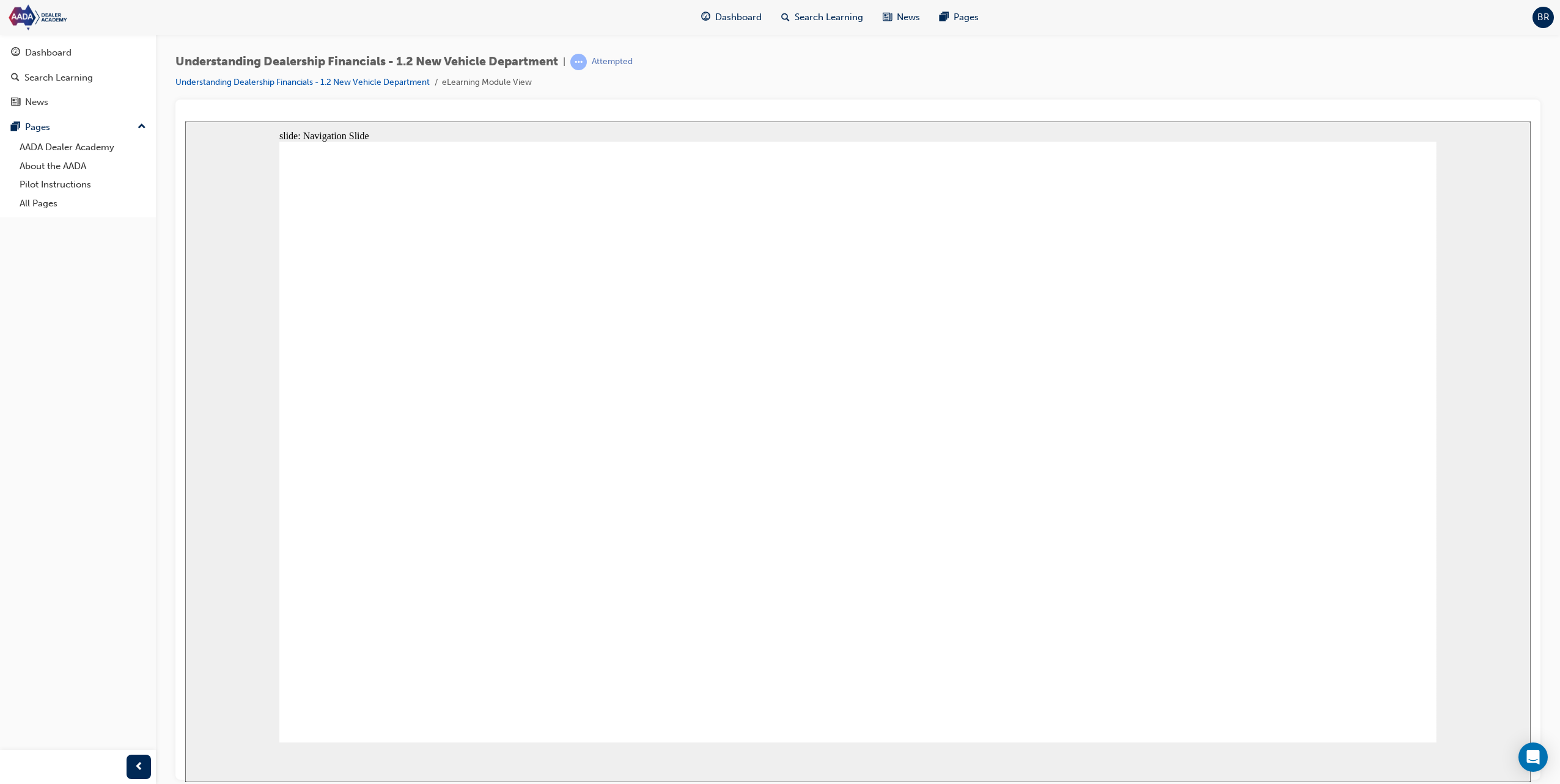
drag, startPoint x: 1372, startPoint y: 696, endPoint x: 878, endPoint y: 574, distance: 508.8
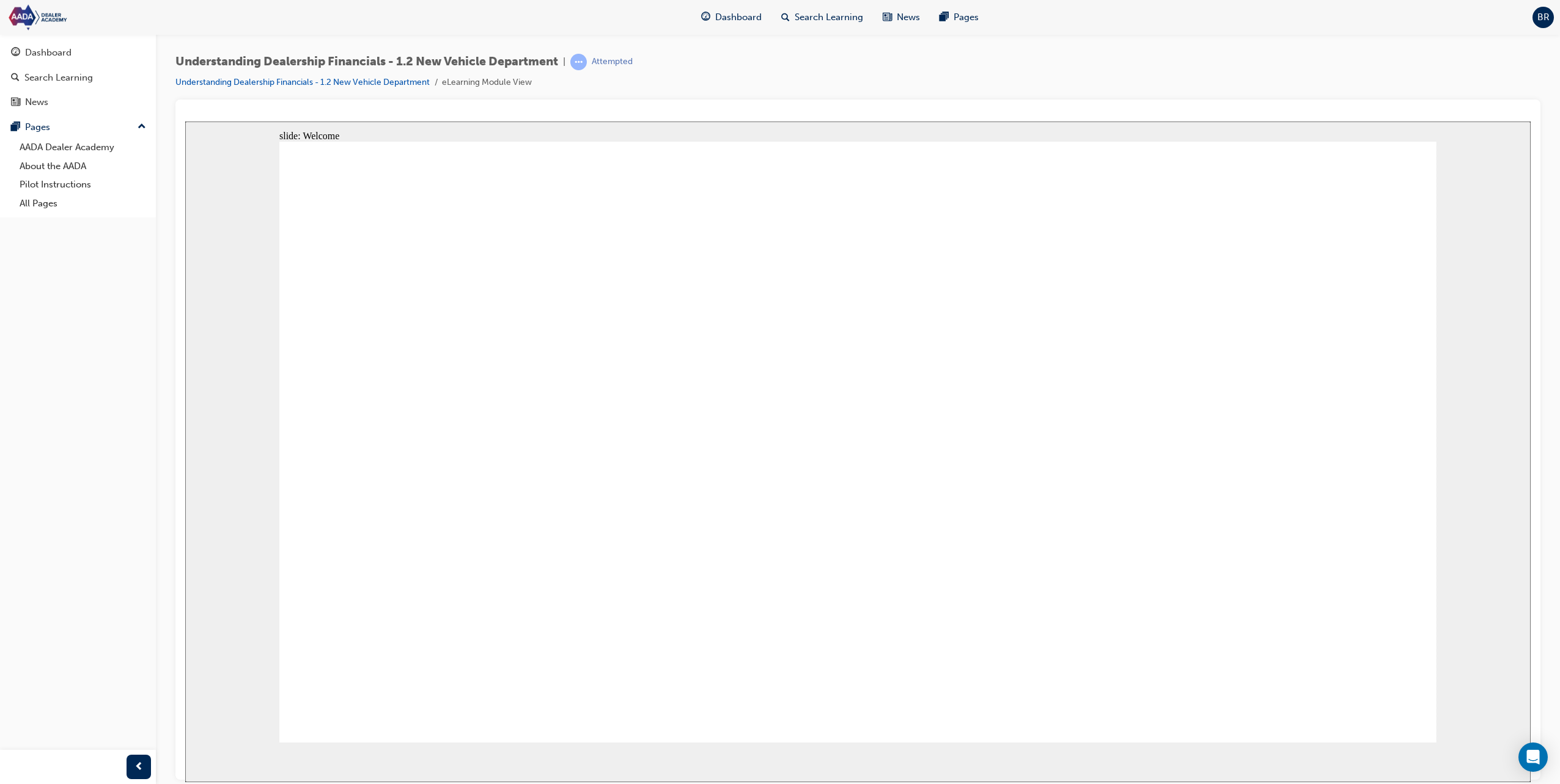
drag, startPoint x: 556, startPoint y: 519, endPoint x: 579, endPoint y: 516, distance: 23.2
drag, startPoint x: 946, startPoint y: 516, endPoint x: 1142, endPoint y: 521, distance: 196.1
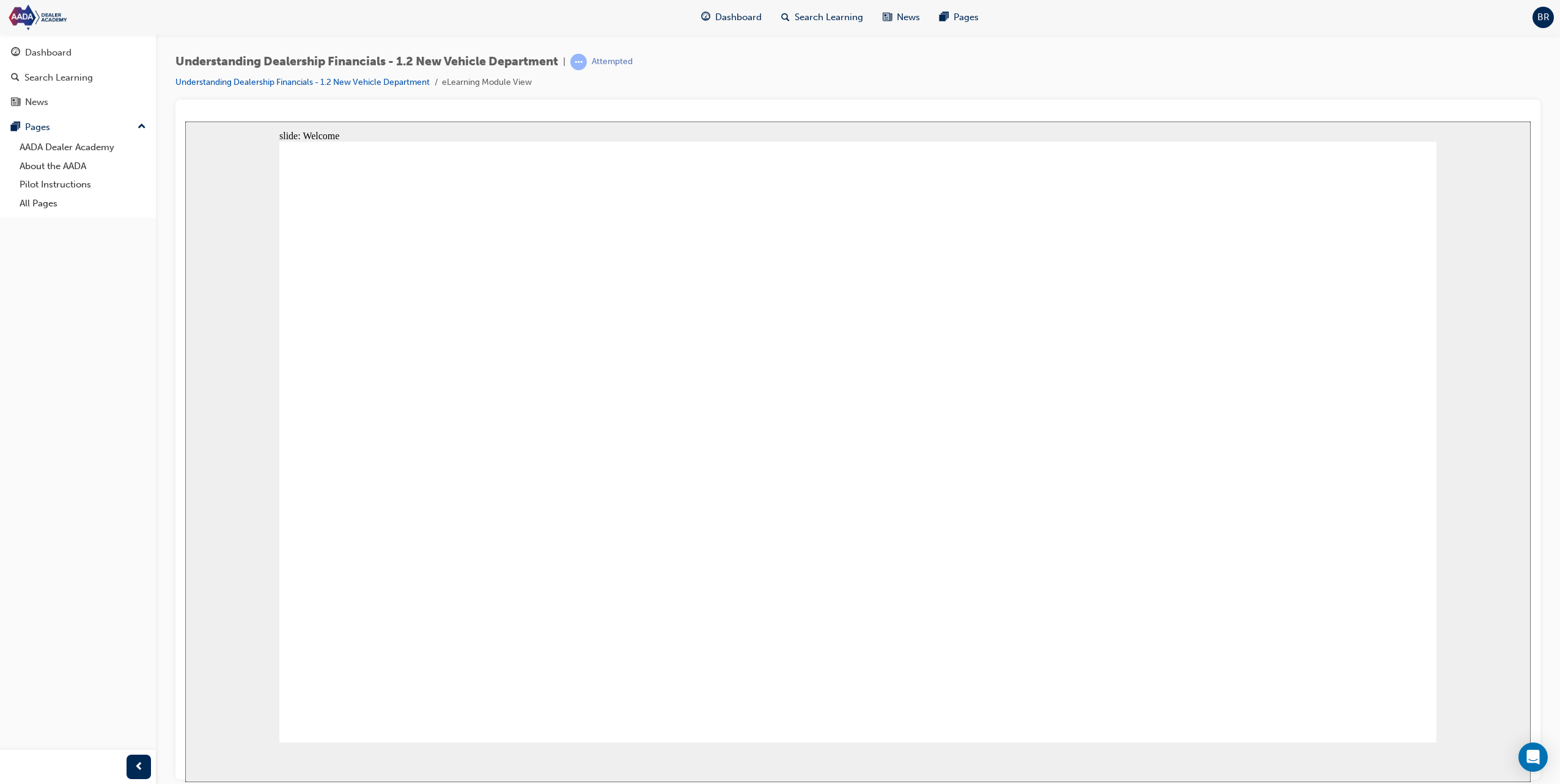
drag, startPoint x: 1184, startPoint y: 550, endPoint x: 1091, endPoint y: 536, distance: 94.0
drag, startPoint x: 437, startPoint y: 411, endPoint x: 624, endPoint y: 412, distance: 187.0
drag, startPoint x: 632, startPoint y: 419, endPoint x: 810, endPoint y: 426, distance: 178.1
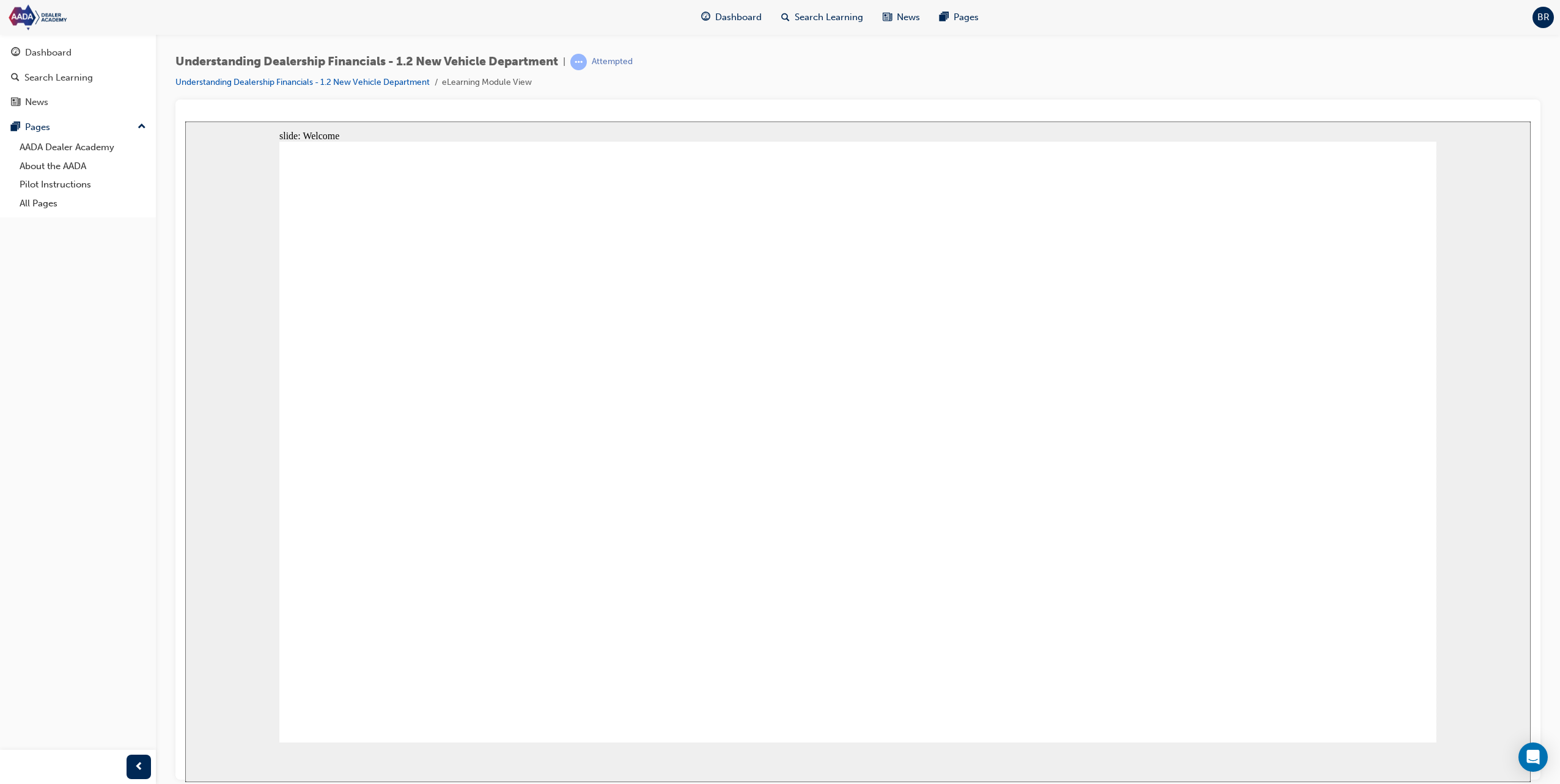
drag, startPoint x: 819, startPoint y: 426, endPoint x: 911, endPoint y: 425, distance: 92.0
drag, startPoint x: 984, startPoint y: 428, endPoint x: 1000, endPoint y: 430, distance: 16.1
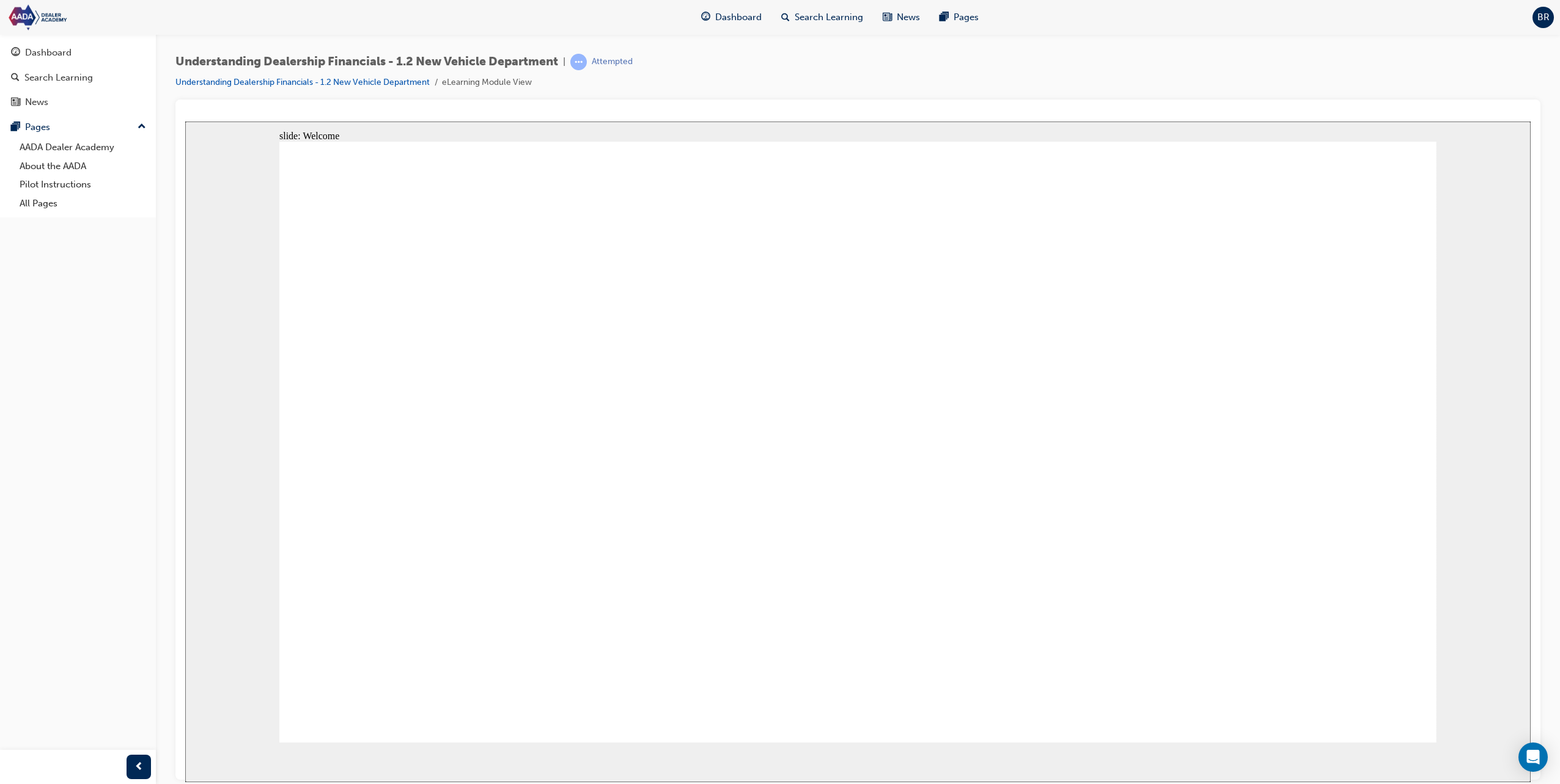
drag, startPoint x: 1095, startPoint y: 445, endPoint x: 1110, endPoint y: 448, distance: 15.3
drag, startPoint x: 344, startPoint y: 535, endPoint x: 350, endPoint y: 531, distance: 7.2
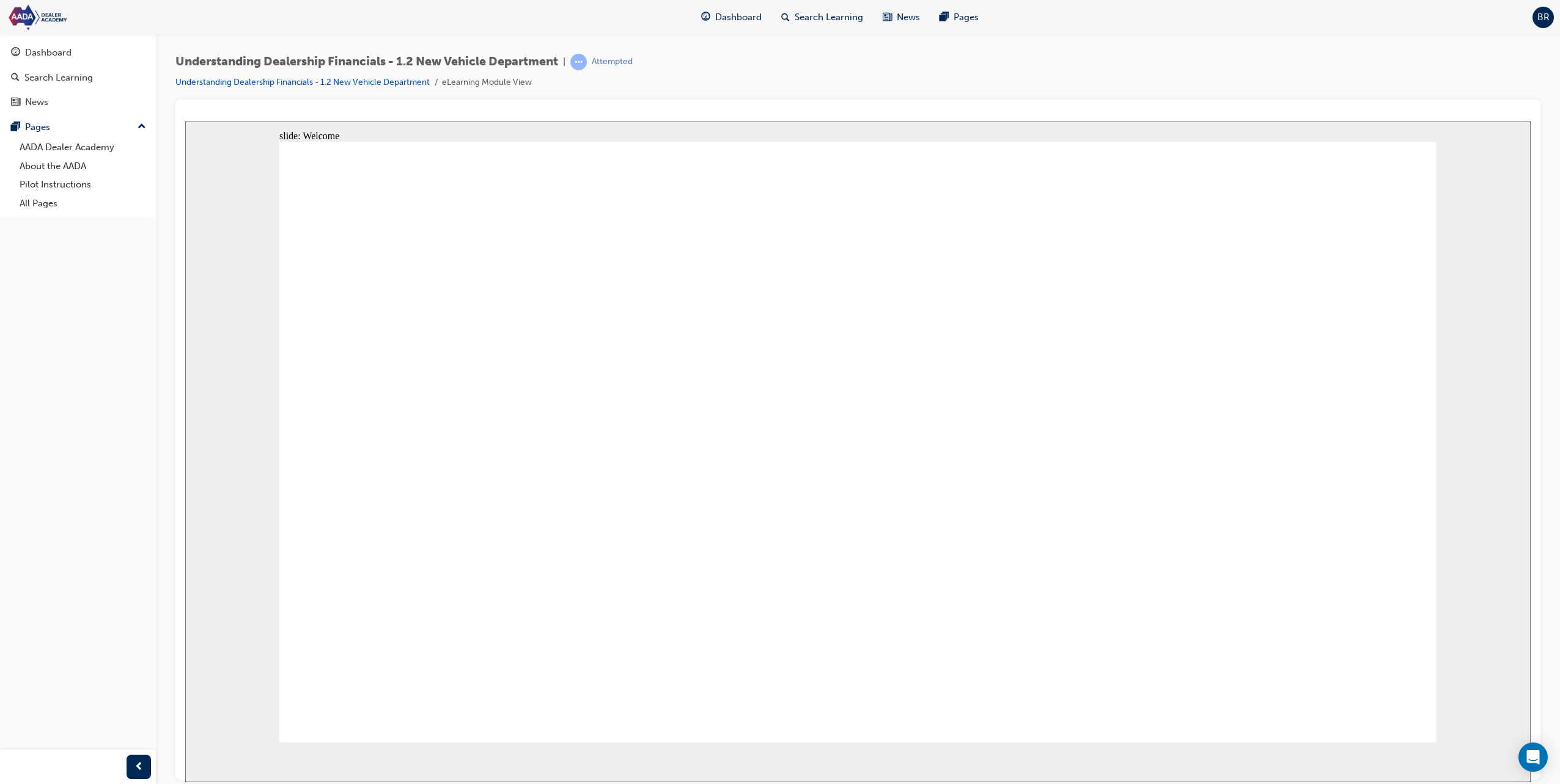
drag, startPoint x: 634, startPoint y: 493, endPoint x: 641, endPoint y: 491, distance: 7.3
drag, startPoint x: 784, startPoint y: 435, endPoint x: 944, endPoint y: 449, distance: 160.6
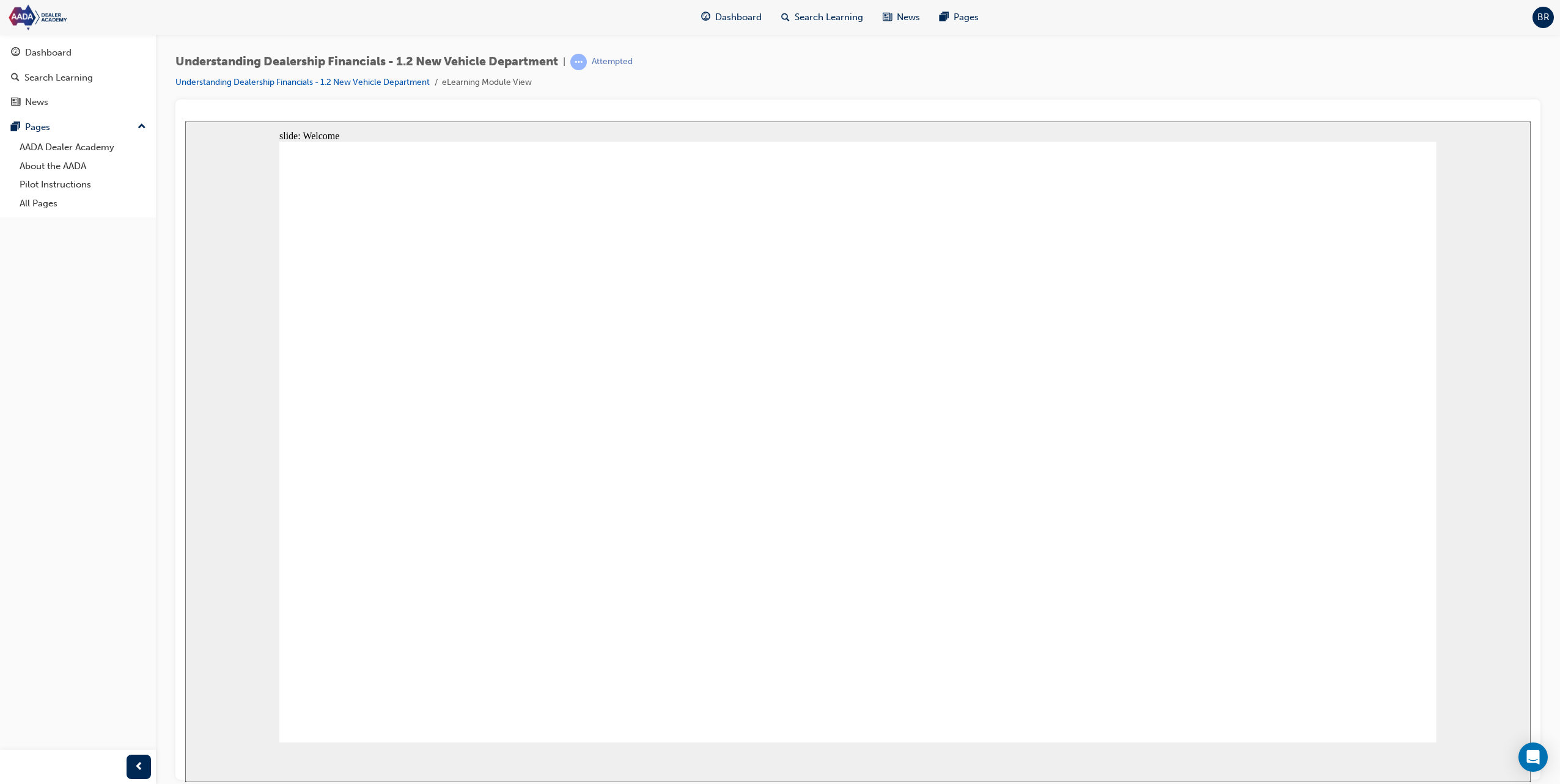
drag, startPoint x: 757, startPoint y: 412, endPoint x: 804, endPoint y: 430, distance: 50.3
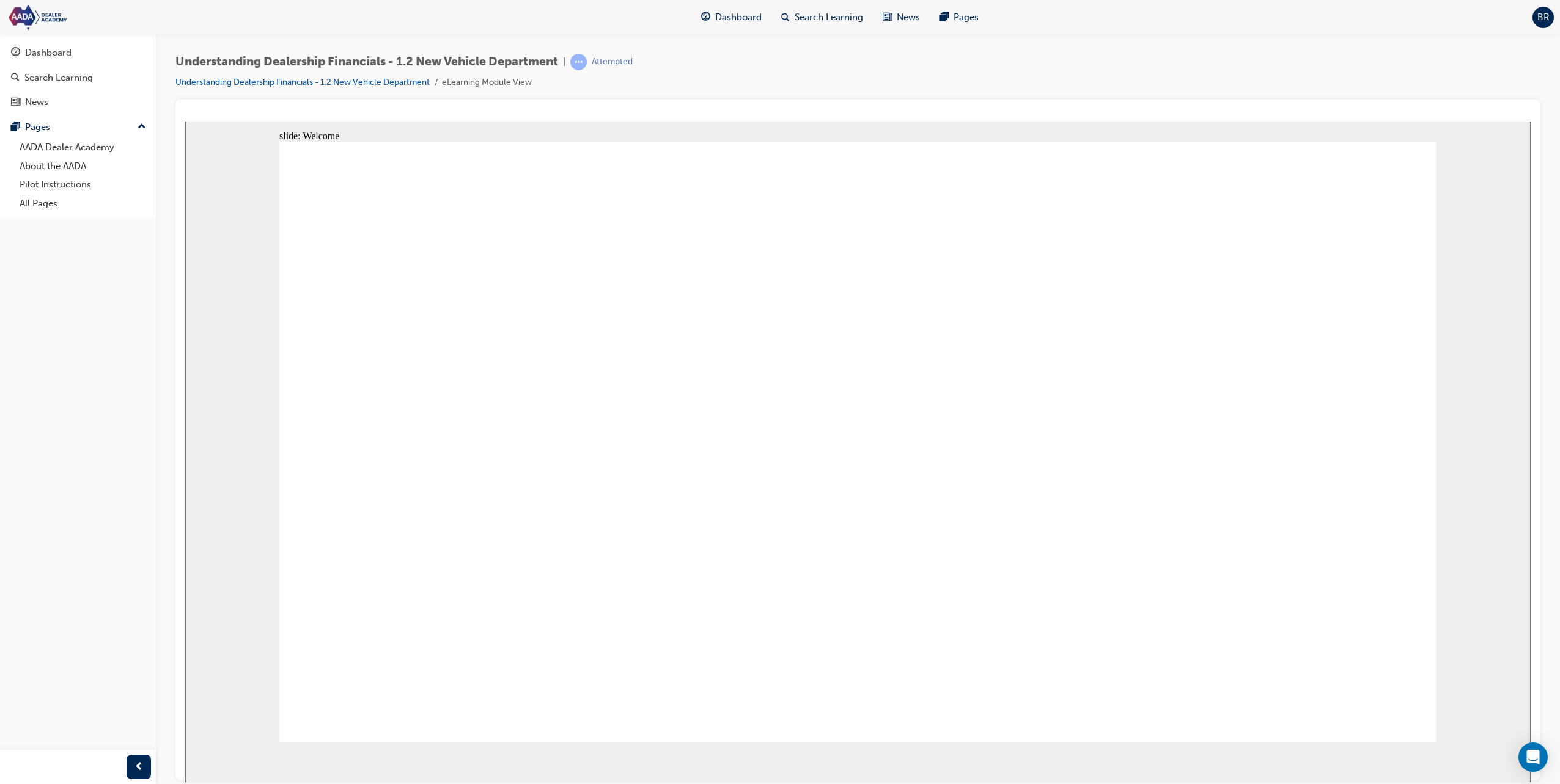
drag, startPoint x: 867, startPoint y: 445, endPoint x: 861, endPoint y: 452, distance: 9.2
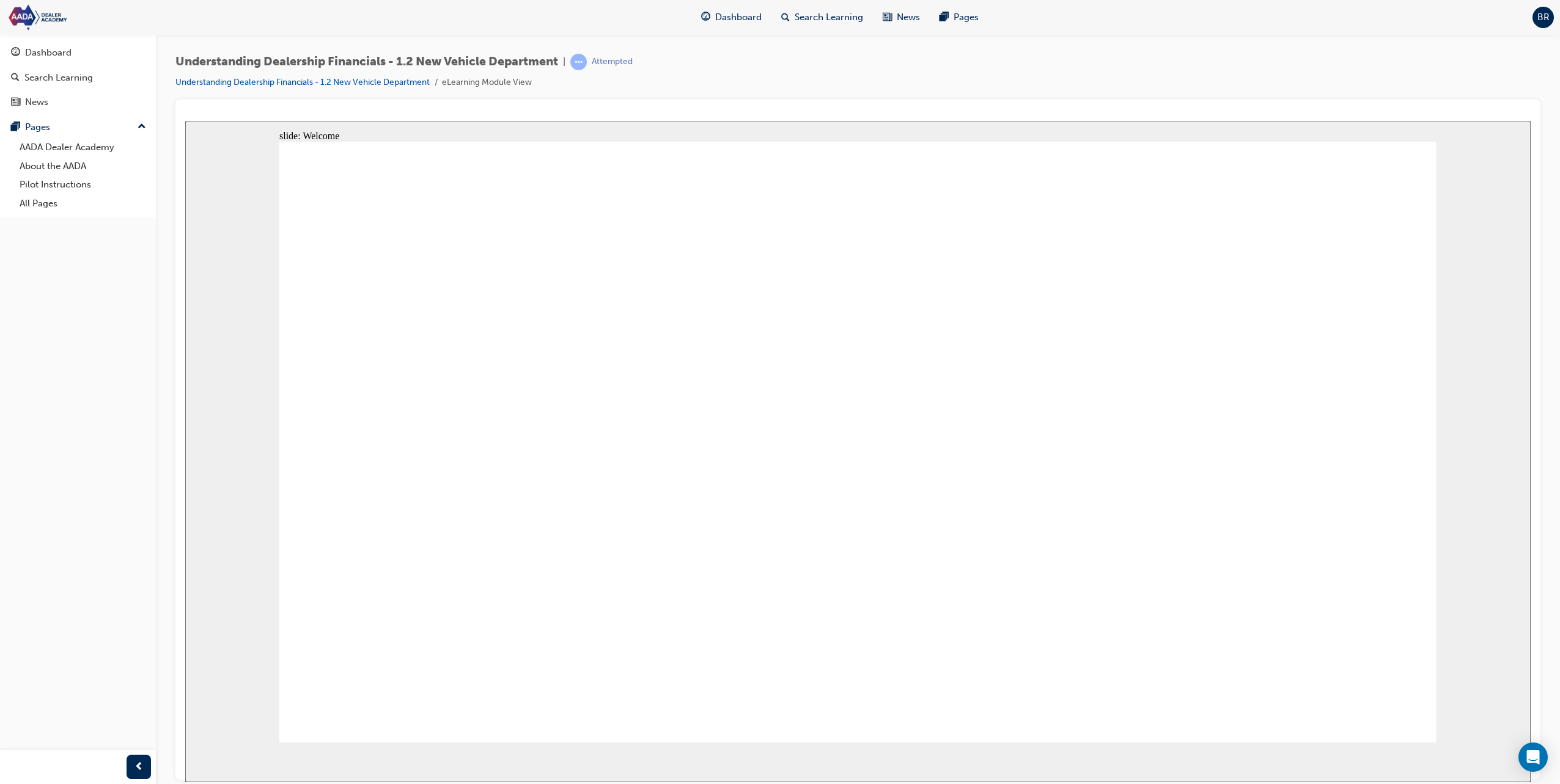
drag, startPoint x: 534, startPoint y: 574, endPoint x: 573, endPoint y: 562, distance: 40.8
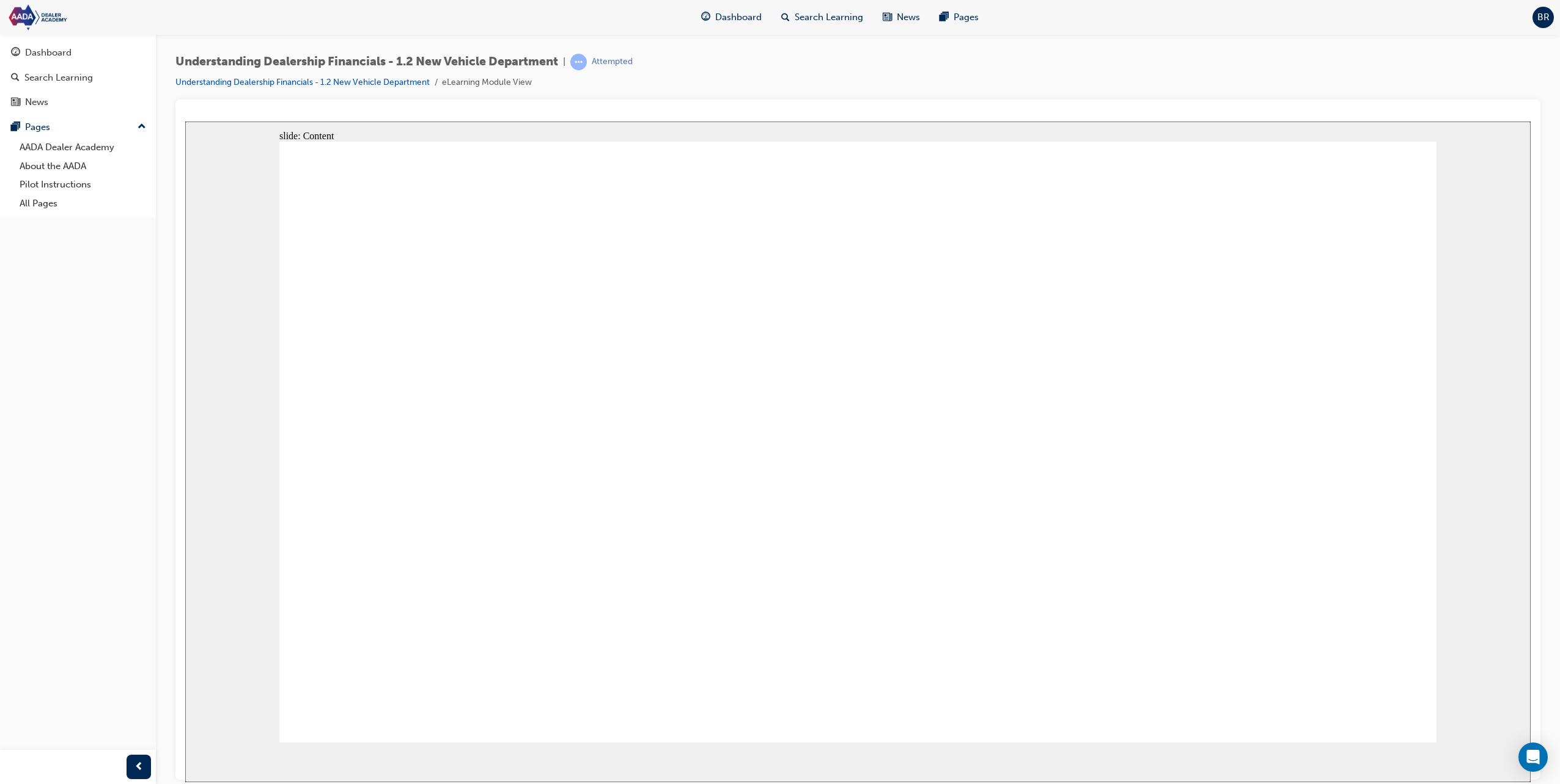
drag, startPoint x: 913, startPoint y: 531, endPoint x: 910, endPoint y: 523, distance: 8.5
drag, startPoint x: 910, startPoint y: 523, endPoint x: 1190, endPoint y: 603, distance: 291.2
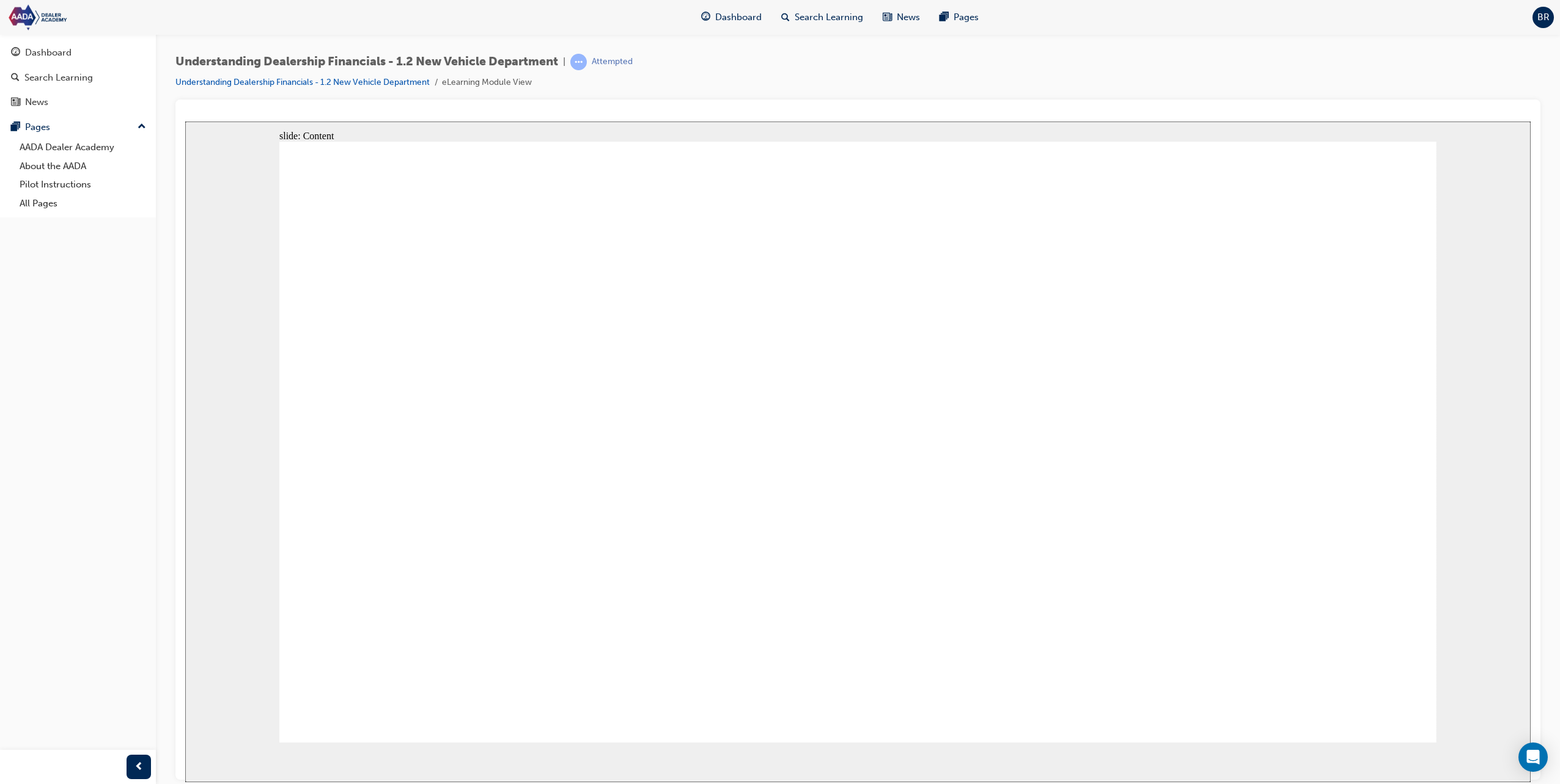
drag, startPoint x: 1393, startPoint y: 707, endPoint x: 618, endPoint y: 704, distance: 775.0
drag, startPoint x: 1439, startPoint y: 600, endPoint x: 1435, endPoint y: 607, distance: 8.1
click at [1439, 600] on div "slide: Content Rectangle 1 Parallelogram 1 Menu Resources volume-off-white.png …" at bounding box center [857, 451] width 1345 height 661
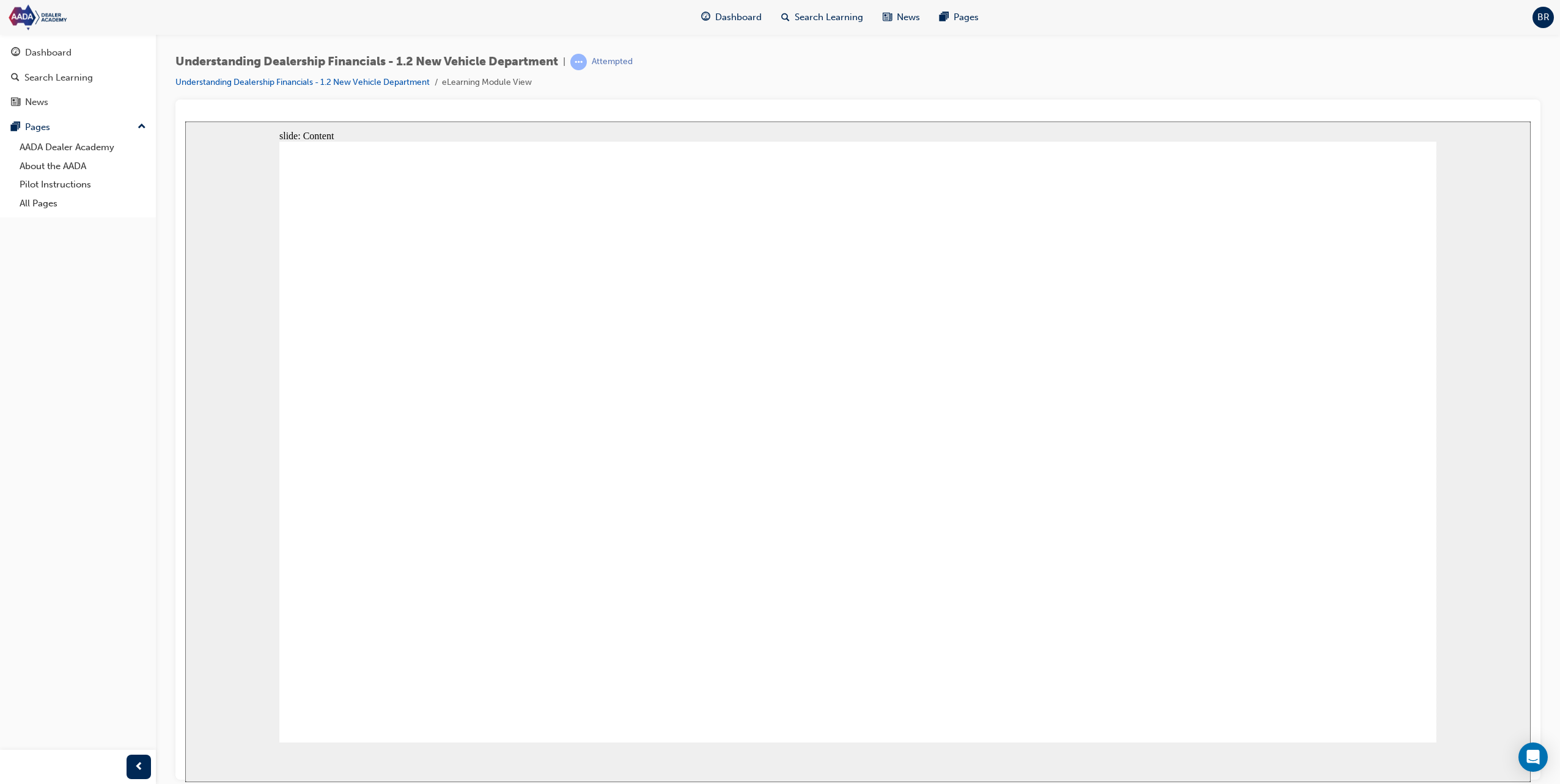
drag, startPoint x: 848, startPoint y: 429, endPoint x: 842, endPoint y: 438, distance: 10.8
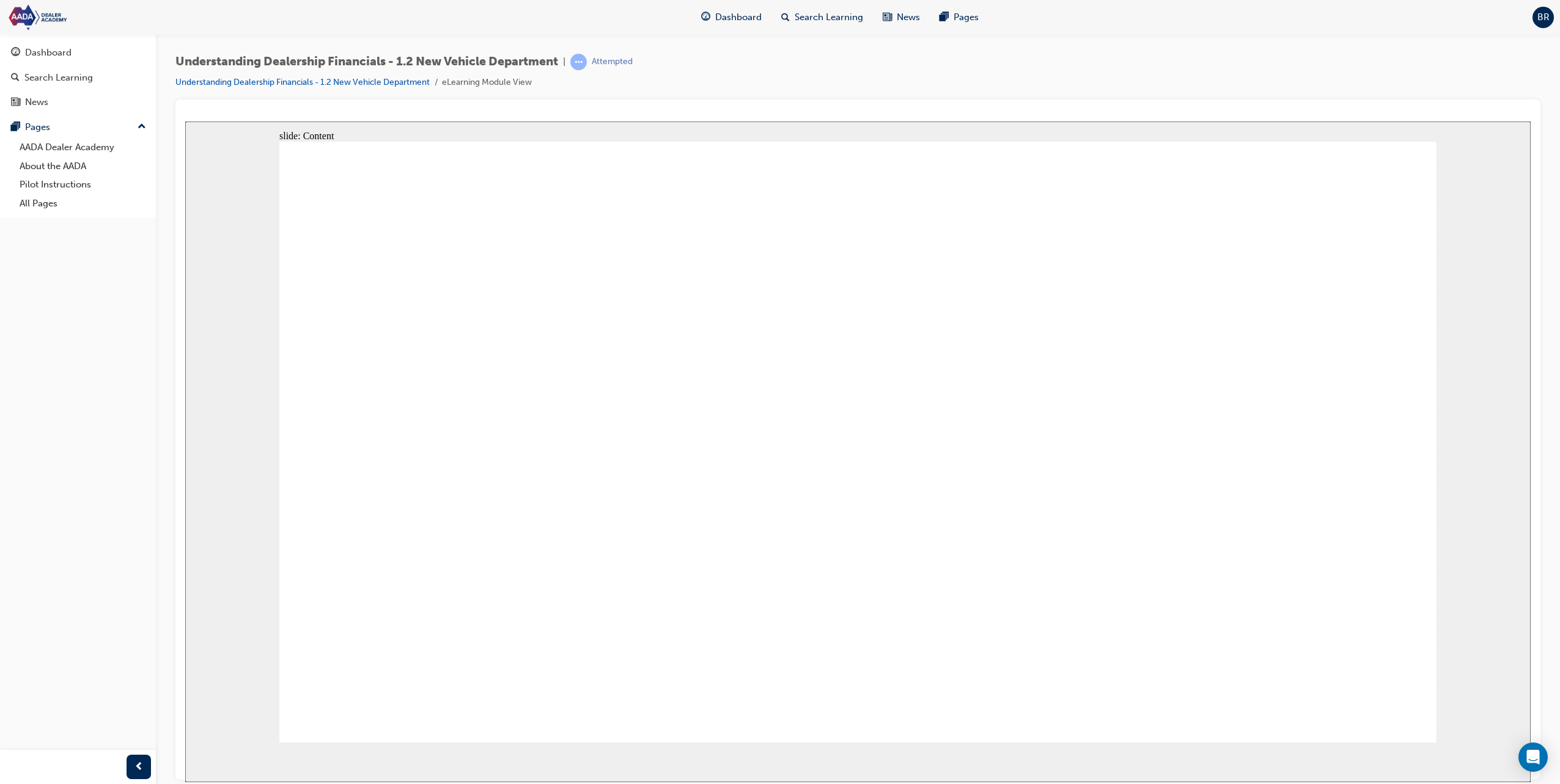
drag, startPoint x: 1073, startPoint y: 445, endPoint x: 757, endPoint y: 439, distance: 316.1
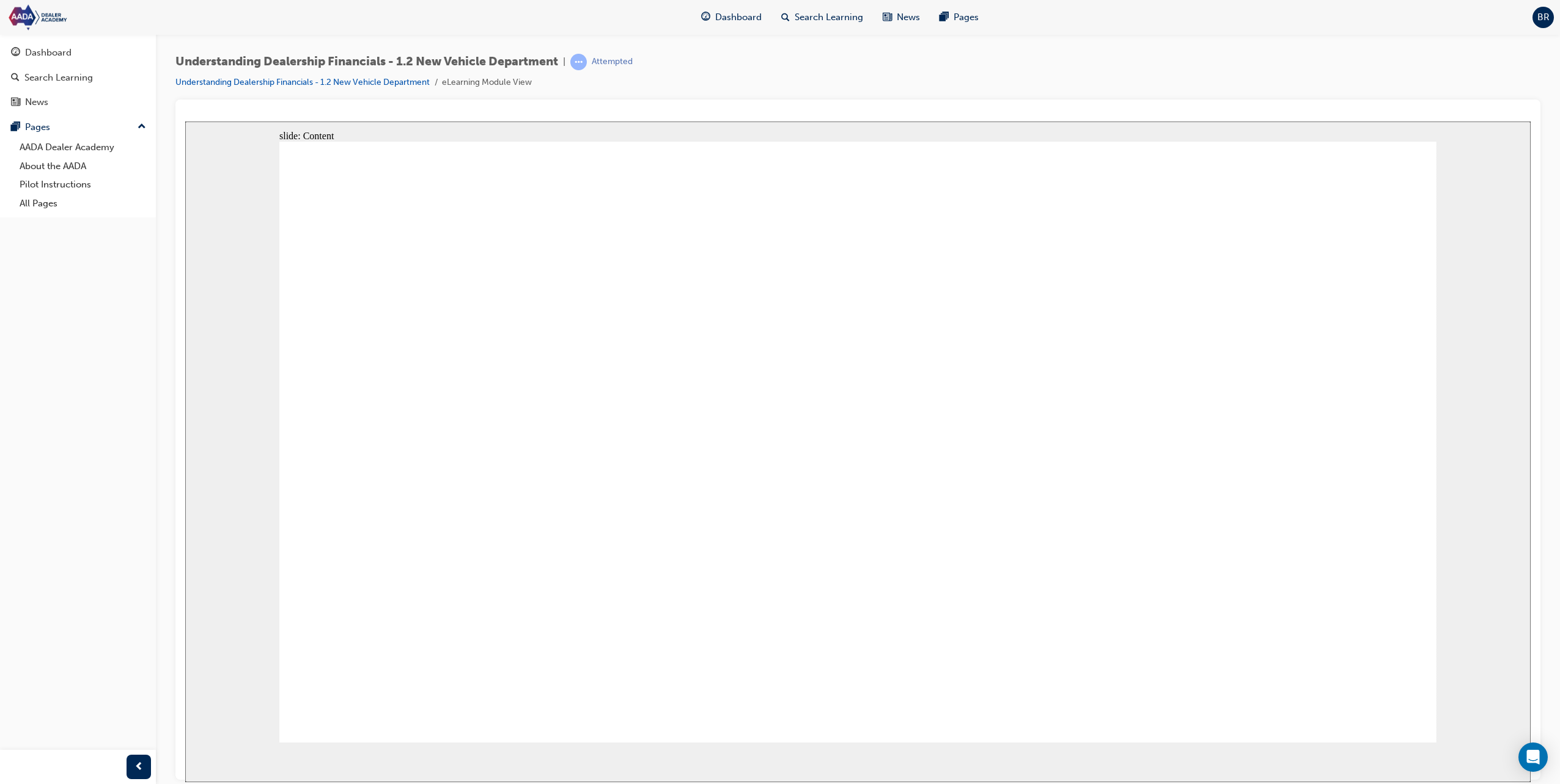
drag, startPoint x: 655, startPoint y: 511, endPoint x: 662, endPoint y: 511, distance: 7.0
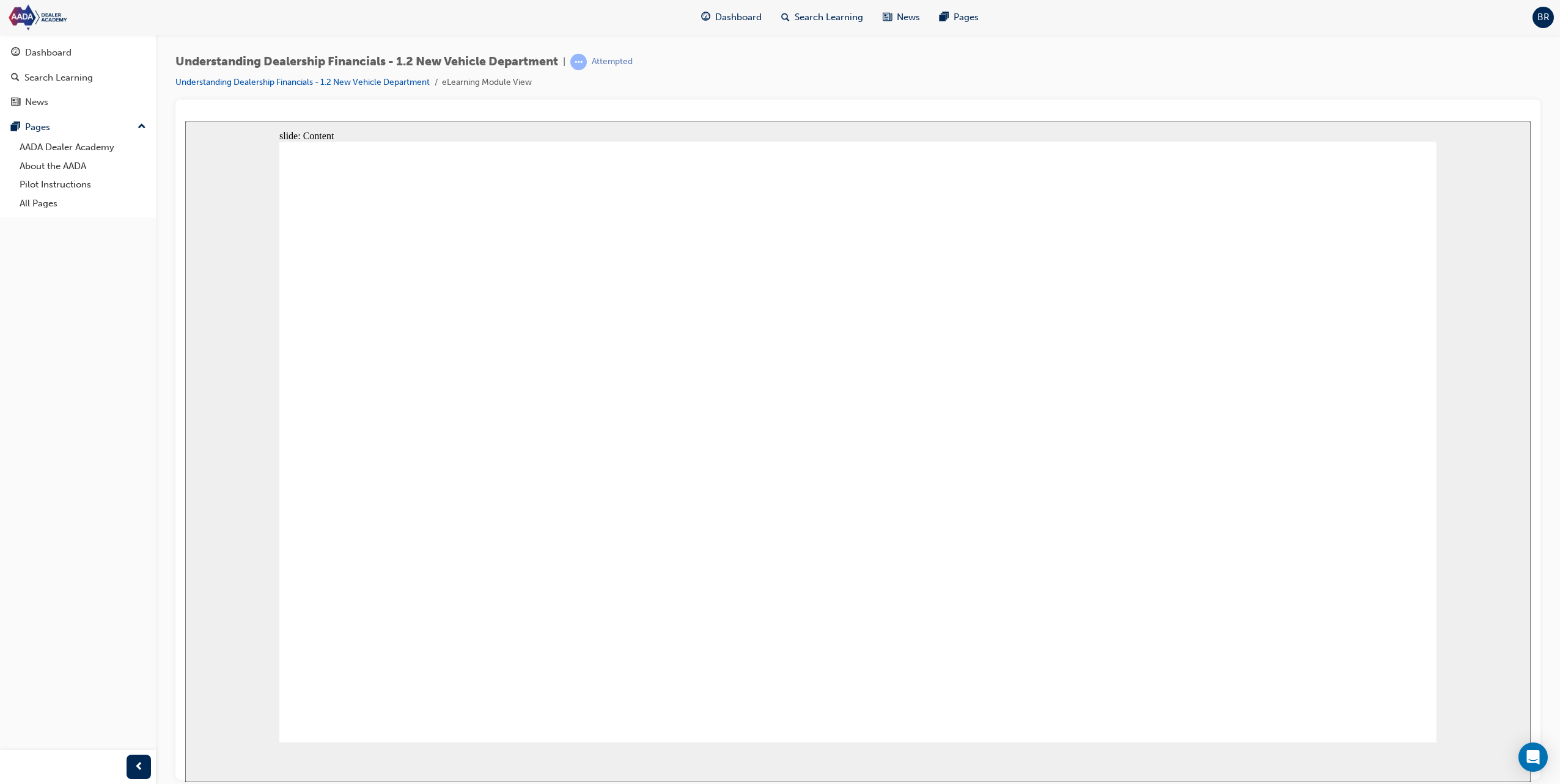
drag, startPoint x: 742, startPoint y: 426, endPoint x: 558, endPoint y: 428, distance: 184.0
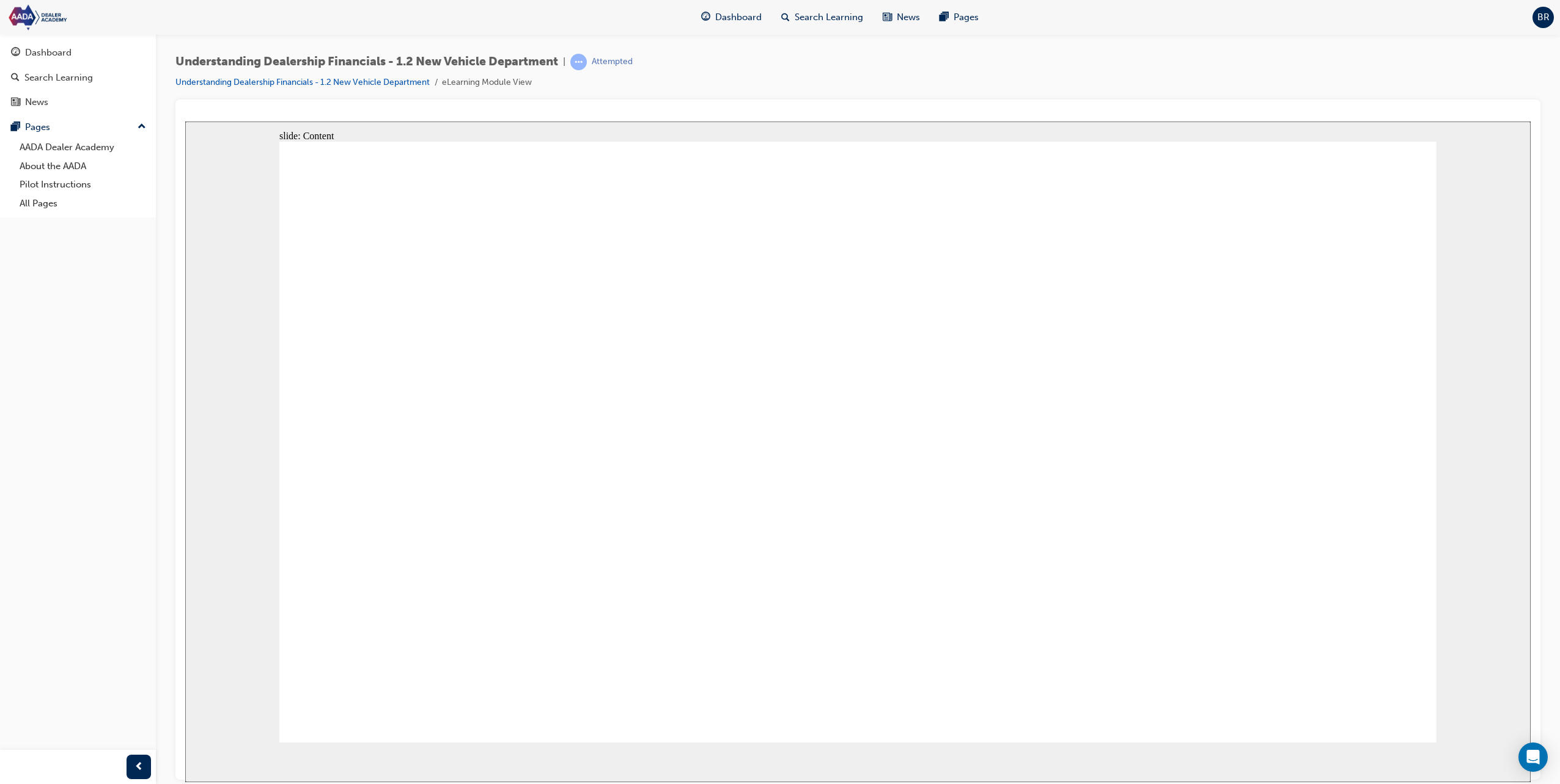
drag, startPoint x: 394, startPoint y: 461, endPoint x: 402, endPoint y: 462, distance: 8.1
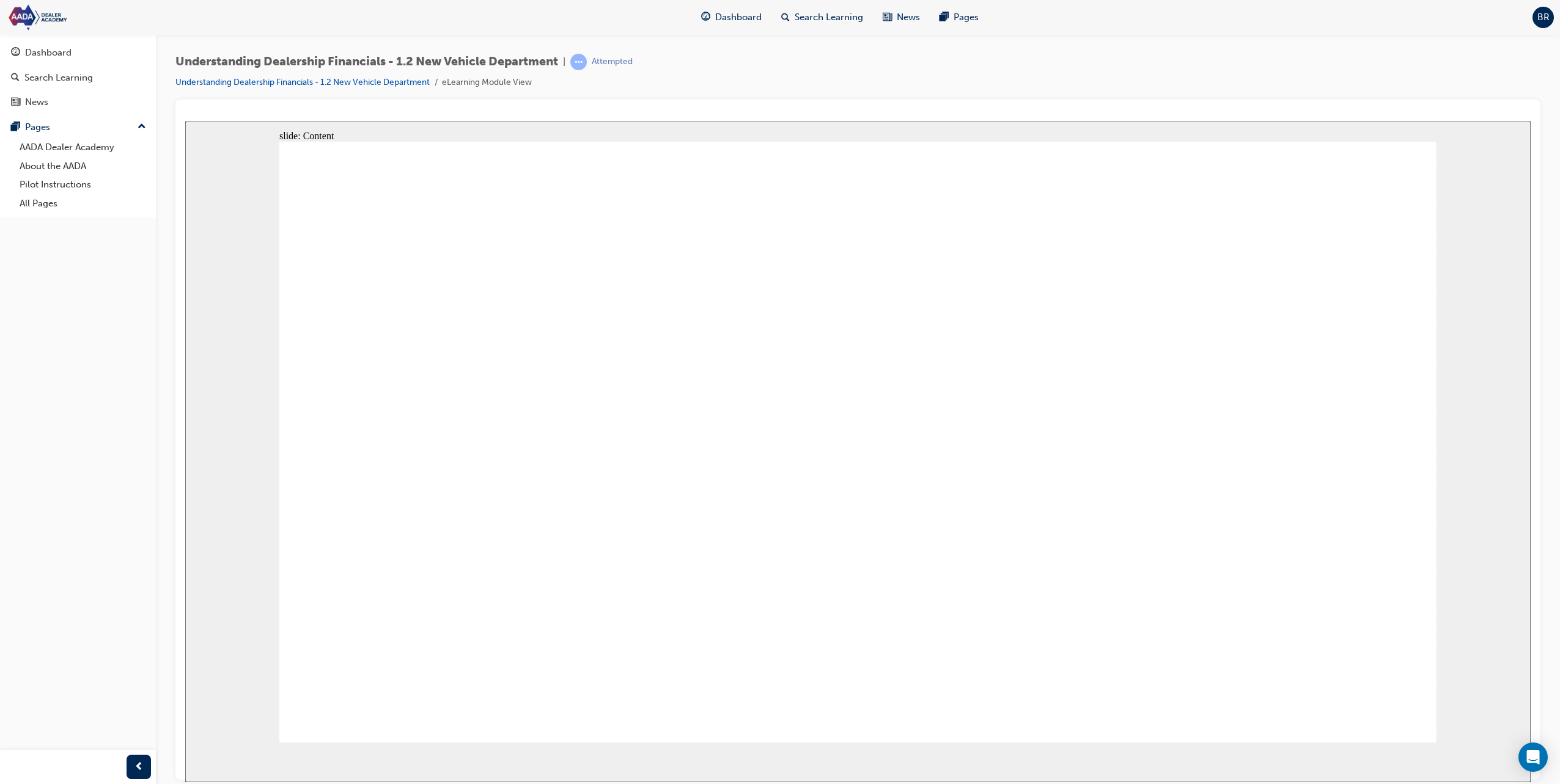
drag, startPoint x: 479, startPoint y: 409, endPoint x: 470, endPoint y: 390, distance: 21.0
drag, startPoint x: 1071, startPoint y: 470, endPoint x: 763, endPoint y: 458, distance: 308.2
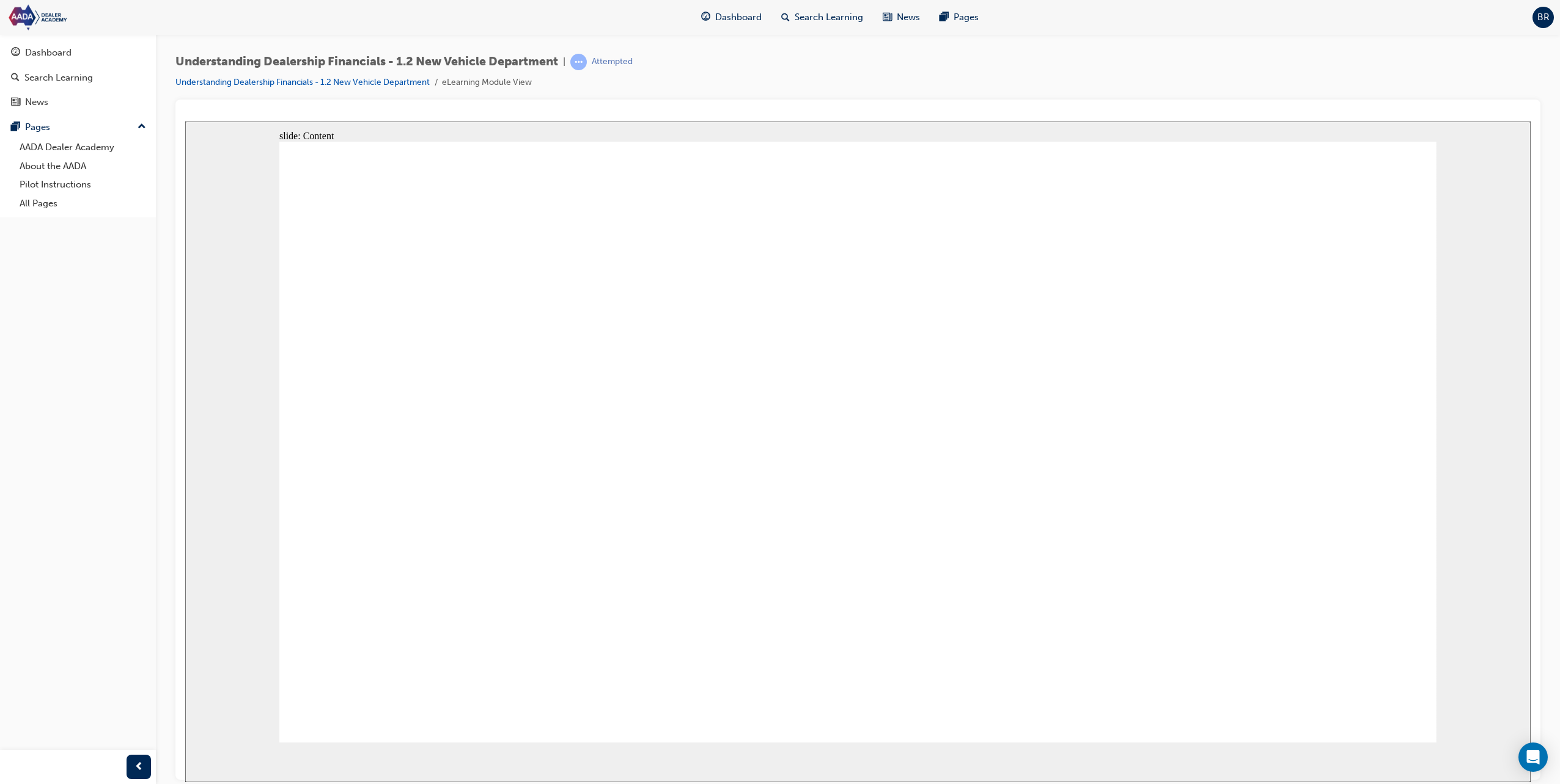
drag, startPoint x: 627, startPoint y: 486, endPoint x: 586, endPoint y: 478, distance: 41.8
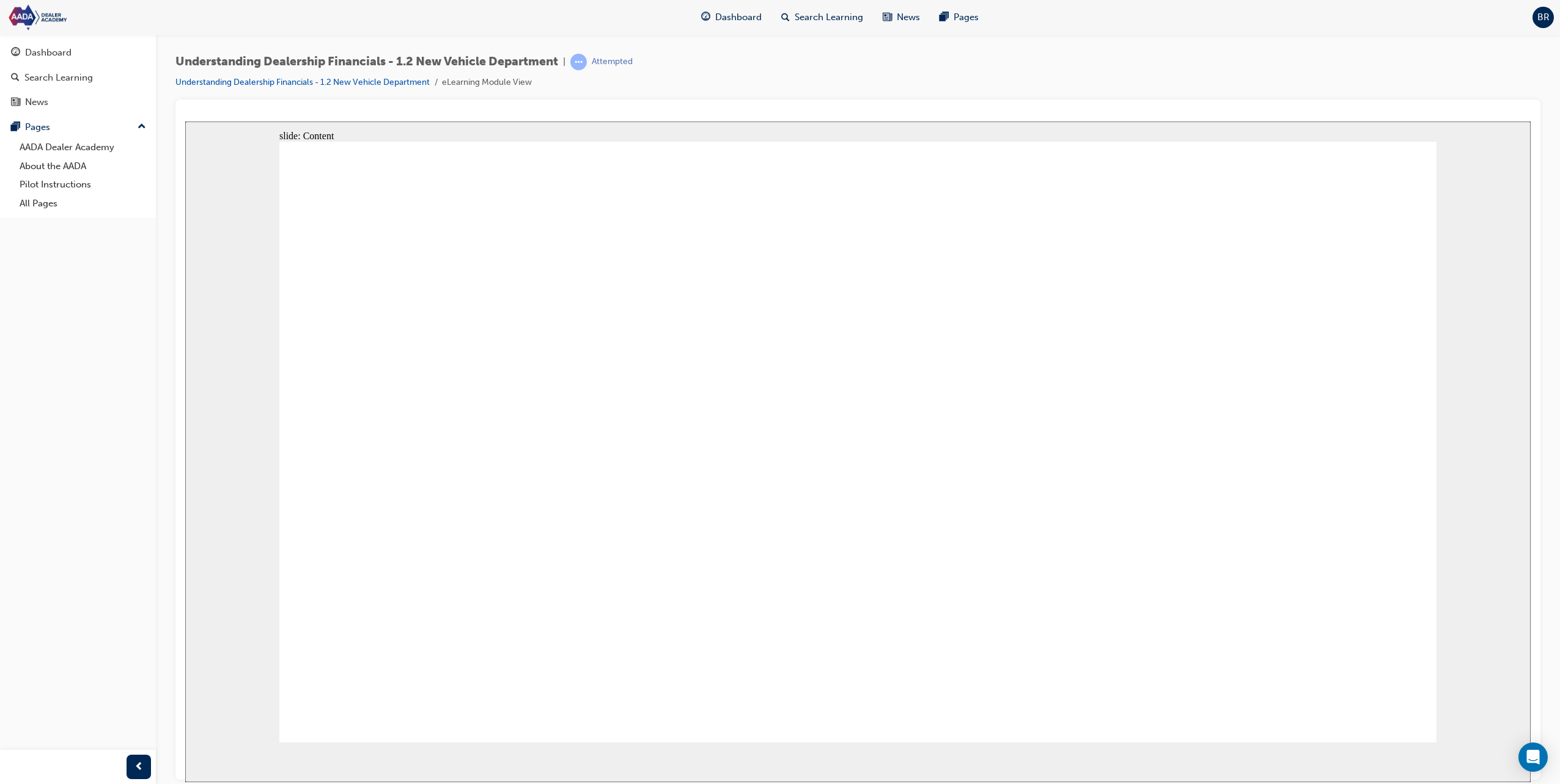
drag, startPoint x: 413, startPoint y: 464, endPoint x: 374, endPoint y: 460, distance: 39.2
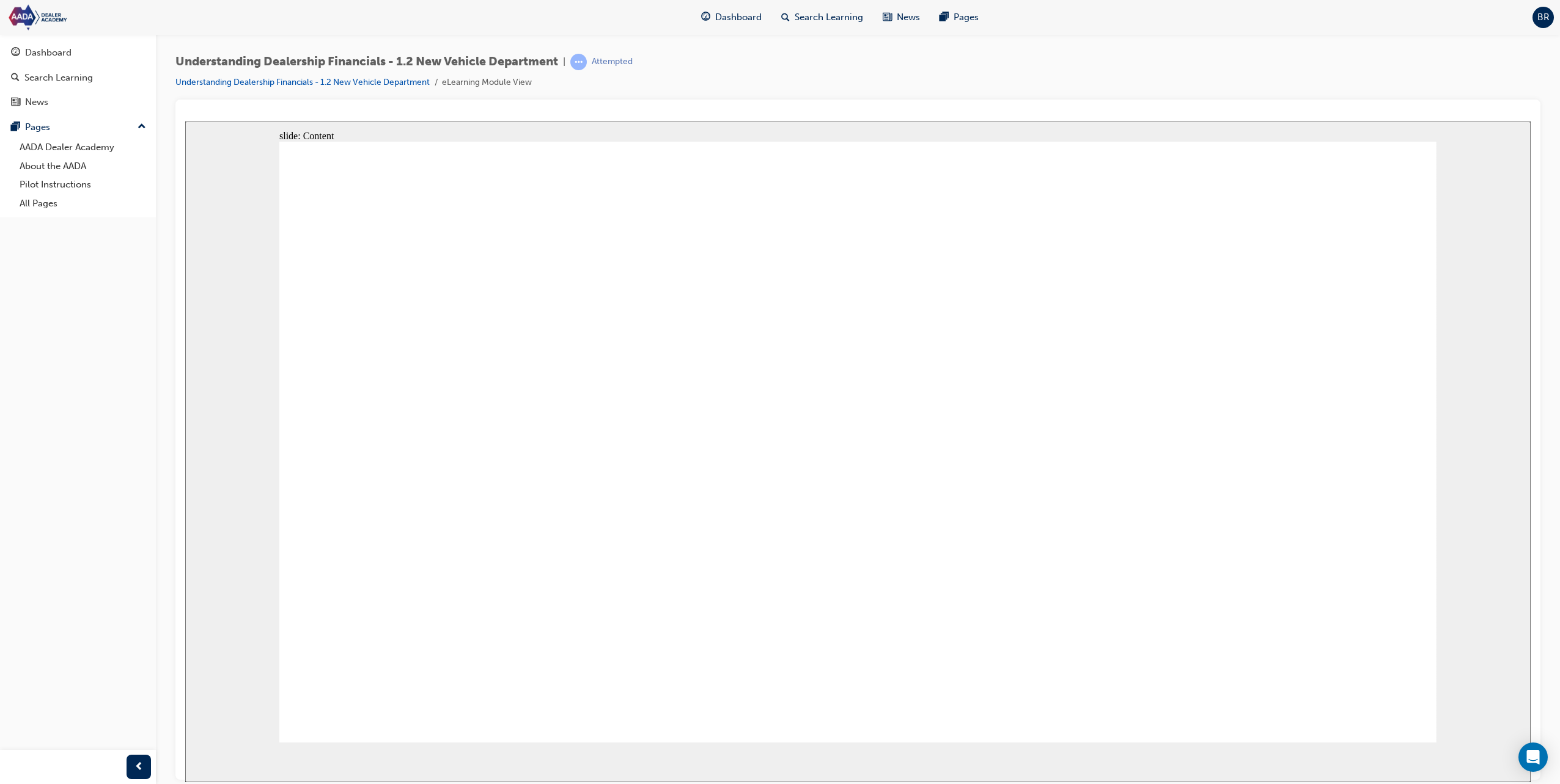
drag, startPoint x: 796, startPoint y: 505, endPoint x: 670, endPoint y: 509, distance: 126.1
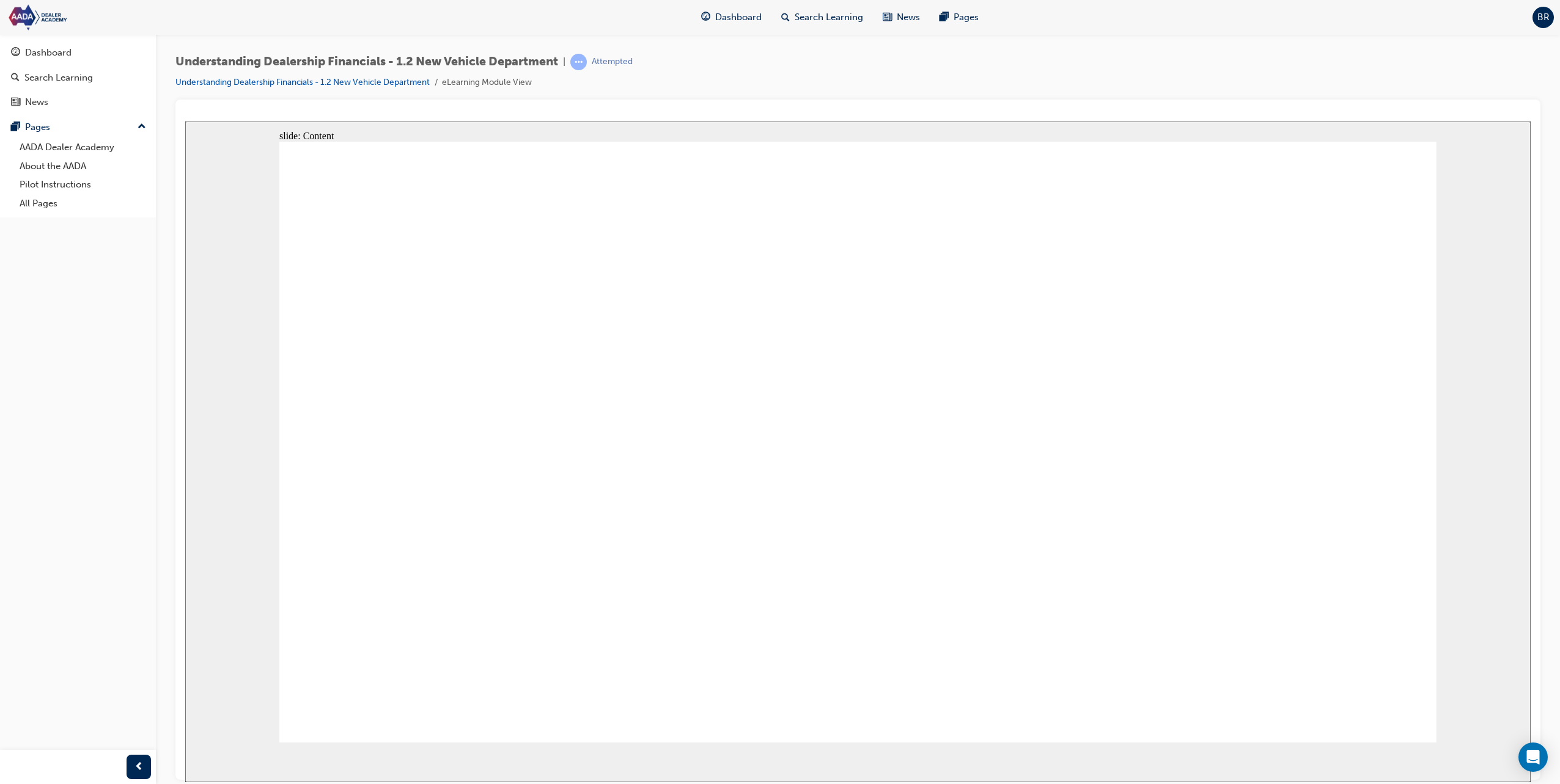
drag, startPoint x: 394, startPoint y: 428, endPoint x: 402, endPoint y: 441, distance: 15.3
drag, startPoint x: 404, startPoint y: 444, endPoint x: 395, endPoint y: 462, distance: 20.1
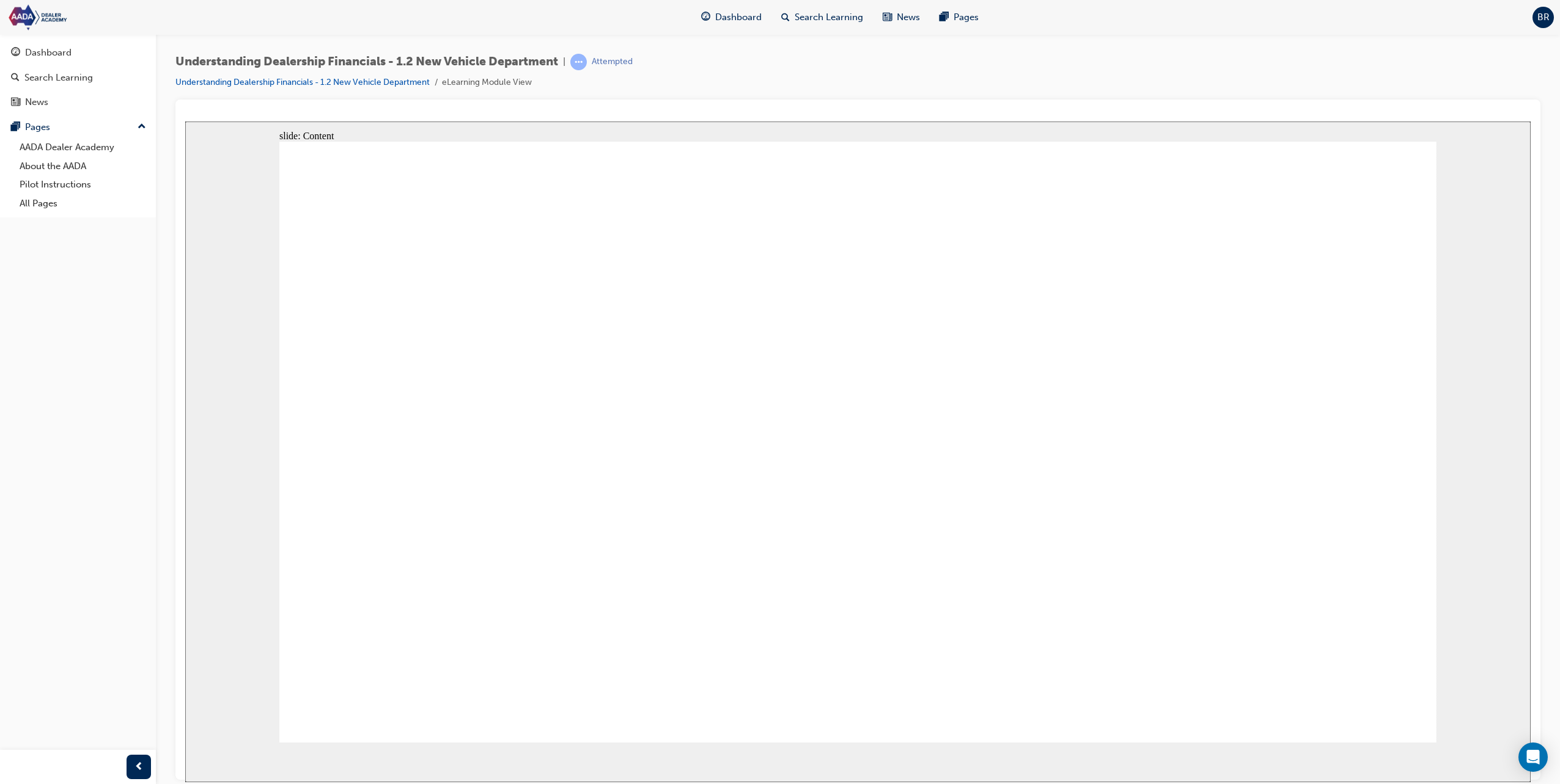
drag, startPoint x: 611, startPoint y: 504, endPoint x: 587, endPoint y: 504, distance: 24.0
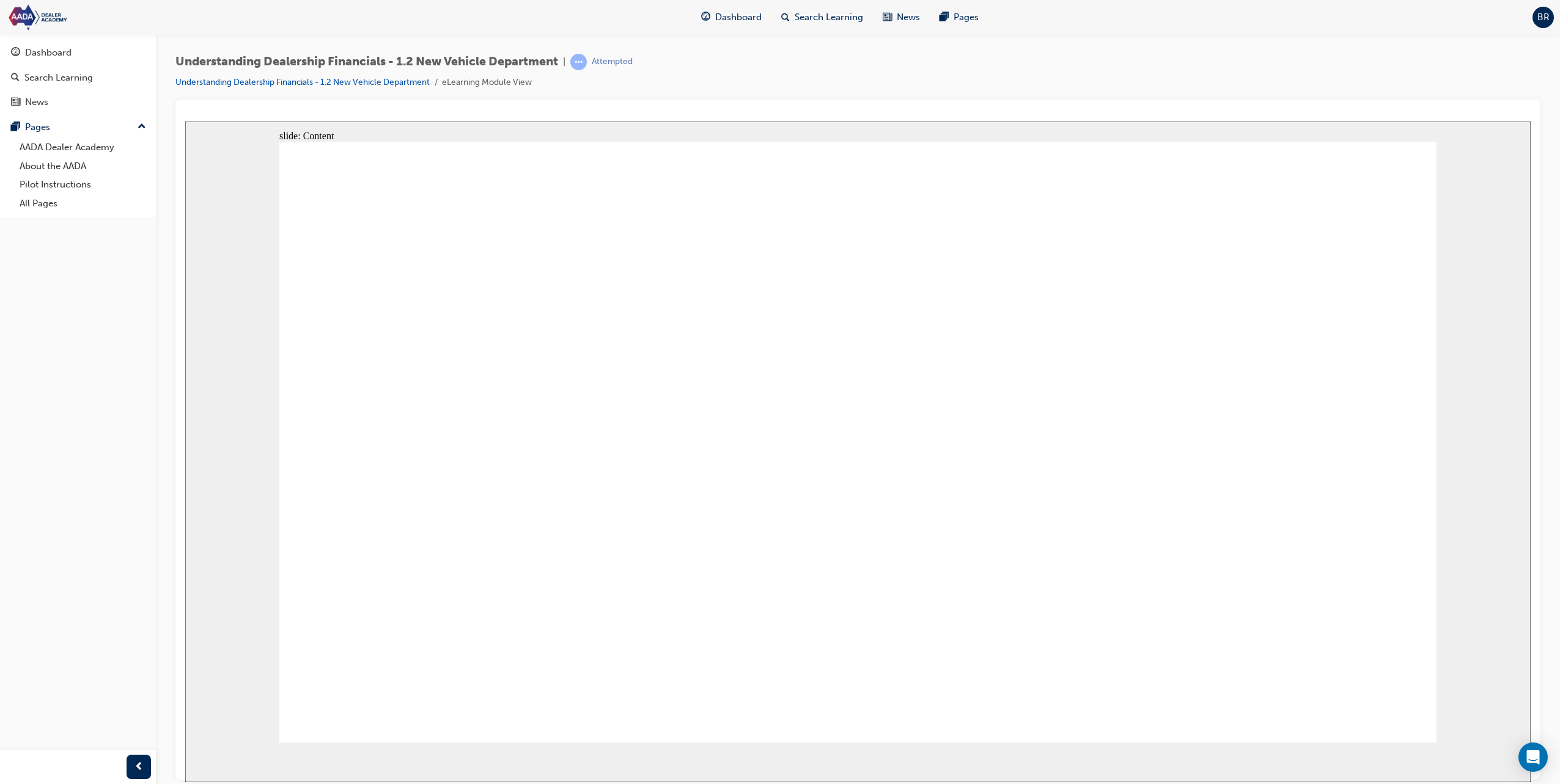
drag, startPoint x: 904, startPoint y: 478, endPoint x: 804, endPoint y: 479, distance: 100.0
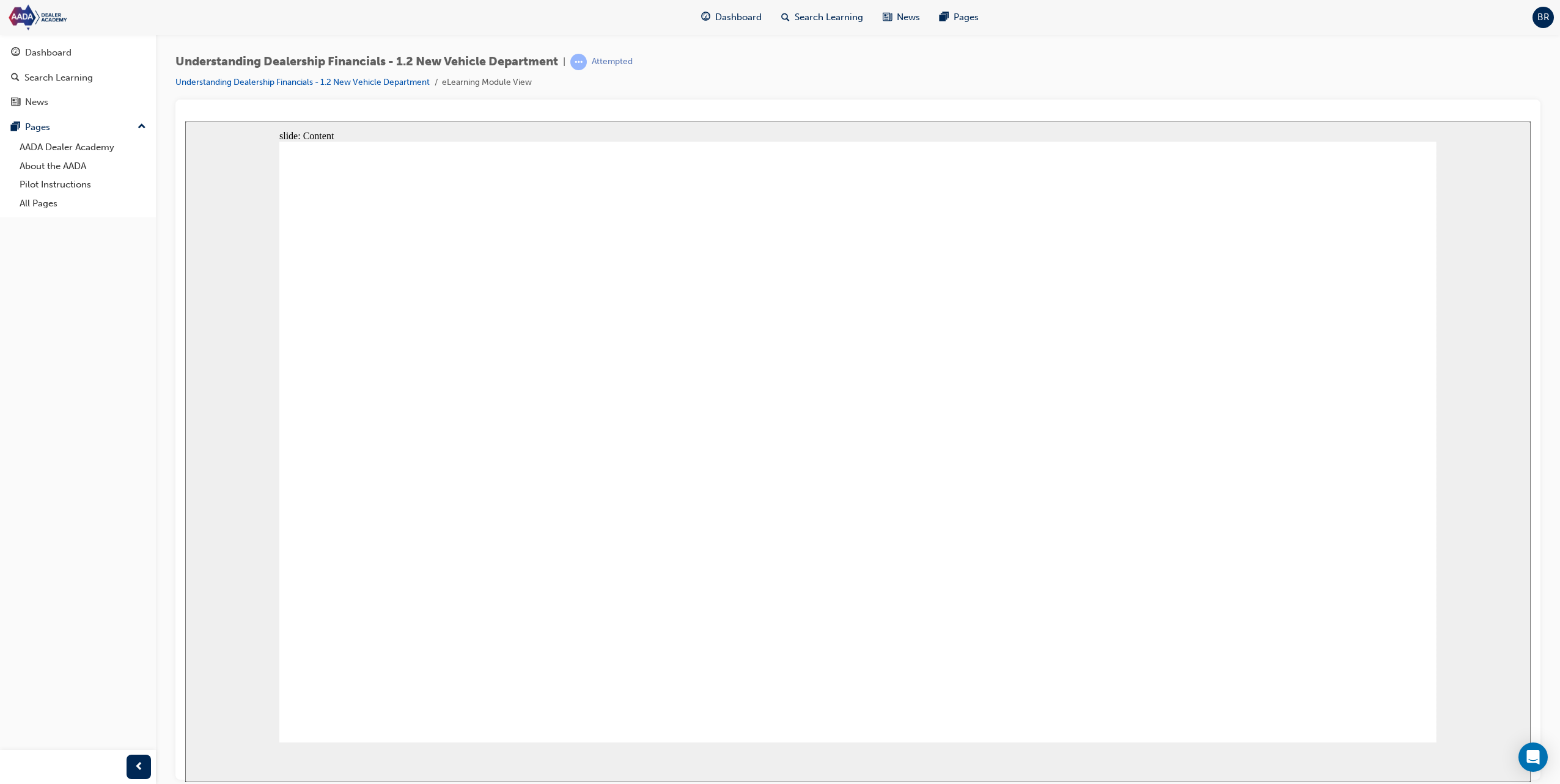
drag, startPoint x: 615, startPoint y: 314, endPoint x: 633, endPoint y: 321, distance: 19.3
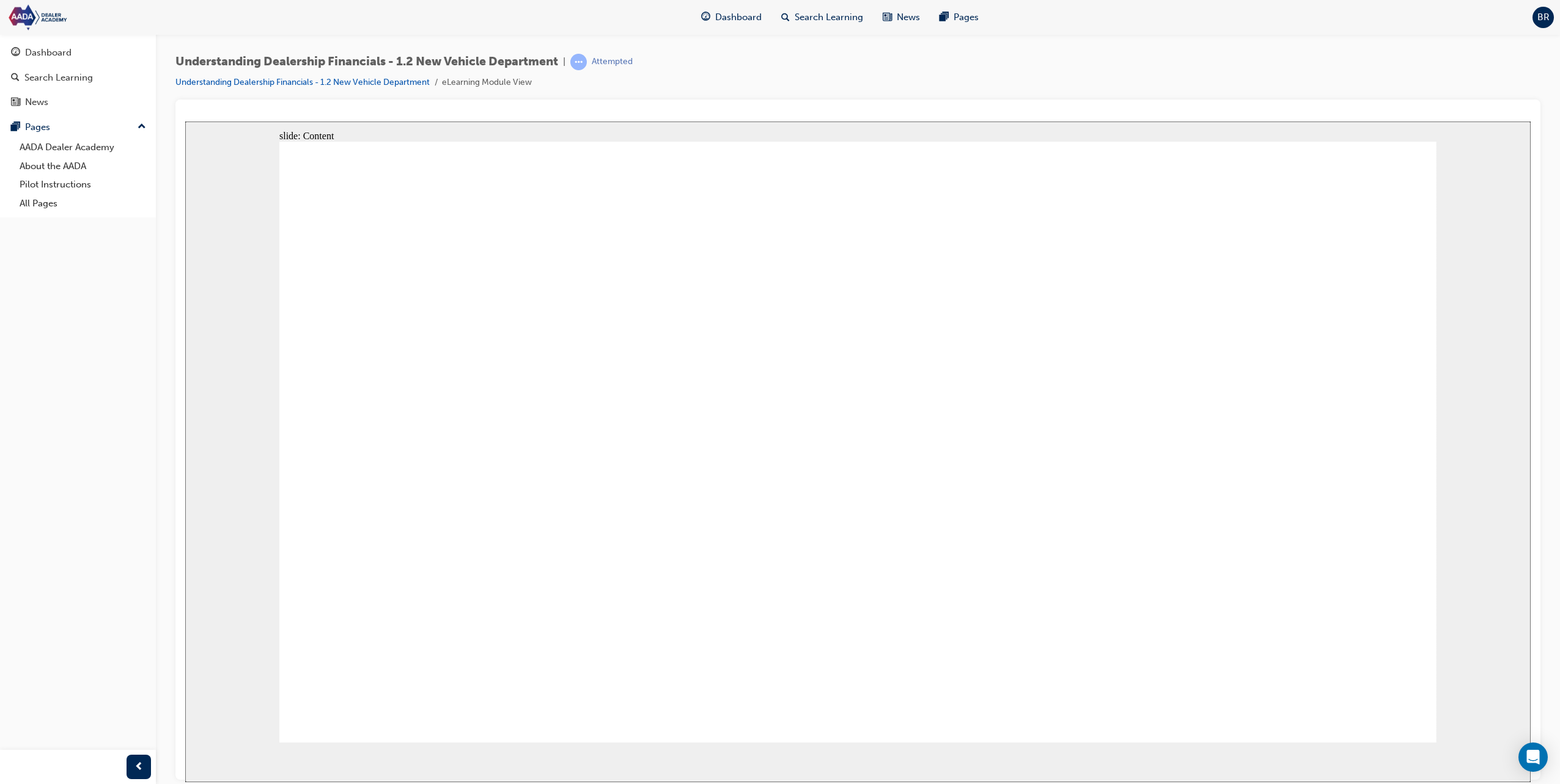
drag, startPoint x: 735, startPoint y: 436, endPoint x: 728, endPoint y: 452, distance: 17.5
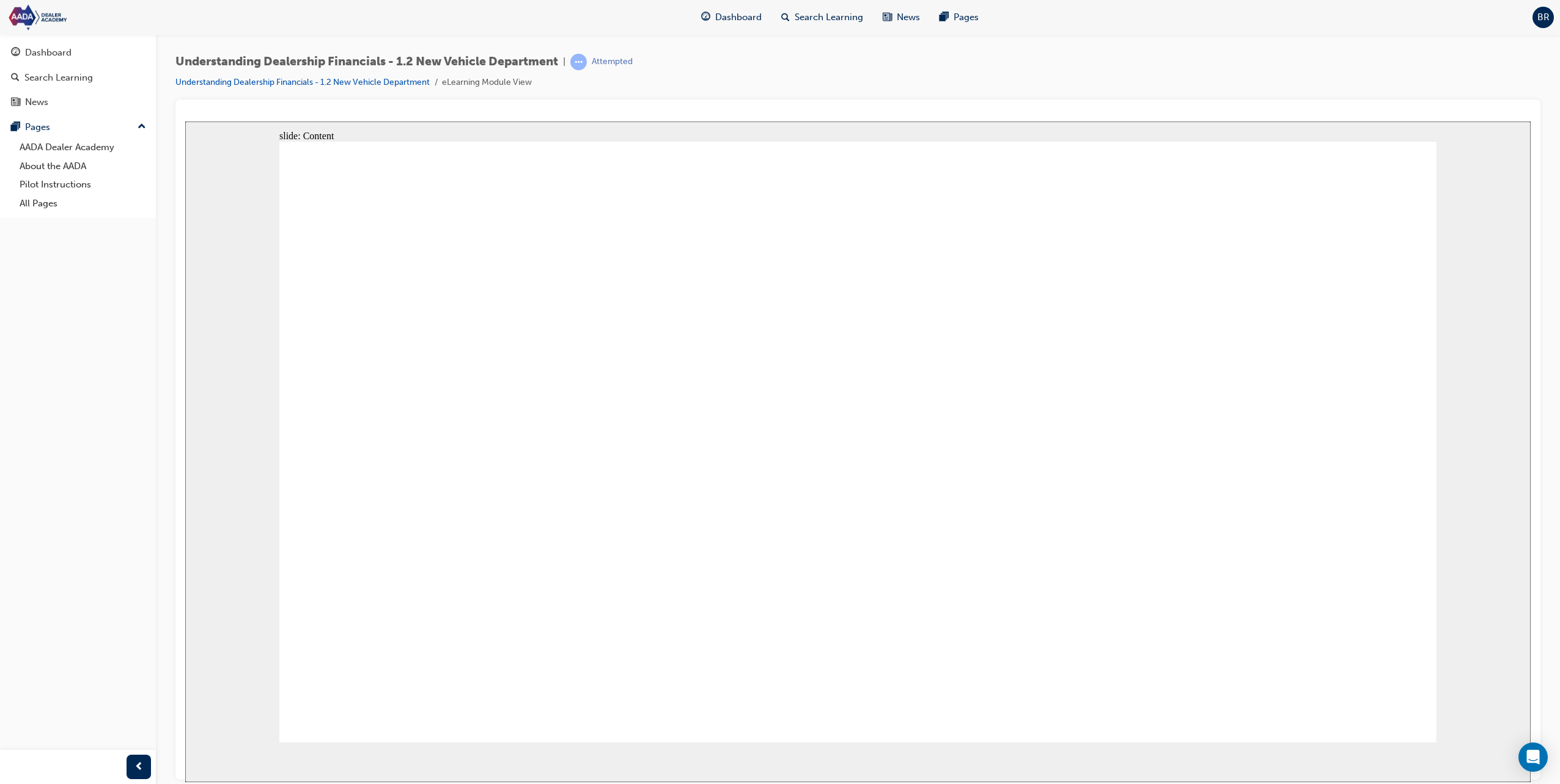
drag, startPoint x: 642, startPoint y: 528, endPoint x: 657, endPoint y: 507, distance: 25.8
drag, startPoint x: 1395, startPoint y: 699, endPoint x: 1378, endPoint y: 697, distance: 17.1
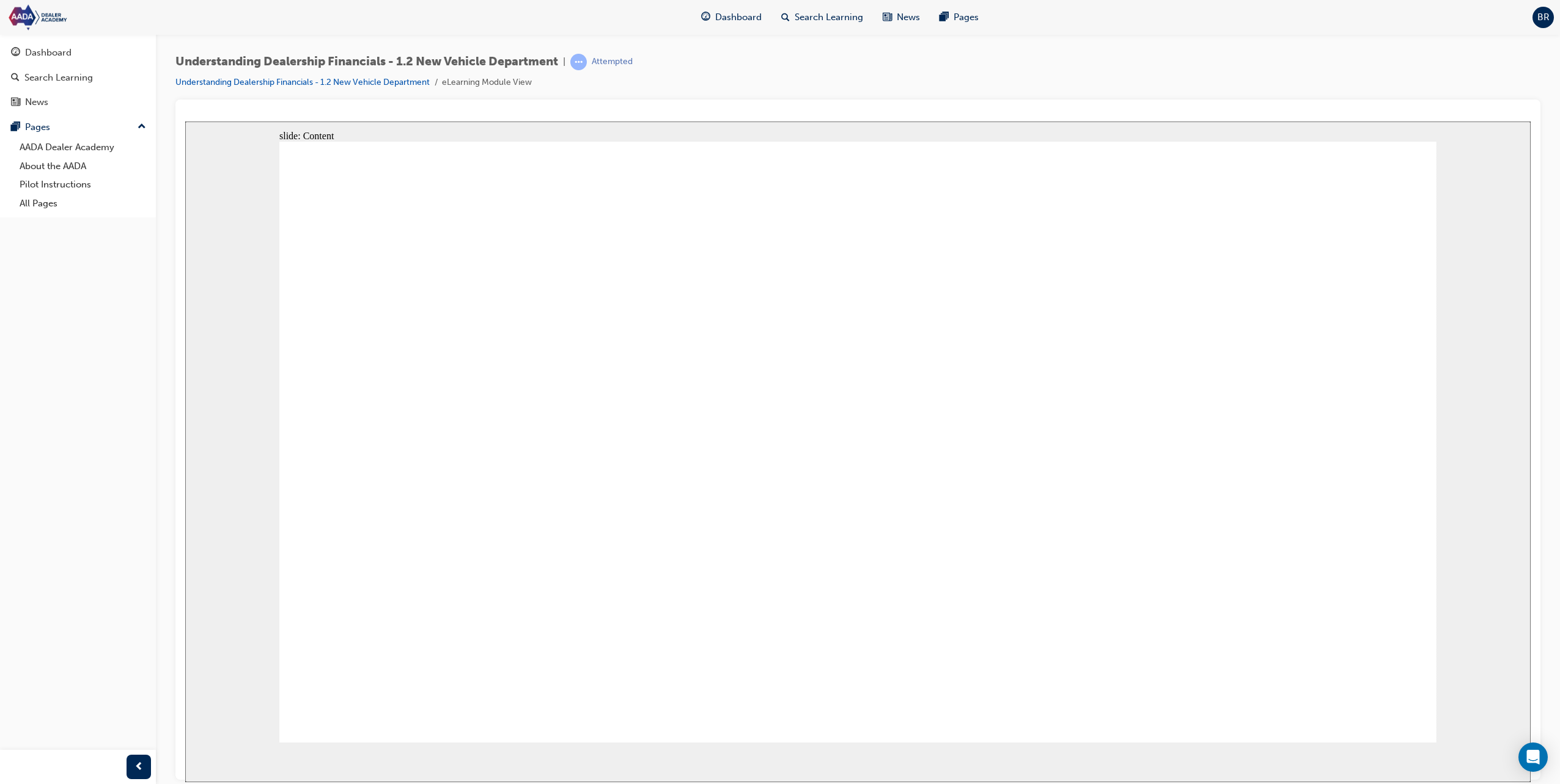
drag, startPoint x: 1377, startPoint y: 696, endPoint x: 651, endPoint y: 535, distance: 743.6
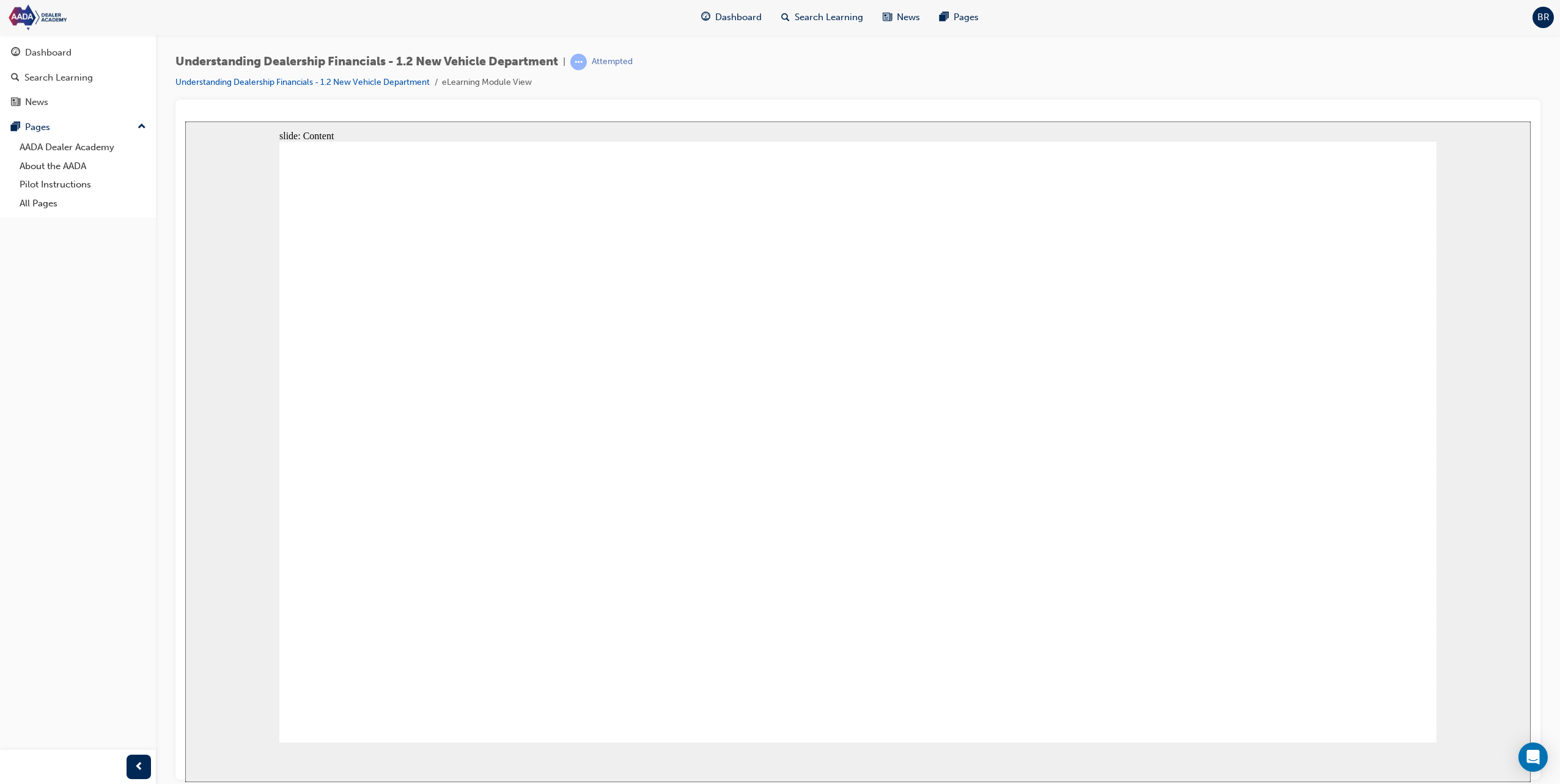
drag, startPoint x: 795, startPoint y: 446, endPoint x: 798, endPoint y: 452, distance: 6.7
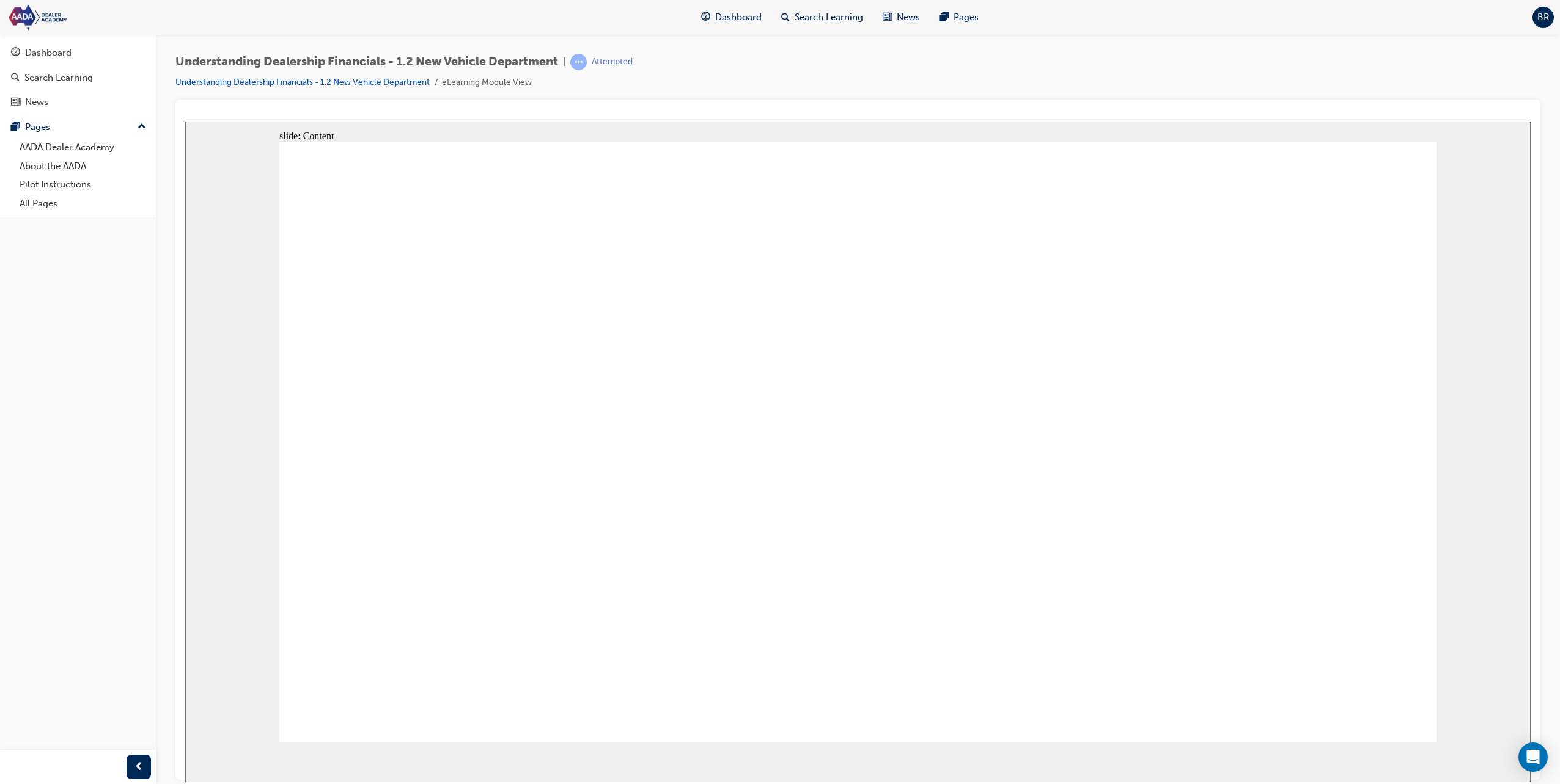
drag, startPoint x: 760, startPoint y: 475, endPoint x: 752, endPoint y: 480, distance: 9.4
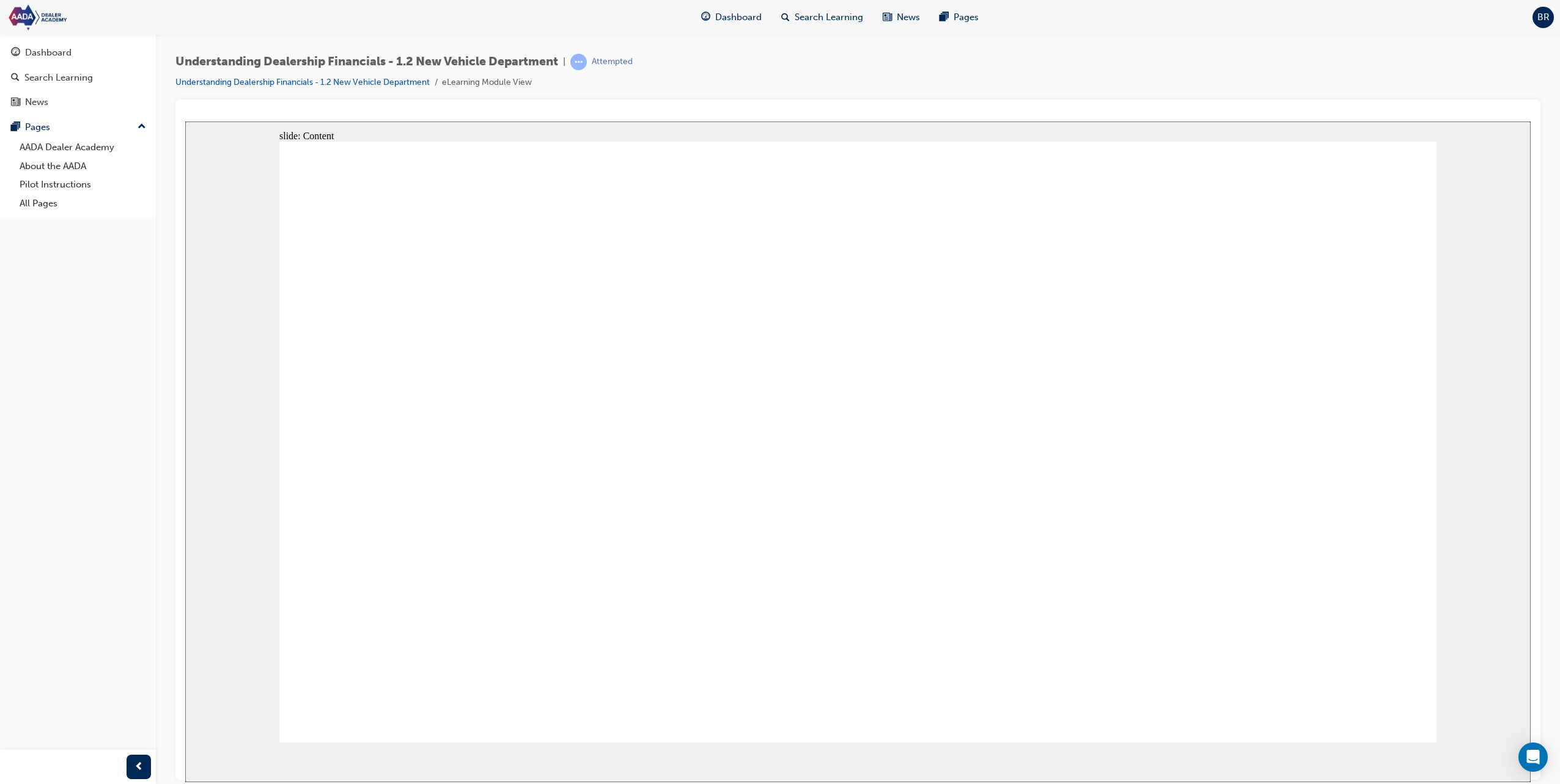
drag, startPoint x: 1195, startPoint y: 676, endPoint x: 1078, endPoint y: 634, distance: 124.3
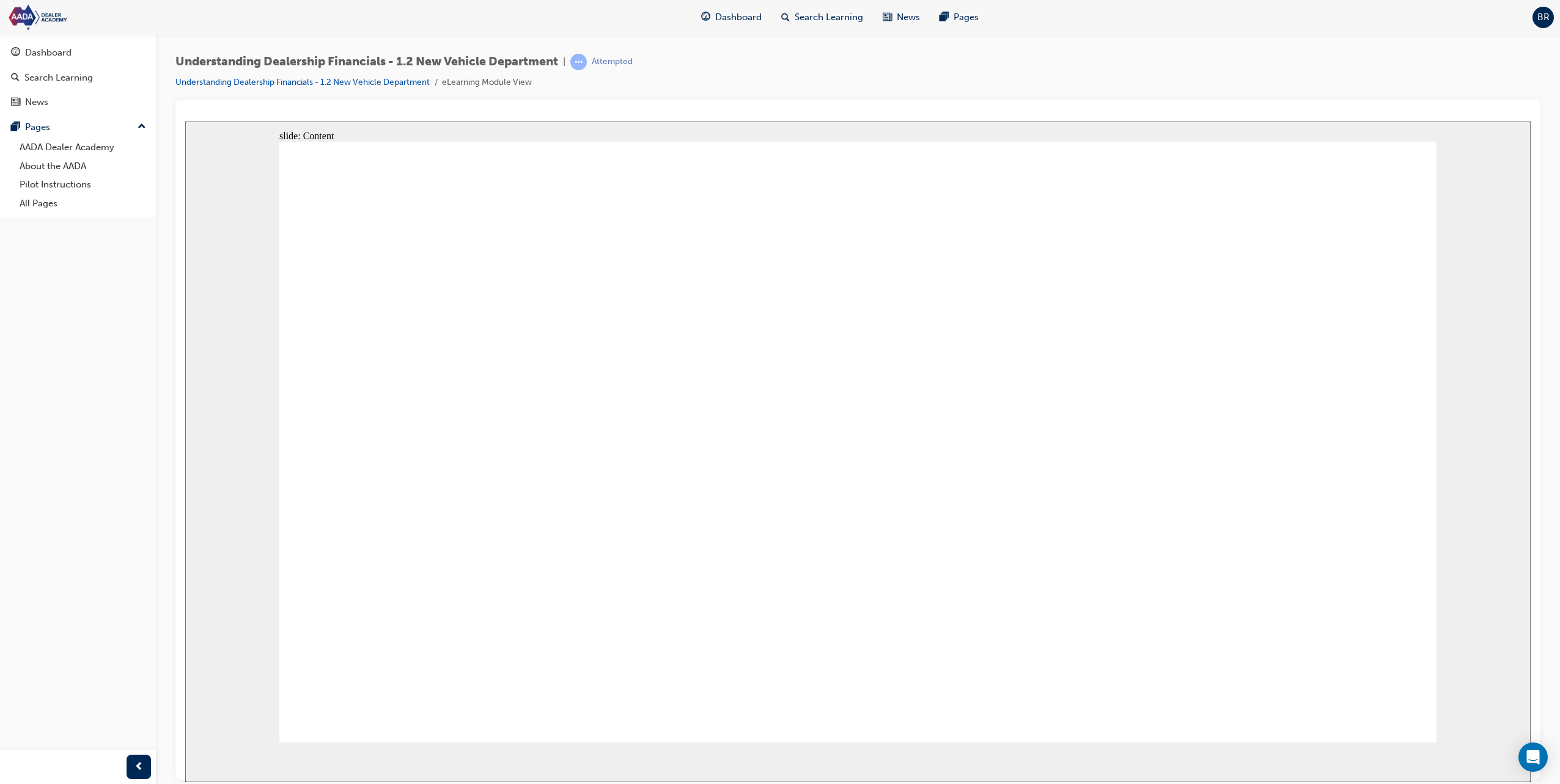
drag, startPoint x: 728, startPoint y: 413, endPoint x: 726, endPoint y: 440, distance: 27.1
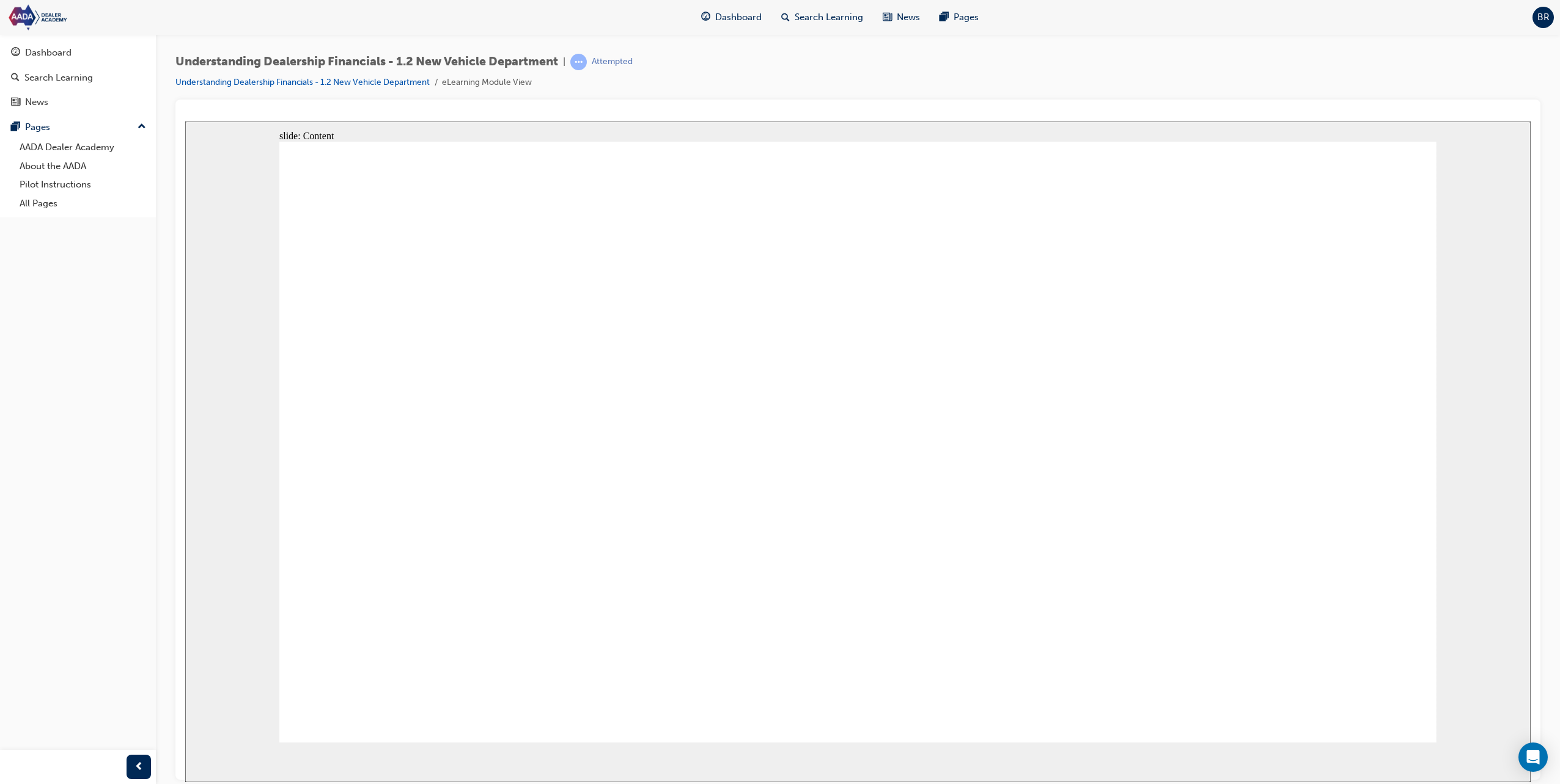
click icon
drag, startPoint x: 916, startPoint y: 298, endPoint x: 908, endPoint y: 346, distance: 48.7
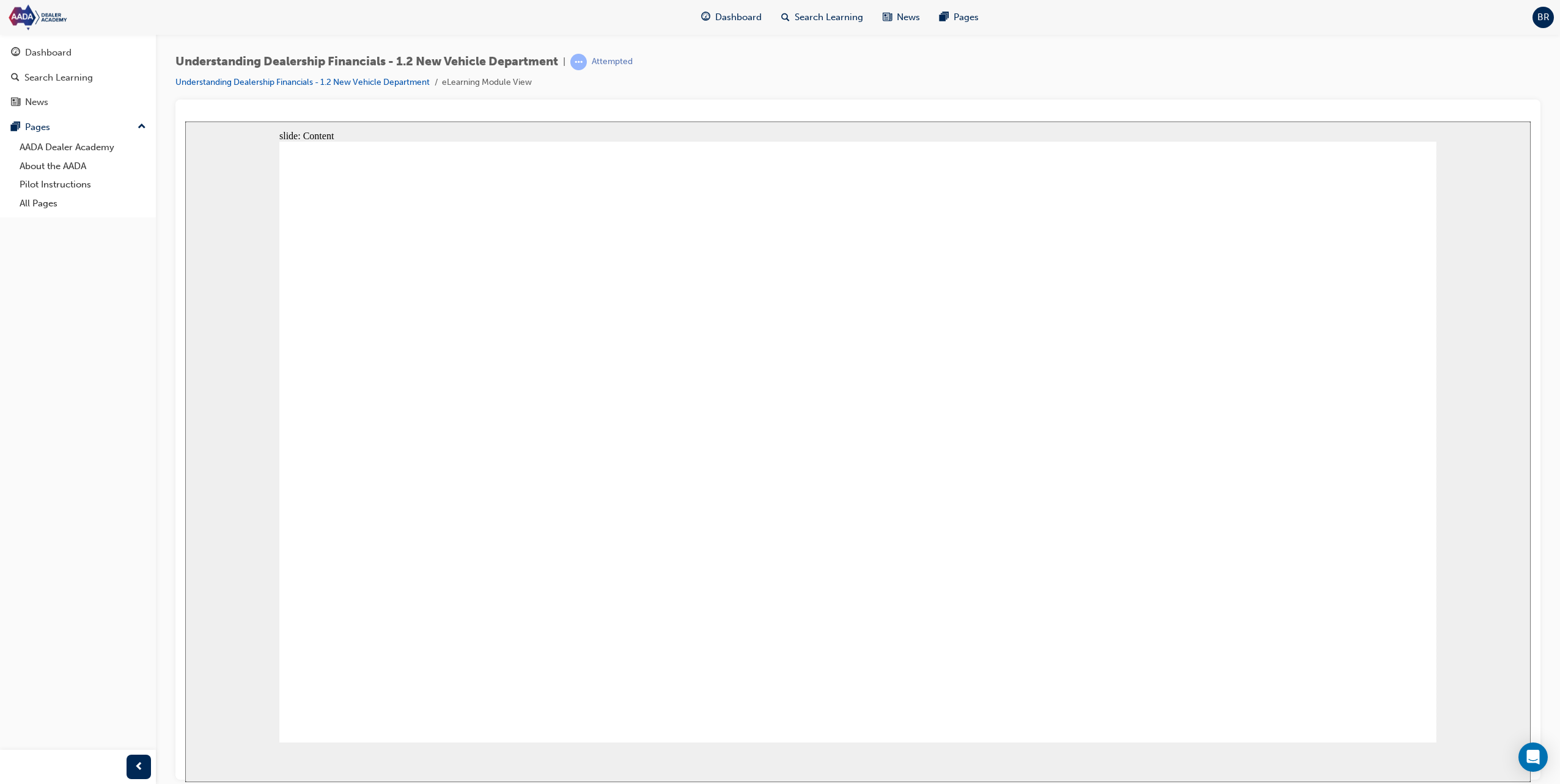
click icon
click image
click icon
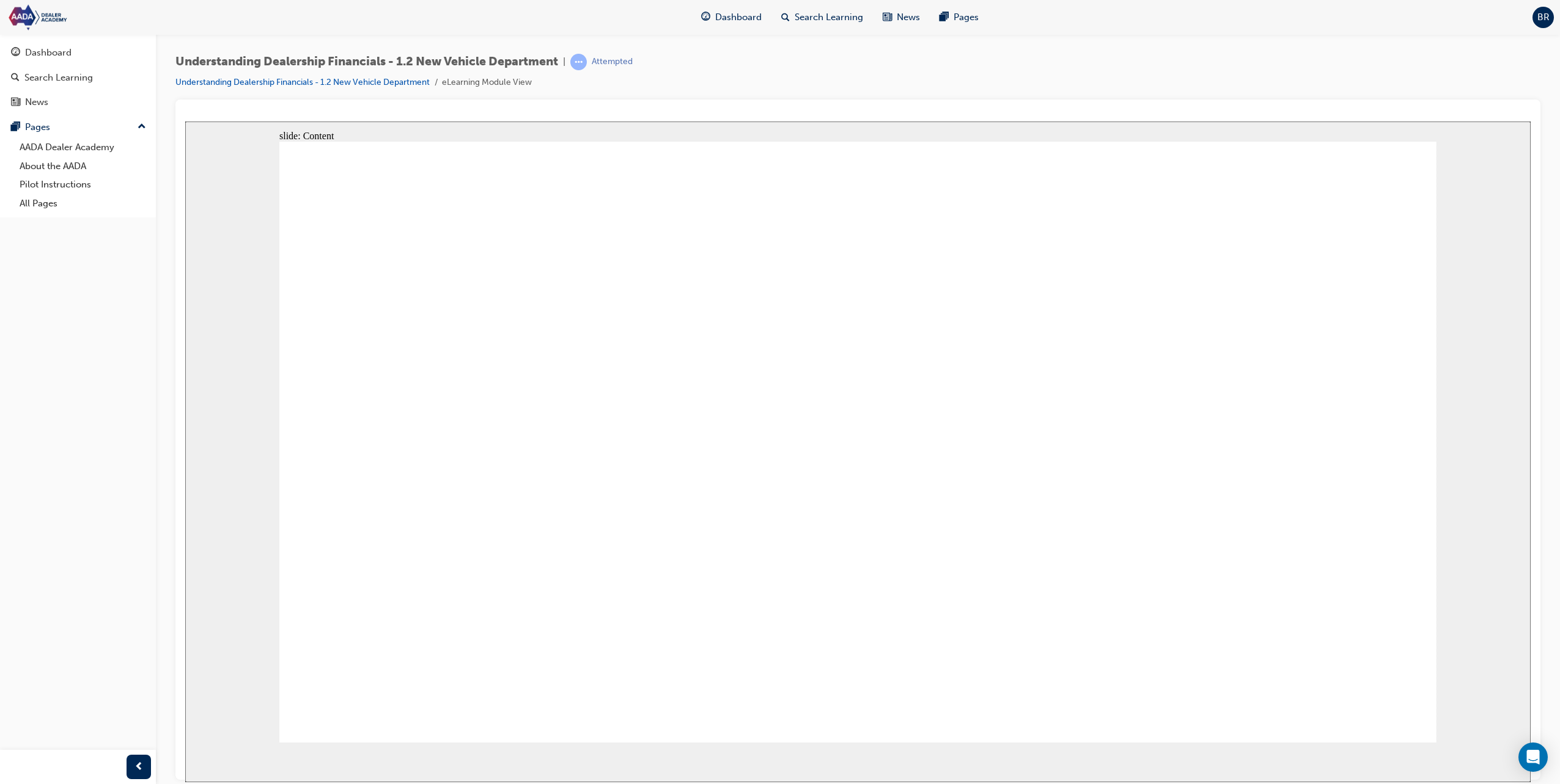
drag, startPoint x: 907, startPoint y: 404, endPoint x: 1000, endPoint y: 456, distance: 106.6
click icon
drag, startPoint x: 642, startPoint y: 228, endPoint x: 907, endPoint y: 282, distance: 270.4
click icon
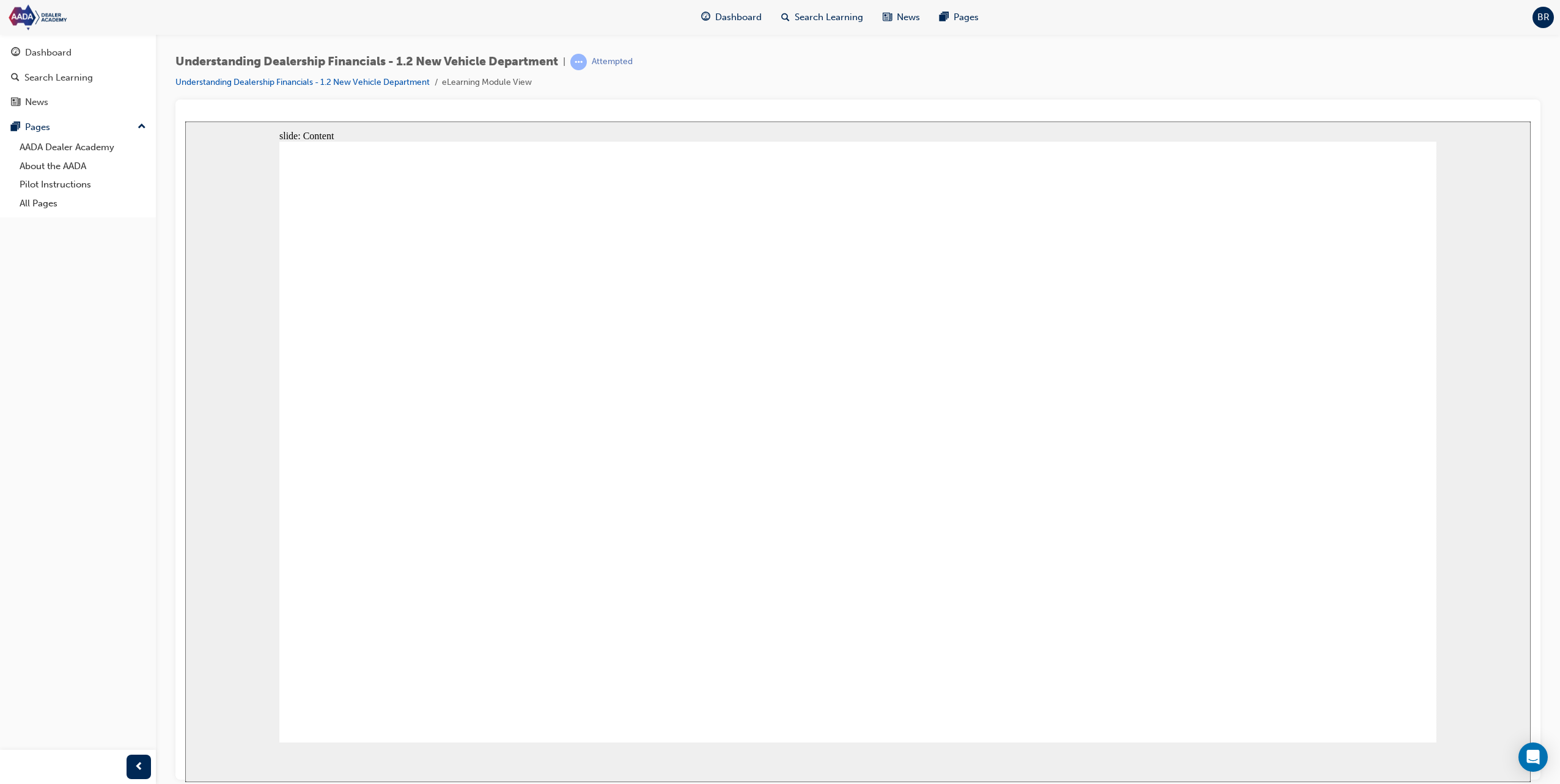
drag, startPoint x: 1020, startPoint y: 314, endPoint x: 1105, endPoint y: 397, distance: 118.8
click icon
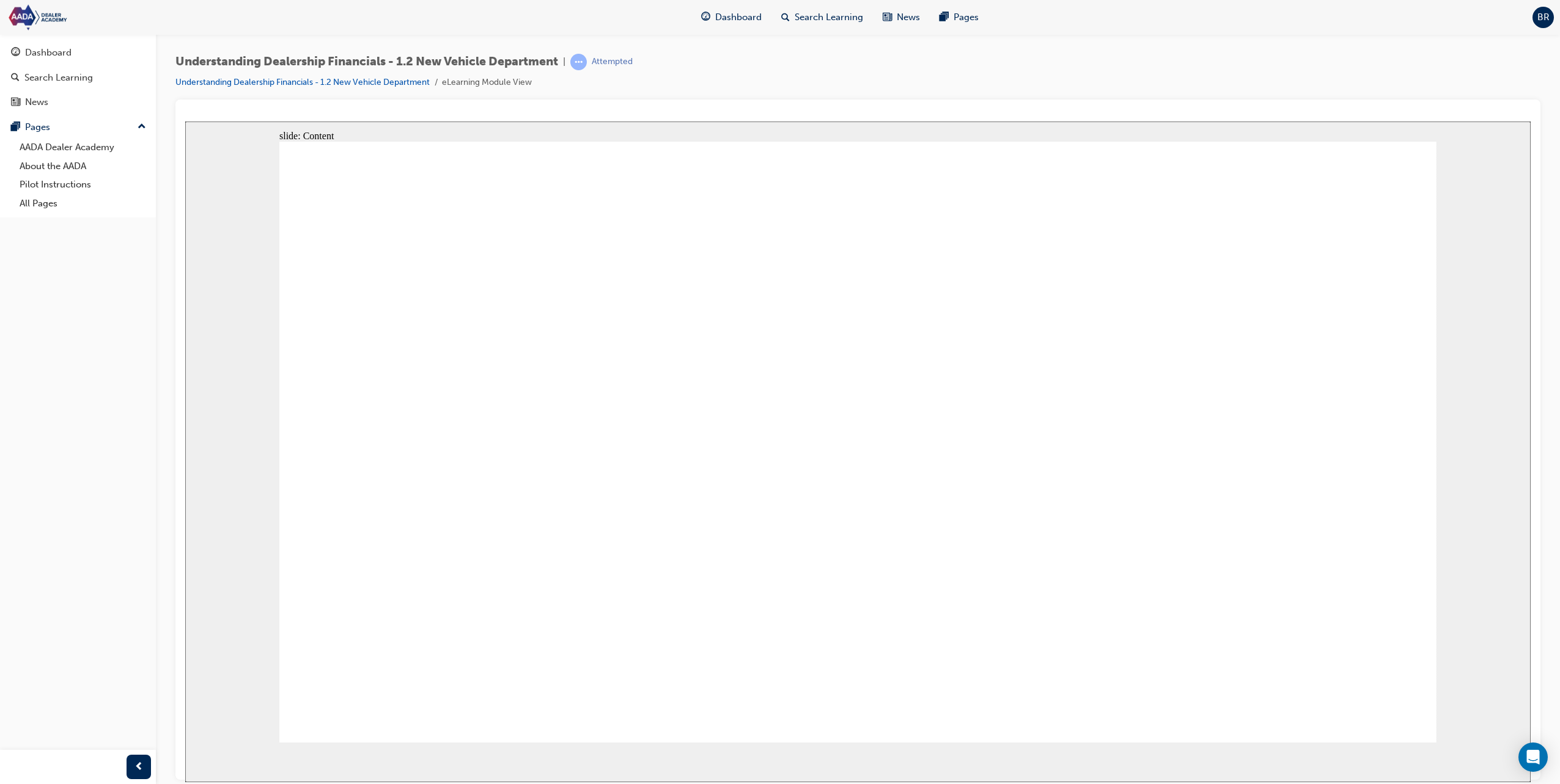
click icon
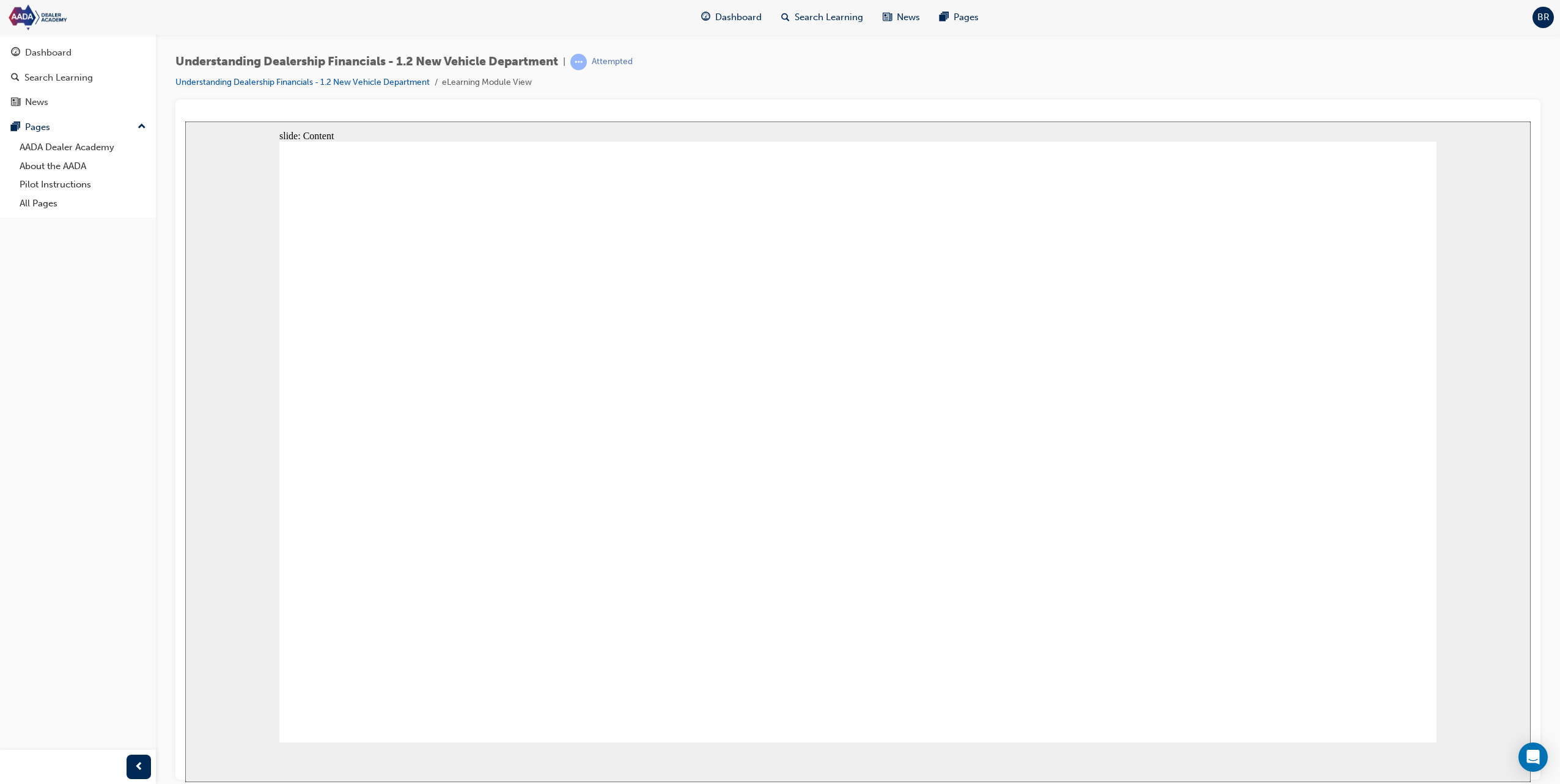
click icon
drag, startPoint x: 961, startPoint y: 412, endPoint x: 1059, endPoint y: 455, distance: 107.0
click icon
click image
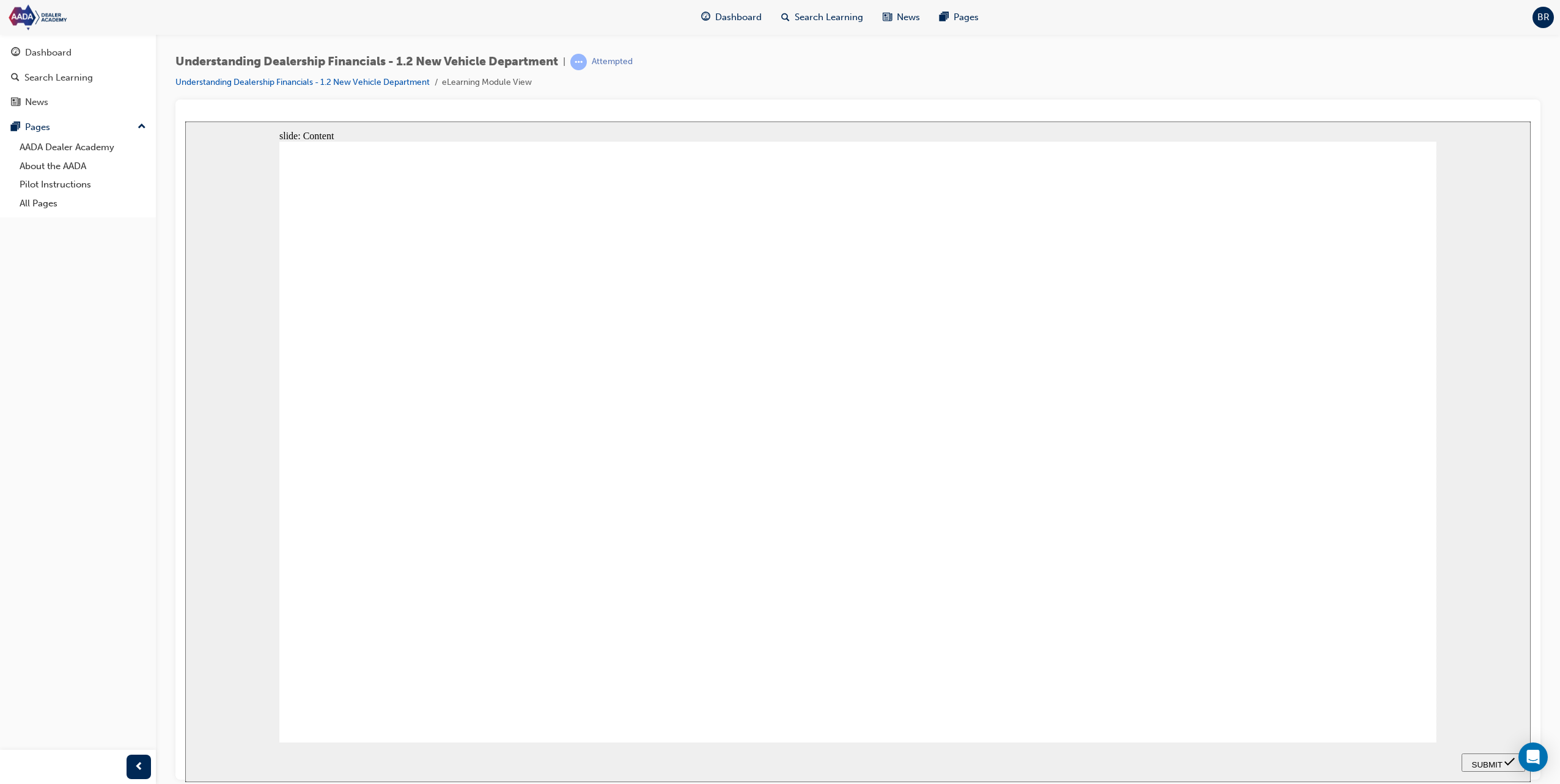
drag, startPoint x: 538, startPoint y: 298, endPoint x: 1058, endPoint y: 338, distance: 521.5
drag, startPoint x: 650, startPoint y: 357, endPoint x: 318, endPoint y: 359, distance: 332.0
drag, startPoint x: 549, startPoint y: 352, endPoint x: 332, endPoint y: 353, distance: 217.0
drag, startPoint x: 719, startPoint y: 306, endPoint x: 363, endPoint y: 319, distance: 356.2
drag, startPoint x: 783, startPoint y: 301, endPoint x: 1031, endPoint y: 324, distance: 249.1
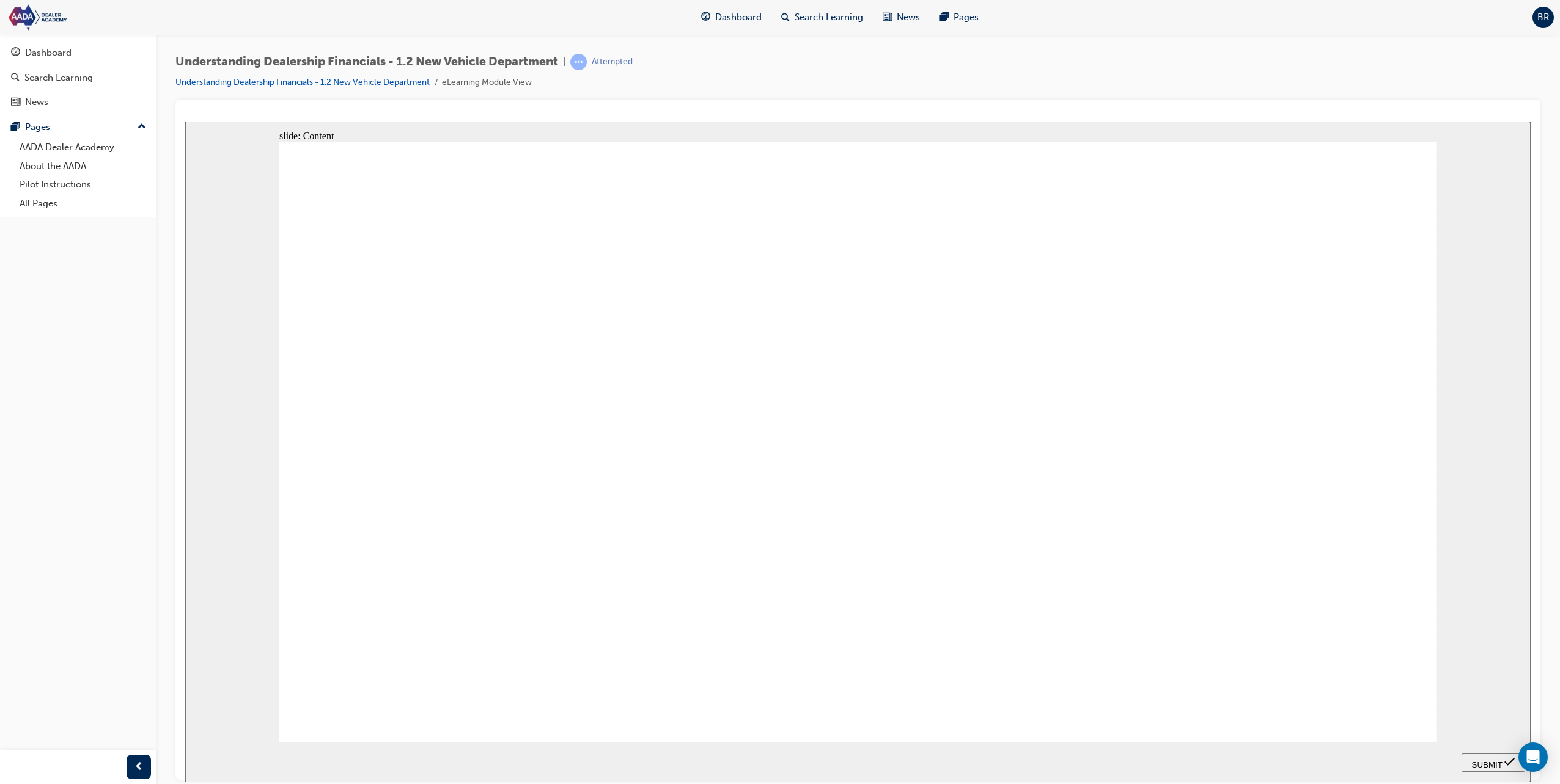
drag, startPoint x: 784, startPoint y: 355, endPoint x: 1018, endPoint y: 355, distance: 234.0
drag, startPoint x: 795, startPoint y: 418, endPoint x: 270, endPoint y: 369, distance: 527.3
click icon
drag, startPoint x: 829, startPoint y: 477, endPoint x: 318, endPoint y: 350, distance: 526.5
drag, startPoint x: 649, startPoint y: 489, endPoint x: 1022, endPoint y: 392, distance: 385.4
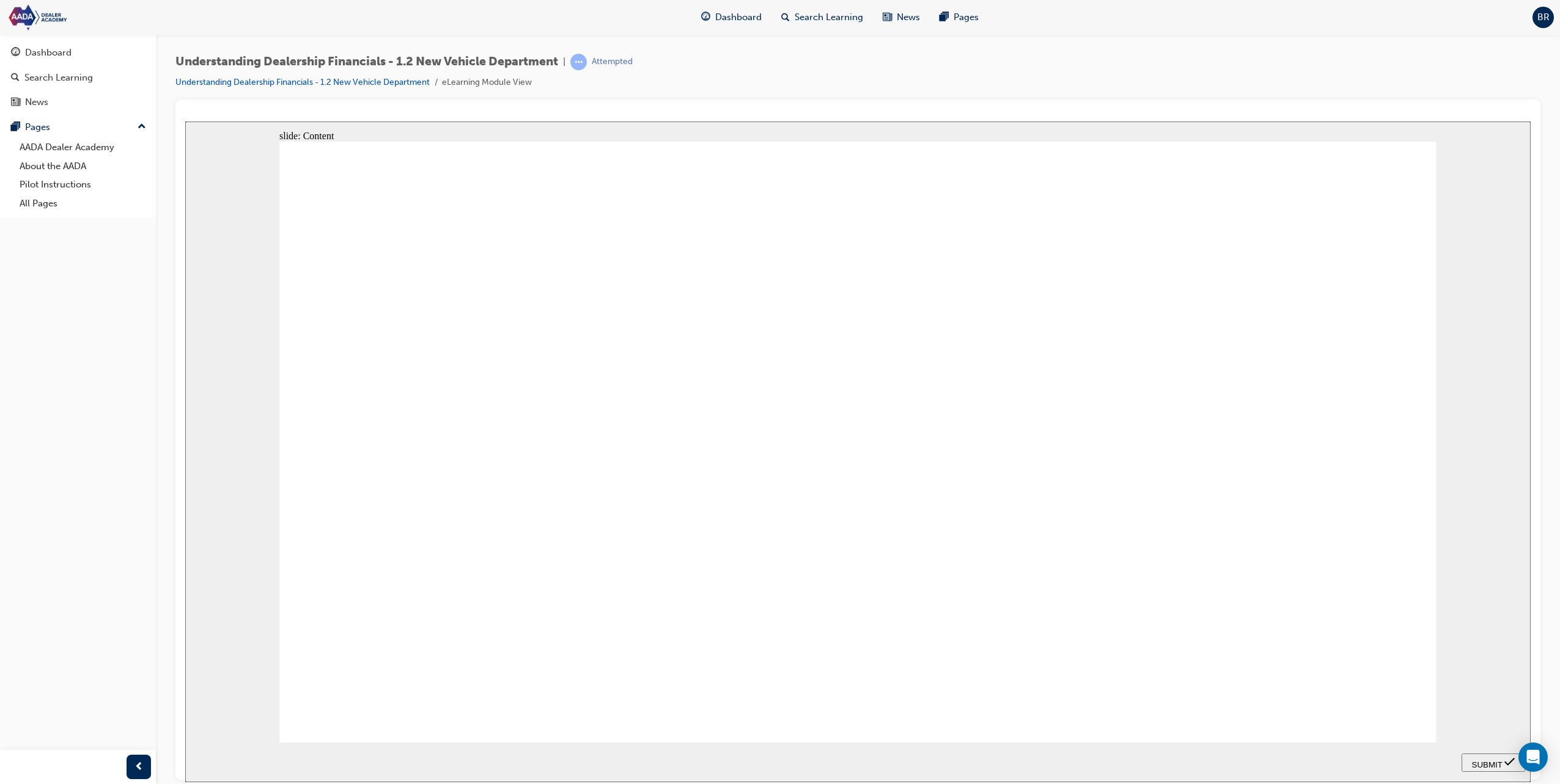
drag, startPoint x: 533, startPoint y: 489, endPoint x: 1075, endPoint y: 386, distance: 551.7
drag, startPoint x: 498, startPoint y: 433, endPoint x: 638, endPoint y: 419, distance: 140.7
drag, startPoint x: 536, startPoint y: 431, endPoint x: 1120, endPoint y: 387, distance: 585.7
click icon
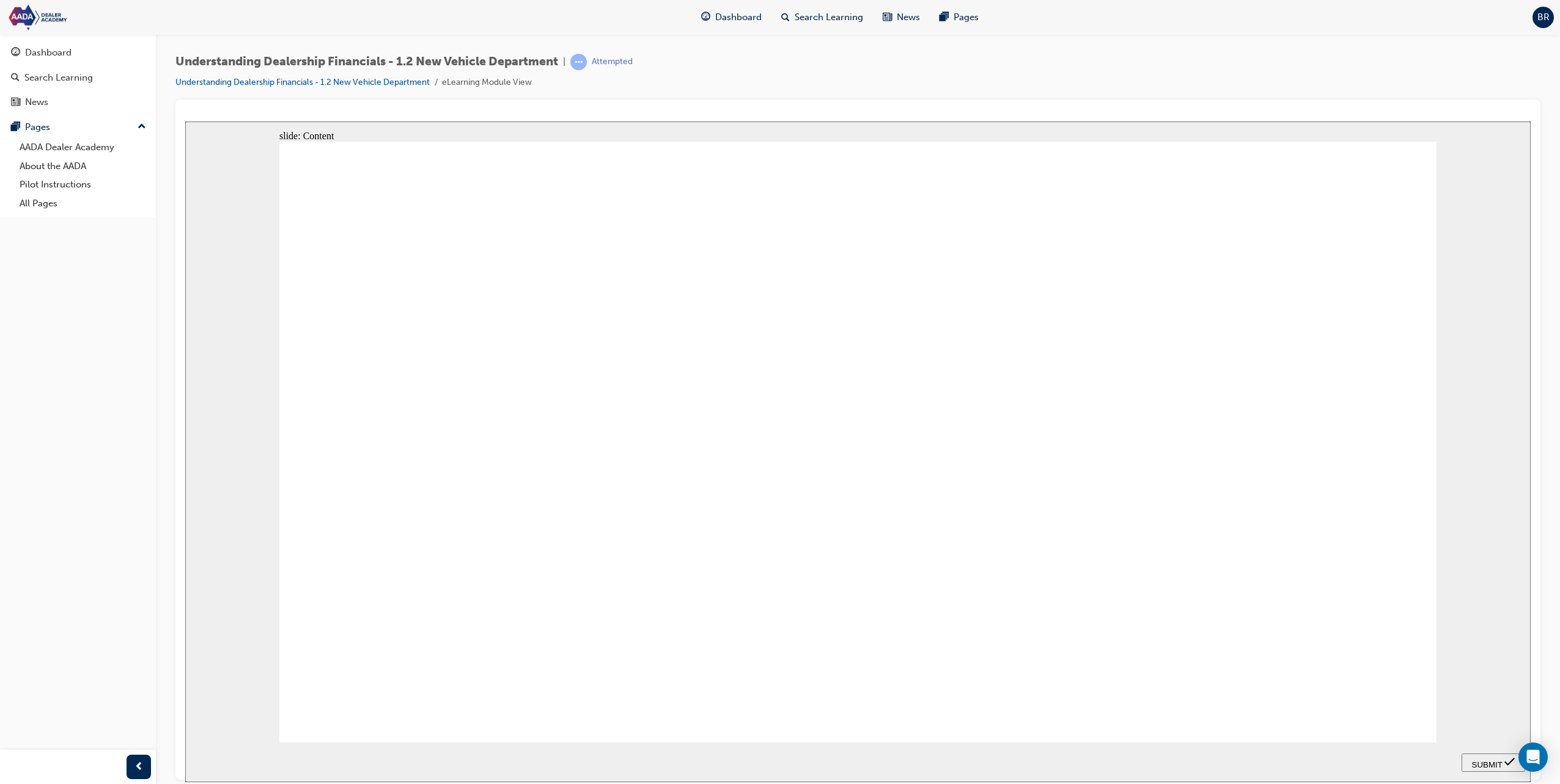
drag, startPoint x: 551, startPoint y: 303, endPoint x: 330, endPoint y: 317, distance: 221.4
drag, startPoint x: 485, startPoint y: 370, endPoint x: 310, endPoint y: 369, distance: 175.0
drag, startPoint x: 521, startPoint y: 420, endPoint x: 268, endPoint y: 401, distance: 253.7
drag, startPoint x: 524, startPoint y: 482, endPoint x: 242, endPoint y: 385, distance: 298.2
drag, startPoint x: 654, startPoint y: 292, endPoint x: 1007, endPoint y: 309, distance: 353.4
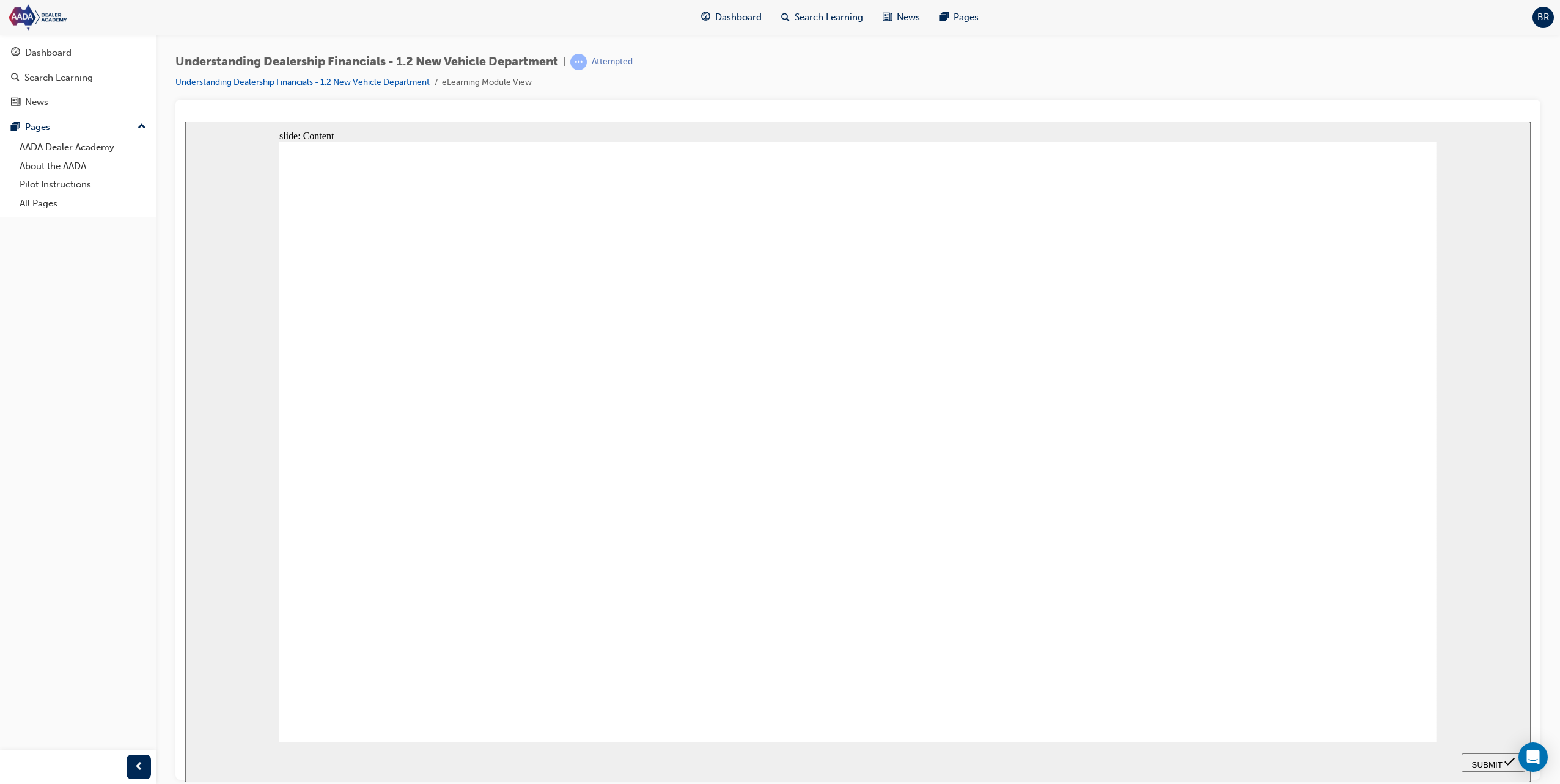
click icon
drag, startPoint x: 826, startPoint y: 306, endPoint x: 1031, endPoint y: 327, distance: 206.1
drag, startPoint x: 938, startPoint y: 374, endPoint x: 1065, endPoint y: 366, distance: 127.3
drag, startPoint x: 992, startPoint y: 409, endPoint x: 1045, endPoint y: 401, distance: 53.6
drag, startPoint x: 905, startPoint y: 490, endPoint x: 1113, endPoint y: 406, distance: 224.3
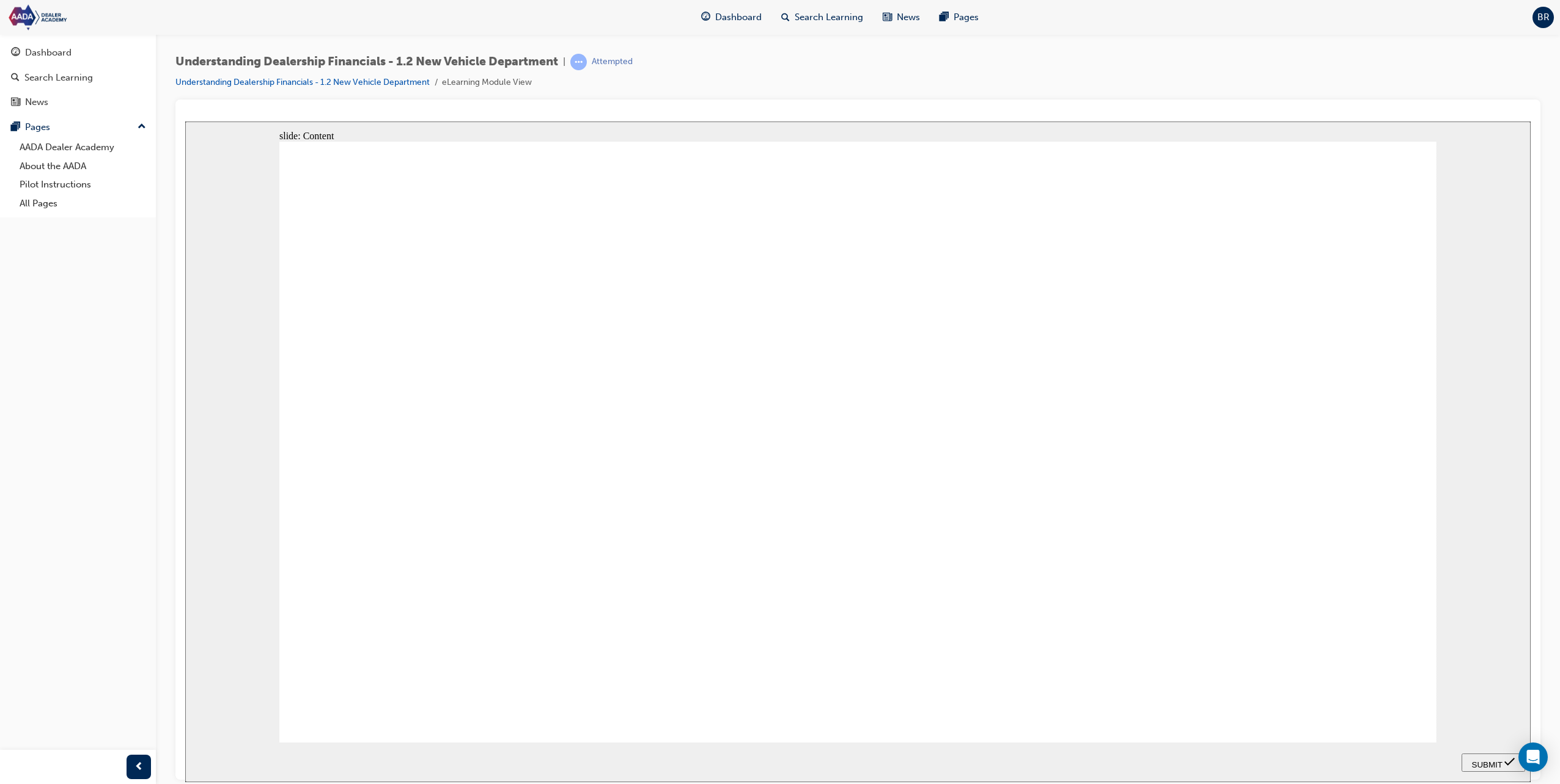
drag, startPoint x: 685, startPoint y: 486, endPoint x: 1118, endPoint y: 374, distance: 447.3
drag, startPoint x: 687, startPoint y: 361, endPoint x: 1032, endPoint y: 370, distance: 345.1
drag, startPoint x: 685, startPoint y: 427, endPoint x: 1012, endPoint y: 392, distance: 328.9
click icon
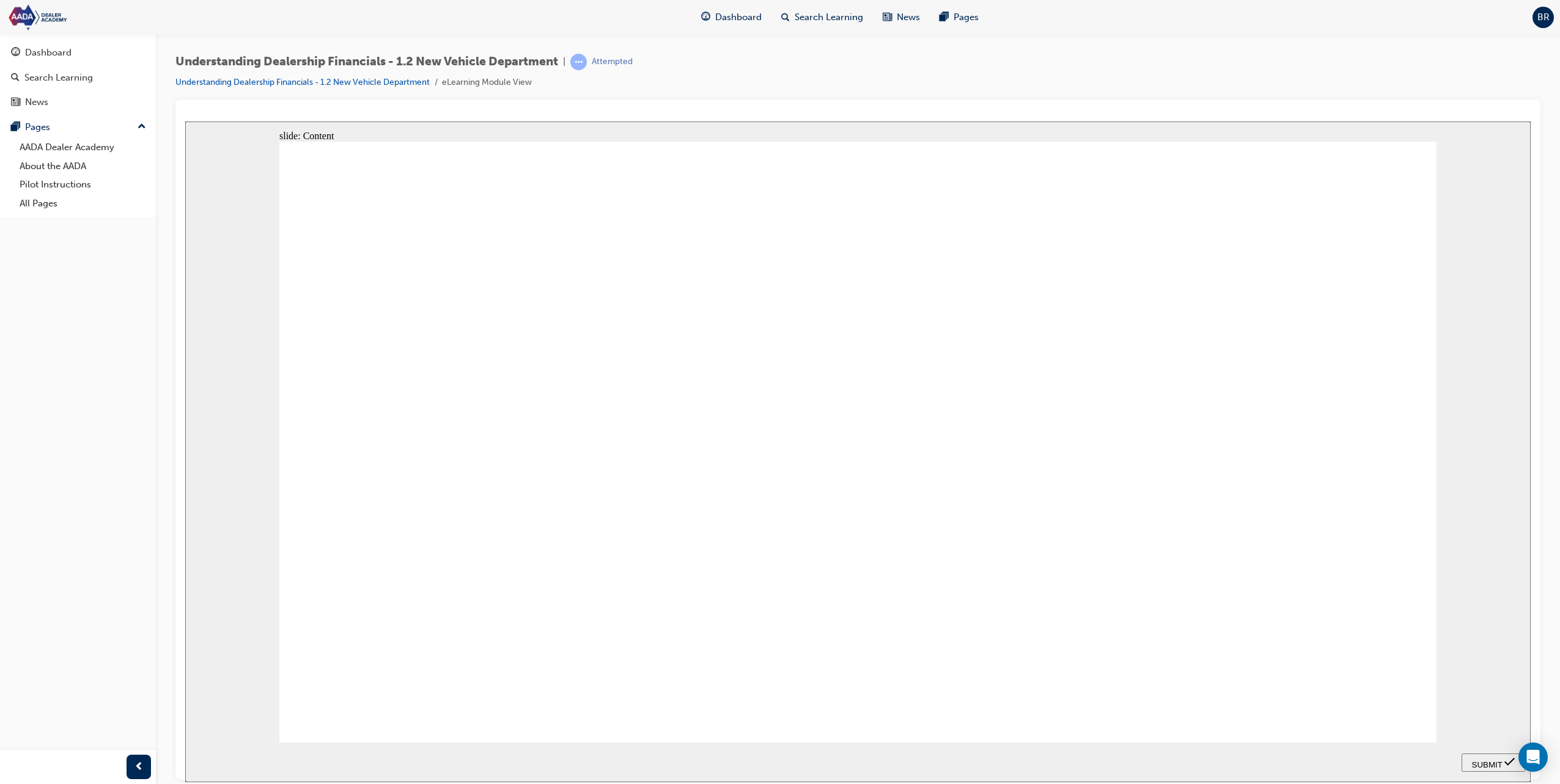
drag, startPoint x: 538, startPoint y: 316, endPoint x: 299, endPoint y: 326, distance: 239.2
click image
click icon
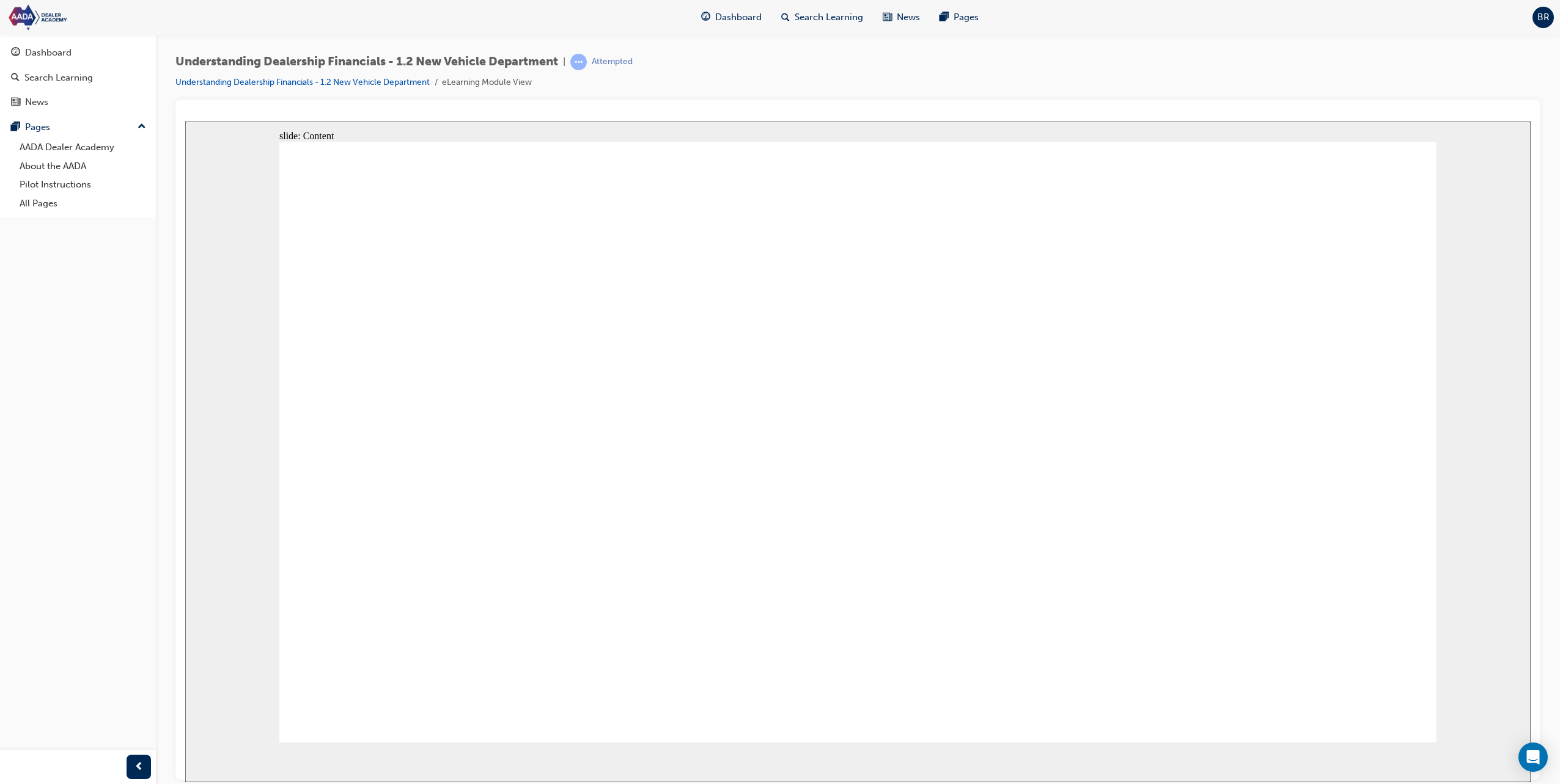
click icon
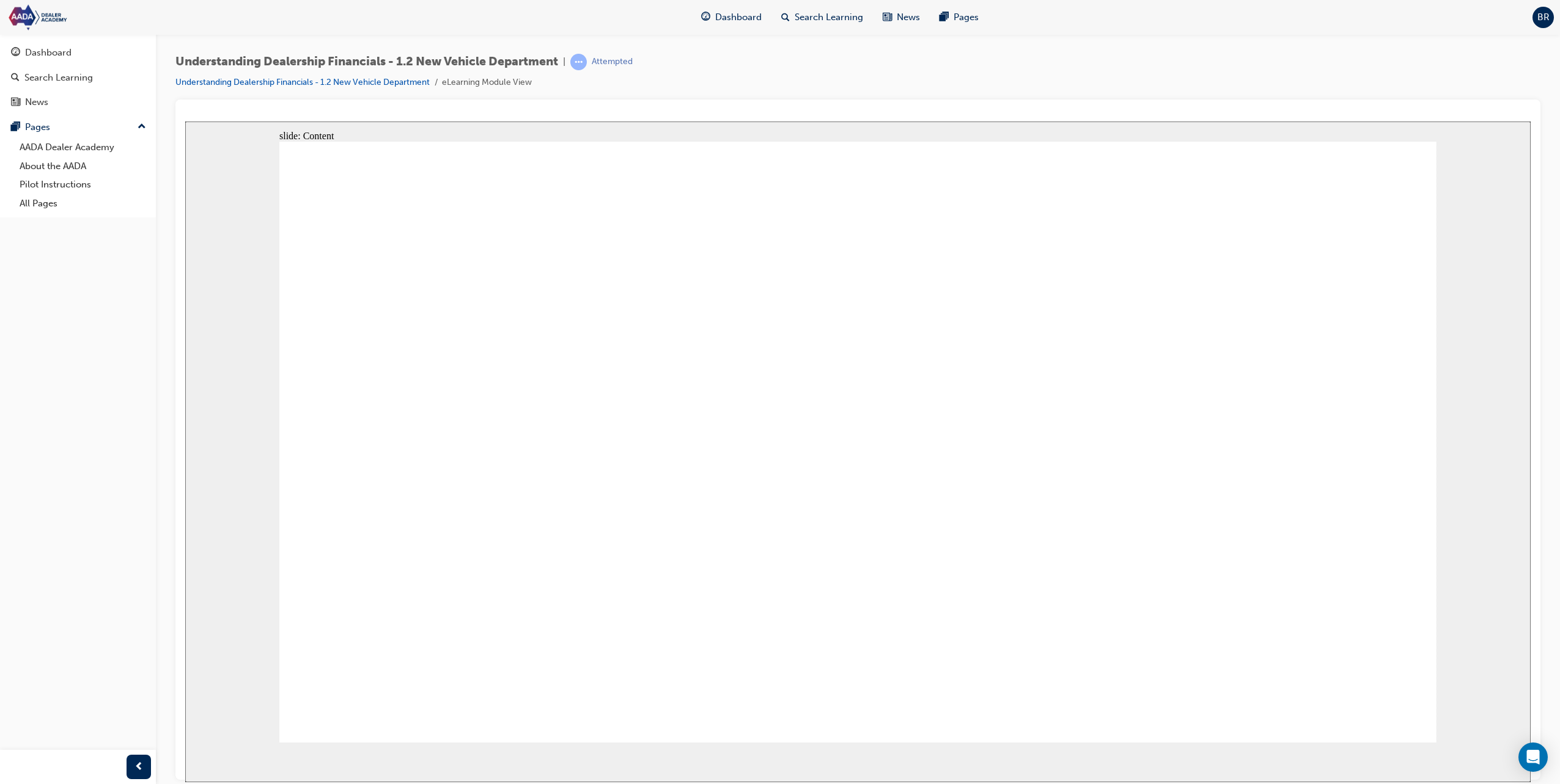
click icon
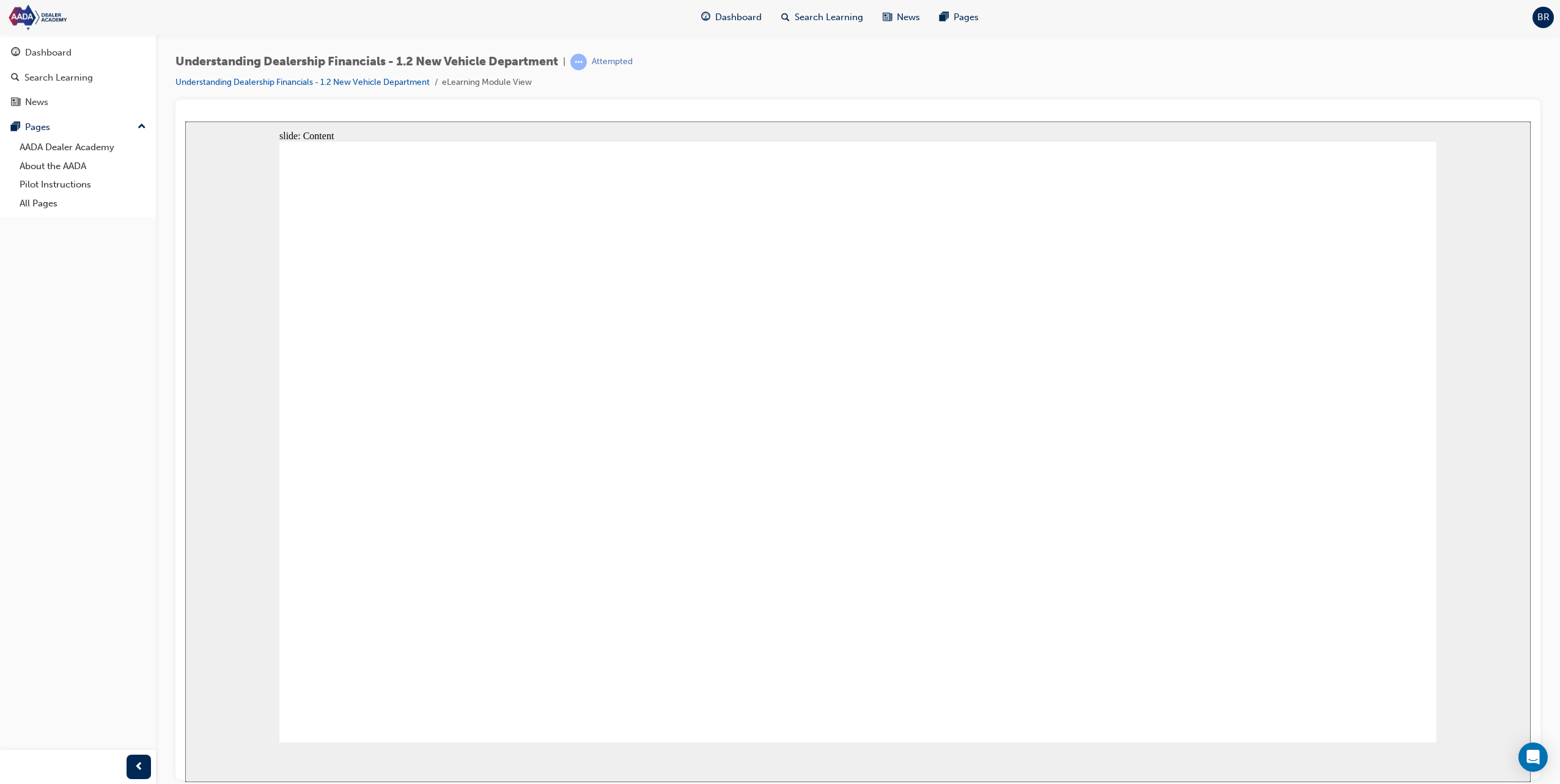
drag, startPoint x: 627, startPoint y: 104, endPoint x: 896, endPoint y: 149, distance: 272.7
click image
drag, startPoint x: 1083, startPoint y: 220, endPoint x: 1161, endPoint y: 304, distance: 114.6
click image
click icon
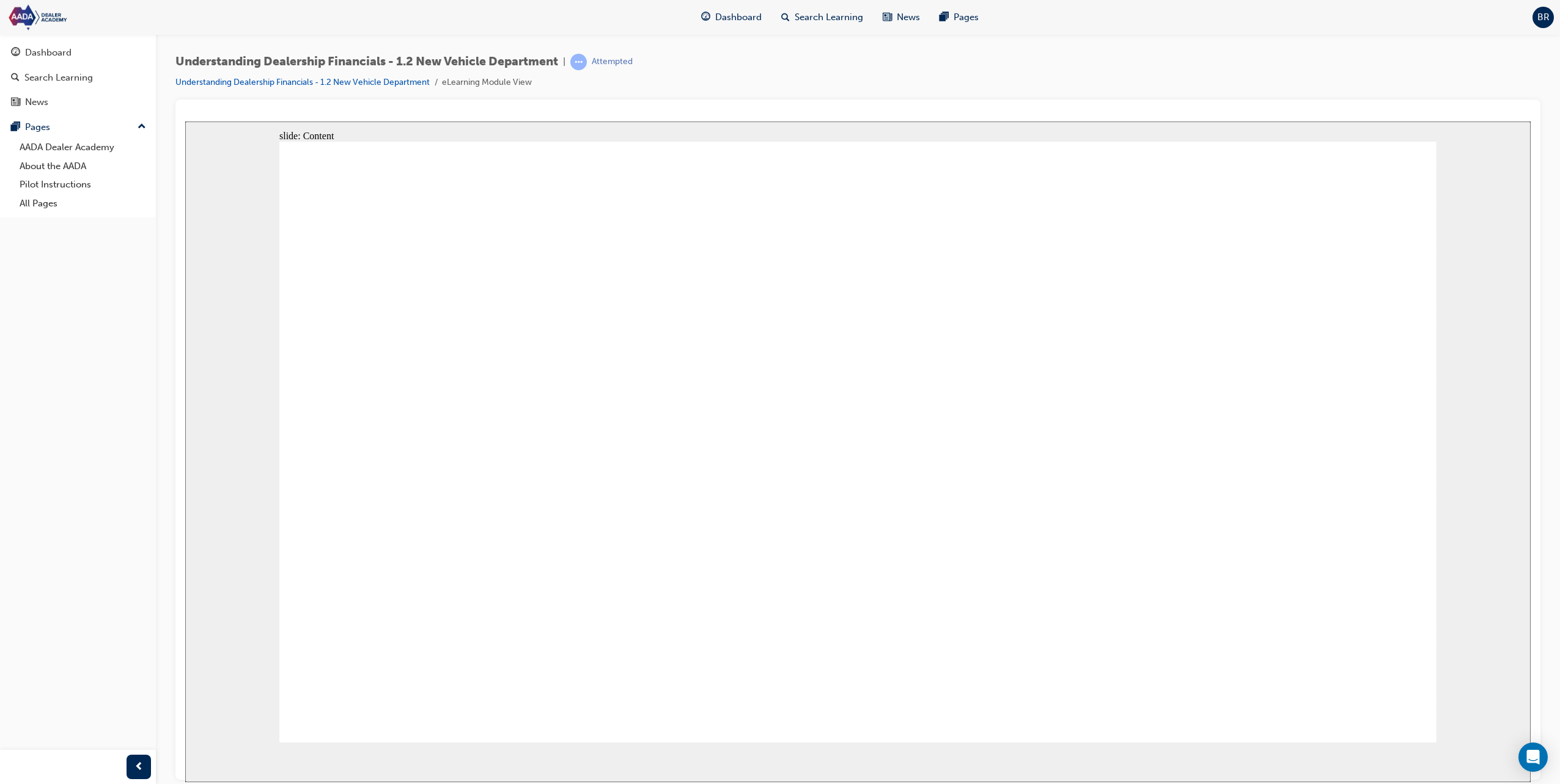
click icon
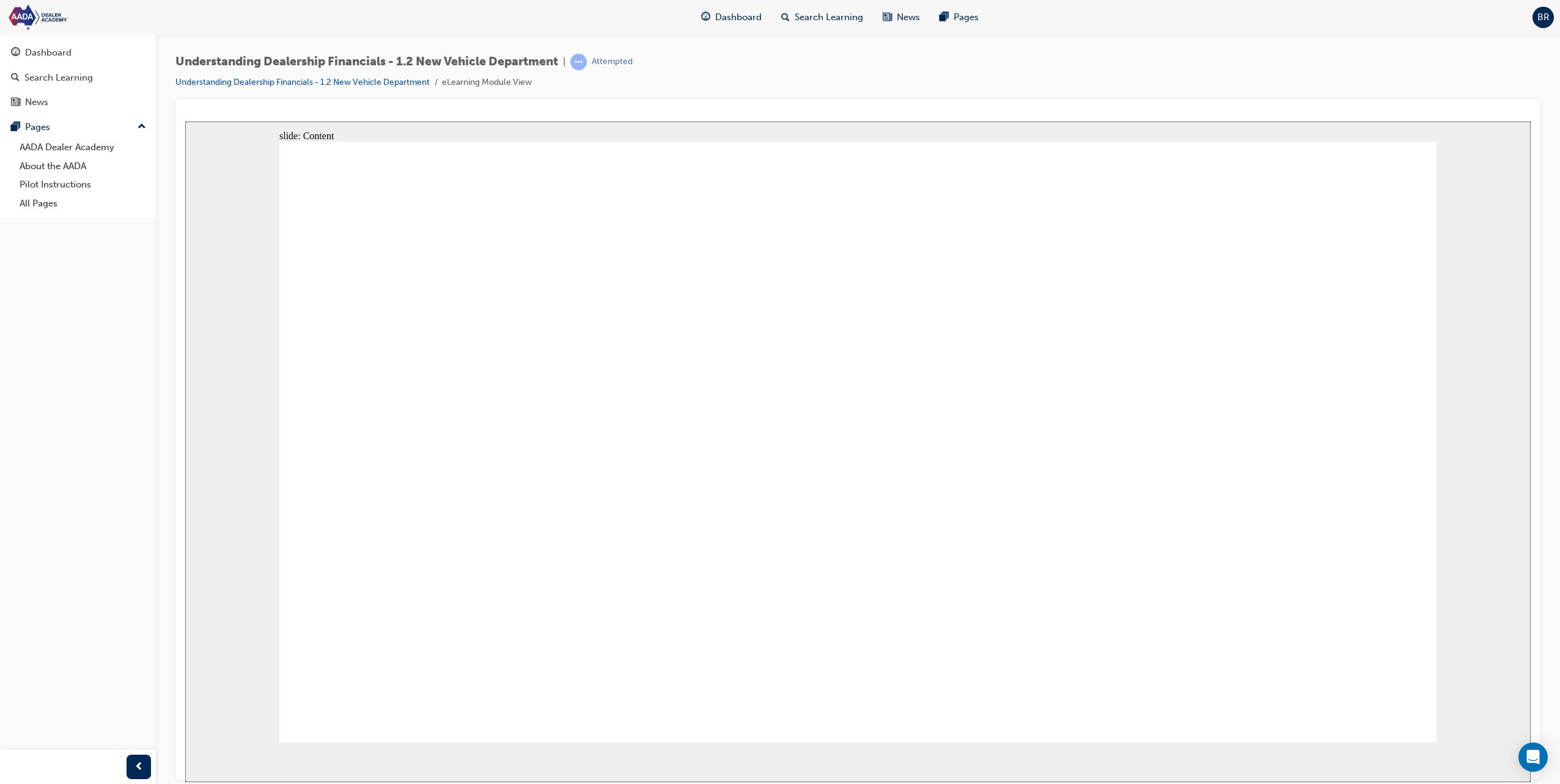
click icon
click image
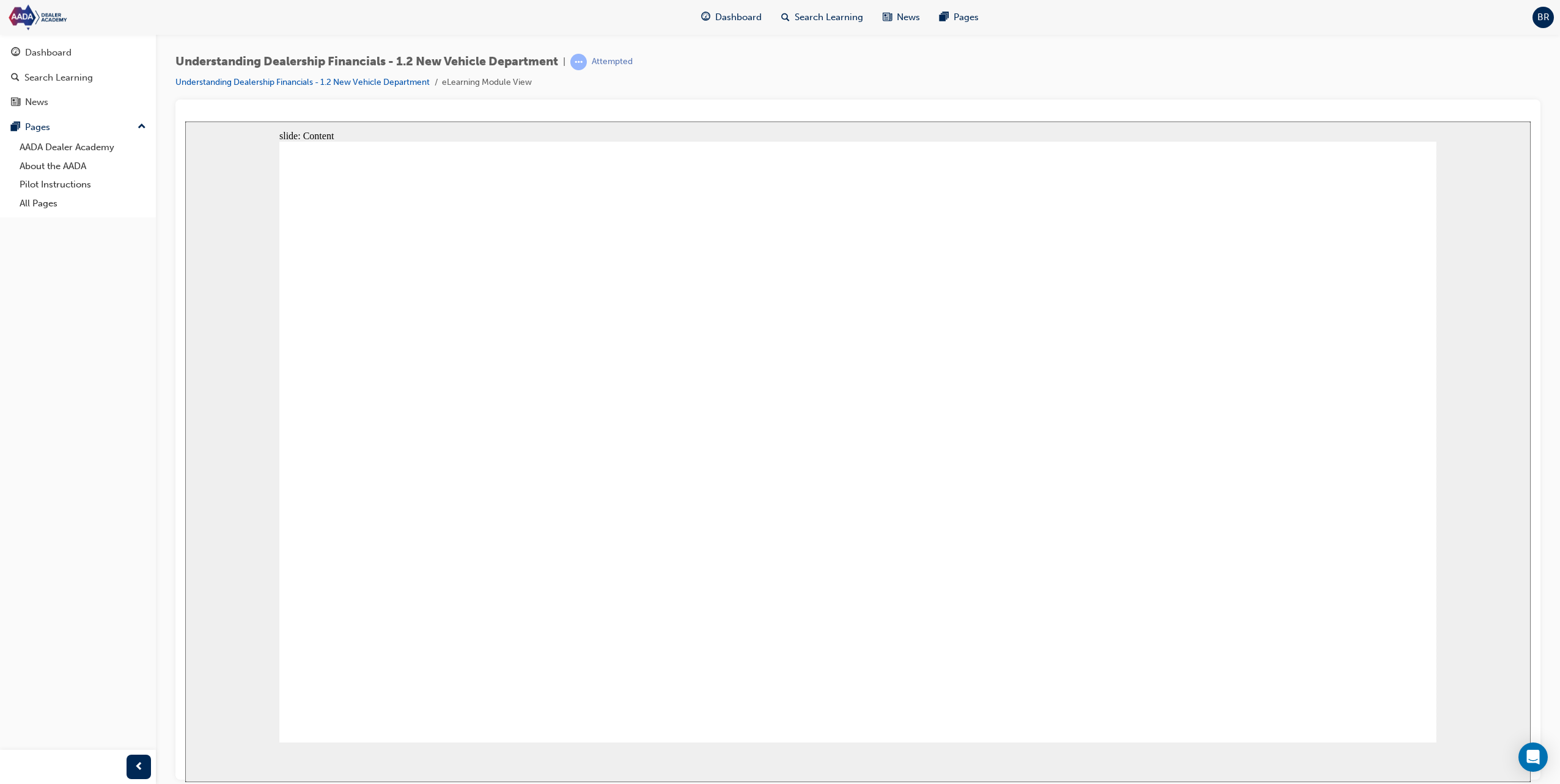
click image
click icon
click at [13, 578] on div "Dashboard Search Learning News Pages Pages AADA Dealer Academy About the AADA P…" at bounding box center [78, 377] width 156 height 754
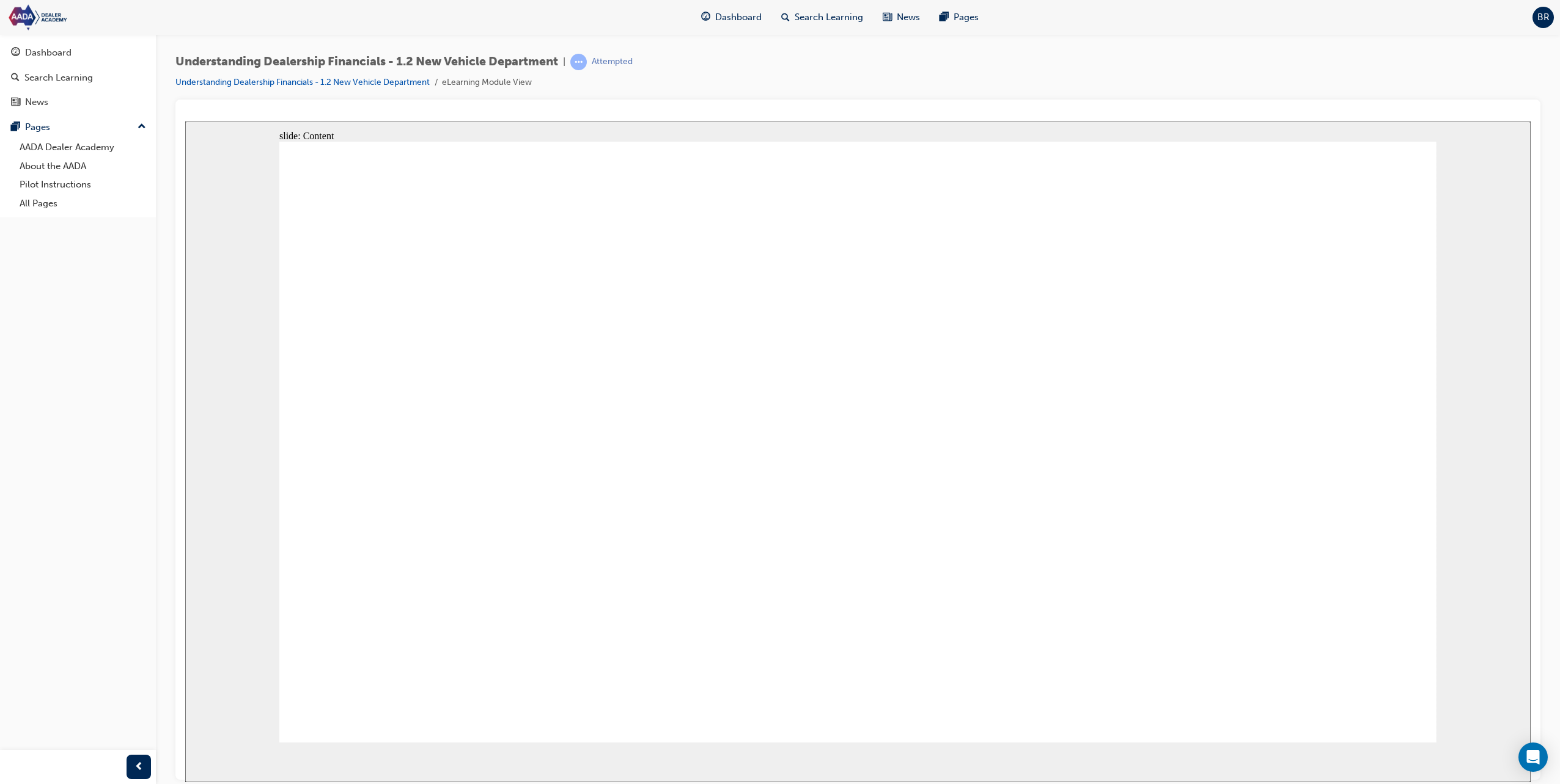
drag, startPoint x: 596, startPoint y: 429, endPoint x: 574, endPoint y: 446, distance: 27.8
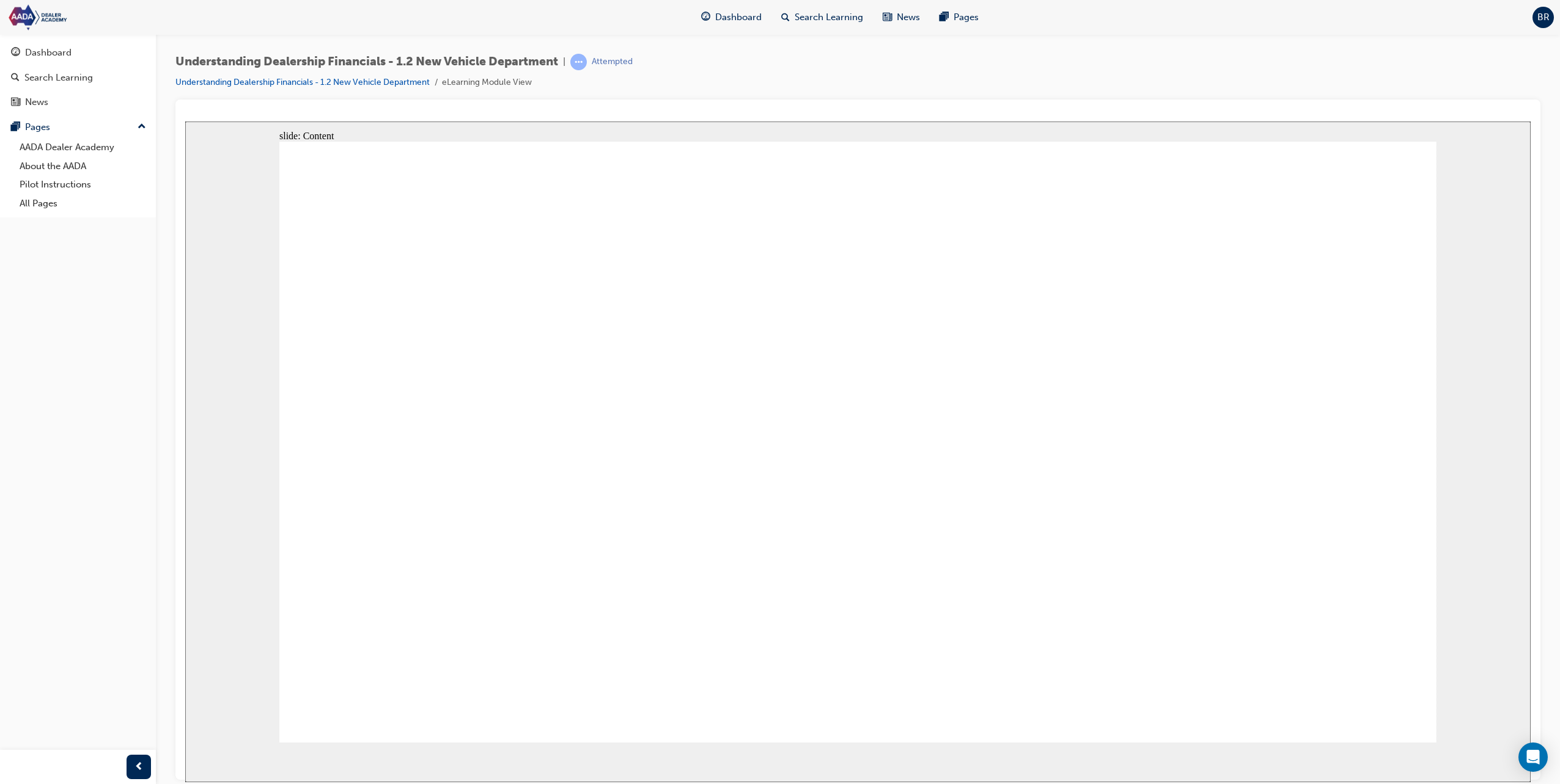
drag, startPoint x: 1306, startPoint y: 545, endPoint x: 1385, endPoint y: 636, distance: 120.5
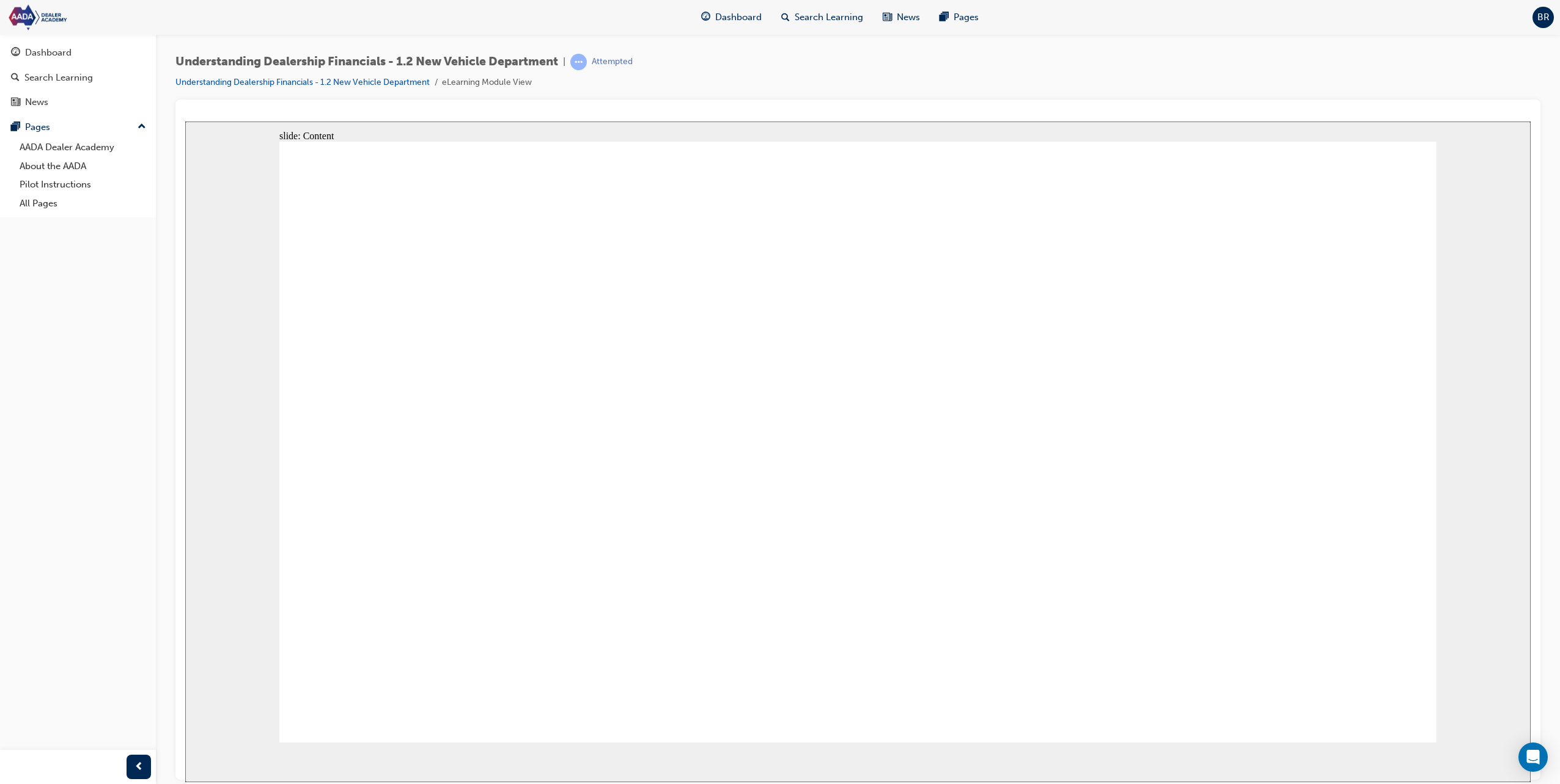
drag, startPoint x: 782, startPoint y: 398, endPoint x: 810, endPoint y: 412, distance: 31.3
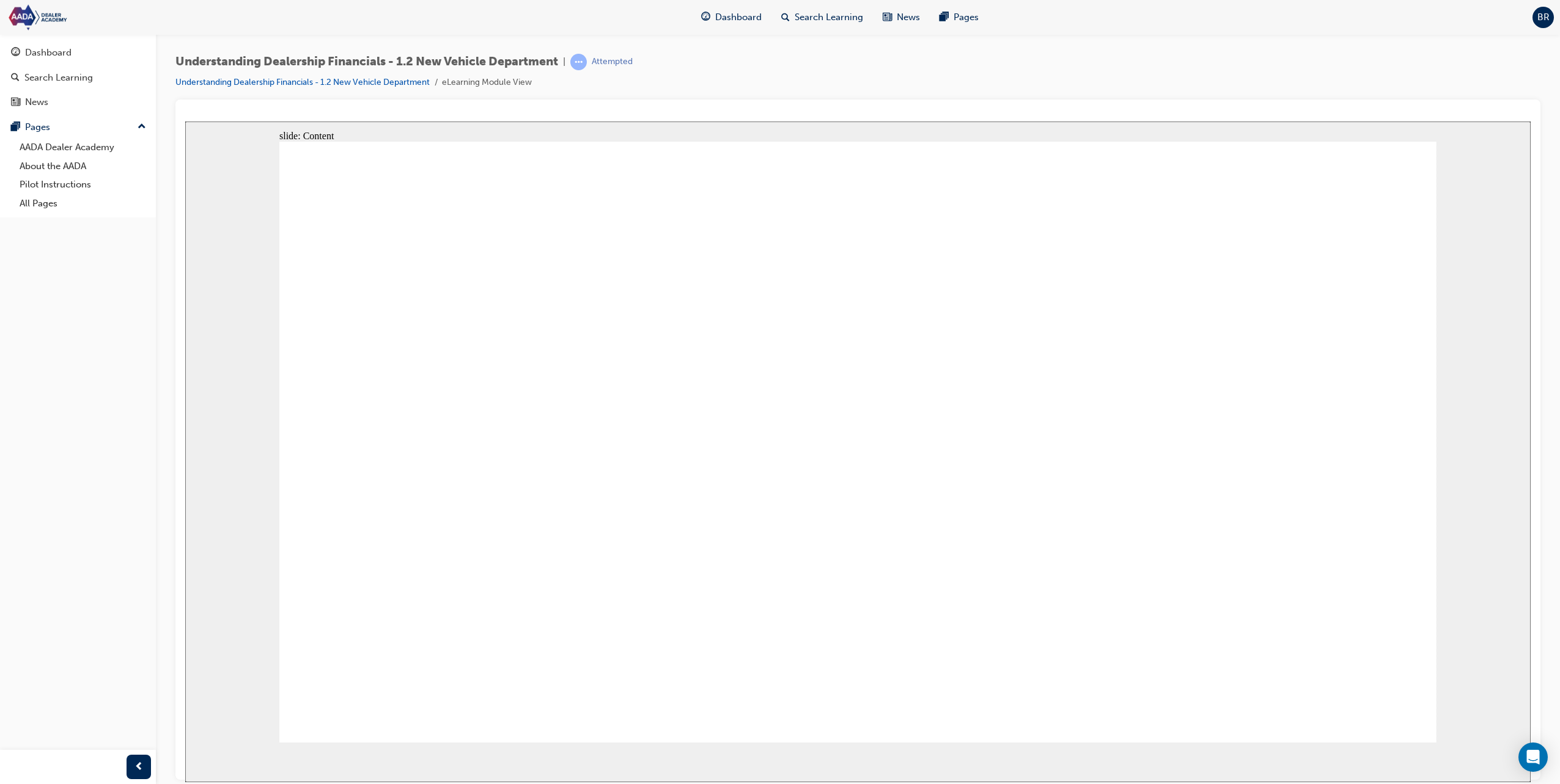
drag, startPoint x: 1380, startPoint y: 694, endPoint x: 1292, endPoint y: 670, distance: 91.2
drag, startPoint x: 1292, startPoint y: 670, endPoint x: 1154, endPoint y: 645, distance: 140.2
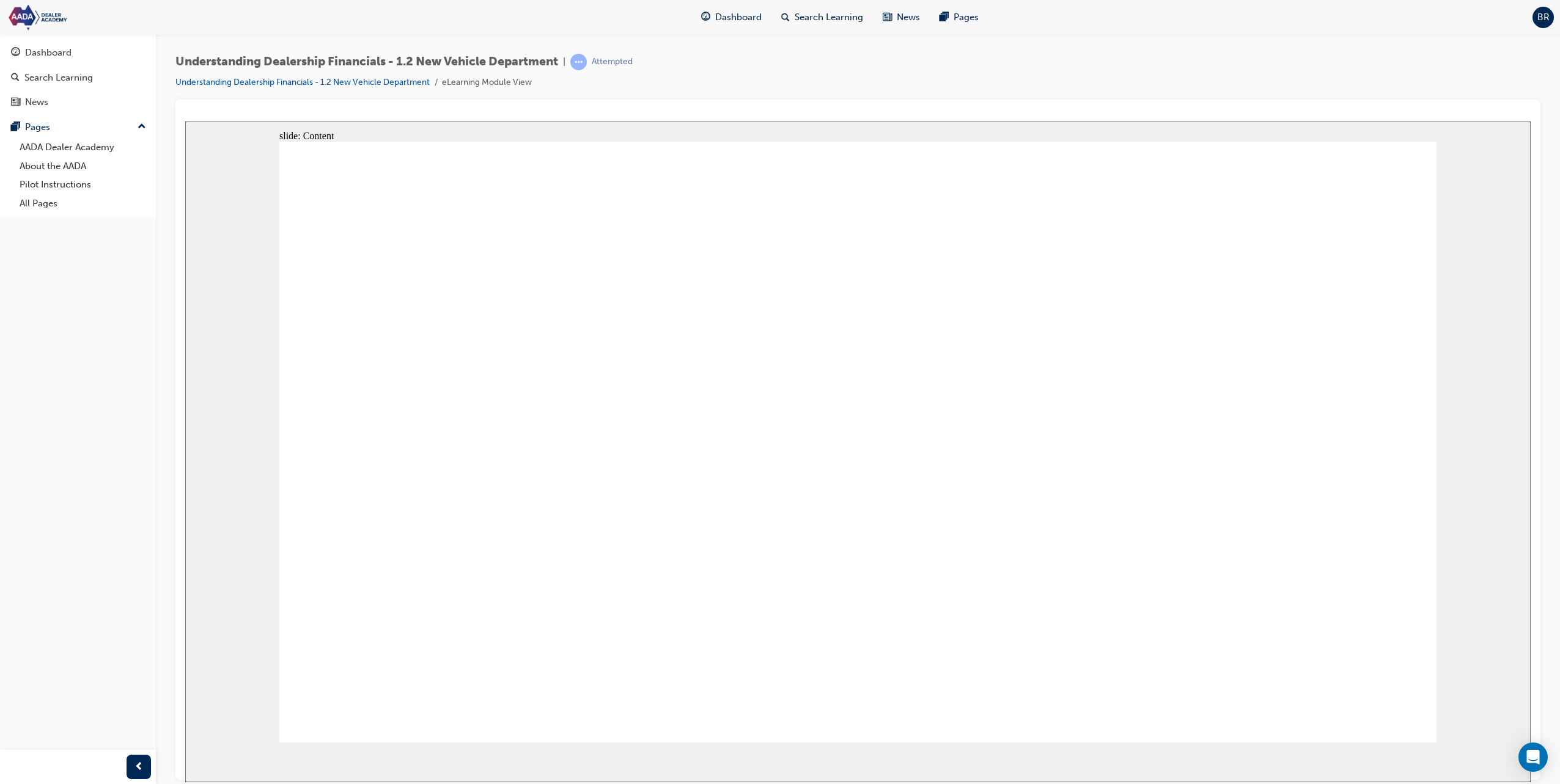
drag, startPoint x: 1154, startPoint y: 645, endPoint x: 1148, endPoint y: 636, distance: 10.8
